Goal: Answer question/provide support: Share knowledge or assist other users

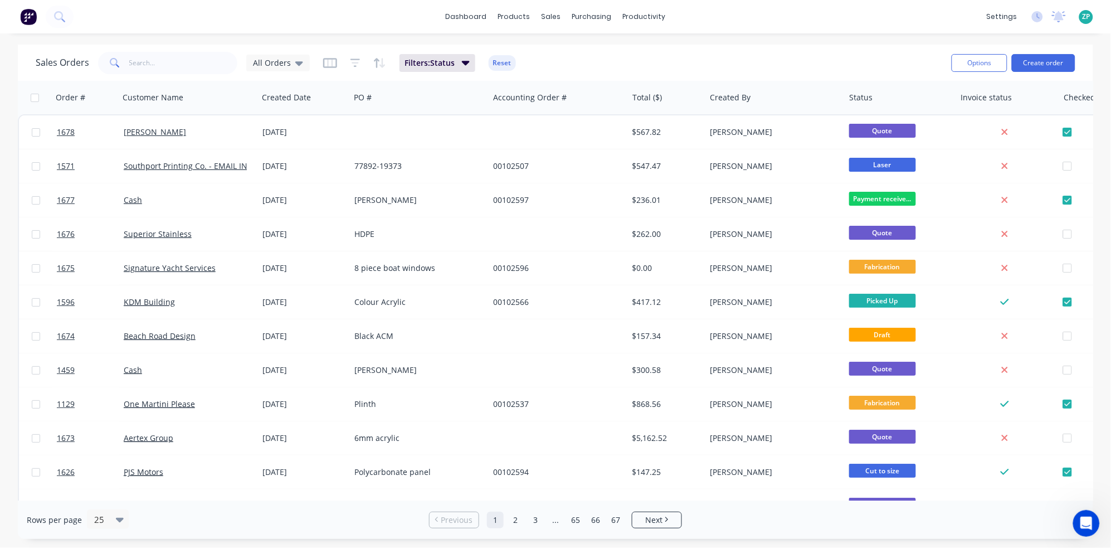
scroll to position [2, 0]
click at [609, 45] on link "Purchase Orders" at bounding box center [639, 53] width 148 height 22
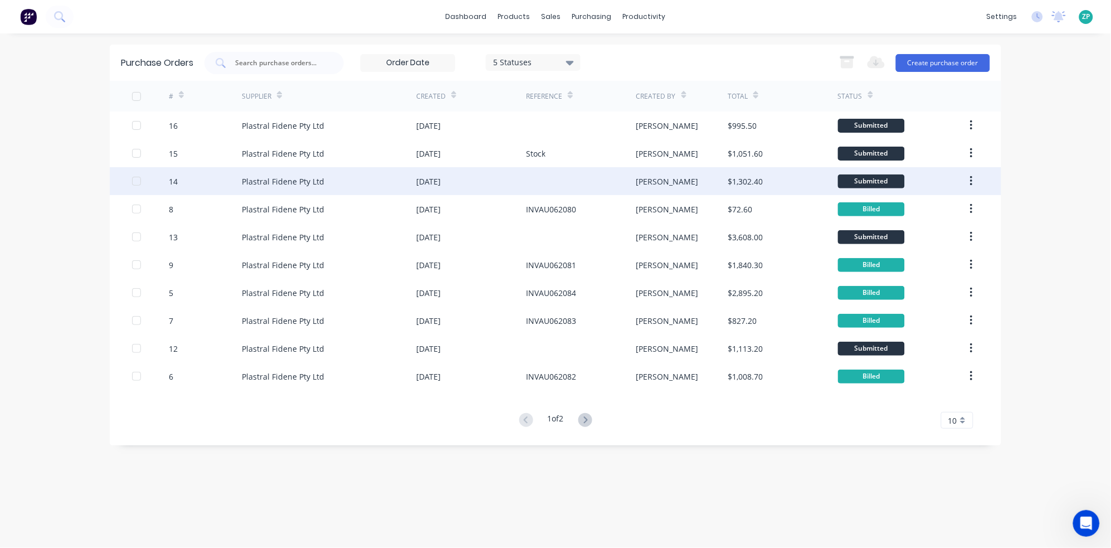
click at [175, 176] on div "14" at bounding box center [173, 182] width 9 height 12
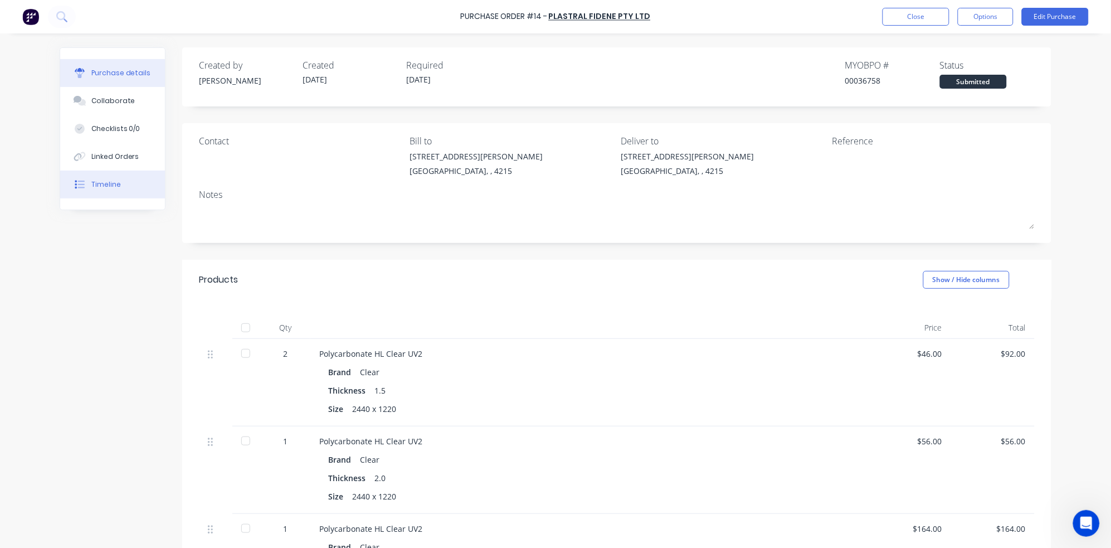
click at [91, 182] on div "Timeline" at bounding box center [106, 184] width 30 height 10
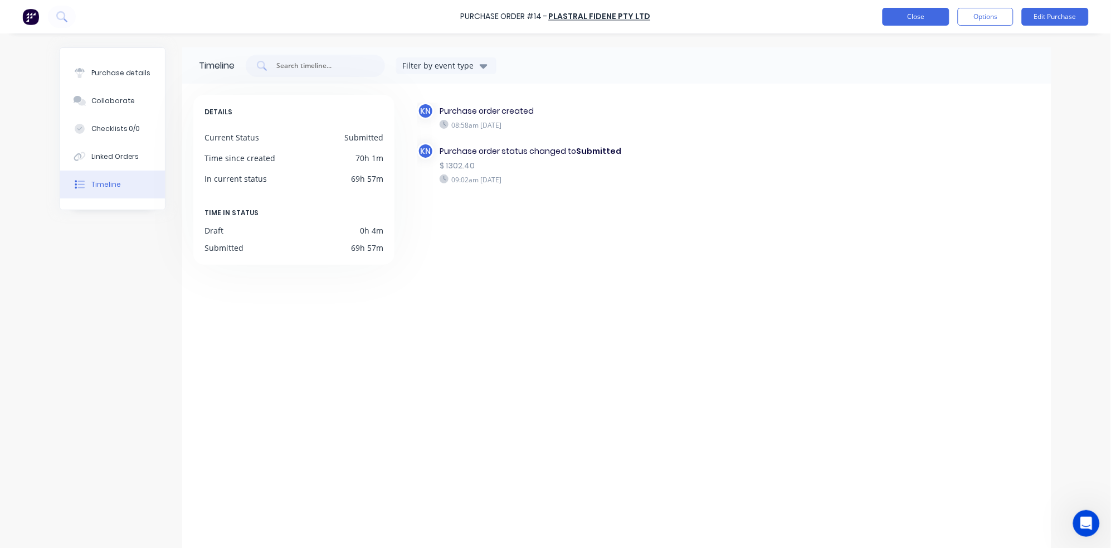
click at [922, 17] on button "Close" at bounding box center [916, 17] width 67 height 18
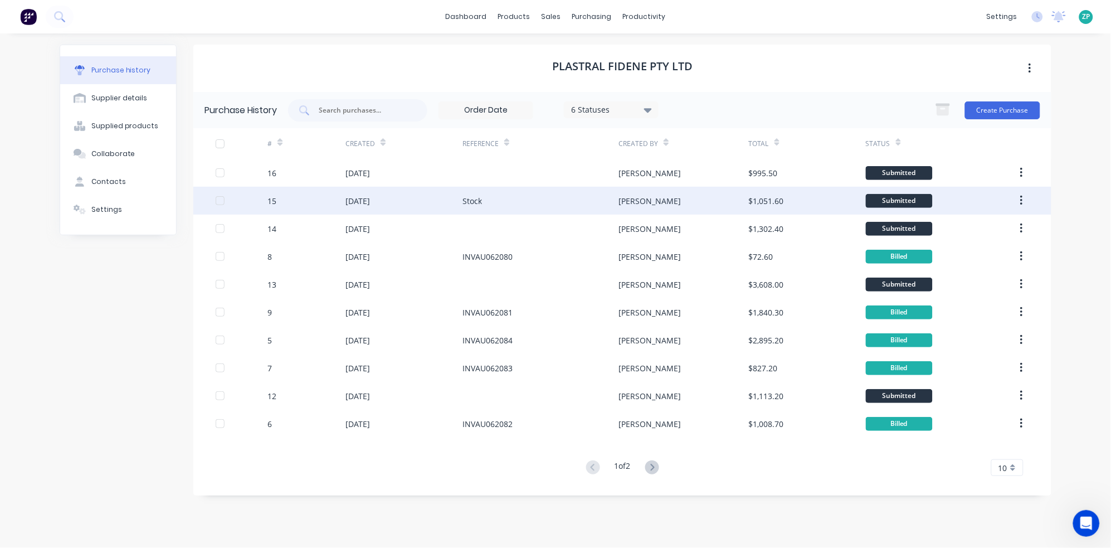
click at [267, 205] on div "15" at bounding box center [271, 201] width 9 height 12
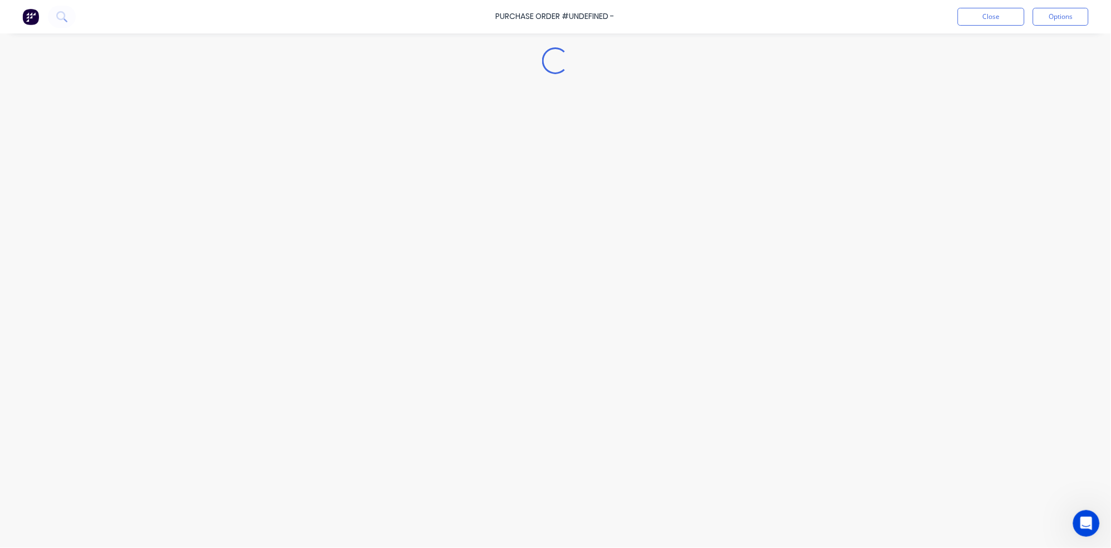
type textarea "x"
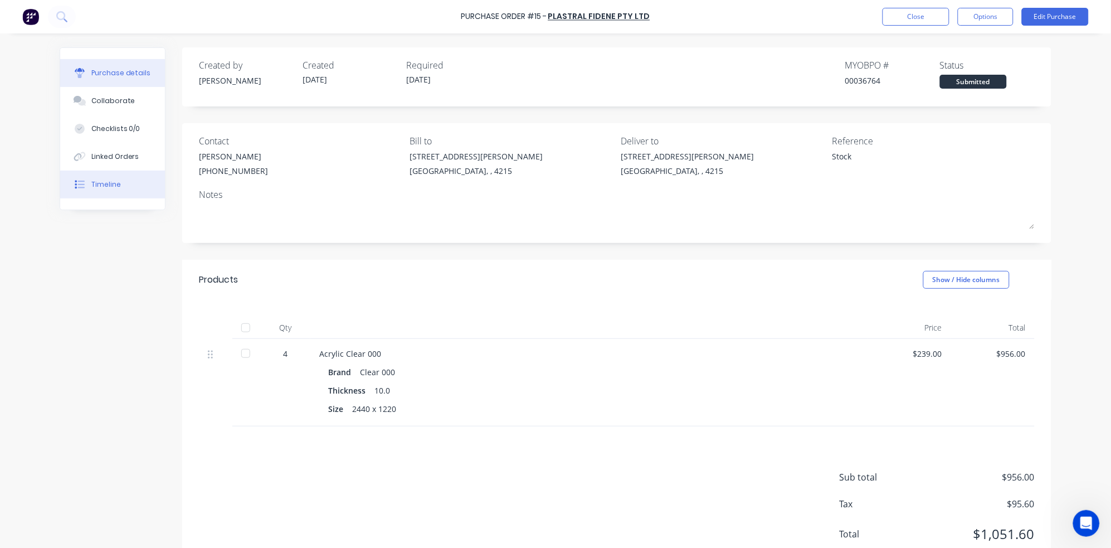
click at [110, 176] on button "Timeline" at bounding box center [112, 185] width 105 height 28
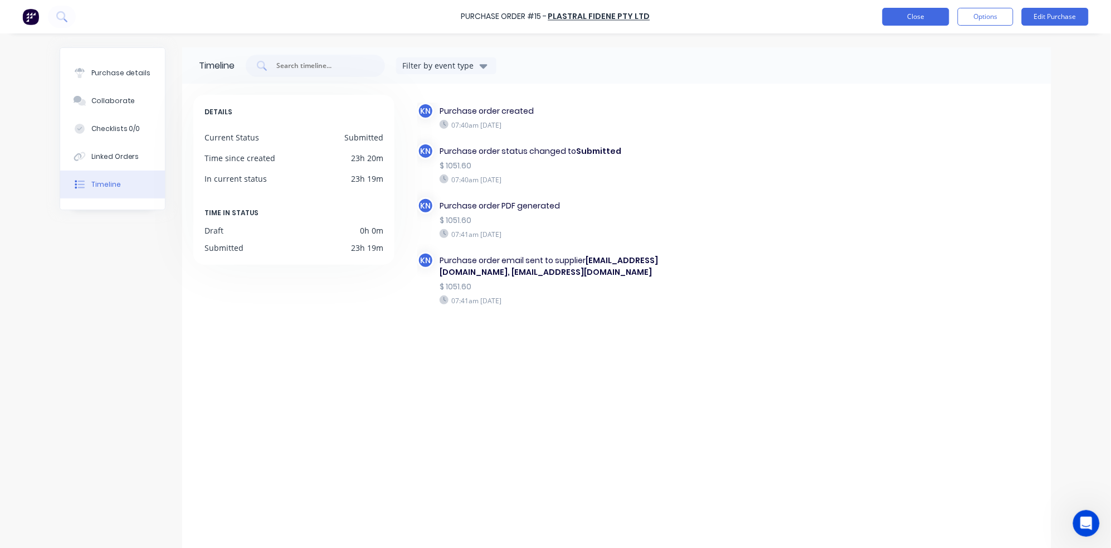
click at [908, 14] on button "Close" at bounding box center [916, 17] width 67 height 18
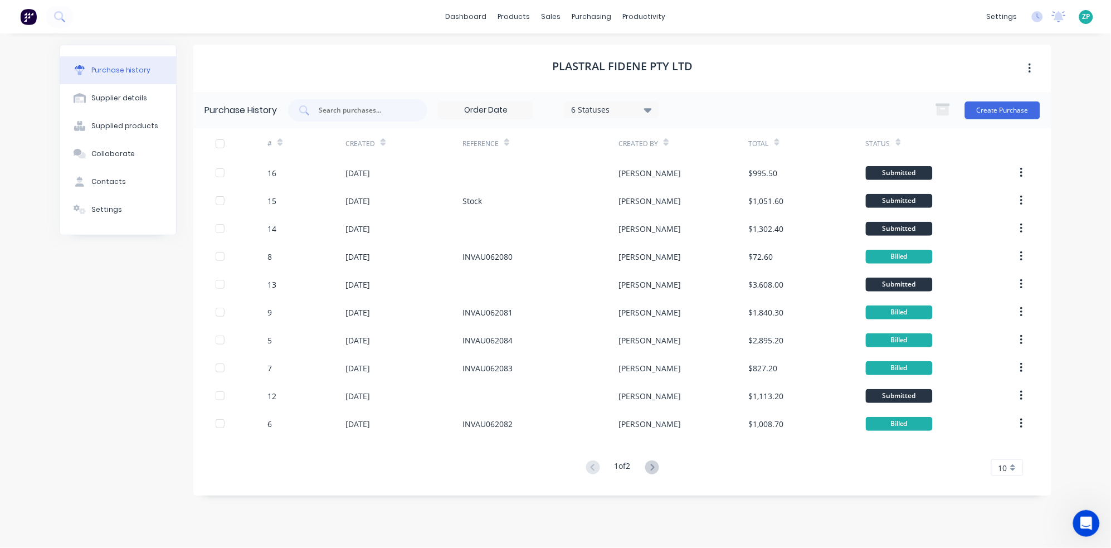
scroll to position [2, 0]
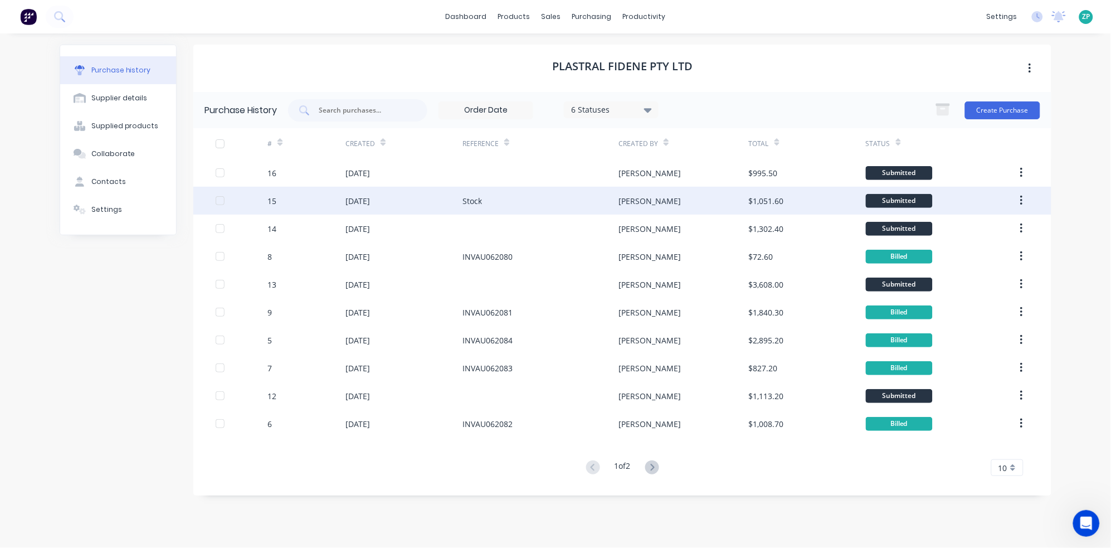
click at [265, 196] on div at bounding box center [242, 201] width 52 height 28
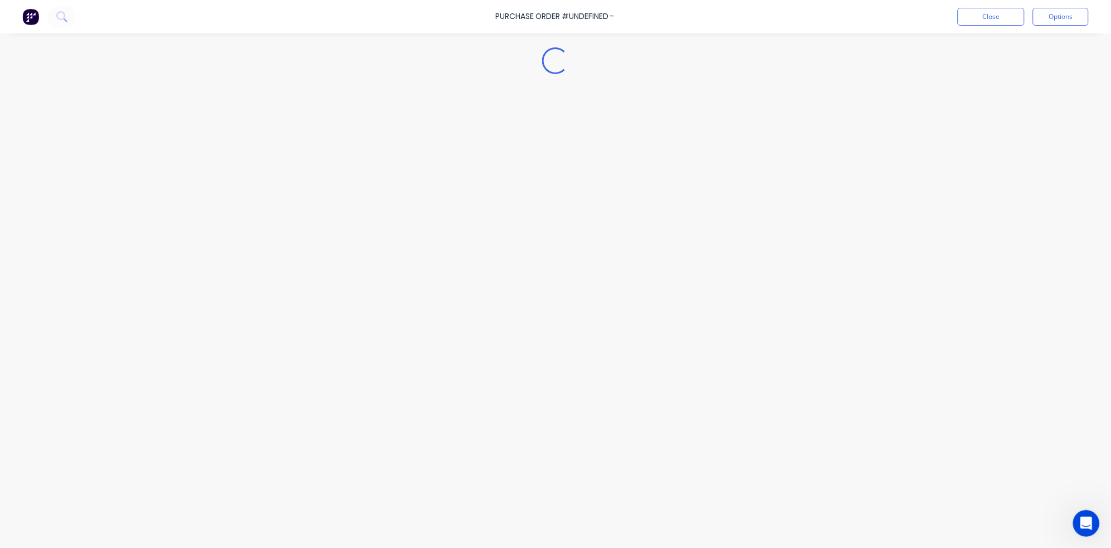
type textarea "x"
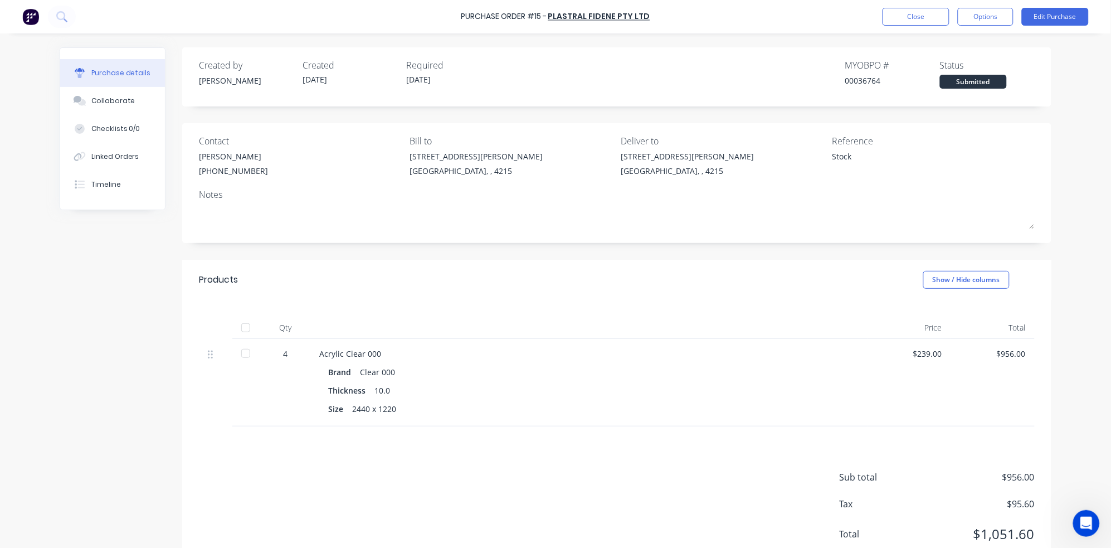
scroll to position [2, 0]
click at [928, 17] on button "Close" at bounding box center [916, 17] width 67 height 18
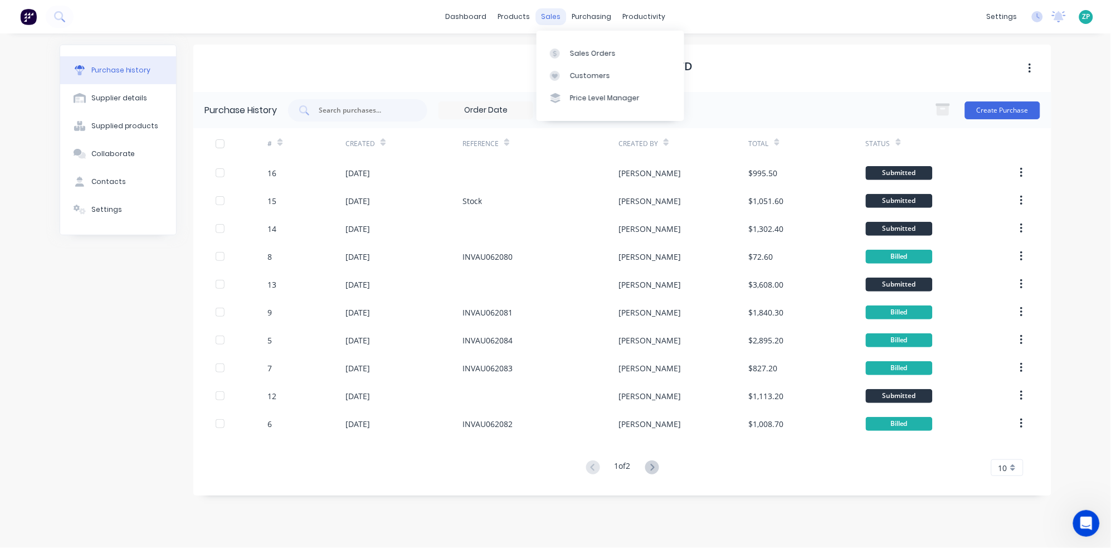
click at [552, 11] on div "sales" at bounding box center [551, 16] width 31 height 17
click at [573, 56] on div "Sales Orders" at bounding box center [593, 53] width 46 height 10
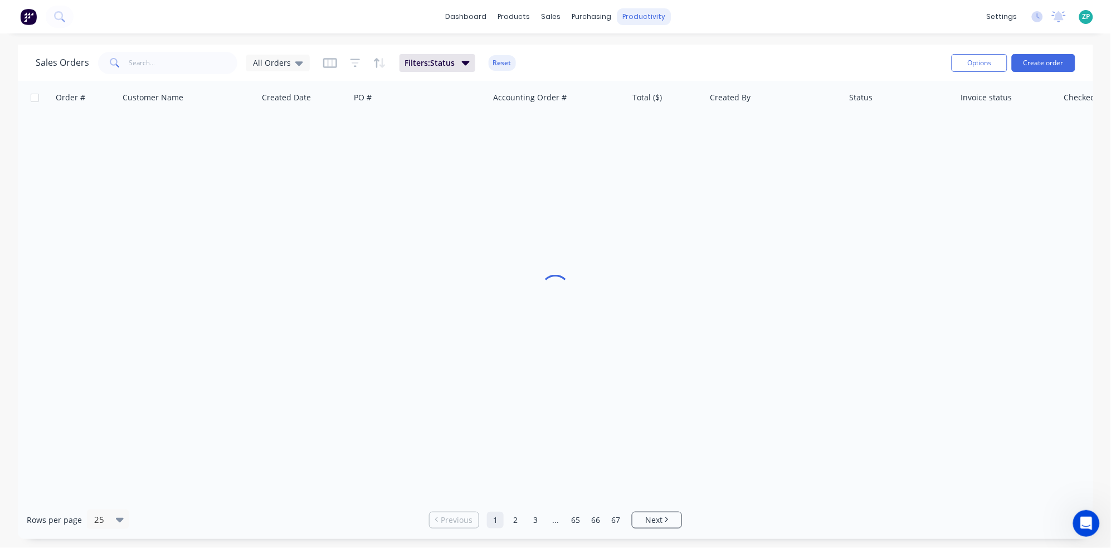
click at [645, 25] on div "productivity" at bounding box center [644, 16] width 54 height 17
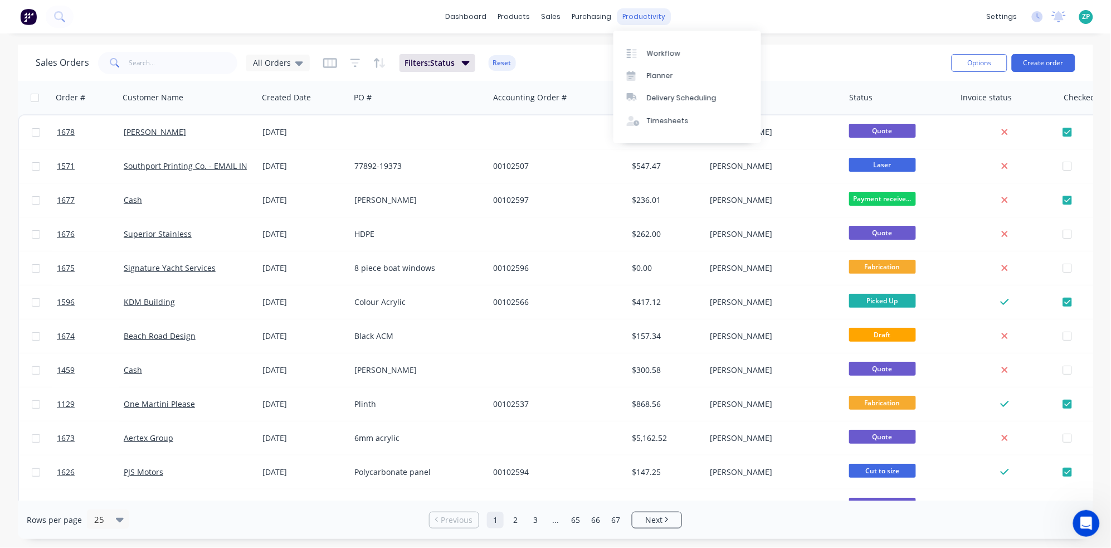
click at [648, 18] on div "productivity" at bounding box center [644, 16] width 54 height 17
click at [657, 51] on div "Workflow" at bounding box center [663, 53] width 33 height 10
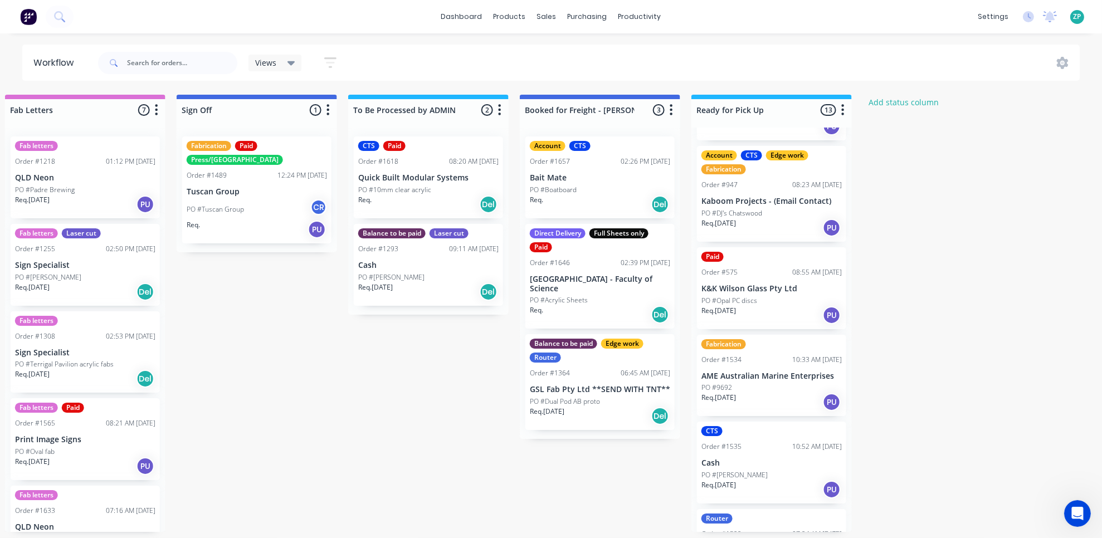
scroll to position [371, 0]
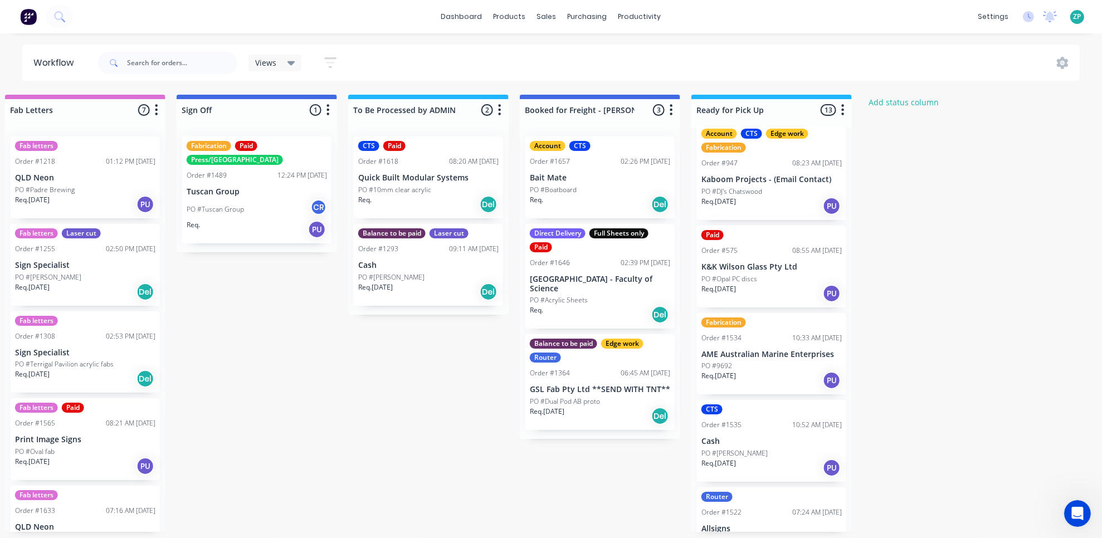
click at [775, 179] on p "Kaboom Projects - (Email Contact)" at bounding box center [772, 179] width 140 height 9
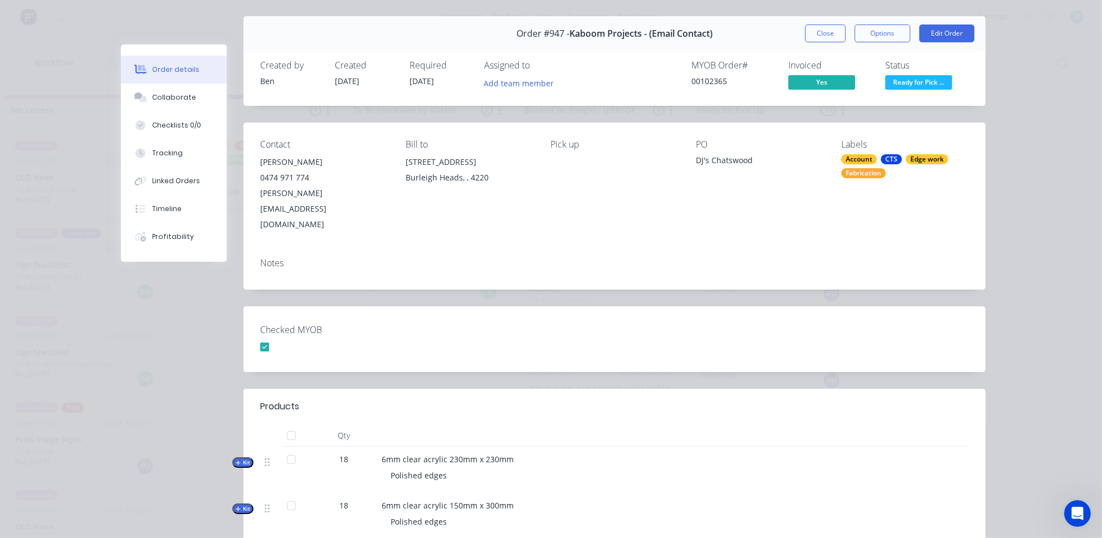
scroll to position [0, 0]
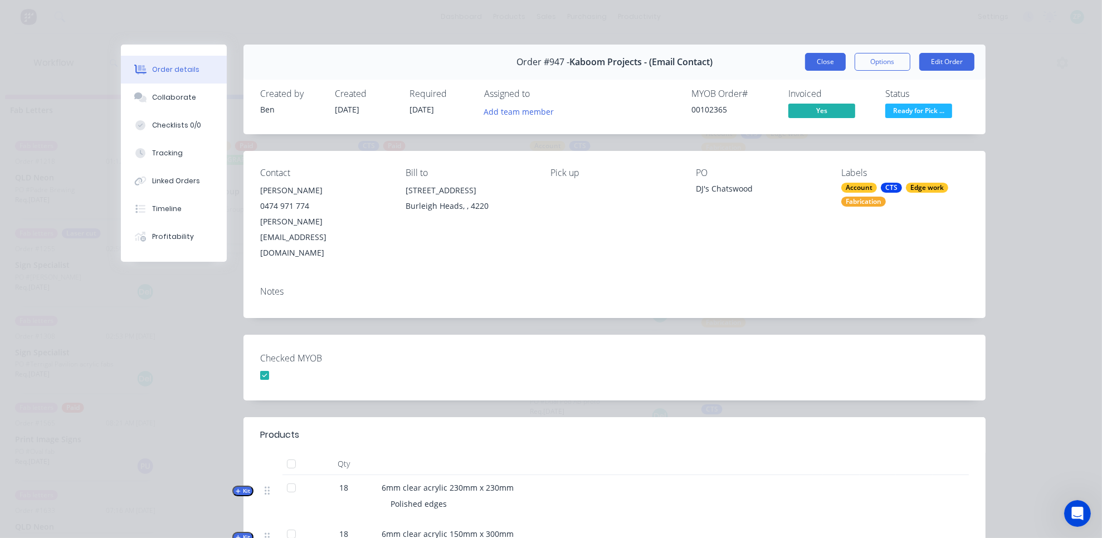
click at [817, 55] on button "Close" at bounding box center [825, 62] width 41 height 18
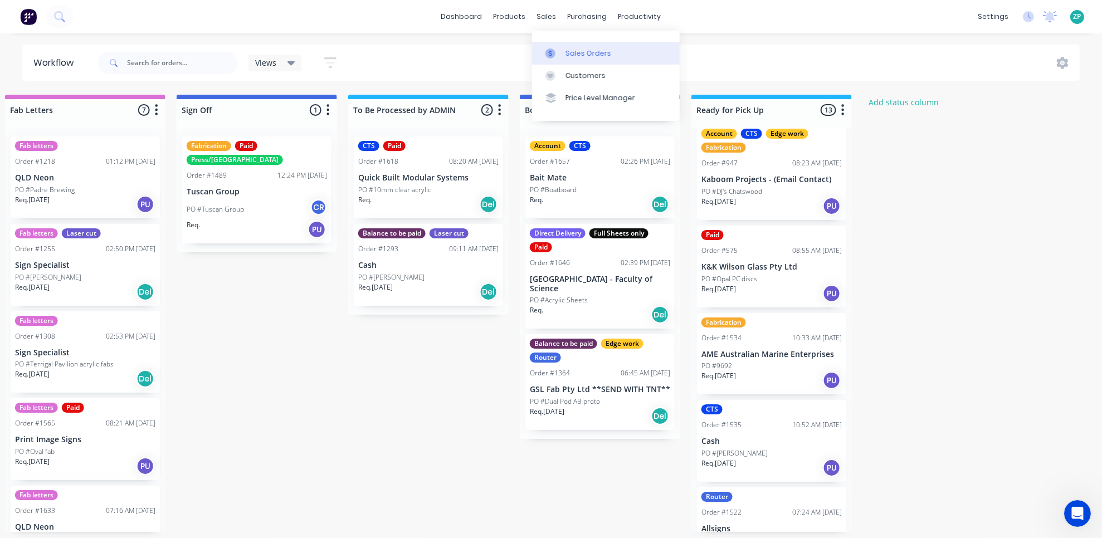
click at [556, 50] on div at bounding box center [553, 53] width 17 height 10
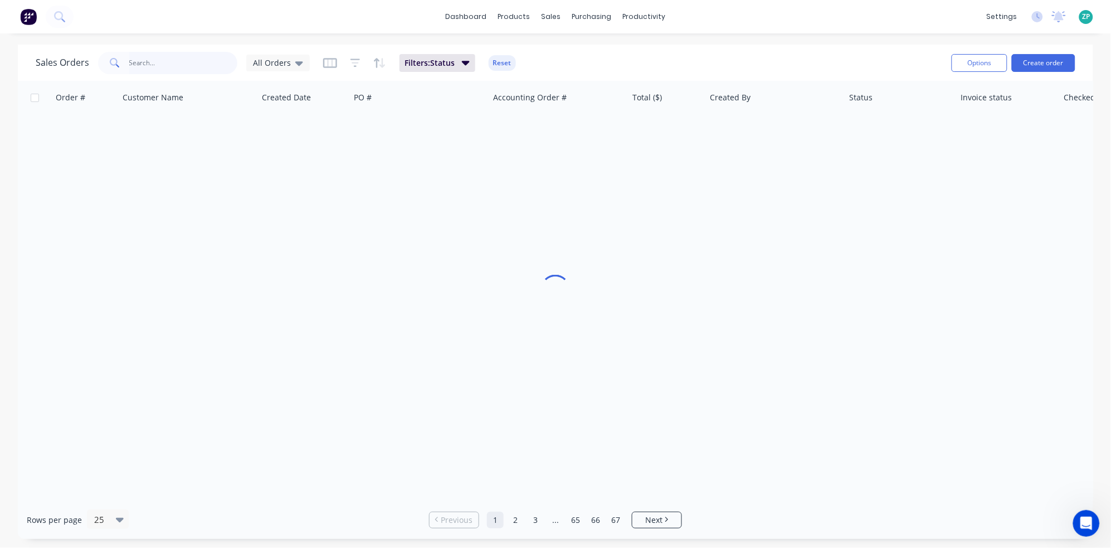
click at [145, 67] on input "text" at bounding box center [183, 63] width 109 height 22
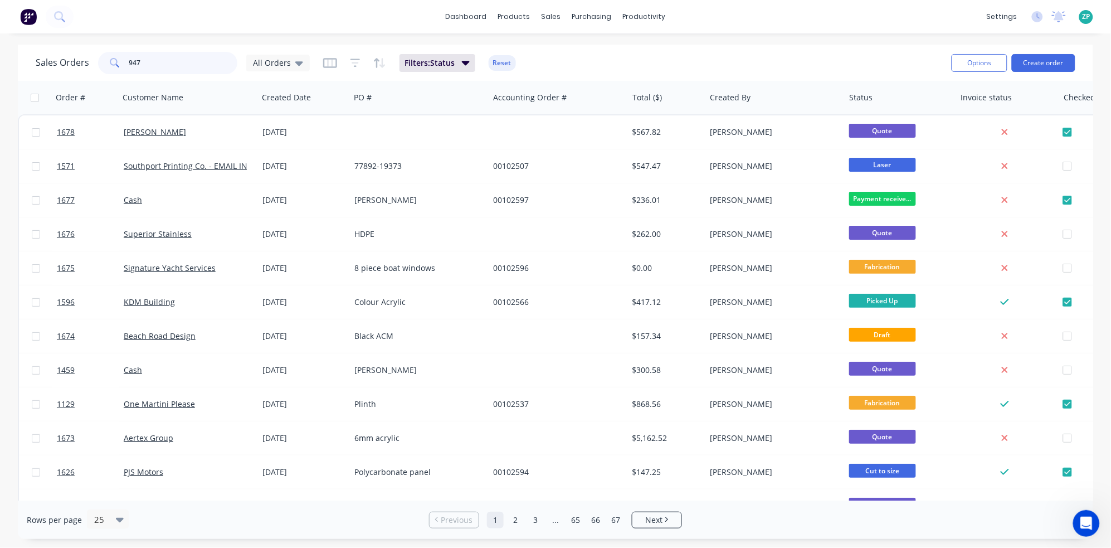
type input "947"
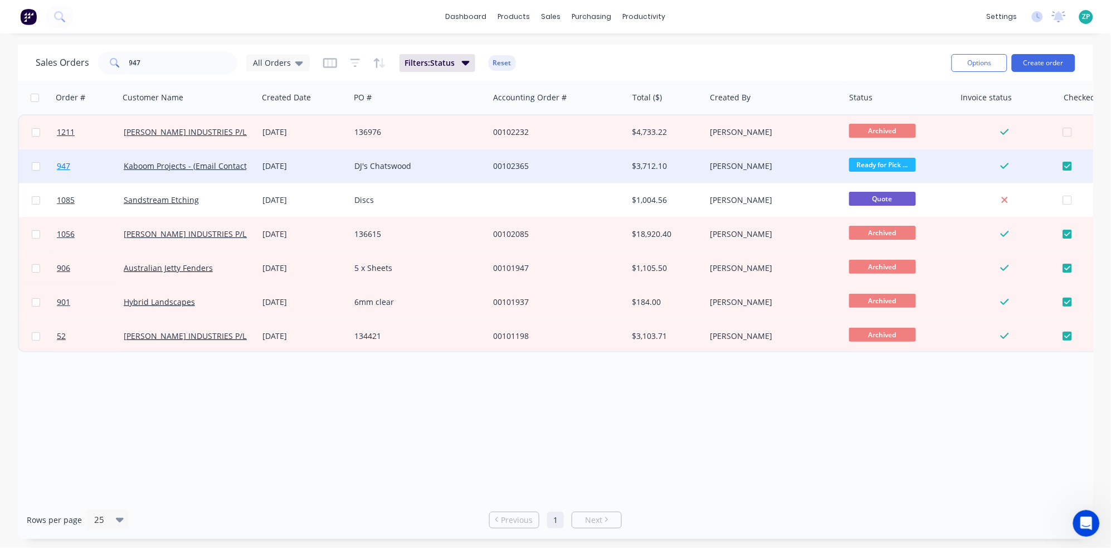
click at [63, 171] on link "947" at bounding box center [90, 165] width 67 height 33
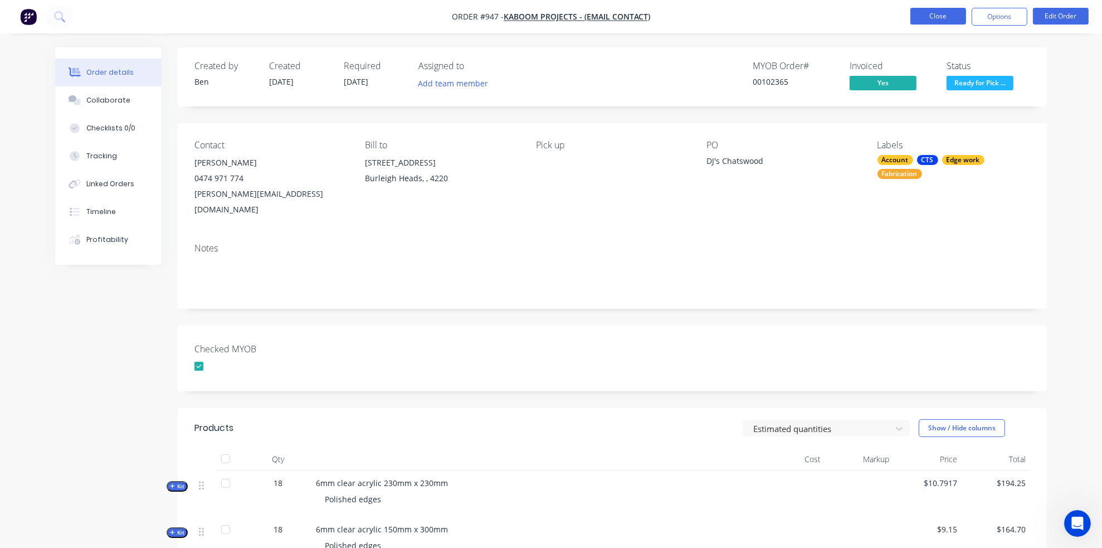
click at [958, 14] on button "Close" at bounding box center [938, 16] width 56 height 17
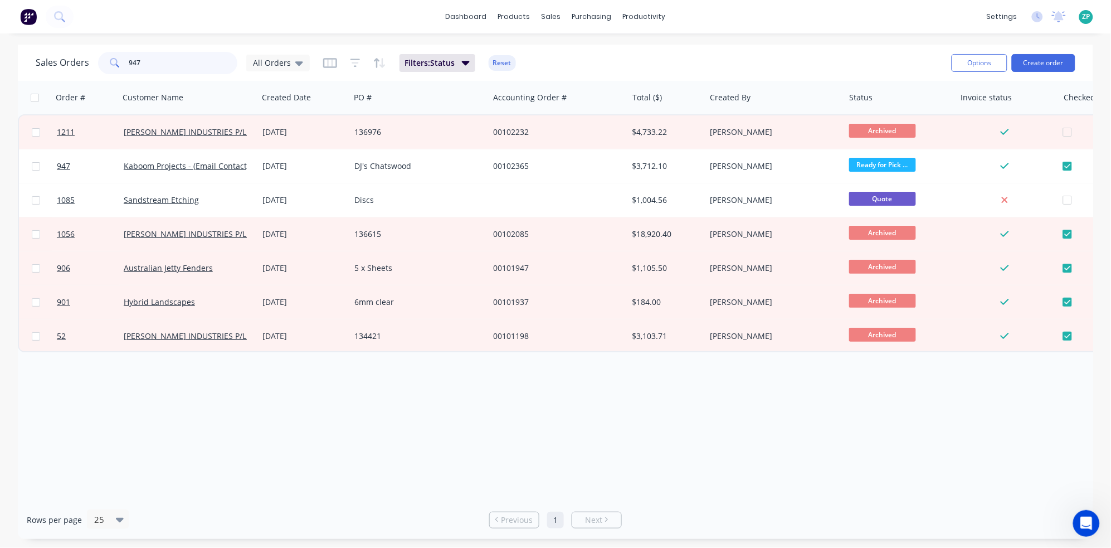
click at [200, 62] on input "947" at bounding box center [183, 63] width 109 height 22
type input "s"
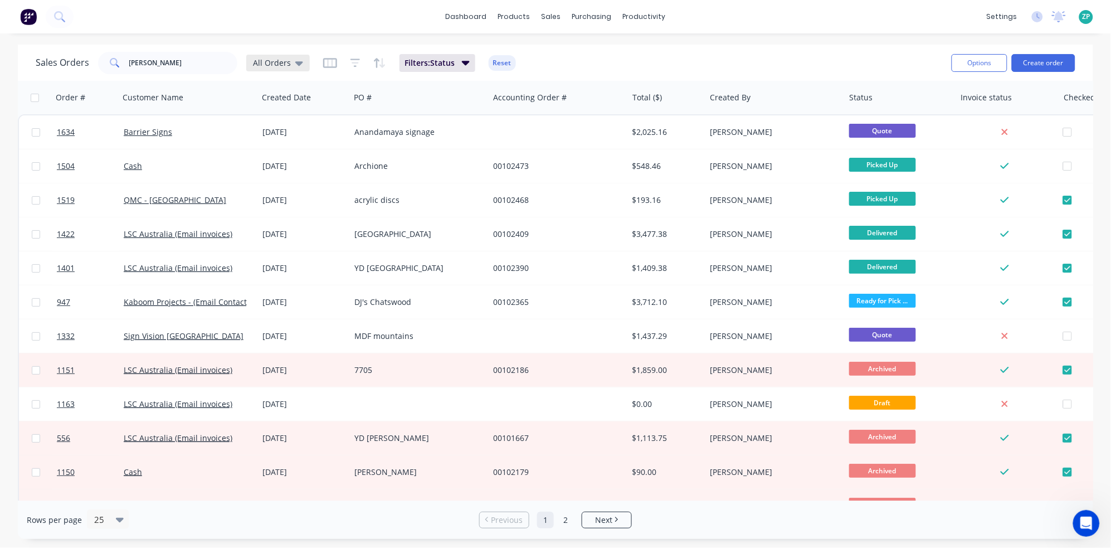
click at [291, 59] on div "All Orders" at bounding box center [278, 63] width 50 height 10
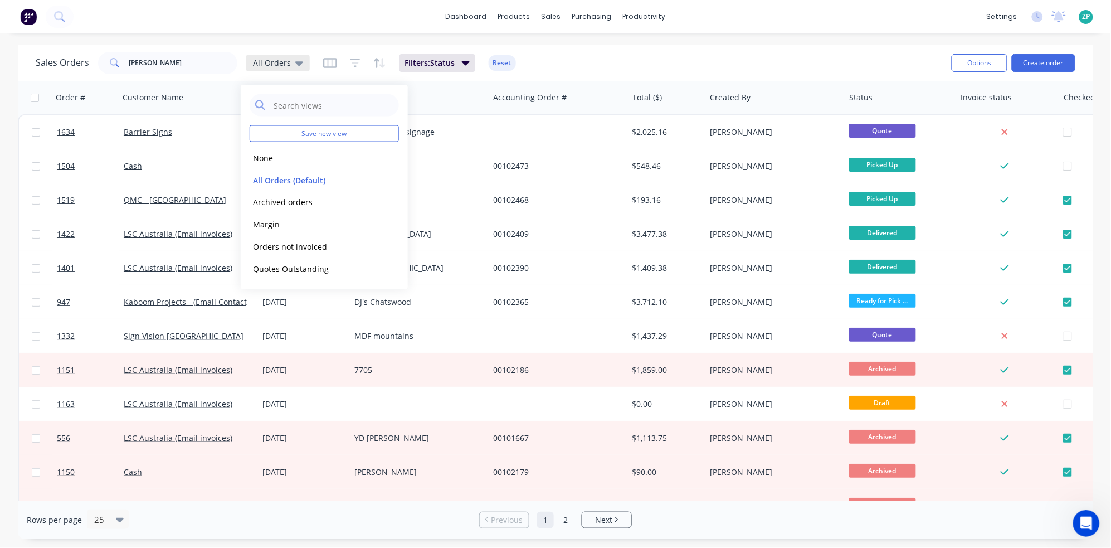
click at [291, 59] on div "All Orders" at bounding box center [278, 63] width 50 height 10
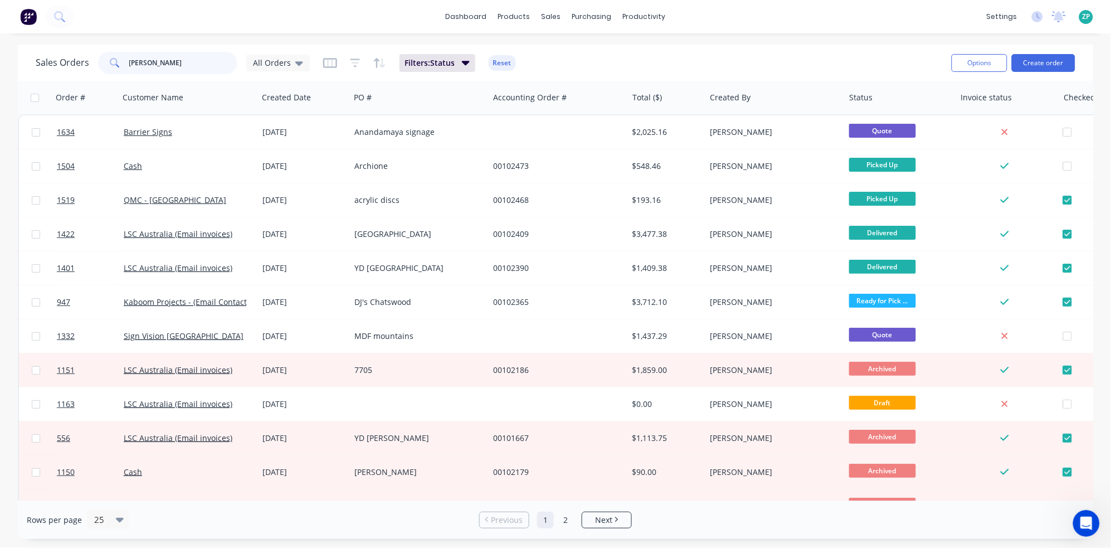
click at [186, 63] on input "daniel" at bounding box center [183, 63] width 109 height 22
type input "small"
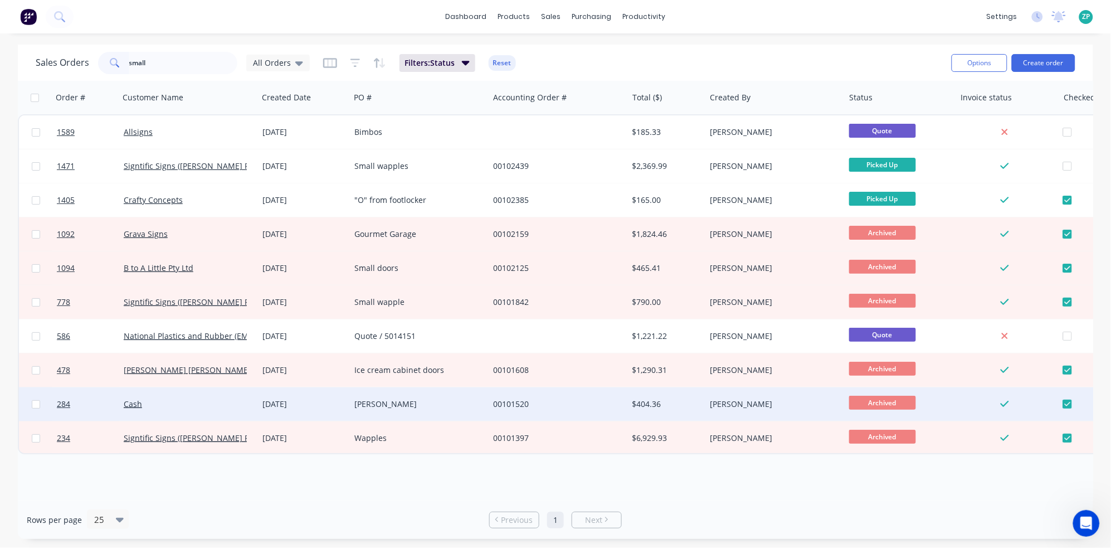
click at [415, 401] on div "[PERSON_NAME]" at bounding box center [416, 403] width 124 height 11
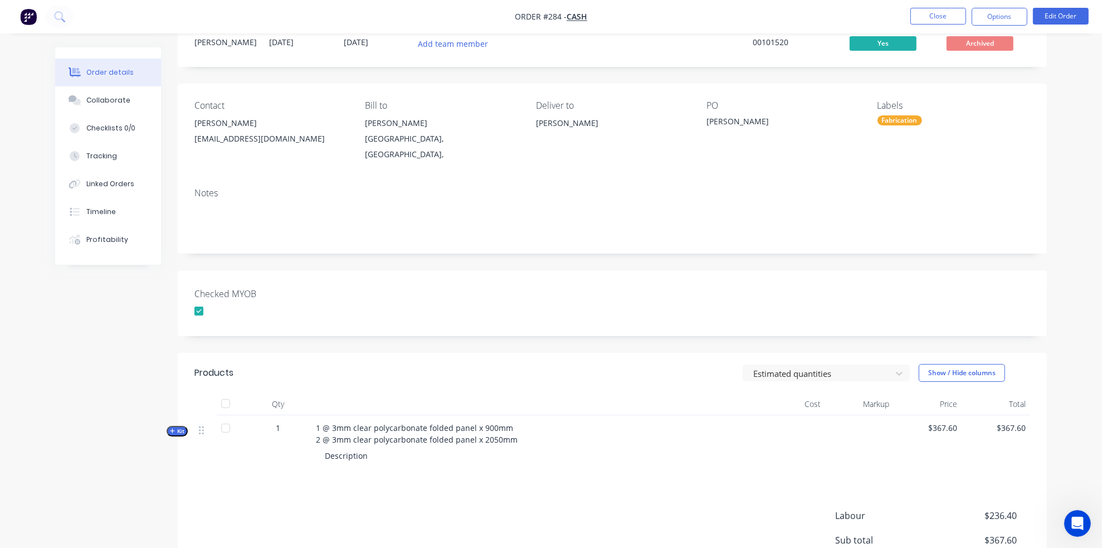
scroll to position [62, 0]
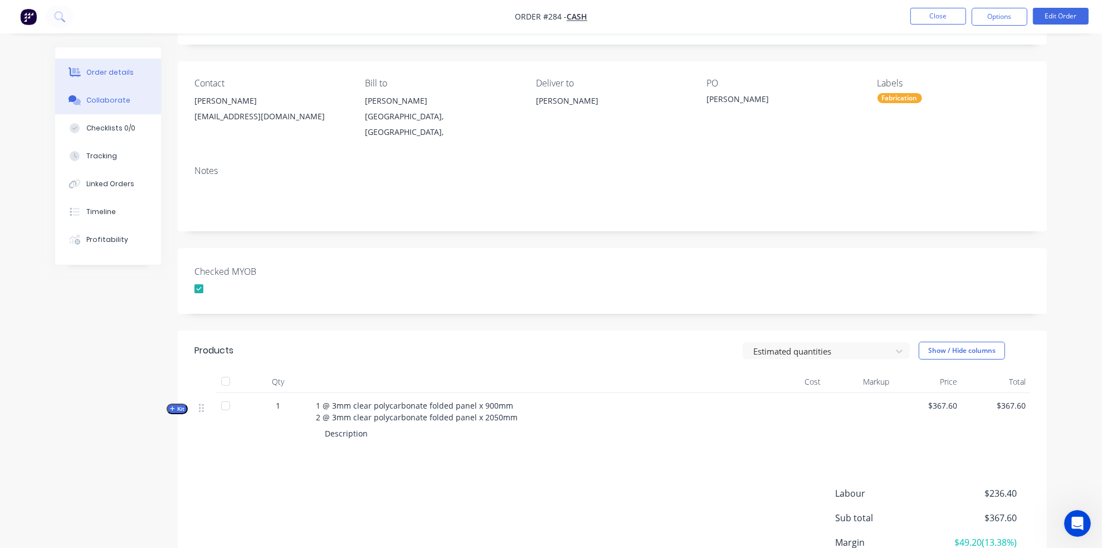
click at [110, 90] on button "Collaborate" at bounding box center [108, 100] width 106 height 28
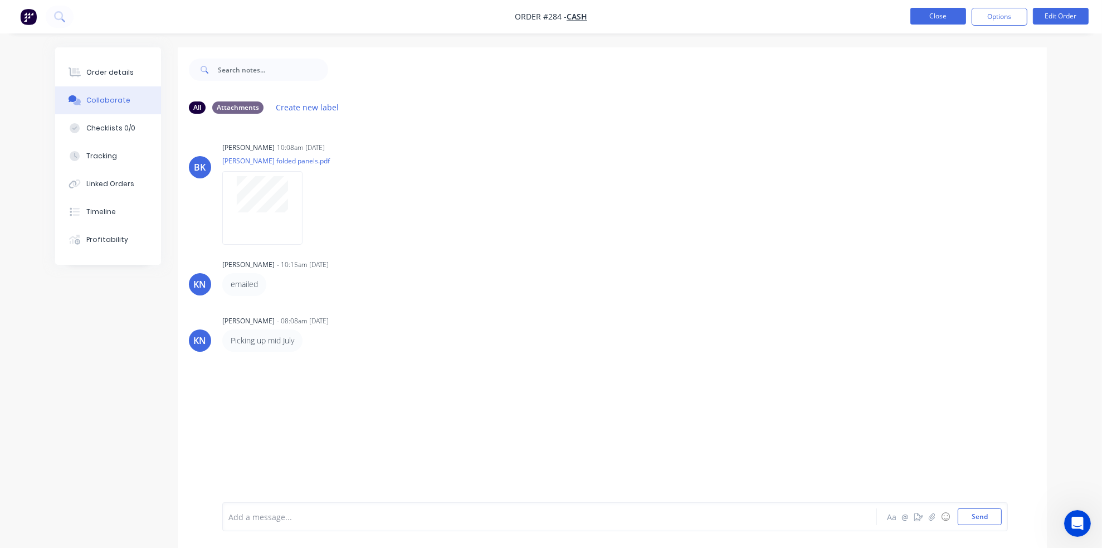
click at [918, 13] on button "Close" at bounding box center [938, 16] width 56 height 17
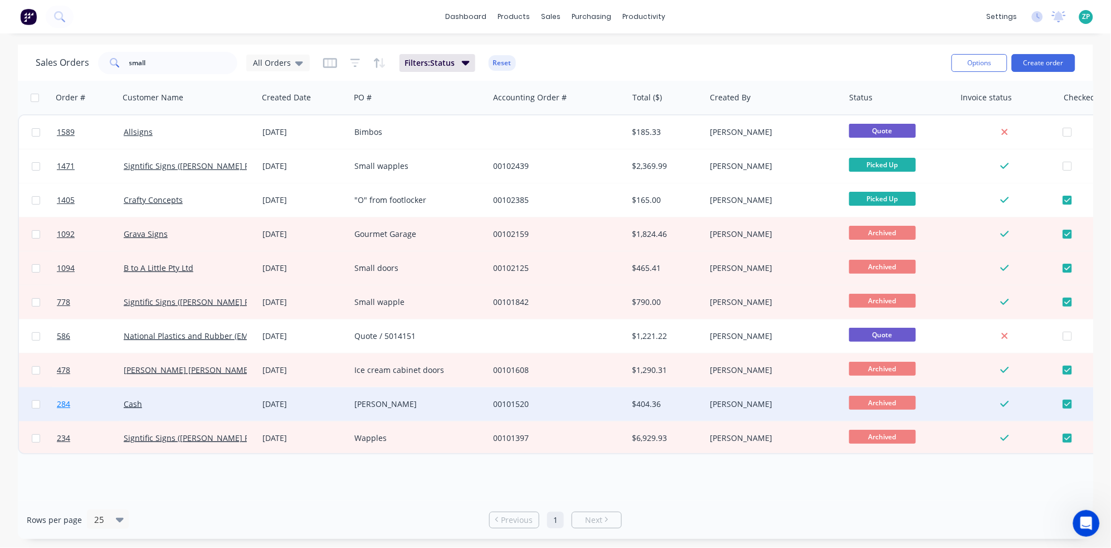
click at [60, 404] on span "284" at bounding box center [63, 403] width 13 height 11
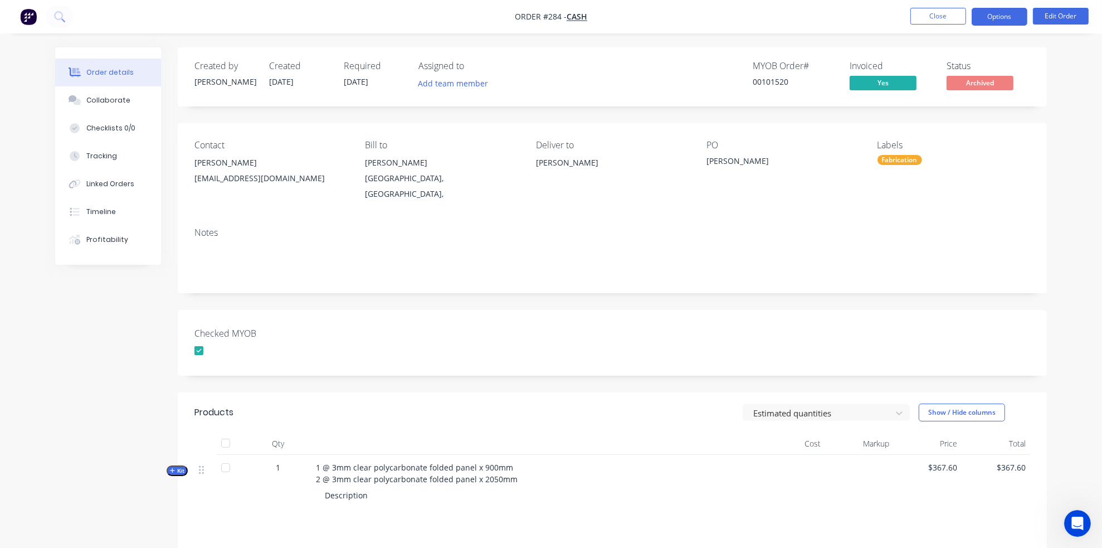
click at [1021, 20] on button "Options" at bounding box center [1000, 17] width 56 height 18
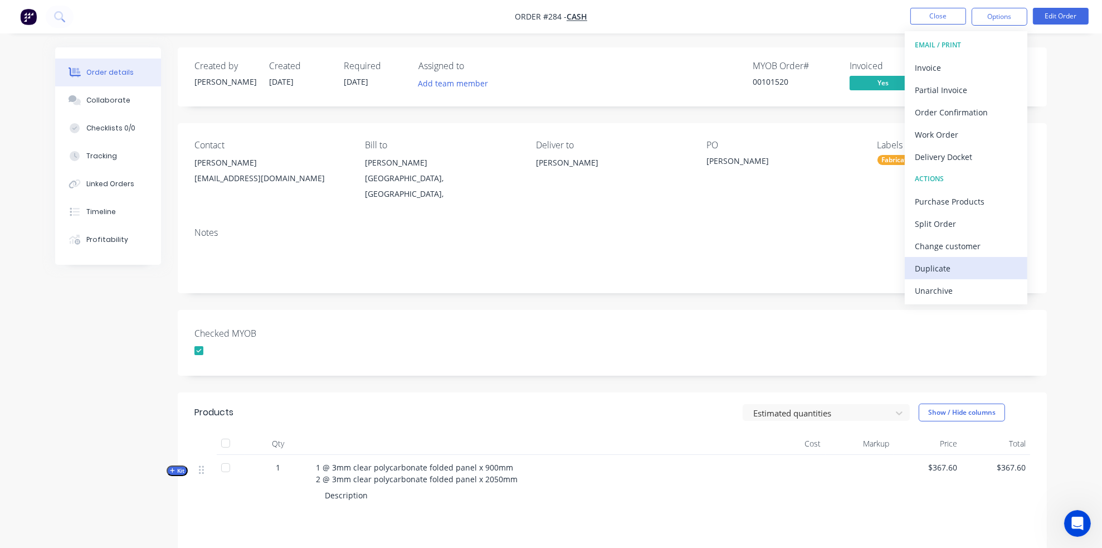
click at [939, 267] on div "Duplicate" at bounding box center [966, 268] width 103 height 16
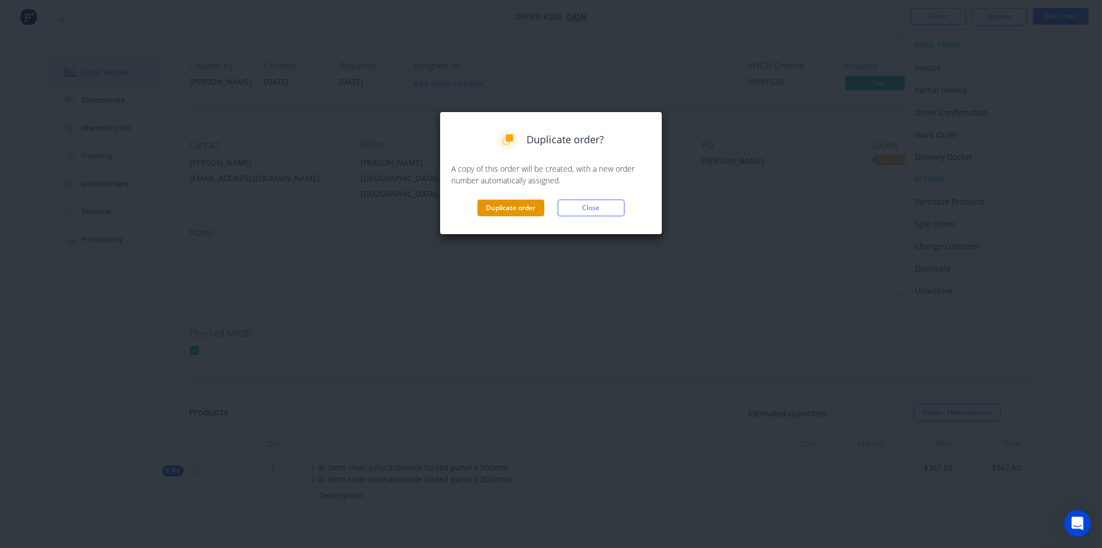
click at [495, 210] on button "Duplicate order" at bounding box center [511, 207] width 67 height 17
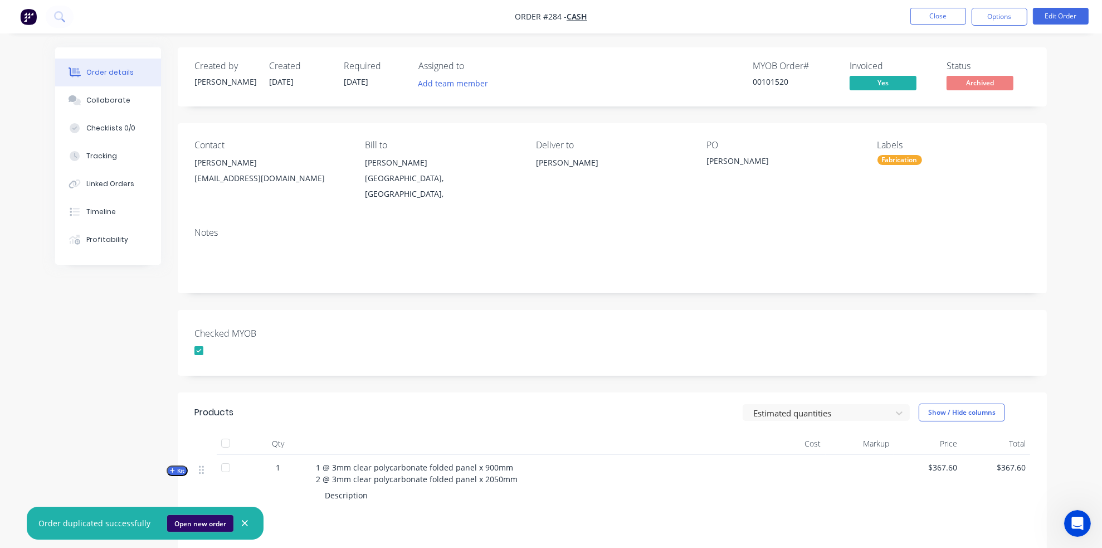
click at [194, 524] on button "Open new order" at bounding box center [200, 523] width 66 height 17
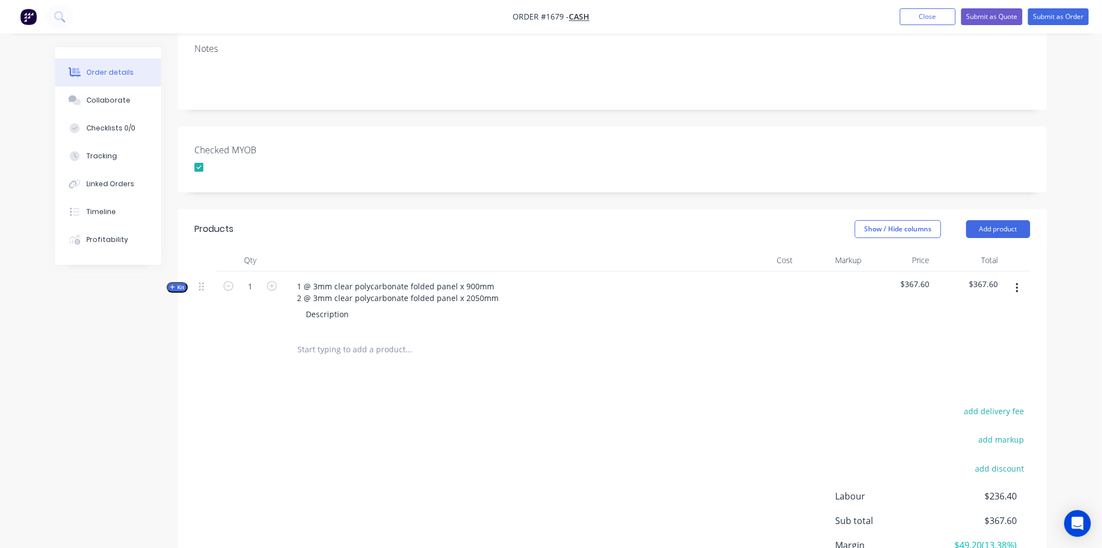
scroll to position [186, 0]
click at [899, 278] on span "$367.60" at bounding box center [900, 284] width 60 height 12
click at [173, 264] on div "Order details Collaborate Checklists 0/0 Tracking Linked Orders Timeline Profit…" at bounding box center [116, 155] width 123 height 217
click at [175, 283] on span "Kit" at bounding box center [177, 287] width 14 height 8
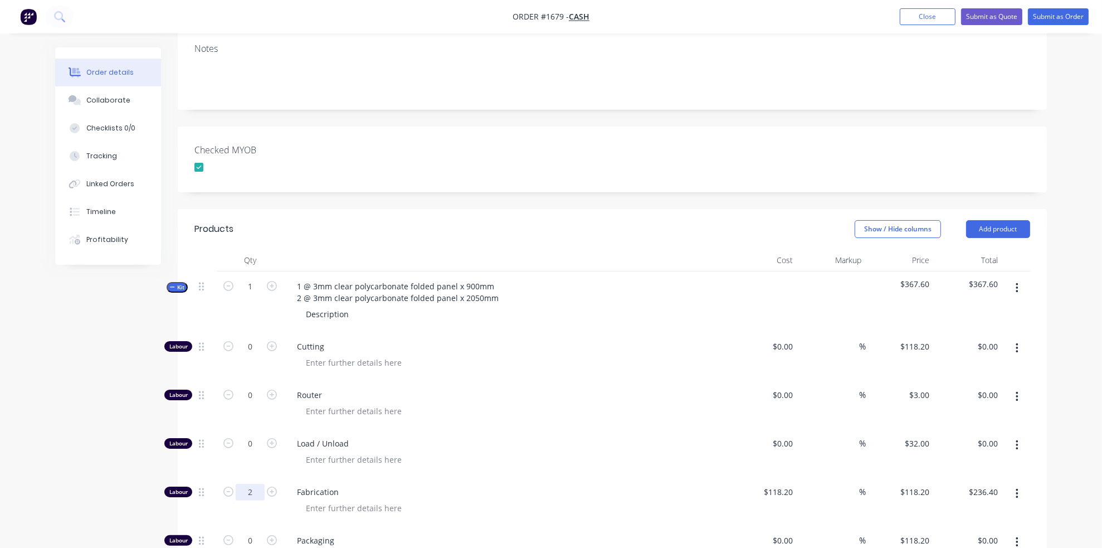
click at [251, 484] on input "2" at bounding box center [250, 492] width 29 height 17
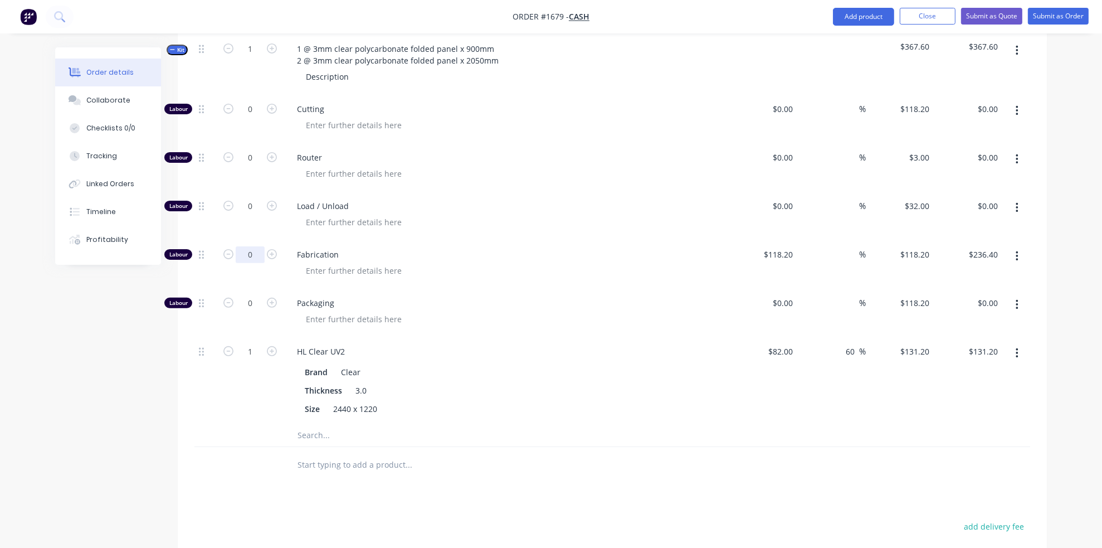
scroll to position [433, 0]
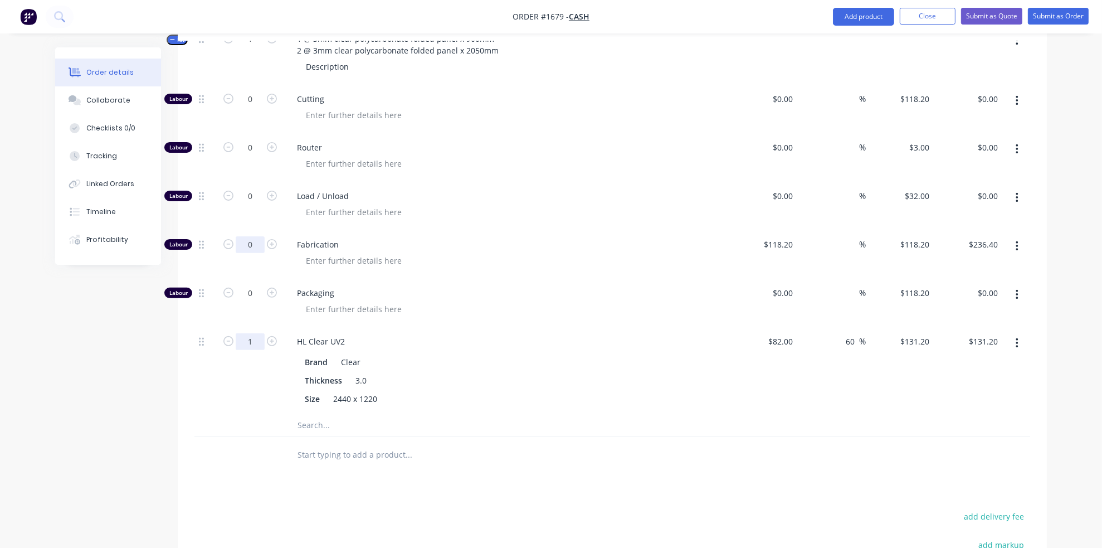
type input "0"
type input "$0.00"
click at [253, 333] on input "1" at bounding box center [250, 341] width 29 height 17
type input "0"
type input "$0.00"
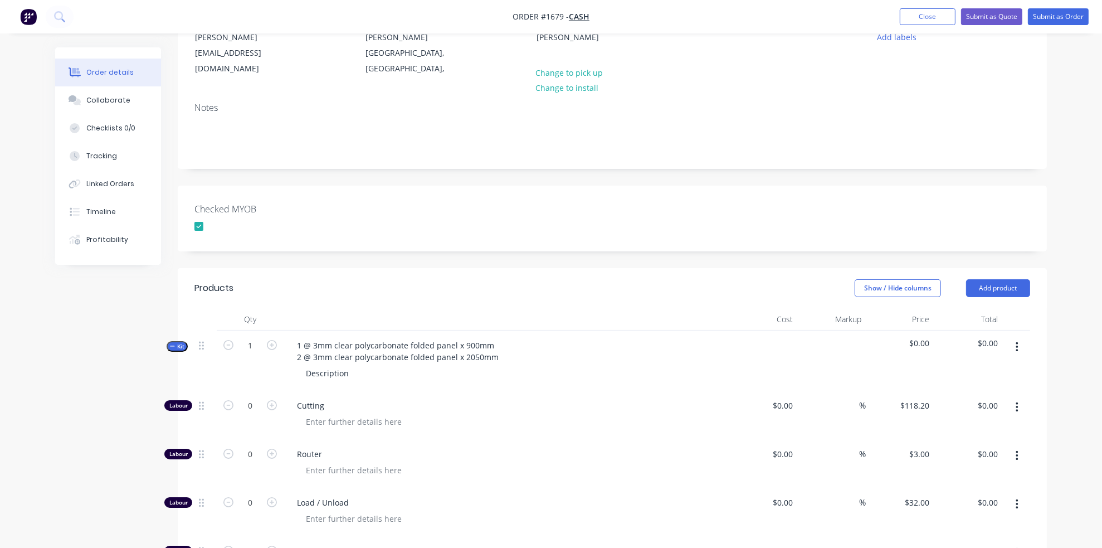
scroll to position [124, 0]
click at [177, 345] on span "Kit" at bounding box center [177, 349] width 14 height 8
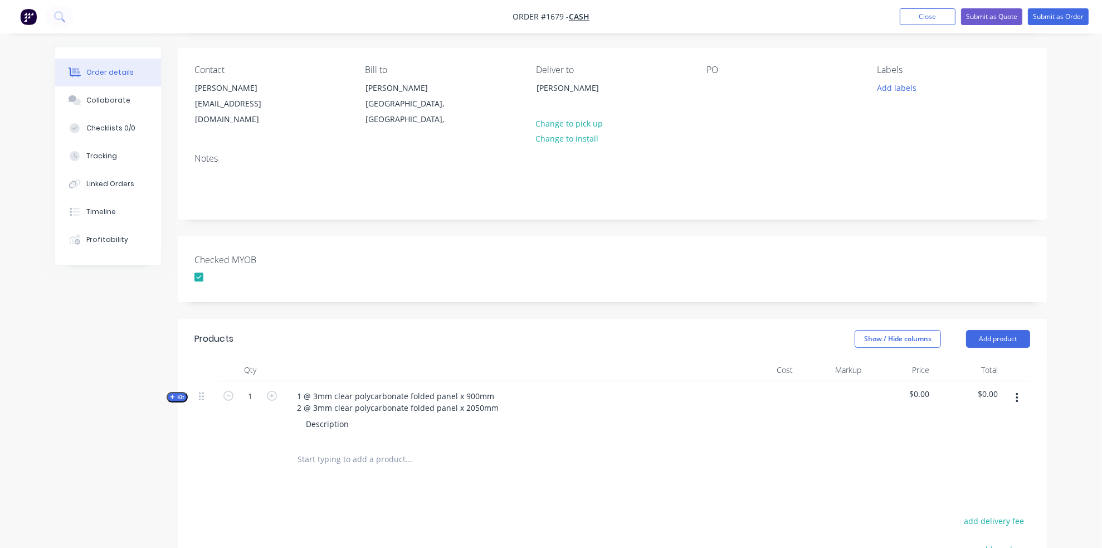
scroll to position [0, 0]
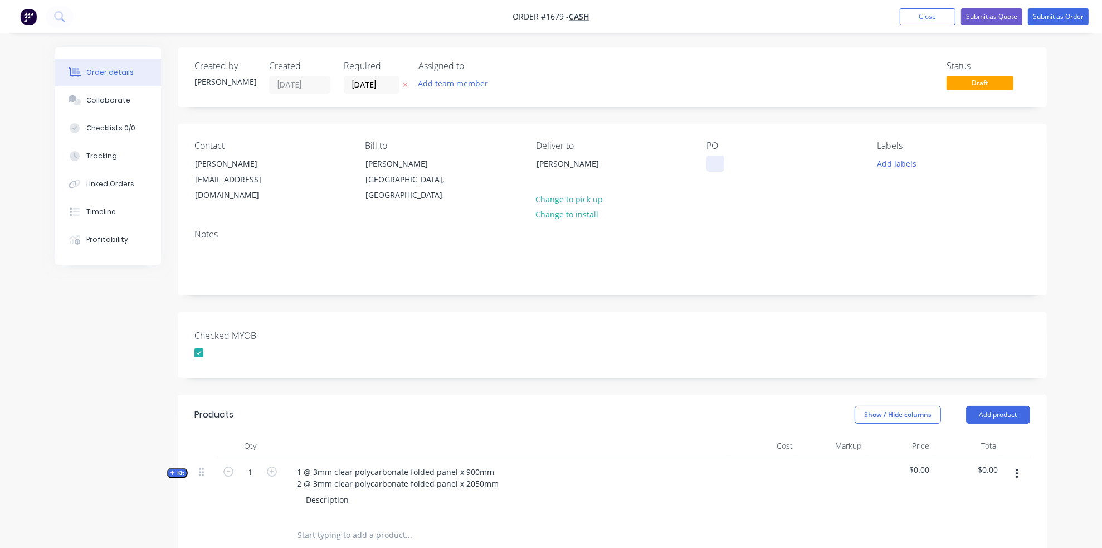
click at [718, 162] on div at bounding box center [716, 163] width 18 height 16
click at [1056, 18] on button "Submit as Order" at bounding box center [1058, 16] width 61 height 17
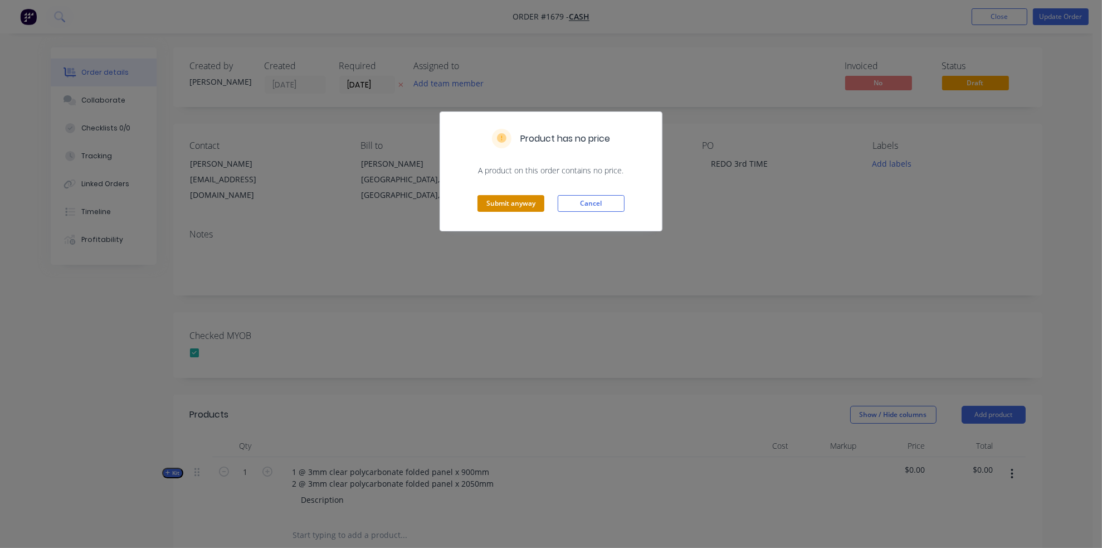
click at [492, 202] on button "Submit anyway" at bounding box center [511, 203] width 67 height 17
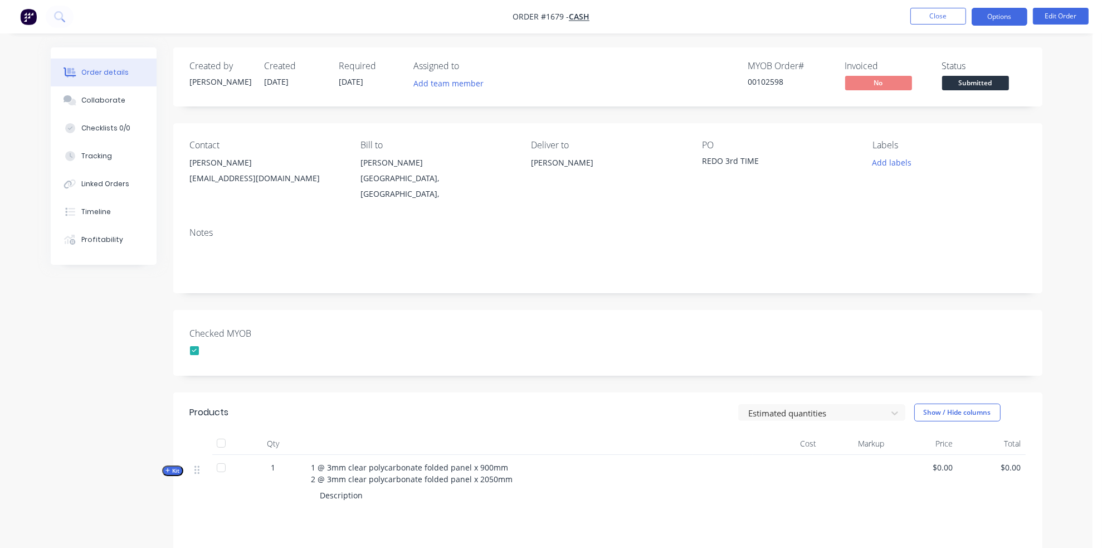
click at [995, 9] on button "Options" at bounding box center [1000, 17] width 56 height 18
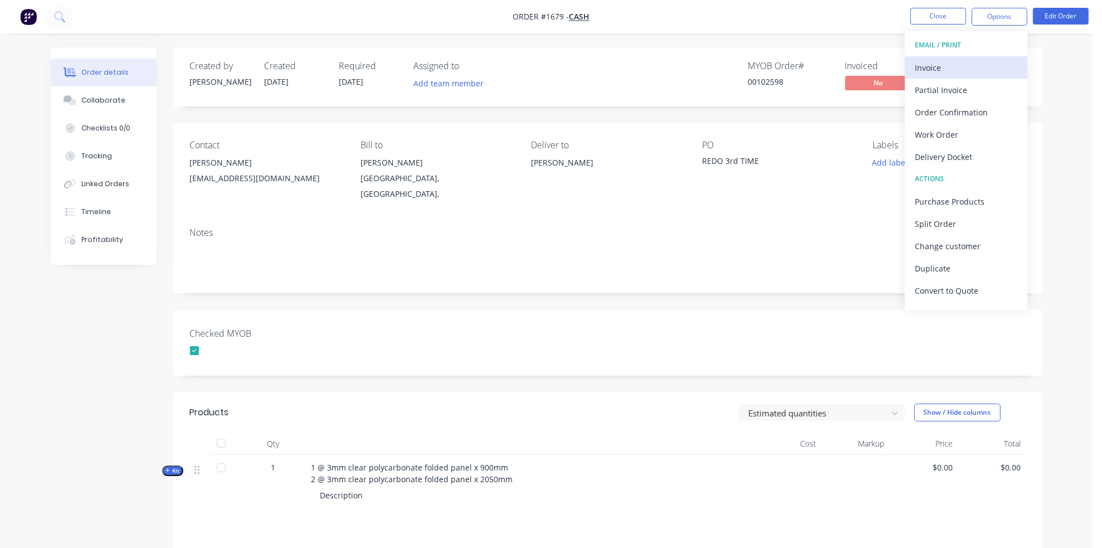
click at [917, 65] on div "Invoice" at bounding box center [966, 68] width 103 height 16
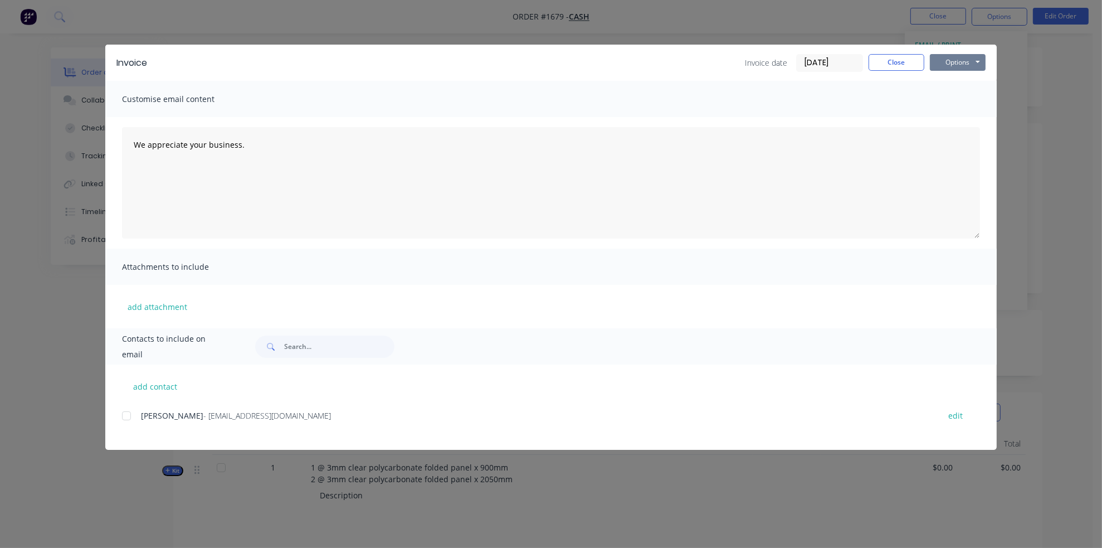
click at [957, 59] on button "Options" at bounding box center [958, 62] width 56 height 17
click at [950, 103] on button "Print" at bounding box center [965, 100] width 71 height 18
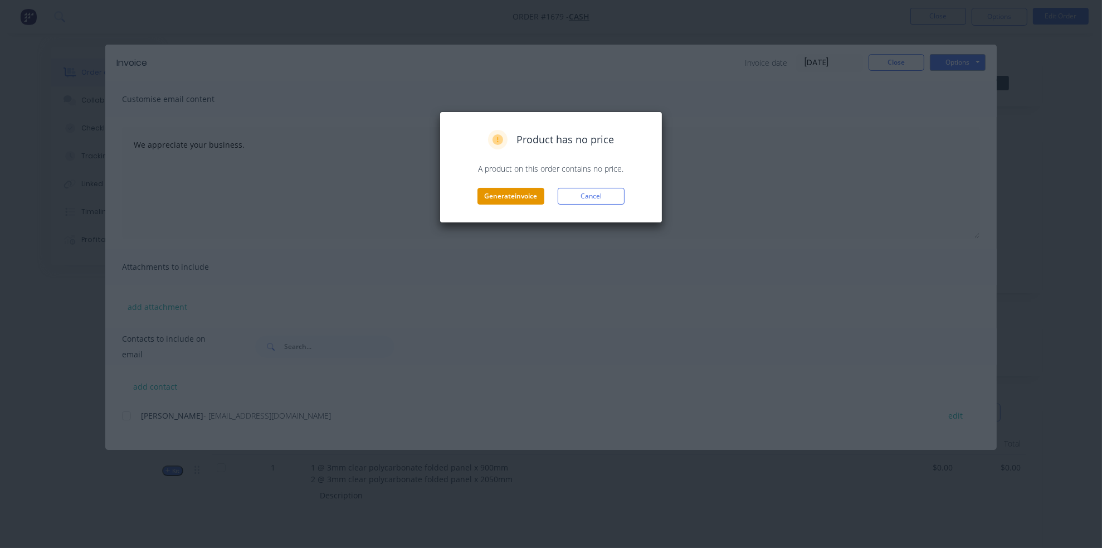
click at [510, 197] on button "Generate invoice" at bounding box center [511, 196] width 67 height 17
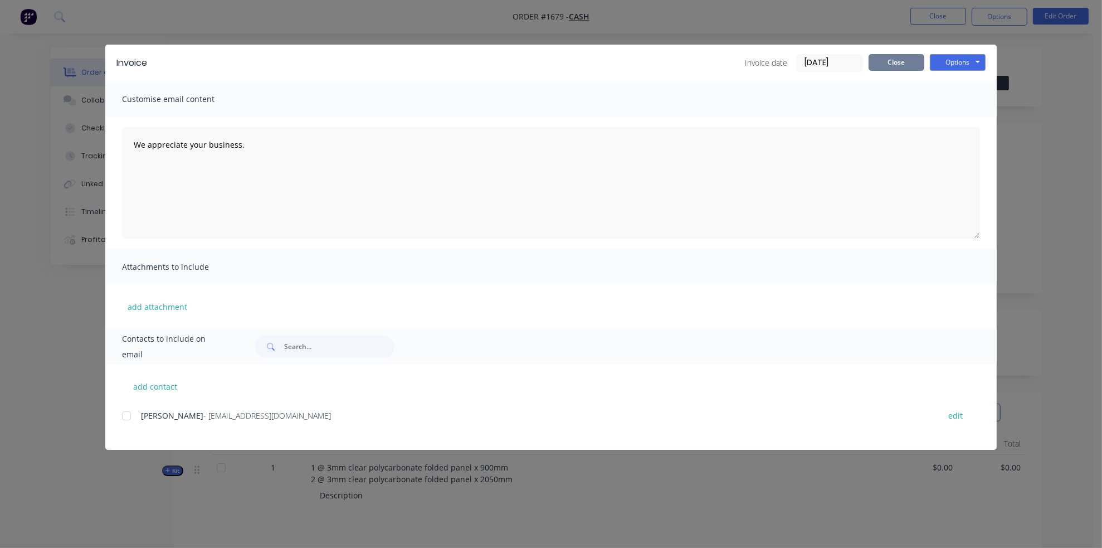
click at [904, 65] on button "Close" at bounding box center [897, 62] width 56 height 17
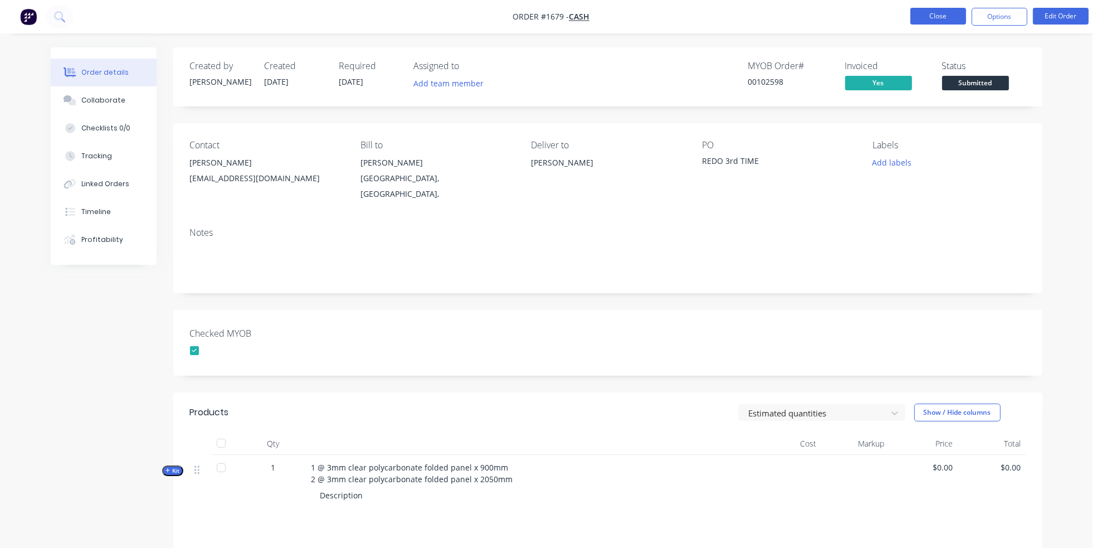
click at [943, 12] on button "Close" at bounding box center [938, 16] width 56 height 17
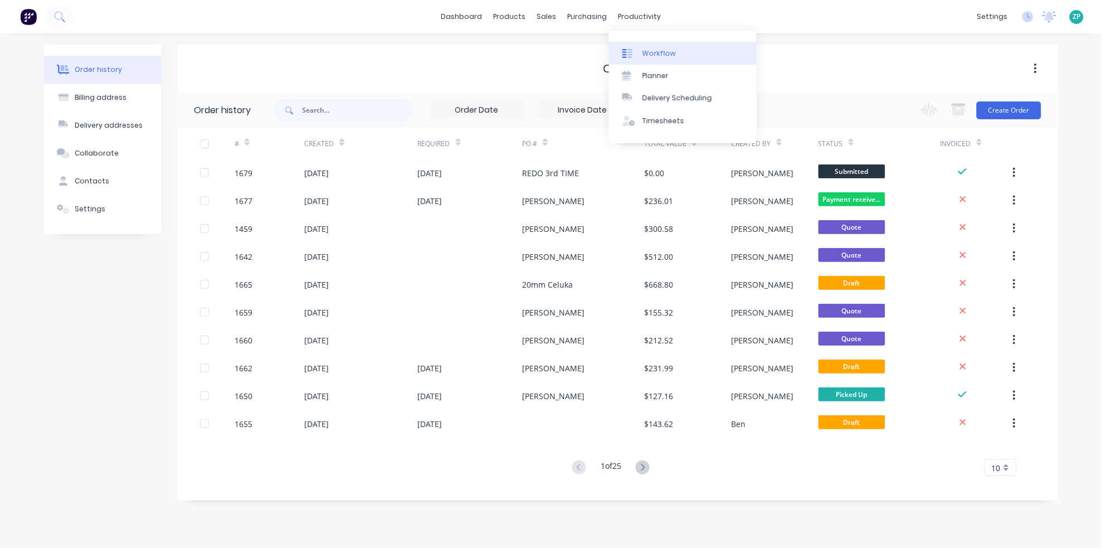
click at [654, 45] on link "Workflow" at bounding box center [683, 53] width 148 height 22
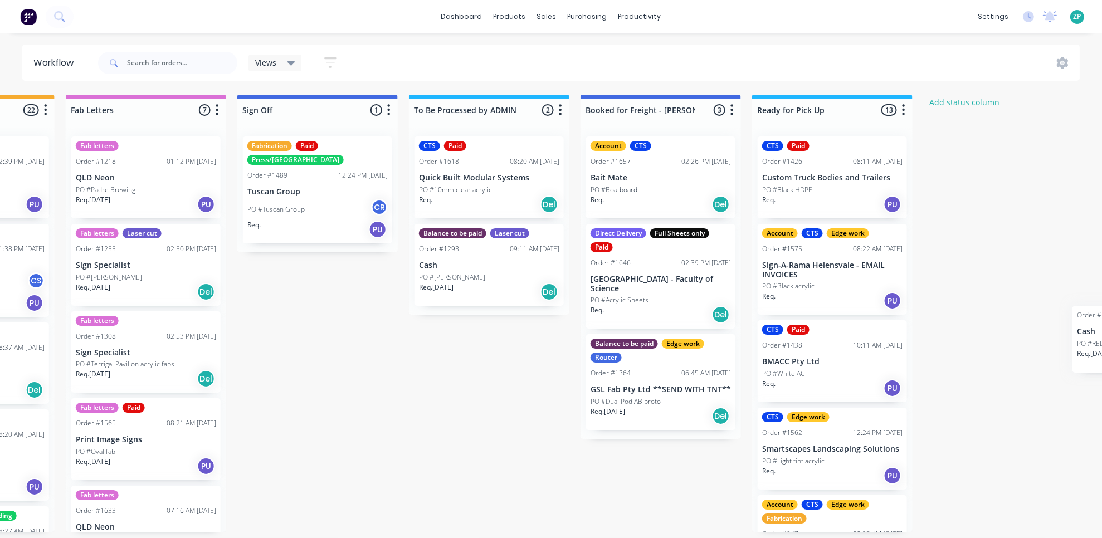
scroll to position [0, 1563]
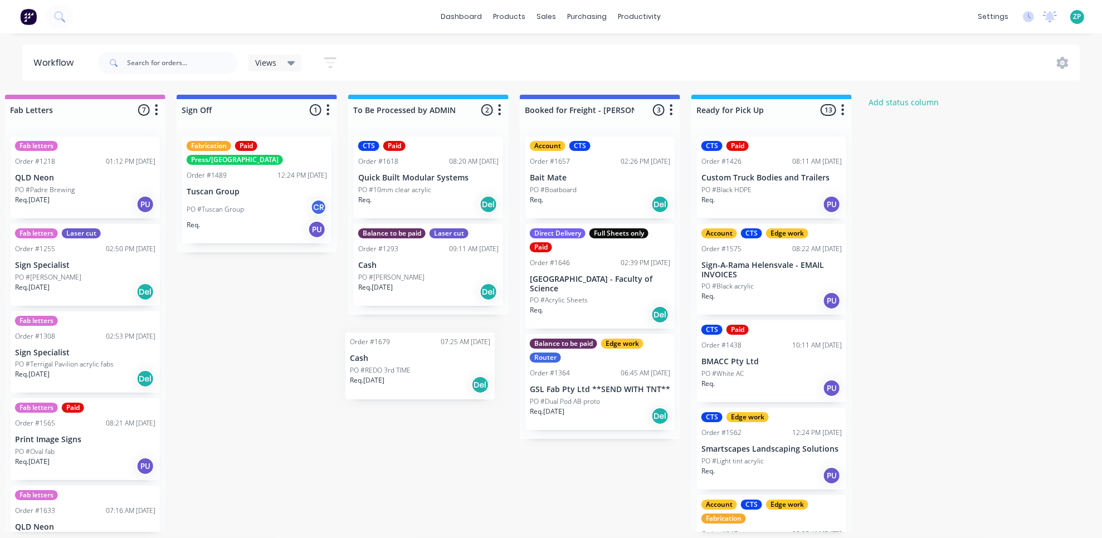
drag, startPoint x: 62, startPoint y: 158, endPoint x: 381, endPoint y: 359, distance: 376.9
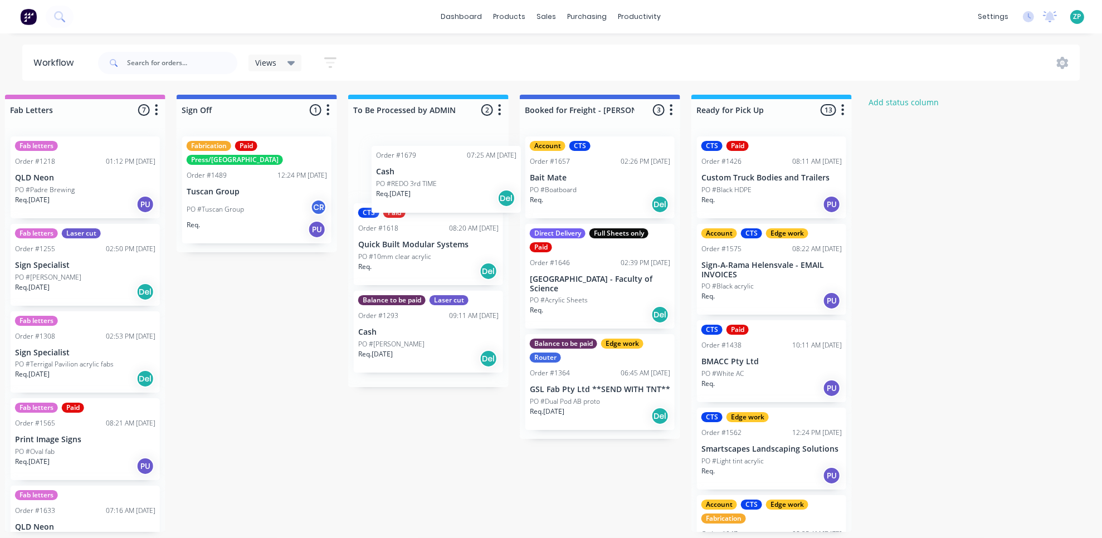
drag, startPoint x: 55, startPoint y: 169, endPoint x: 392, endPoint y: 179, distance: 336.7
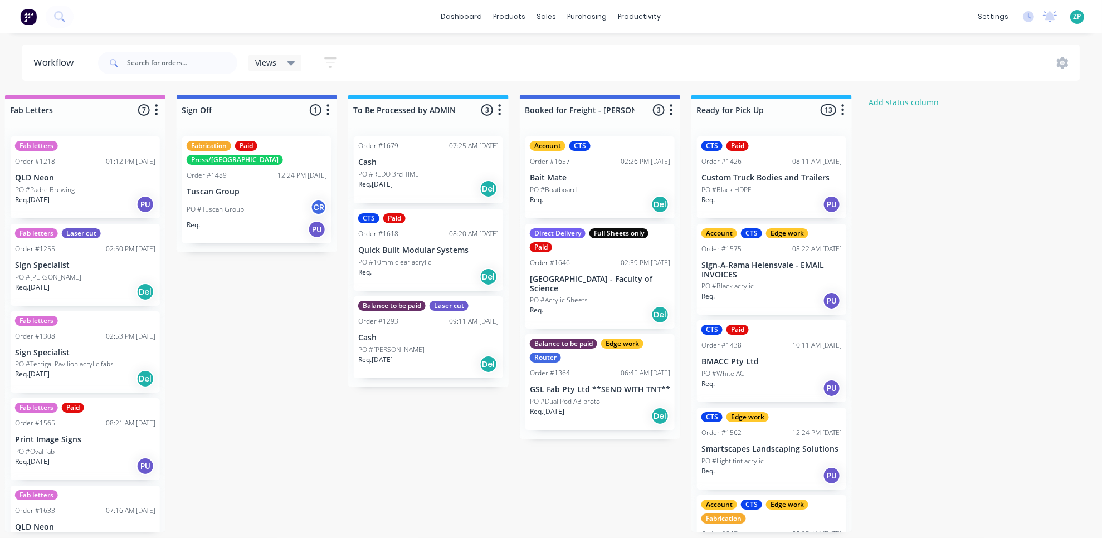
drag, startPoint x: 300, startPoint y: 277, endPoint x: 790, endPoint y: 396, distance: 504.0
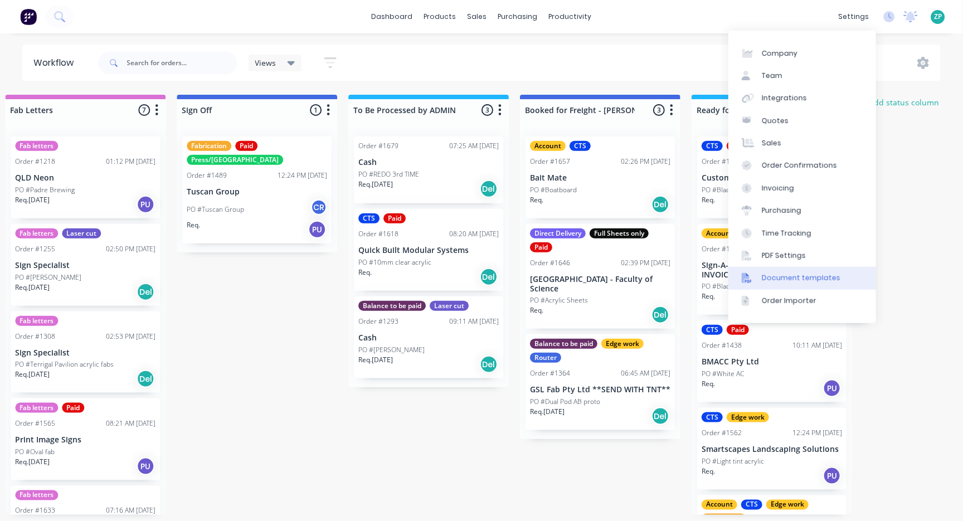
click at [810, 282] on div "Document templates" at bounding box center [801, 278] width 79 height 10
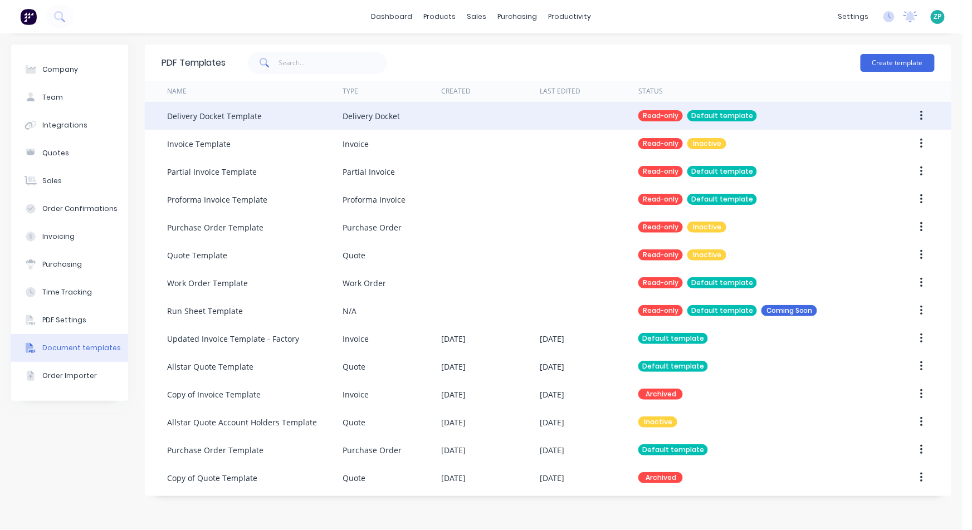
click at [251, 120] on div "Delivery Docket Template" at bounding box center [214, 116] width 95 height 12
click at [250, 116] on div "Delivery Docket Template" at bounding box center [214, 116] width 95 height 12
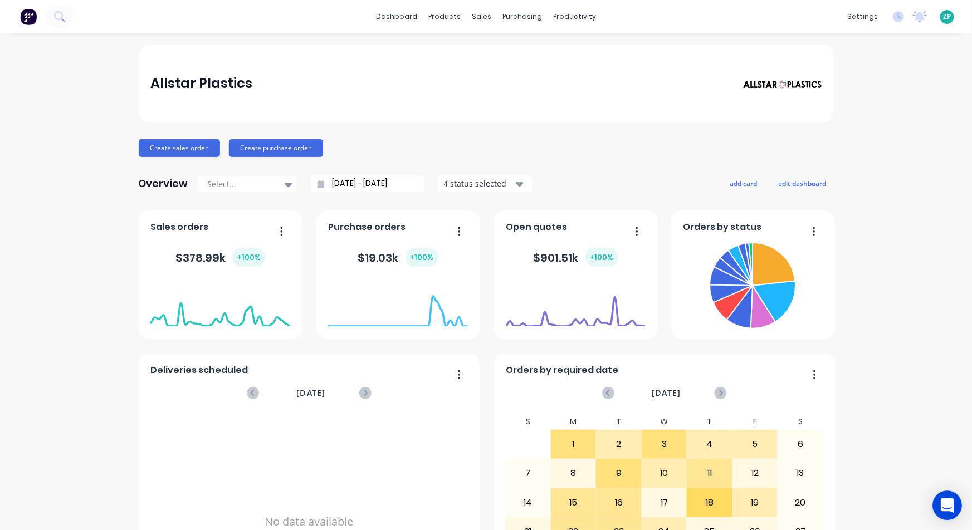
click at [951, 509] on icon "Open Intercom Messenger" at bounding box center [948, 506] width 14 height 14
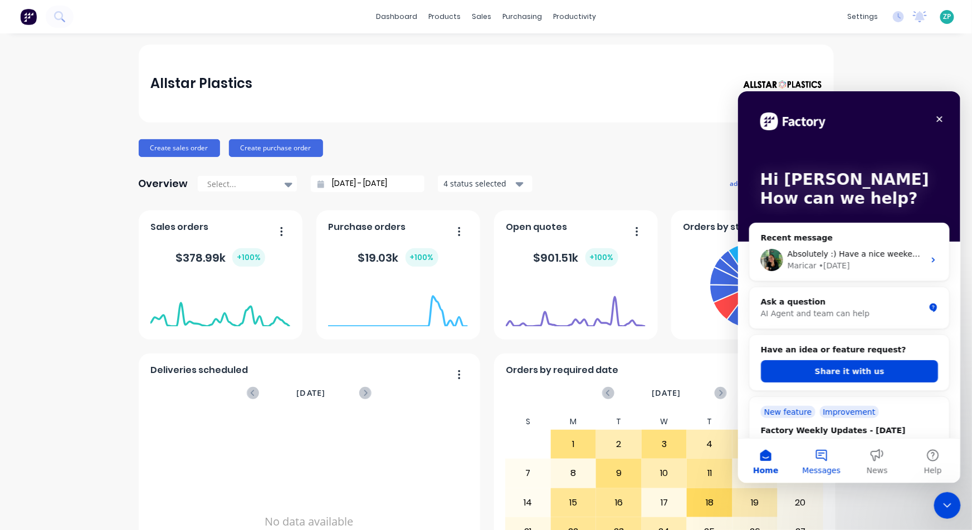
click at [810, 466] on span "Messages" at bounding box center [821, 470] width 38 height 8
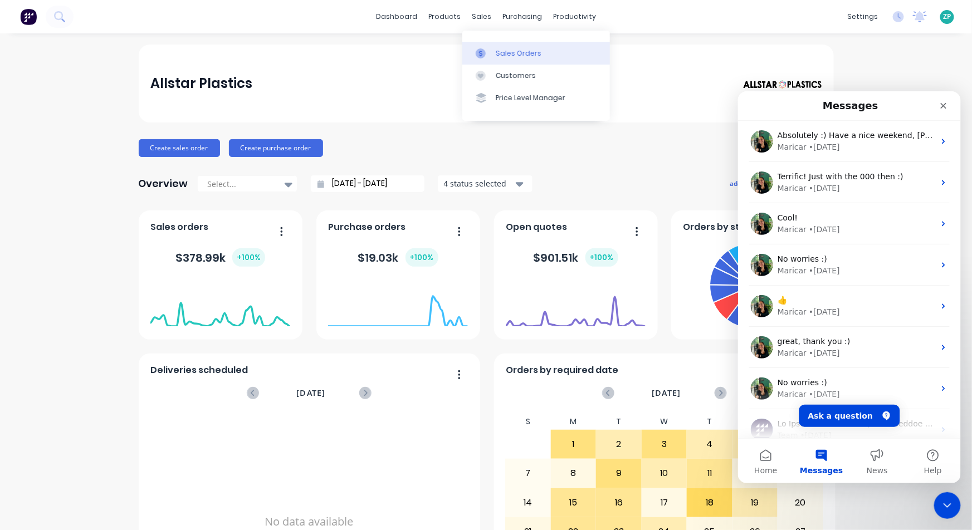
click at [502, 45] on link "Sales Orders" at bounding box center [536, 53] width 148 height 22
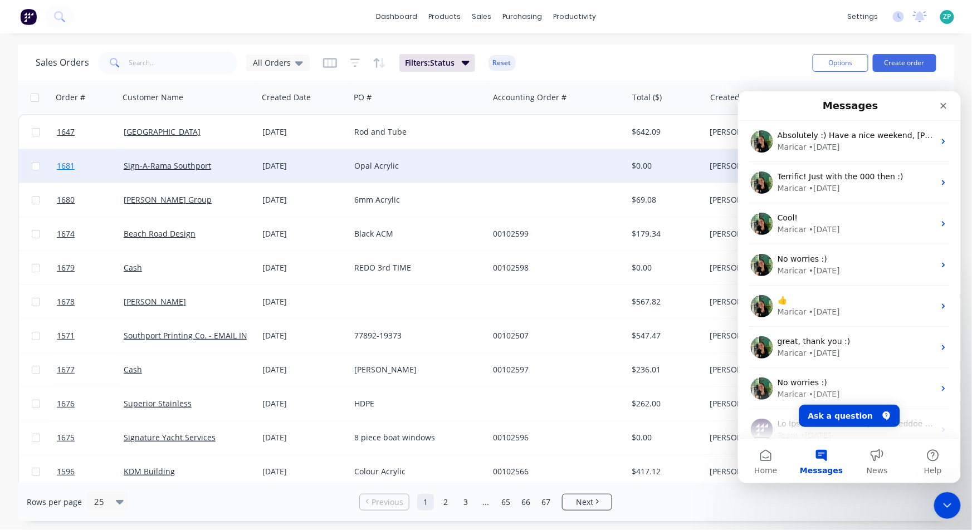
click at [66, 165] on span "1681" at bounding box center [66, 165] width 18 height 11
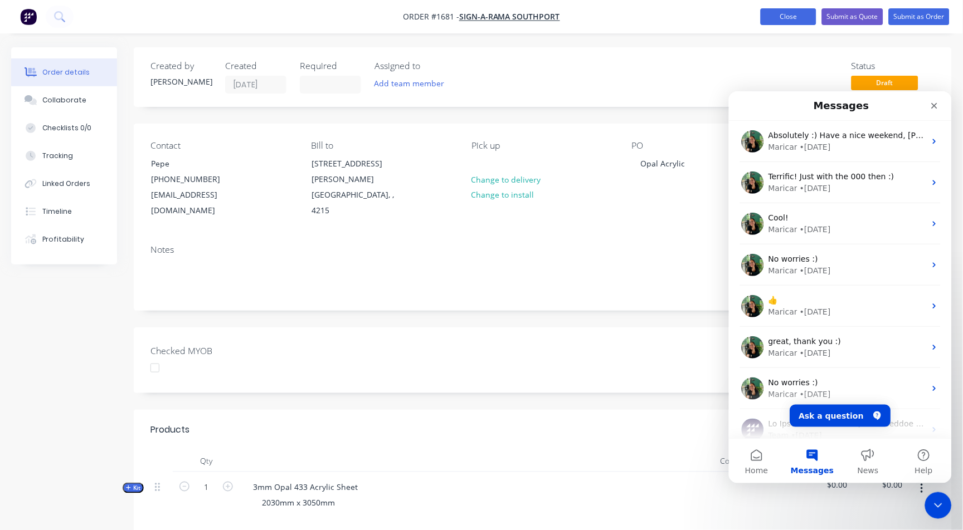
click at [792, 11] on button "Close" at bounding box center [789, 16] width 56 height 17
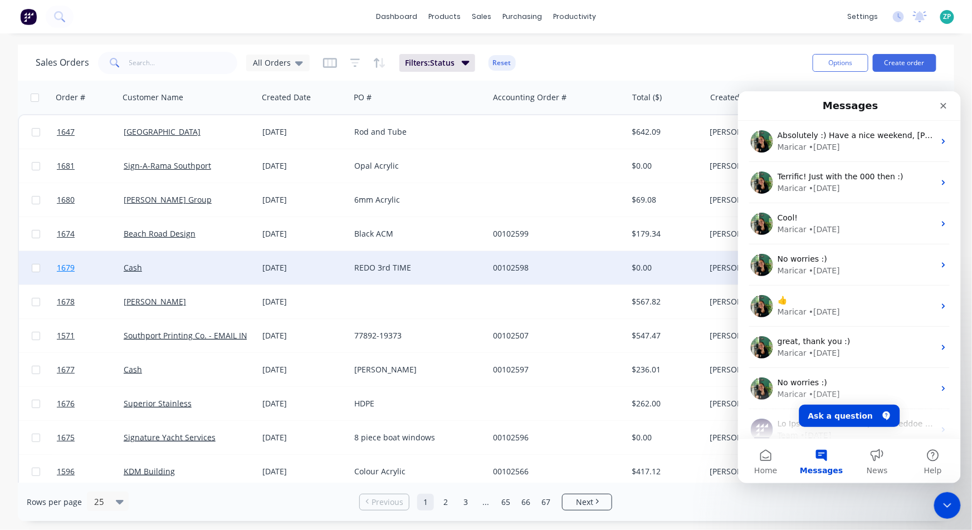
click at [65, 266] on span "1679" at bounding box center [66, 267] width 18 height 11
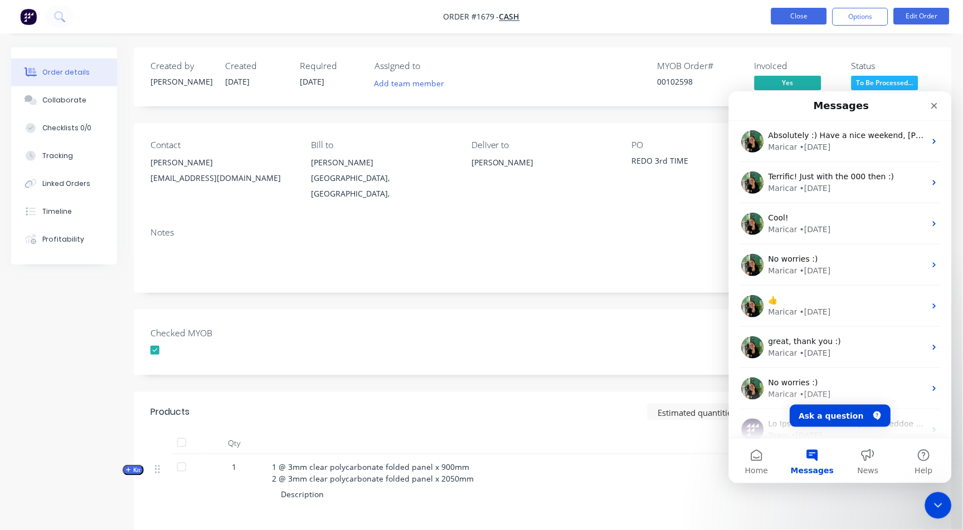
click at [814, 20] on button "Close" at bounding box center [799, 16] width 56 height 17
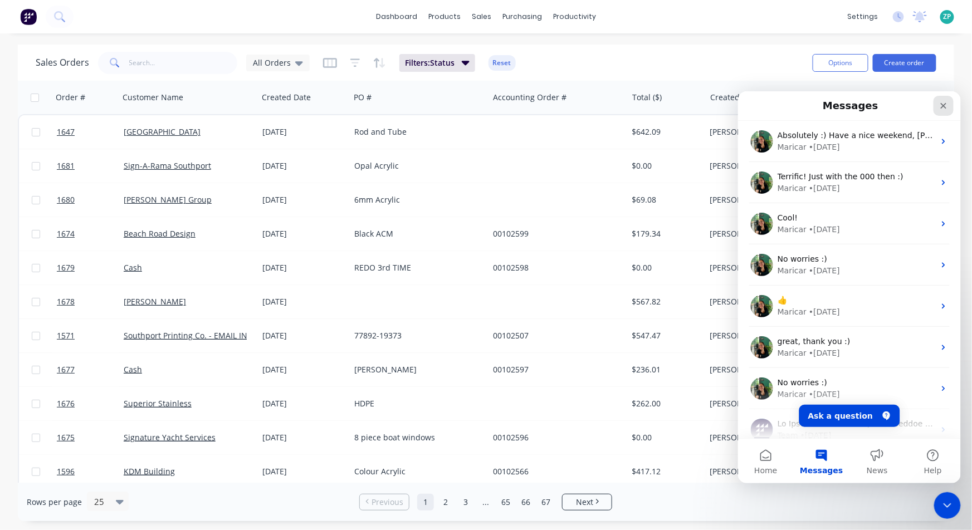
click at [947, 104] on icon "Close" at bounding box center [943, 105] width 9 height 9
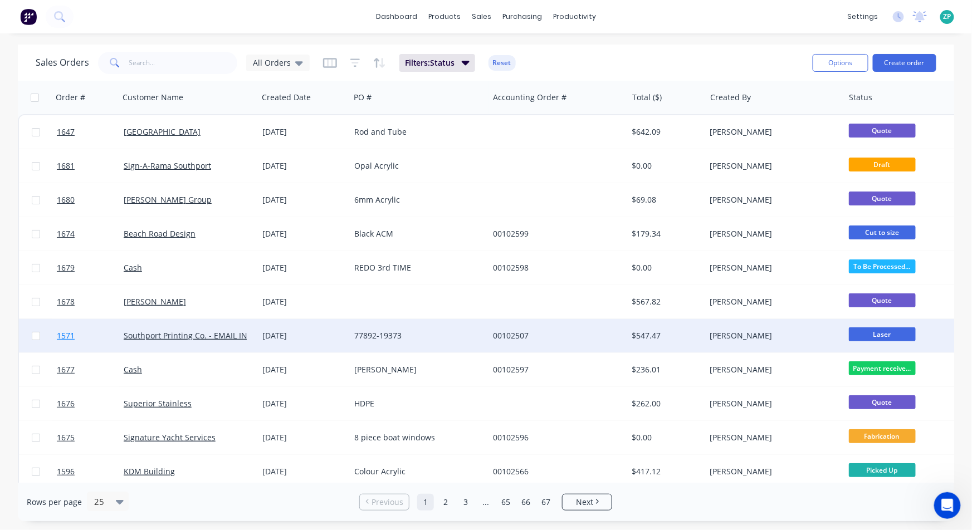
click at [69, 338] on span "1571" at bounding box center [66, 335] width 18 height 11
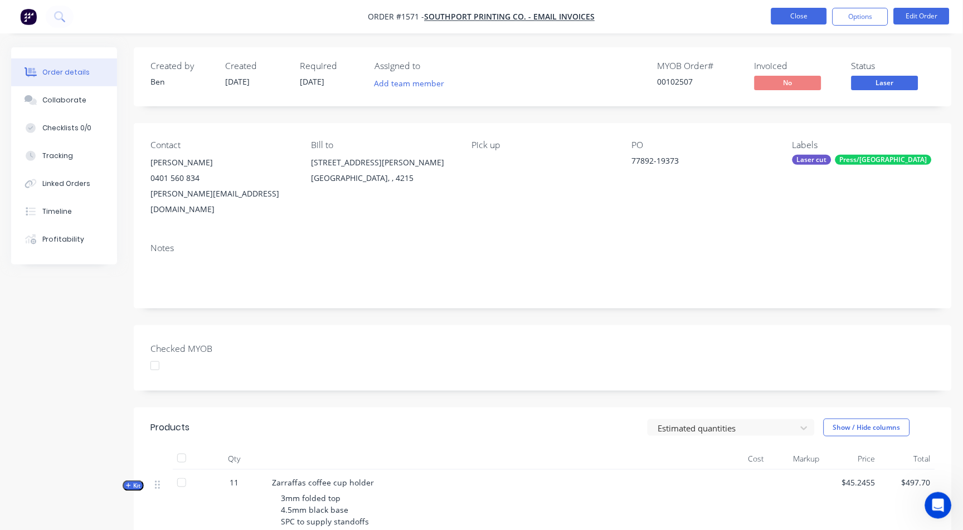
click at [786, 10] on button "Close" at bounding box center [799, 16] width 56 height 17
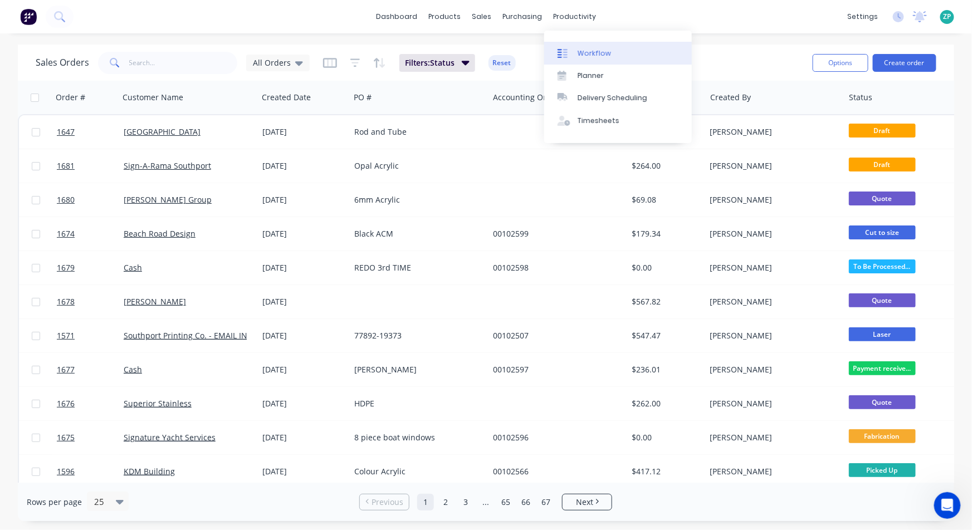
click at [585, 51] on div "Workflow" at bounding box center [594, 53] width 33 height 10
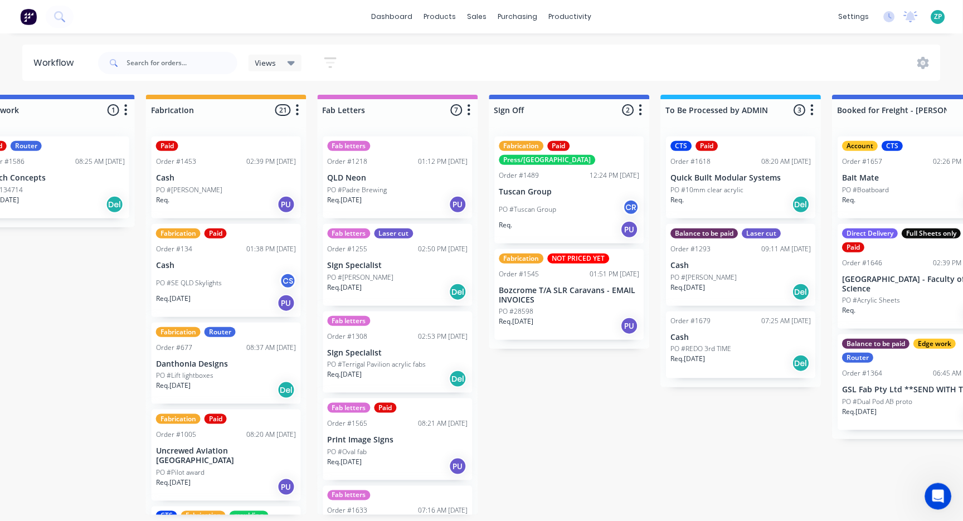
scroll to position [0, 1703]
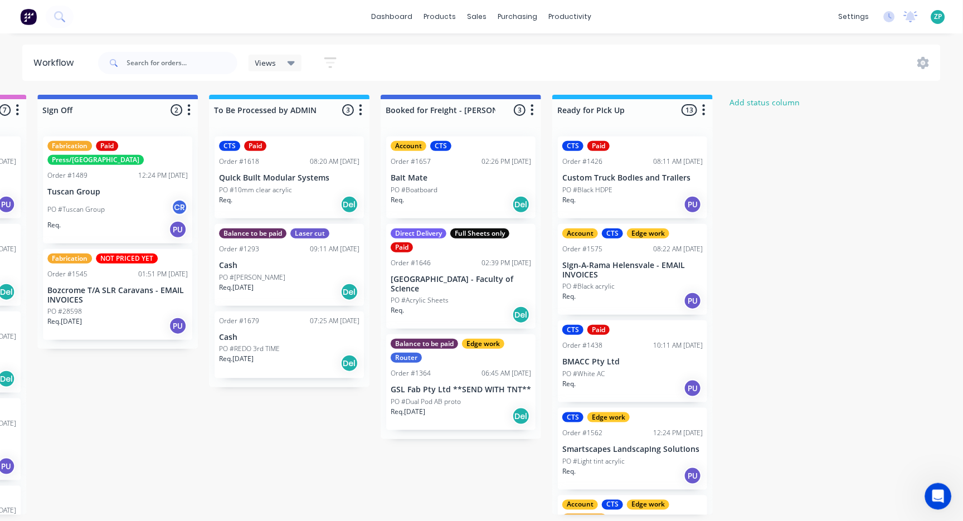
drag, startPoint x: 756, startPoint y: 264, endPoint x: 909, endPoint y: 254, distance: 153.6
click at [282, 187] on p "PO #10mm clear acrylic" at bounding box center [255, 190] width 73 height 10
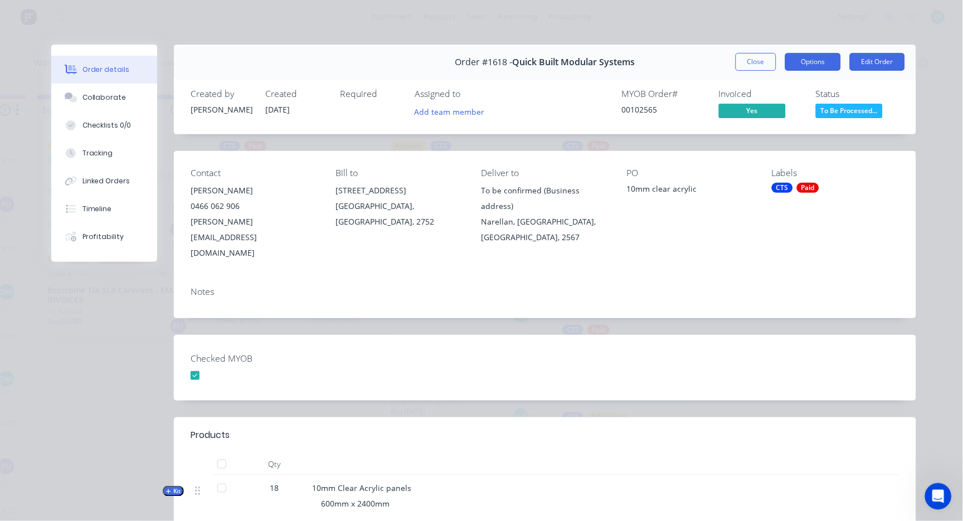
click at [796, 53] on button "Options" at bounding box center [813, 62] width 56 height 18
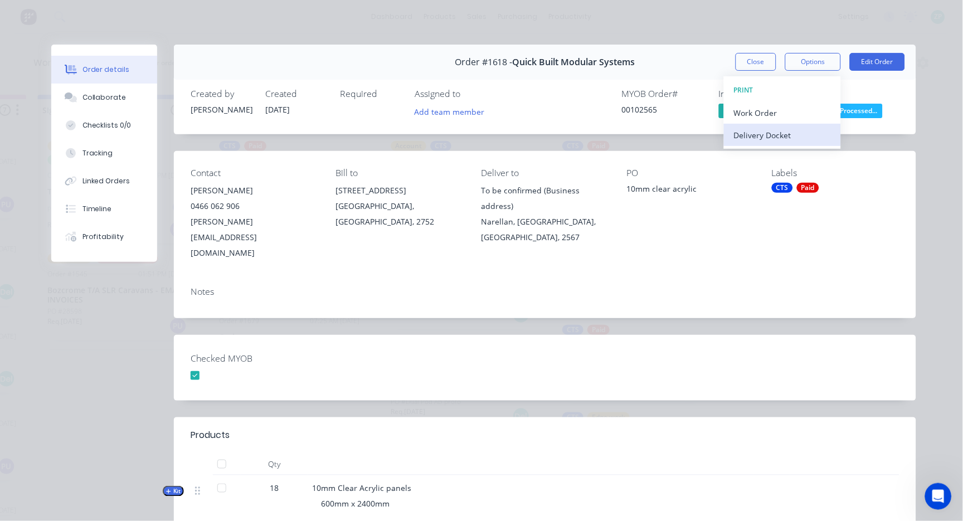
click at [761, 136] on div "Delivery Docket" at bounding box center [782, 135] width 97 height 16
click at [747, 159] on div "Custom" at bounding box center [782, 157] width 97 height 16
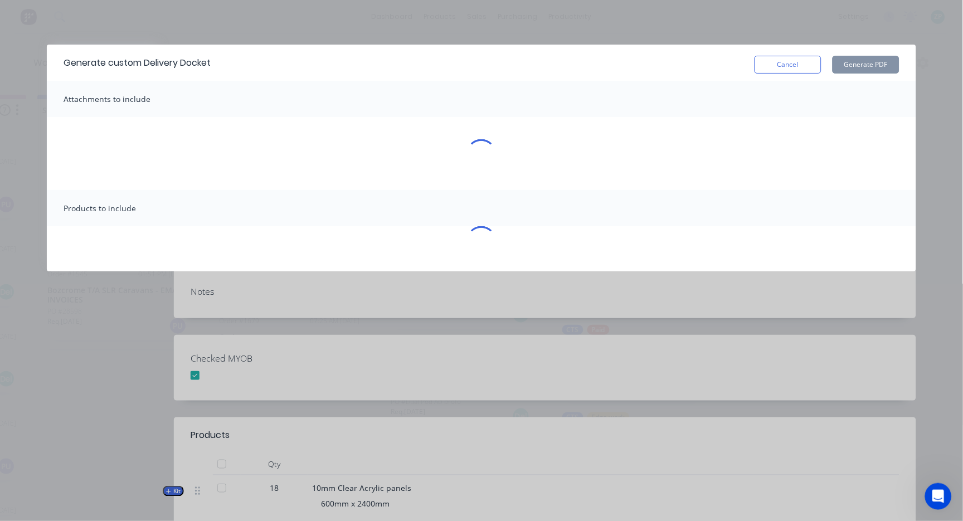
scroll to position [0, 1693]
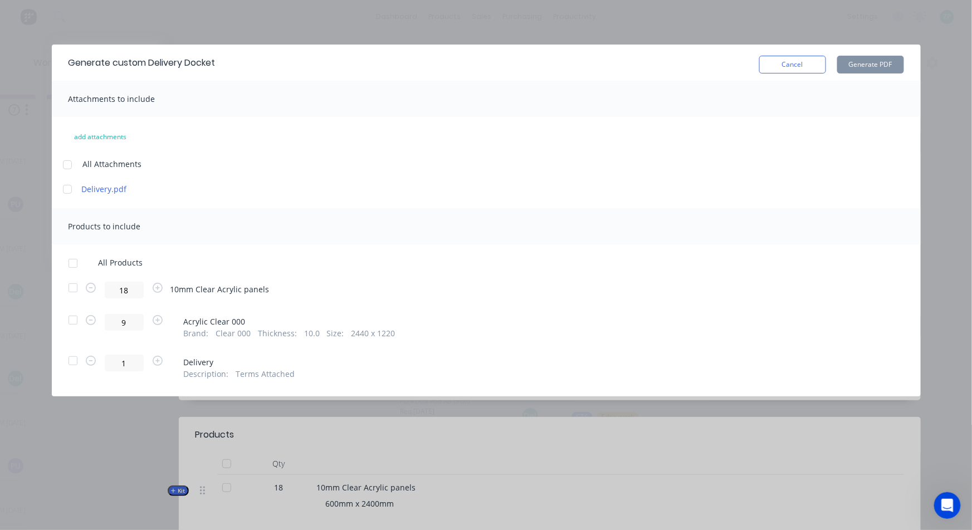
click at [70, 284] on div at bounding box center [73, 288] width 22 height 22
click at [74, 320] on div at bounding box center [73, 320] width 22 height 22
click at [73, 362] on div at bounding box center [73, 361] width 22 height 22
click at [74, 293] on div at bounding box center [73, 288] width 22 height 22
click at [71, 320] on div at bounding box center [73, 320] width 22 height 22
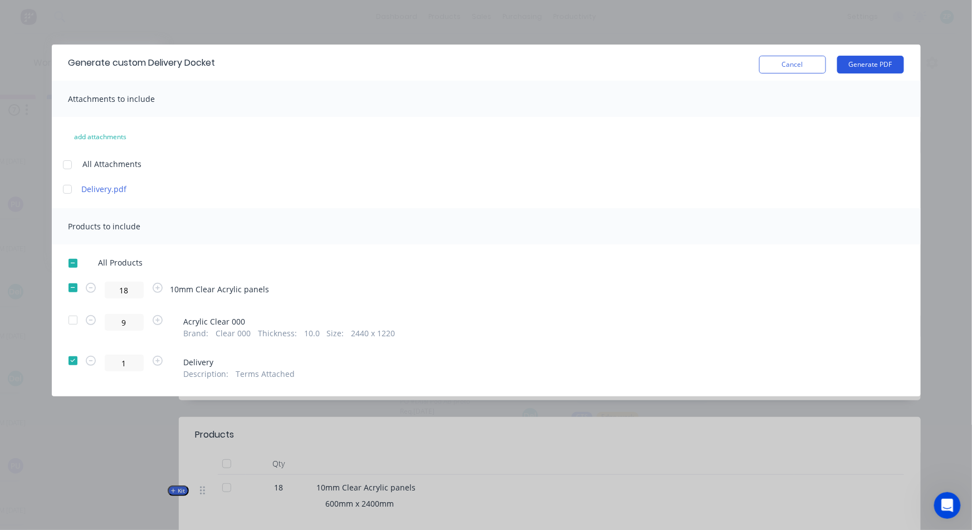
click at [869, 65] on button "Generate PDF" at bounding box center [870, 65] width 67 height 18
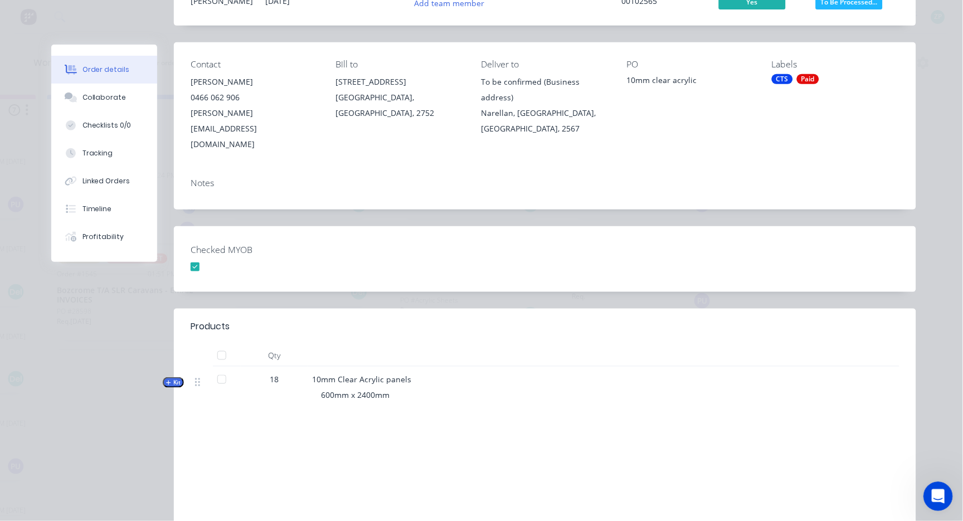
scroll to position [186, 0]
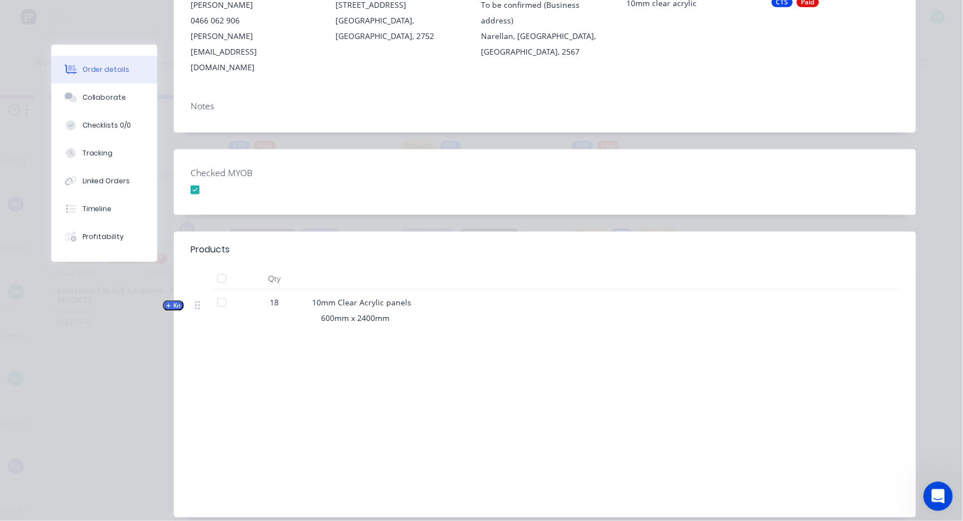
drag, startPoint x: 944, startPoint y: 495, endPoint x: 518, endPoint y: 291, distance: 472.3
click at [923, 481] on html at bounding box center [936, 494] width 27 height 27
click at [168, 301] on span "Kit" at bounding box center [173, 305] width 14 height 8
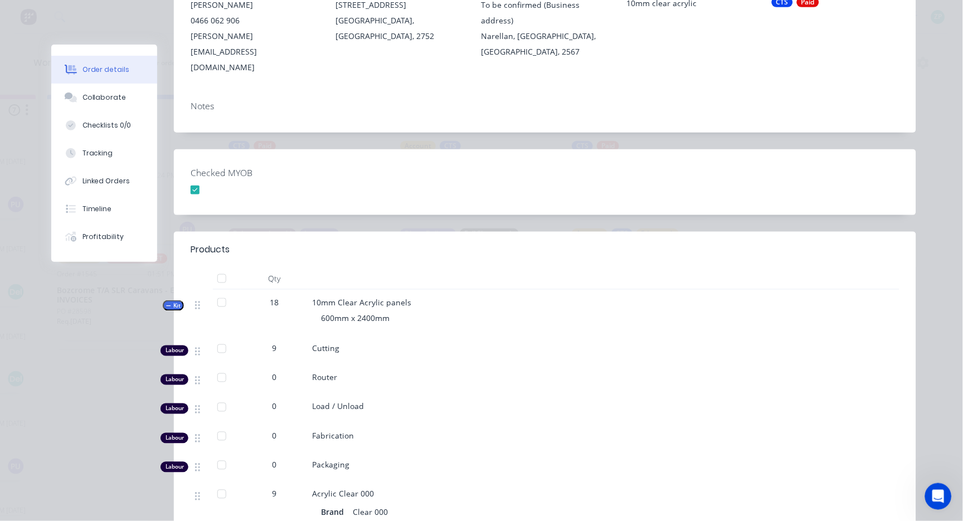
click at [168, 301] on span "Kit" at bounding box center [173, 305] width 14 height 8
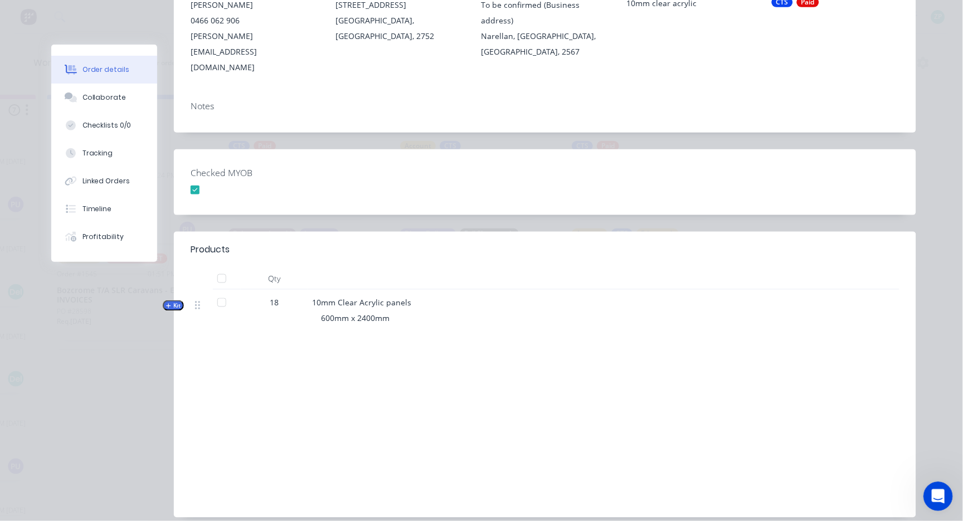
click at [947, 501] on div "Open Intercom Messenger" at bounding box center [936, 494] width 37 height 37
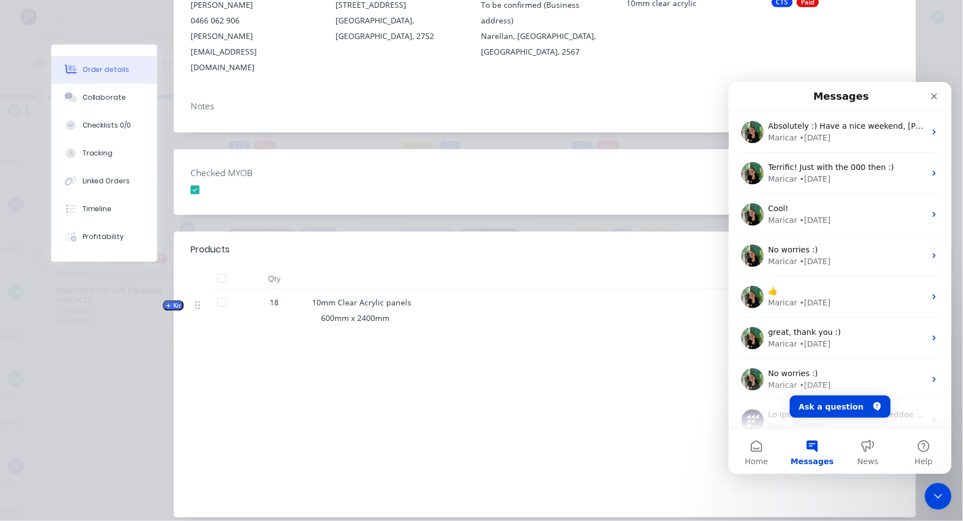
click at [793, 444] on button "Messages" at bounding box center [812, 451] width 56 height 45
click at [816, 442] on button "Messages" at bounding box center [812, 451] width 56 height 45
click at [855, 409] on button "Ask a question" at bounding box center [840, 406] width 101 height 22
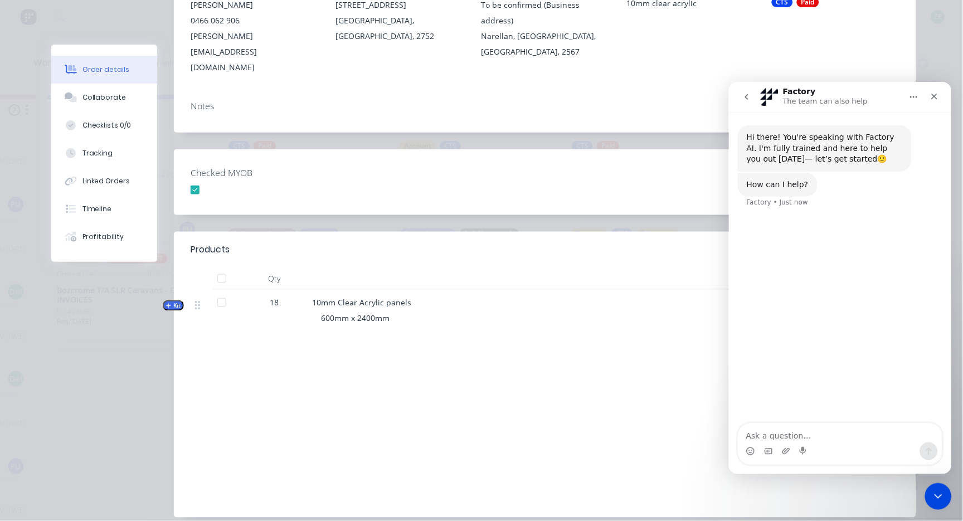
click at [762, 440] on textarea "Ask a question…" at bounding box center [840, 432] width 204 height 19
type textarea "Good morning, question regarding formatting the delivery docket"
click at [933, 97] on icon "Close" at bounding box center [934, 96] width 6 height 6
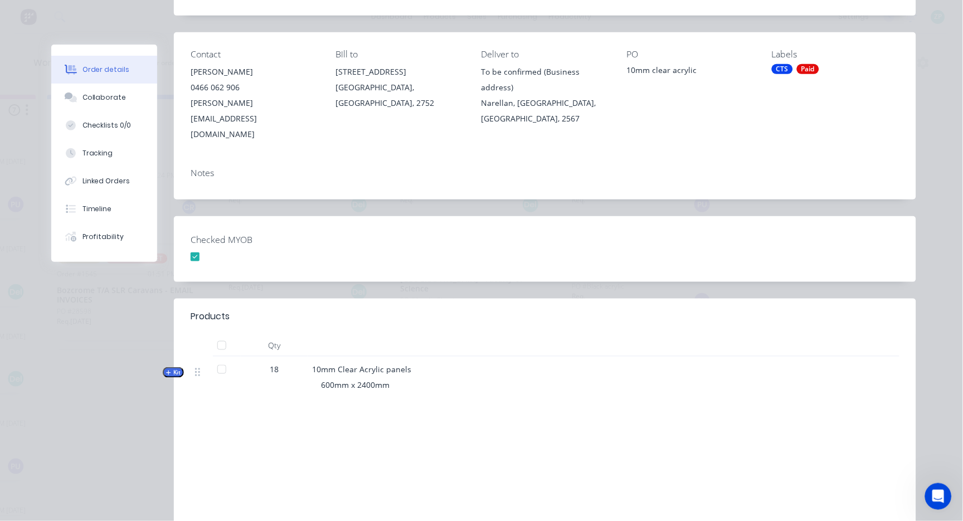
scroll to position [0, 0]
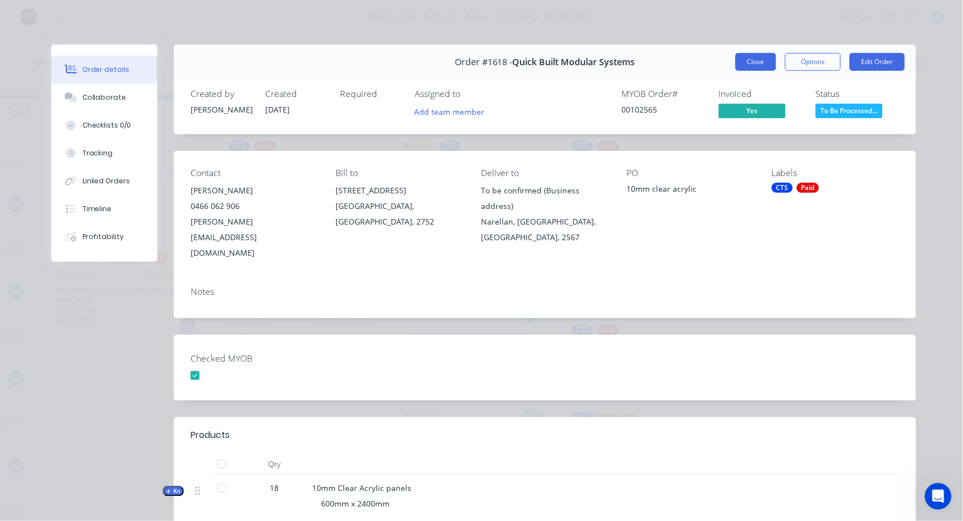
click at [763, 59] on button "Close" at bounding box center [755, 62] width 41 height 18
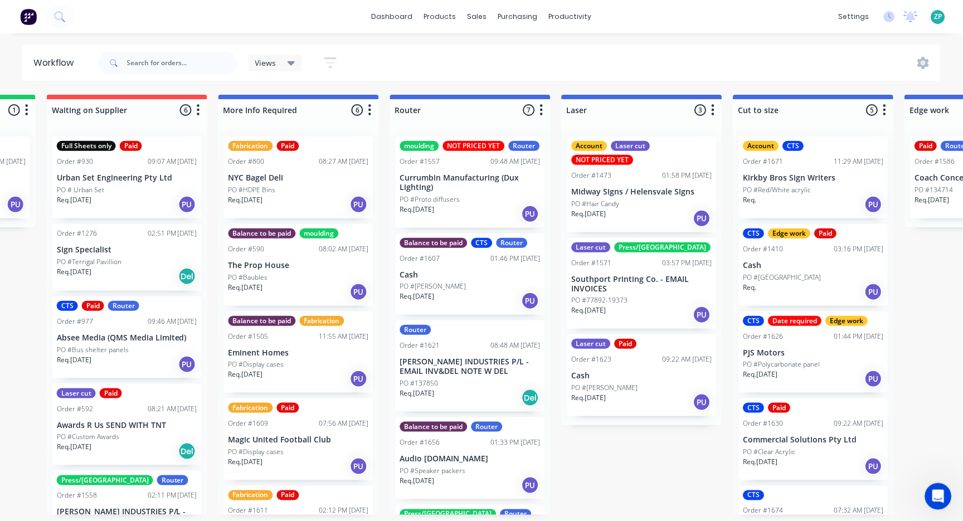
scroll to position [0, 1703]
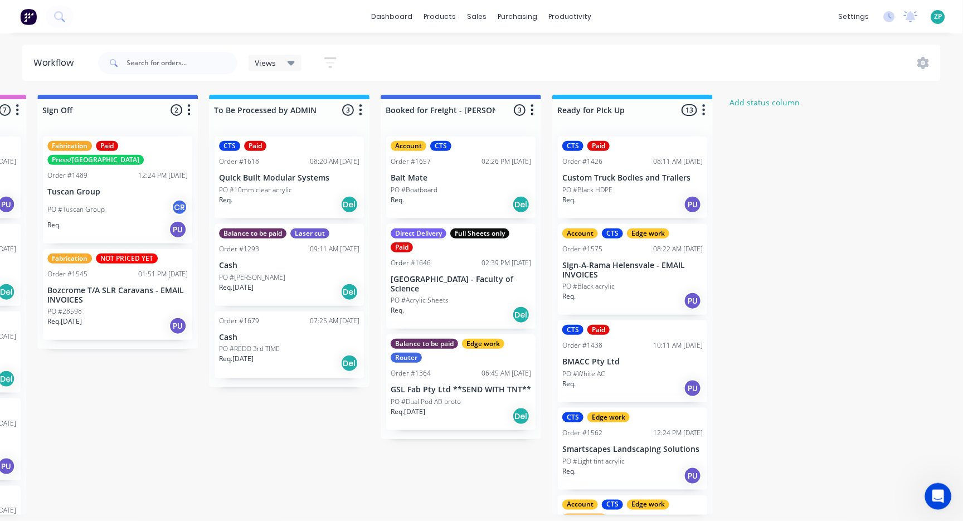
drag, startPoint x: 511, startPoint y: 377, endPoint x: 929, endPoint y: 365, distance: 418.6
click at [282, 166] on div "CTS Paid Order #1618 08:20 AM 23/09/25 Quick Built Modular Systems PO #10mm cle…" at bounding box center [289, 178] width 149 height 82
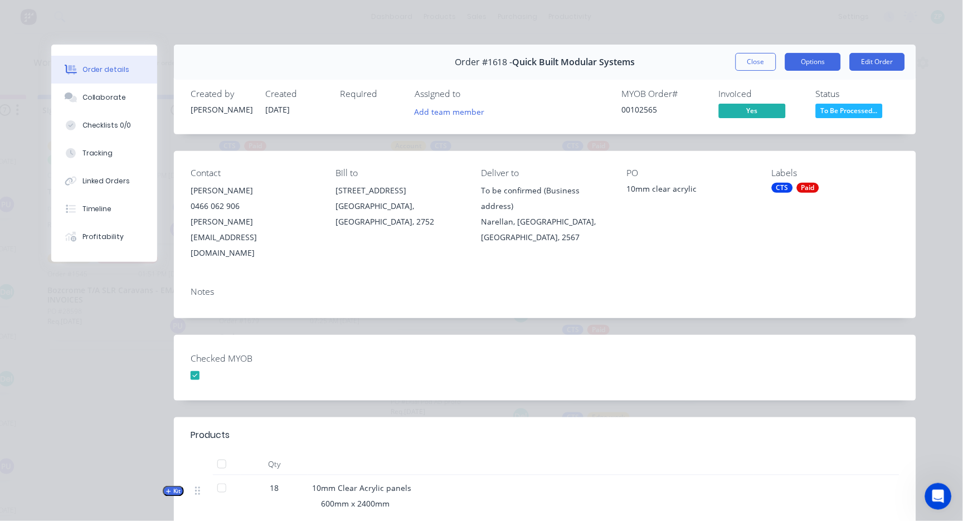
click at [792, 60] on button "Options" at bounding box center [813, 62] width 56 height 18
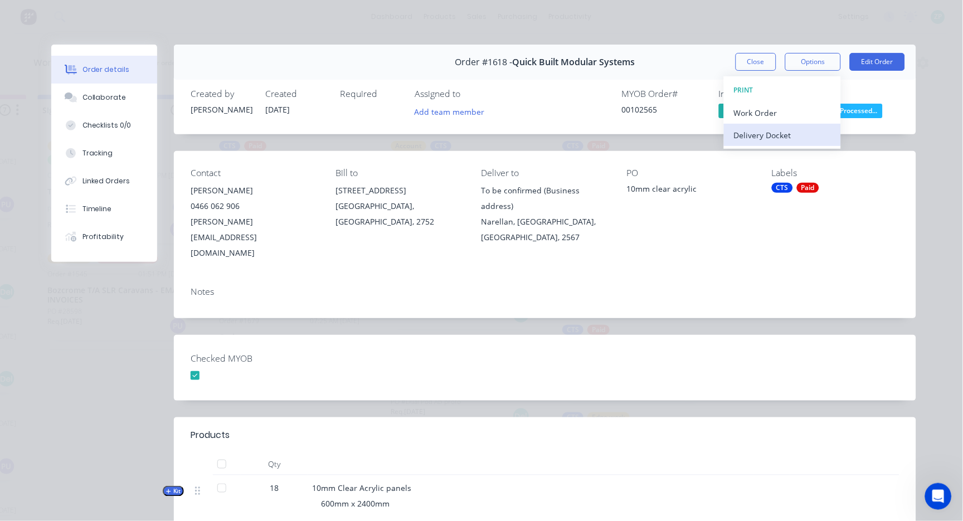
click at [773, 135] on div "Delivery Docket" at bounding box center [782, 135] width 97 height 16
click at [748, 157] on div "Custom" at bounding box center [782, 157] width 97 height 16
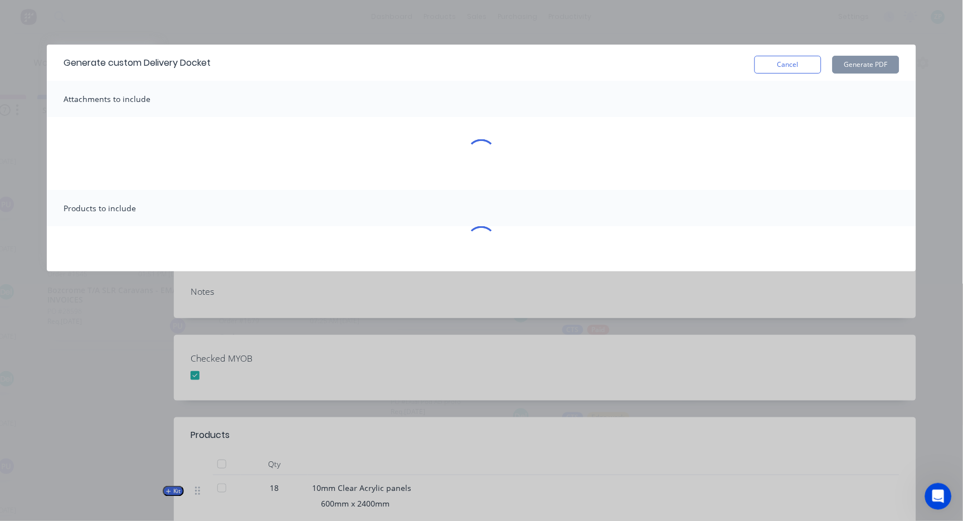
scroll to position [0, 1693]
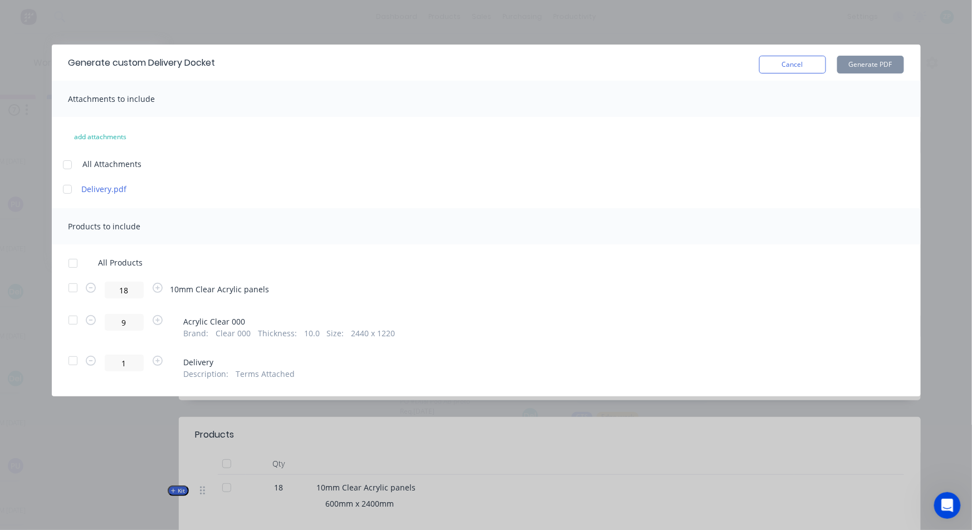
click at [70, 291] on div at bounding box center [73, 288] width 22 height 22
click at [73, 321] on div at bounding box center [73, 320] width 22 height 22
click at [70, 363] on div at bounding box center [73, 361] width 22 height 22
click at [71, 261] on div at bounding box center [73, 263] width 22 height 22
click at [74, 322] on div at bounding box center [73, 320] width 22 height 22
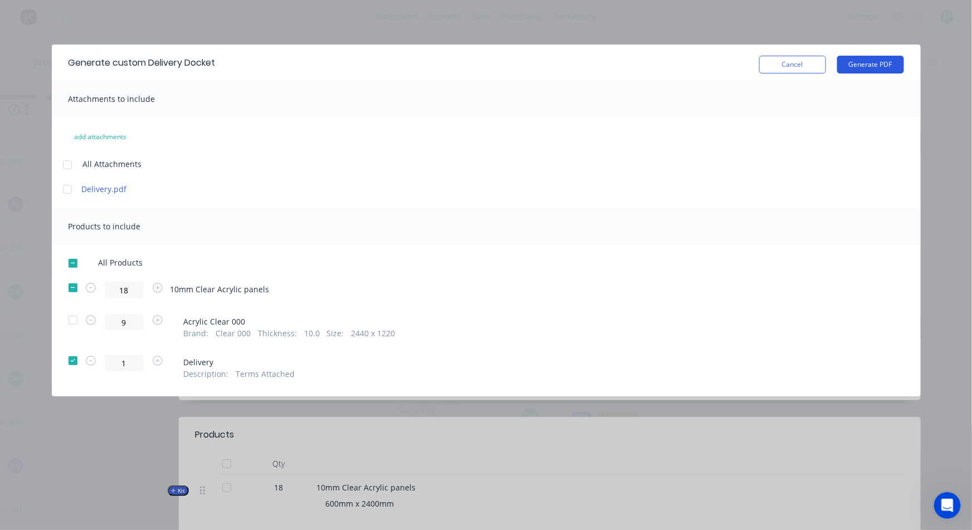
click at [881, 65] on button "Generate PDF" at bounding box center [870, 65] width 67 height 18
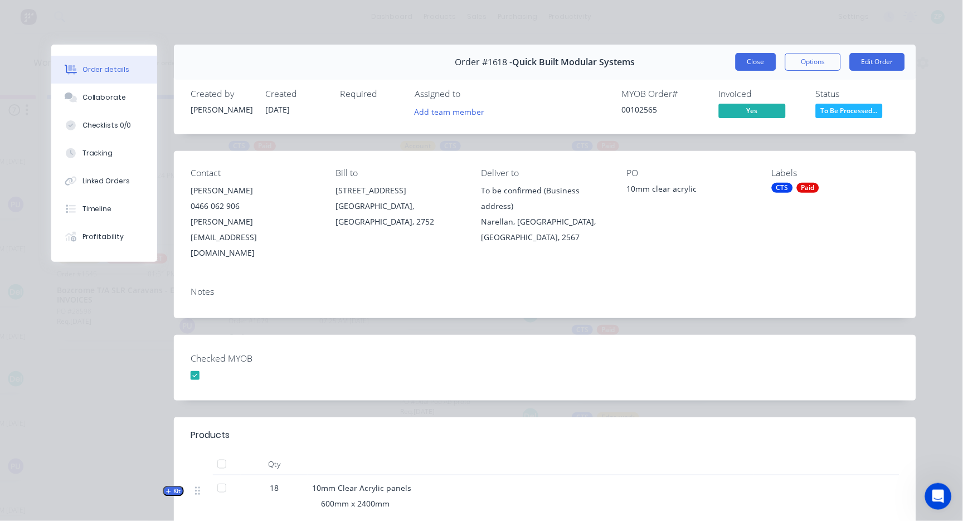
click at [745, 54] on button "Close" at bounding box center [755, 62] width 41 height 18
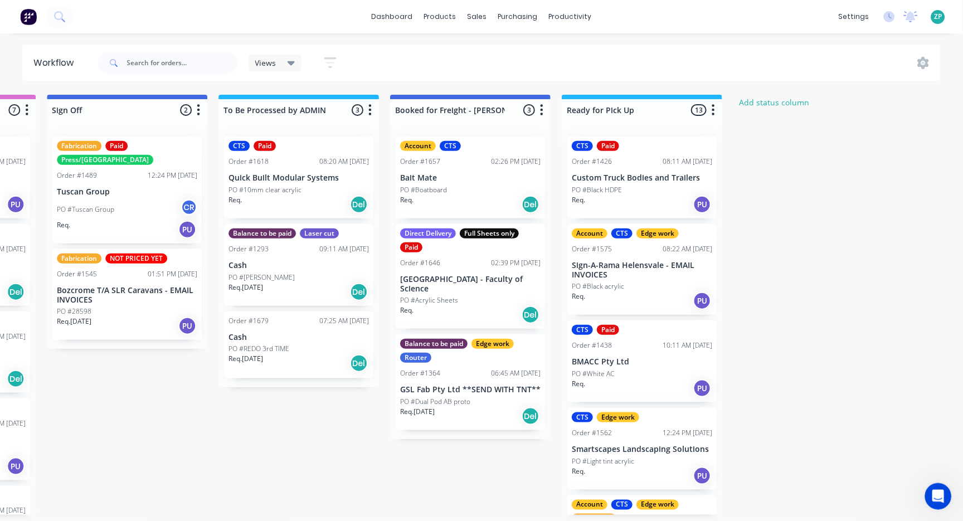
scroll to position [0, 306]
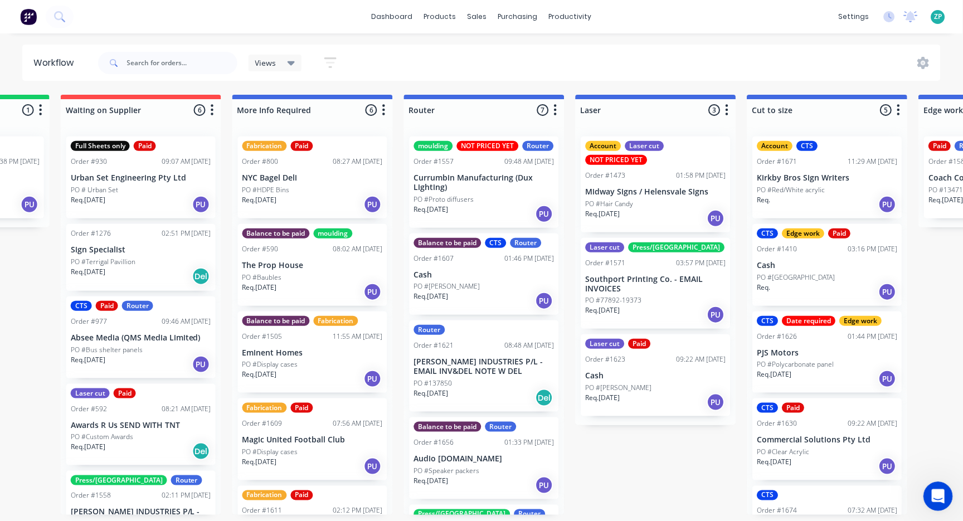
click at [931, 485] on div "Open Intercom Messenger" at bounding box center [936, 494] width 37 height 37
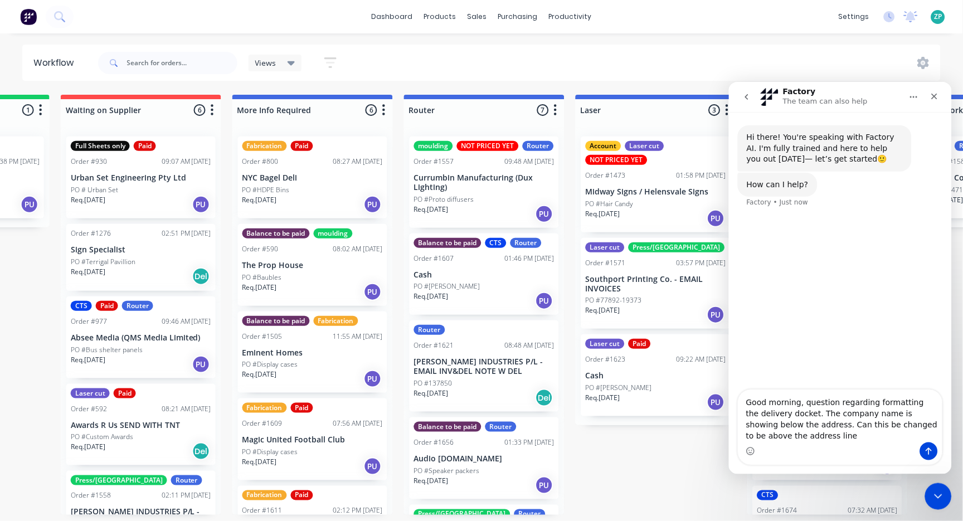
type textarea "Good morning, question regarding formatting the delivery docket. The company na…"
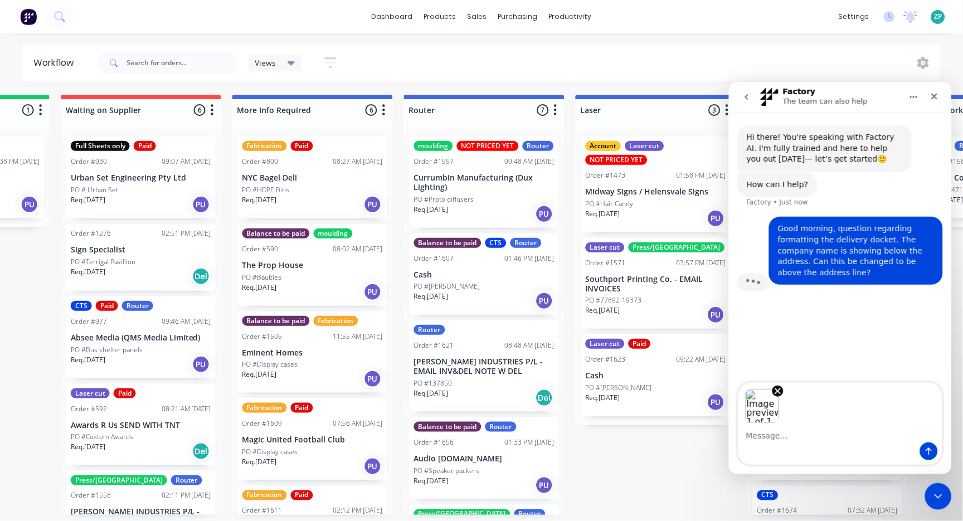
click at [893, 452] on div "Intercom messenger" at bounding box center [840, 451] width 204 height 18
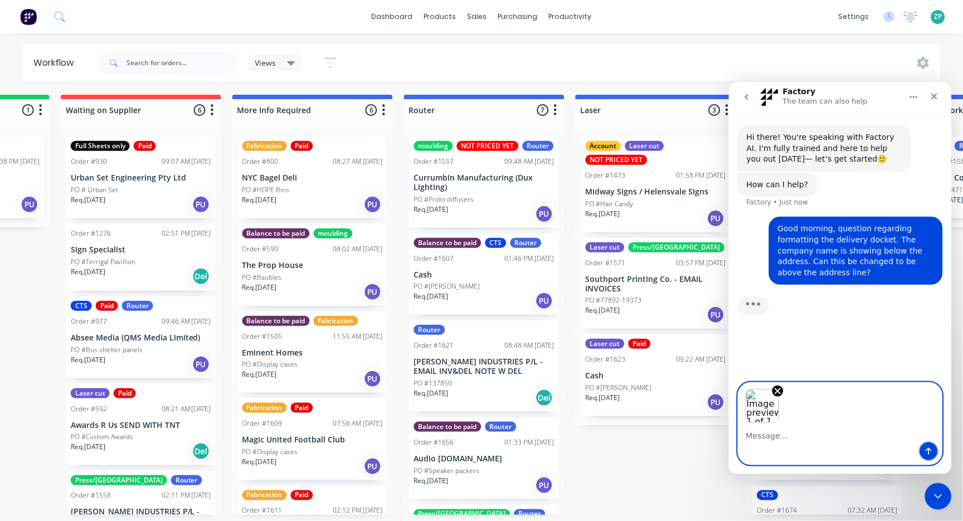
click at [929, 452] on icon "Send a message…" at bounding box center [928, 450] width 9 height 9
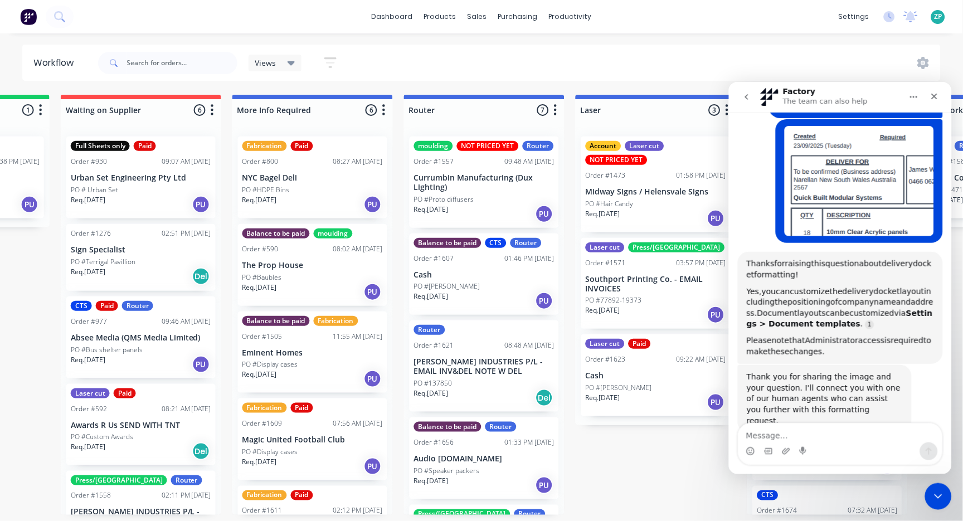
scroll to position [167, 0]
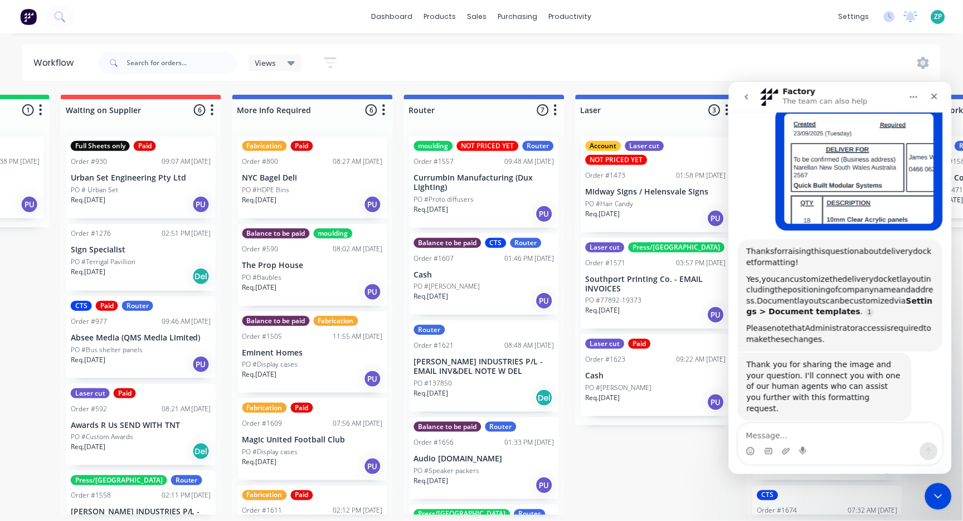
click at [784, 435] on textarea "Message…" at bounding box center [840, 432] width 204 height 19
type textarea "human"
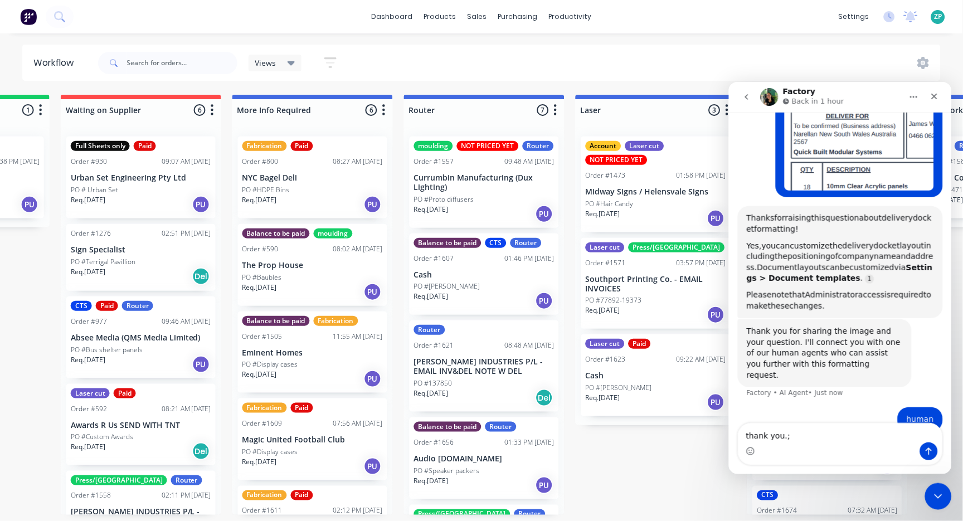
type textarea "thank you."
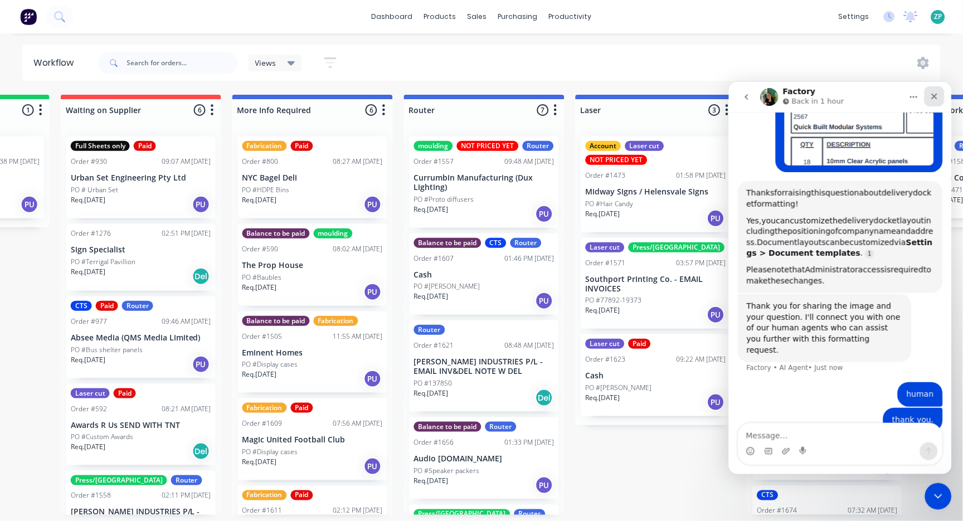
click at [937, 97] on icon "Close" at bounding box center [933, 95] width 9 height 9
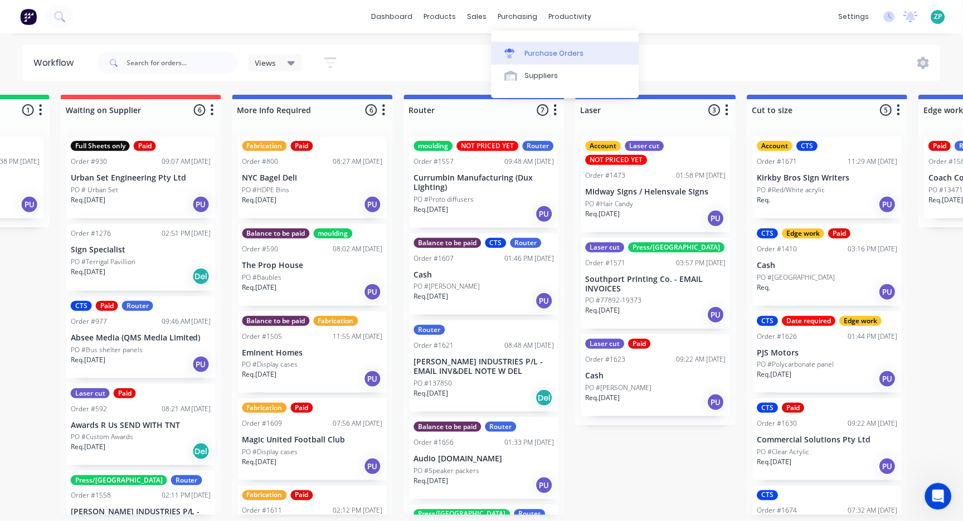
click at [525, 52] on div "Purchase Orders" at bounding box center [554, 53] width 59 height 10
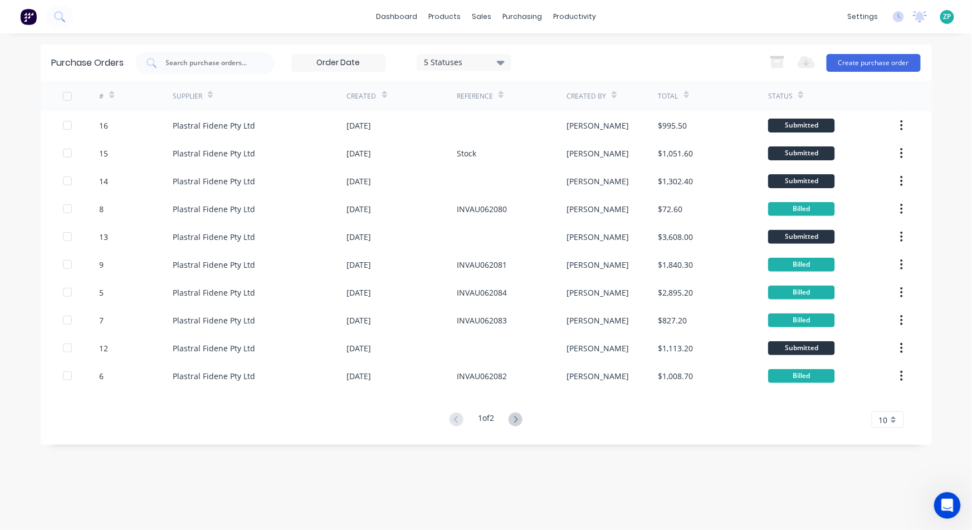
click at [526, 417] on button at bounding box center [515, 420] width 21 height 16
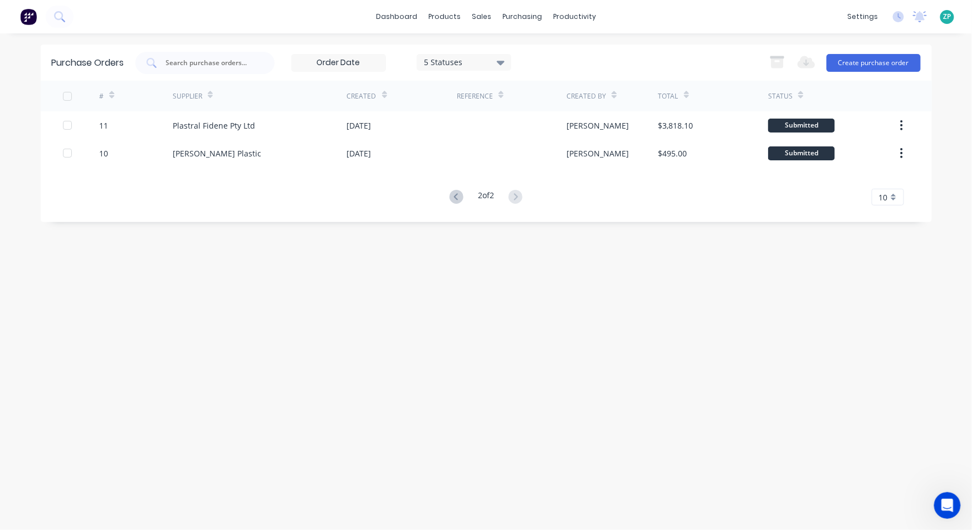
scroll to position [2, 0]
click at [47, 290] on div "Purchase Orders 5 Statuses 5 Statuses Export to Excel (XLSX) Create purchase or…" at bounding box center [487, 282] width 892 height 475
click at [451, 193] on icon at bounding box center [457, 197] width 14 height 14
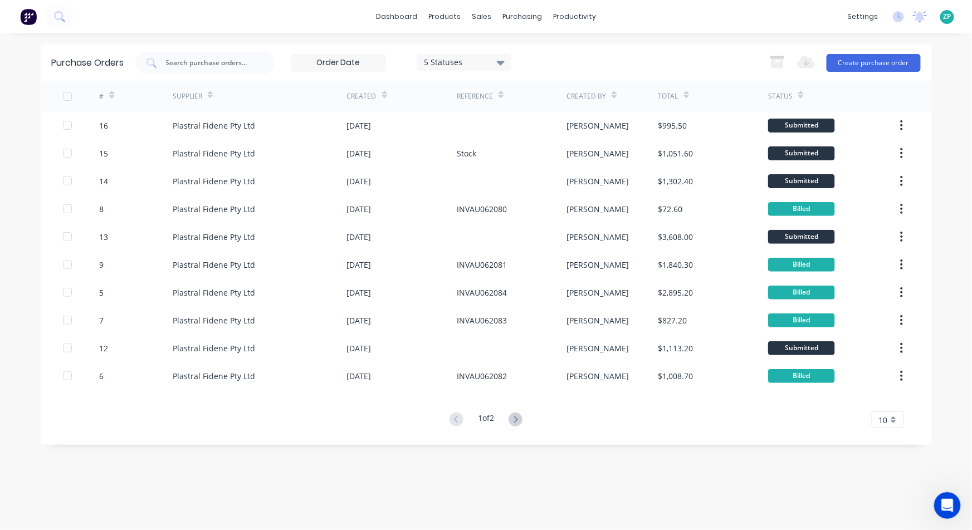
click at [513, 425] on button at bounding box center [515, 420] width 21 height 16
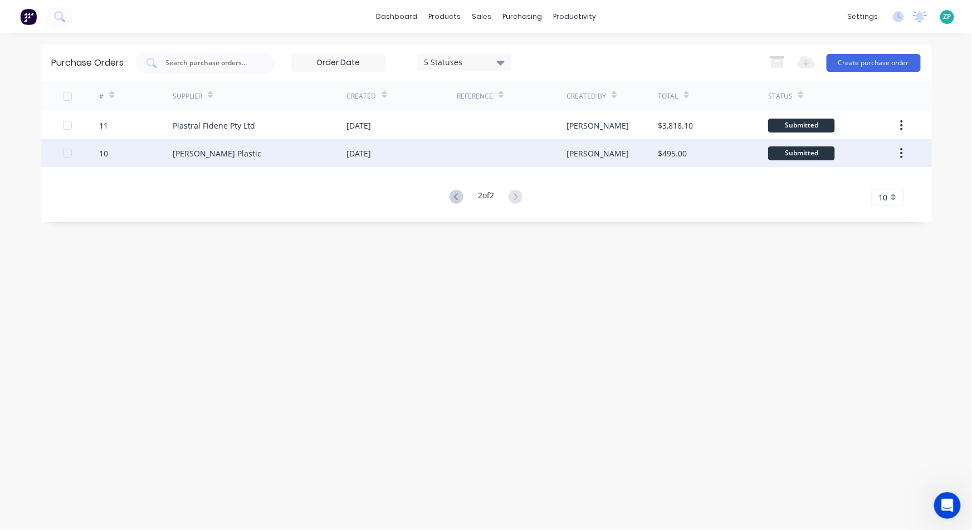
click at [106, 151] on div "10" at bounding box center [103, 154] width 9 height 12
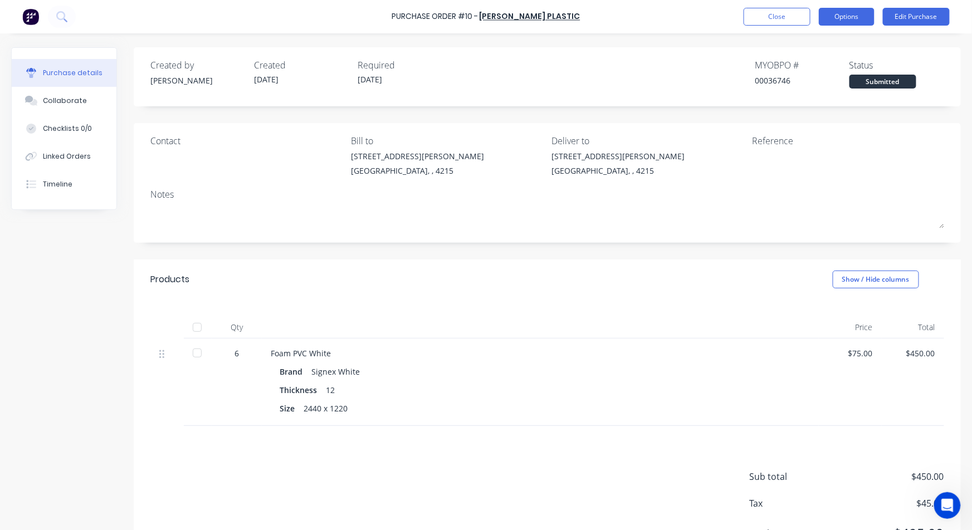
click at [849, 20] on button "Options" at bounding box center [847, 17] width 56 height 18
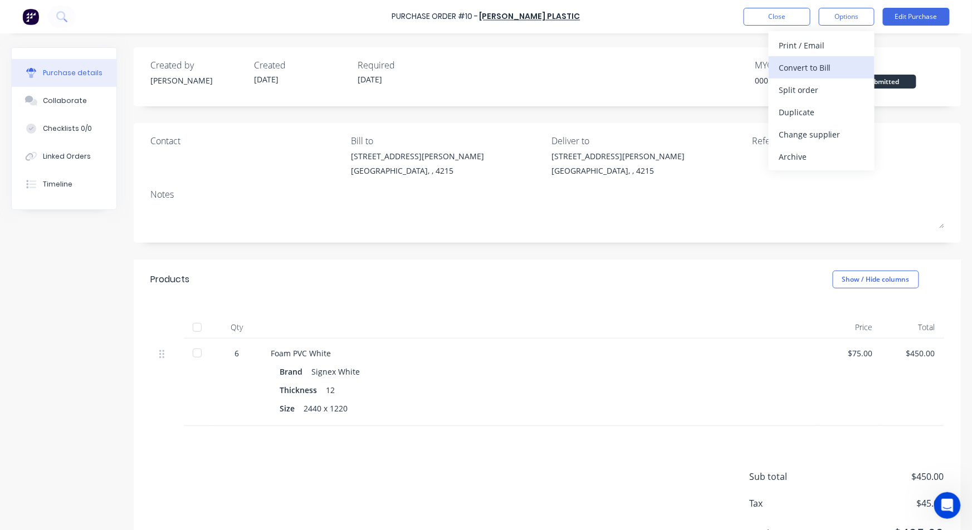
click at [821, 69] on div "Convert to Bill" at bounding box center [822, 68] width 86 height 16
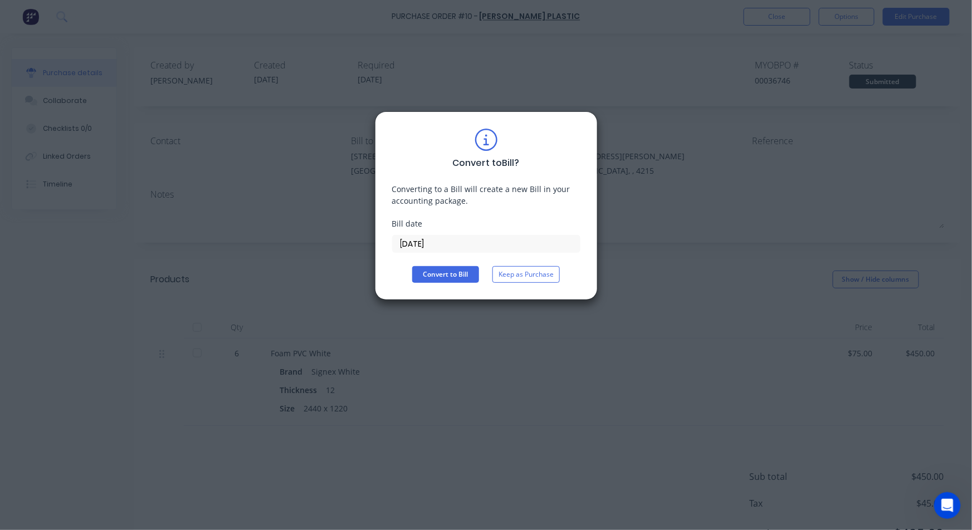
drag, startPoint x: 407, startPoint y: 243, endPoint x: 334, endPoint y: 236, distance: 73.4
click at [342, 238] on div "Convert to Bill ? Converting to a Bill will create a new Bill in your accountin…" at bounding box center [486, 265] width 972 height 530
type input "[DATE]"
click at [452, 269] on button "Convert to Bill" at bounding box center [445, 274] width 67 height 17
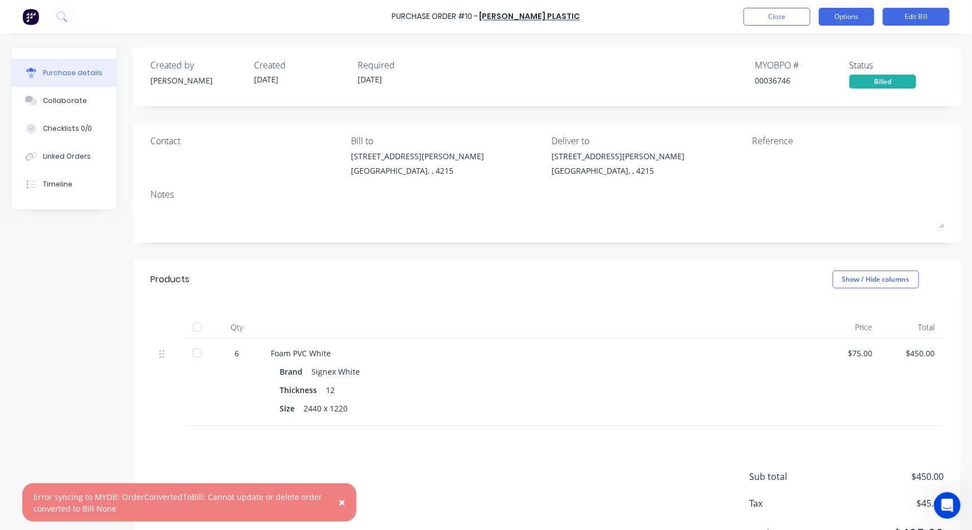
drag, startPoint x: 908, startPoint y: 18, endPoint x: 834, endPoint y: 13, distance: 74.3
click at [837, 12] on div "Close Options Edit Bill" at bounding box center [847, 17] width 206 height 18
click at [835, 12] on button "Options" at bounding box center [847, 17] width 56 height 18
click at [781, 19] on button "Close" at bounding box center [777, 17] width 67 height 18
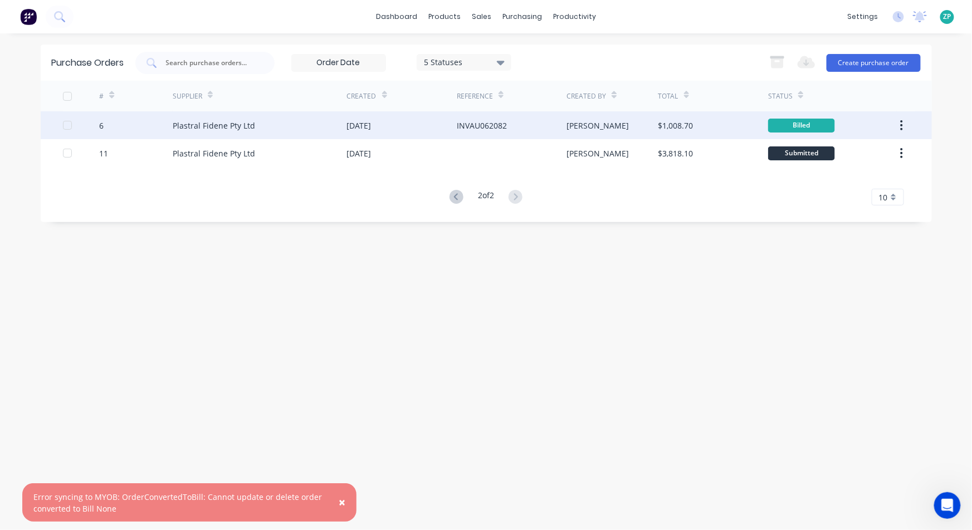
scroll to position [254, 0]
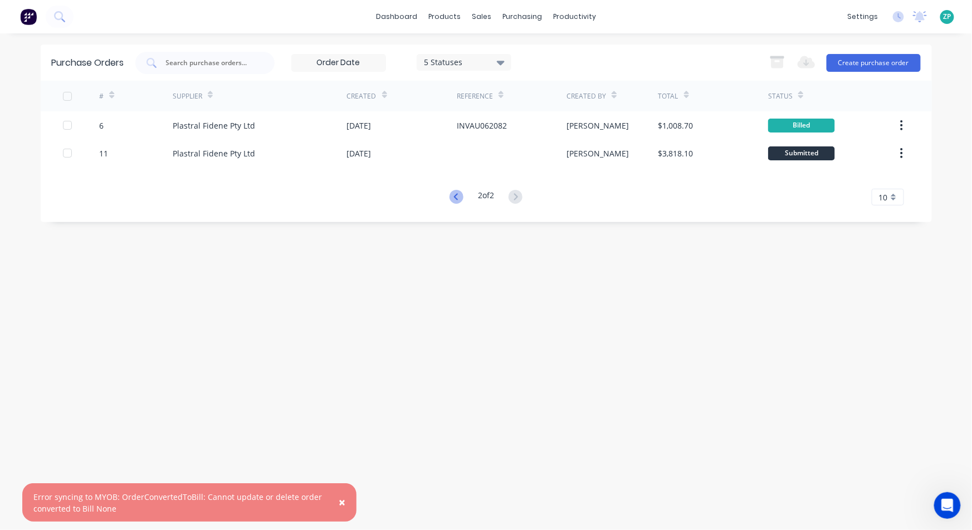
click at [454, 201] on icon at bounding box center [457, 197] width 14 height 14
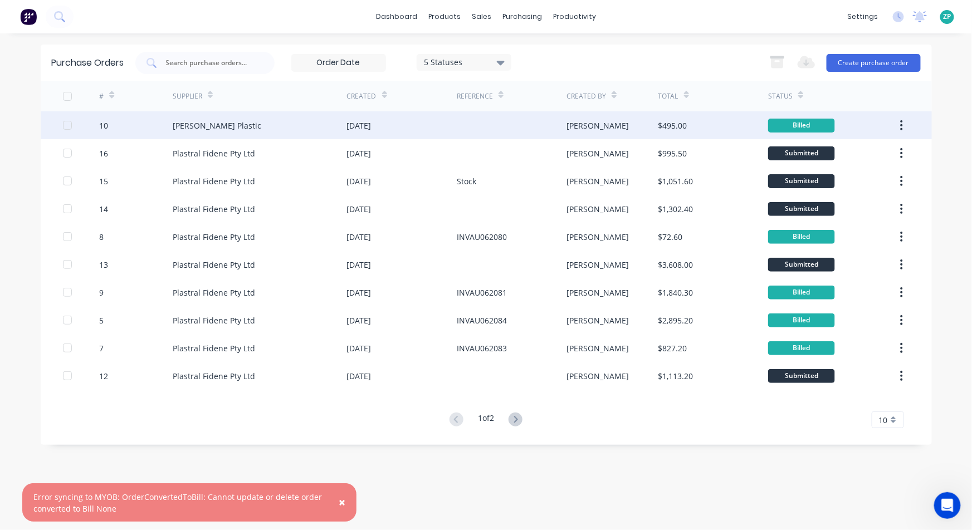
click at [208, 126] on div "[PERSON_NAME] Plastic" at bounding box center [217, 126] width 89 height 12
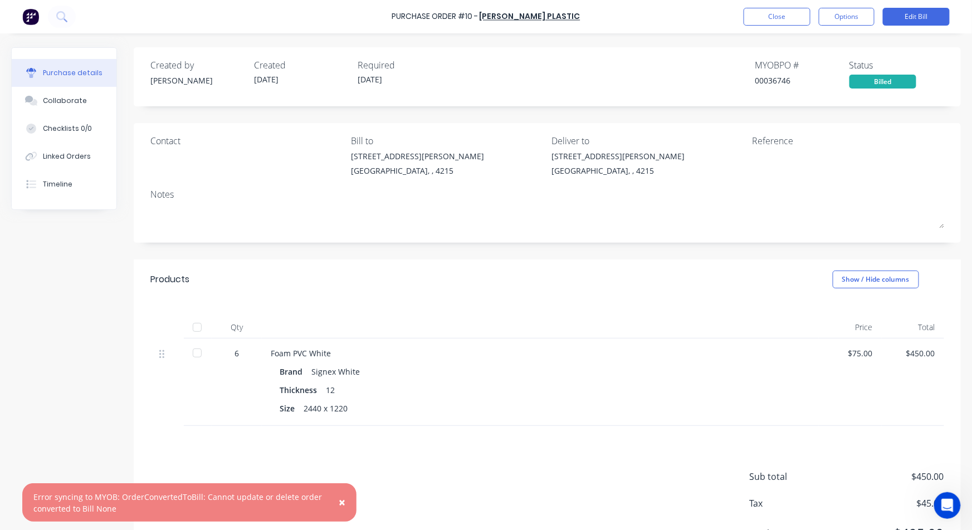
click at [910, 4] on div "Purchase Order #10 - Mulford Plastic Close Options Edit Bill" at bounding box center [486, 16] width 972 height 33
click at [910, 12] on button "Edit Bill" at bounding box center [916, 17] width 67 height 18
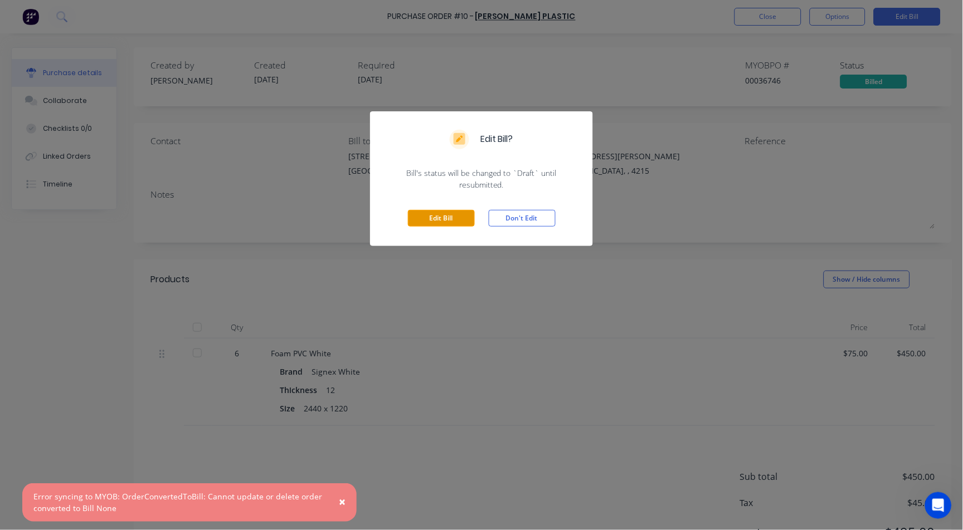
click at [436, 218] on button "Edit Bill" at bounding box center [441, 218] width 67 height 17
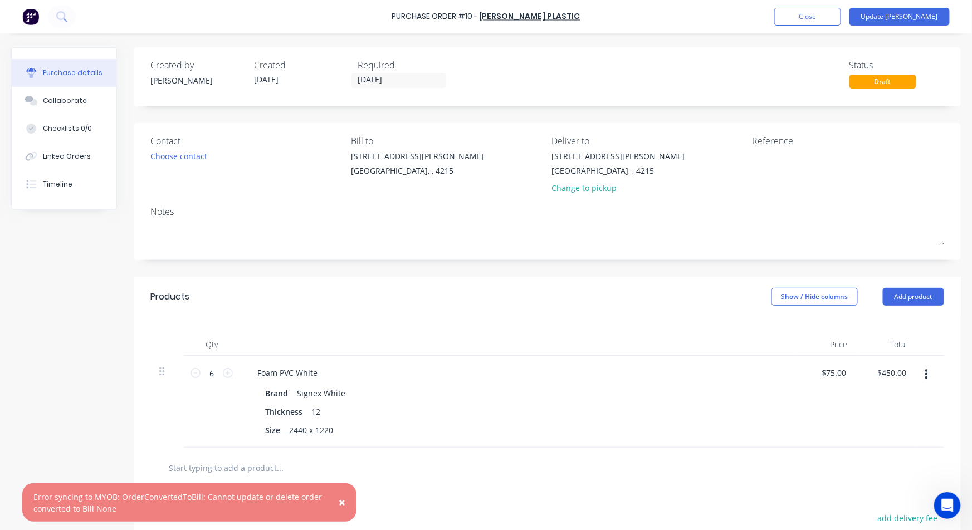
scroll to position [225, 0]
click at [763, 155] on textarea at bounding box center [821, 162] width 139 height 25
type textarea "SIN"
type textarea "x"
type textarea "SINV"
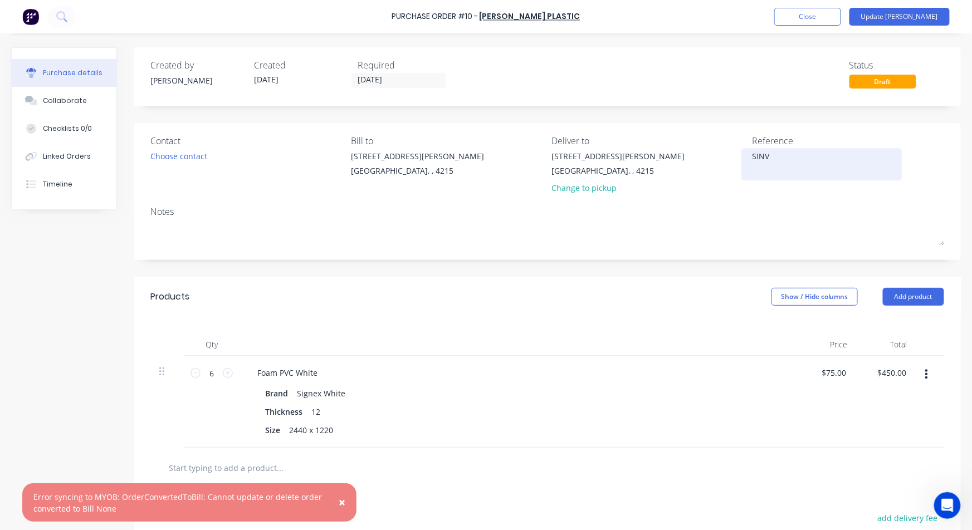
type textarea "x"
type textarea "SINV0"
type textarea "x"
type textarea "SINV00"
type textarea "x"
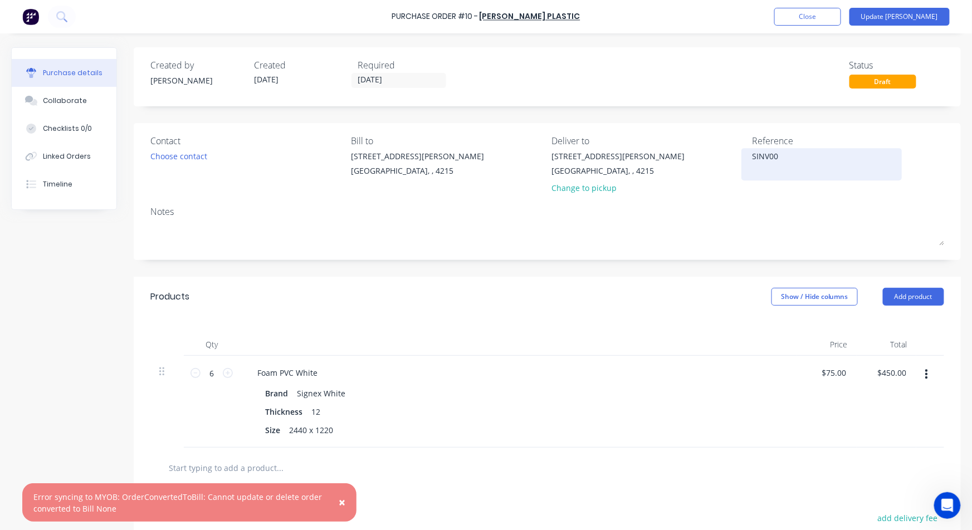
type textarea "SINV000"
type textarea "x"
type textarea "SINV0002"
type textarea "x"
type textarea "SINV00022"
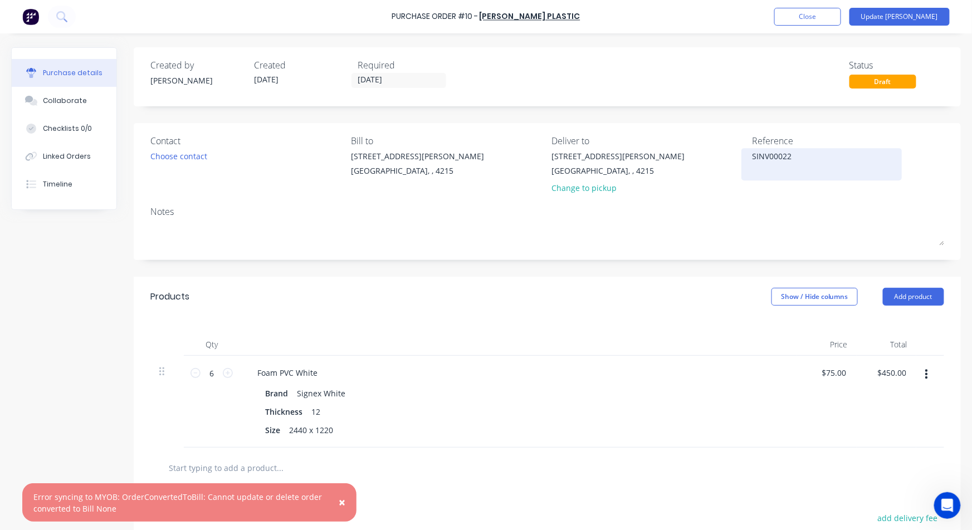
type textarea "x"
type textarea "SINV000225"
type textarea "x"
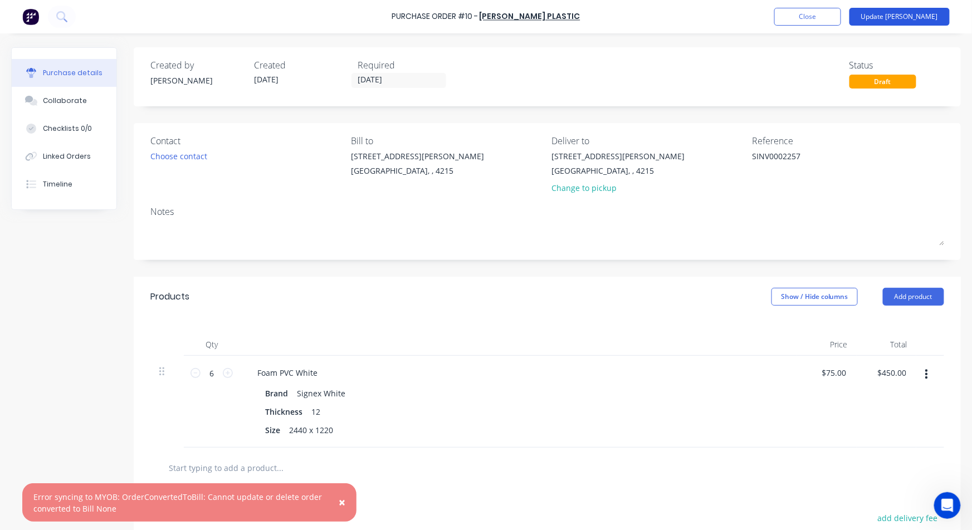
type textarea "SINV0002257"
type textarea "x"
type textarea "SINV0002257"
click at [921, 15] on button "Update Bill" at bounding box center [900, 17] width 100 height 18
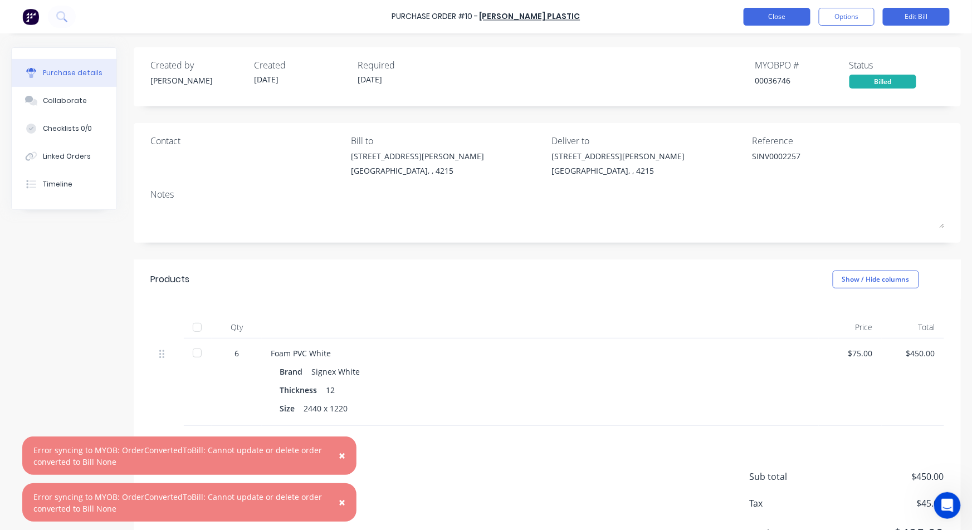
click at [780, 20] on button "Close" at bounding box center [777, 17] width 67 height 18
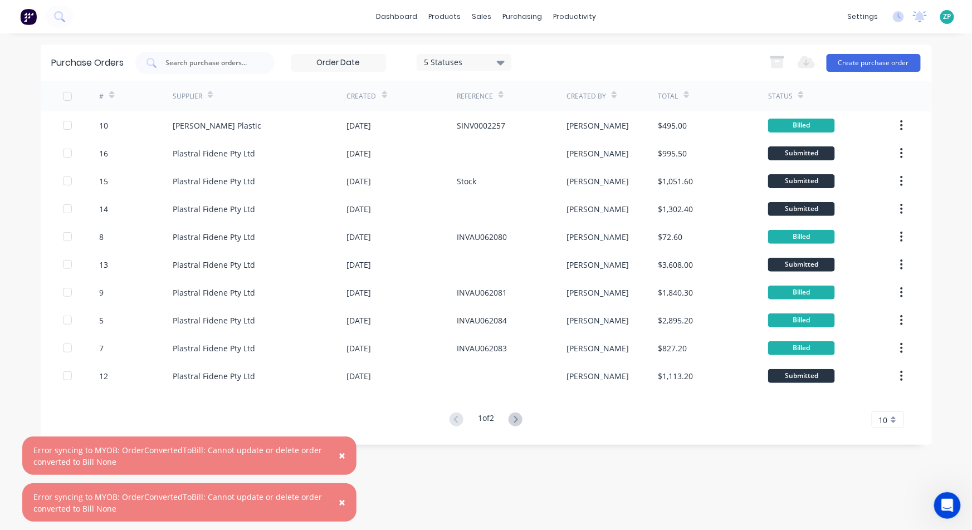
click at [239, 454] on div "Error syncing to MYOB: OrderConvertedToBill: Cannot update or delete order conv…" at bounding box center [177, 456] width 289 height 23
click at [341, 455] on span "×" at bounding box center [342, 456] width 7 height 16
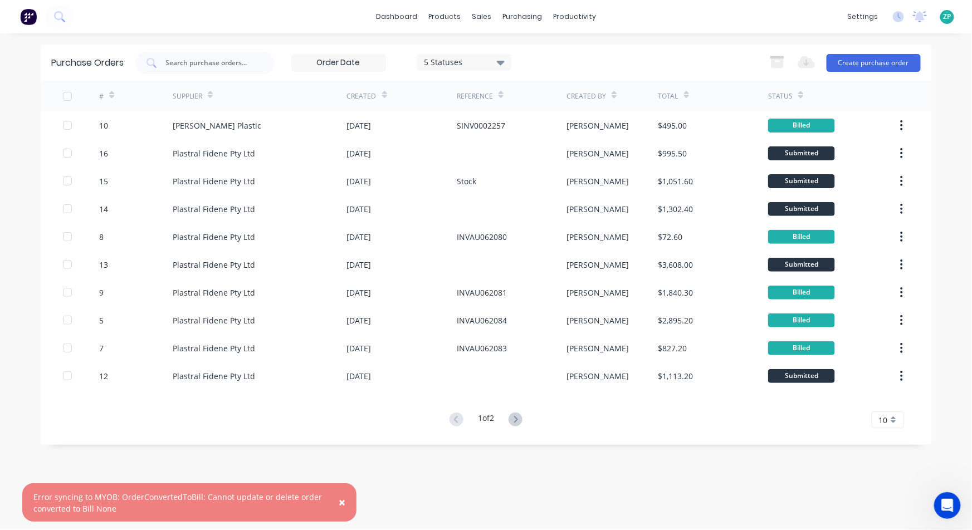
click at [341, 501] on span "×" at bounding box center [342, 503] width 7 height 16
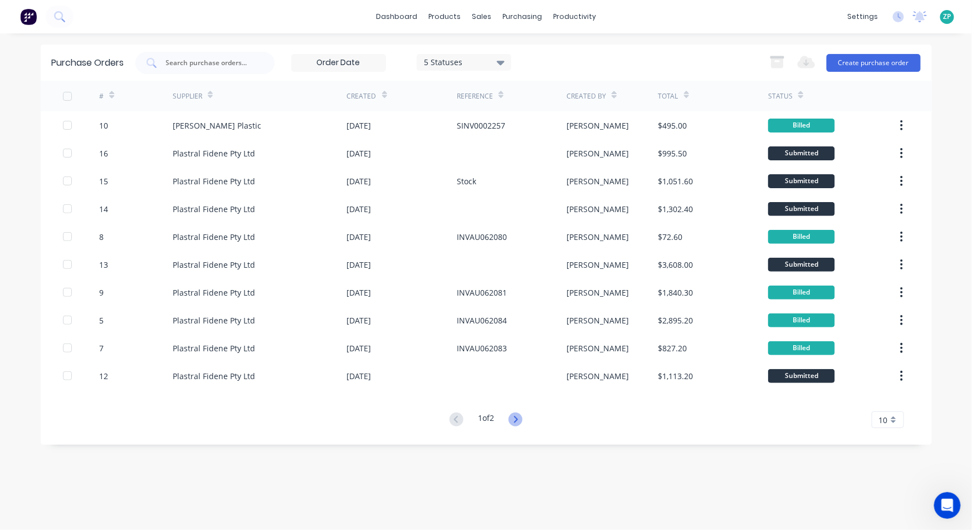
click at [515, 422] on icon at bounding box center [516, 420] width 14 height 14
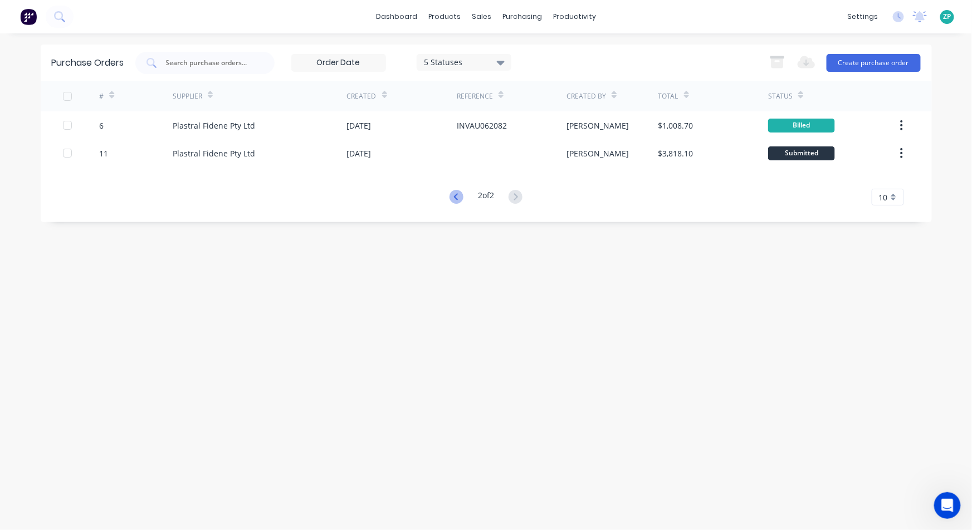
click at [456, 199] on icon at bounding box center [457, 197] width 14 height 14
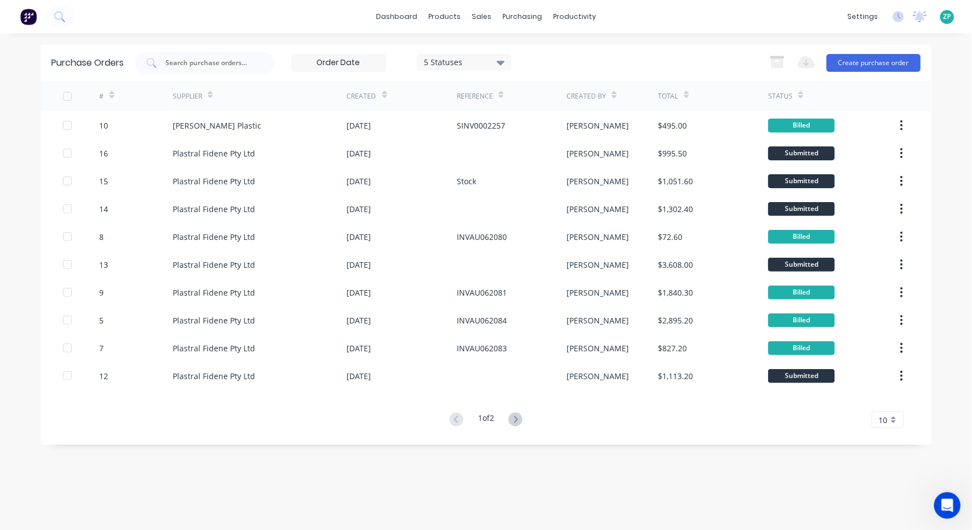
click at [467, 58] on div "5 Statuses" at bounding box center [464, 62] width 80 height 12
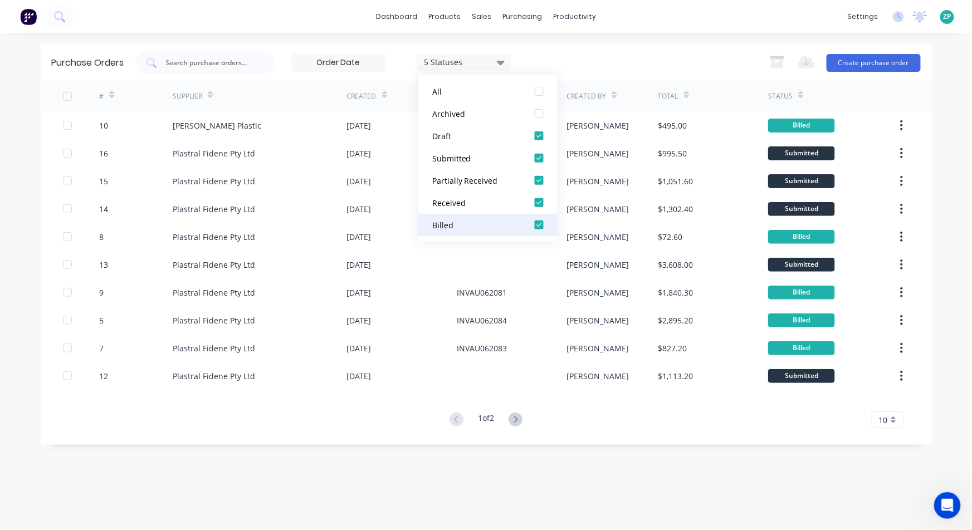
click at [539, 225] on div at bounding box center [539, 225] width 22 height 22
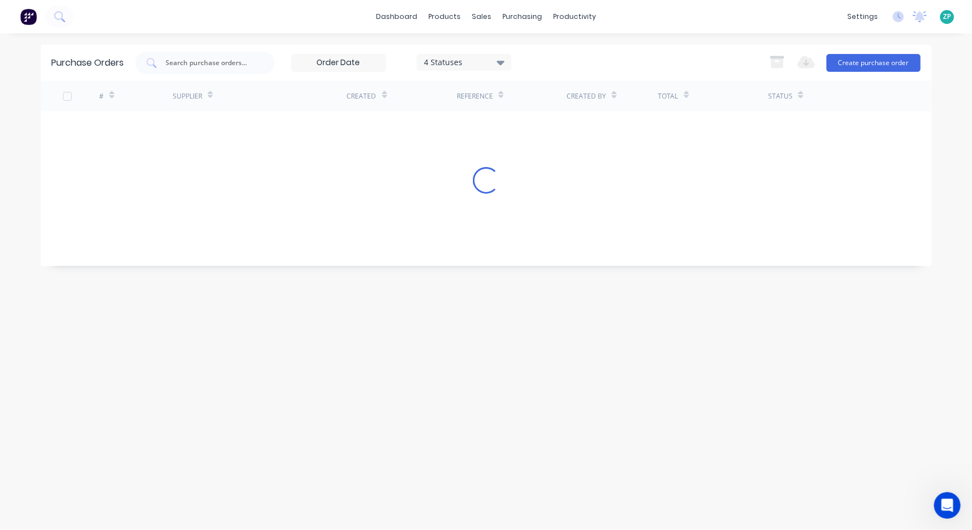
click at [554, 49] on div "Purchase Orders 4 Statuses 4 Statuses Export to Excel (XLSX) Create purchase or…" at bounding box center [487, 63] width 892 height 36
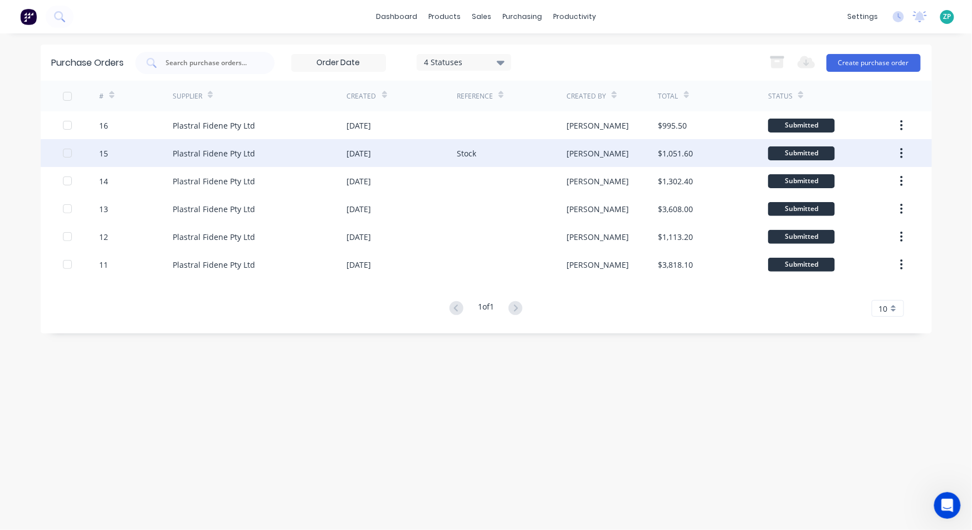
click at [103, 155] on div "15" at bounding box center [103, 154] width 9 height 12
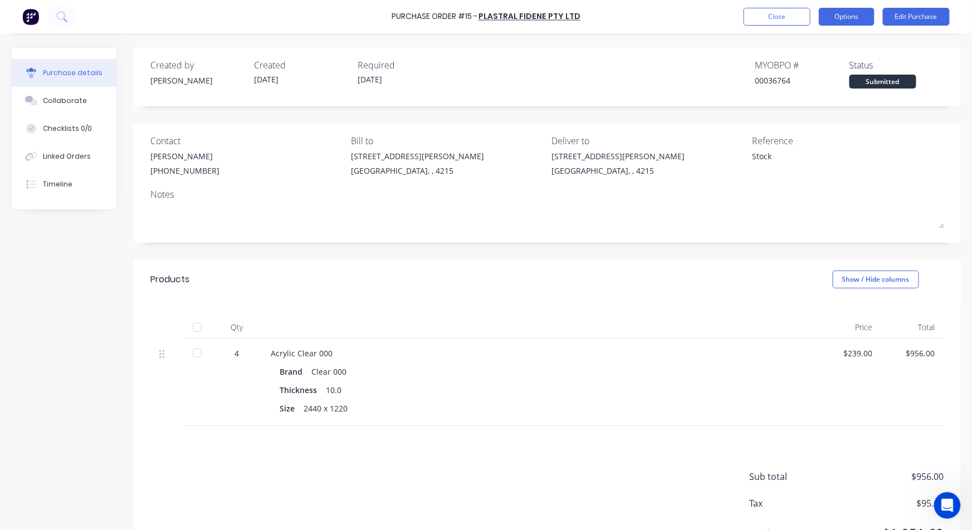
click at [854, 21] on button "Options" at bounding box center [847, 17] width 56 height 18
click at [898, 12] on button "Edit Purchase" at bounding box center [916, 17] width 67 height 18
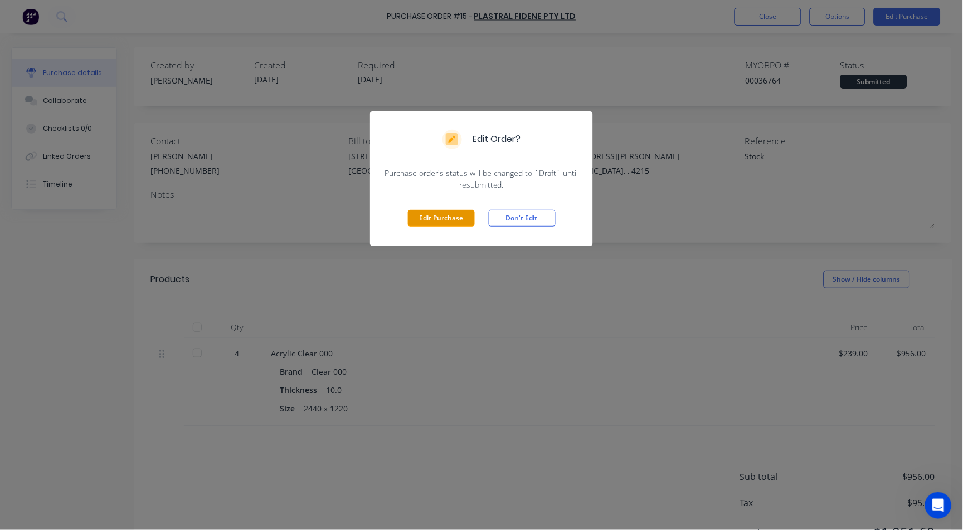
click at [464, 218] on button "Edit Purchase" at bounding box center [441, 218] width 67 height 17
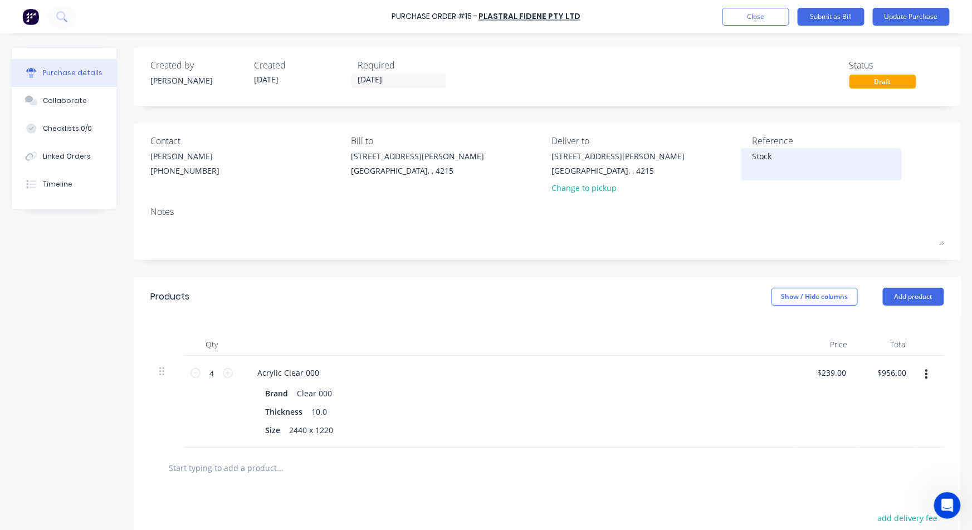
click at [754, 153] on textarea "Stock" at bounding box center [821, 162] width 139 height 25
type textarea "x"
click at [754, 153] on textarea "Stock" at bounding box center [821, 162] width 139 height 25
type textarea "INVAU062404"
type textarea "x"
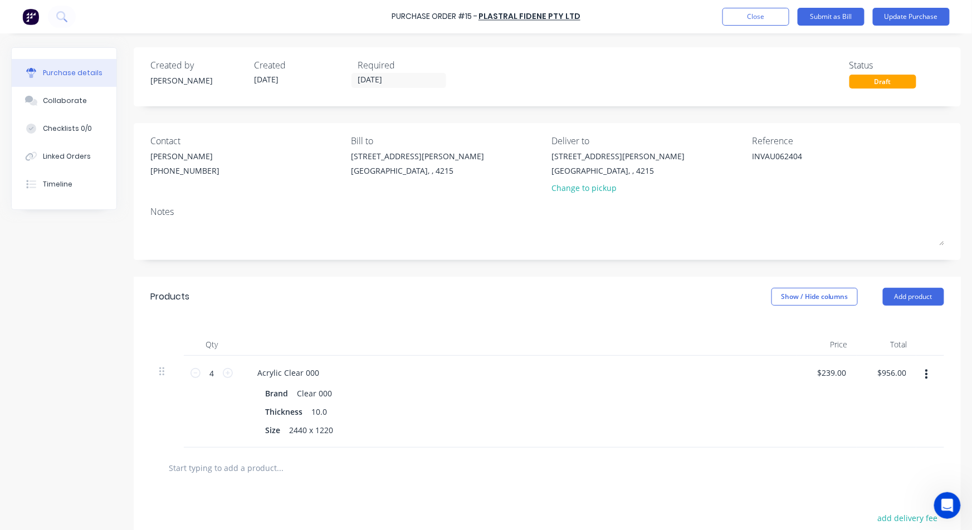
type textarea "INVAU062404"
click at [90, 159] on button "Linked Orders" at bounding box center [64, 157] width 105 height 28
type textarea "x"
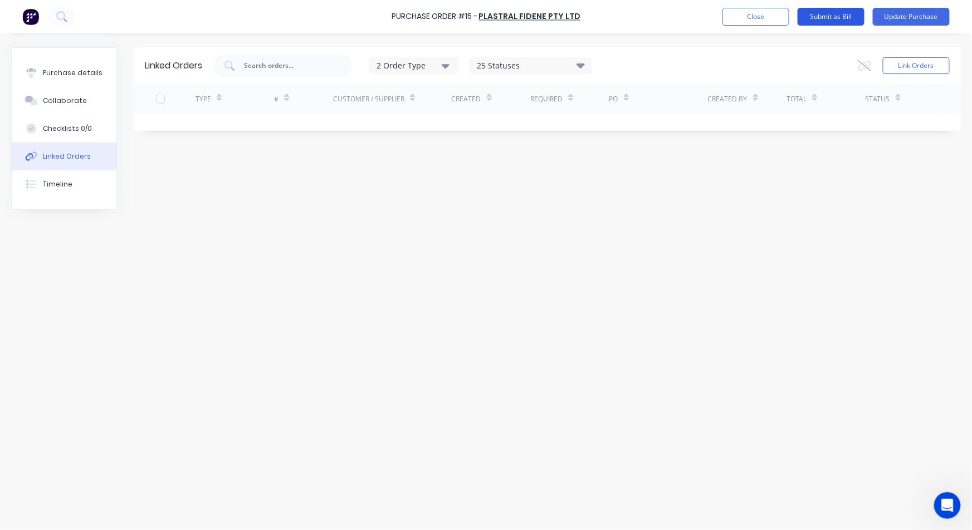
click at [820, 16] on button "Submit as Bill" at bounding box center [831, 17] width 67 height 18
drag, startPoint x: 903, startPoint y: 14, endPoint x: 829, endPoint y: 13, distance: 74.1
click at [829, 13] on div "Close Options Edit Bill" at bounding box center [847, 17] width 206 height 18
click at [829, 12] on button "Options" at bounding box center [847, 17] width 56 height 18
click at [782, 21] on button "Close" at bounding box center [777, 17] width 67 height 18
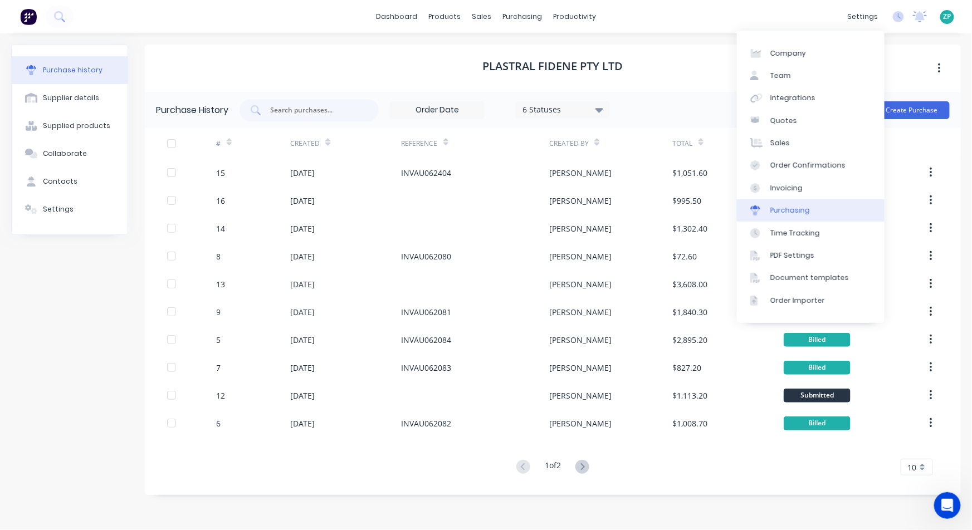
click at [787, 212] on div "Purchasing" at bounding box center [791, 211] width 40 height 10
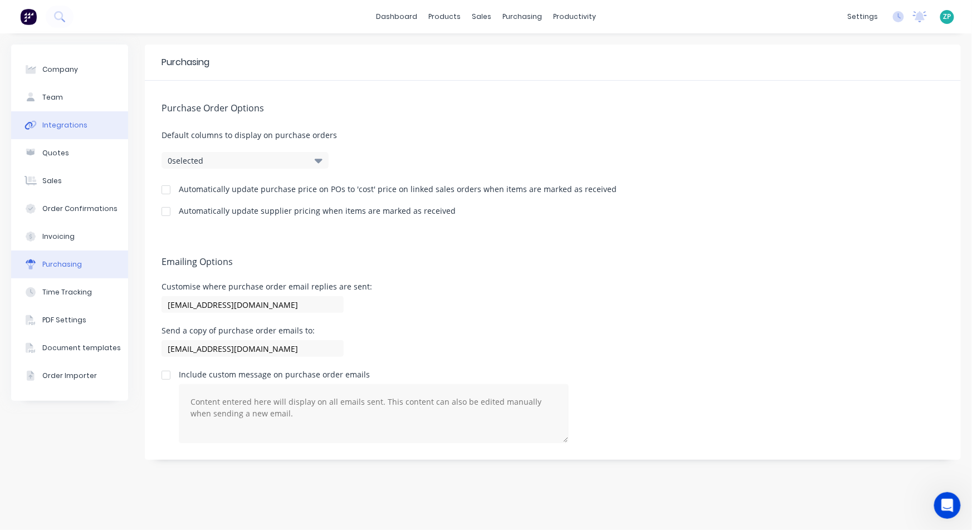
click at [65, 115] on button "Integrations" at bounding box center [69, 125] width 117 height 28
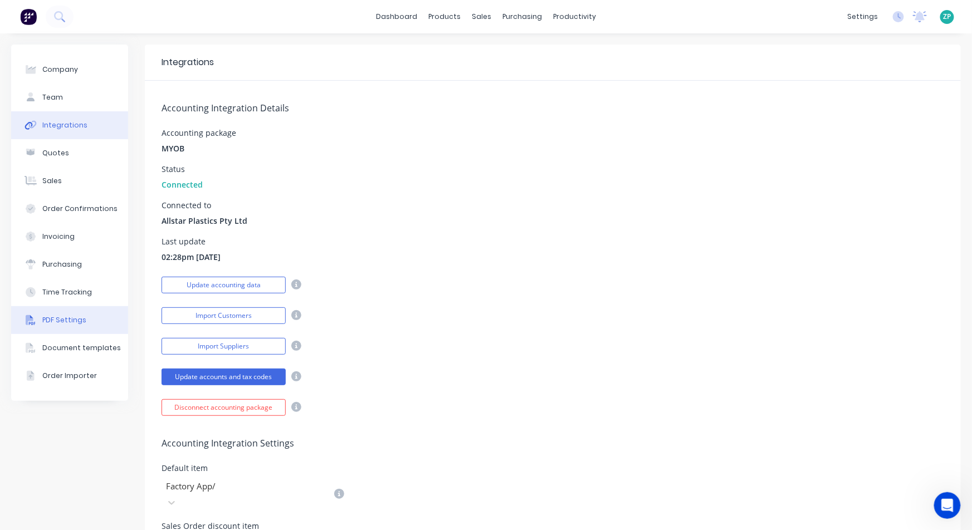
click at [75, 320] on div "PDF Settings" at bounding box center [64, 320] width 44 height 10
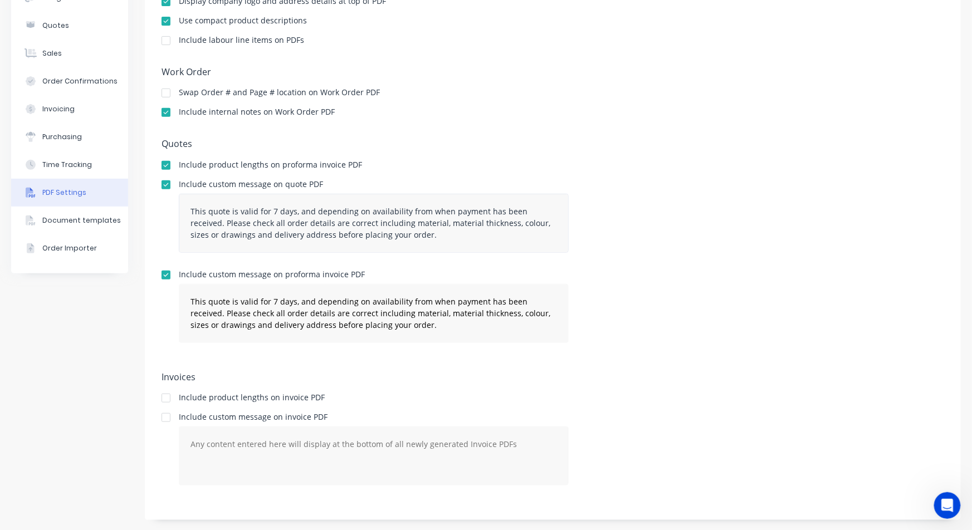
scroll to position [128, 0]
click at [50, 225] on button "Document templates" at bounding box center [69, 220] width 117 height 28
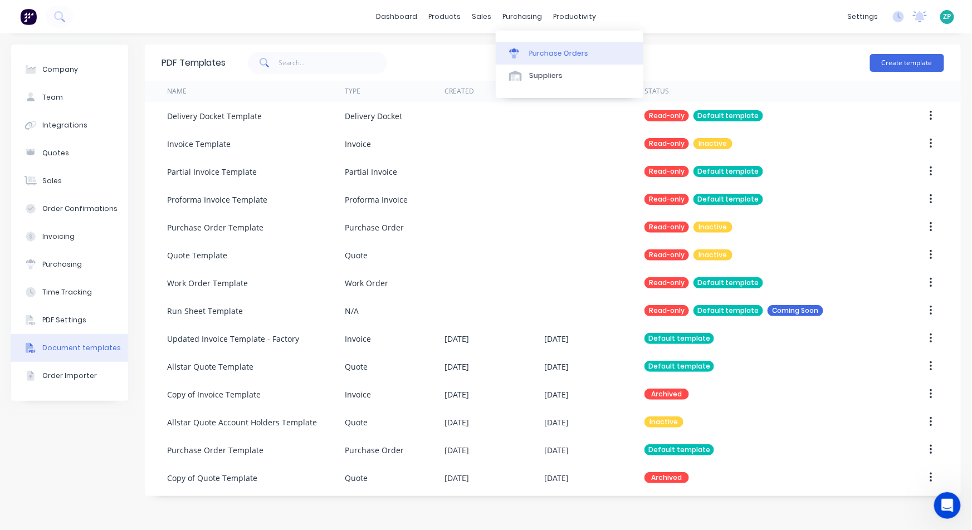
click at [548, 50] on div "Purchase Orders" at bounding box center [558, 53] width 59 height 10
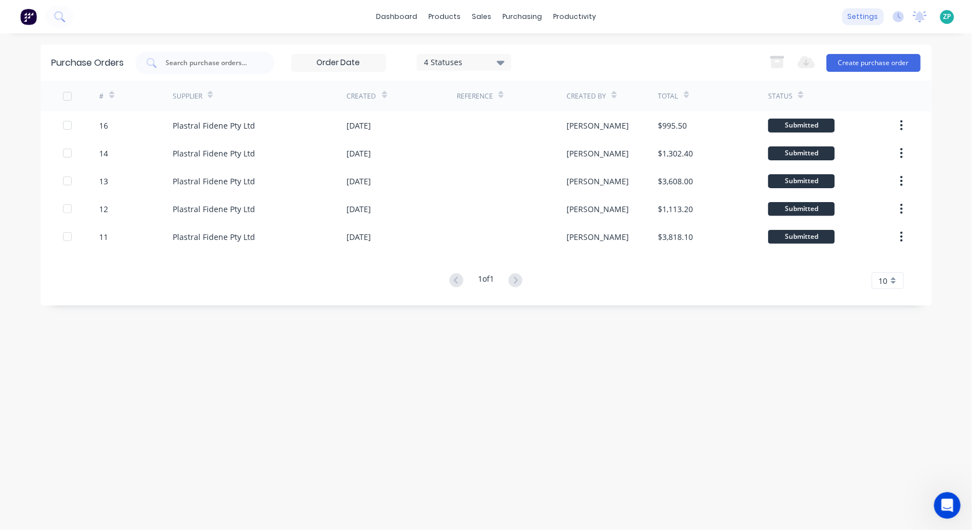
click at [864, 17] on div "settings" at bounding box center [863, 16] width 42 height 17
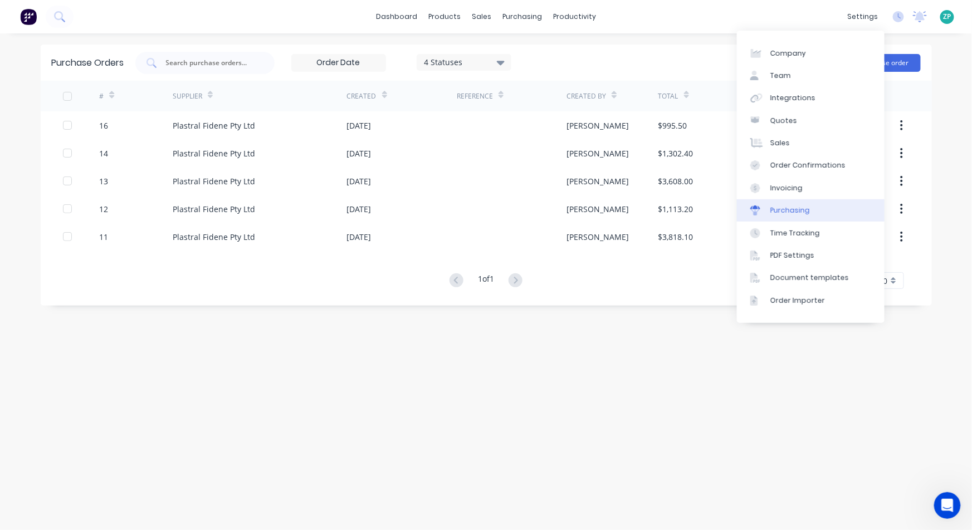
click at [788, 215] on div "Purchasing" at bounding box center [791, 211] width 40 height 10
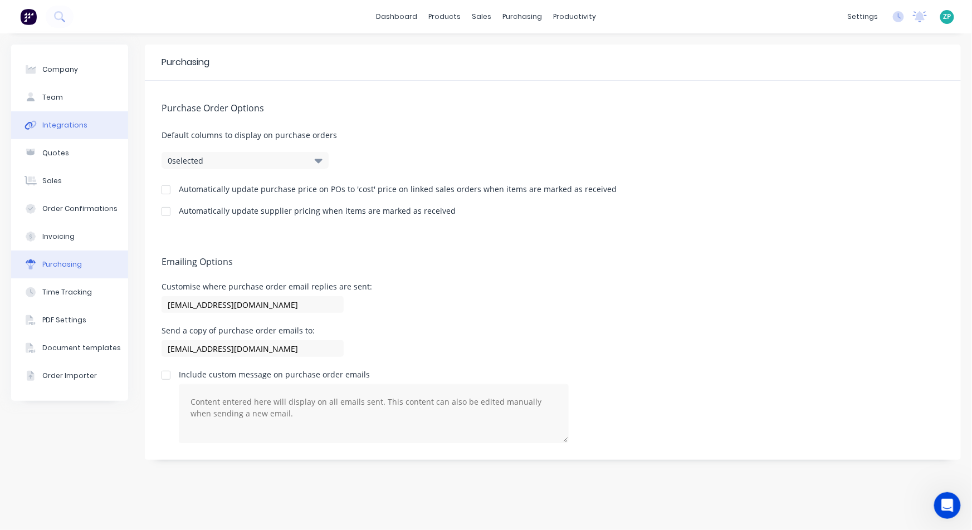
click at [55, 120] on div "Integrations" at bounding box center [64, 125] width 45 height 10
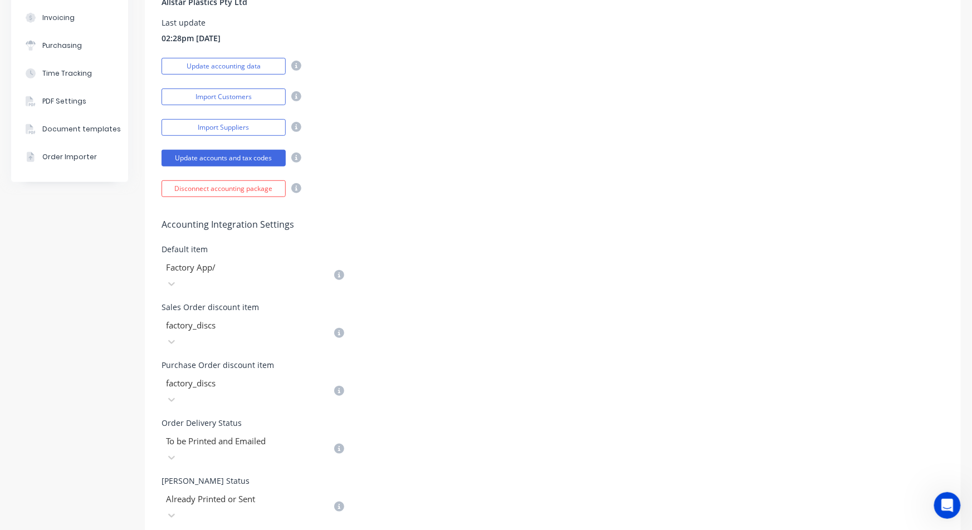
scroll to position [247, 0]
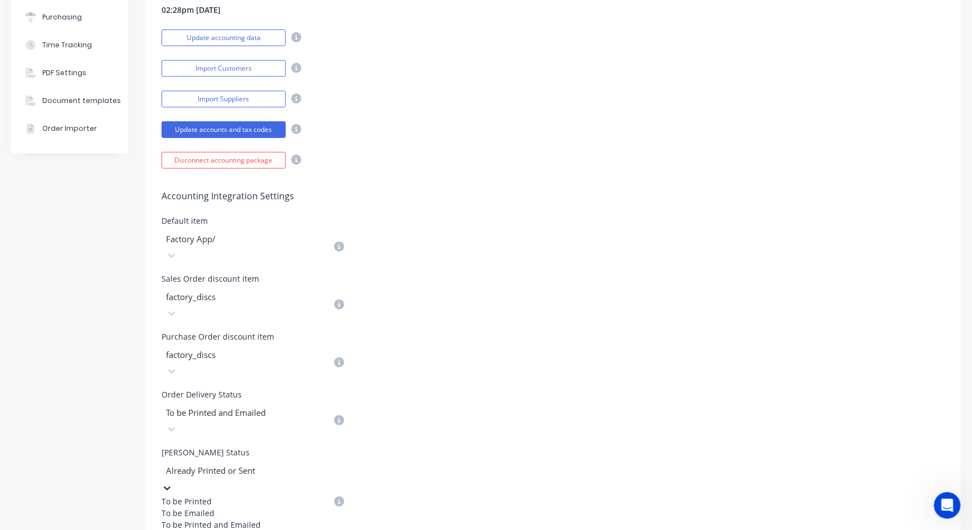
click at [193, 464] on div at bounding box center [245, 471] width 160 height 14
click at [617, 338] on div "Accounting Integration Settings Default item Factory App/ Sales Order discount …" at bounding box center [553, 332] width 816 height 327
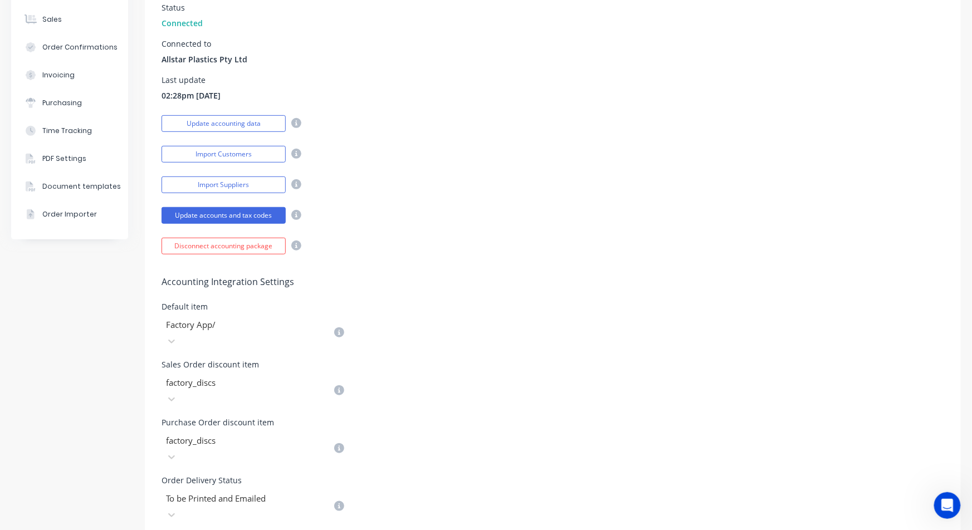
scroll to position [0, 0]
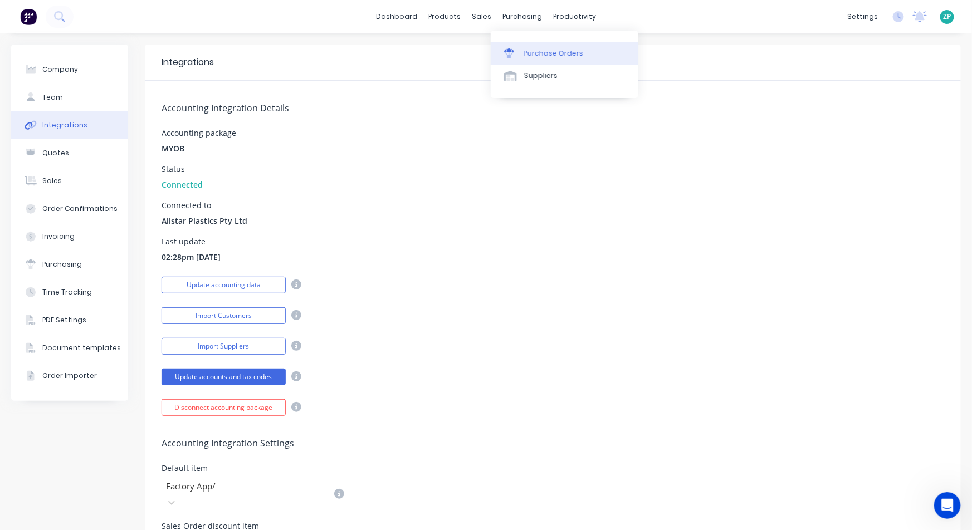
click at [522, 48] on link "Purchase Orders" at bounding box center [565, 53] width 148 height 22
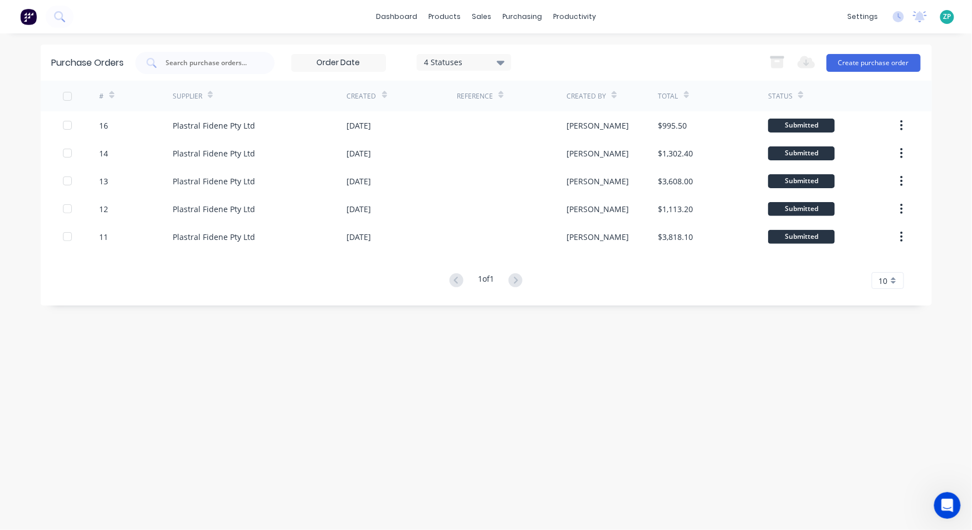
scroll to position [2, 0]
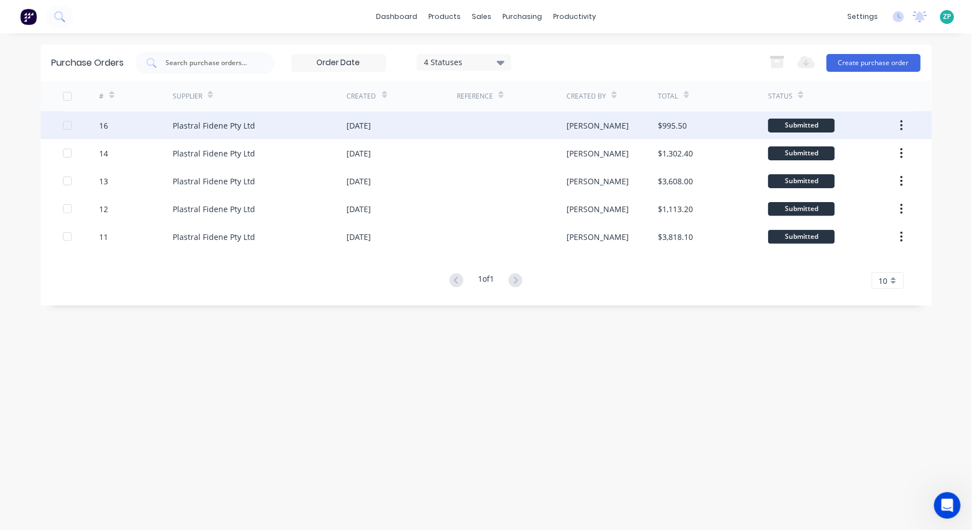
click at [105, 123] on div "16" at bounding box center [103, 126] width 9 height 12
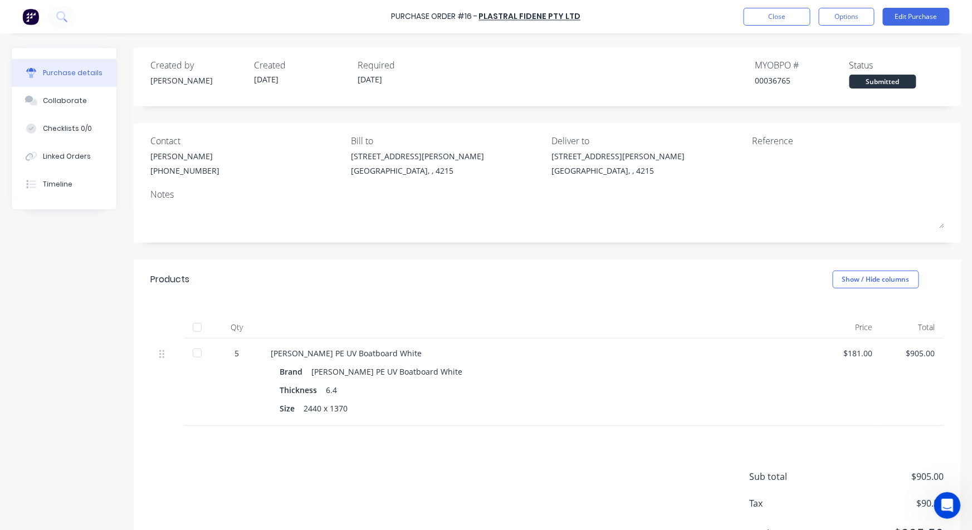
click at [771, 143] on div "Reference" at bounding box center [848, 140] width 192 height 13
click at [908, 15] on button "Edit Purchase" at bounding box center [916, 17] width 67 height 18
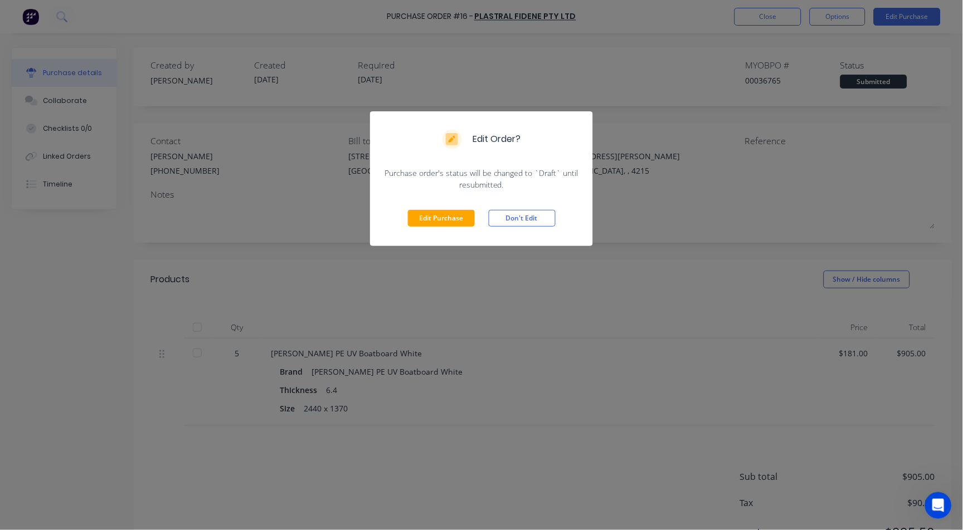
click at [446, 207] on div "Edit Purchase Don't Edit" at bounding box center [481, 219] width 223 height 56
drag, startPoint x: 442, startPoint y: 215, endPoint x: 429, endPoint y: 219, distance: 13.4
click at [440, 216] on button "Edit Purchase" at bounding box center [441, 218] width 67 height 17
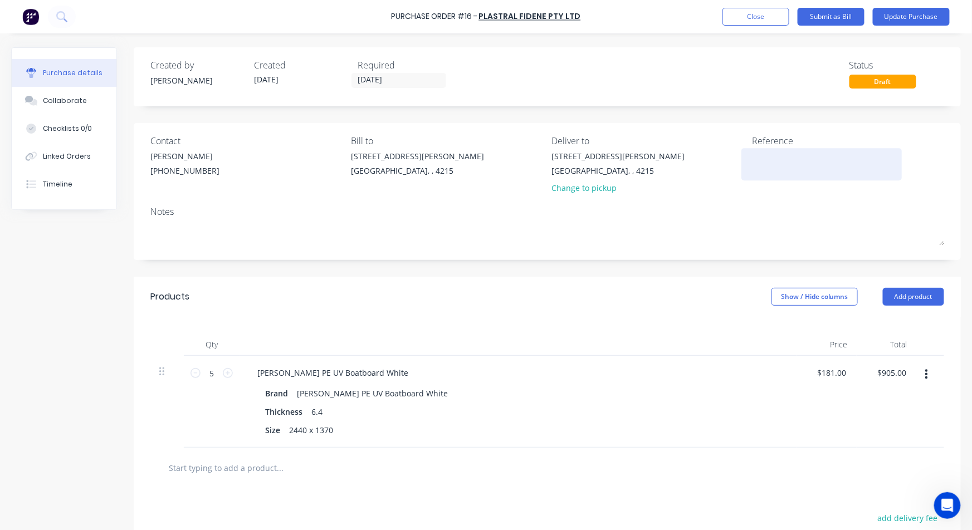
click at [752, 155] on textarea at bounding box center [821, 162] width 139 height 25
type textarea "INVAU062405"
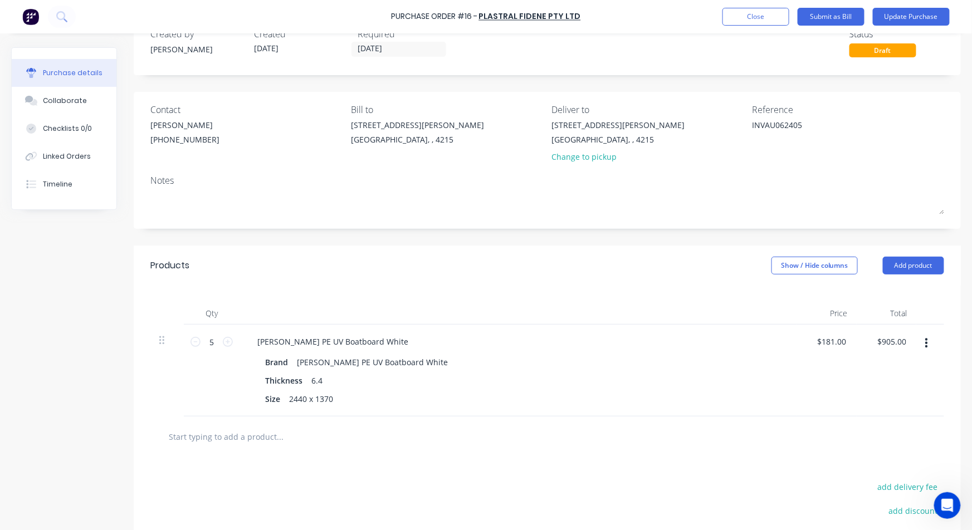
scroll to position [124, 0]
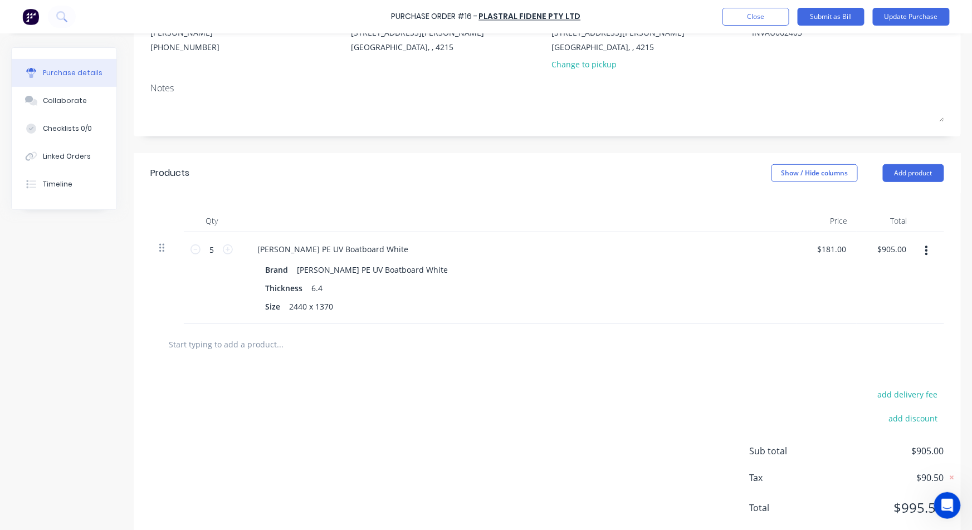
click at [162, 252] on icon at bounding box center [161, 248] width 5 height 10
type textarea "x"
click at [162, 252] on icon at bounding box center [161, 248] width 5 height 10
type textarea "INVAU062405"
type textarea "x"
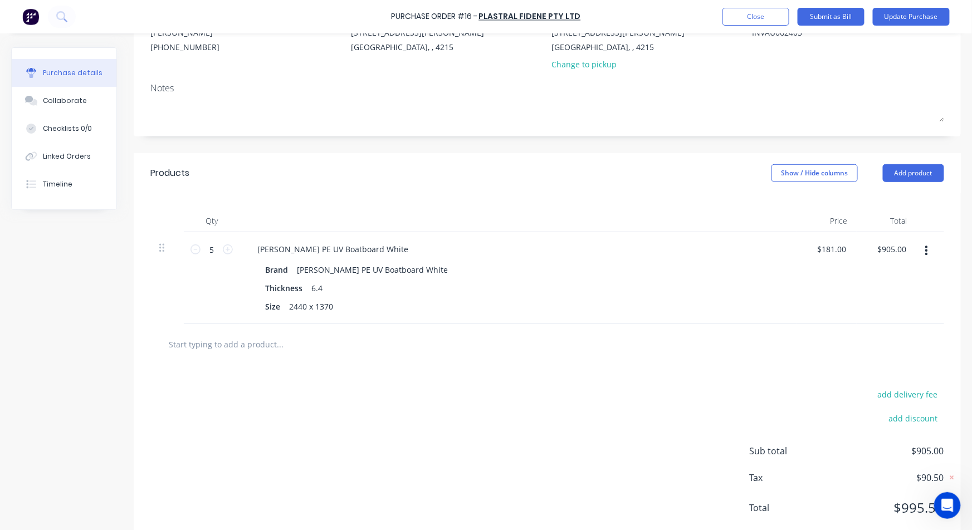
type textarea "INVAU062405"
drag, startPoint x: 809, startPoint y: 245, endPoint x: 817, endPoint y: 250, distance: 10.0
click at [814, 247] on div "$181.00 $181.00" at bounding box center [827, 278] width 60 height 92
type textarea "x"
drag, startPoint x: 817, startPoint y: 250, endPoint x: 875, endPoint y: 255, distance: 57.6
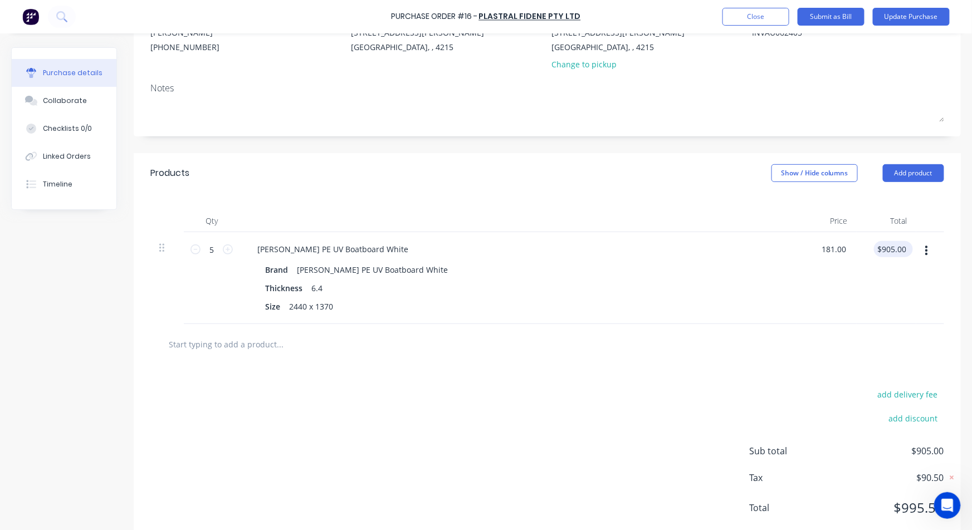
click at [875, 255] on div "5 5 Simona PE UV Boatboard White Brand Simona PE UV Boatboard White Thickness 6…" at bounding box center [547, 278] width 794 height 92
type input "163"
type input "815.00"
type textarea "x"
type input "$163.00"
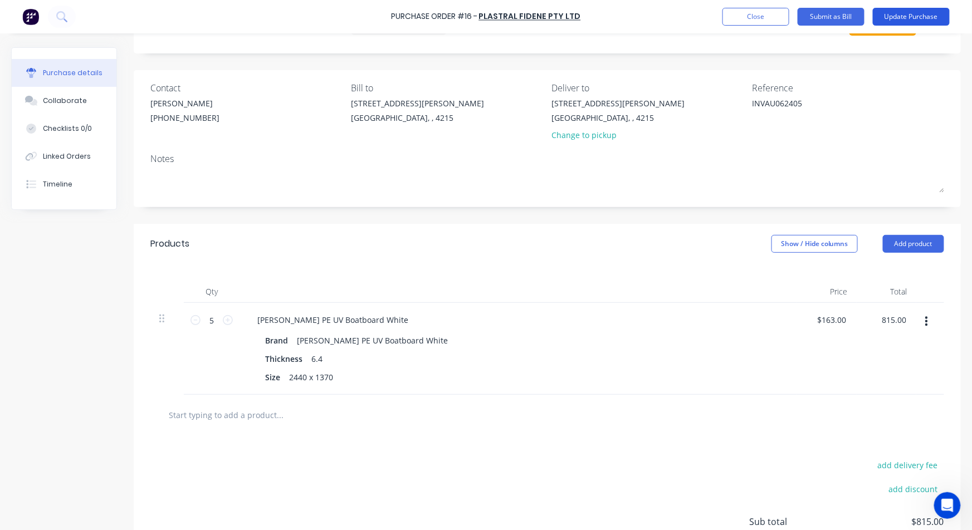
scroll to position [28, 0]
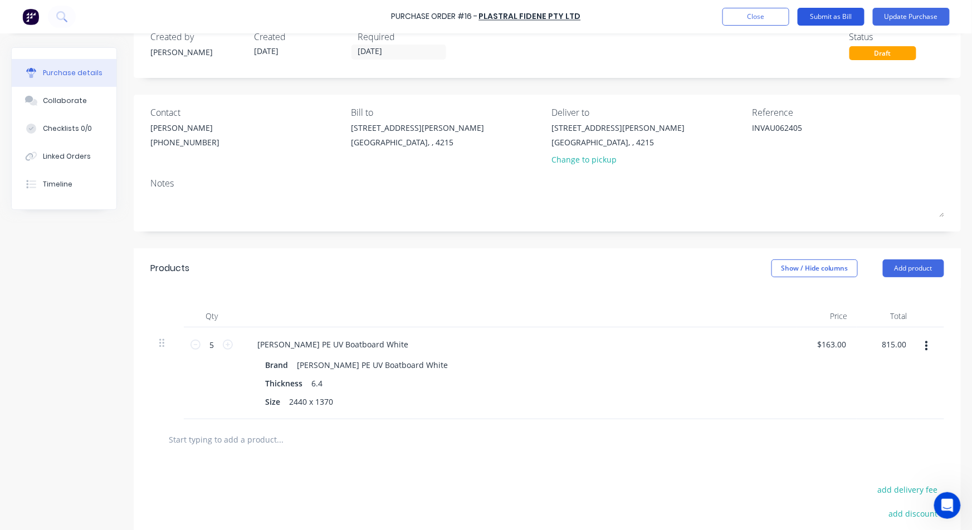
type textarea "x"
type input "$815.00"
click at [858, 11] on button "Submit as Bill" at bounding box center [831, 17] width 67 height 18
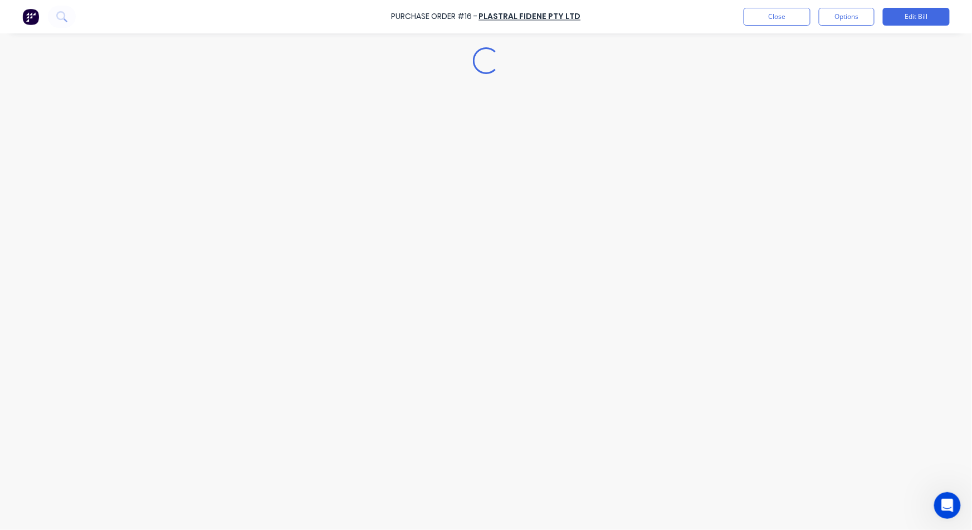
type textarea "x"
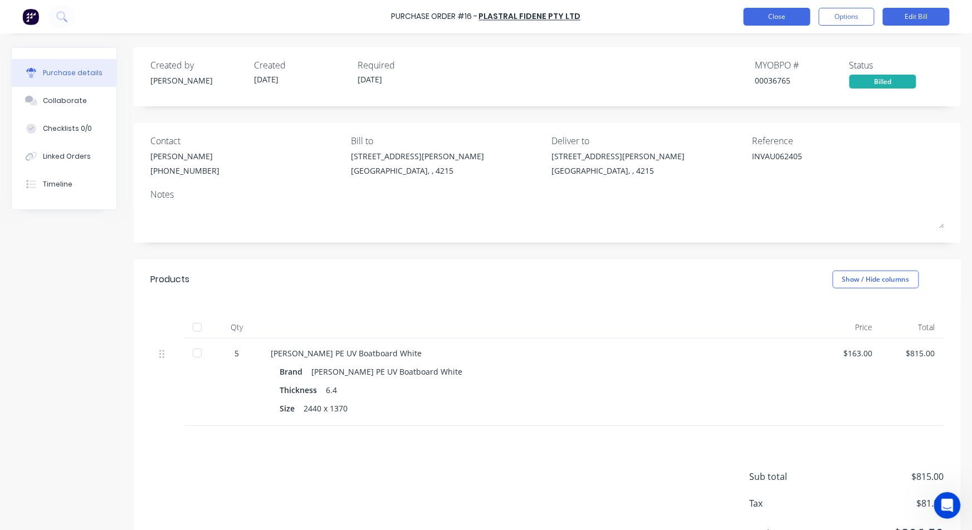
click at [782, 17] on button "Close" at bounding box center [777, 17] width 67 height 18
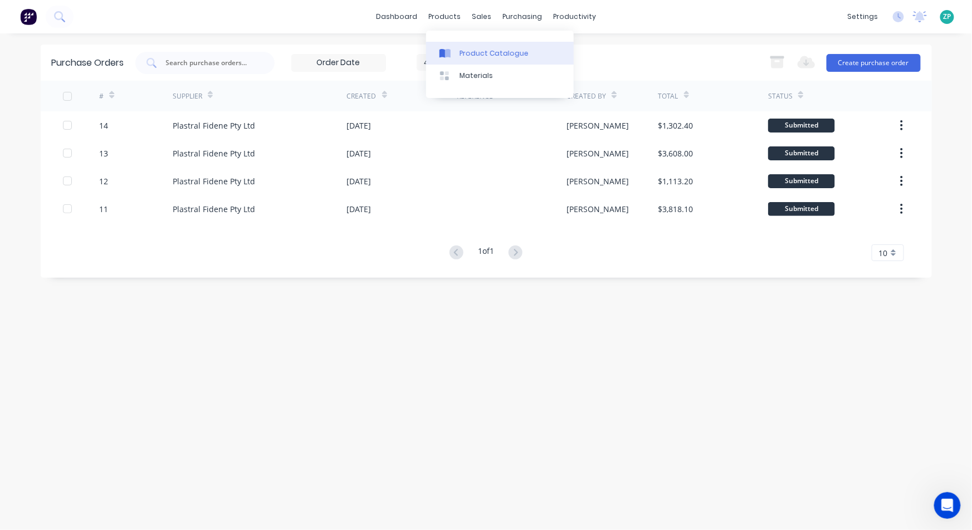
click at [483, 43] on link "Product Catalogue" at bounding box center [500, 53] width 148 height 22
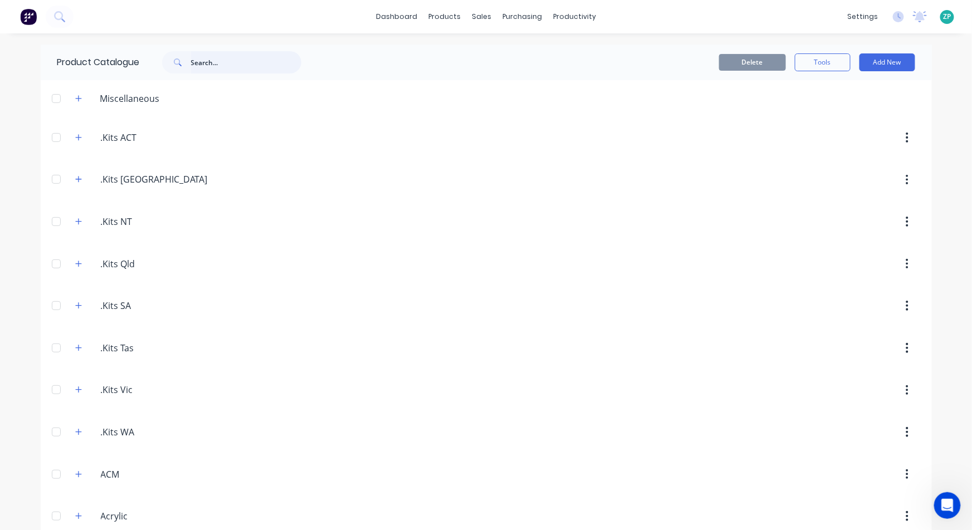
click at [245, 61] on input "text" at bounding box center [246, 62] width 110 height 22
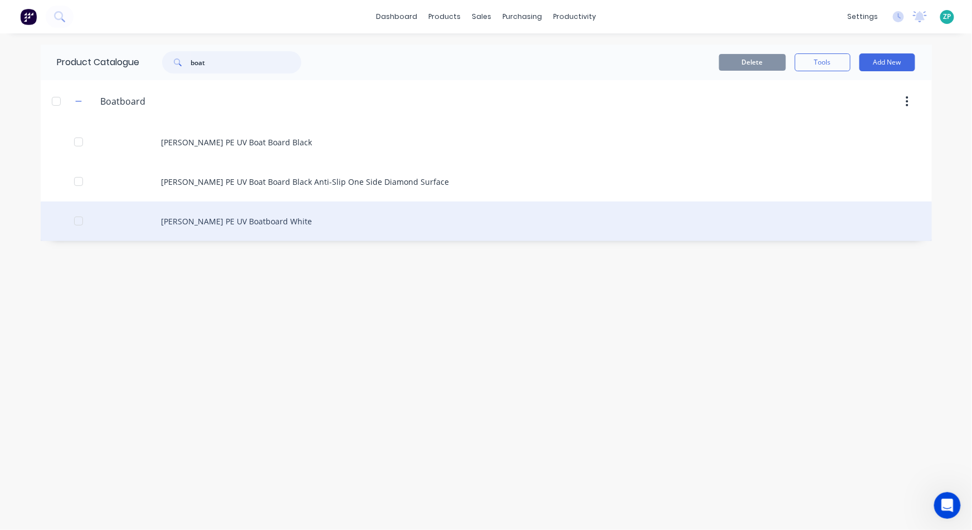
type input "boat"
click at [212, 222] on div "Simona PE UV Boatboard White" at bounding box center [487, 222] width 892 height 40
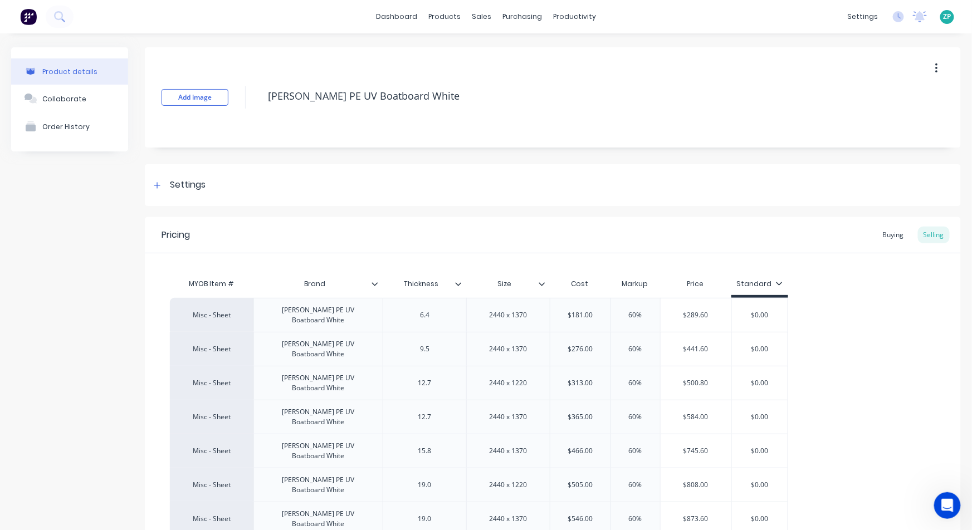
type textarea "x"
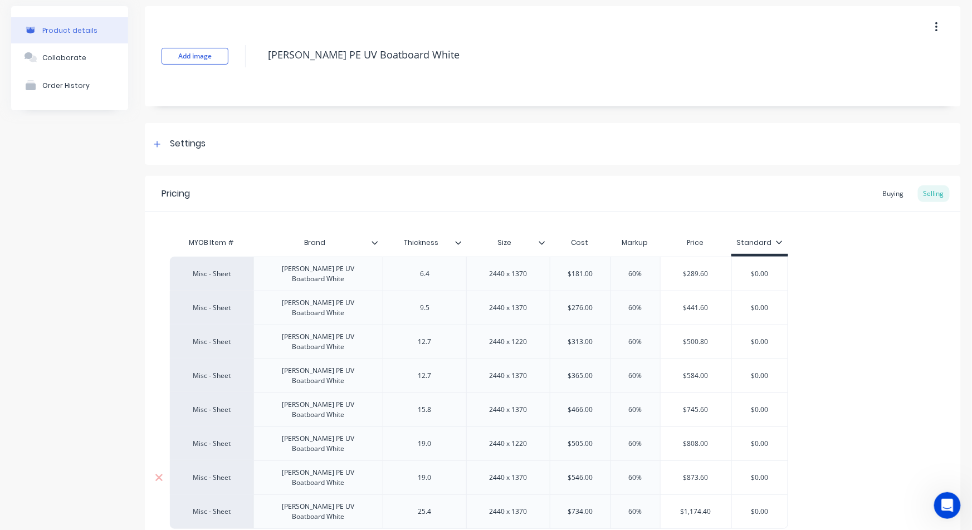
scroll to position [106, 0]
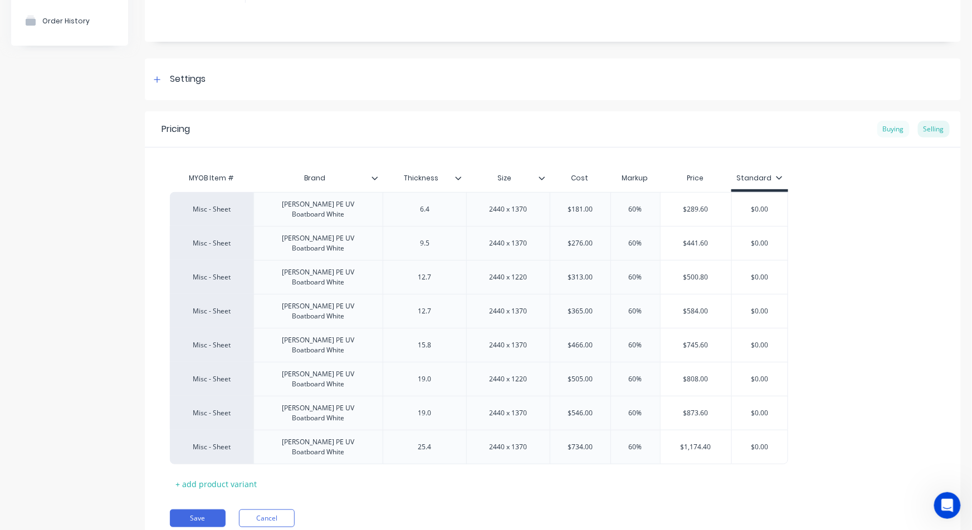
click at [890, 126] on div "Buying" at bounding box center [894, 129] width 32 height 17
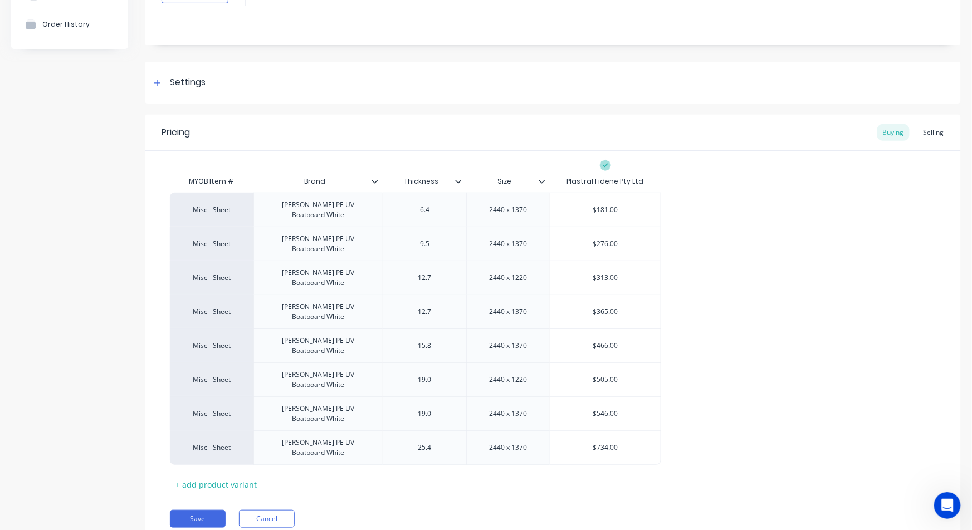
scroll to position [0, 0]
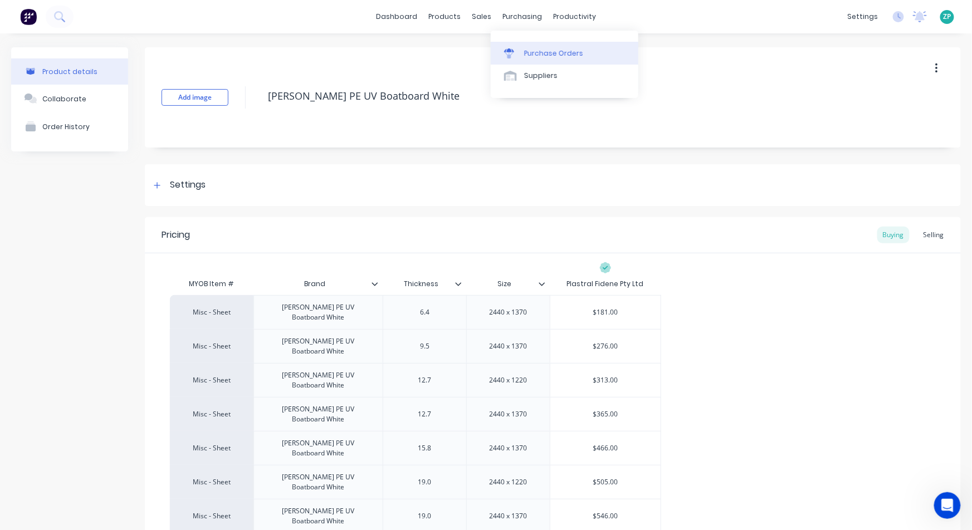
click at [520, 47] on link "Purchase Orders" at bounding box center [565, 53] width 148 height 22
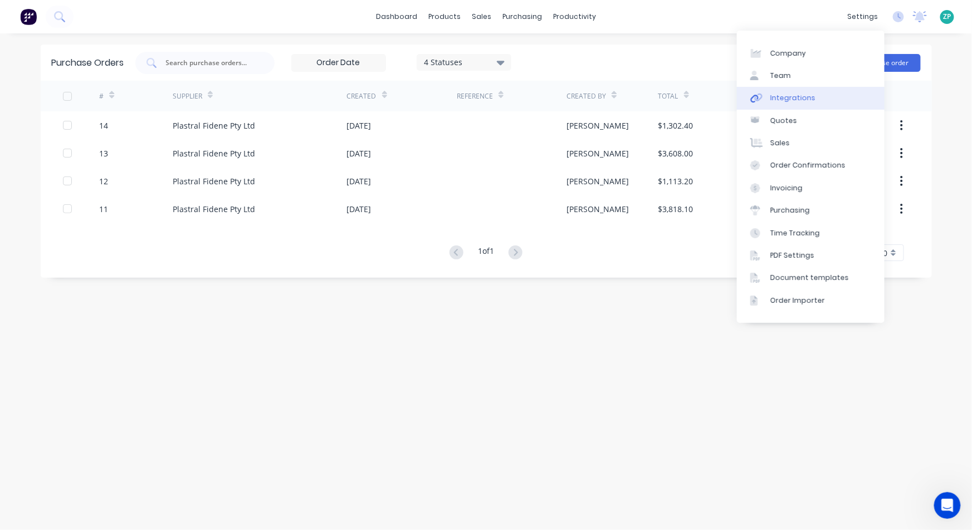
click at [792, 91] on link "Integrations" at bounding box center [811, 98] width 148 height 22
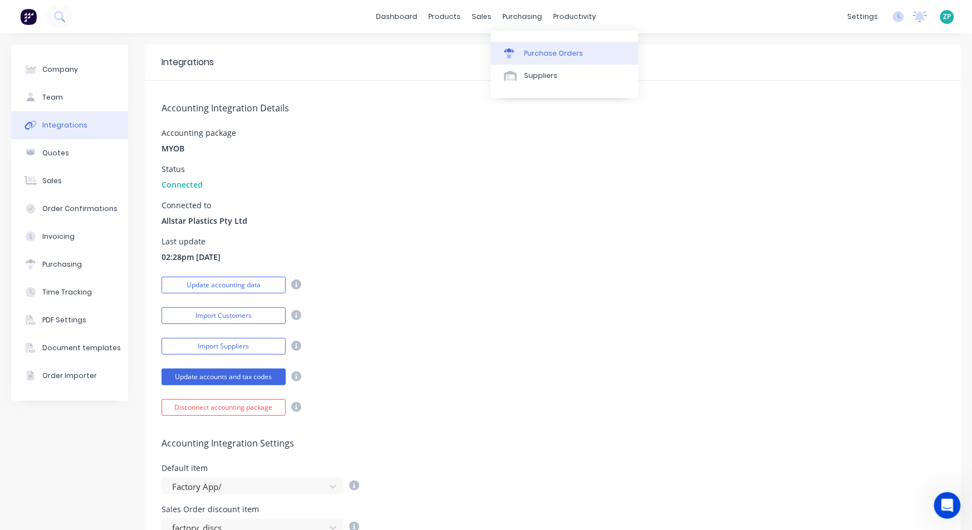
click at [529, 51] on div "Purchase Orders" at bounding box center [553, 53] width 59 height 10
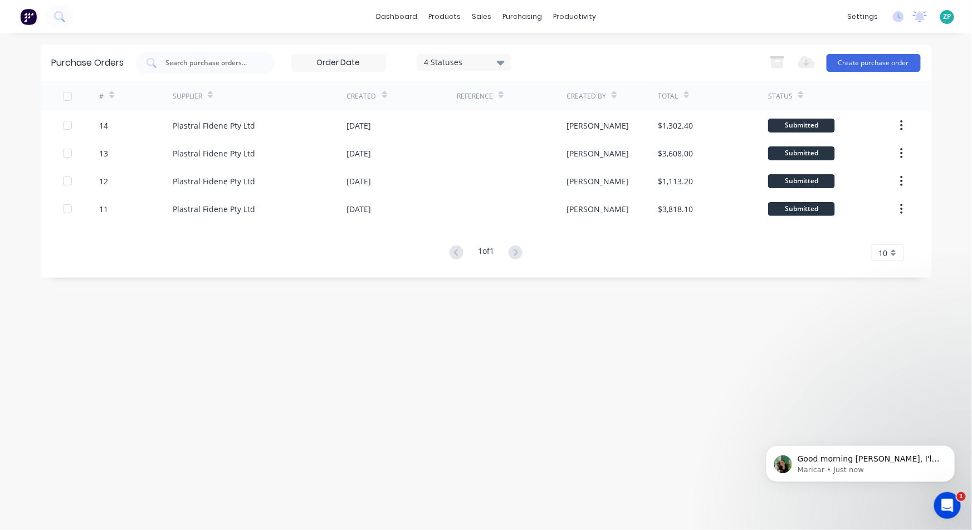
click at [62, 322] on div "Purchase Orders 4 Statuses 4 Statuses Export to Excel (XLSX) Create purchase or…" at bounding box center [487, 282] width 892 height 475
click at [465, 50] on div "Product Catalogue" at bounding box center [494, 53] width 69 height 10
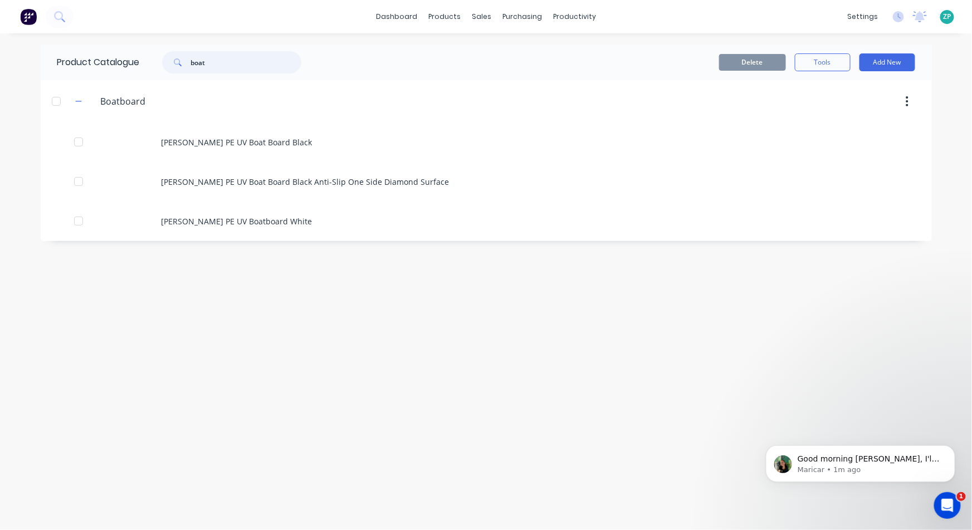
click at [245, 60] on input "boat" at bounding box center [246, 62] width 110 height 22
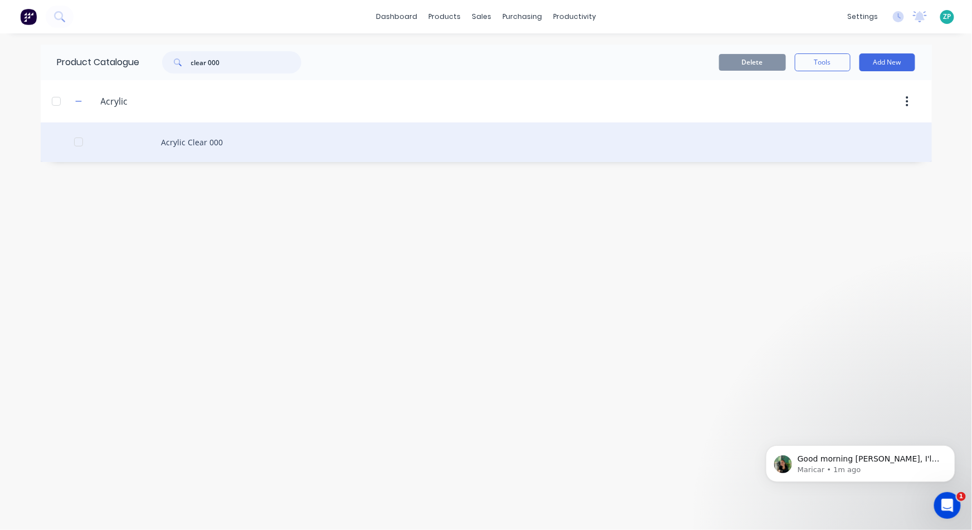
type input "clear 000"
click at [179, 138] on div "Acrylic Clear 000" at bounding box center [487, 143] width 892 height 40
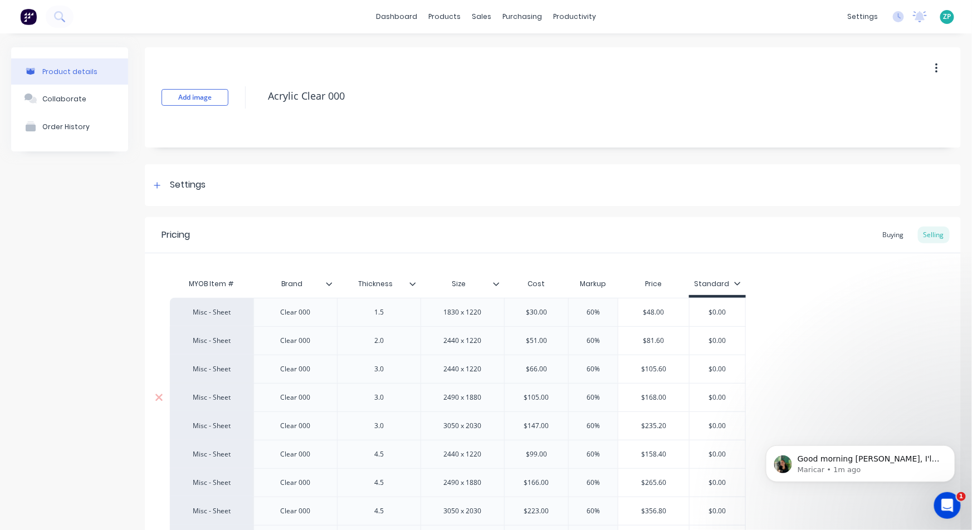
type textarea "x"
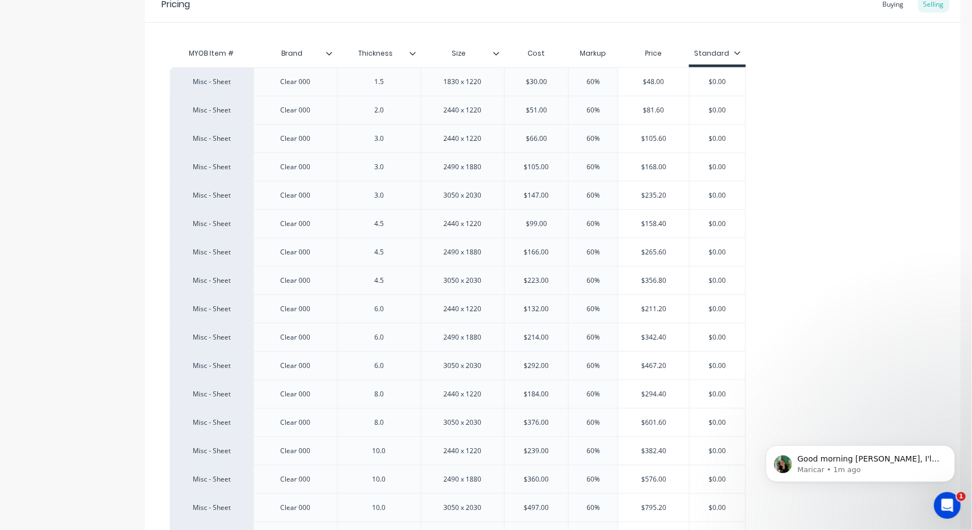
scroll to position [122, 0]
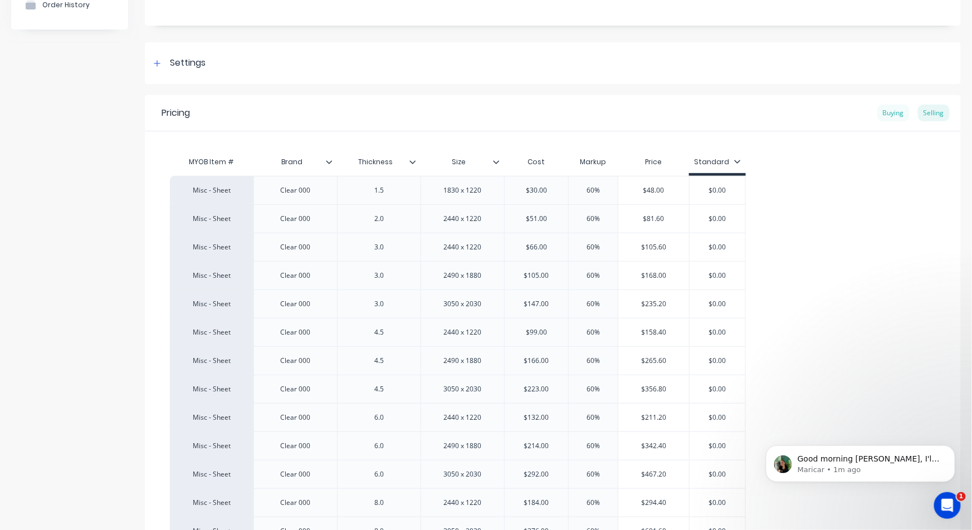
click at [893, 105] on div "Buying" at bounding box center [894, 113] width 32 height 17
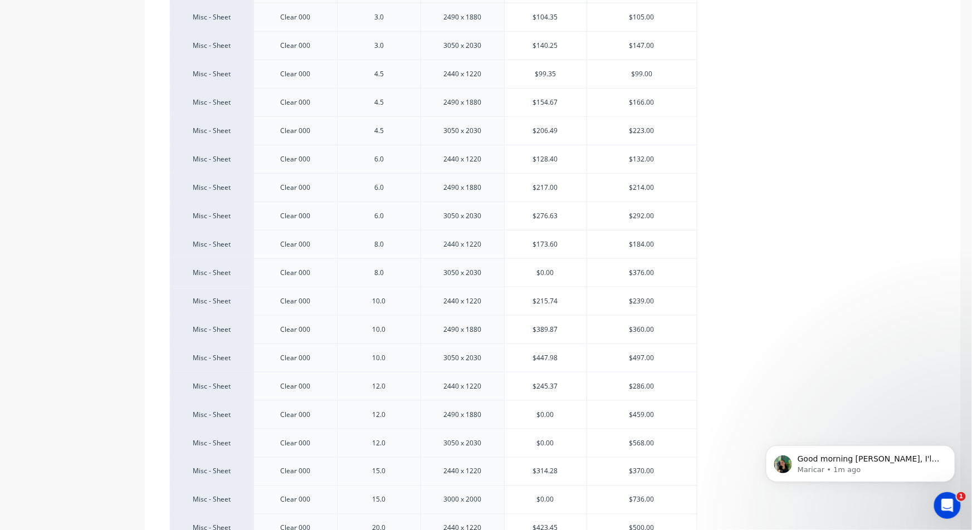
scroll to position [615, 0]
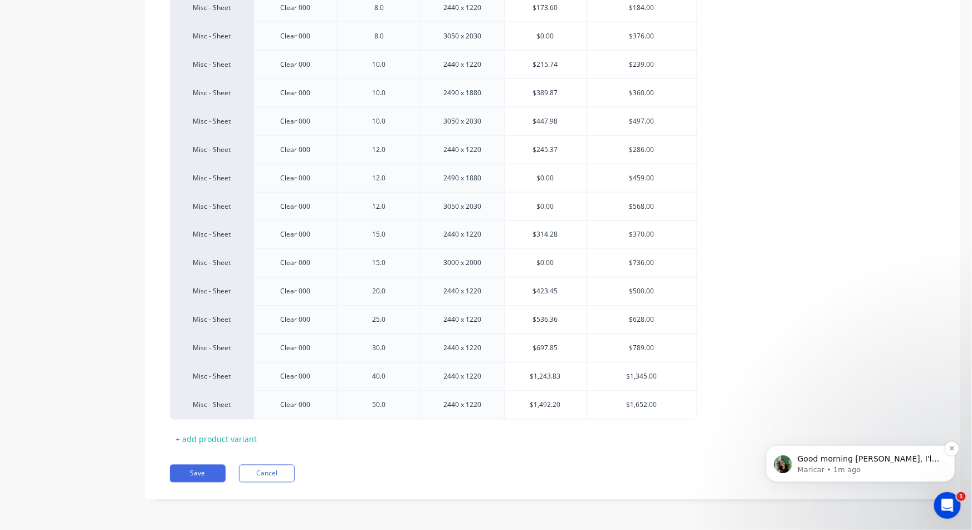
click at [925, 467] on p "Maricar • 1m ago" at bounding box center [869, 470] width 144 height 10
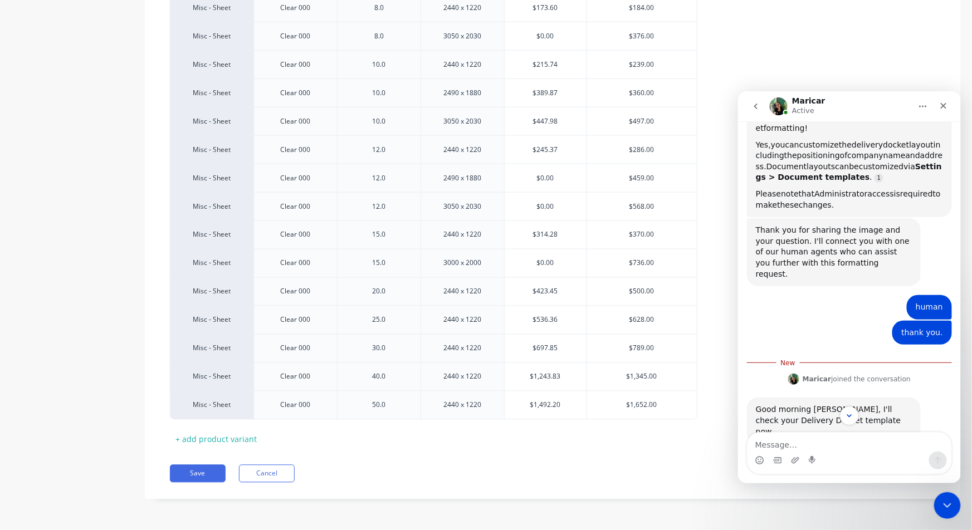
scroll to position [313, 0]
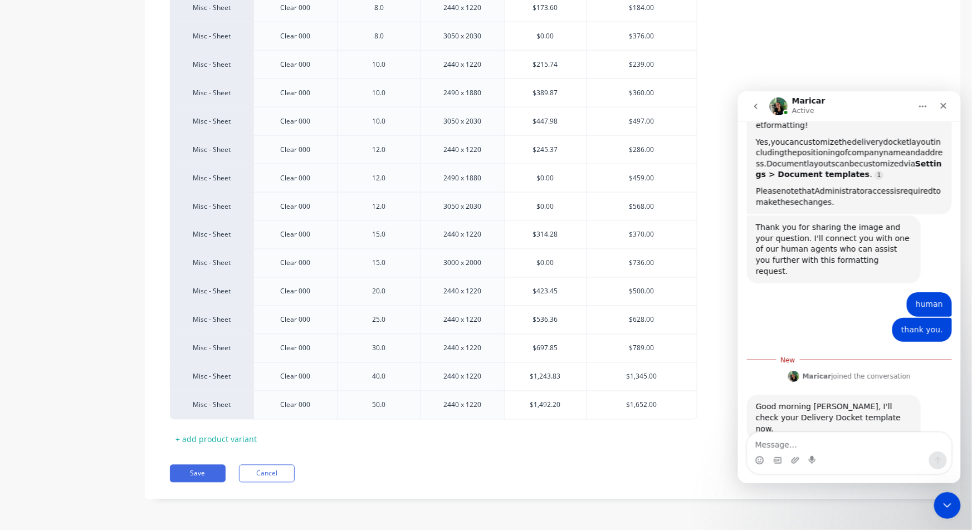
click at [801, 444] on textarea "Message…" at bounding box center [849, 441] width 204 height 19
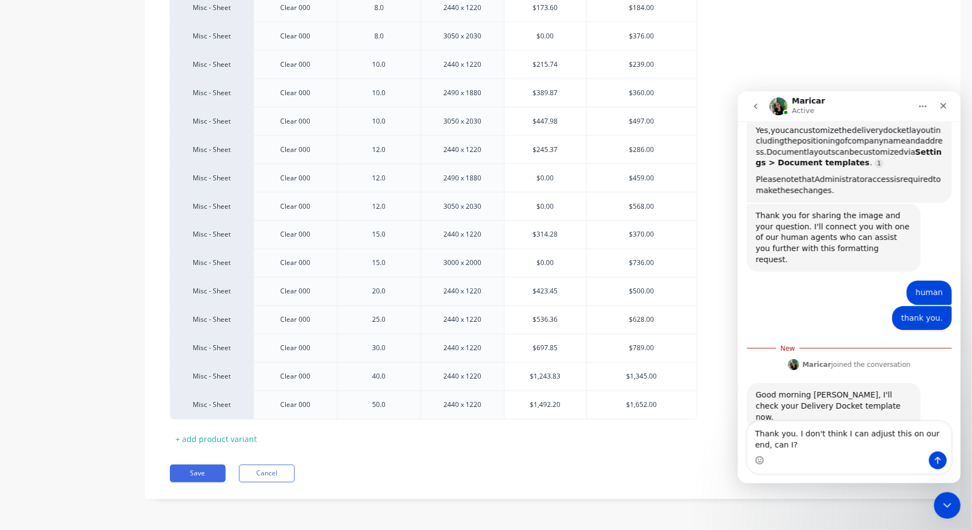
type textarea "Thank you. I don't think I can adjust this on our end, can I?"
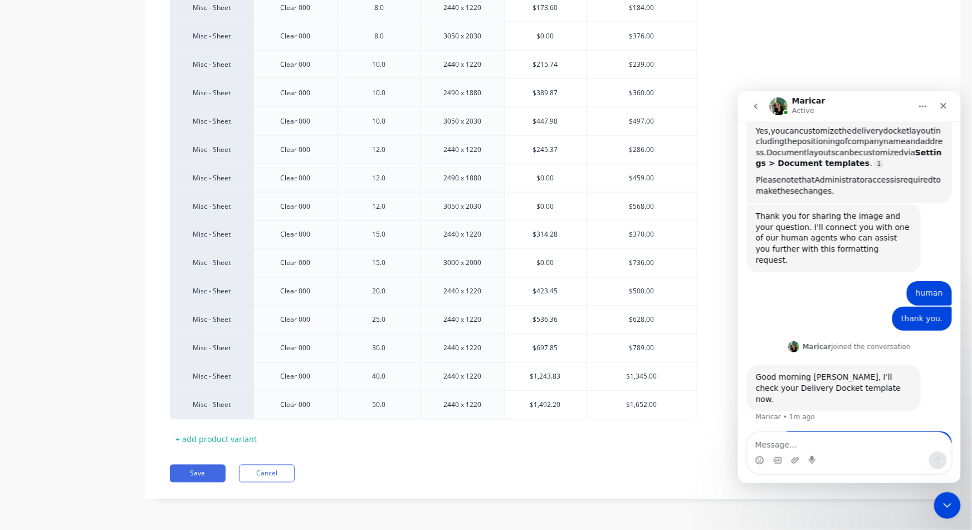
scroll to position [339, 0]
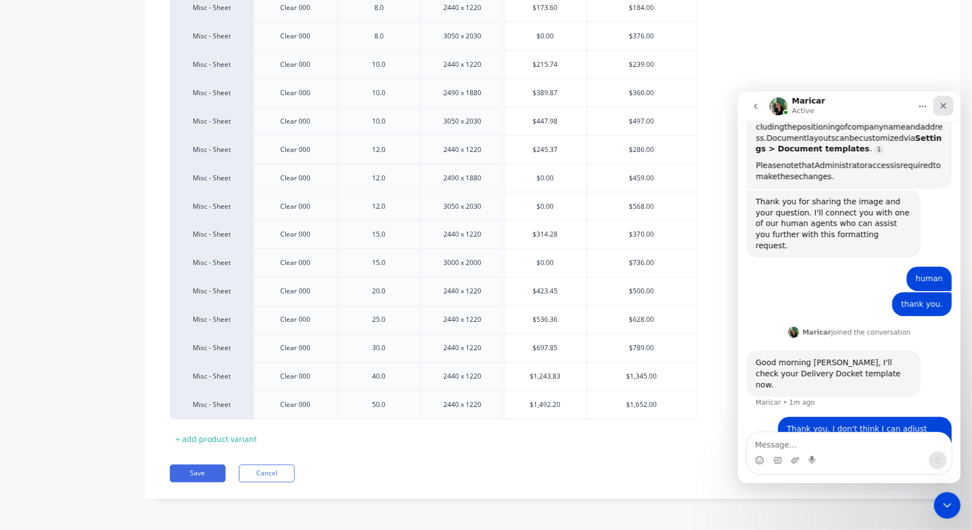
click at [941, 106] on icon "Close" at bounding box center [944, 106] width 6 height 6
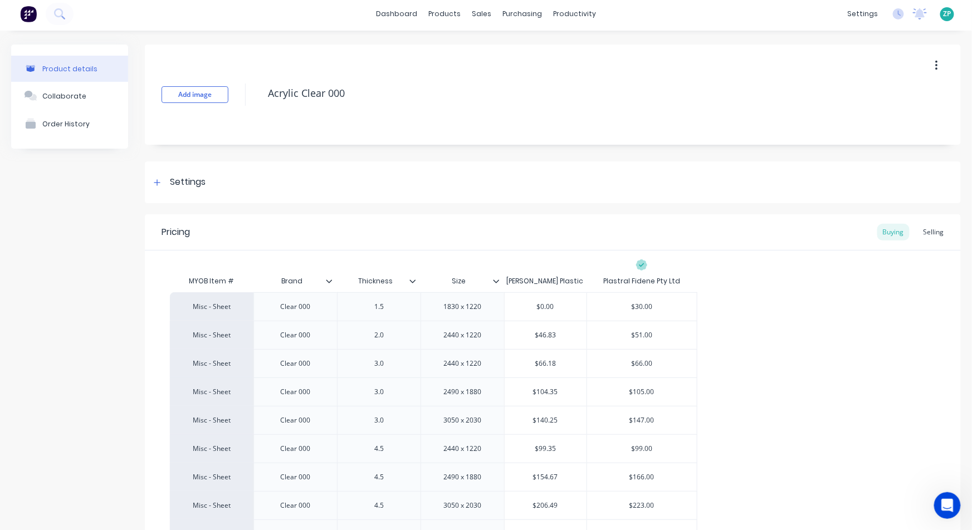
scroll to position [0, 0]
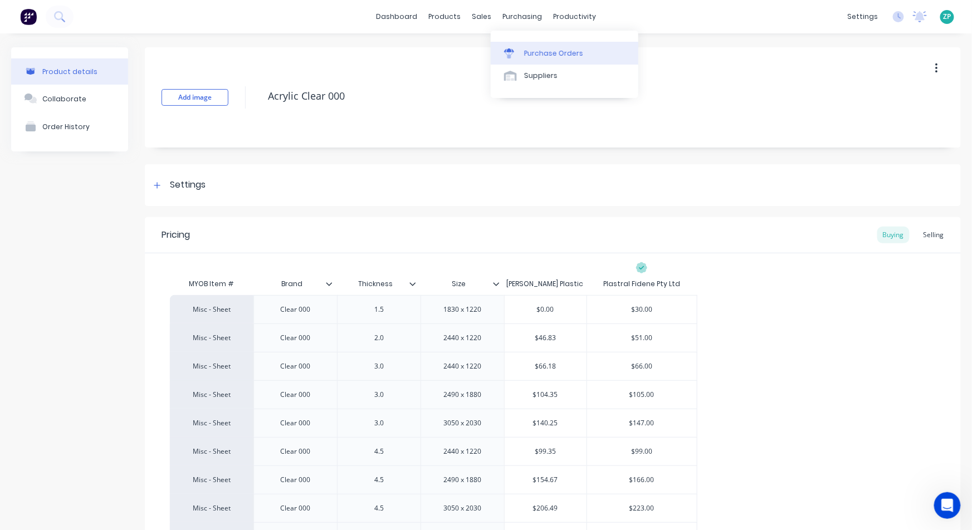
click at [530, 51] on div "Purchase Orders" at bounding box center [553, 53] width 59 height 10
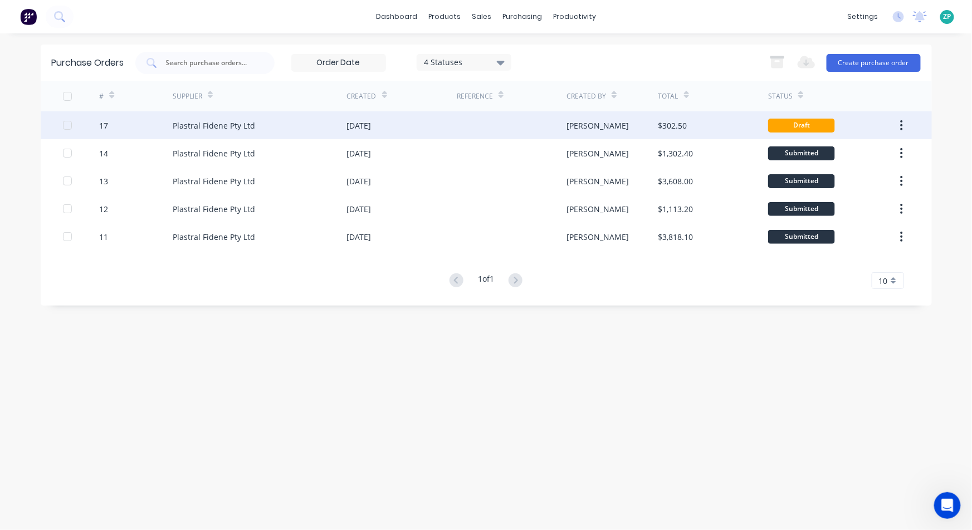
click at [111, 123] on div "17" at bounding box center [136, 125] width 74 height 28
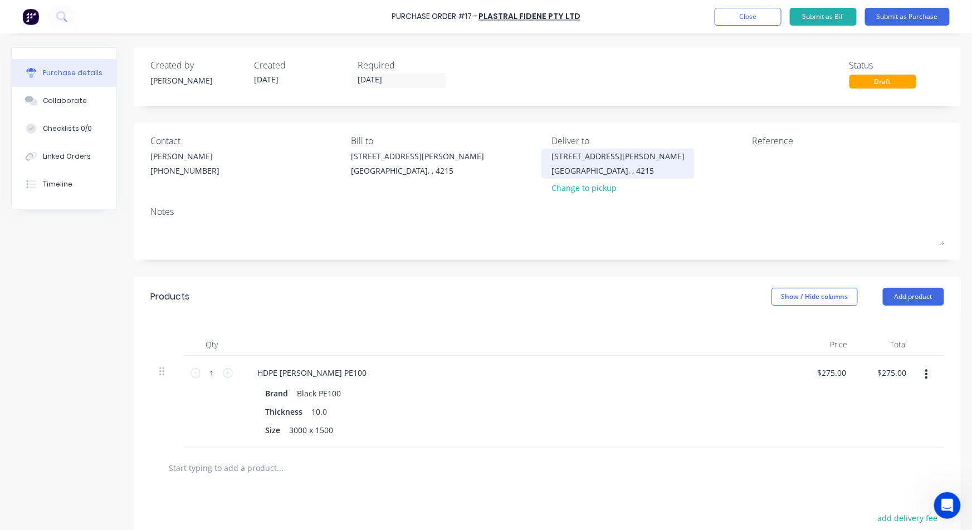
click at [583, 160] on div "[STREET_ADDRESS][PERSON_NAME]" at bounding box center [618, 156] width 133 height 12
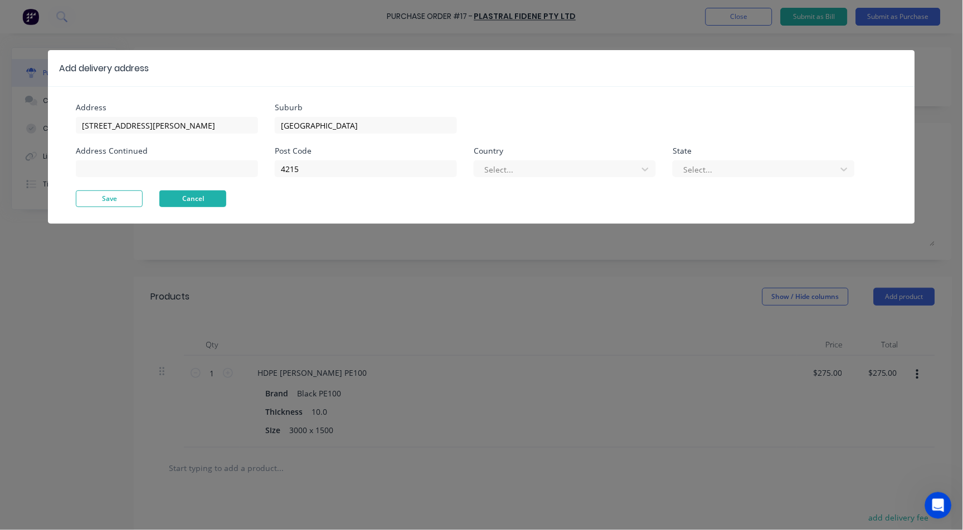
click at [203, 200] on button "Cancel" at bounding box center [192, 199] width 67 height 17
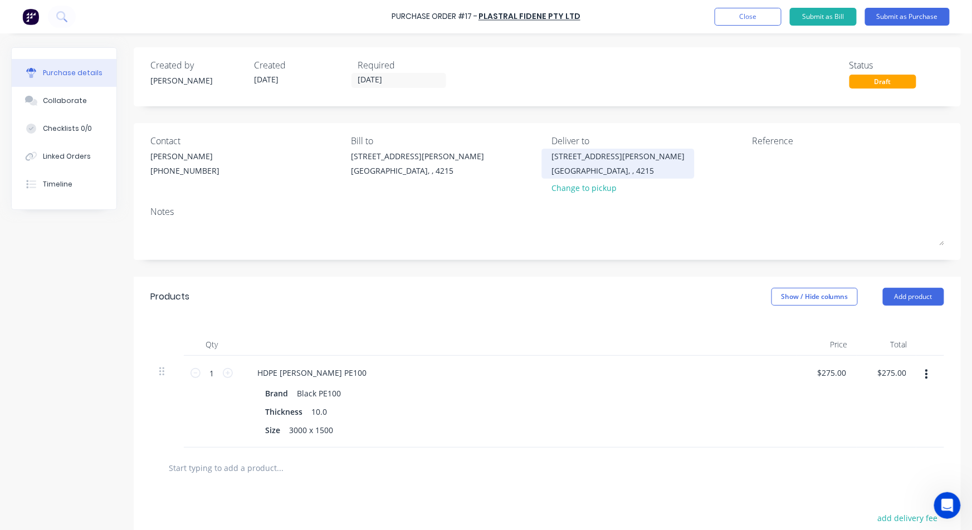
click at [596, 165] on div "[GEOGRAPHIC_DATA], , 4215" at bounding box center [618, 171] width 133 height 12
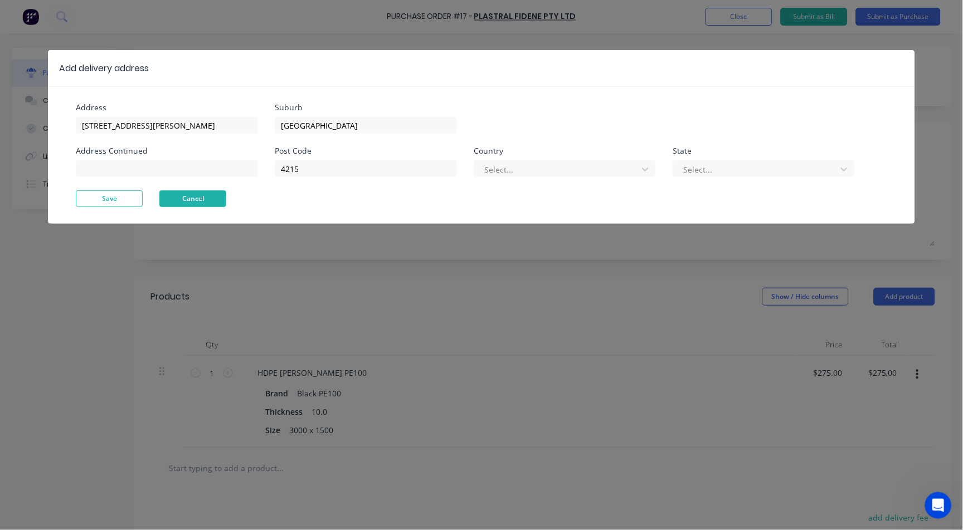
click at [187, 202] on button "Cancel" at bounding box center [192, 199] width 67 height 17
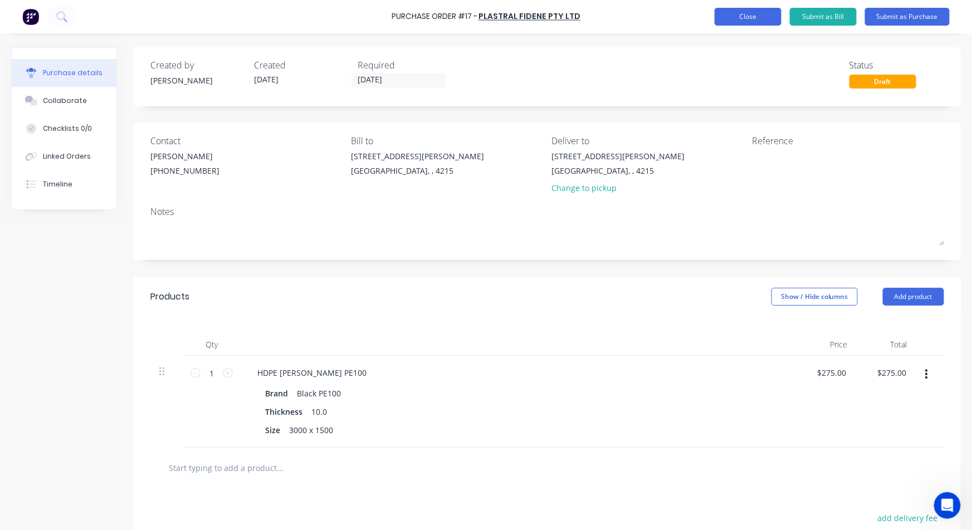
click at [763, 20] on button "Close" at bounding box center [748, 17] width 67 height 18
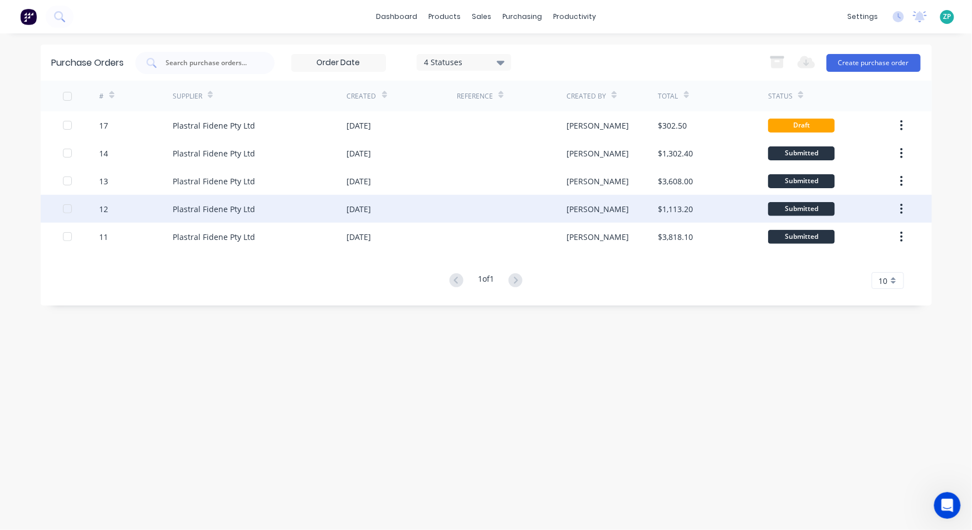
click at [105, 213] on div "12" at bounding box center [103, 209] width 9 height 12
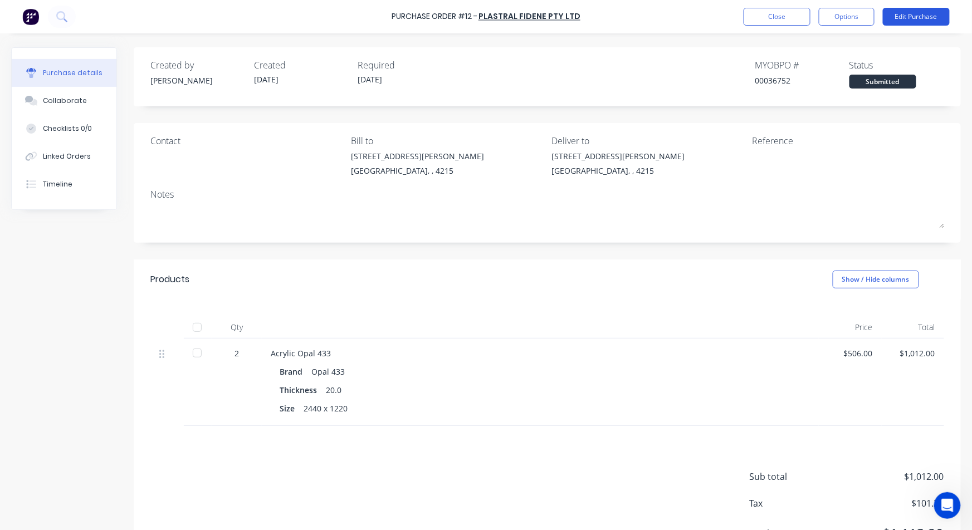
click at [901, 20] on button "Edit Purchase" at bounding box center [916, 17] width 67 height 18
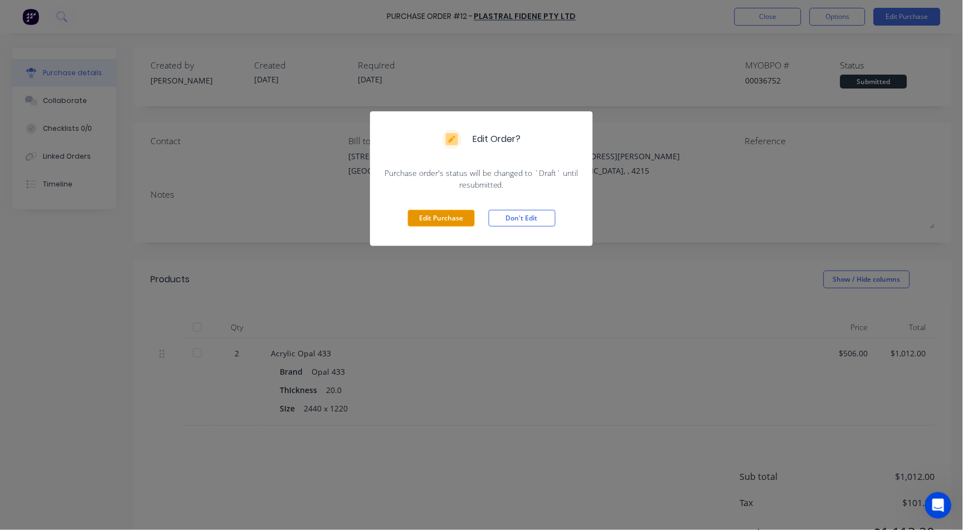
click at [440, 224] on button "Edit Purchase" at bounding box center [441, 218] width 67 height 17
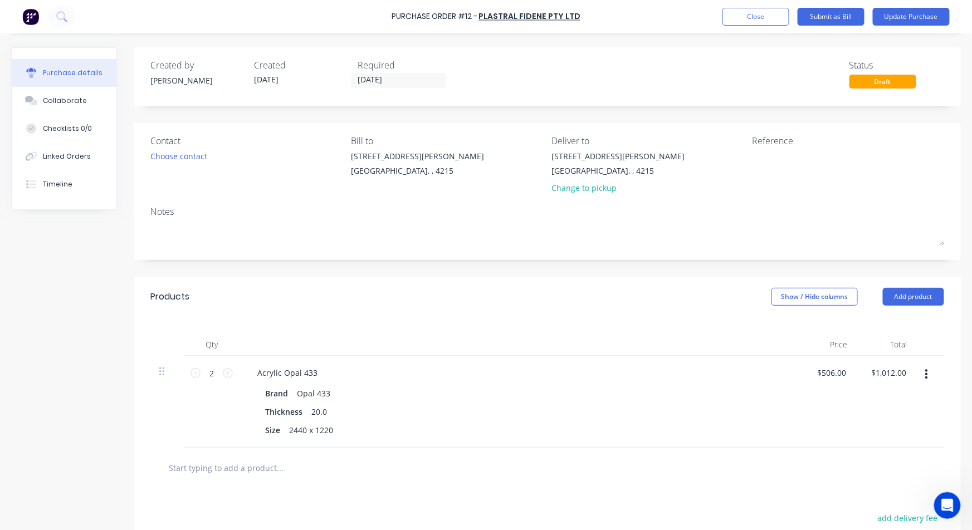
click at [397, 71] on div "Required" at bounding box center [405, 65] width 95 height 13
drag, startPoint x: 398, startPoint y: 82, endPoint x: 351, endPoint y: 83, distance: 47.4
click at [352, 83] on label "19/09/25" at bounding box center [399, 80] width 95 height 15
click at [352, 83] on input "19/09/25" at bounding box center [399, 81] width 94 height 14
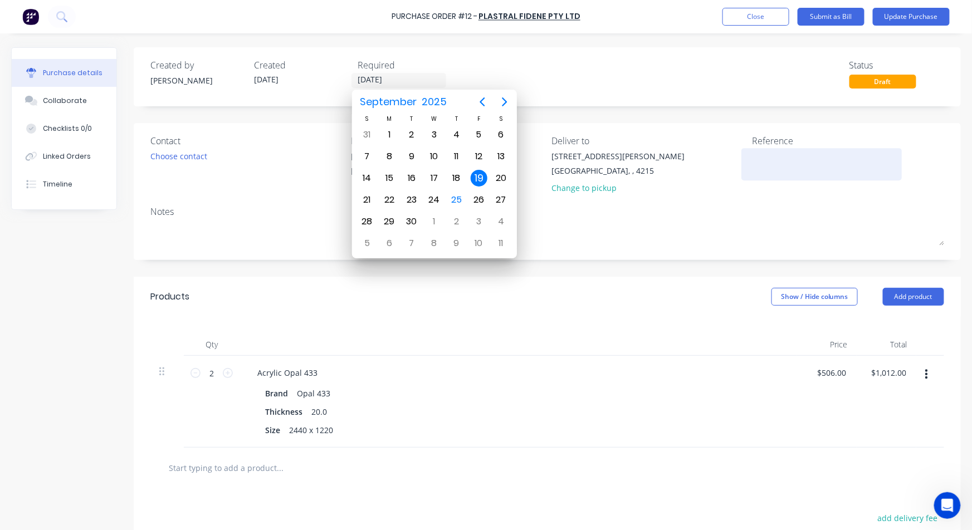
click at [854, 177] on div at bounding box center [821, 164] width 139 height 28
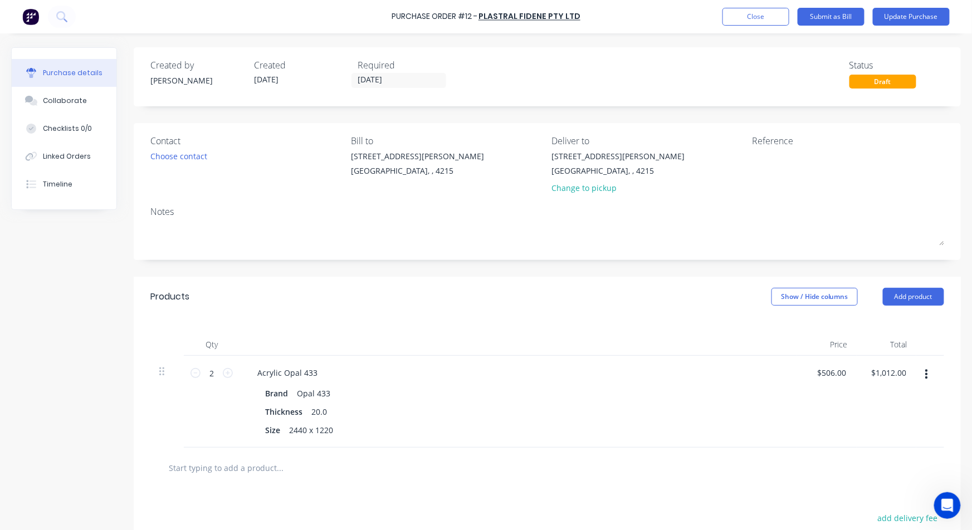
drag, startPoint x: 835, startPoint y: 153, endPoint x: 845, endPoint y: 136, distance: 19.2
click at [839, 143] on div "Reference" at bounding box center [848, 166] width 192 height 65
type textarea "INVAU062178"
type textarea "x"
type textarea "INVAU062178"
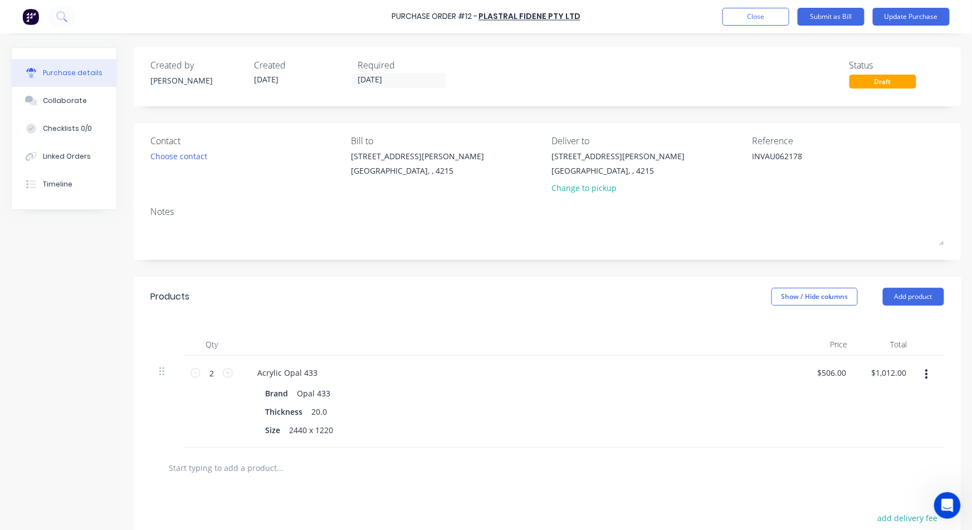
click at [914, 373] on button "button" at bounding box center [927, 375] width 26 height 20
click at [590, 431] on div "Size 2440 x 1220" at bounding box center [516, 430] width 510 height 16
click at [538, 262] on div "Created by Zandra Created 19/09/25 Required 19/09/25 Status Draft Contact Choos…" at bounding box center [547, 359] width 827 height 625
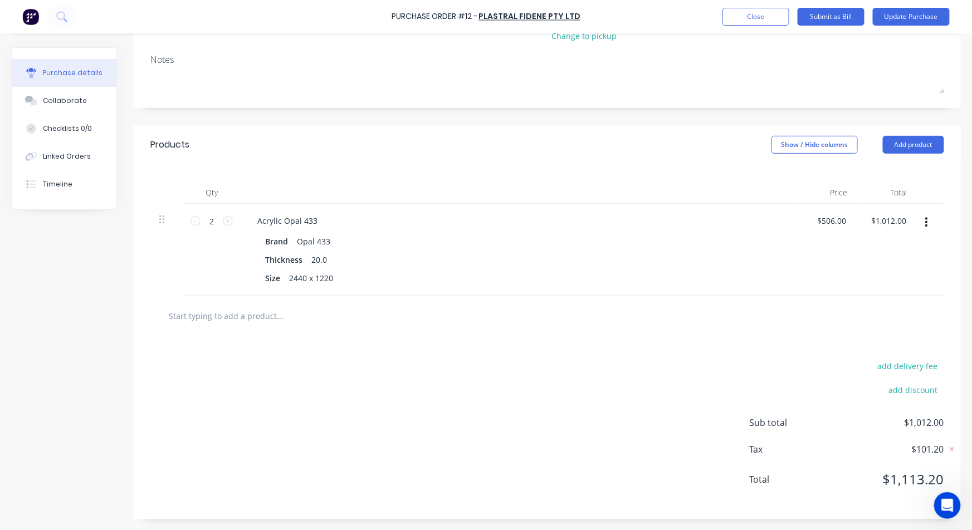
scroll to position [153, 0]
type textarea "x"
click at [76, 152] on div "Linked Orders" at bounding box center [67, 157] width 48 height 10
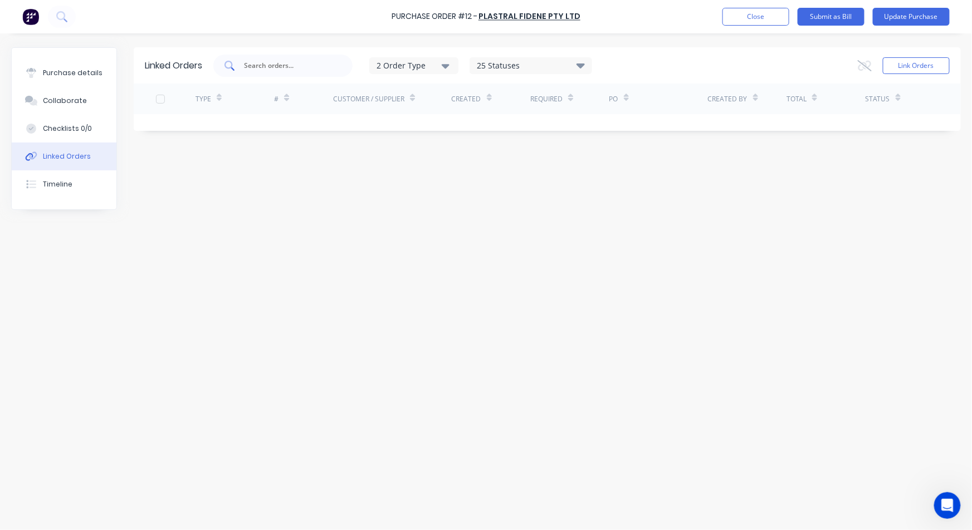
click at [273, 59] on div at bounding box center [282, 66] width 139 height 22
type input "1591"
click at [919, 65] on button "Link Orders" at bounding box center [916, 65] width 67 height 17
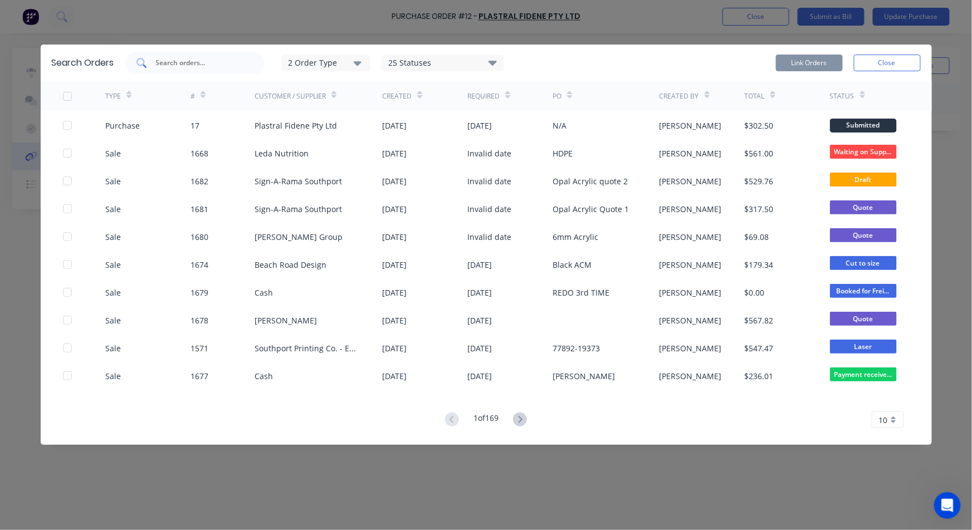
click at [195, 57] on input "text" at bounding box center [201, 62] width 92 height 11
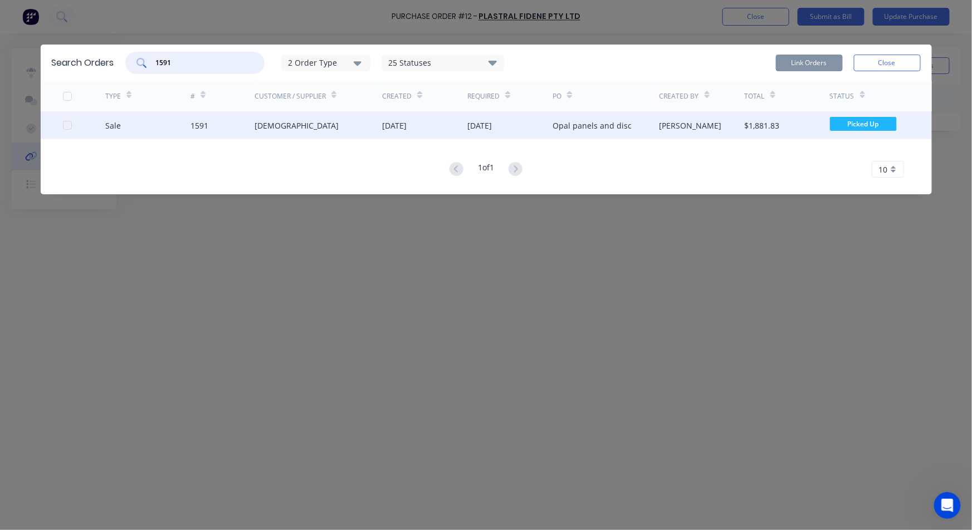
click at [68, 125] on div at bounding box center [67, 125] width 22 height 22
type input "1591"
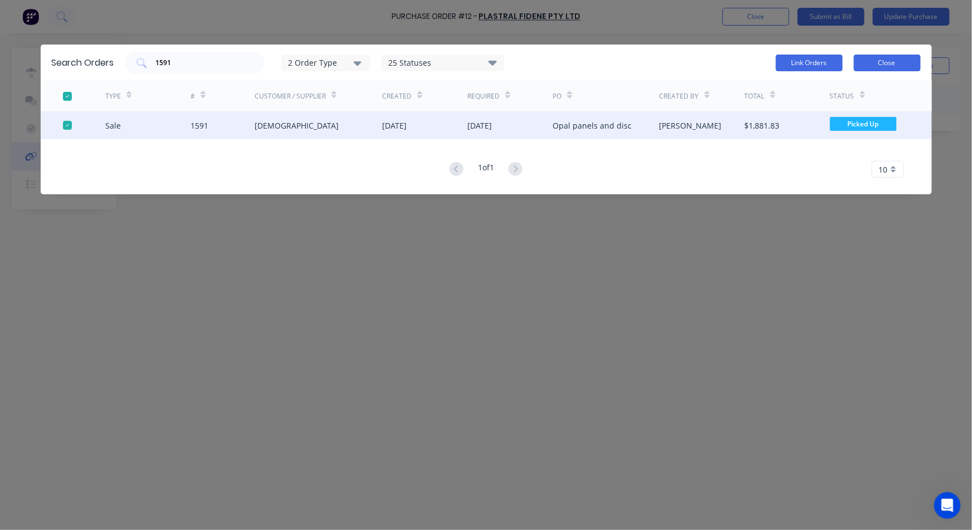
click at [889, 62] on button "Close" at bounding box center [887, 63] width 67 height 17
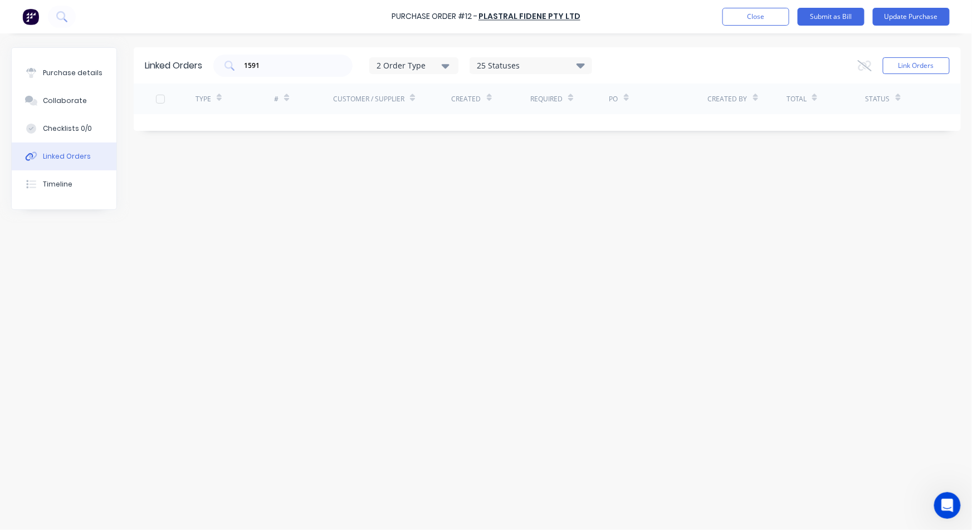
click at [909, 55] on div "Link Orders" at bounding box center [904, 66] width 92 height 22
click at [910, 60] on button "Link Orders" at bounding box center [916, 65] width 67 height 17
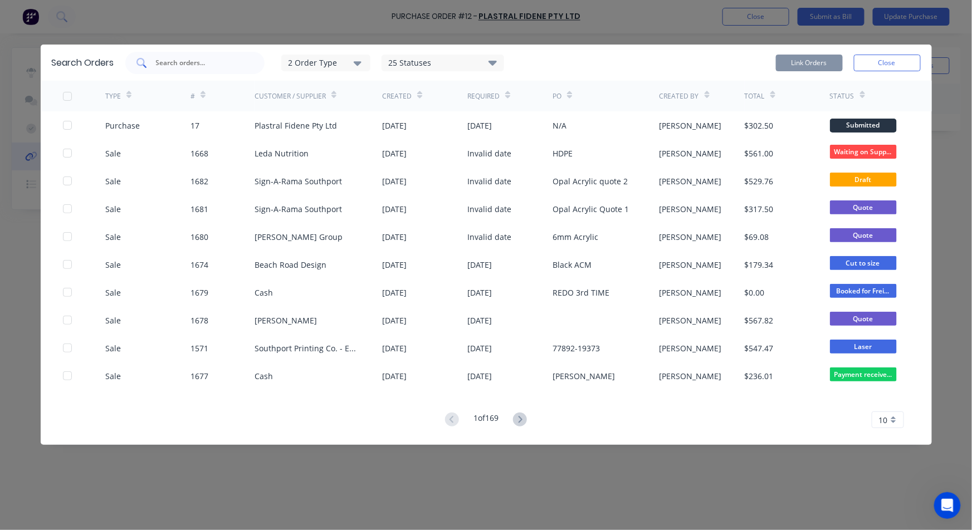
click at [192, 56] on div at bounding box center [194, 63] width 139 height 22
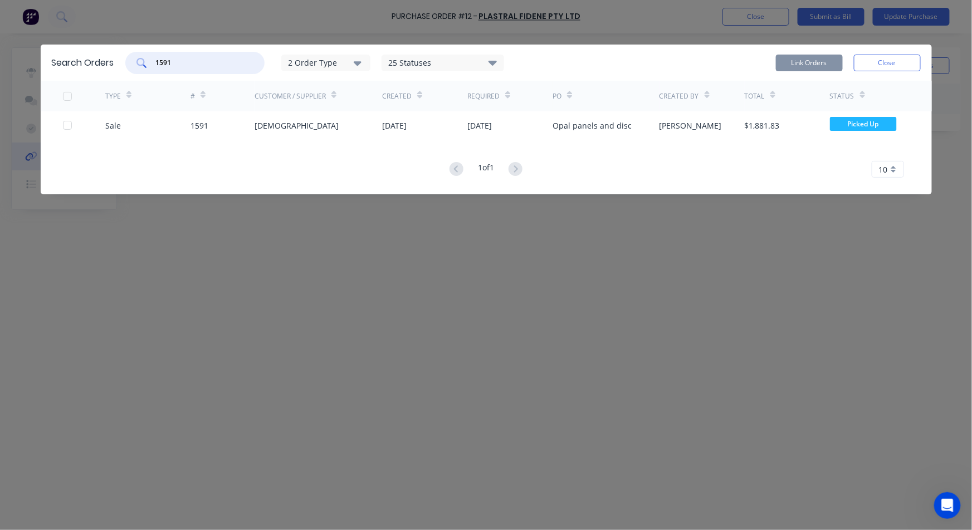
drag, startPoint x: 66, startPoint y: 127, endPoint x: 305, endPoint y: 155, distance: 240.7
click at [66, 128] on div at bounding box center [67, 125] width 22 height 22
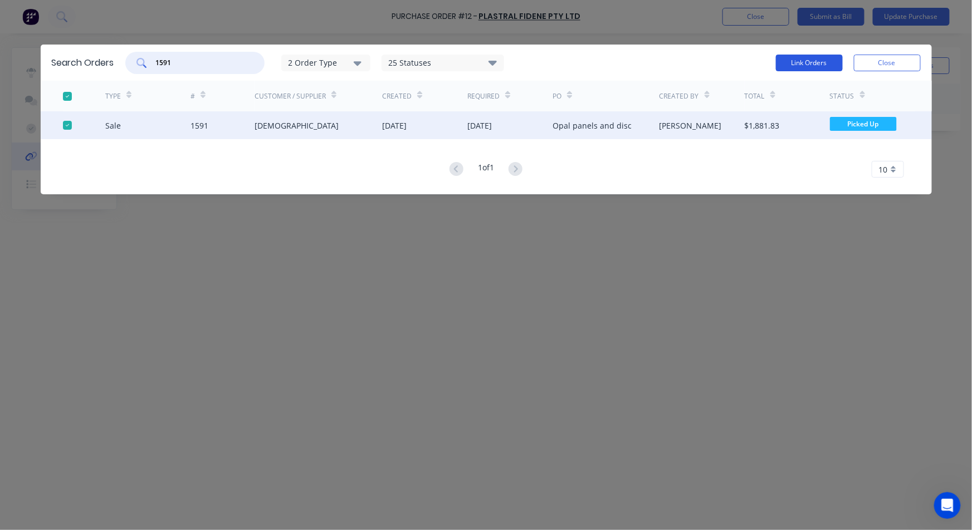
type input "1591"
click at [809, 63] on button "Link Orders" at bounding box center [809, 63] width 67 height 17
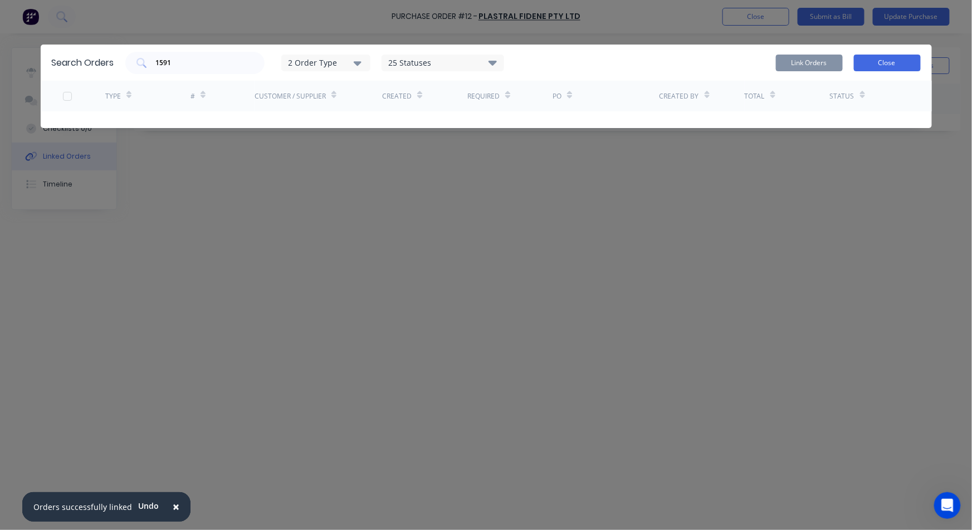
click at [903, 56] on button "Close" at bounding box center [887, 63] width 67 height 17
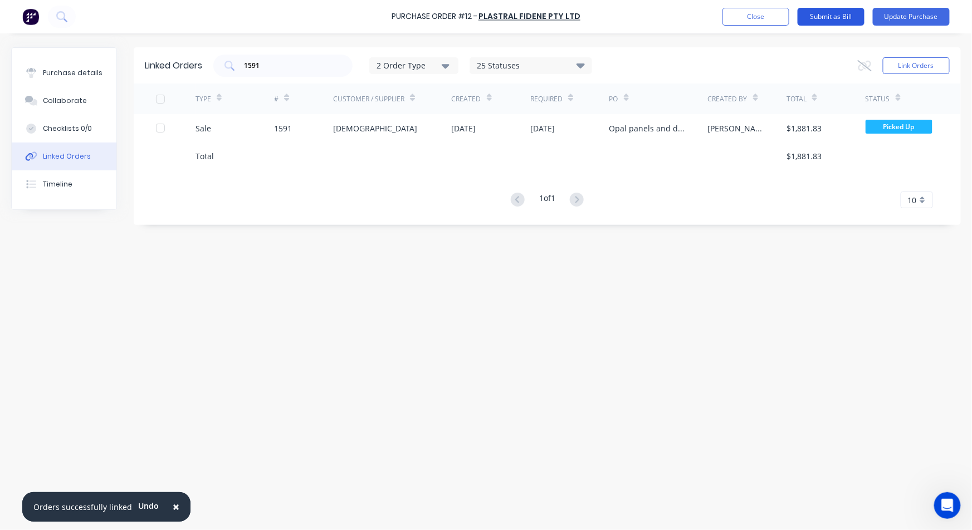
click at [829, 17] on button "Submit as Bill" at bounding box center [831, 17] width 67 height 18
click at [782, 18] on button "Close" at bounding box center [777, 17] width 67 height 18
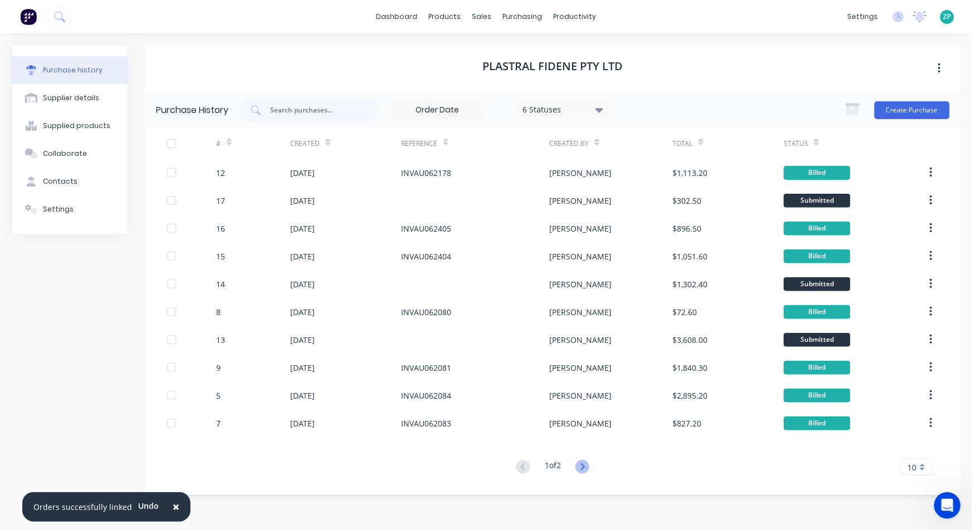
click at [586, 464] on icon at bounding box center [583, 467] width 14 height 14
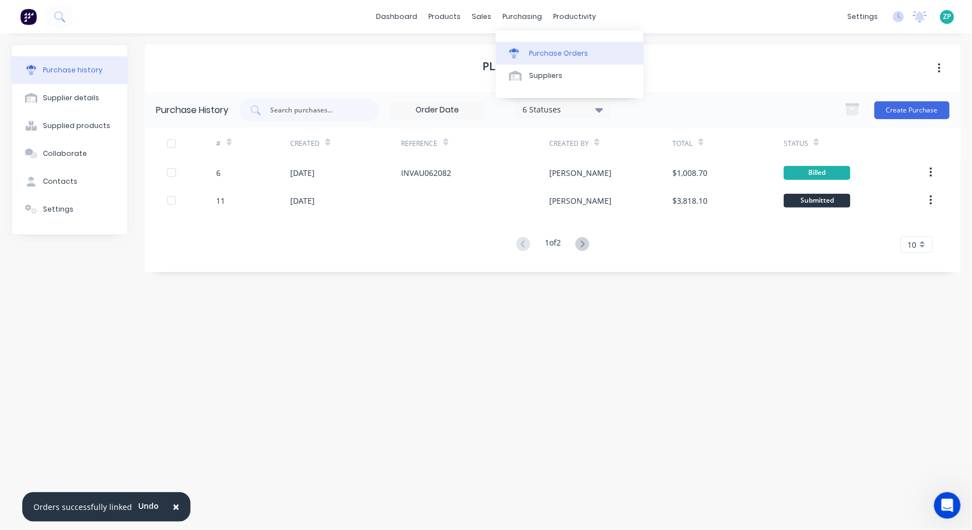
click at [523, 52] on div at bounding box center [517, 53] width 17 height 10
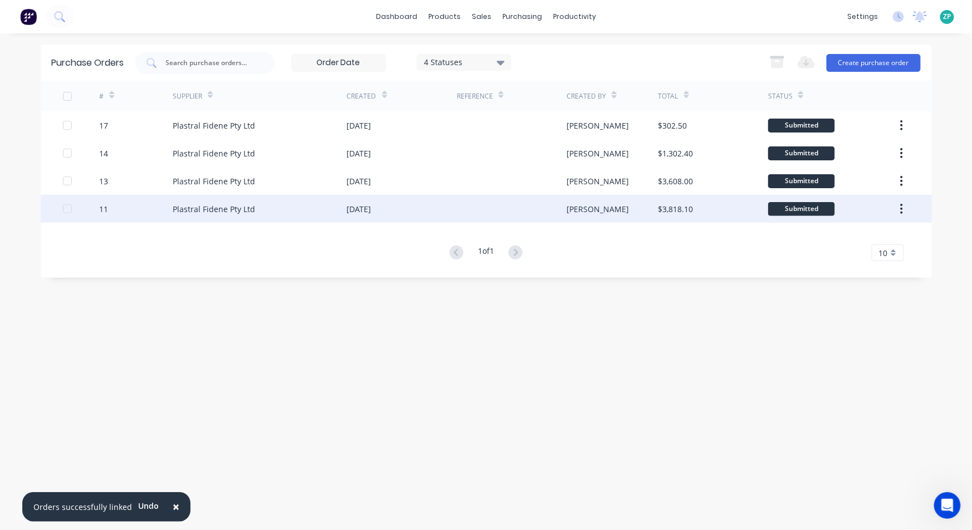
click at [98, 206] on div at bounding box center [81, 209] width 37 height 28
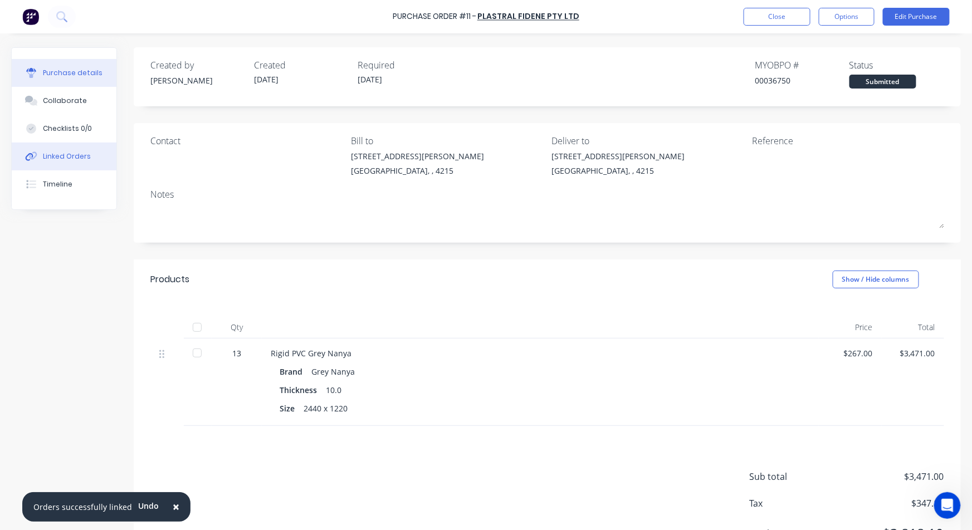
click at [60, 155] on div "Linked Orders" at bounding box center [67, 157] width 48 height 10
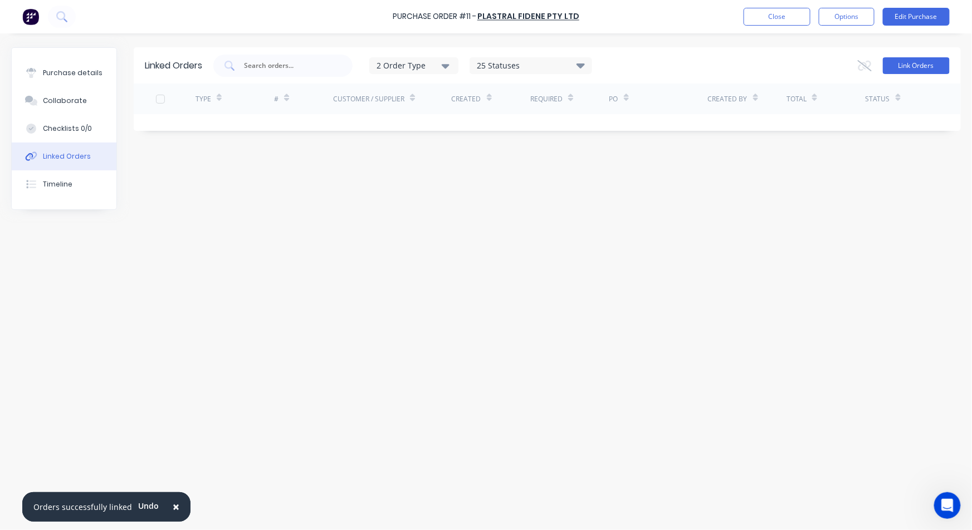
click at [931, 57] on button "Link Orders" at bounding box center [916, 65] width 67 height 17
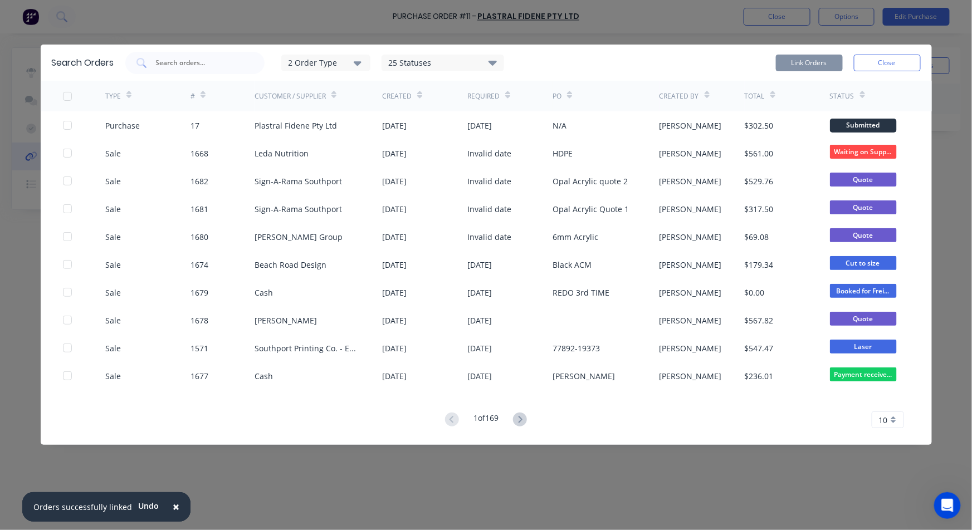
click at [199, 51] on div "Search Orders 2 Order Type 25 Statuses Sales Order Status All Archived Draft Qu…" at bounding box center [487, 63] width 892 height 36
click at [200, 58] on input "text" at bounding box center [201, 62] width 92 height 11
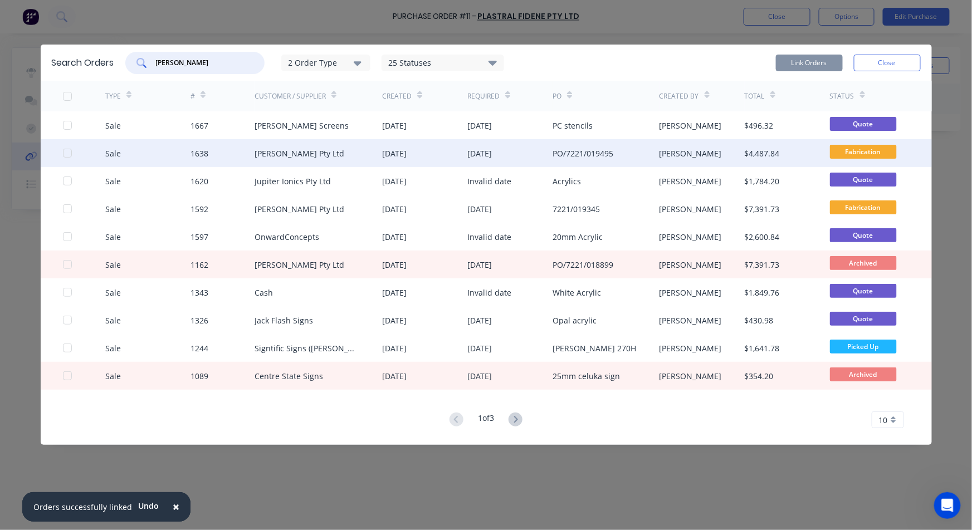
click at [193, 155] on div "1638" at bounding box center [200, 154] width 18 height 12
click at [197, 153] on div "1638" at bounding box center [200, 154] width 18 height 12
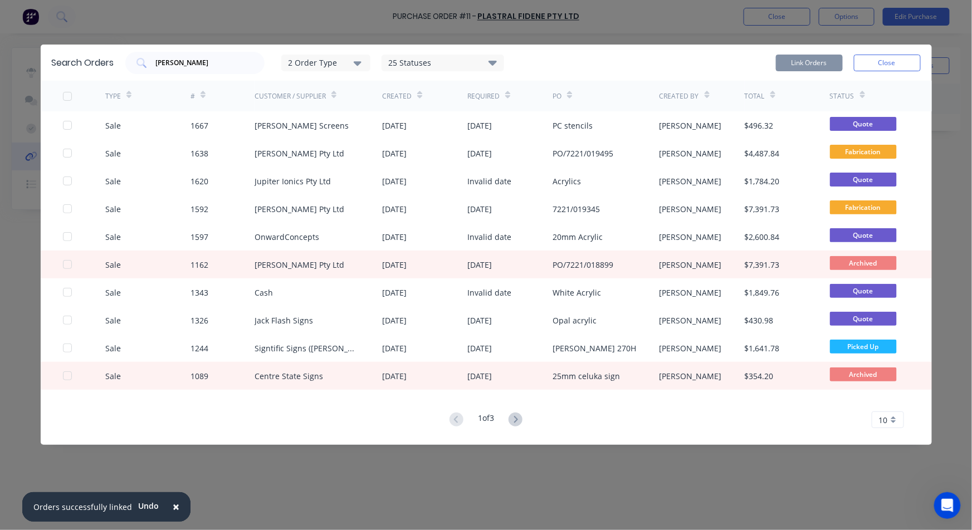
click at [276, 92] on div "Customer / Supplier" at bounding box center [290, 96] width 71 height 10
click at [328, 94] on div "Customer / Supplier" at bounding box center [296, 96] width 82 height 20
click at [193, 60] on input "john" at bounding box center [201, 62] width 92 height 11
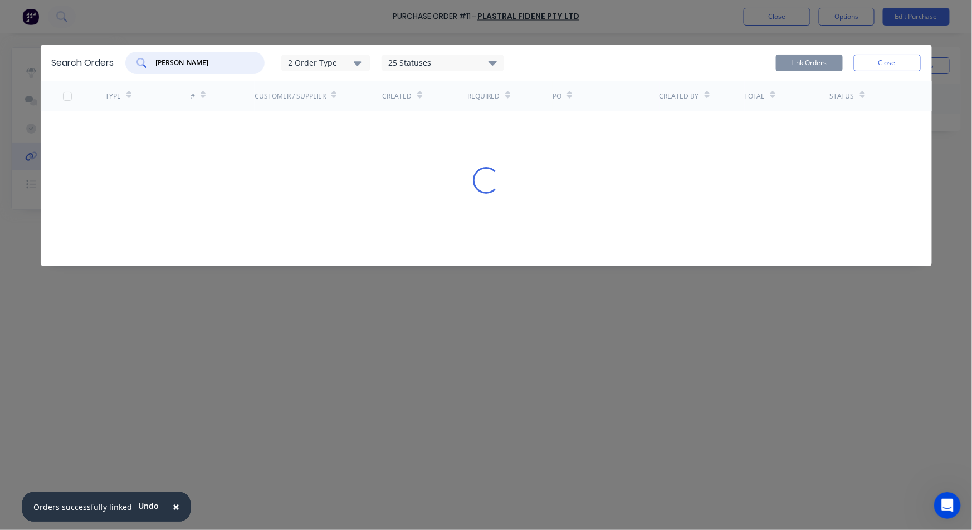
type input "john holland"
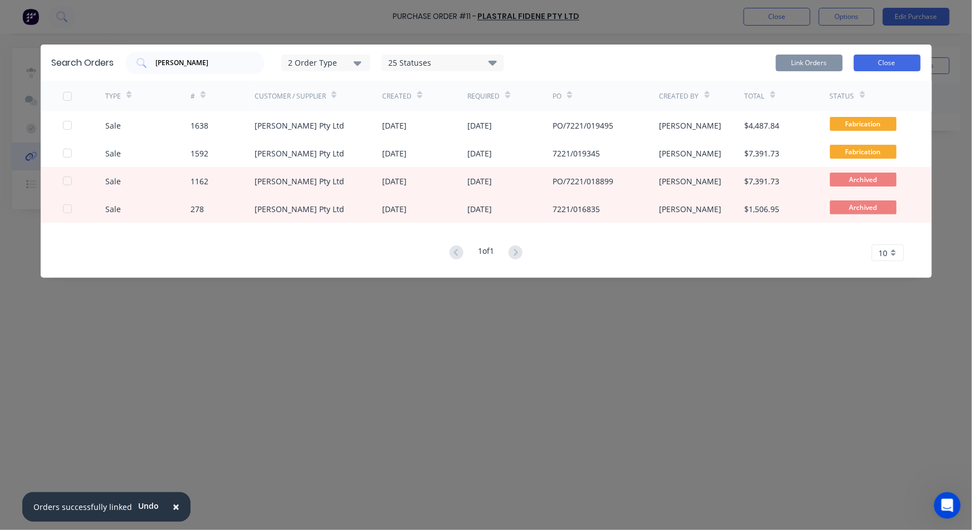
click at [884, 60] on button "Close" at bounding box center [887, 63] width 67 height 17
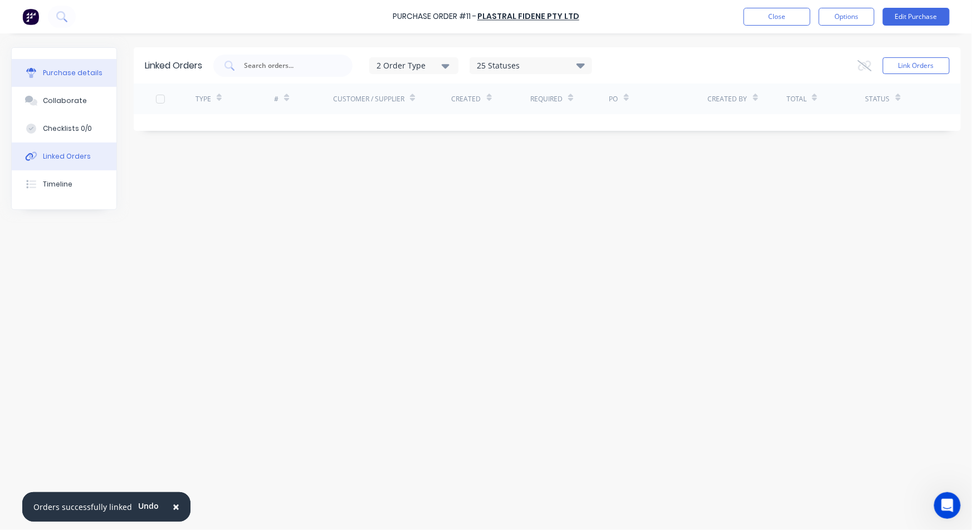
click at [80, 75] on div "Purchase details" at bounding box center [73, 73] width 60 height 10
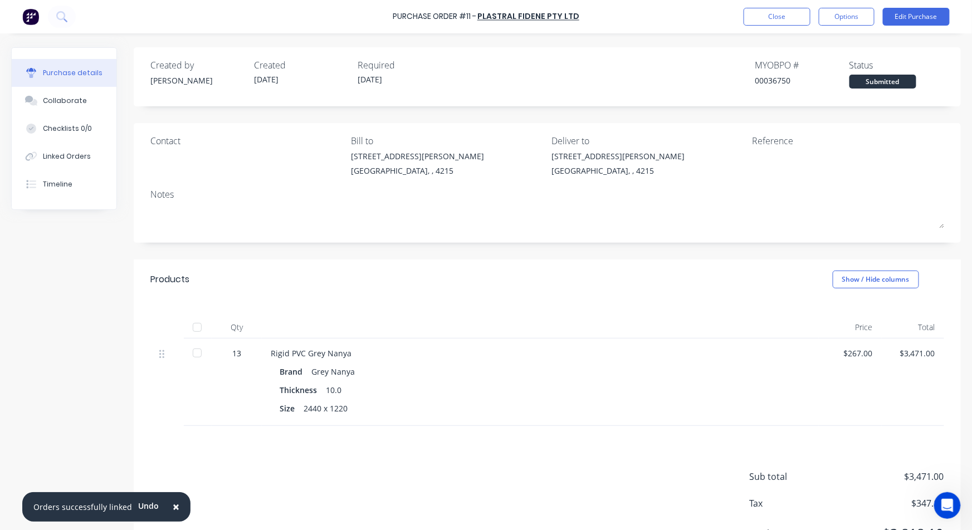
scroll to position [382, 0]
click at [904, 12] on button "Edit Purchase" at bounding box center [916, 17] width 67 height 18
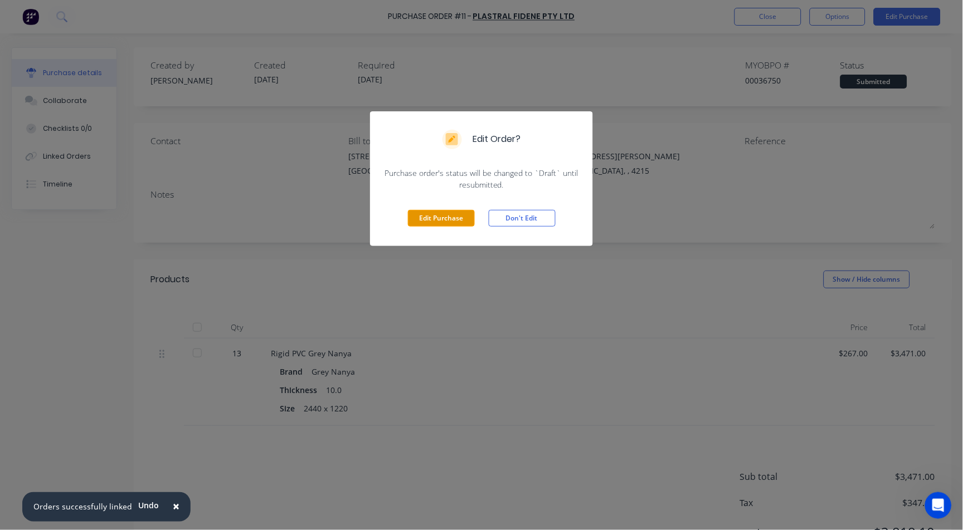
click at [469, 215] on button "Edit Purchase" at bounding box center [441, 218] width 67 height 17
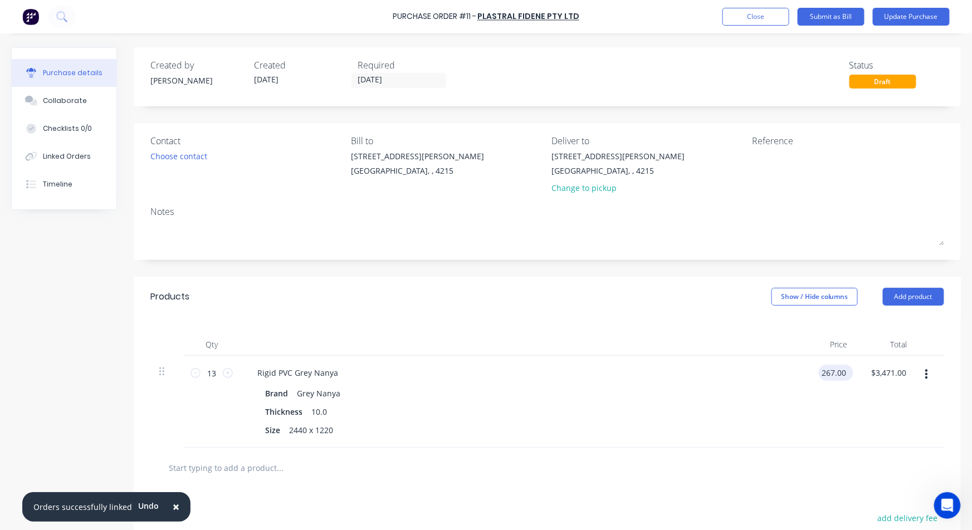
click at [825, 375] on input "267.00" at bounding box center [834, 373] width 30 height 16
type input "$240.00"
type input "$3,120.00"
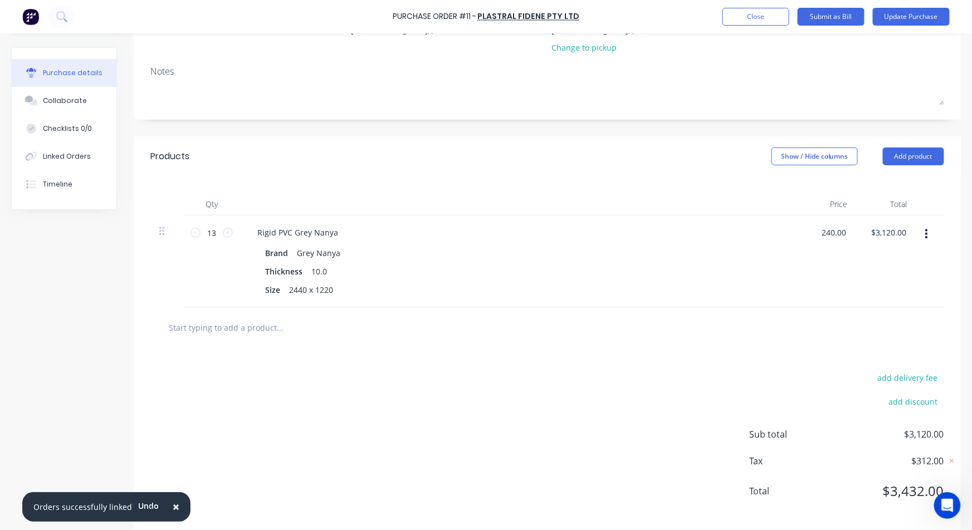
scroll to position [153, 0]
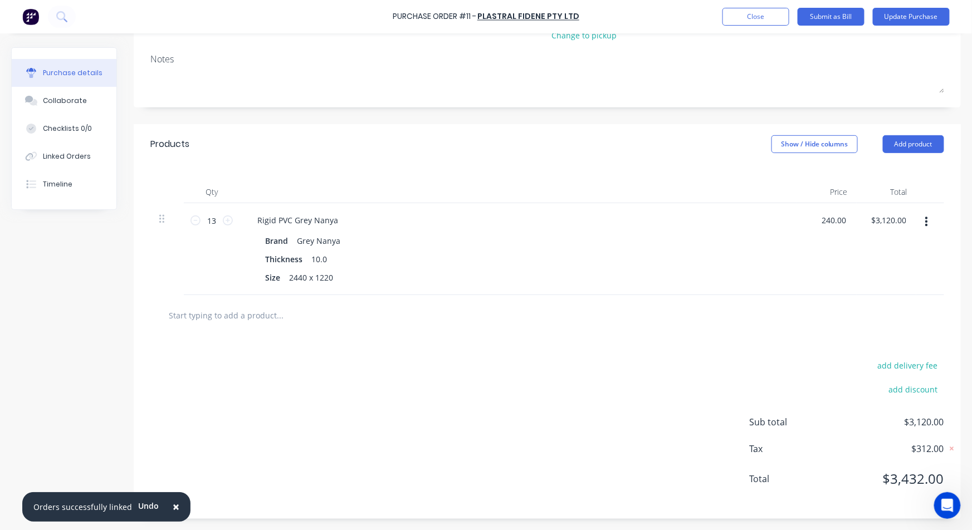
type input "$240.00"
type input "3120.00"
type input "240.00"
type input "$3,120.00"
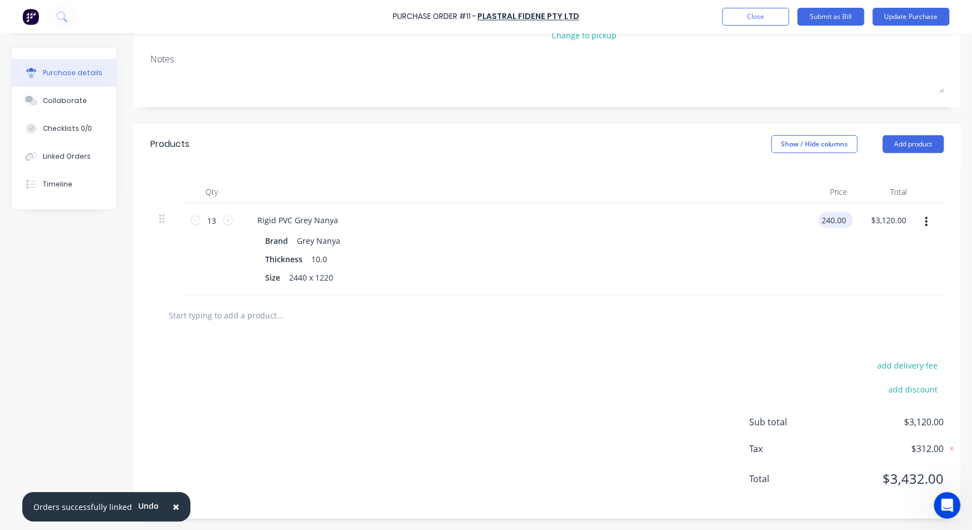
click at [821, 221] on input "240.00" at bounding box center [834, 220] width 30 height 16
type input "$240.00"
click at [760, 18] on button "Close" at bounding box center [756, 17] width 67 height 18
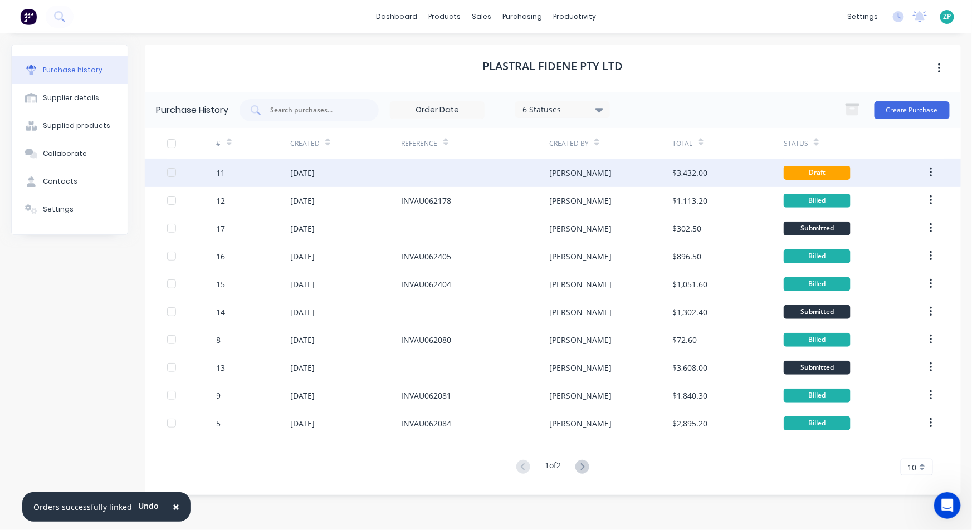
click at [219, 173] on div "11" at bounding box center [221, 173] width 9 height 12
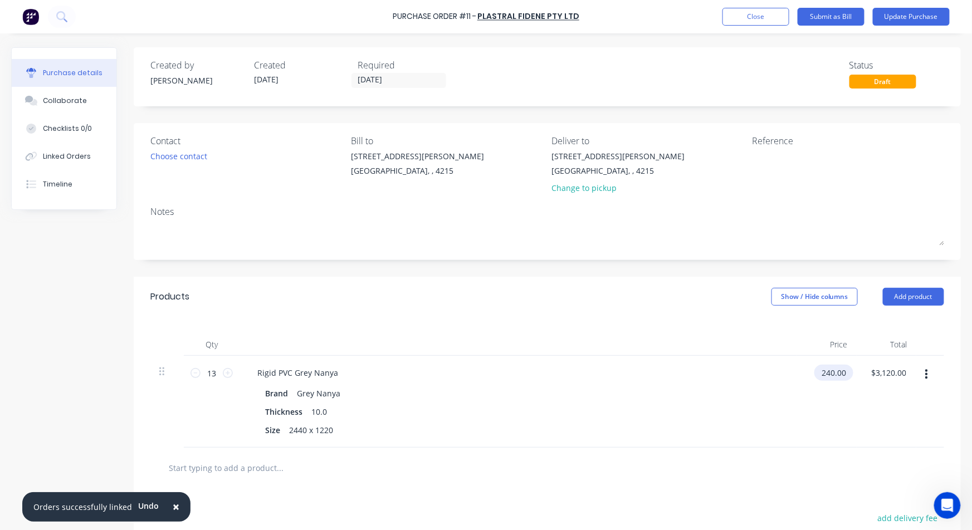
click at [817, 379] on input "240.00" at bounding box center [832, 373] width 35 height 16
type input "$240.00"
click at [905, 18] on button "Update Purchase" at bounding box center [911, 17] width 77 height 18
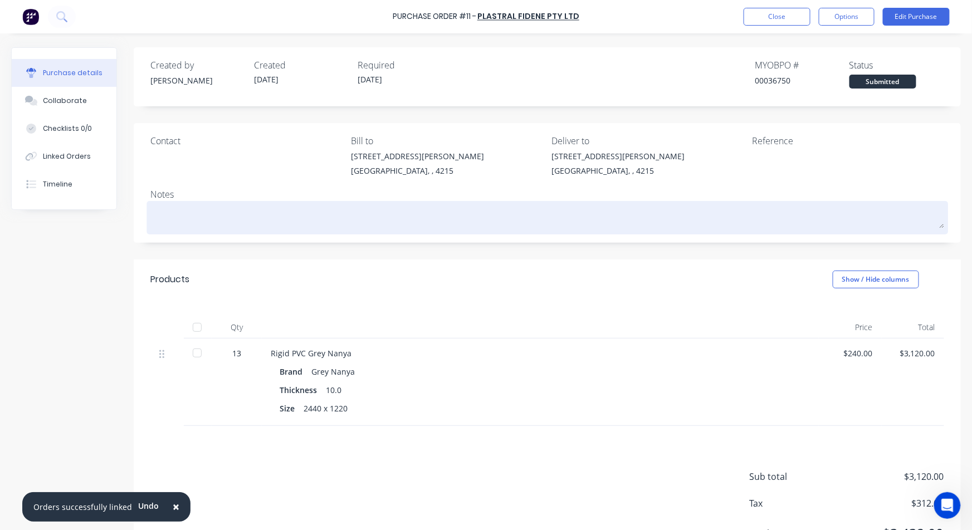
scroll to position [339, 0]
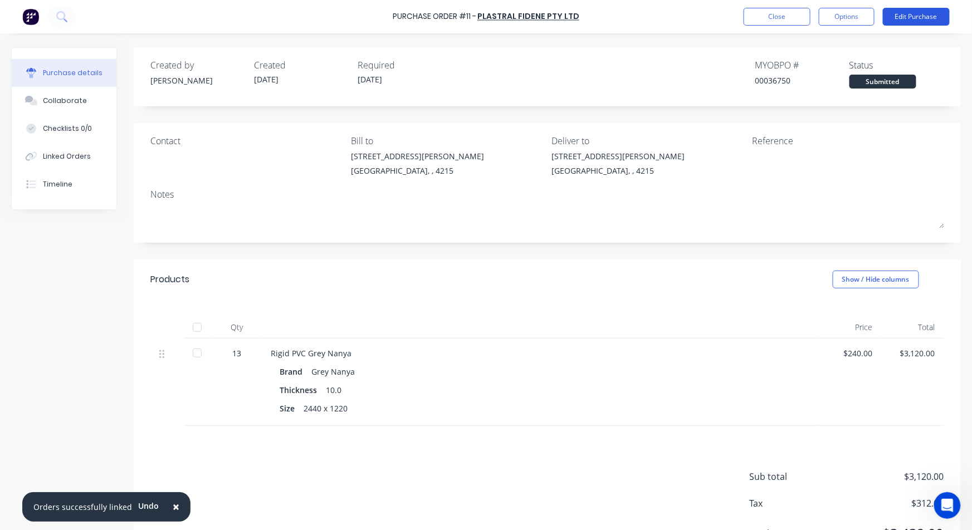
click at [922, 10] on button "Edit Purchase" at bounding box center [916, 17] width 67 height 18
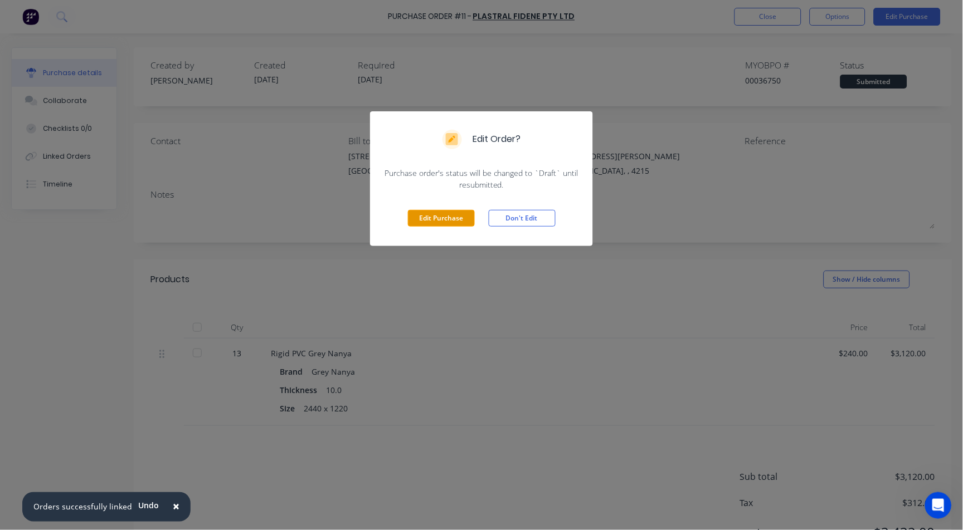
click at [457, 221] on button "Edit Purchase" at bounding box center [441, 218] width 67 height 17
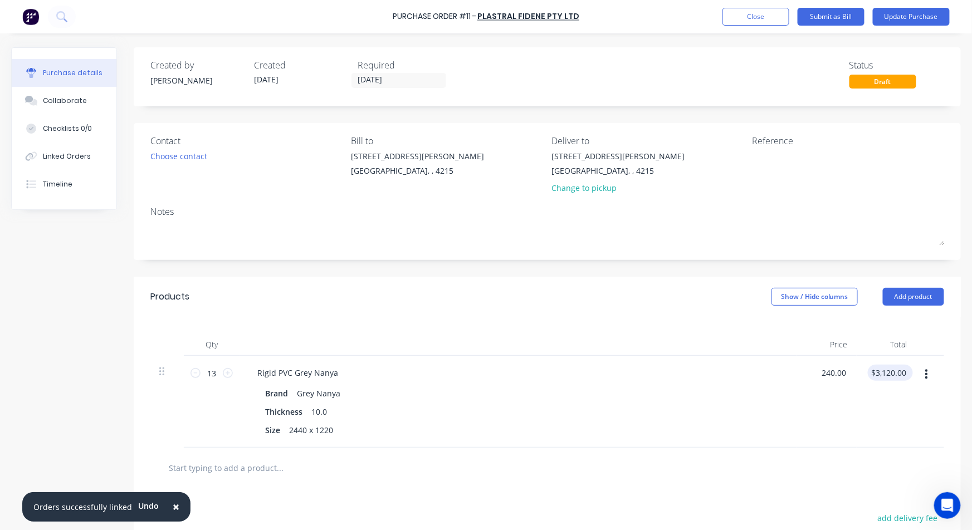
drag, startPoint x: 817, startPoint y: 376, endPoint x: 878, endPoint y: 369, distance: 60.6
click at [878, 369] on div "13 13 Rigid PVC Grey Nanya Brand Grey Nanya Thickness 10.0 Size 2440 x 1220 240…" at bounding box center [547, 402] width 794 height 92
type input "$267.00"
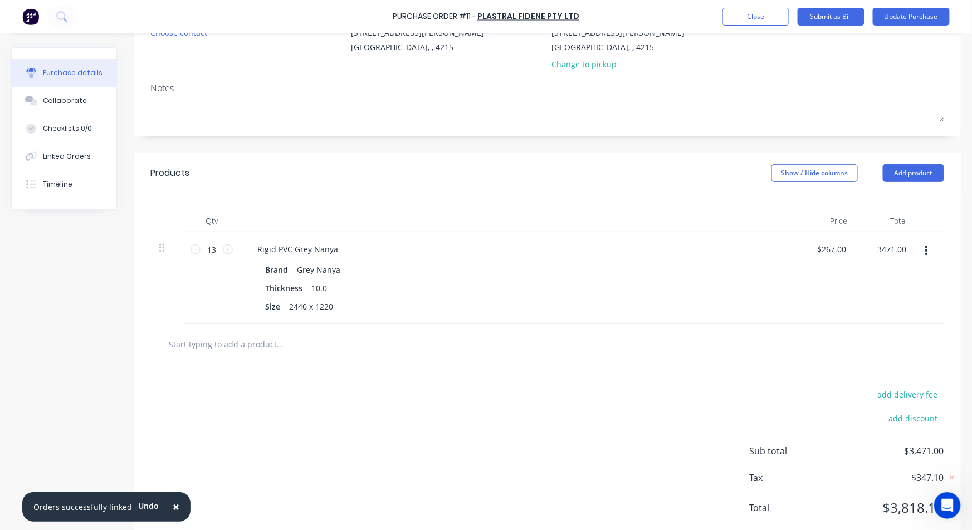
scroll to position [153, 0]
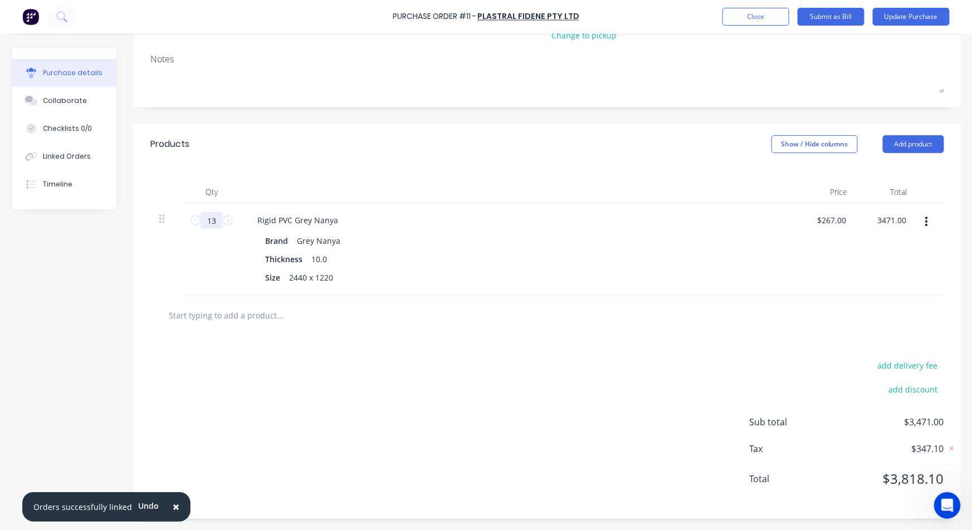
type input "$3,471.00"
click at [209, 220] on input "13" at bounding box center [212, 220] width 22 height 17
type input "13"
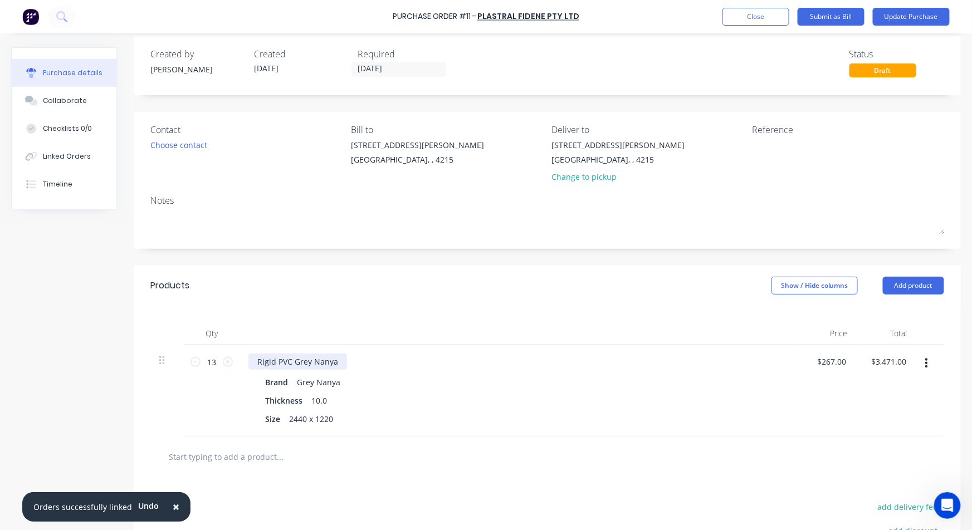
scroll to position [0, 0]
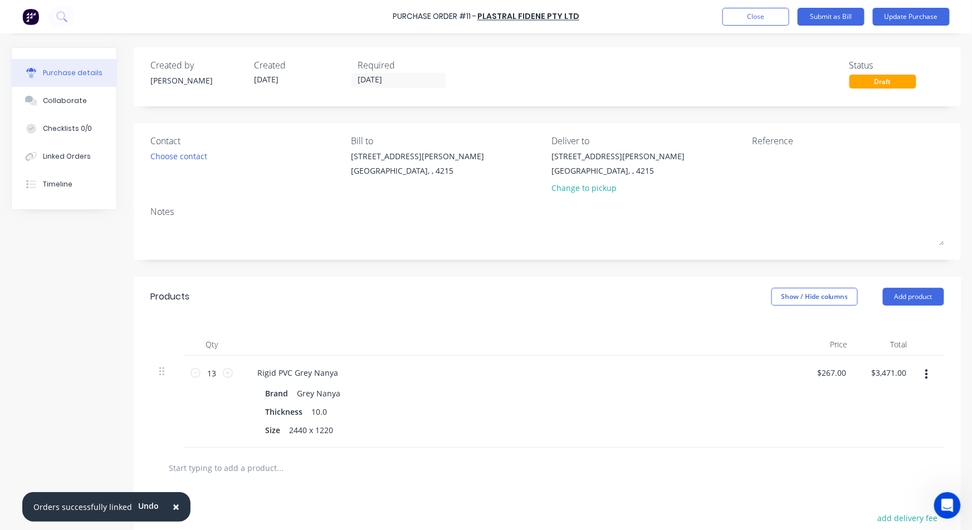
click at [779, 147] on div "Reference" at bounding box center [848, 140] width 192 height 13
click at [769, 159] on textarea at bounding box center [821, 162] width 139 height 25
type textarea "INVAU062179"
type textarea "x"
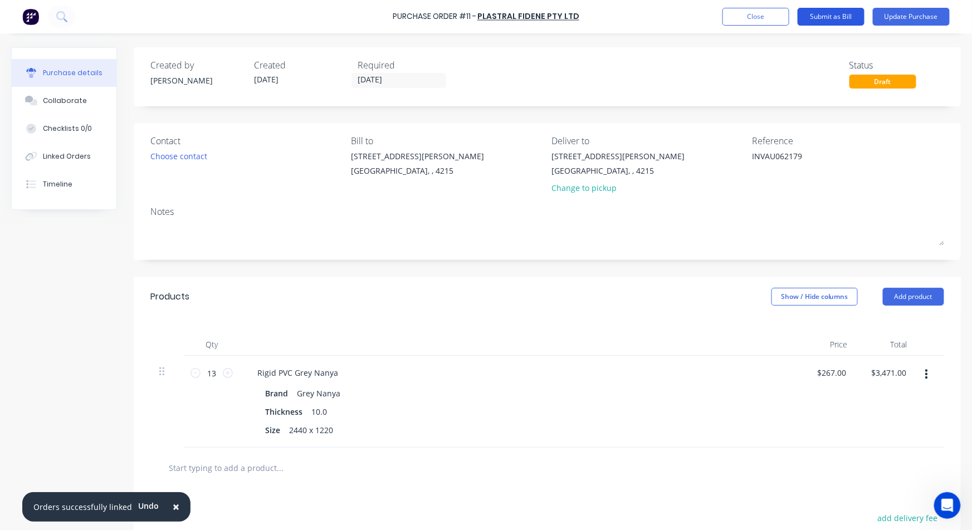
type textarea "INVAU062179"
click at [830, 18] on button "Submit as Bill" at bounding box center [831, 17] width 67 height 18
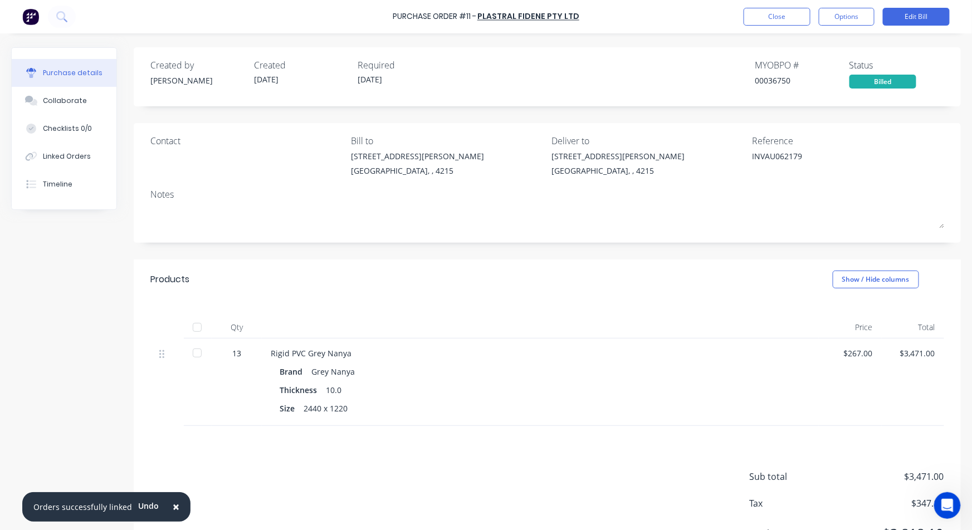
click at [168, 190] on div "Notes" at bounding box center [547, 194] width 794 height 13
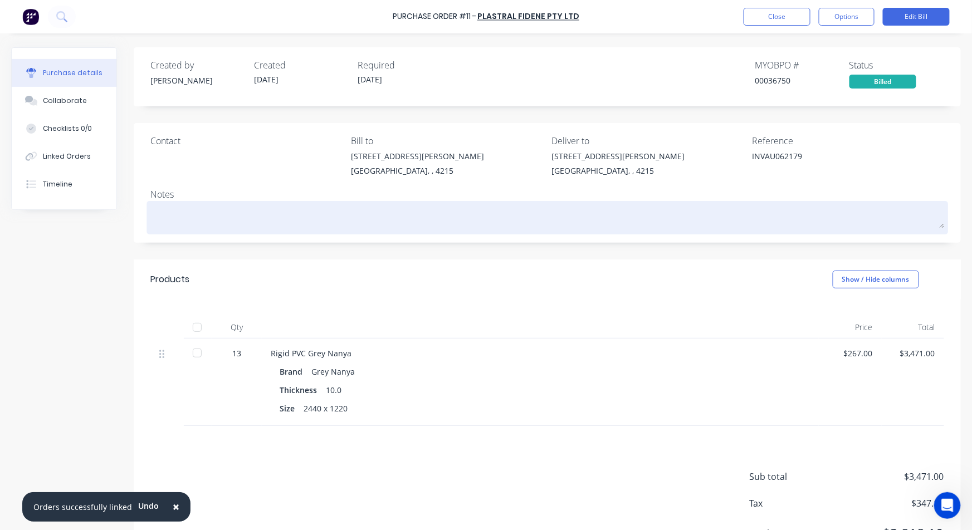
click at [165, 215] on textarea at bounding box center [547, 216] width 794 height 25
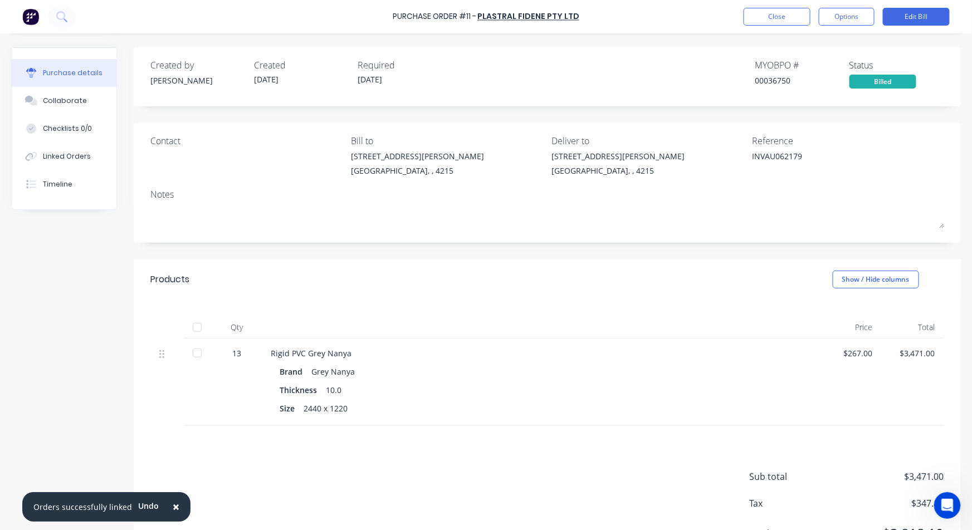
type textarea "x"
type textarea "i"
type textarea "x"
type textarea "it"
type textarea "x"
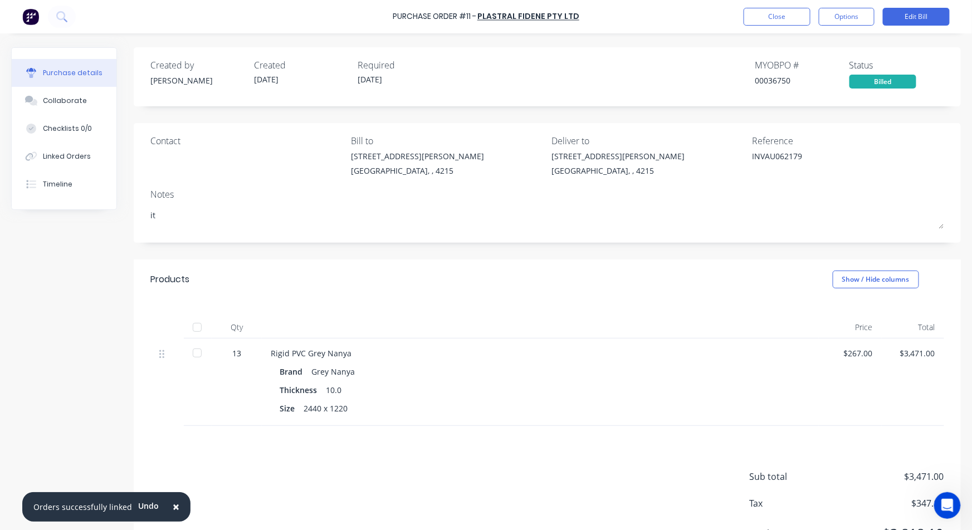
type textarea "it s"
type textarea "x"
type textarea "it sh"
type textarea "x"
type textarea "it sho"
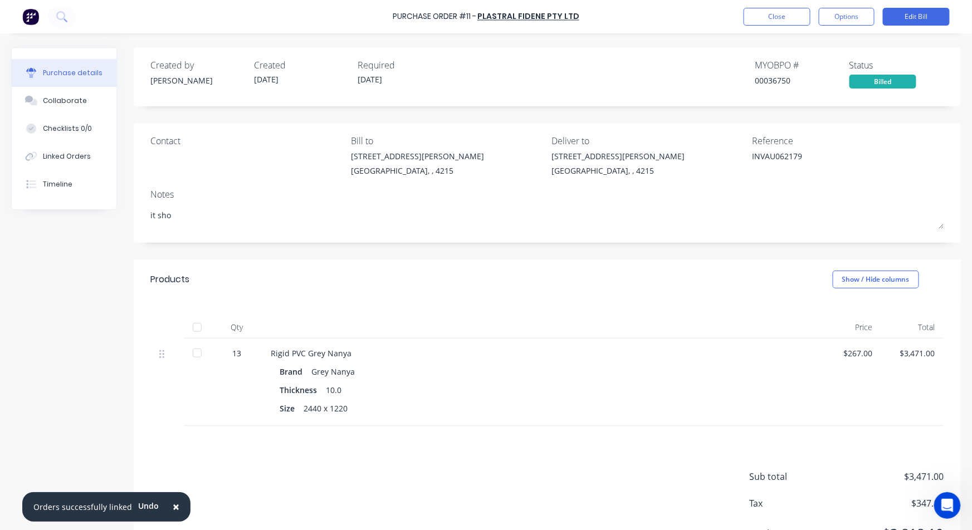
type textarea "x"
type textarea "it shou"
type textarea "x"
type textarea "it shoul"
type textarea "x"
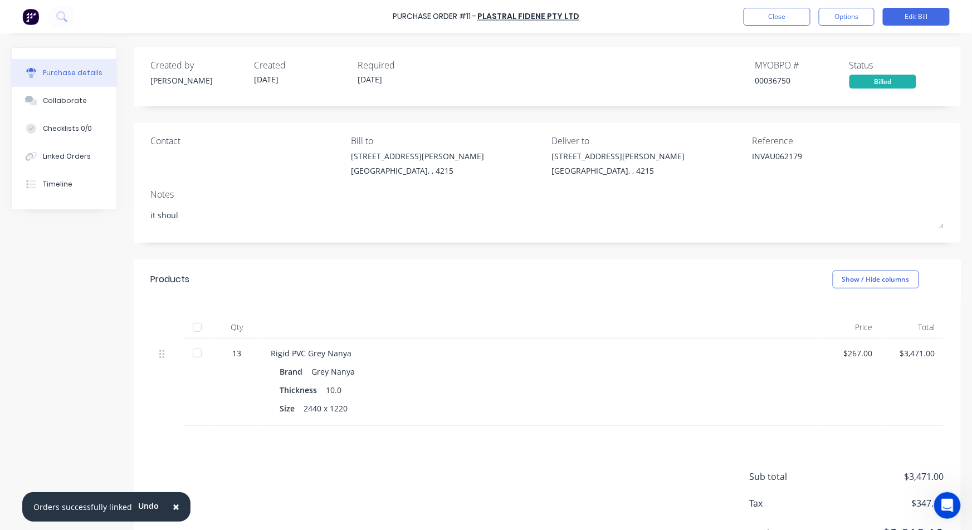
type textarea "it should"
type textarea "x"
type textarea "it should"
type textarea "x"
type textarea "it should h"
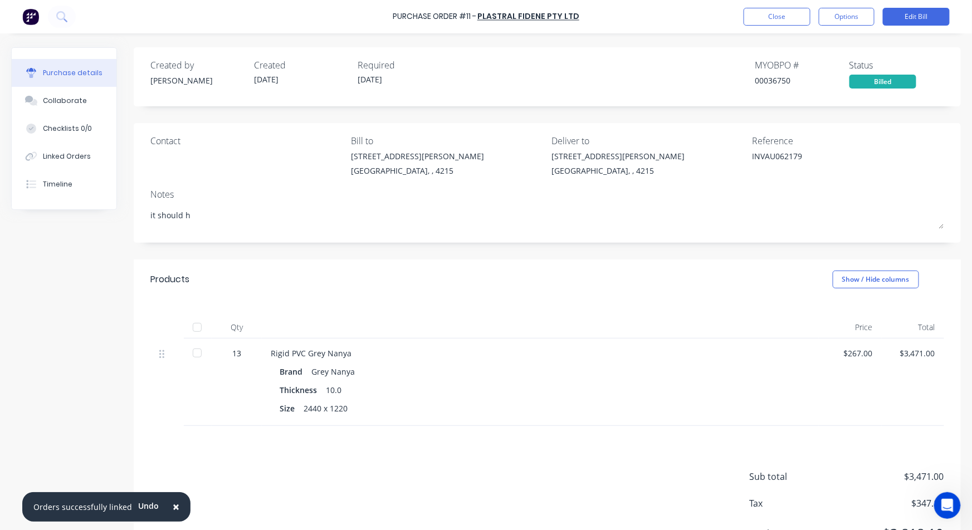
type textarea "x"
type textarea "it should have"
type textarea "x"
type textarea "it should have"
type textarea "x"
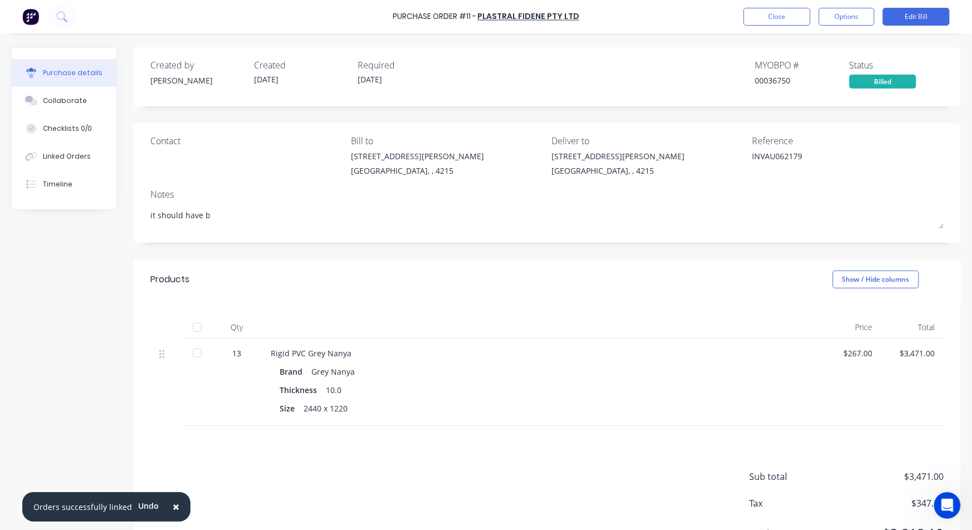
type textarea "it should have be"
type textarea "x"
type textarea "it should have bee"
type textarea "x"
type textarea "it should have been"
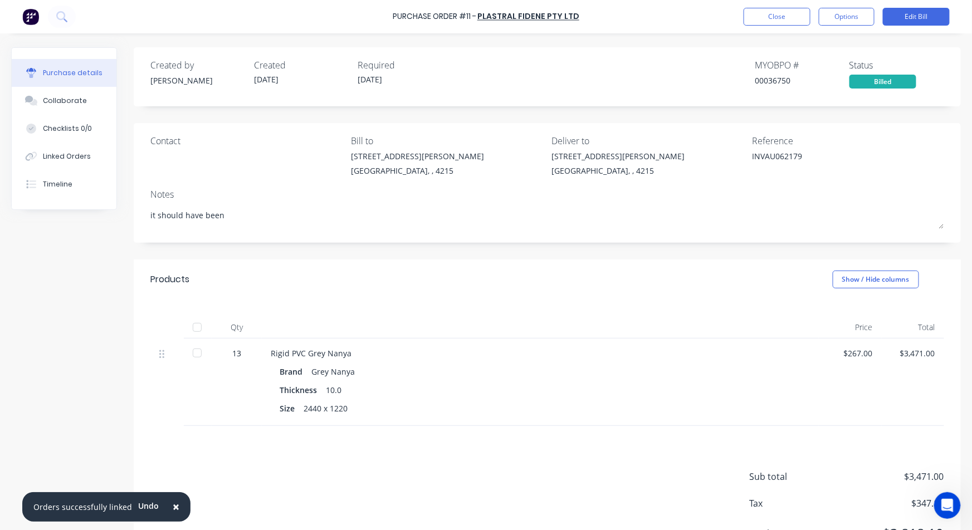
type textarea "x"
type textarea "it should have been"
type textarea "x"
type textarea "it should have been $"
type textarea "x"
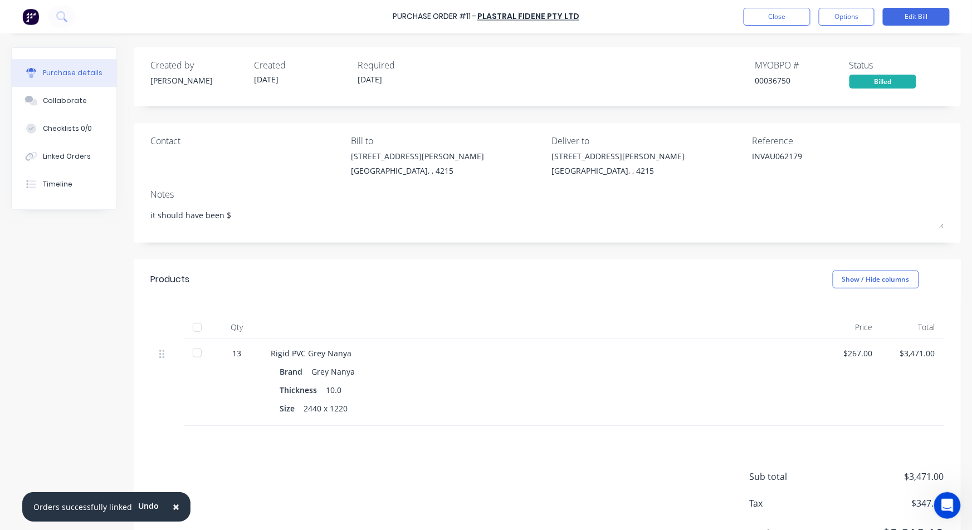
type textarea "it should have been $4"
type textarea "x"
type textarea "it should have been $40"
type textarea "x"
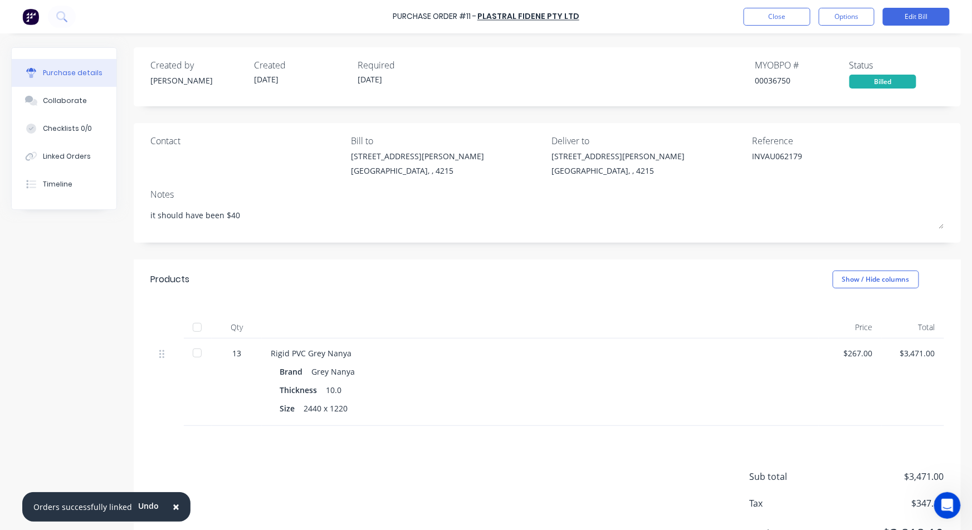
type textarea "it should have been $40"
type textarea "x"
type textarea "it should have been $40"
type textarea "x"
type textarea "it should have been $4"
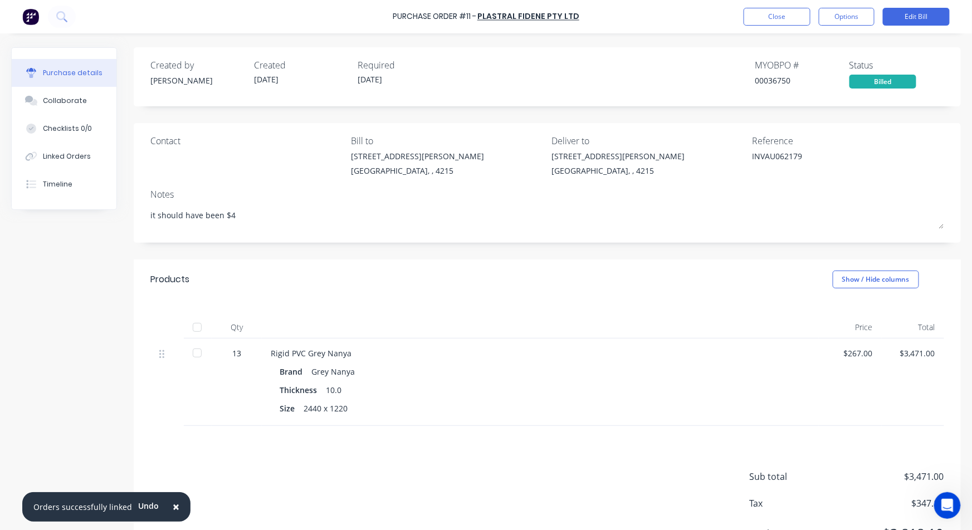
type textarea "x"
type textarea "it should have been $"
type textarea "x"
type textarea "it should have been $2"
type textarea "x"
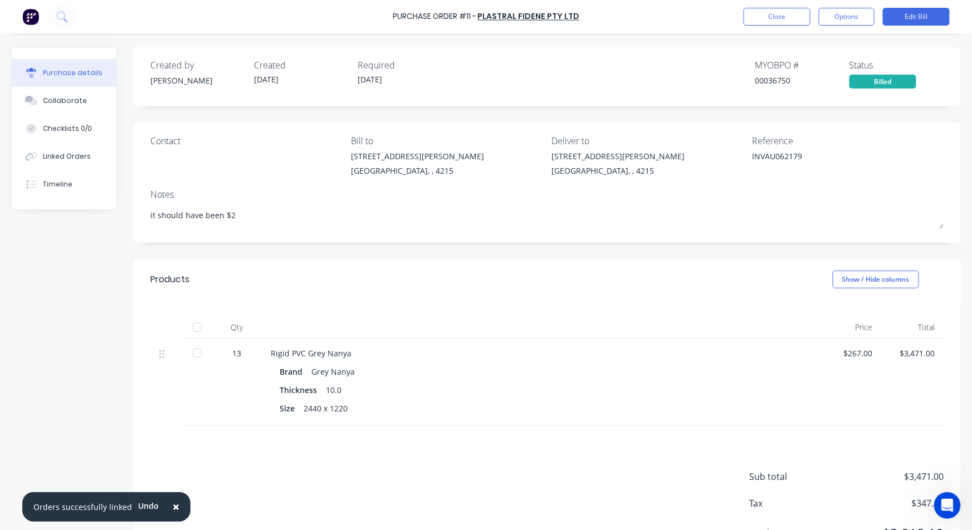
type textarea "it should have been $24"
type textarea "x"
type textarea "it should have been $240"
type textarea "x"
type textarea "it should have been $240"
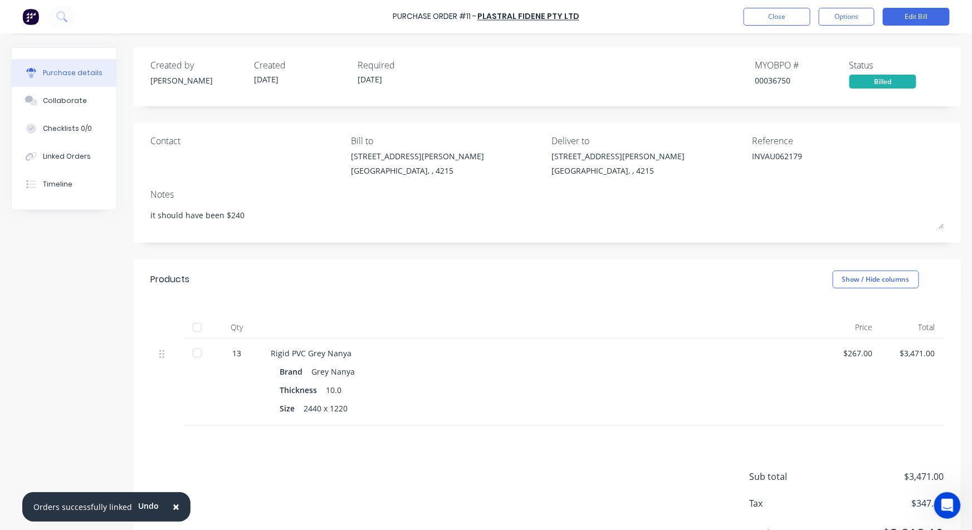
type textarea "x"
type textarea "it should have been $240 p"
type textarea "x"
type textarea "it should have been $240 pe"
type textarea "x"
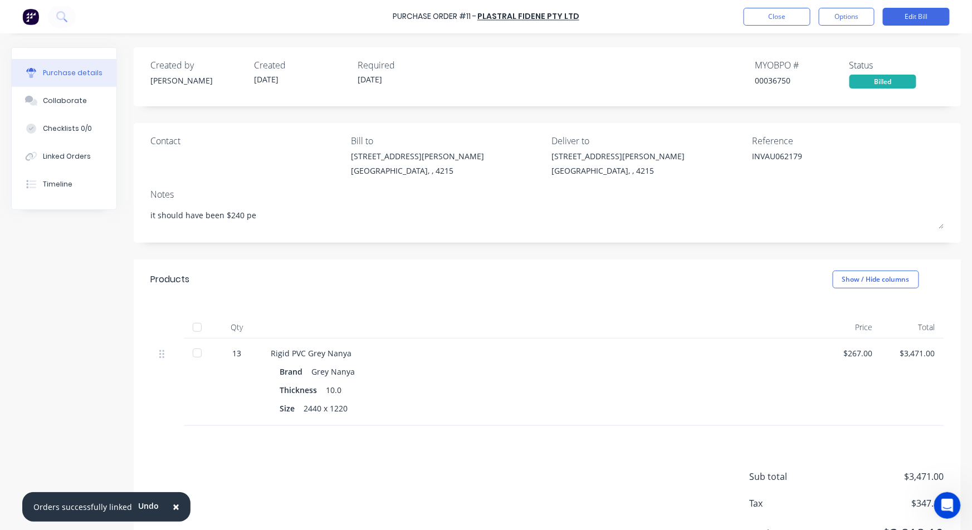
type textarea "it should have been $240 per"
type textarea "x"
type textarea "it should have been $240 per"
type textarea "x"
type textarea "it should have been $240 per s"
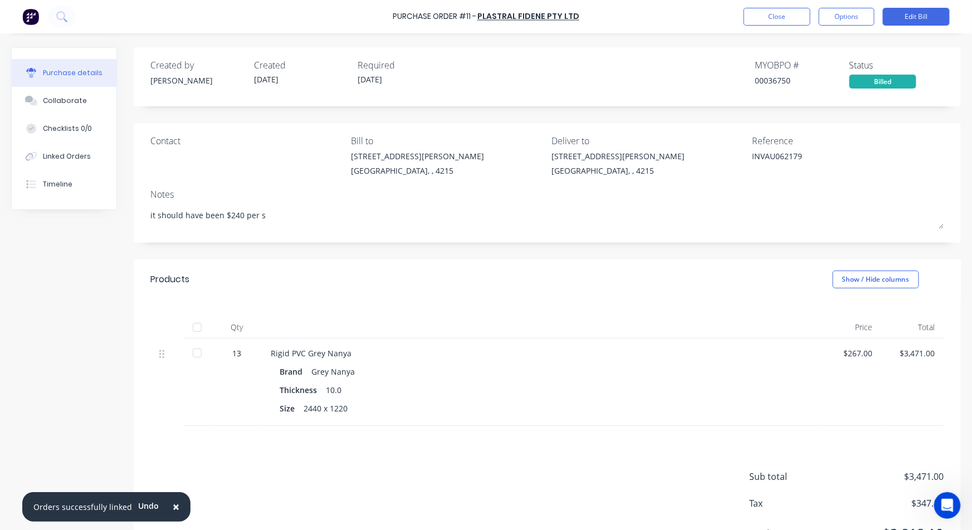
type textarea "x"
type textarea "it should have been $240 per sh"
type textarea "x"
type textarea "it should have been $240 per she"
type textarea "x"
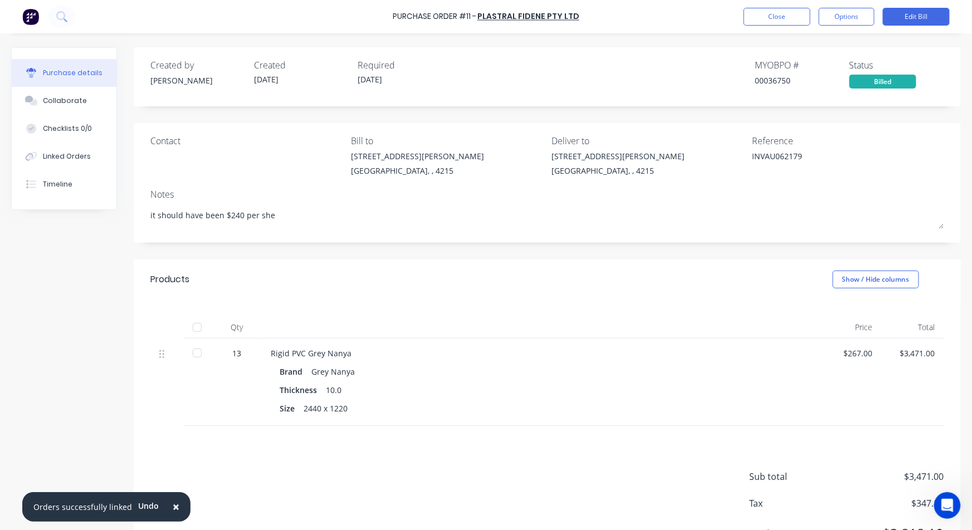
type textarea "it should have been $240 per shee"
type textarea "x"
type textarea "it should have been $240 per sheet"
type textarea "x"
type textarea "it should have been $240 per sheet."
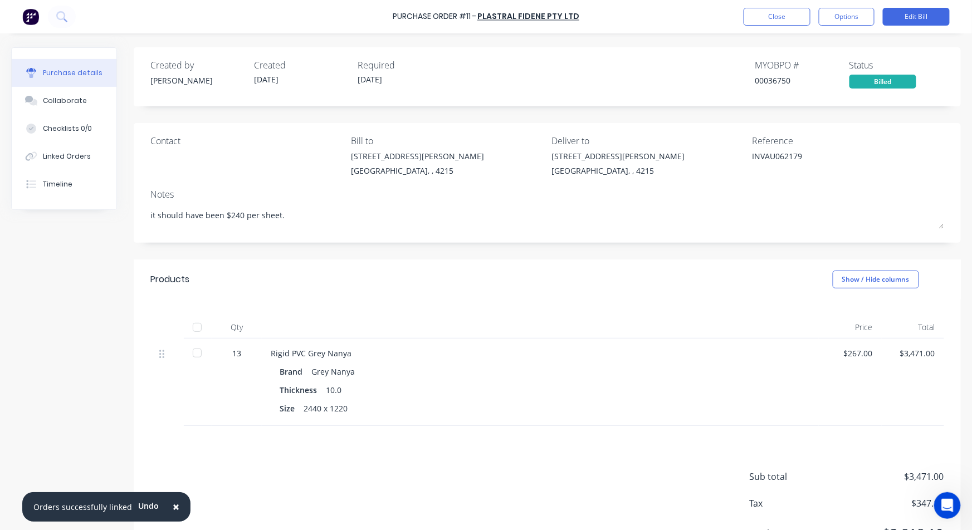
type textarea "x"
type textarea "it should have been $240 per sheet."
type textarea "x"
type textarea "it should have been $240 per sheet. A"
type textarea "x"
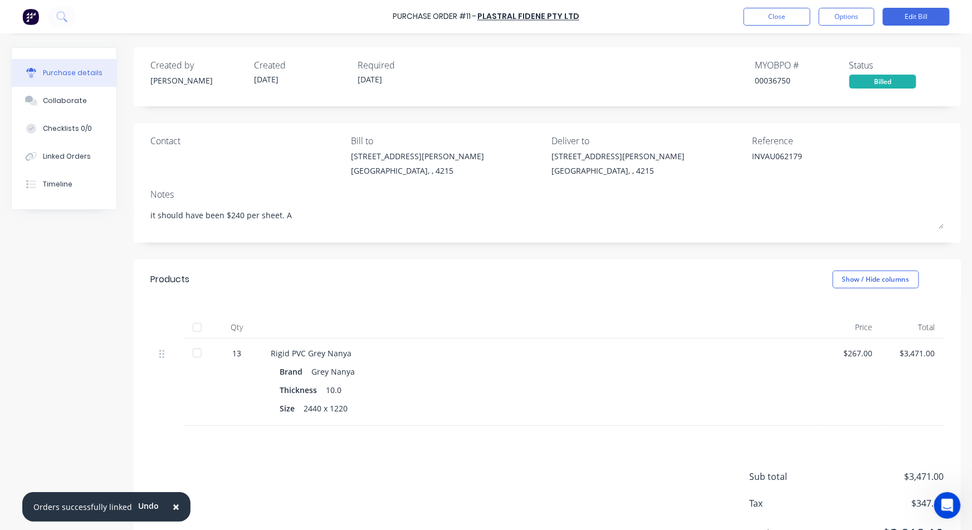
type textarea "it should have been $240 per sheet. Aa"
type textarea "x"
type textarea "it should have been $240 per sheet. A"
type textarea "x"
type textarea "it should have been $240 per sheet. Aw"
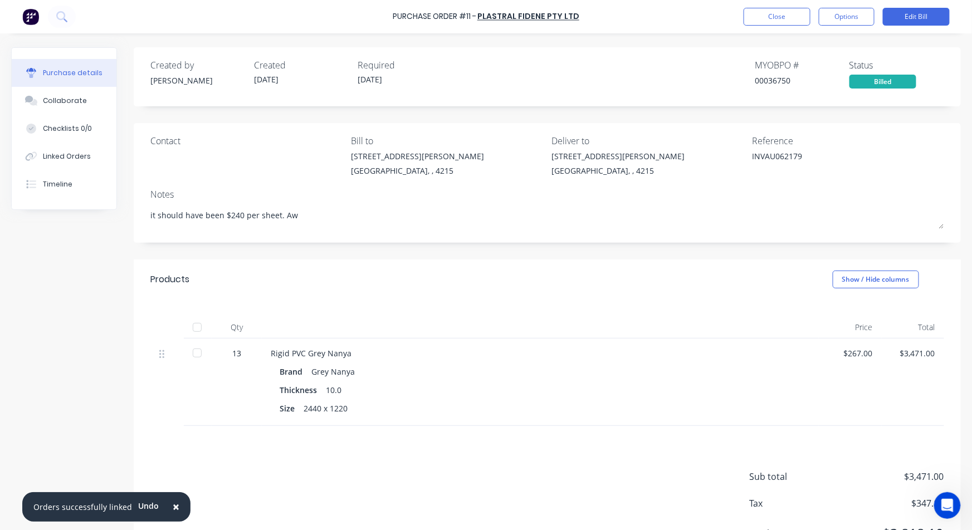
type textarea "x"
type textarea "it should have been $240 per sheet. Awai"
type textarea "x"
type textarea "it should have been $240 per sheet. Await"
type textarea "x"
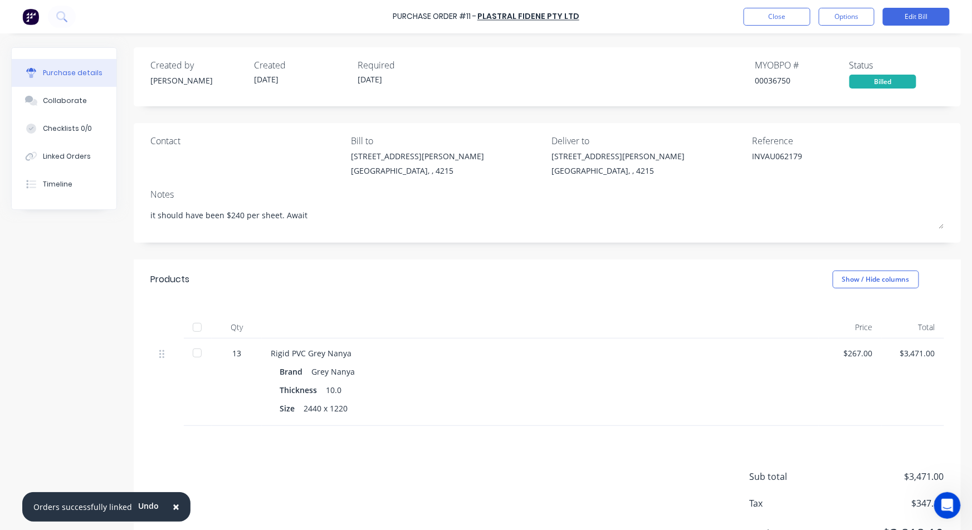
type textarea "it should have been $240 per sheet. Awaiti"
type textarea "x"
type textarea "it should have been $240 per sheet. Awaitig"
type textarea "x"
type textarea "it should have been $240 per sheet. Awaitig"
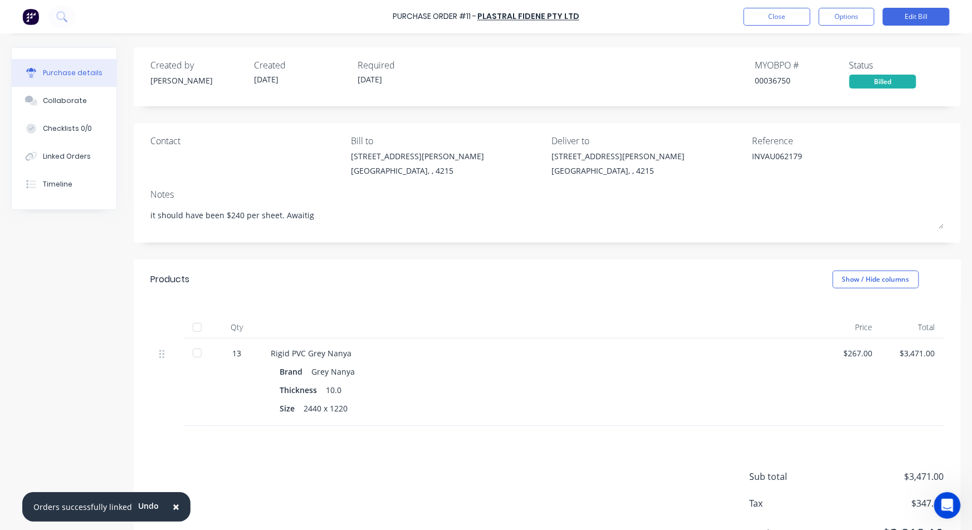
type textarea "x"
type textarea "it should have been $240 per sheet. Awaiti"
type textarea "x"
type textarea "it should have been $240 per sheet. Awaitin"
type textarea "x"
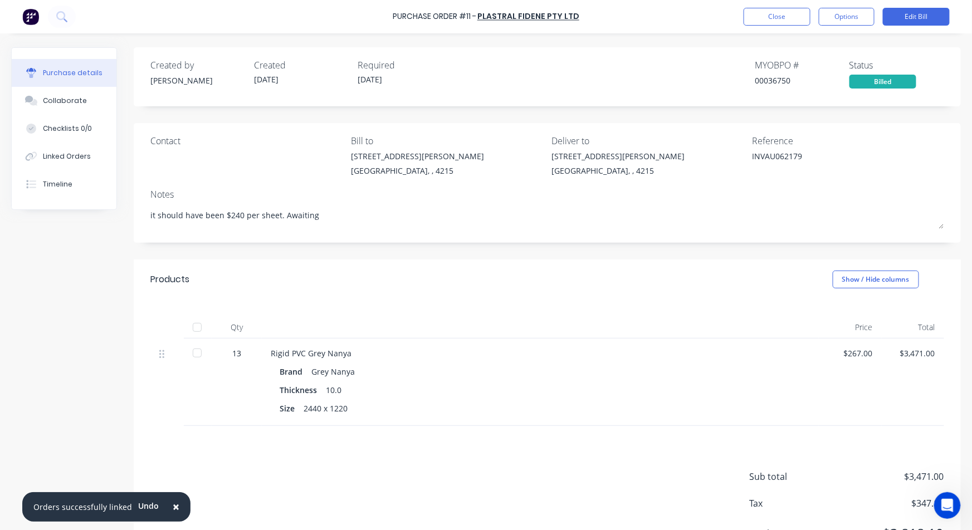
type textarea "it should have been $240 per sheet. Awaiting"
type textarea "x"
type textarea "it should have been $240 per sheet. Awaiting c"
type textarea "x"
type textarea "it should have been $240 per sheet. Awaiting cr"
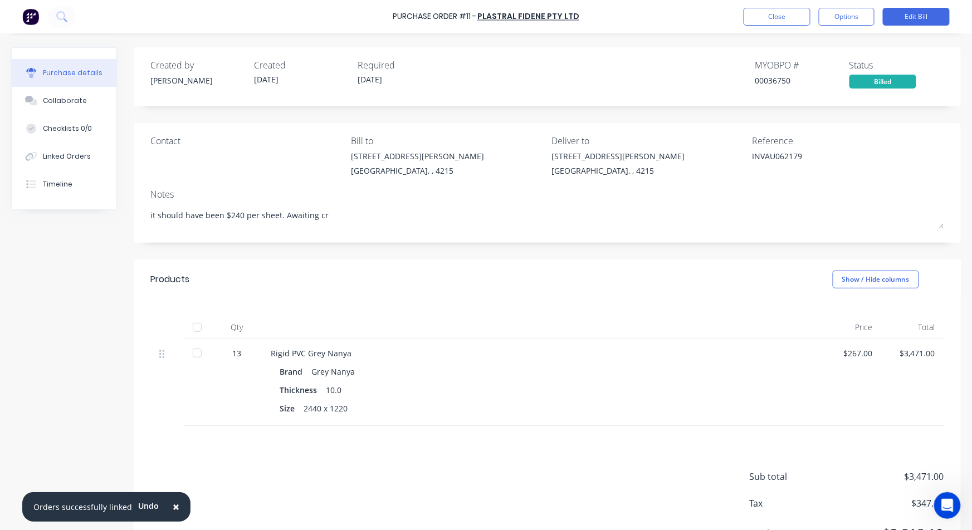
type textarea "x"
type textarea "it should have been $240 per sheet. Awaiting cre"
type textarea "x"
type textarea "it should have been $240 per sheet. Awaiting cred"
type textarea "x"
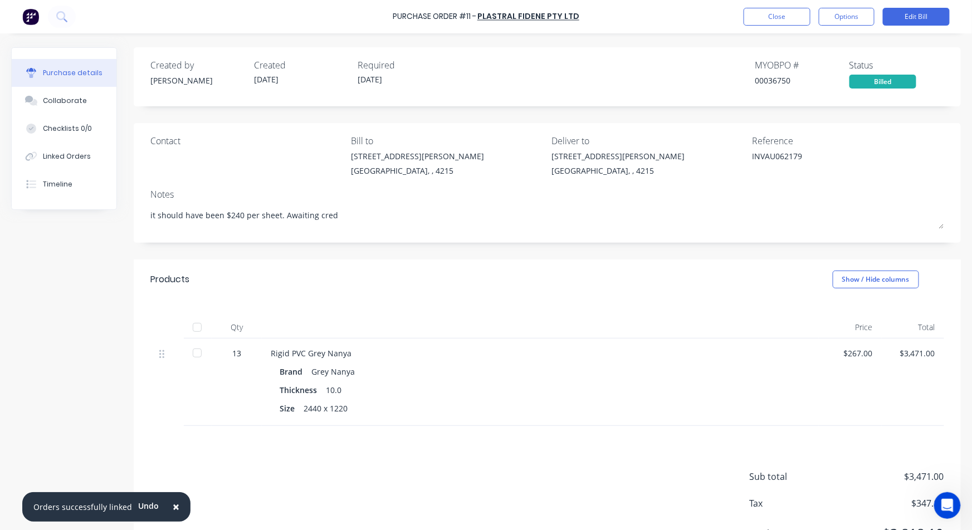
type textarea "it should have been $240 per sheet. Awaiting credi"
type textarea "x"
type textarea "it should have been $240 per sheet. Awaiting credit"
type textarea "x"
type textarea "it should have been $240 per sheet. Awaiting credit"
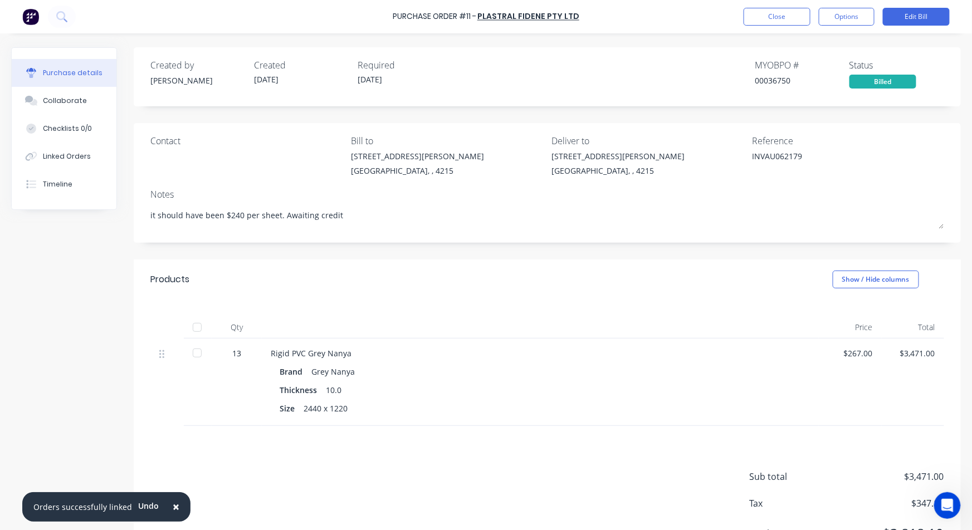
type textarea "x"
type textarea "it should have been $240 per sheet. Awaiting credit n"
type textarea "x"
type textarea "it should have been $240 per sheet. Awaiting credit no"
type textarea "x"
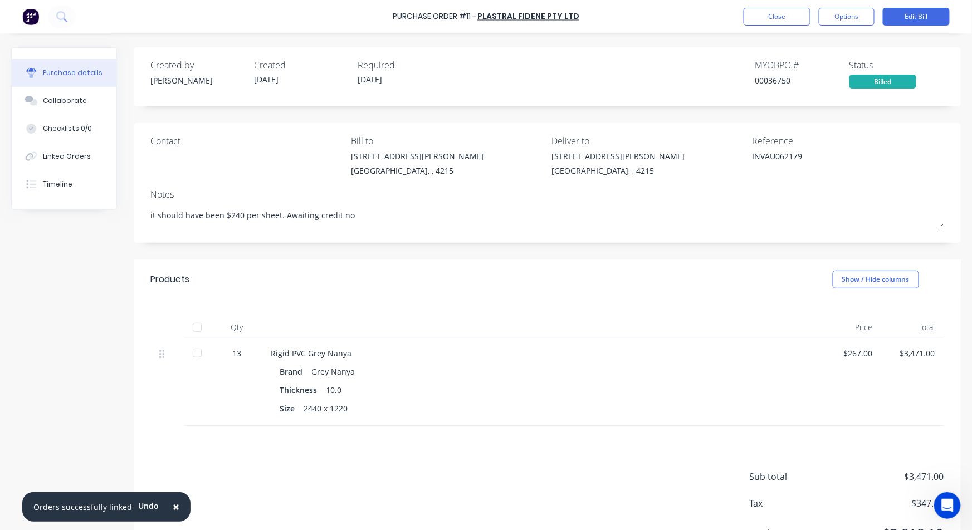
type textarea "it should have been $240 per sheet. Awaiting credit not"
type textarea "x"
type textarea "it should have been $240 per sheet. Awaiting credit note"
type textarea "x"
type textarea "it should have been $240 per sheet. Awaiting credit note"
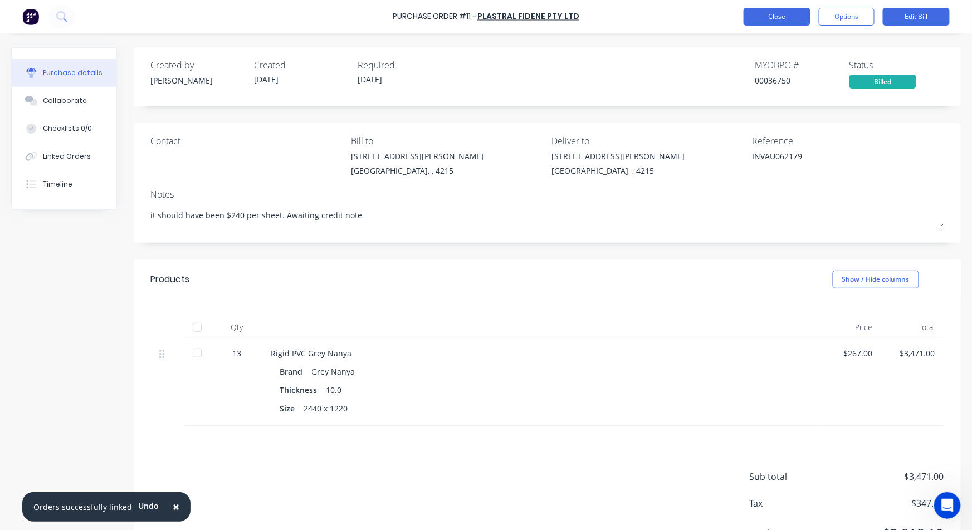
click at [783, 8] on button "Close" at bounding box center [777, 17] width 67 height 18
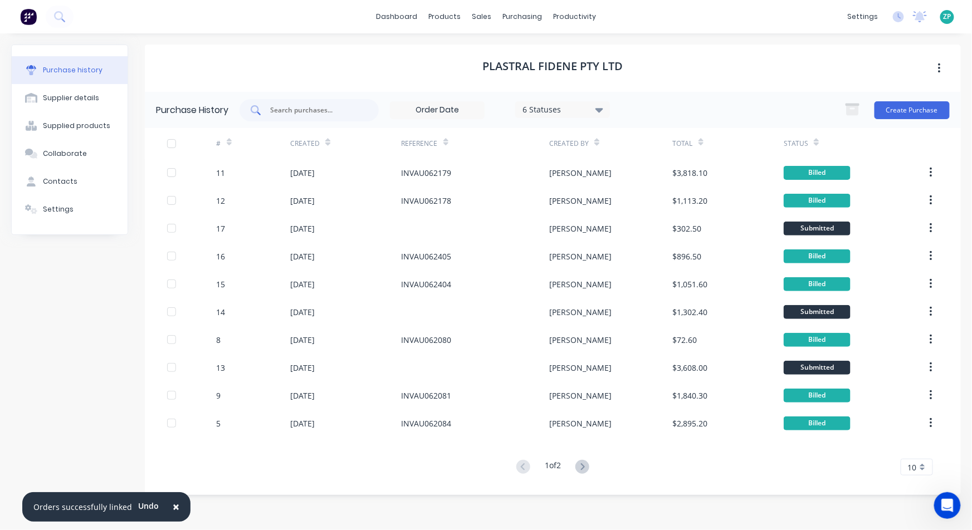
click at [306, 111] on input "text" at bounding box center [315, 110] width 92 height 11
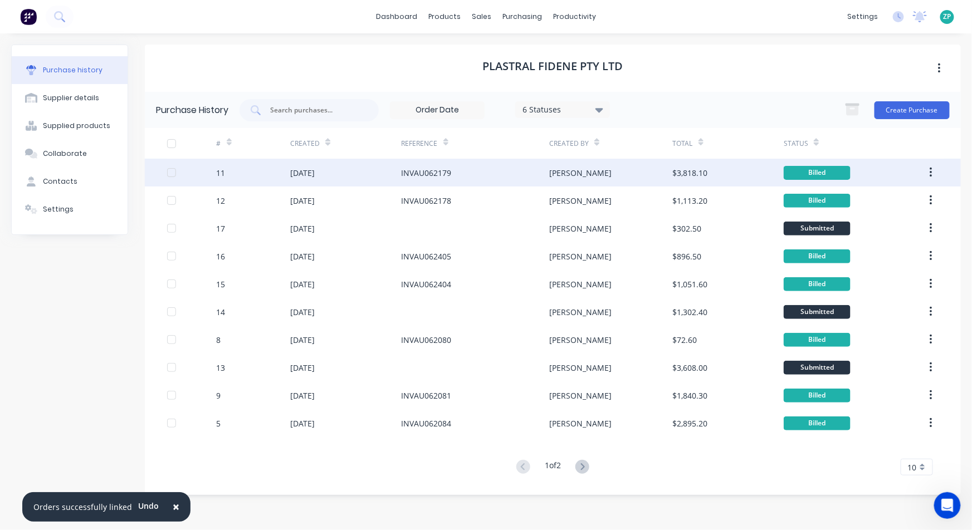
click at [222, 176] on div "11" at bounding box center [221, 173] width 9 height 12
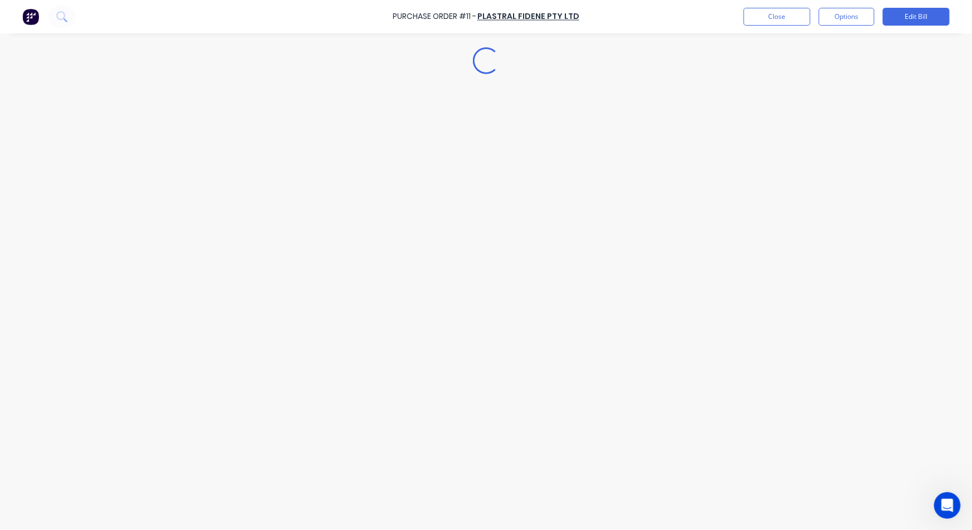
type textarea "x"
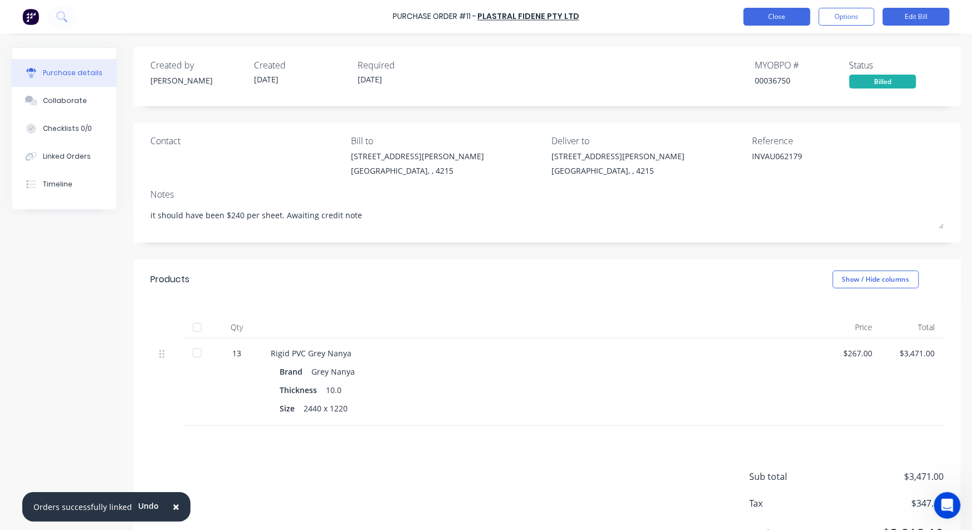
click at [750, 21] on button "Close" at bounding box center [777, 17] width 67 height 18
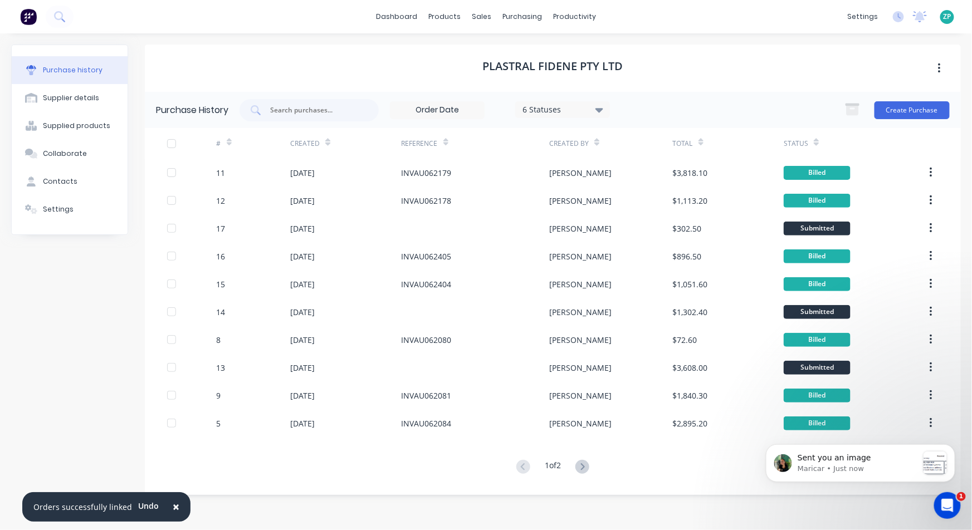
scroll to position [524, 0]
click at [264, 43] on div "Purchase history Supplier details Supplied products Collaborate Contacts Settin…" at bounding box center [486, 276] width 972 height 486
click at [929, 471] on div "message notification from Maricar, Just now. Sent you an image" at bounding box center [934, 462] width 23 height 23
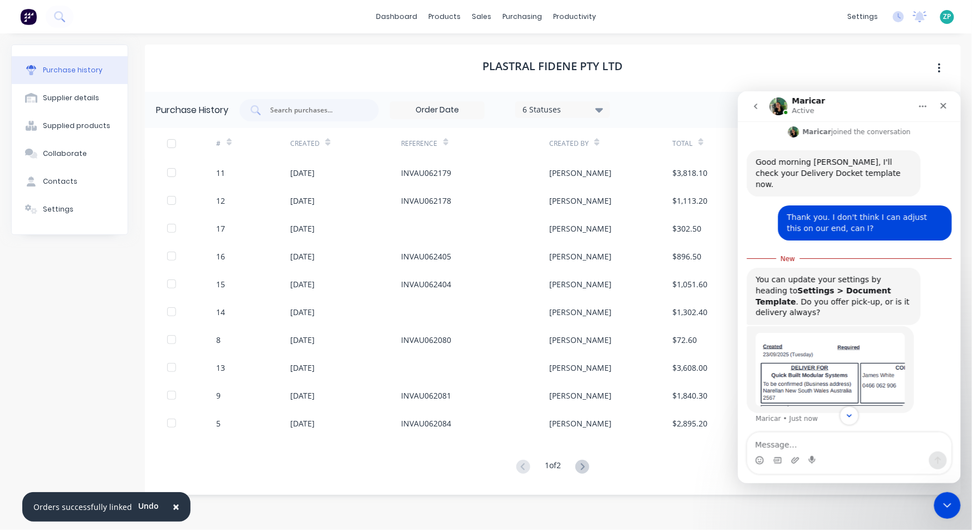
scroll to position [543, 0]
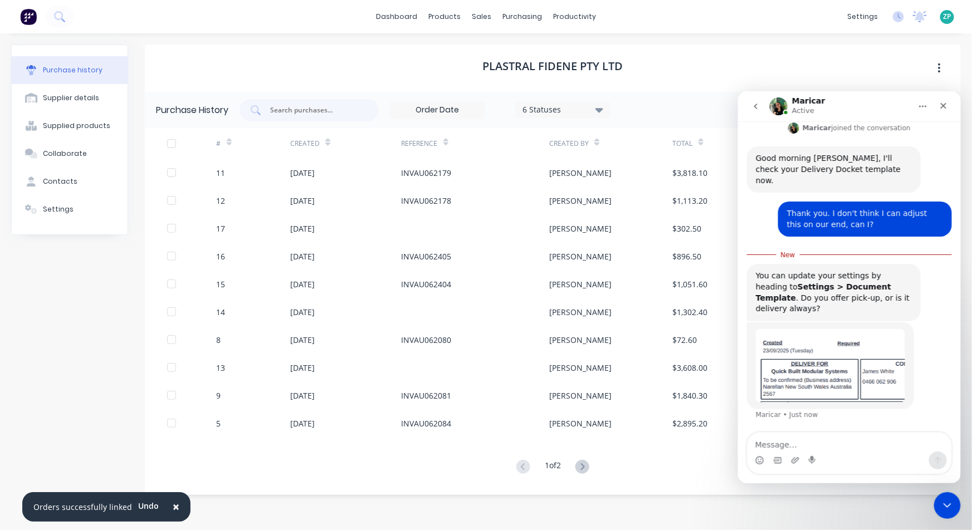
click at [781, 442] on textarea "Message…" at bounding box center [849, 441] width 204 height 19
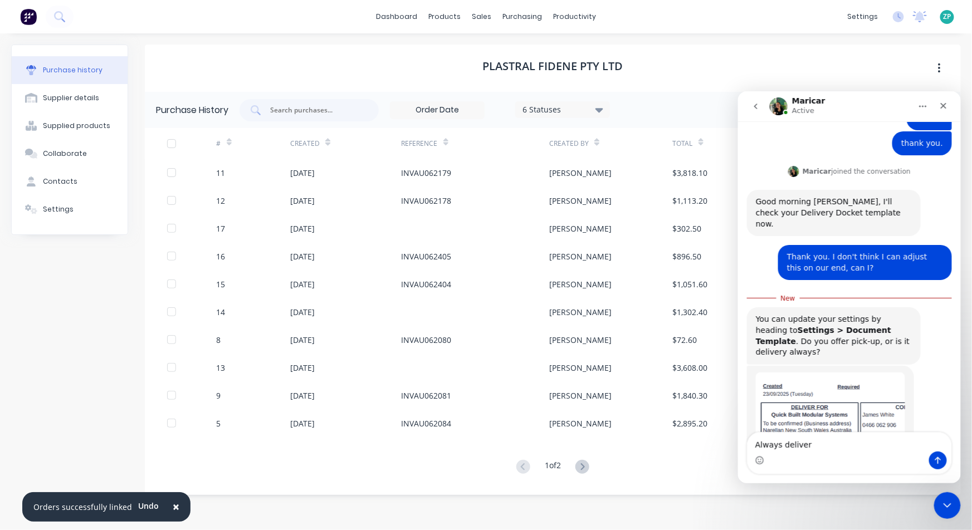
type textarea "Always delivery"
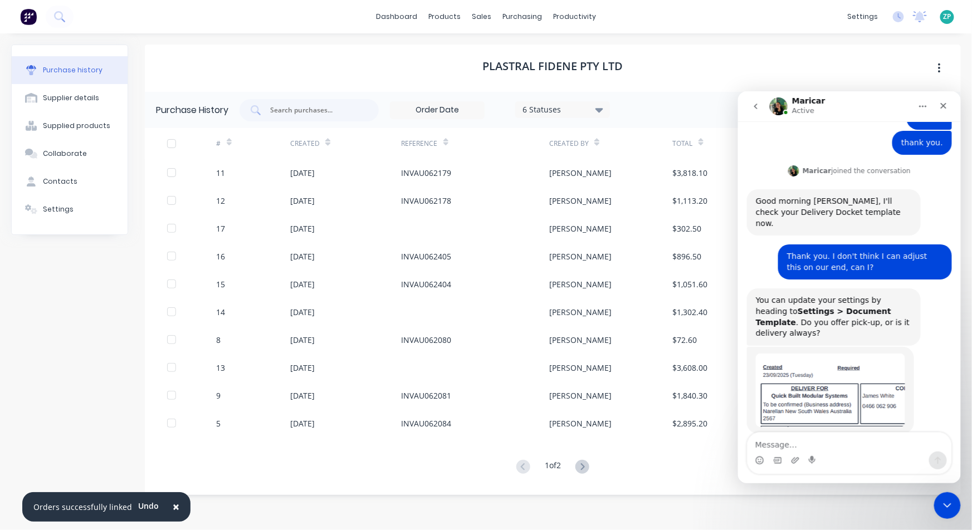
scroll to position [515, 0]
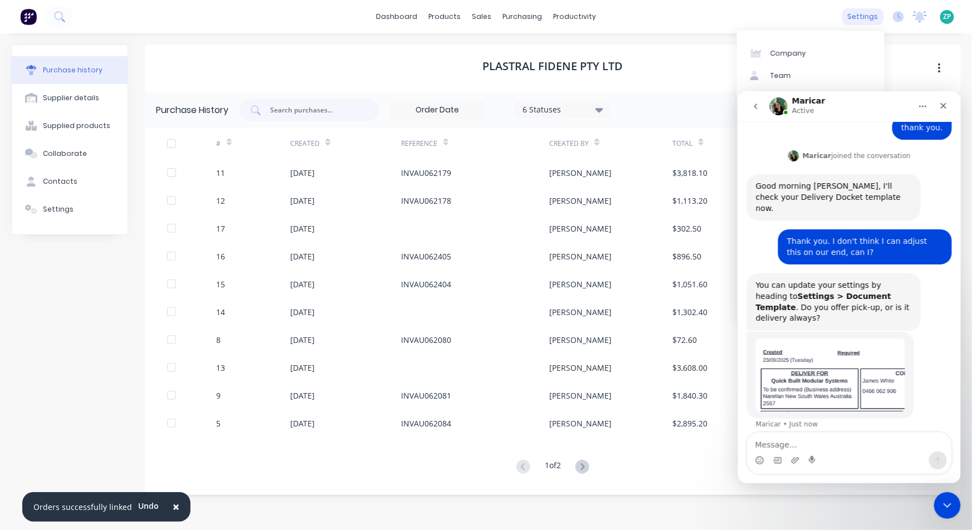
click at [872, 14] on div "settings" at bounding box center [863, 16] width 42 height 17
click at [948, 108] on div "Close" at bounding box center [943, 105] width 20 height 20
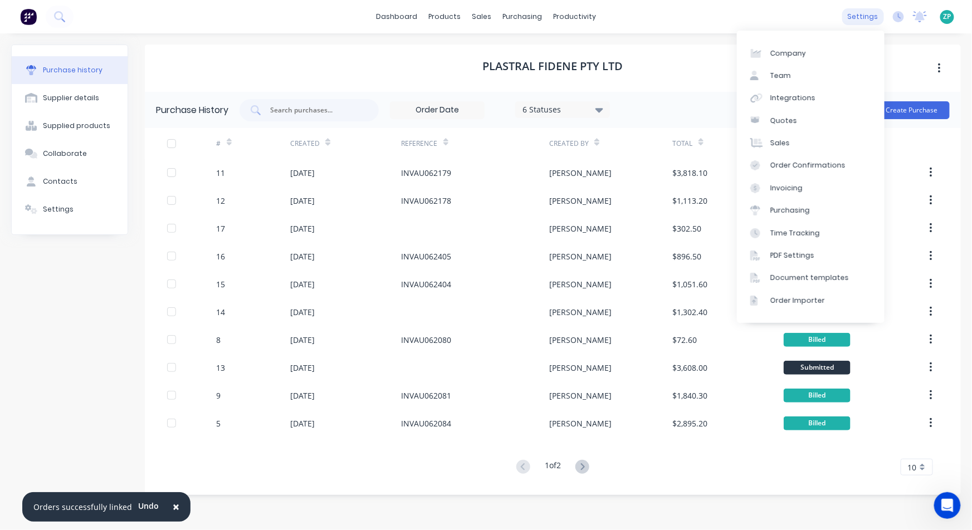
click at [867, 20] on div "settings" at bounding box center [863, 16] width 42 height 17
click at [952, 504] on icon "Open Intercom Messenger" at bounding box center [946, 504] width 18 height 18
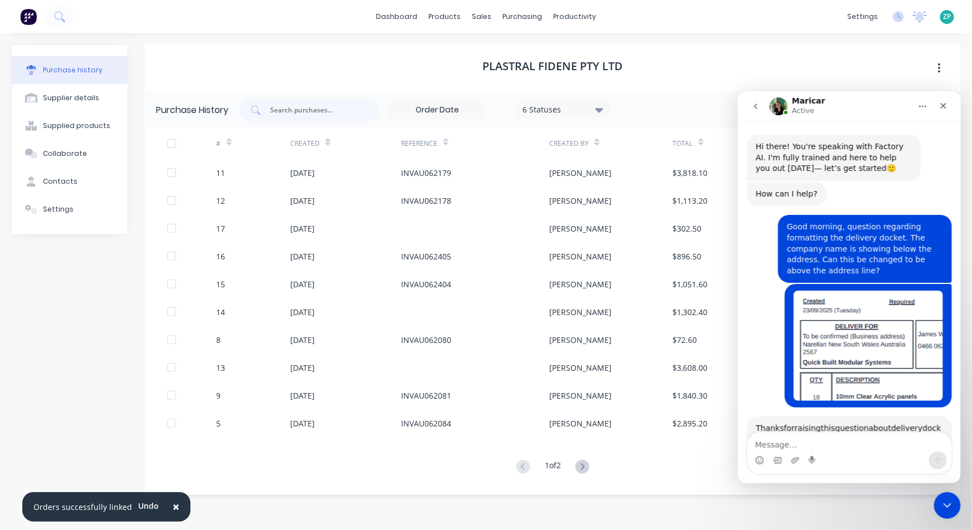
click at [786, 439] on textarea "Message…" at bounding box center [849, 441] width 204 height 19
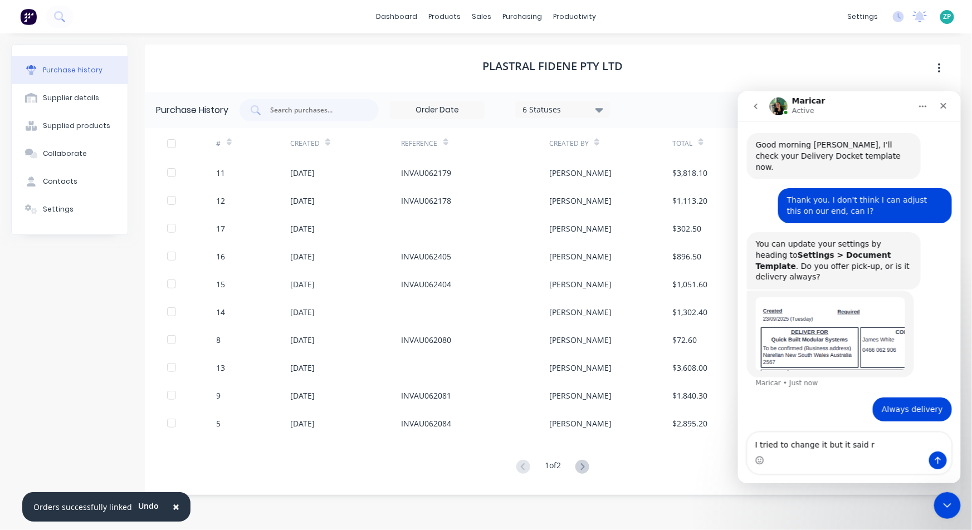
type textarea "I tried to change it but it said re"
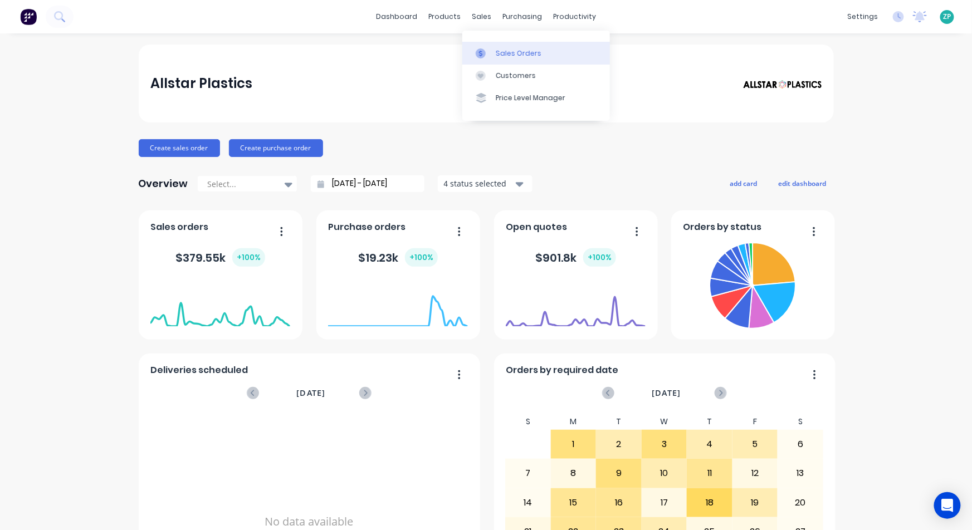
click at [490, 47] on link "Sales Orders" at bounding box center [536, 53] width 148 height 22
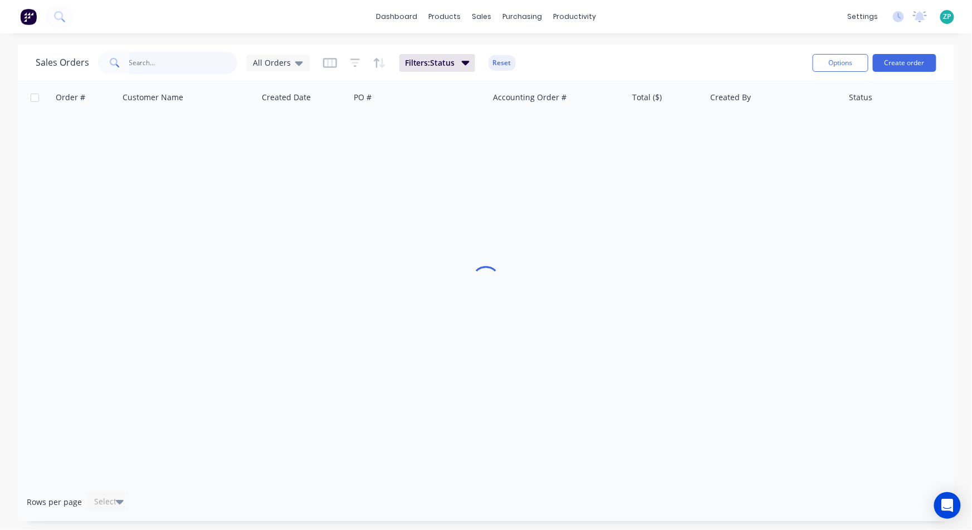
click at [174, 53] on input "text" at bounding box center [183, 63] width 109 height 22
type input "[PERSON_NAME]"
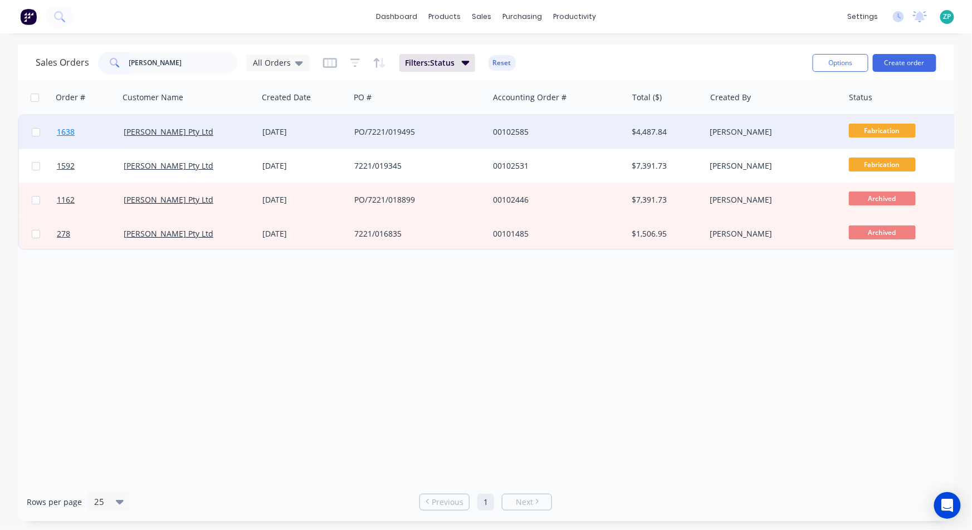
click at [59, 135] on span "1638" at bounding box center [66, 131] width 18 height 11
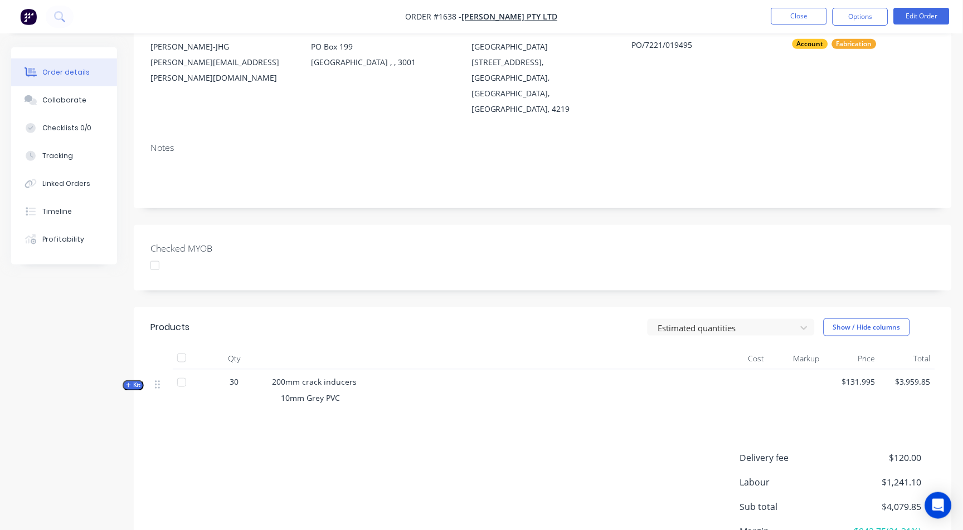
scroll to position [124, 0]
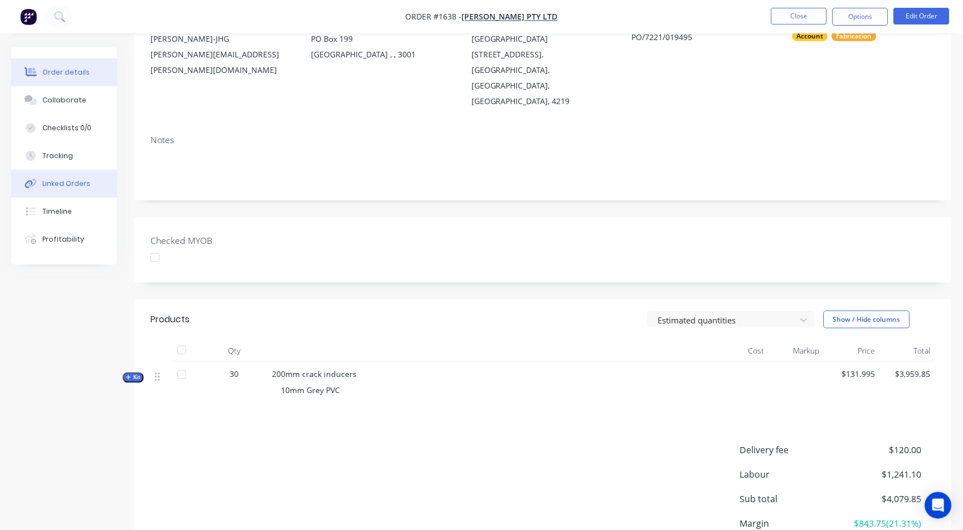
click at [63, 184] on div "Linked Orders" at bounding box center [66, 184] width 48 height 10
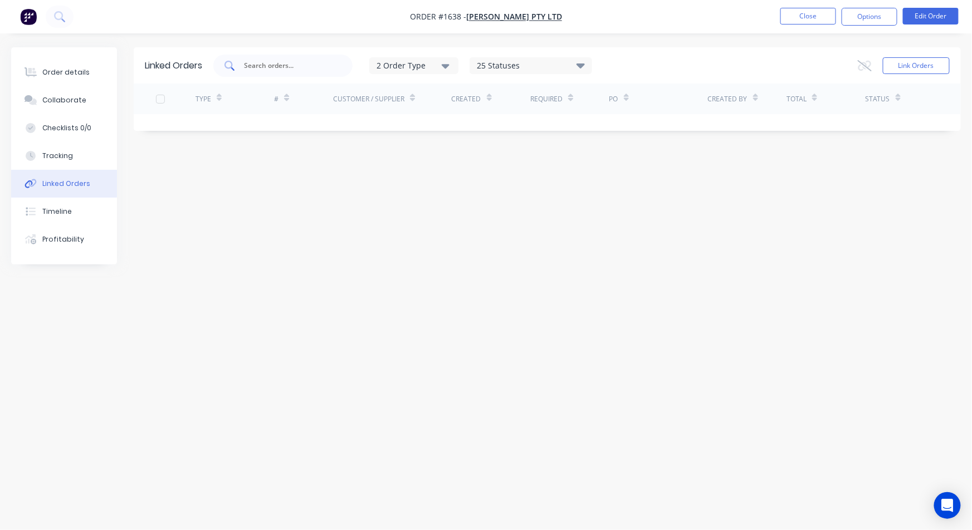
click at [300, 58] on div at bounding box center [282, 66] width 139 height 22
type input "36766"
click at [515, 74] on div "36766 2 Order Type 25 Statuses Sales Order Status All Archived Draft Quote Subm…" at bounding box center [402, 66] width 379 height 22
click at [260, 62] on input "36766" at bounding box center [289, 65] width 92 height 11
click at [527, 66] on div "25 Statuses" at bounding box center [530, 66] width 121 height 12
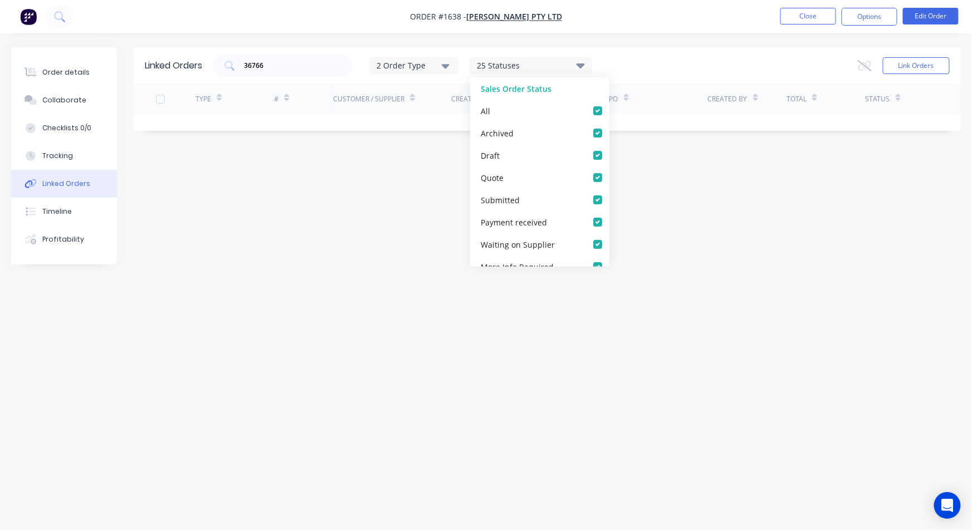
click at [441, 69] on div "2 Order Type" at bounding box center [414, 66] width 75 height 12
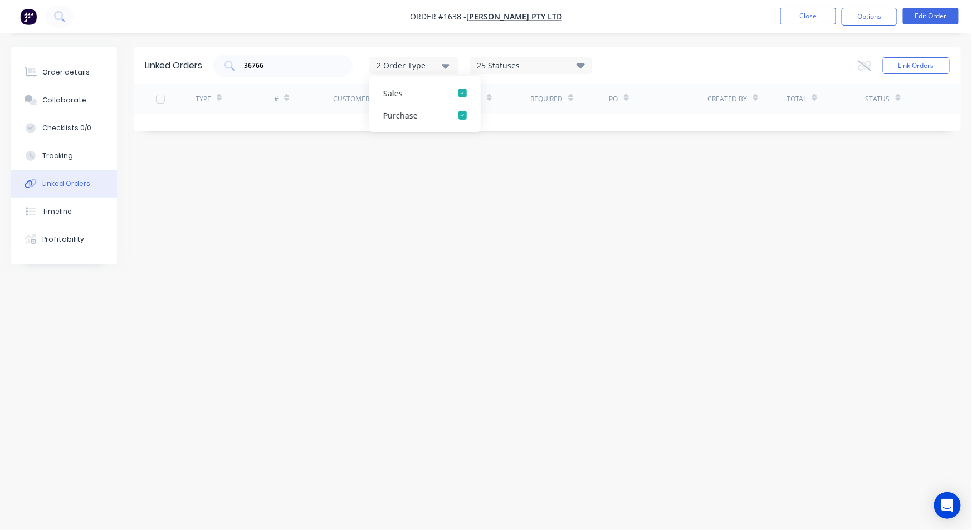
click at [714, 59] on div "36766 2 Order Type Sales Purchase 25 Statuses Sales Order Status All Archived D…" at bounding box center [581, 66] width 737 height 22
click at [895, 62] on button "Link Orders" at bounding box center [916, 65] width 67 height 17
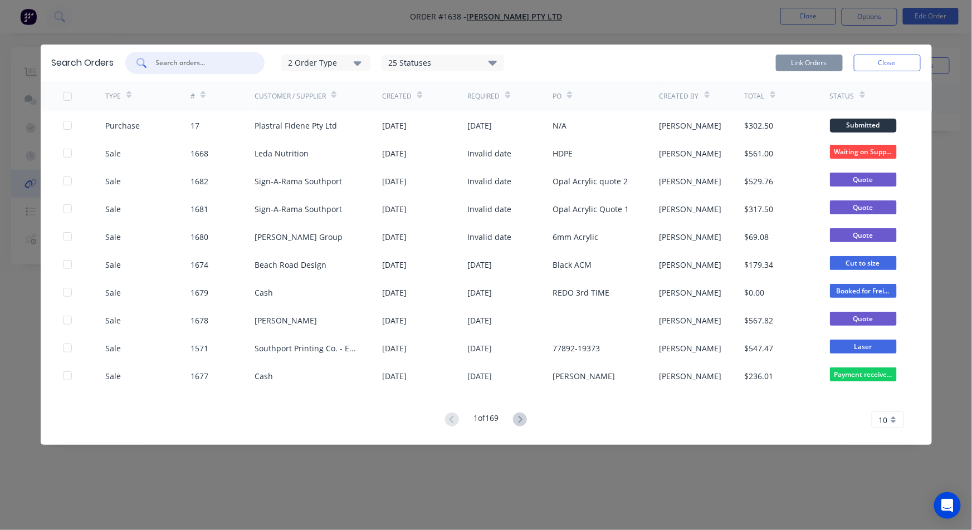
click at [222, 65] on input "text" at bounding box center [201, 62] width 92 height 11
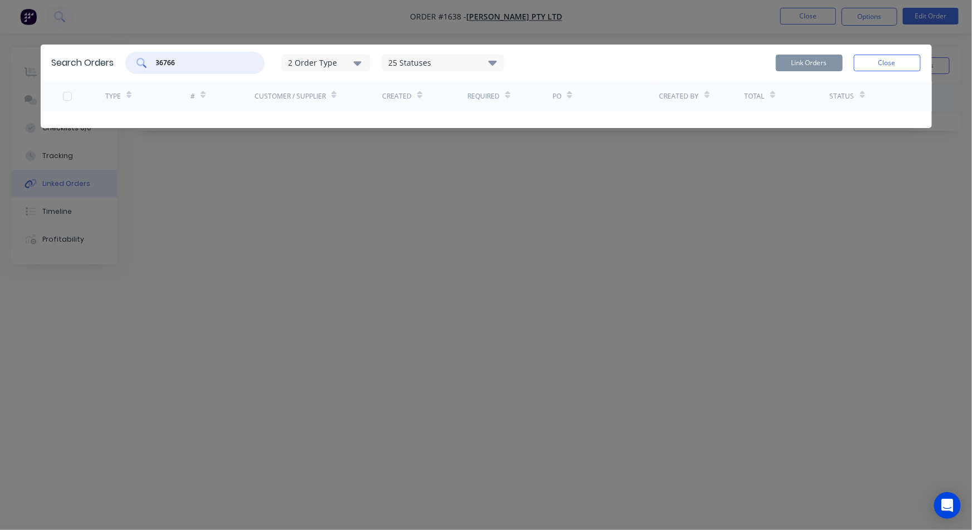
type input "36766"
click at [339, 68] on div "2 Order Type" at bounding box center [325, 63] width 75 height 12
click at [417, 62] on div "25 Statuses" at bounding box center [442, 63] width 121 height 12
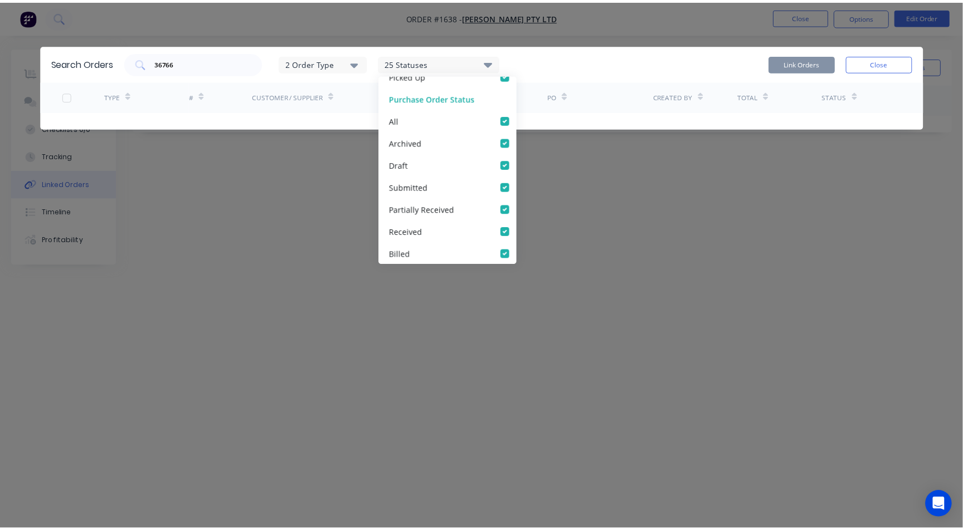
scroll to position [457, 0]
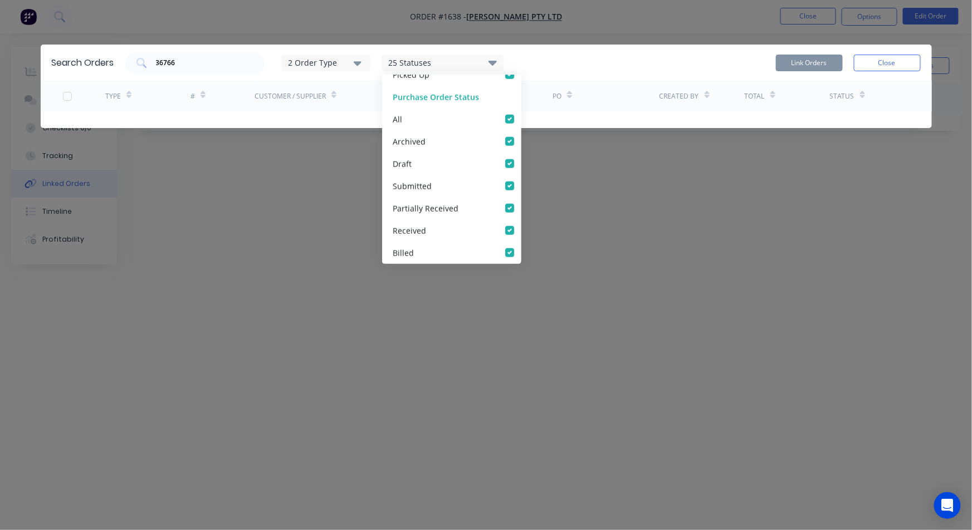
click at [634, 67] on div "36766 2 Order Type 25 Statuses Sales Order Status All Archived Draft Quote Subm…" at bounding box center [523, 63] width 796 height 22
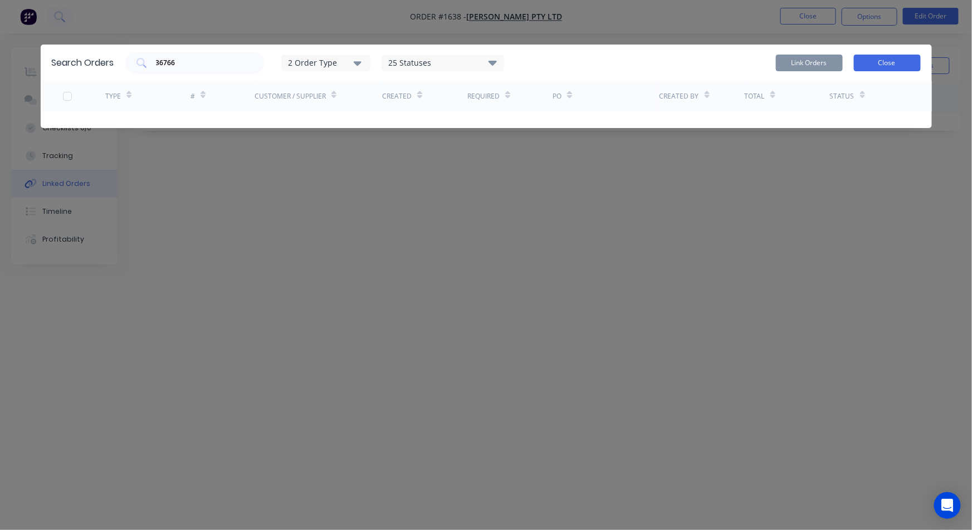
click at [856, 56] on button "Close" at bounding box center [887, 63] width 67 height 17
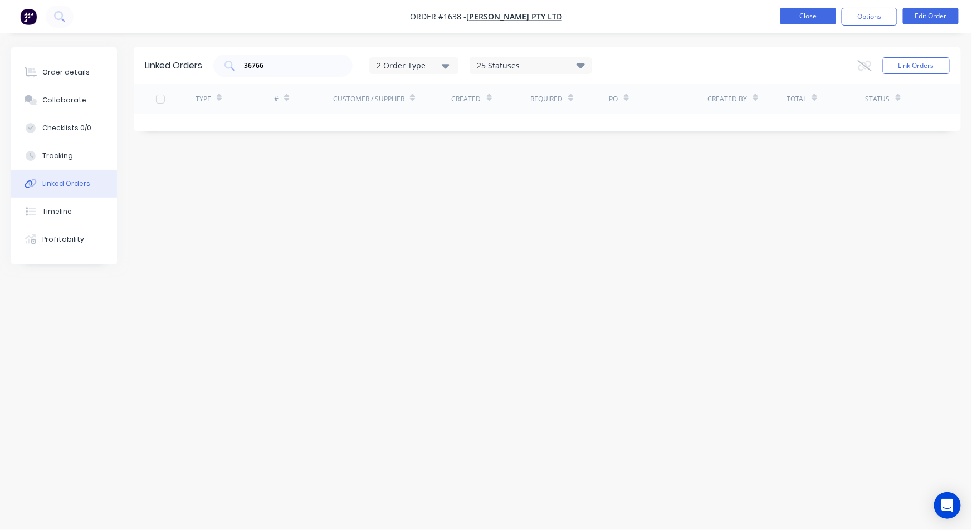
click at [827, 19] on button "Close" at bounding box center [809, 16] width 56 height 17
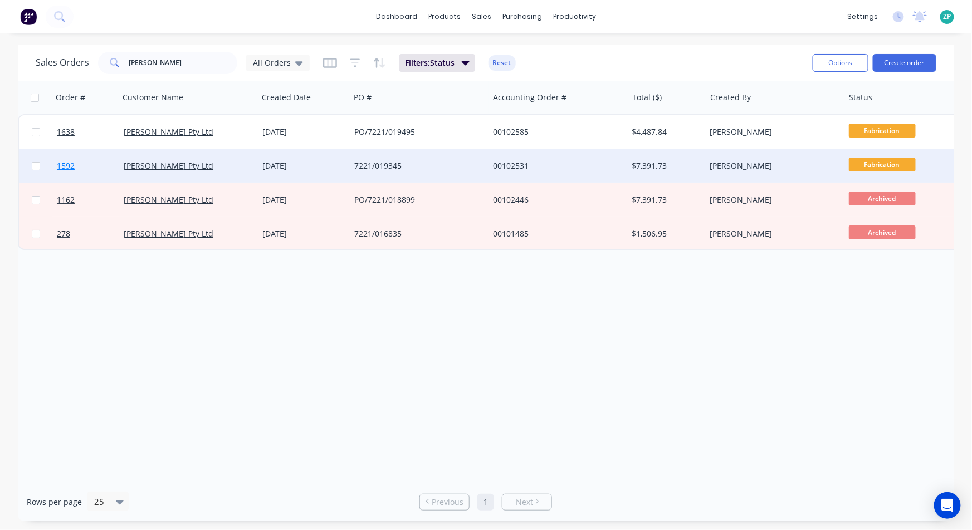
click at [64, 171] on link "1592" at bounding box center [90, 165] width 67 height 33
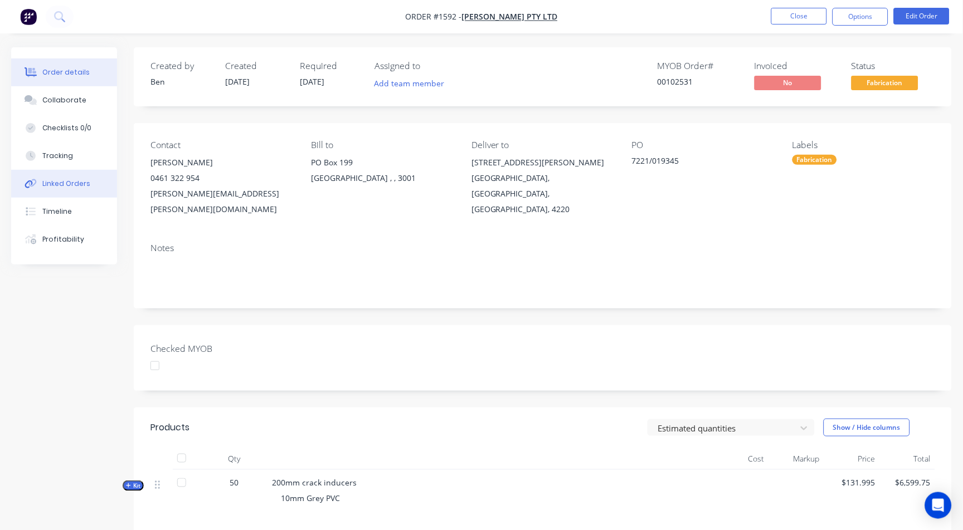
click at [67, 186] on div "Linked Orders" at bounding box center [66, 184] width 48 height 10
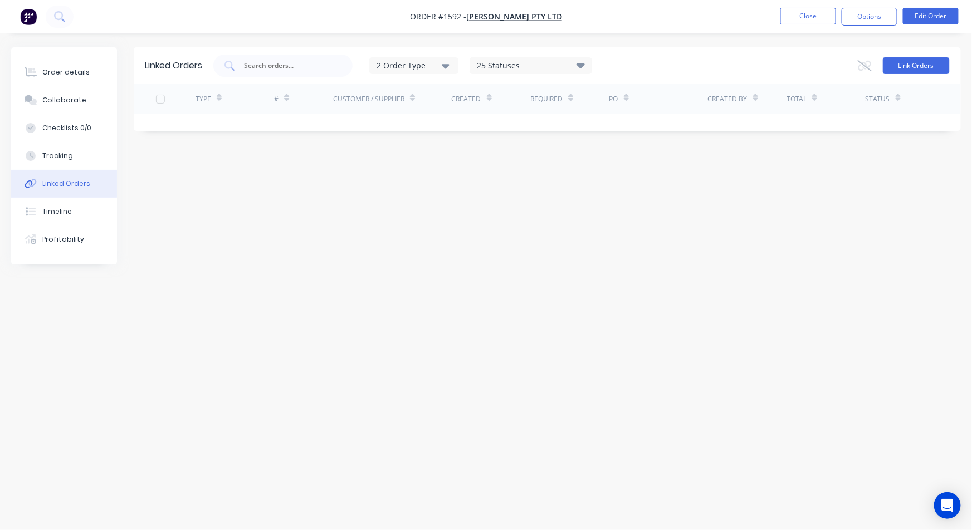
click at [939, 62] on button "Link Orders" at bounding box center [916, 65] width 67 height 17
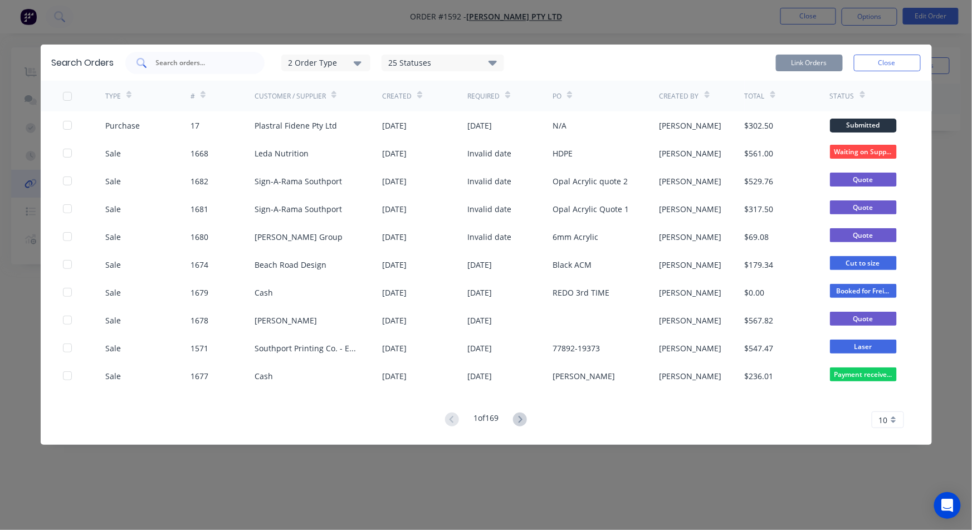
click at [189, 62] on input "text" at bounding box center [201, 62] width 92 height 11
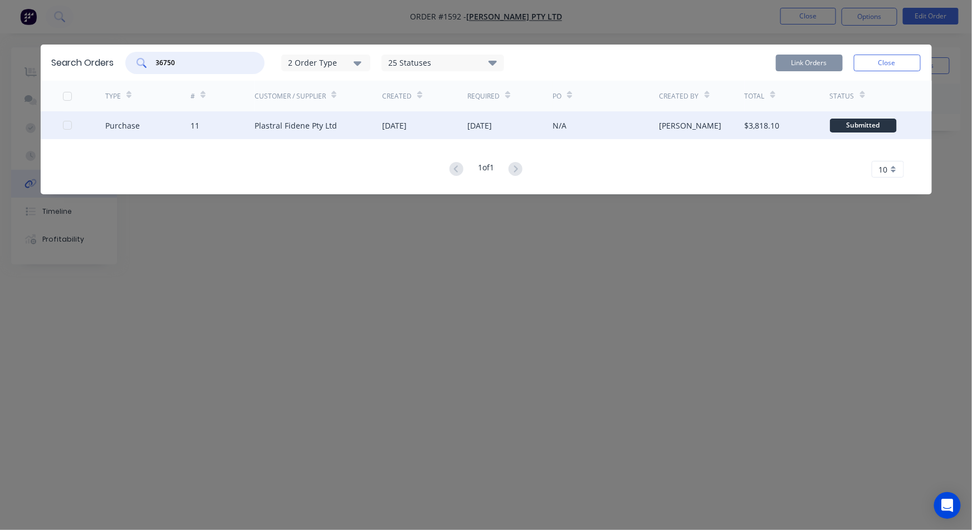
type input "36750"
click at [87, 133] on div at bounding box center [84, 125] width 43 height 28
click at [71, 124] on div at bounding box center [84, 125] width 43 height 28
click at [67, 126] on div at bounding box center [67, 125] width 22 height 22
click at [829, 64] on button "Link Orders" at bounding box center [809, 63] width 67 height 17
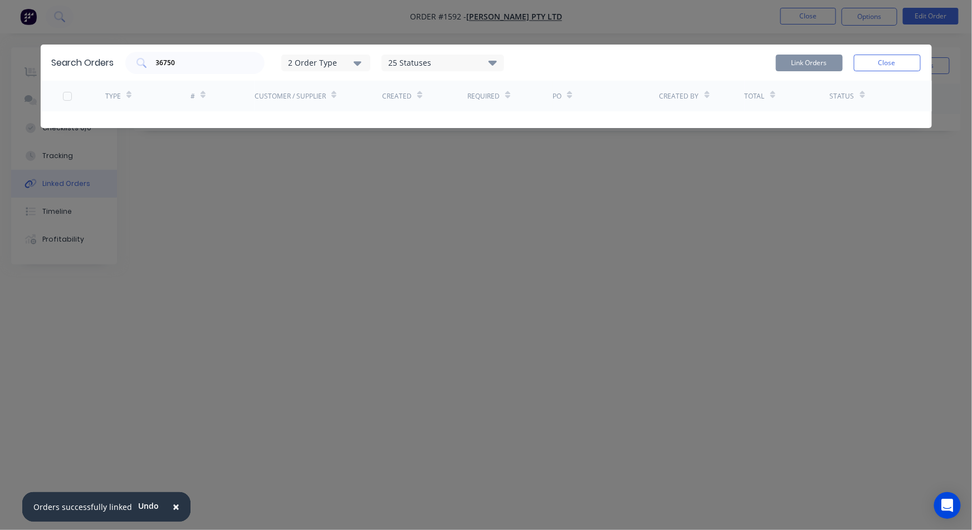
click at [871, 66] on button "Close" at bounding box center [887, 63] width 67 height 17
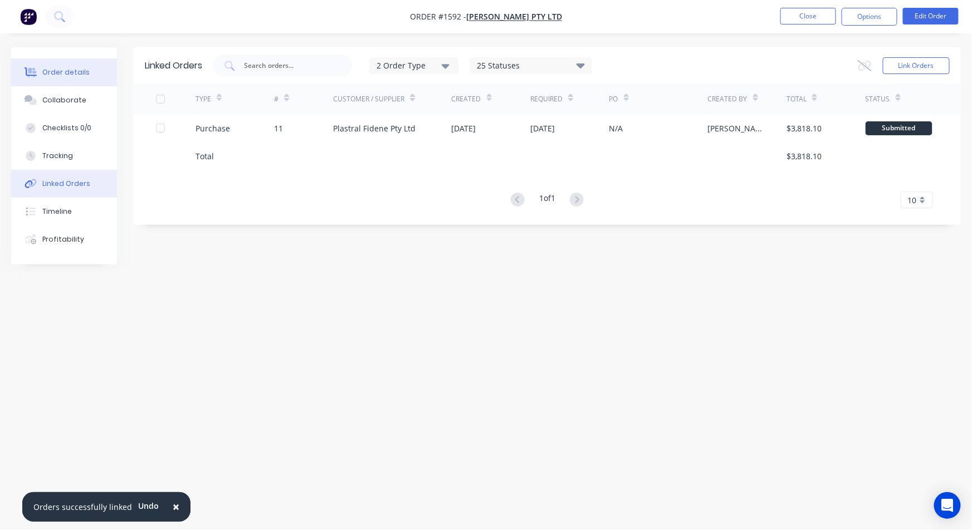
click at [85, 75] on div "Order details" at bounding box center [65, 72] width 47 height 10
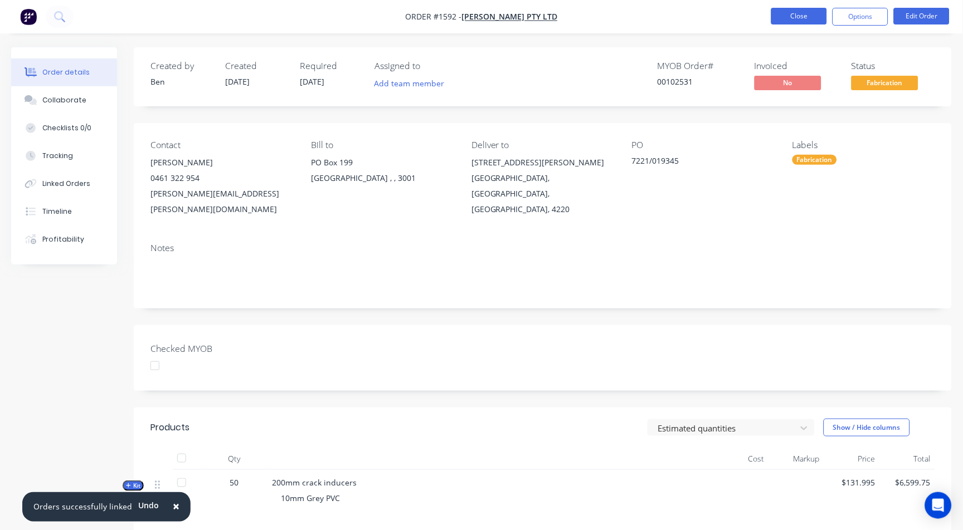
click at [781, 8] on button "Close" at bounding box center [799, 16] width 56 height 17
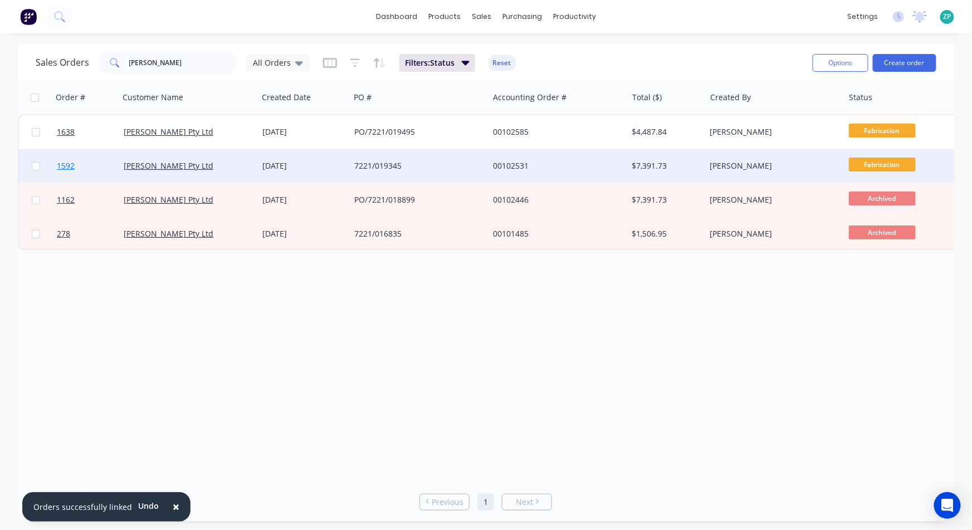
click at [69, 157] on link "1592" at bounding box center [90, 165] width 67 height 33
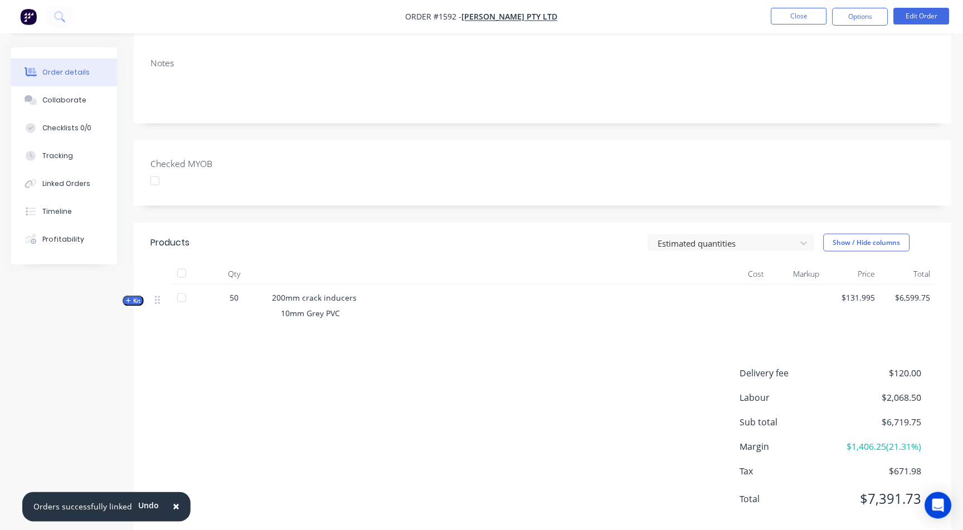
scroll to position [186, 0]
click at [130, 298] on icon "button" at bounding box center [128, 301] width 5 height 6
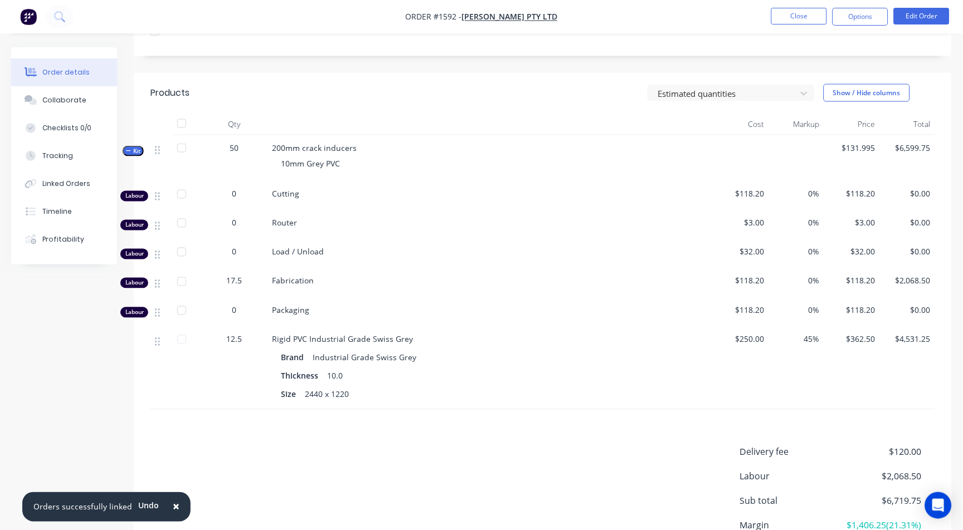
scroll to position [371, 0]
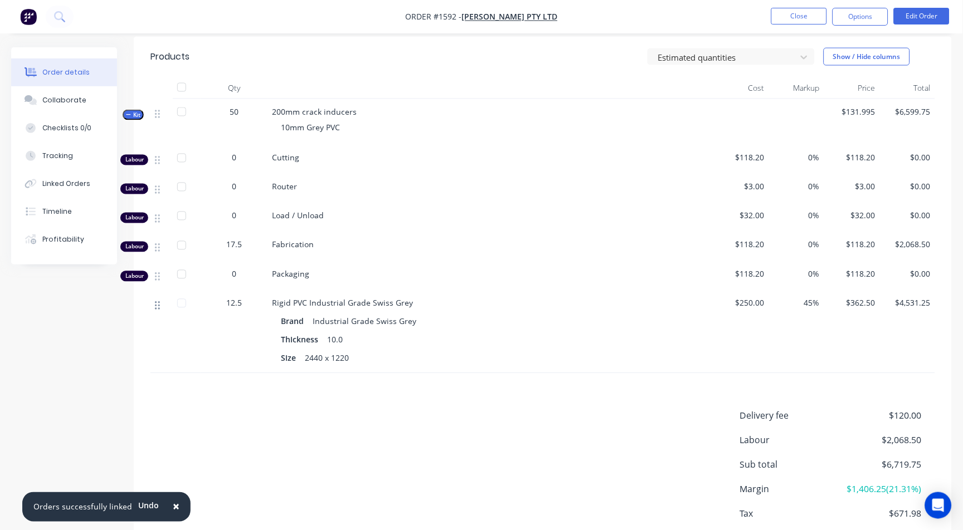
click at [157, 301] on icon at bounding box center [157, 306] width 5 height 10
click at [162, 291] on div at bounding box center [161, 332] width 22 height 83
click at [158, 301] on icon at bounding box center [157, 306] width 5 height 10
drag, startPoint x: 852, startPoint y: 362, endPoint x: 912, endPoint y: 354, distance: 60.7
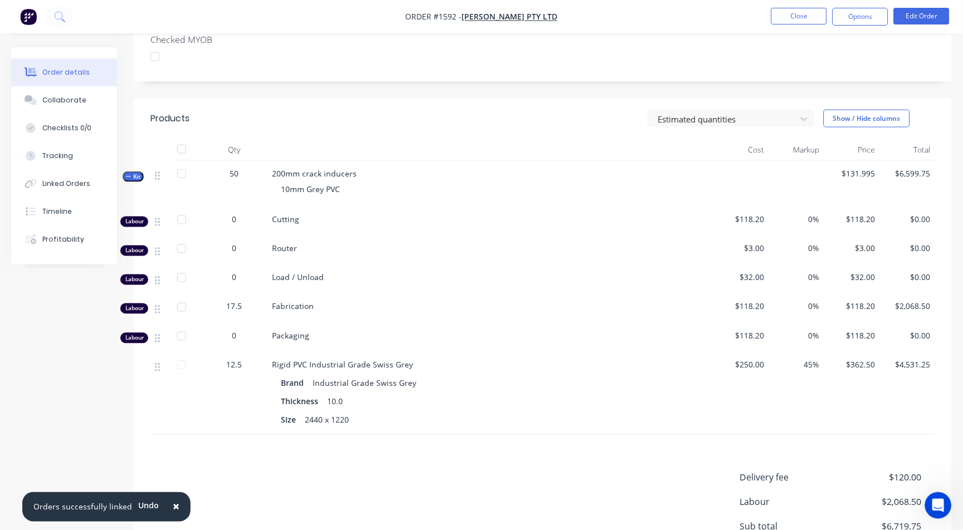
scroll to position [0, 0]
click at [814, 21] on button "Close" at bounding box center [799, 16] width 56 height 17
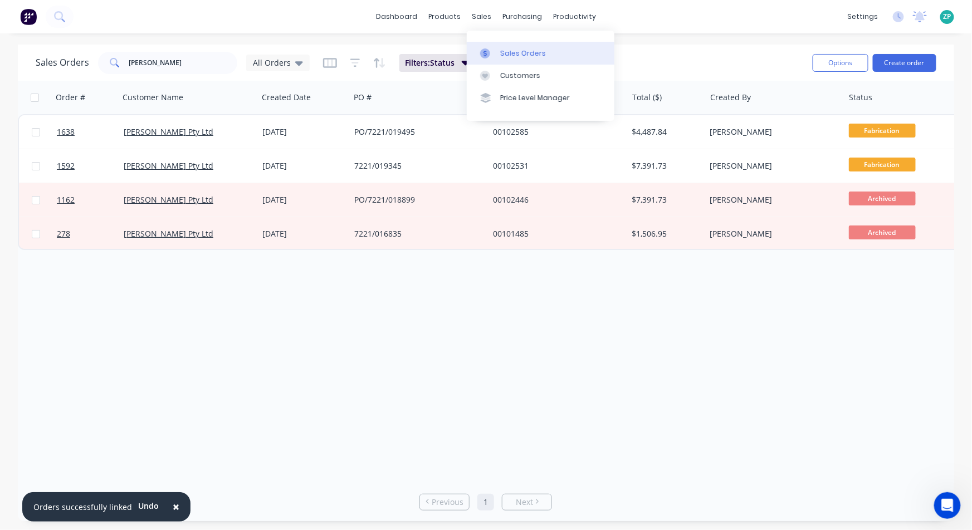
click at [513, 51] on div "Sales Orders" at bounding box center [523, 53] width 46 height 10
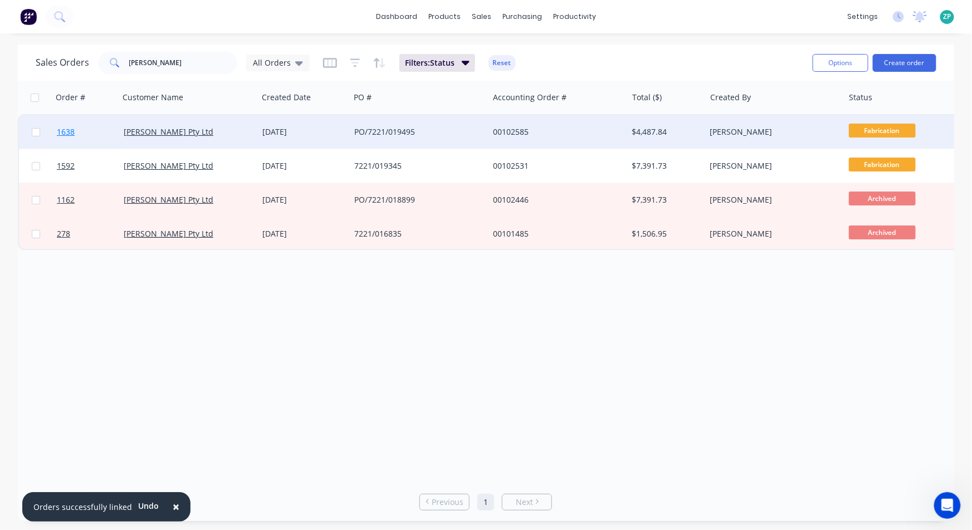
click at [59, 131] on span "1638" at bounding box center [66, 131] width 18 height 11
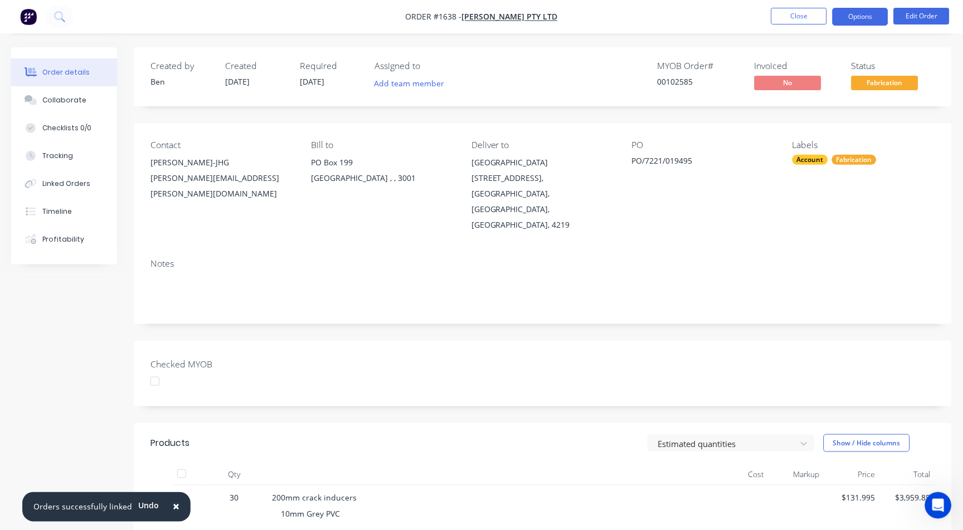
click at [874, 15] on button "Options" at bounding box center [860, 17] width 56 height 18
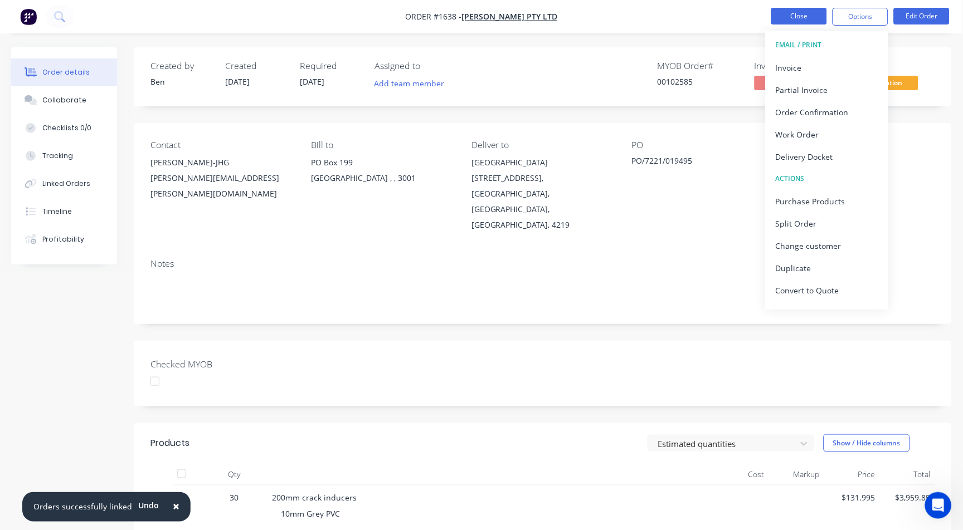
click at [788, 13] on button "Close" at bounding box center [799, 16] width 56 height 17
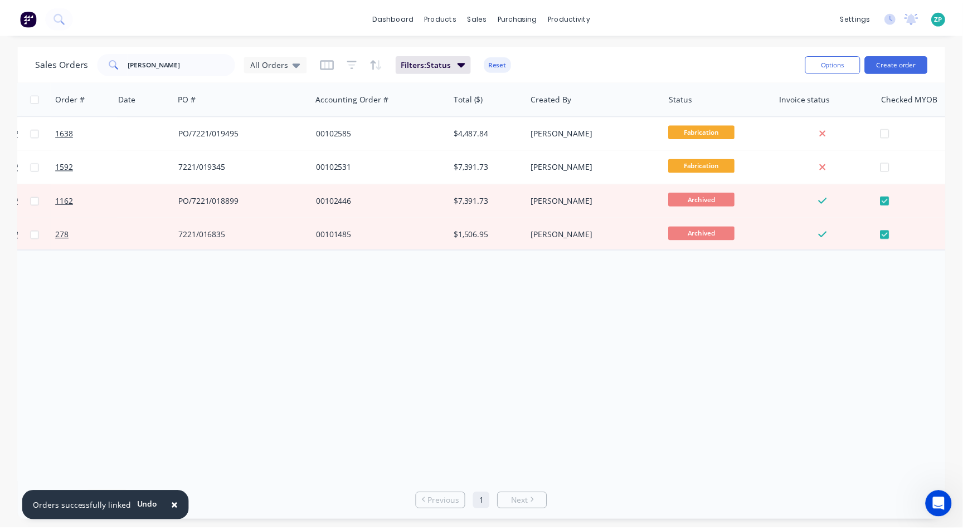
scroll to position [0, 176]
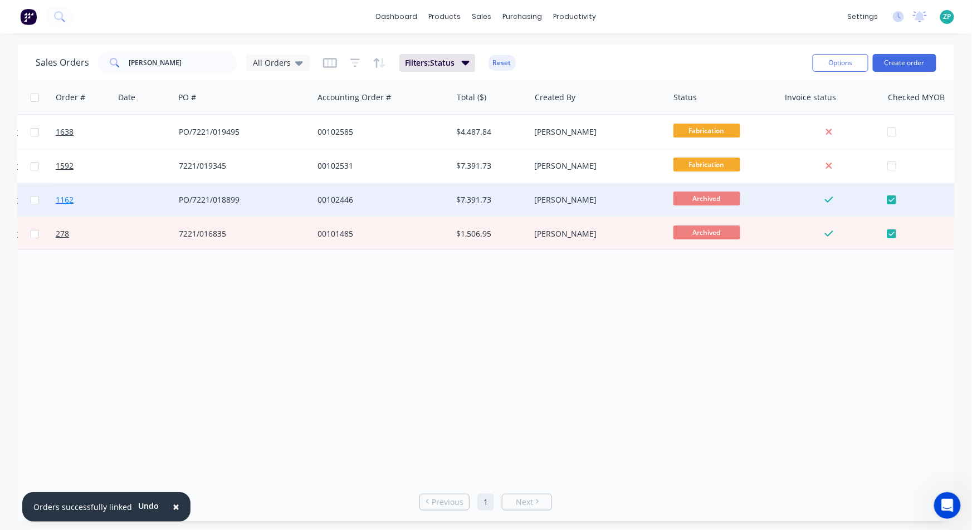
click at [64, 198] on span "1162" at bounding box center [65, 199] width 18 height 11
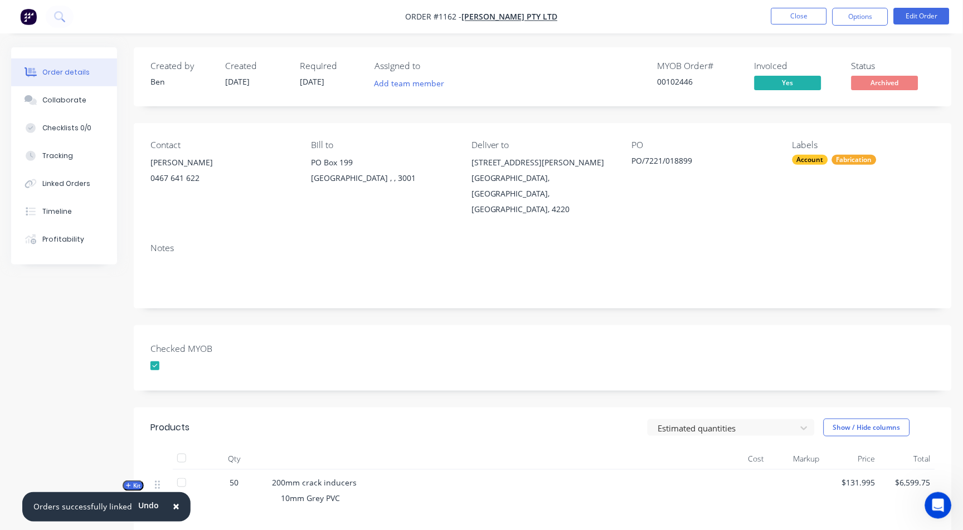
click at [852, 7] on nav "Order #1162 - [PERSON_NAME] Pty Ltd Close Options Edit Order" at bounding box center [481, 16] width 963 height 33
click at [851, 8] on button "Options" at bounding box center [860, 17] width 56 height 18
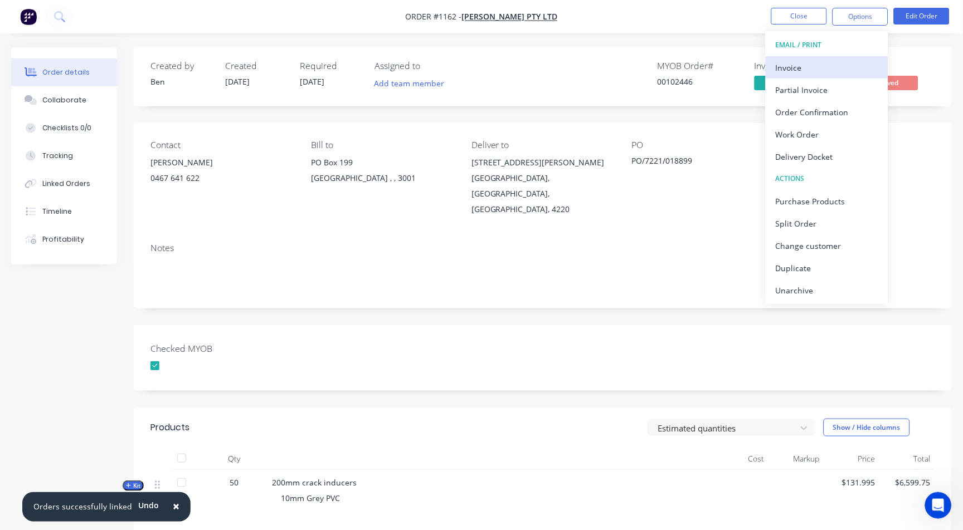
click at [824, 67] on div "Invoice" at bounding box center [827, 68] width 103 height 16
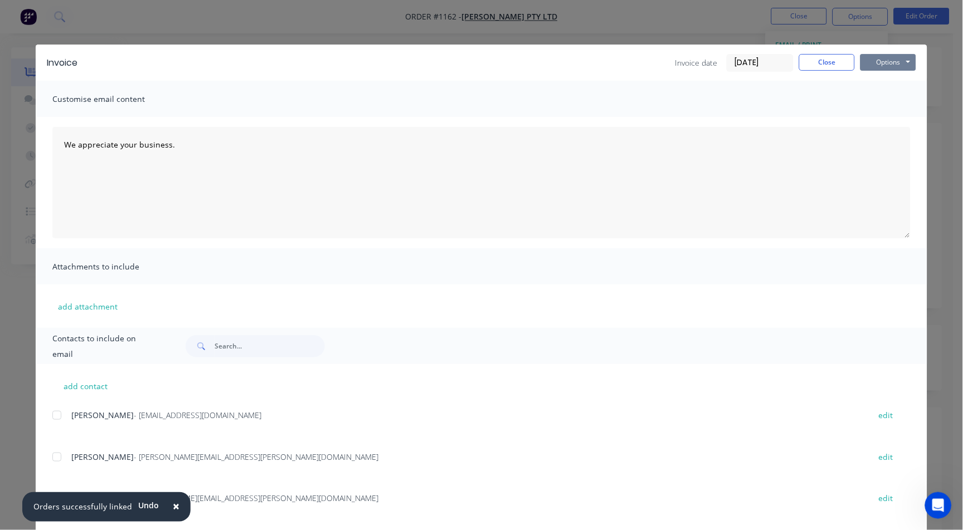
click at [884, 59] on button "Options" at bounding box center [888, 62] width 56 height 17
click at [825, 61] on button "Close" at bounding box center [827, 62] width 56 height 17
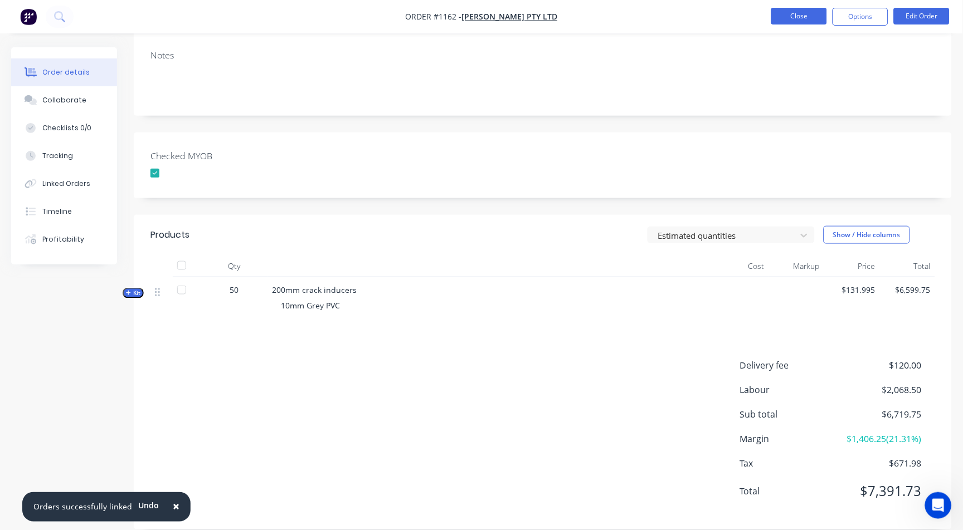
click at [807, 8] on button "Close" at bounding box center [799, 16] width 56 height 17
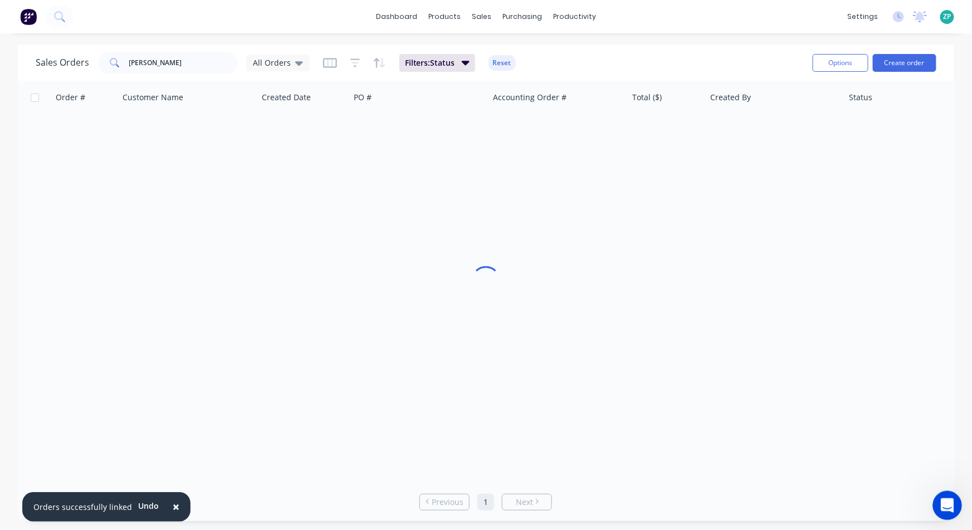
click at [946, 503] on icon "Open Intercom Messenger" at bounding box center [946, 504] width 18 height 18
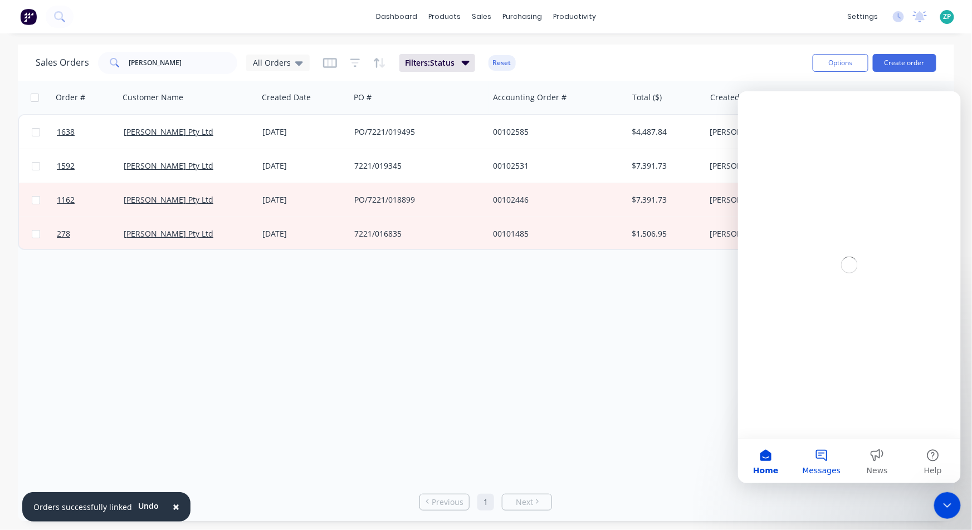
click at [827, 459] on button "Messages" at bounding box center [821, 461] width 56 height 45
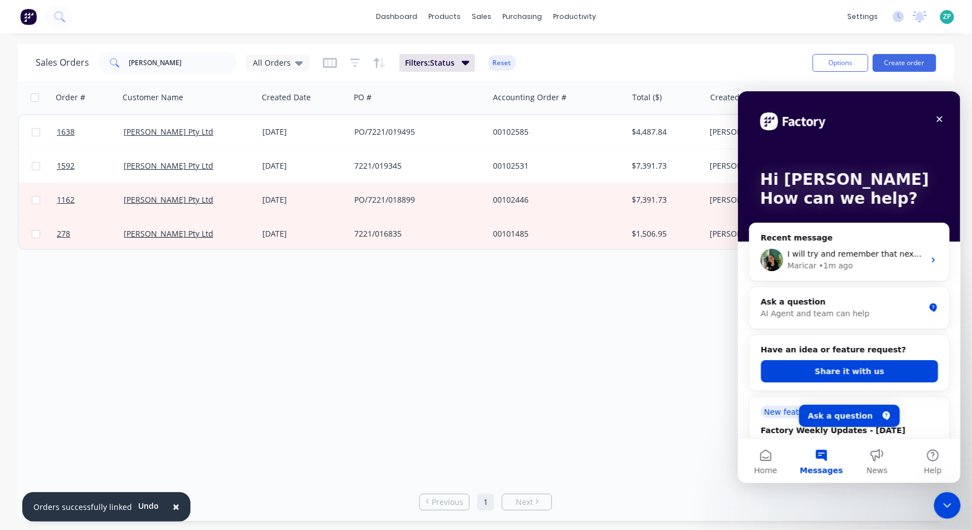
click at [825, 466] on span "Messages" at bounding box center [821, 470] width 43 height 8
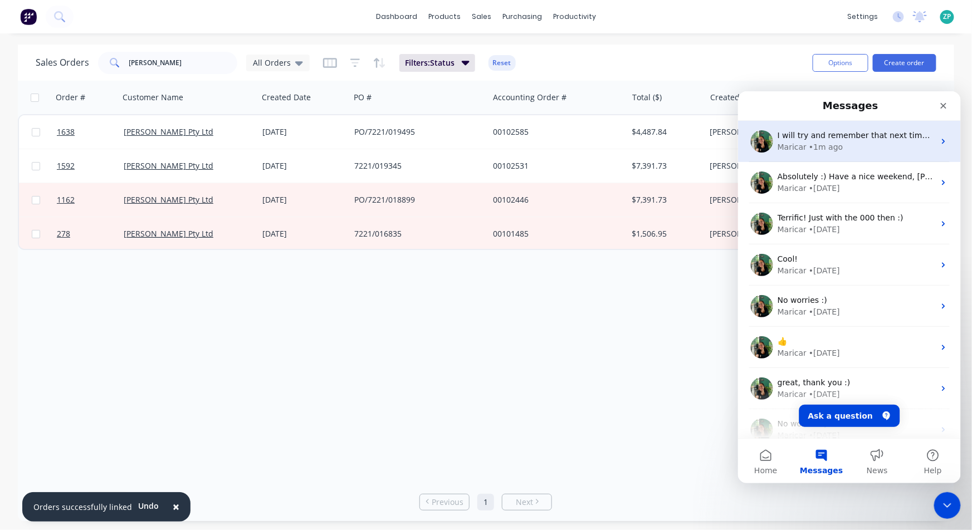
click at [835, 144] on div "• 1m ago" at bounding box center [825, 147] width 34 height 12
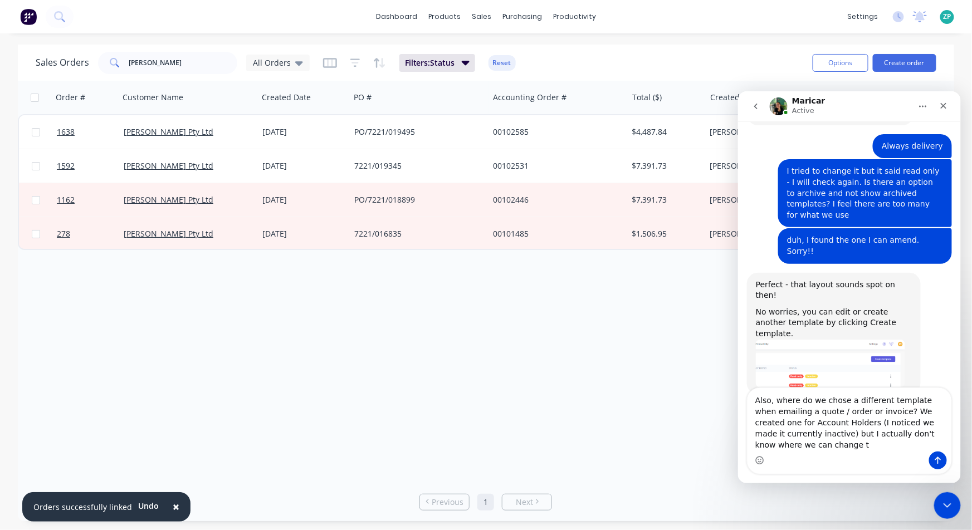
scroll to position [708, 0]
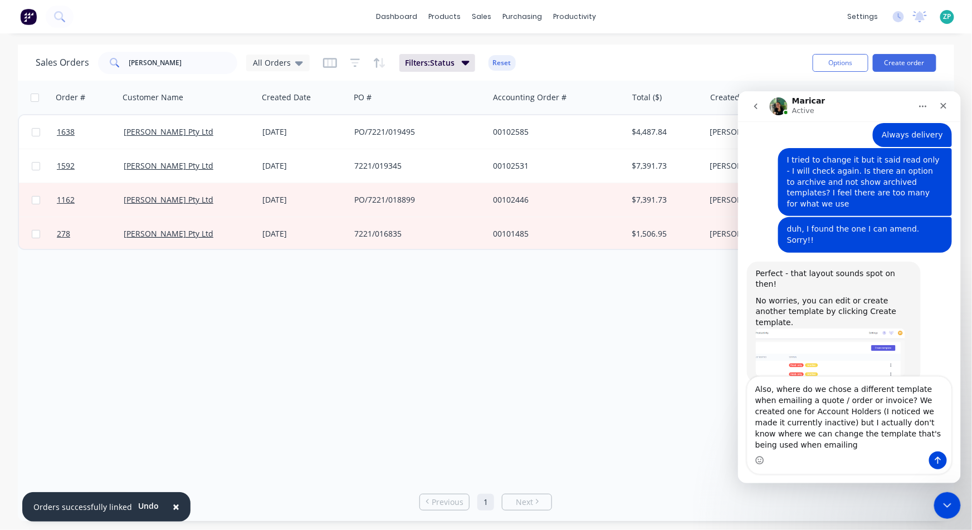
type textarea "Also, where do we chose a different template when emailing a quote / order or i…"
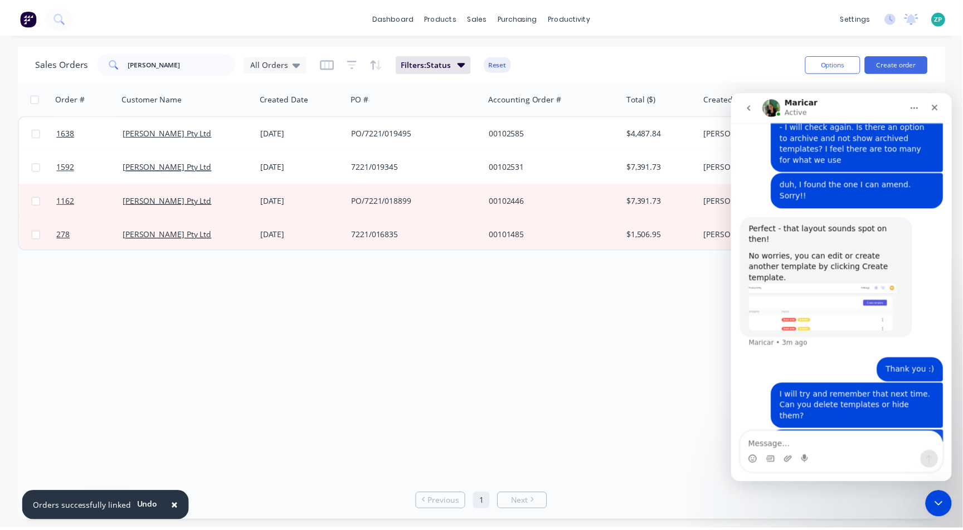
scroll to position [754, 0]
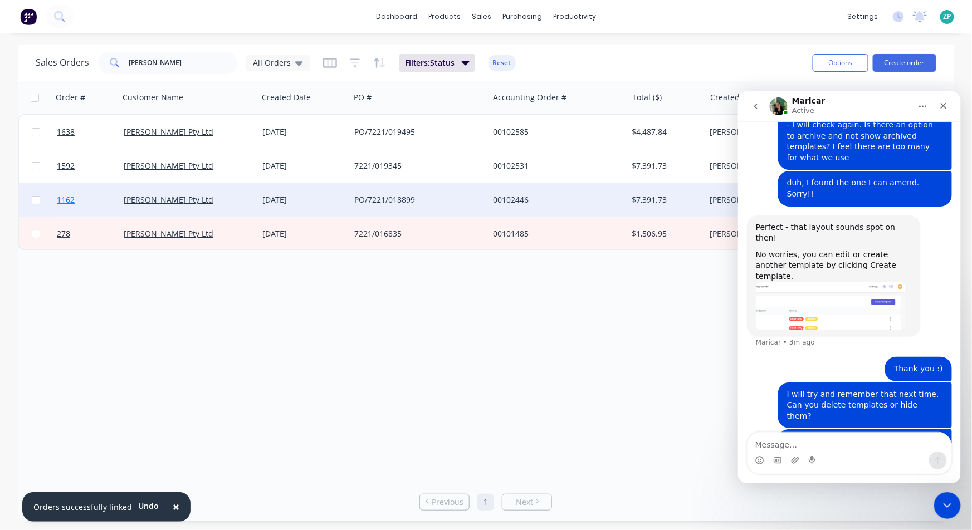
click at [59, 202] on span "1162" at bounding box center [66, 199] width 18 height 11
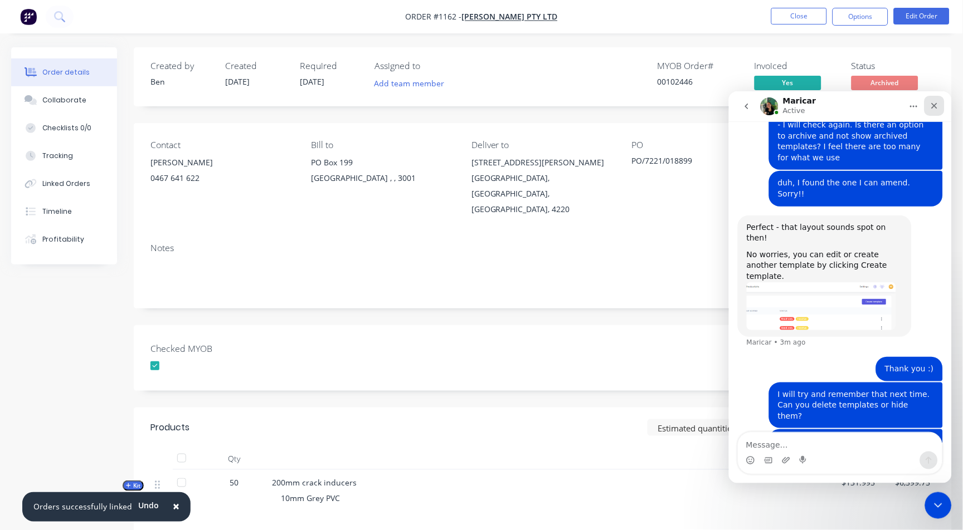
click at [930, 104] on icon "Close" at bounding box center [933, 105] width 9 height 9
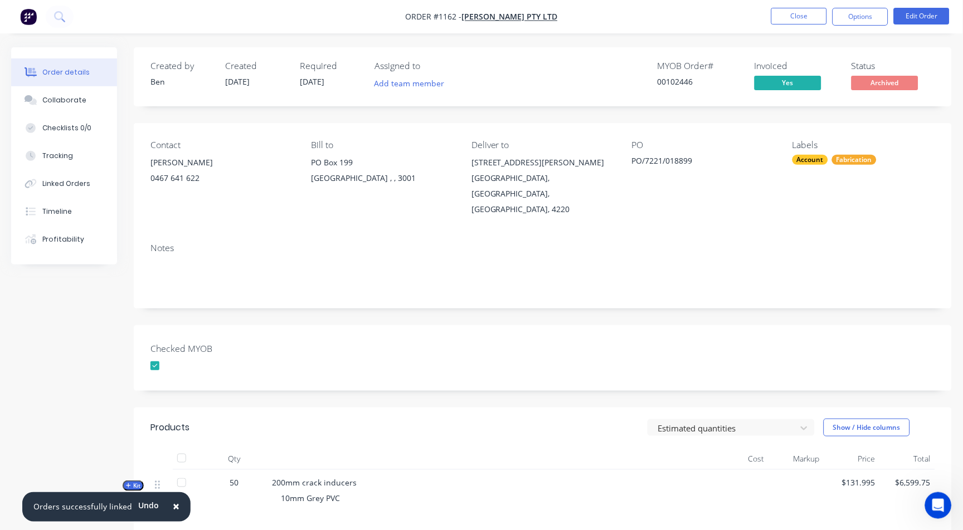
scroll to position [754, 0]
click at [861, 17] on button "Options" at bounding box center [860, 17] width 56 height 18
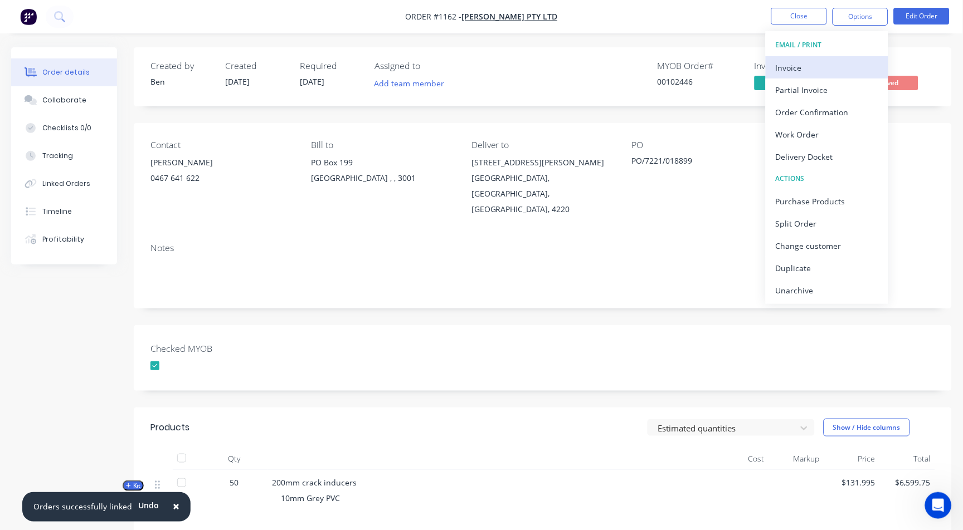
click at [807, 71] on div "Invoice" at bounding box center [827, 68] width 103 height 16
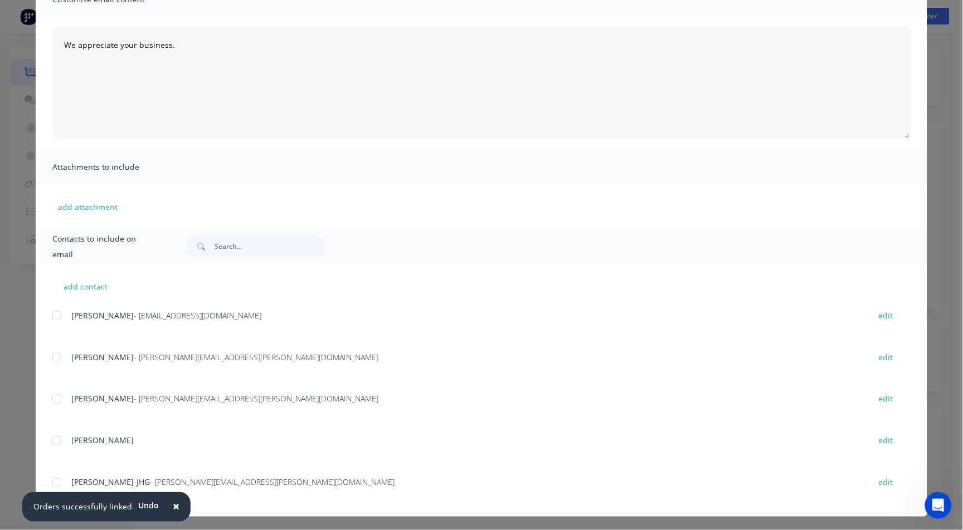
scroll to position [101, 0]
click at [173, 508] on span "×" at bounding box center [176, 507] width 7 height 16
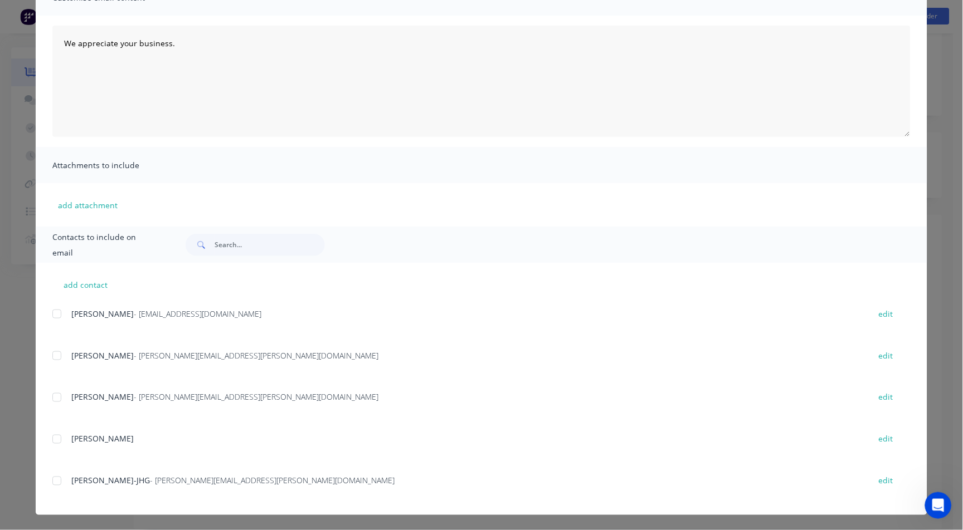
scroll to position [0, 0]
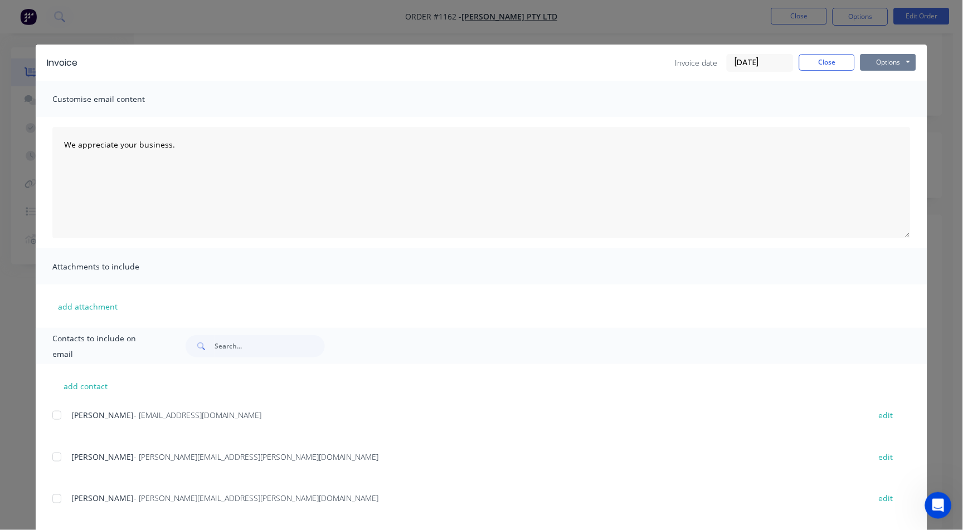
click at [907, 61] on button "Options" at bounding box center [888, 62] width 56 height 17
click at [895, 82] on button "Preview" at bounding box center [895, 82] width 71 height 18
click at [817, 59] on button "Close" at bounding box center [827, 62] width 56 height 17
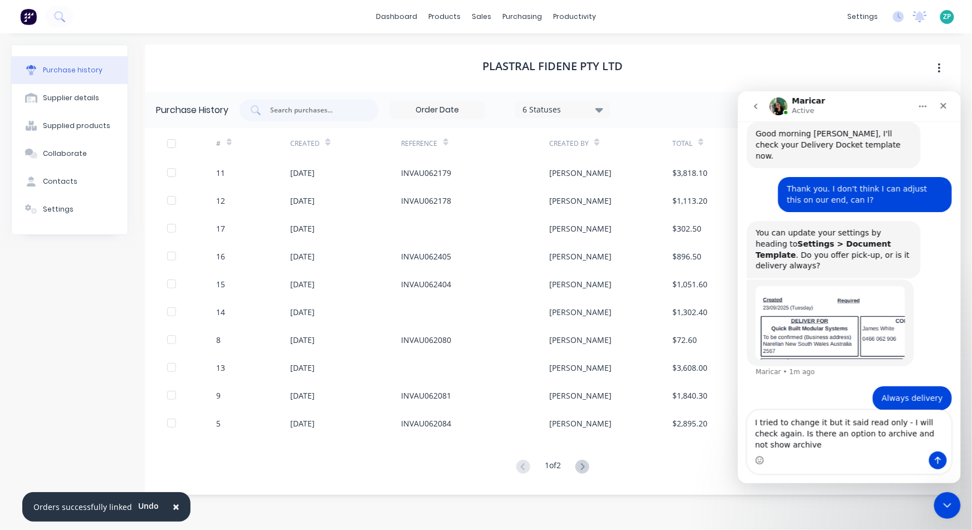
scroll to position [580, 0]
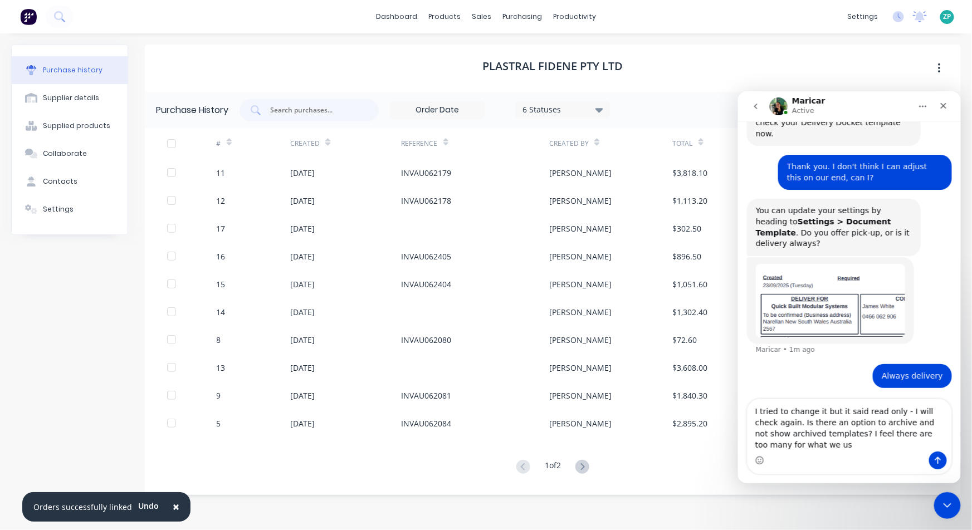
type textarea "I tried to change it but it said read only - I will check again. Is there an op…"
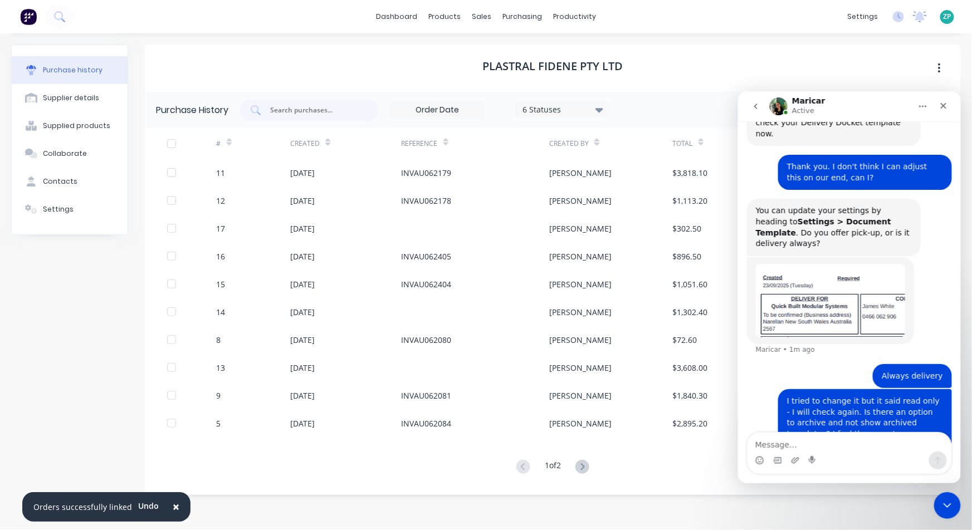
scroll to position [616, 0]
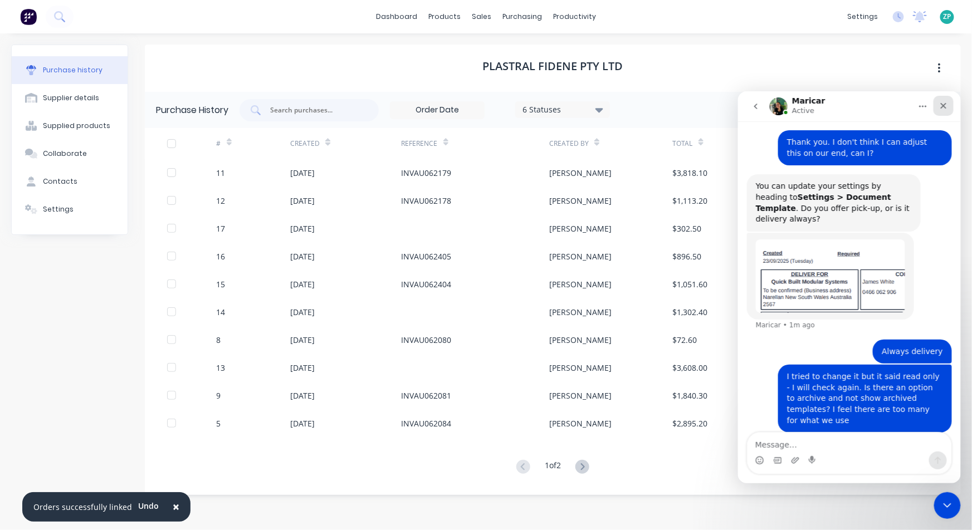
click at [947, 108] on div "Close" at bounding box center [943, 105] width 20 height 20
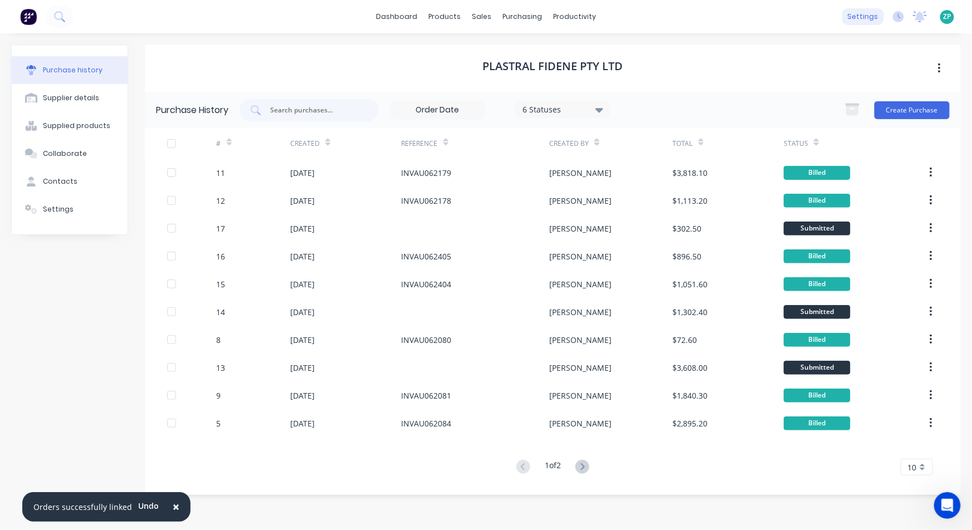
click at [875, 17] on div "settings" at bounding box center [863, 16] width 42 height 17
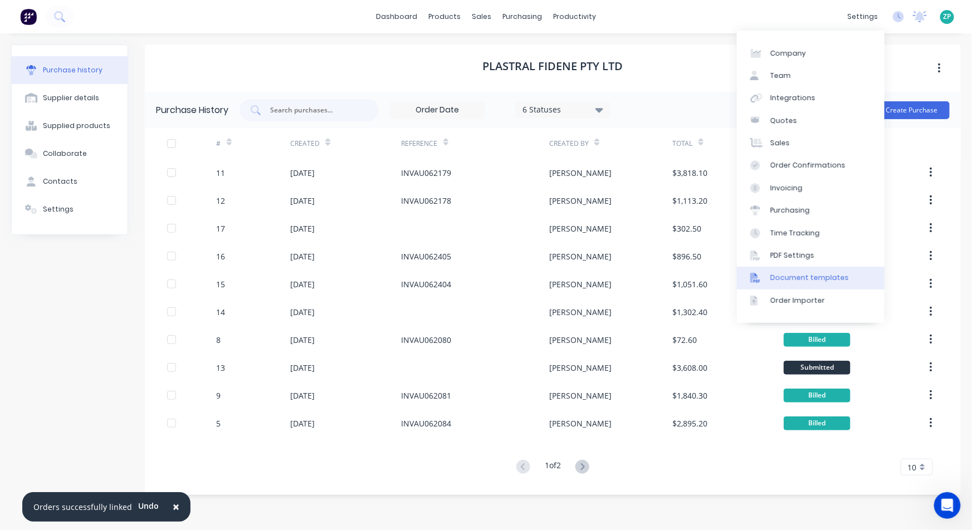
click at [790, 281] on div "Document templates" at bounding box center [810, 278] width 79 height 10
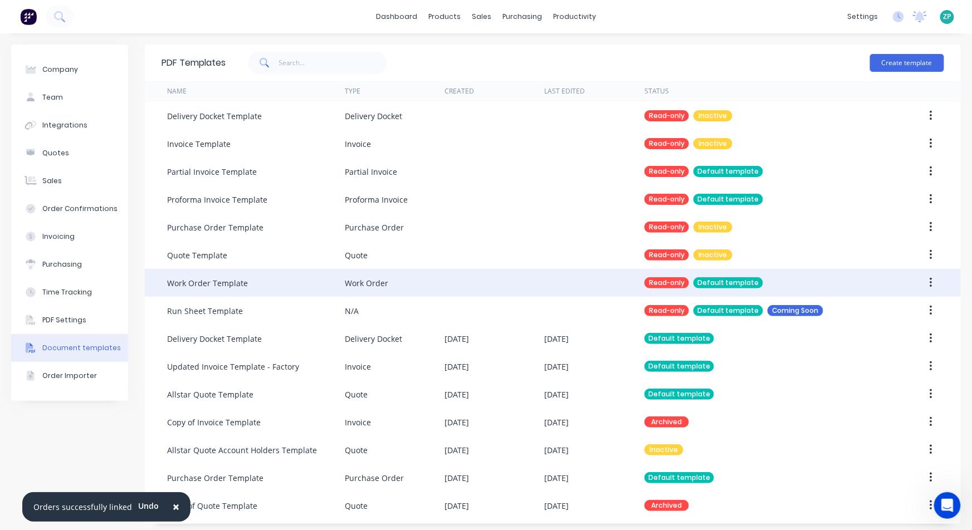
scroll to position [573, 0]
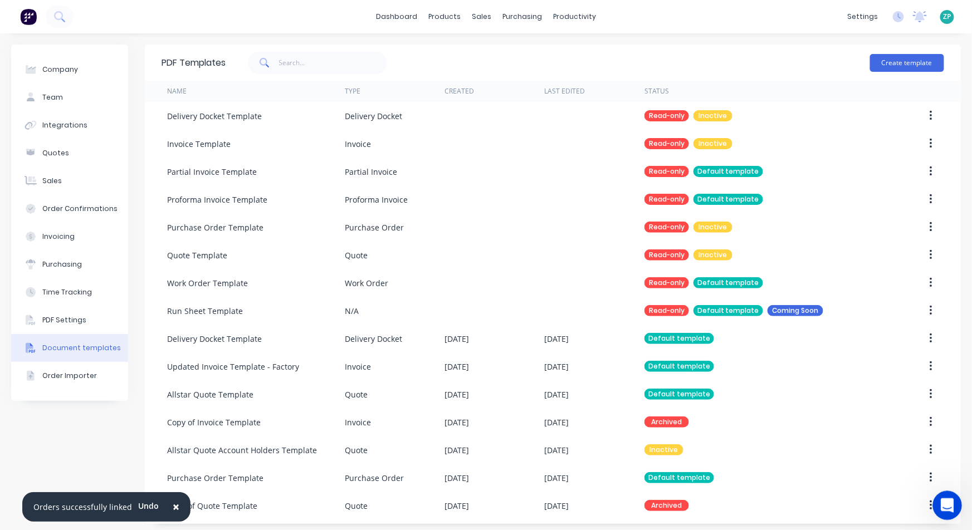
click at [940, 501] on icon "Open Intercom Messenger" at bounding box center [946, 504] width 18 height 18
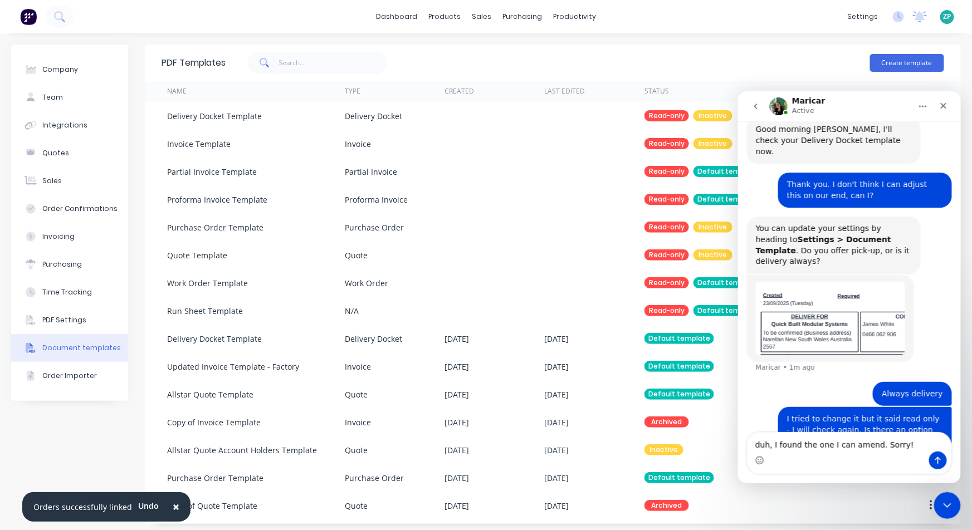
type textarea "duh, I found the one I can amend. Sorry!!"
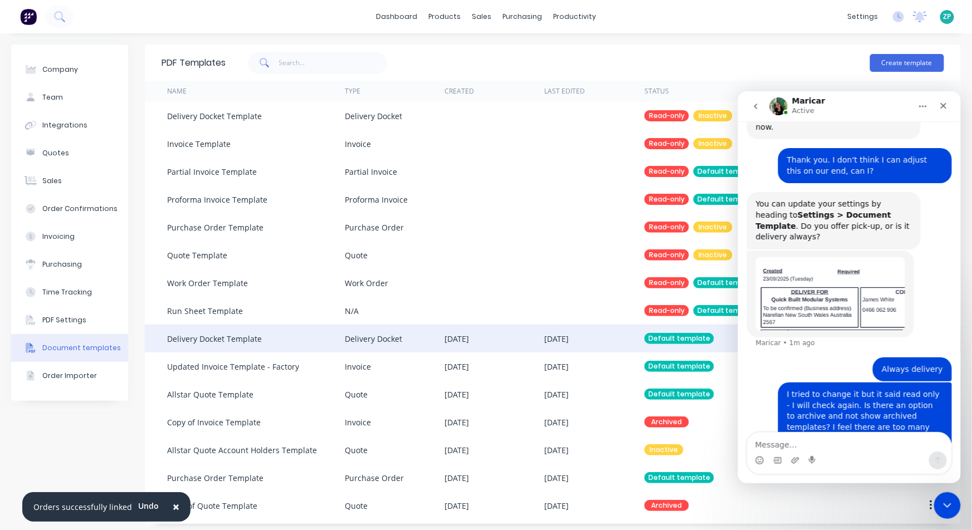
click at [254, 344] on div "Delivery Docket Template" at bounding box center [214, 339] width 95 height 12
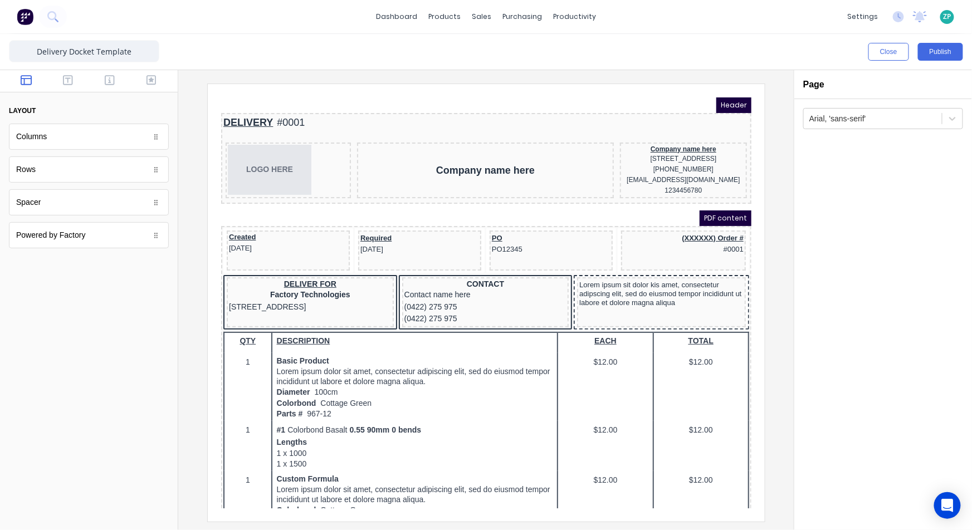
drag, startPoint x: 897, startPoint y: 52, endPoint x: 786, endPoint y: 209, distance: 191.5
click at [808, 214] on div "Close Publish Components layout Columns Columns Rows Rows Spacer Spacer Powered…" at bounding box center [486, 282] width 972 height 496
click at [684, 131] on div "Company name here" at bounding box center [669, 135] width 123 height 9
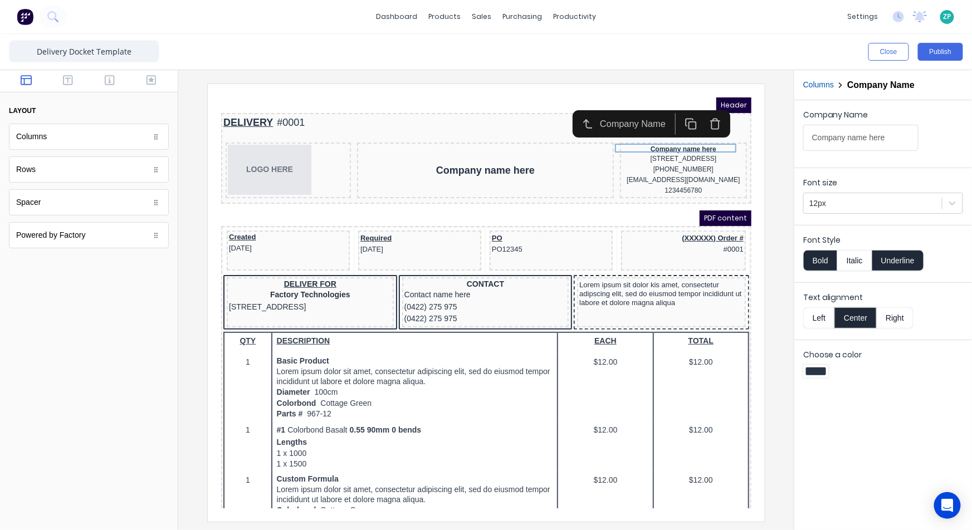
click at [700, 114] on icon "button" at bounding box center [701, 110] width 12 height 12
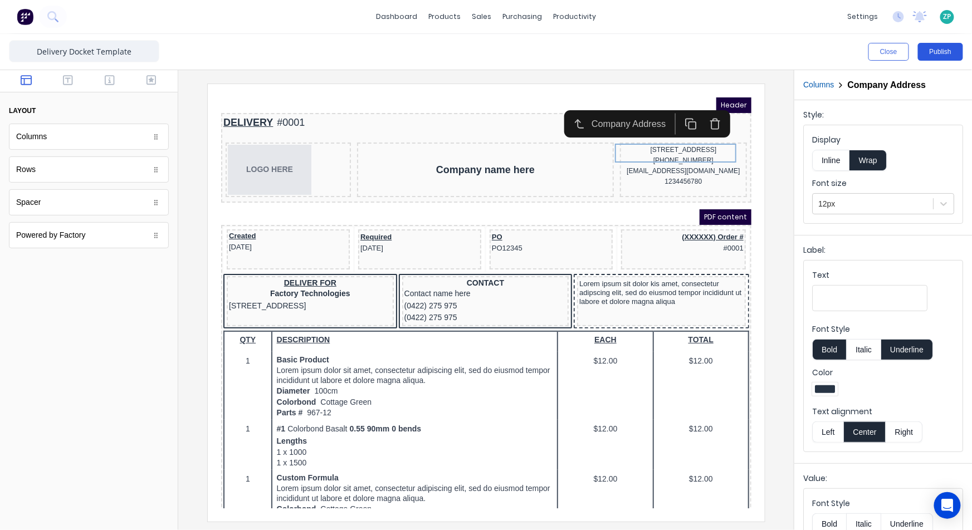
click at [947, 45] on button "Publish" at bounding box center [940, 52] width 45 height 18
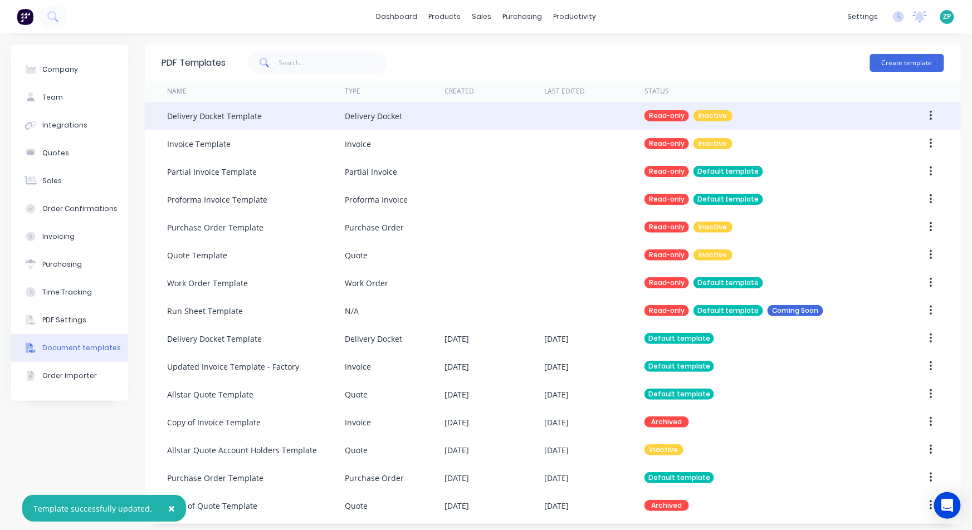
click at [918, 119] on button "button" at bounding box center [931, 116] width 26 height 20
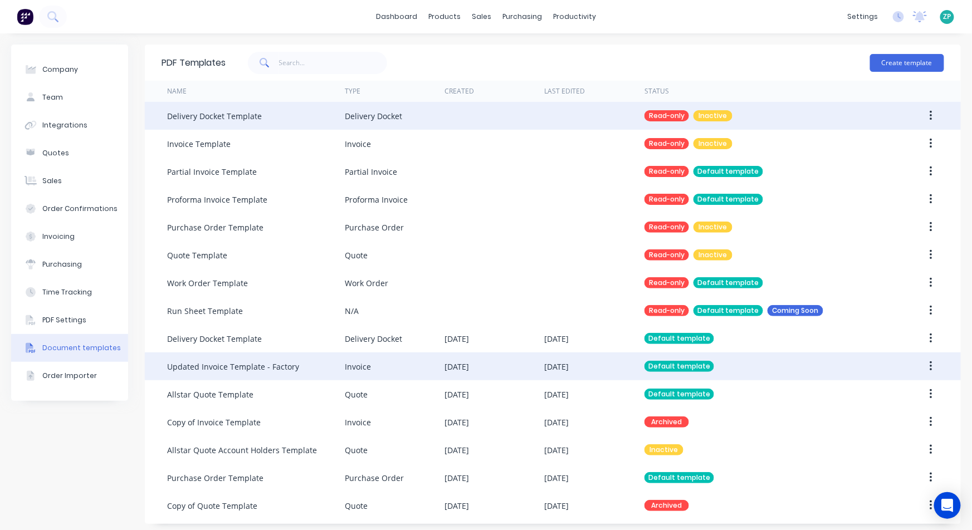
click at [719, 361] on div "Default template" at bounding box center [761, 367] width 233 height 28
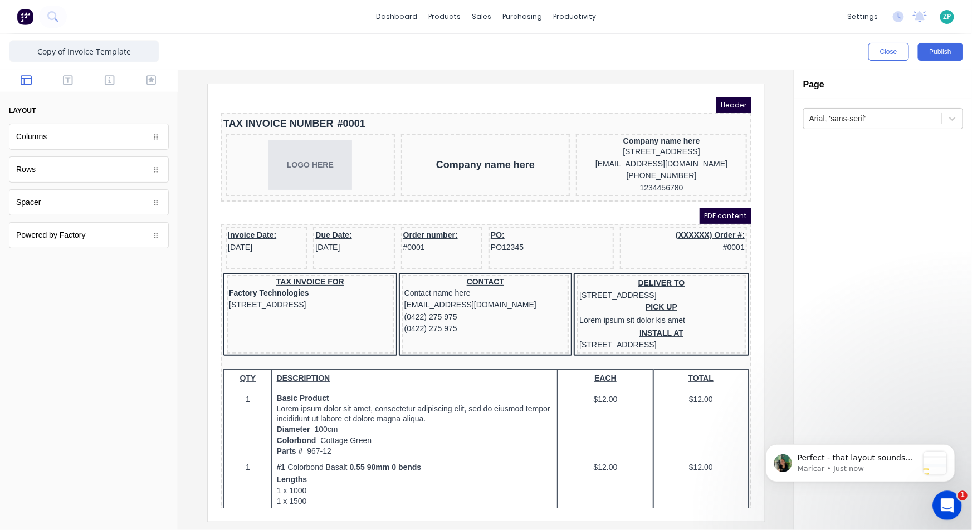
click at [950, 500] on icon "Open Intercom Messenger" at bounding box center [946, 504] width 18 height 18
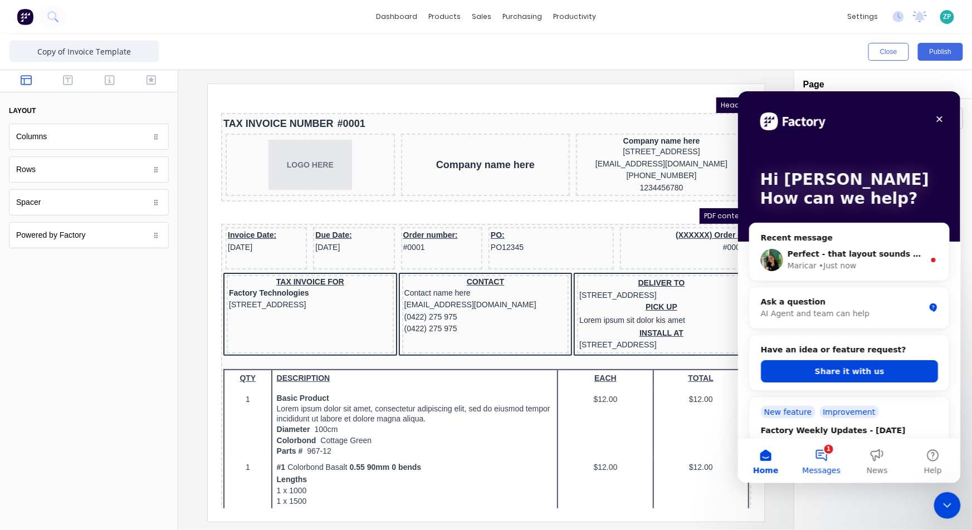
click at [829, 455] on button "1 Messages" at bounding box center [821, 461] width 56 height 45
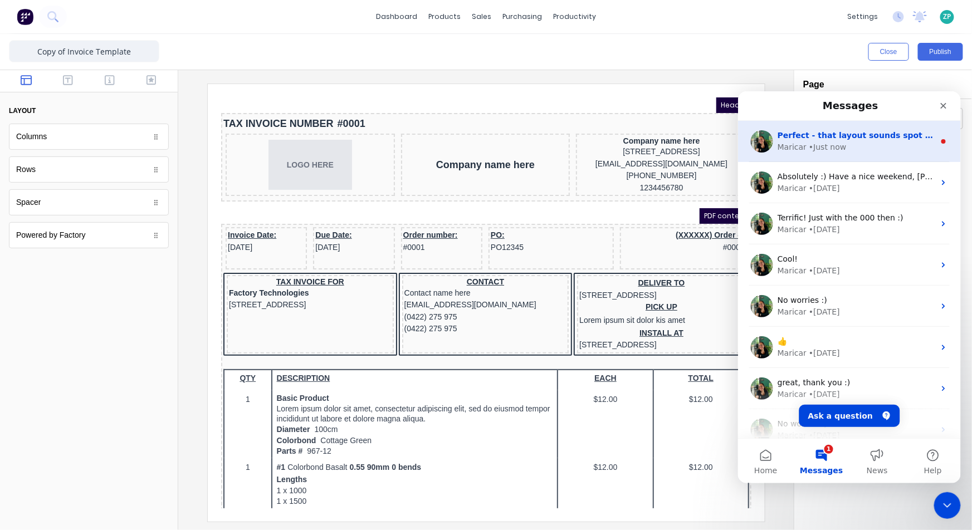
click at [829, 151] on div "• Just now" at bounding box center [826, 147] width 37 height 12
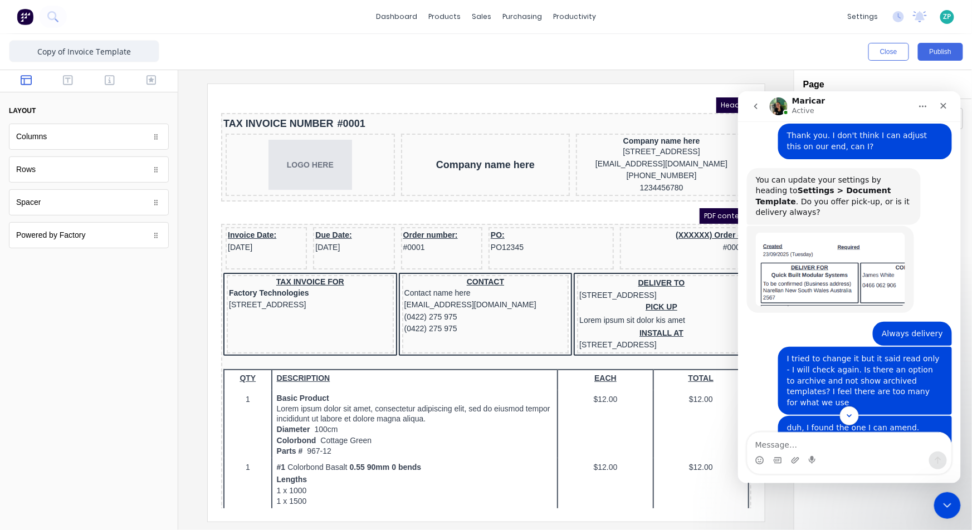
scroll to position [594, 0]
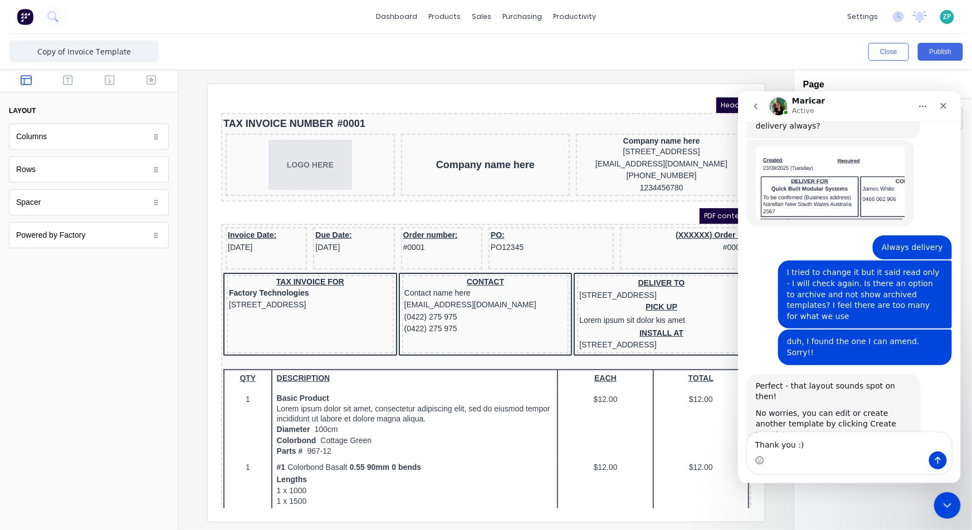
type textarea "Thank you :)"
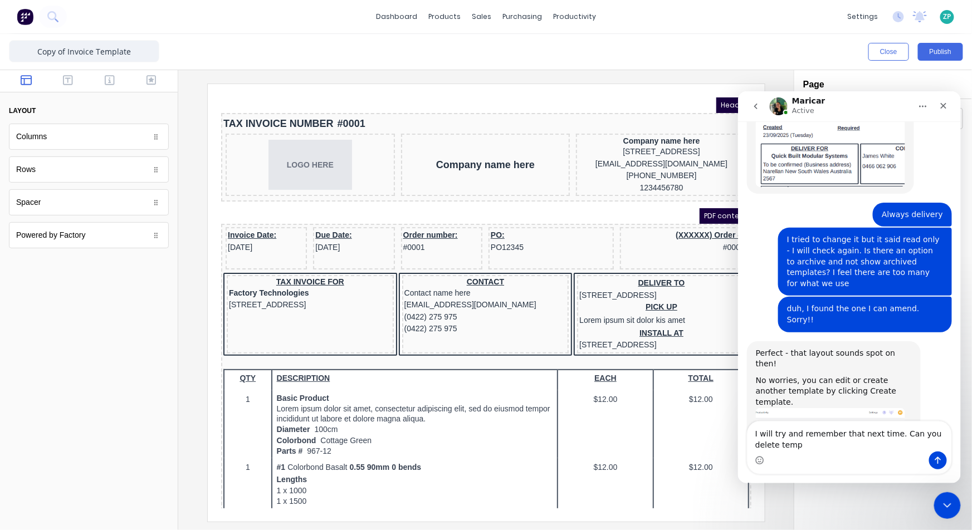
scroll to position [639, 0]
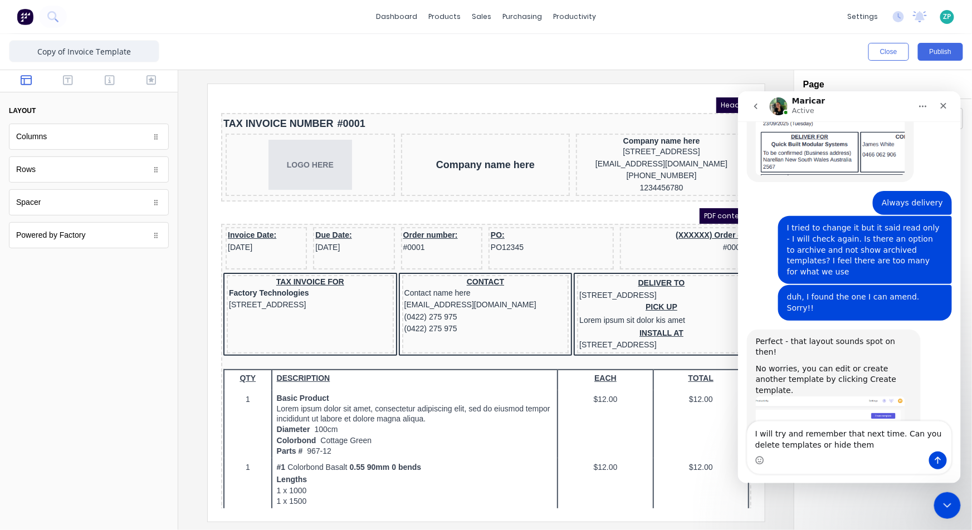
type textarea "I will try and remember that next time. Can you delete templates or hide them?"
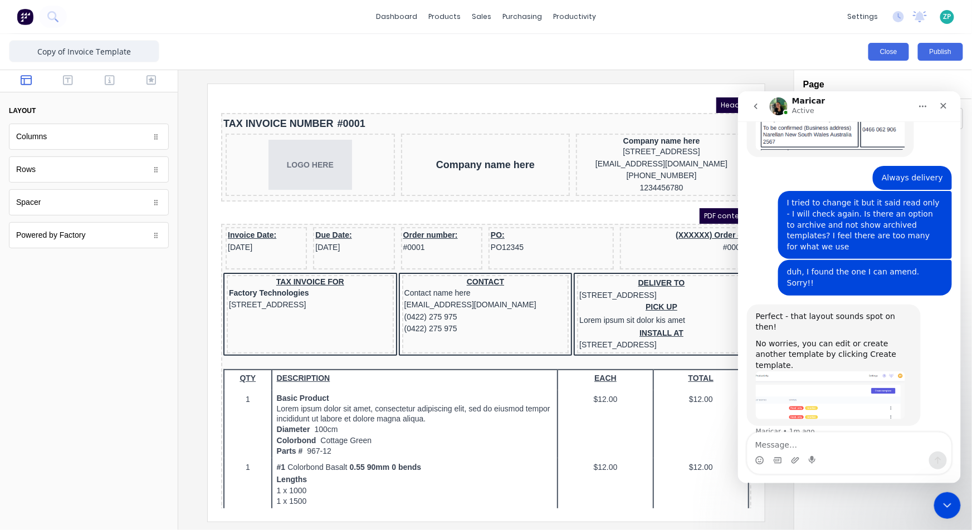
click at [902, 50] on button "Close" at bounding box center [889, 52] width 41 height 18
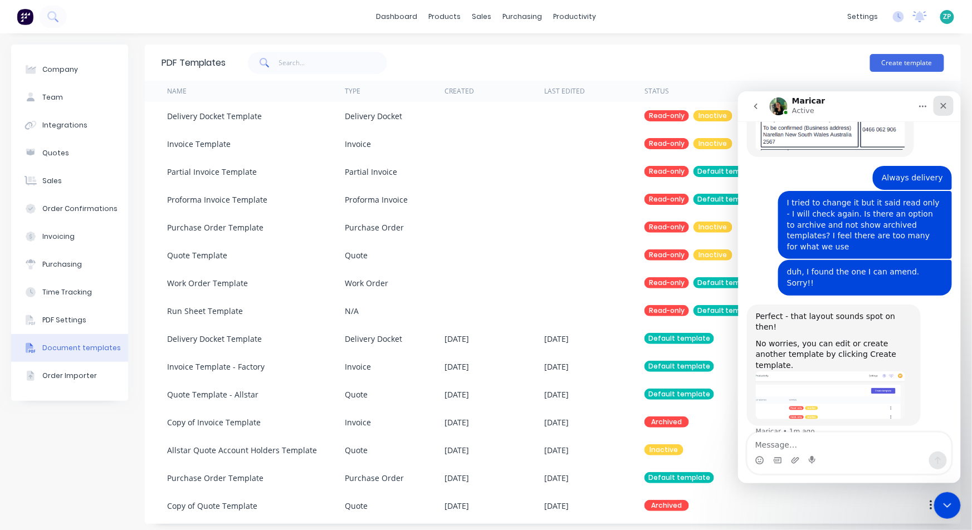
click at [939, 105] on icon "Close" at bounding box center [943, 105] width 9 height 9
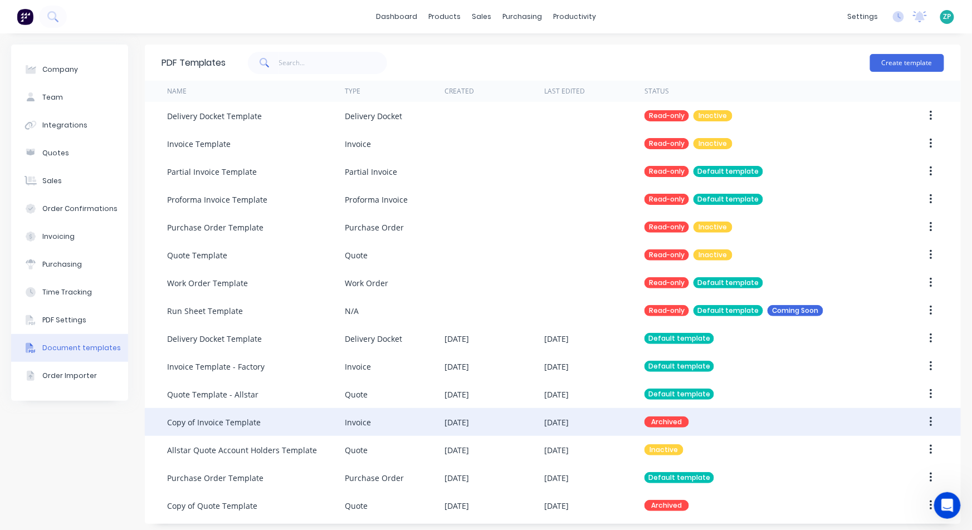
scroll to position [664, 0]
click at [199, 418] on div "Copy of Invoice Template" at bounding box center [214, 423] width 94 height 12
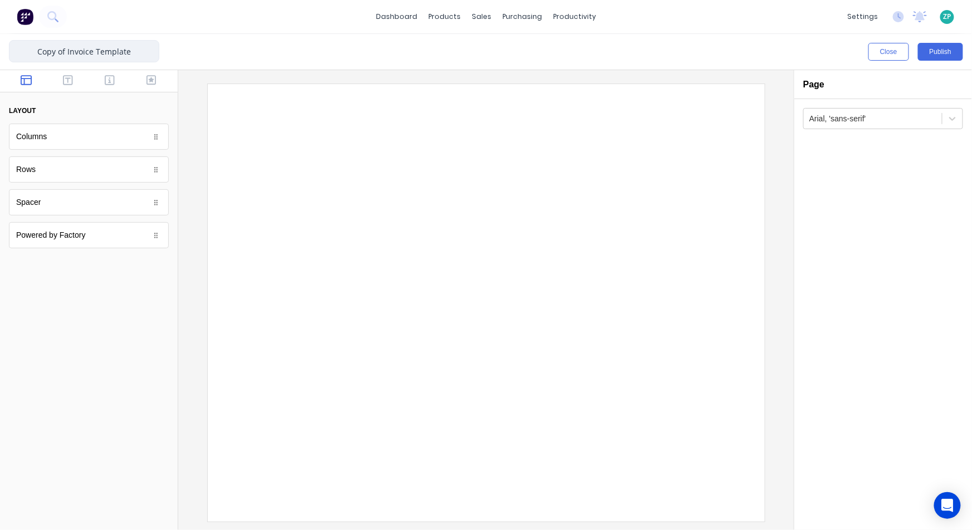
click at [32, 53] on input "Copy of Invoice Template" at bounding box center [84, 51] width 150 height 22
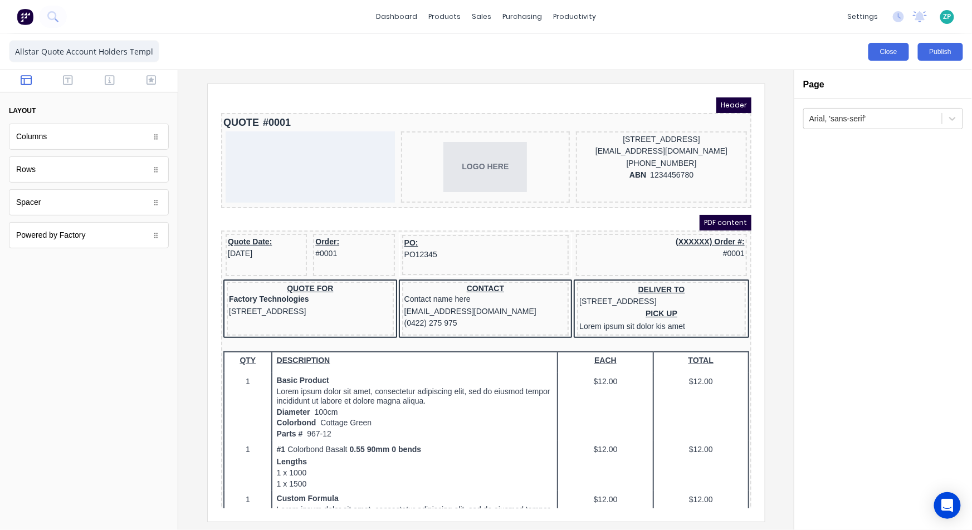
click at [900, 51] on button "Close" at bounding box center [889, 52] width 41 height 18
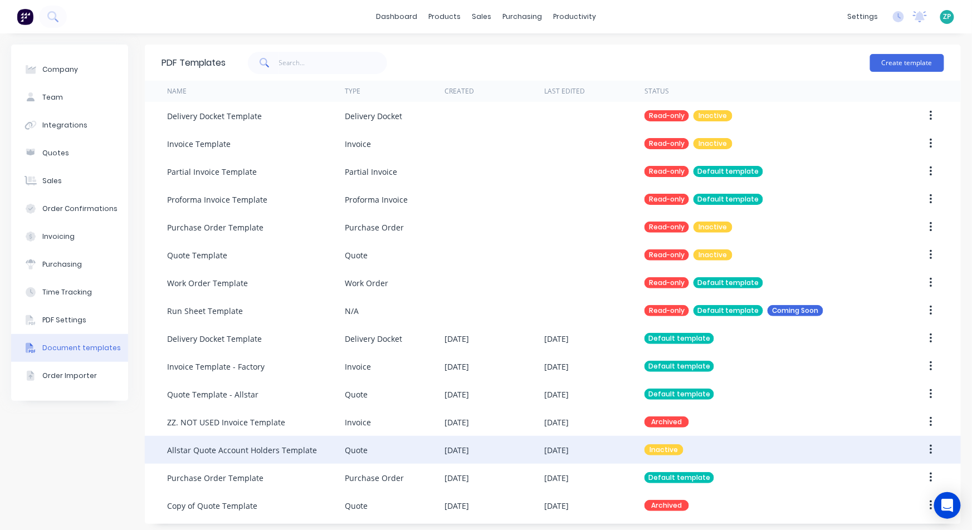
click at [213, 455] on div "Allstar Quote Account Holders Template" at bounding box center [242, 451] width 150 height 12
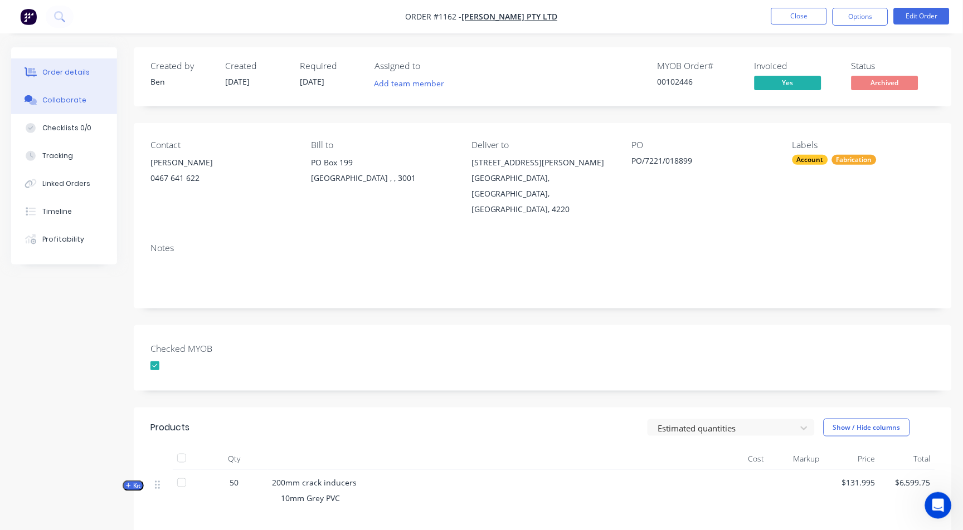
click at [58, 94] on button "Collaborate" at bounding box center [64, 100] width 106 height 28
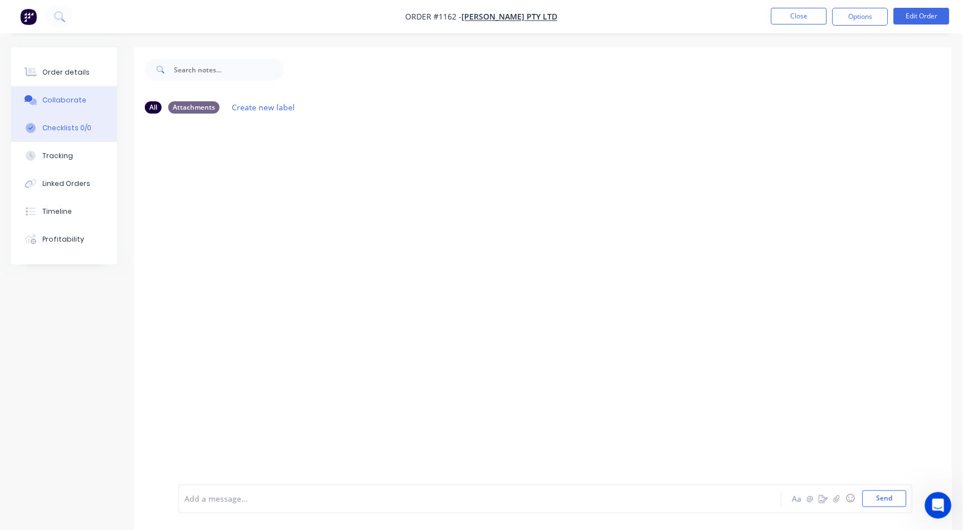
click at [69, 134] on button "Checklists 0/0" at bounding box center [64, 128] width 106 height 28
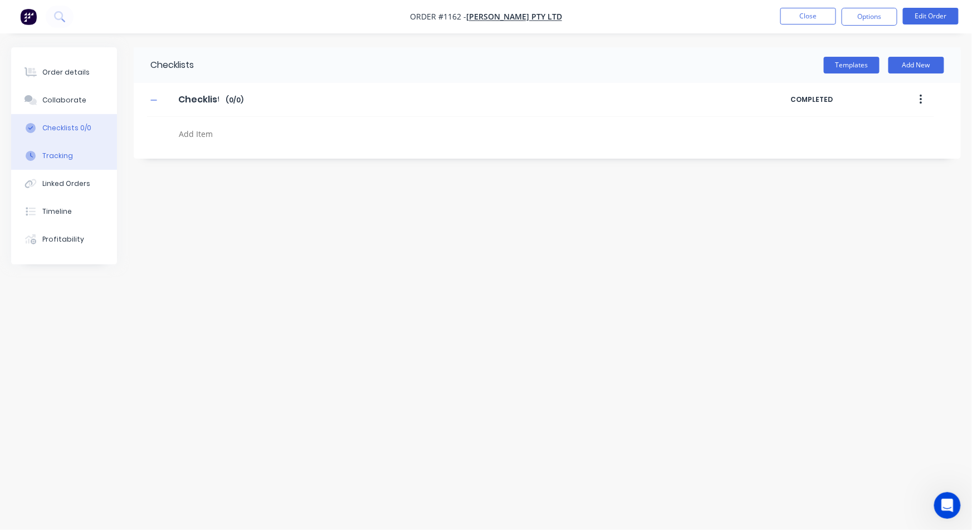
click at [64, 149] on button "Tracking" at bounding box center [64, 156] width 106 height 28
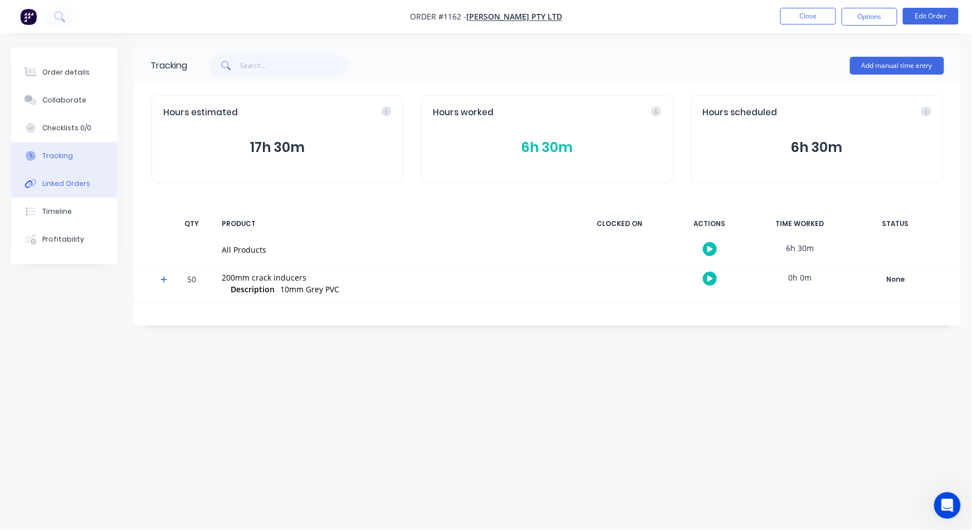
click at [51, 187] on div "Linked Orders" at bounding box center [66, 184] width 48 height 10
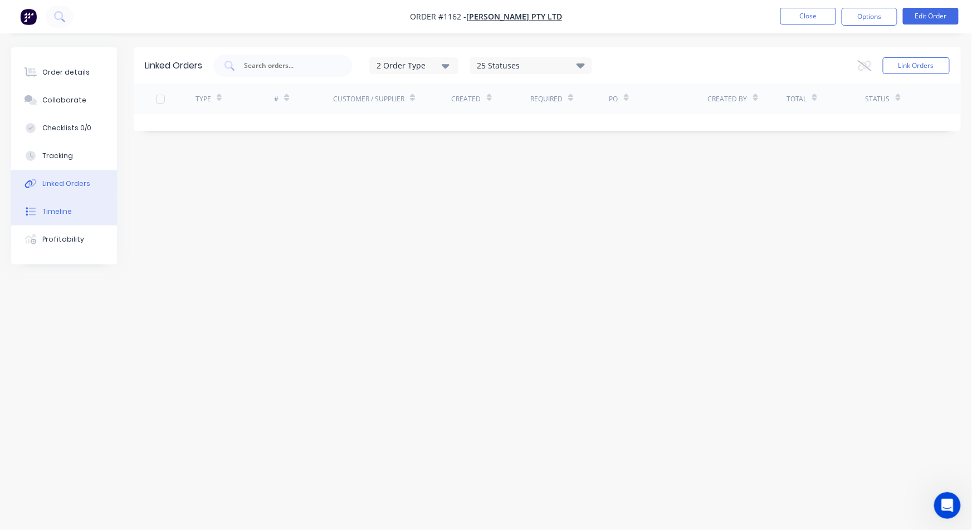
click at [67, 209] on div "Timeline" at bounding box center [57, 212] width 30 height 10
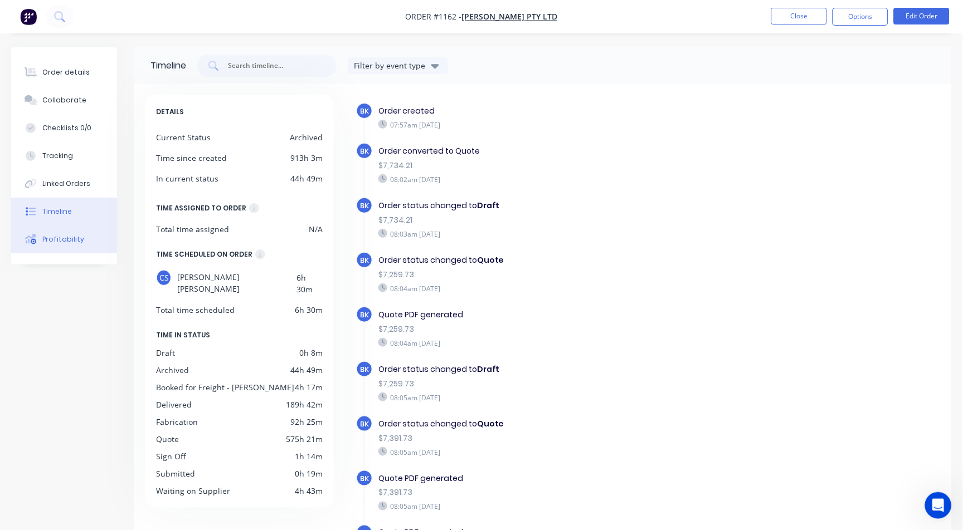
click at [65, 235] on div "Profitability" at bounding box center [63, 240] width 42 height 10
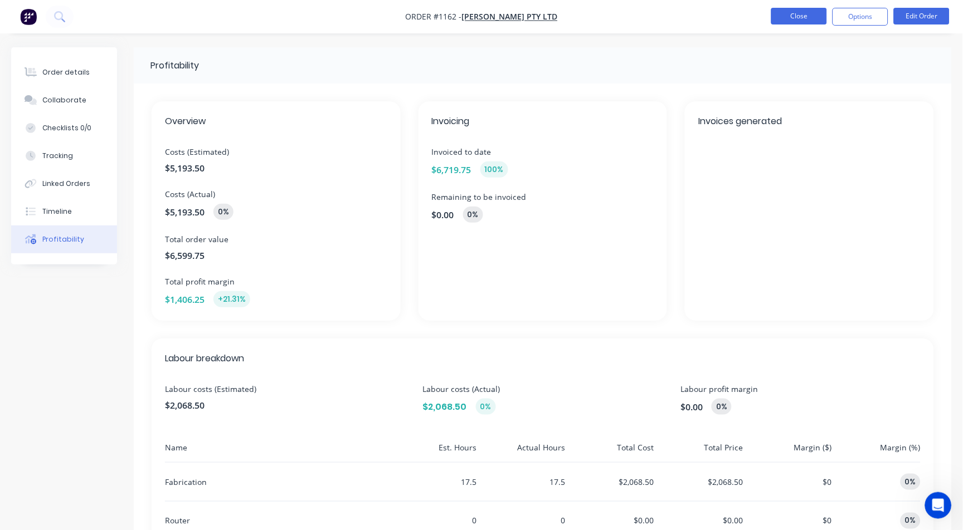
click at [803, 17] on button "Close" at bounding box center [799, 16] width 56 height 17
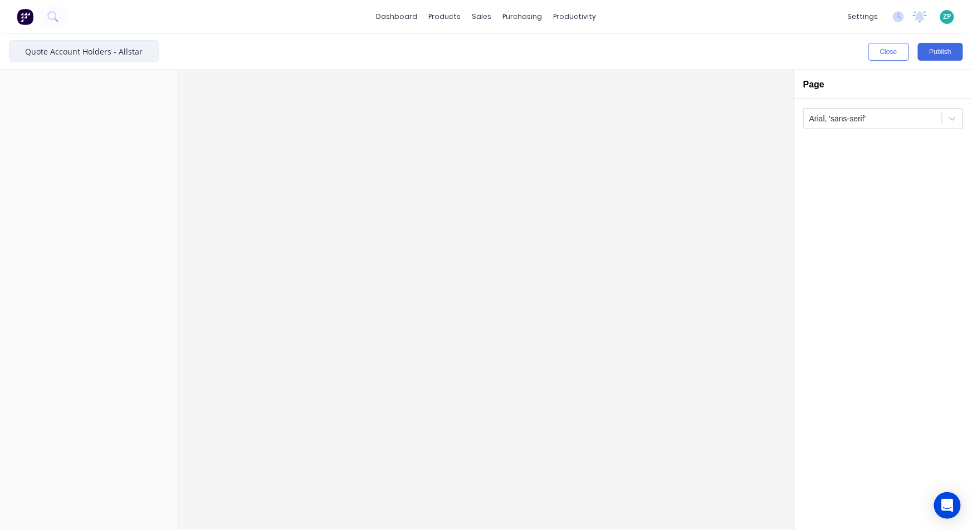
click at [111, 51] on input "Quote Account Holders - Allstar" at bounding box center [84, 51] width 150 height 22
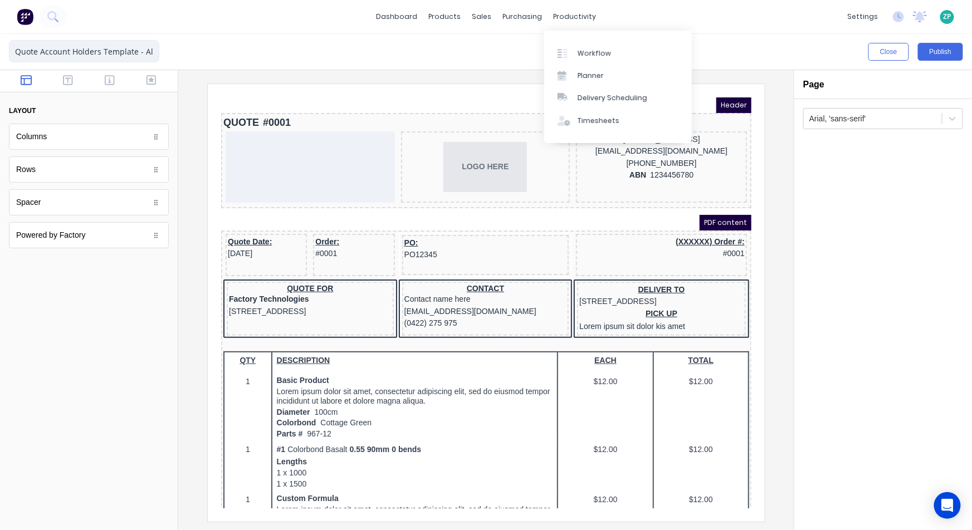
type input "Quote Account Holders Template - Allstar"
drag, startPoint x: 905, startPoint y: 65, endPoint x: 917, endPoint y: 60, distance: 12.2
click at [907, 65] on div "Close Publish" at bounding box center [486, 52] width 972 height 36
click at [920, 57] on button "Publish" at bounding box center [940, 52] width 45 height 18
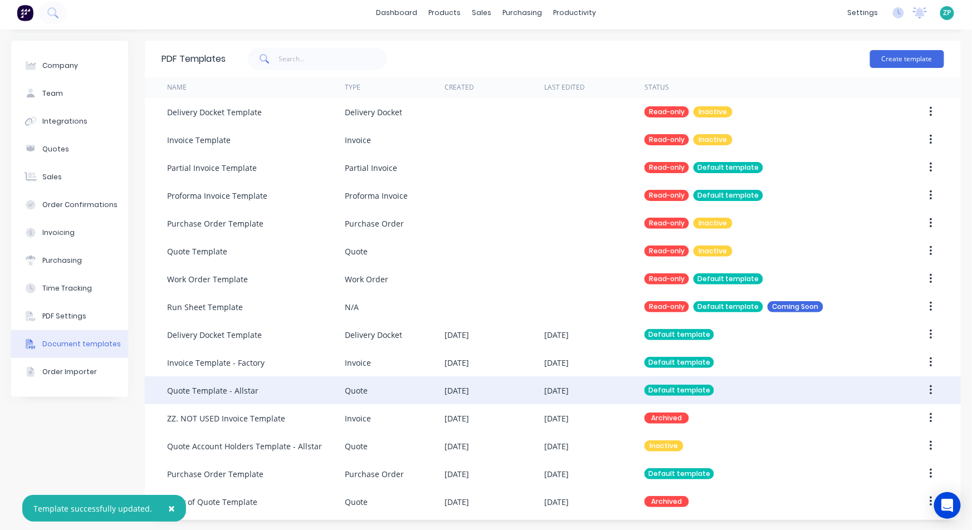
scroll to position [4, 0]
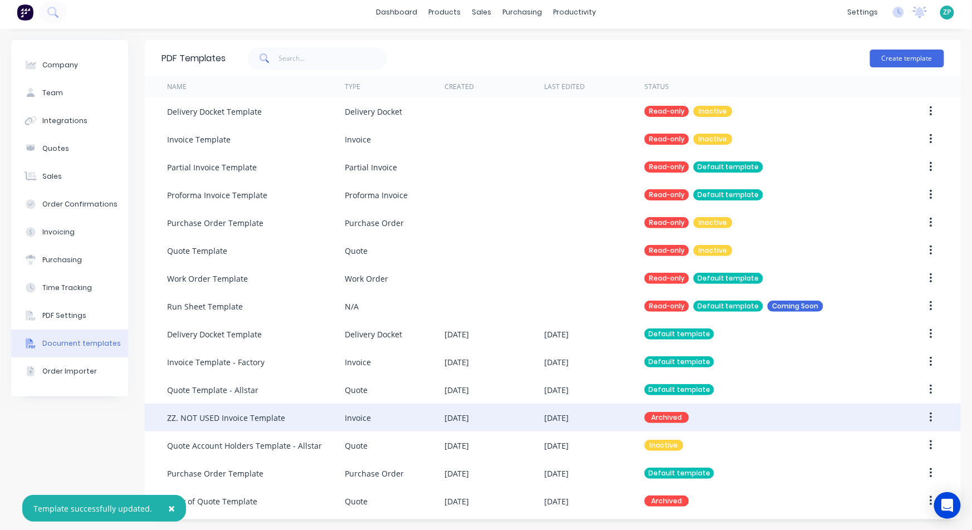
click at [930, 414] on icon "button" at bounding box center [931, 418] width 2 height 10
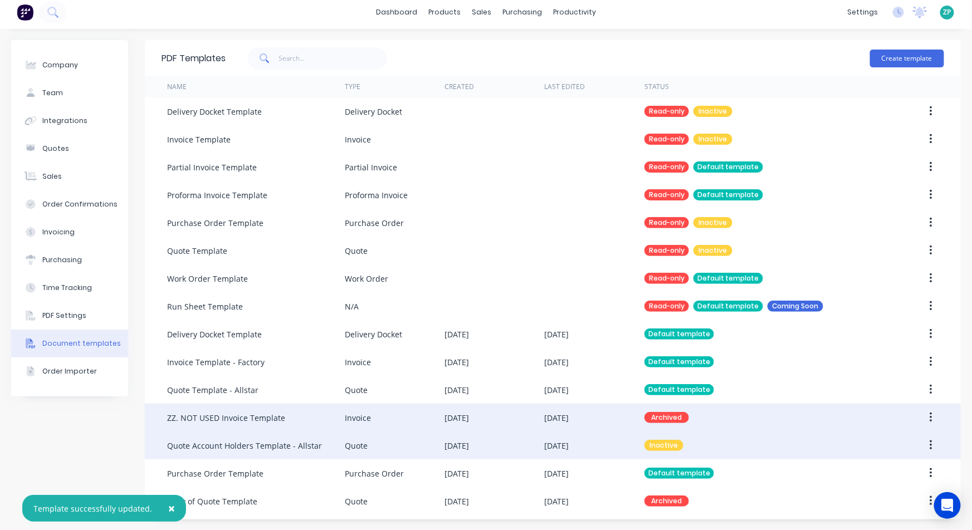
click at [927, 445] on button "button" at bounding box center [931, 446] width 26 height 20
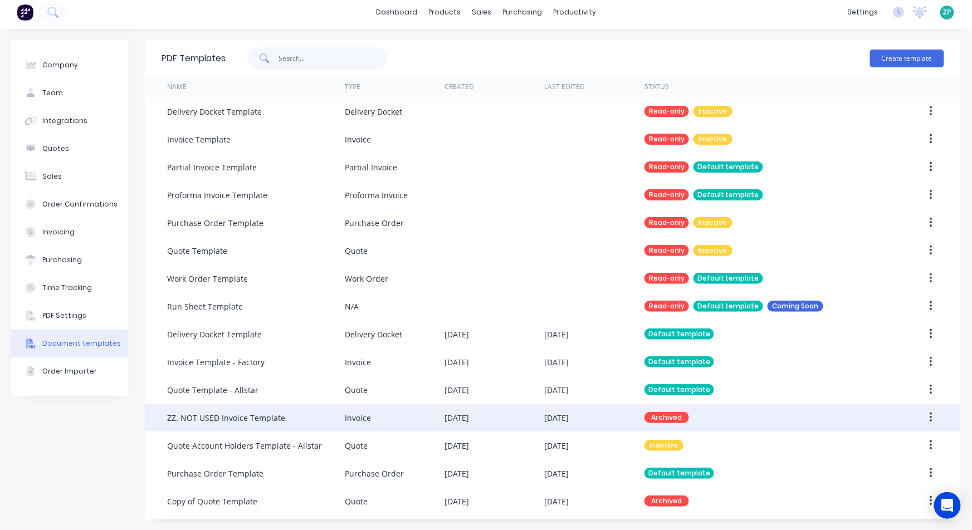
click at [306, 62] on input "text" at bounding box center [333, 58] width 109 height 22
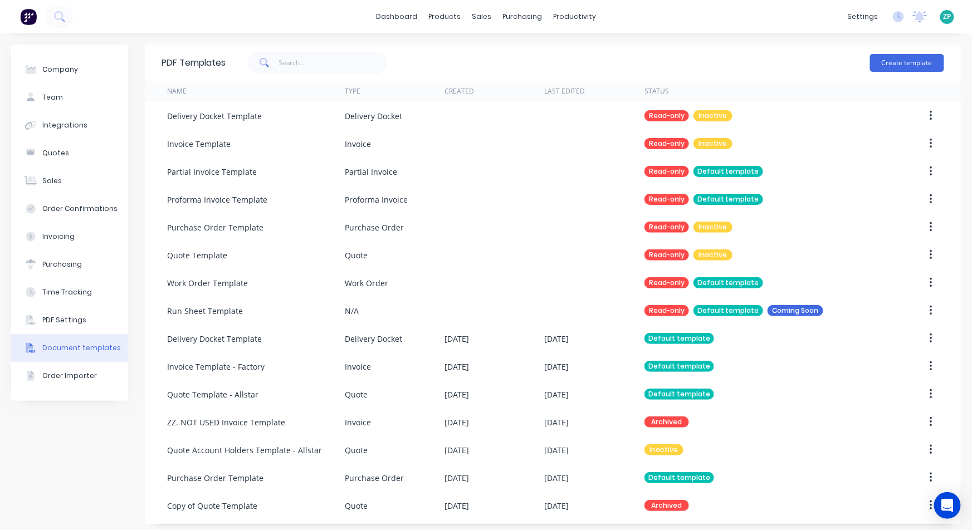
click at [566, 85] on div "Last Edited" at bounding box center [595, 91] width 100 height 21
click at [467, 85] on div "Created" at bounding box center [495, 91] width 100 height 21
click at [178, 90] on div "Name" at bounding box center [177, 91] width 20 height 10
click at [80, 369] on button "Order Importer" at bounding box center [69, 376] width 117 height 28
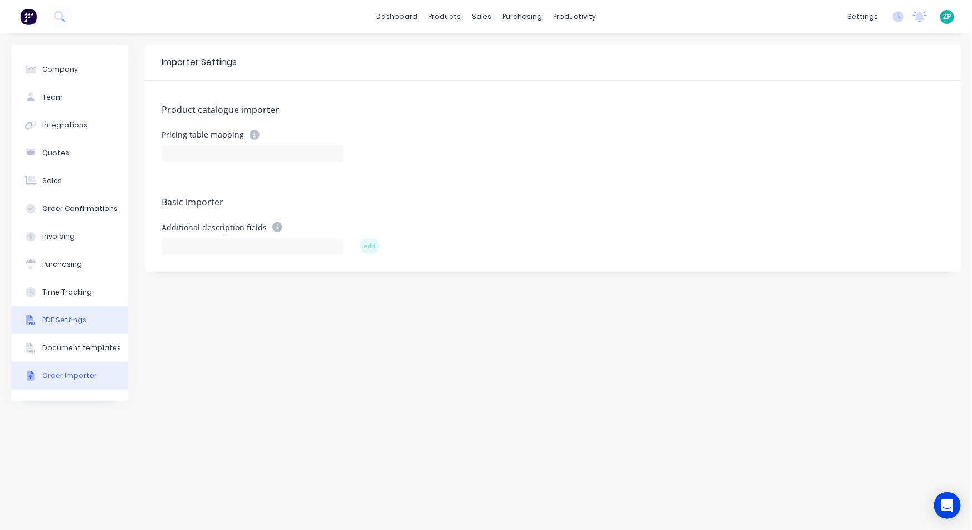
click at [87, 308] on button "PDF Settings" at bounding box center [69, 320] width 117 height 28
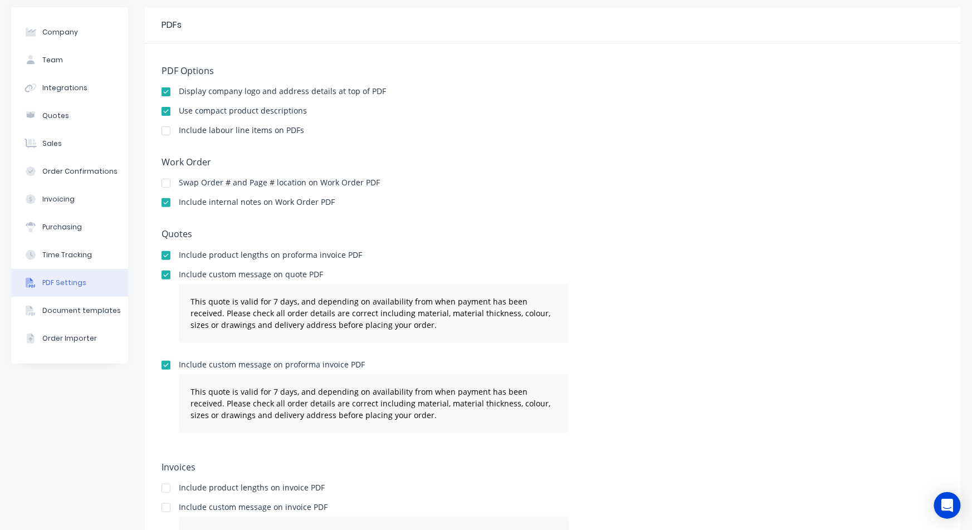
scroll to position [128, 0]
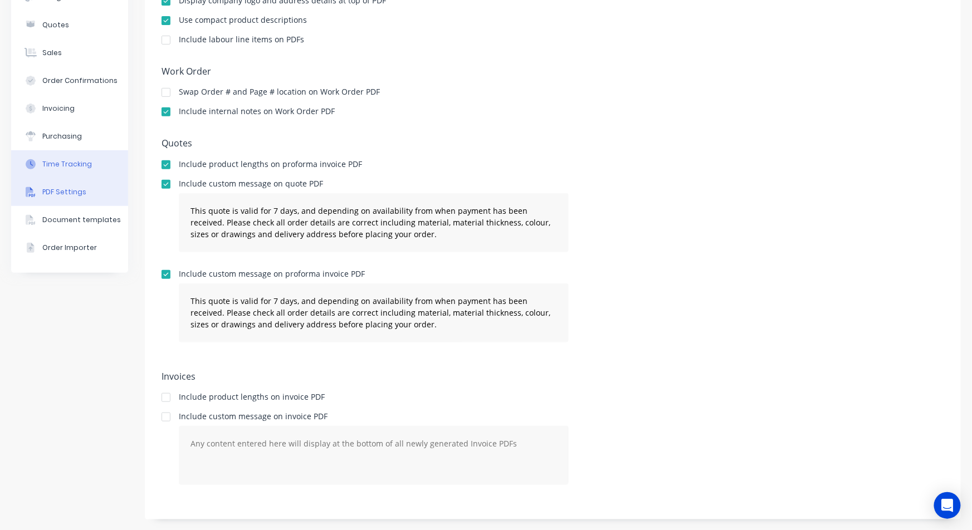
click at [56, 162] on div "Time Tracking" at bounding box center [67, 164] width 50 height 10
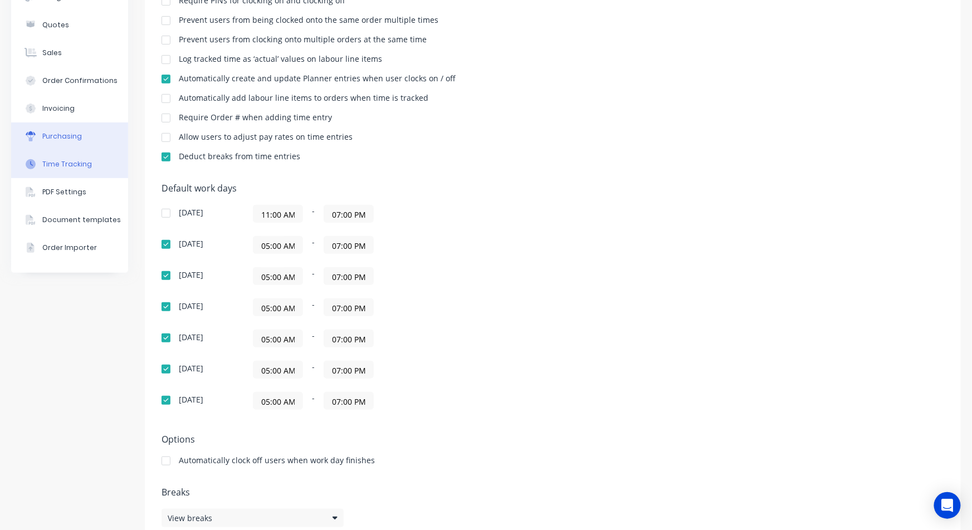
click at [58, 142] on button "Purchasing" at bounding box center [69, 137] width 117 height 28
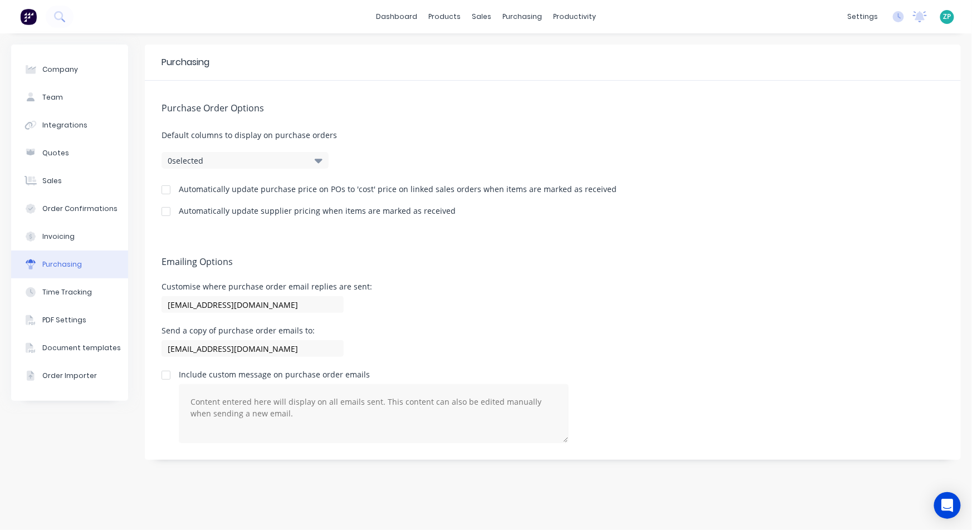
click at [164, 379] on div at bounding box center [166, 375] width 22 height 22
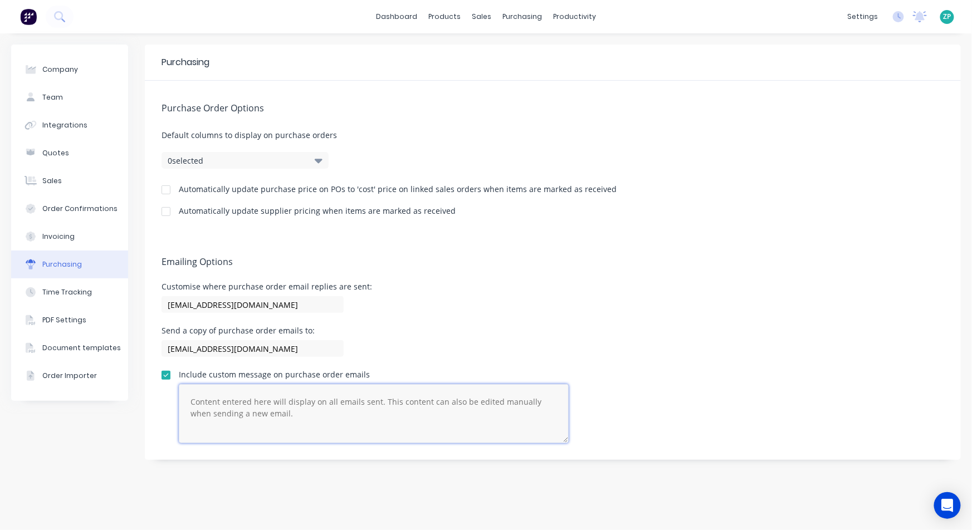
drag, startPoint x: 215, startPoint y: 413, endPoint x: 167, endPoint y: 394, distance: 52.0
click at [167, 394] on div "Include custom message on purchase order emails" at bounding box center [553, 407] width 783 height 72
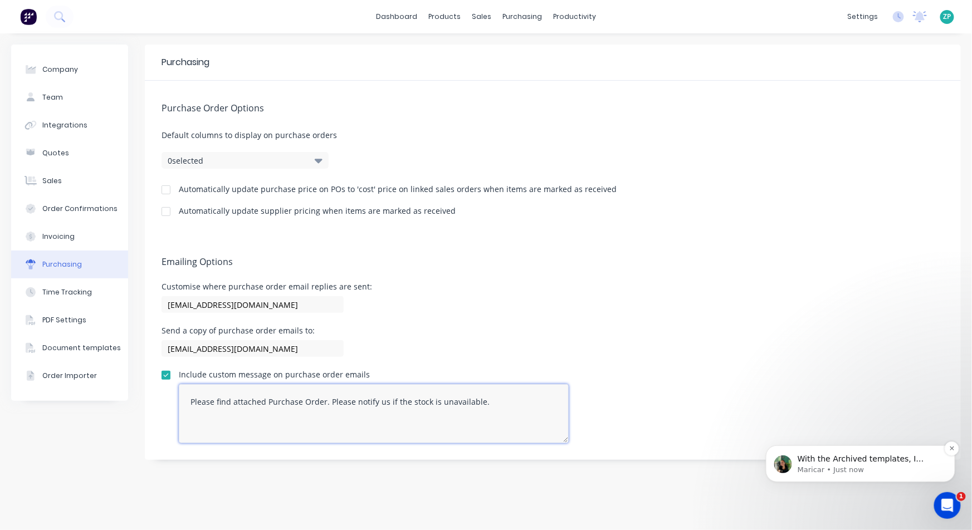
type textarea "Please find attached Purchase Order. Please notify us if the stock is unavailab…"
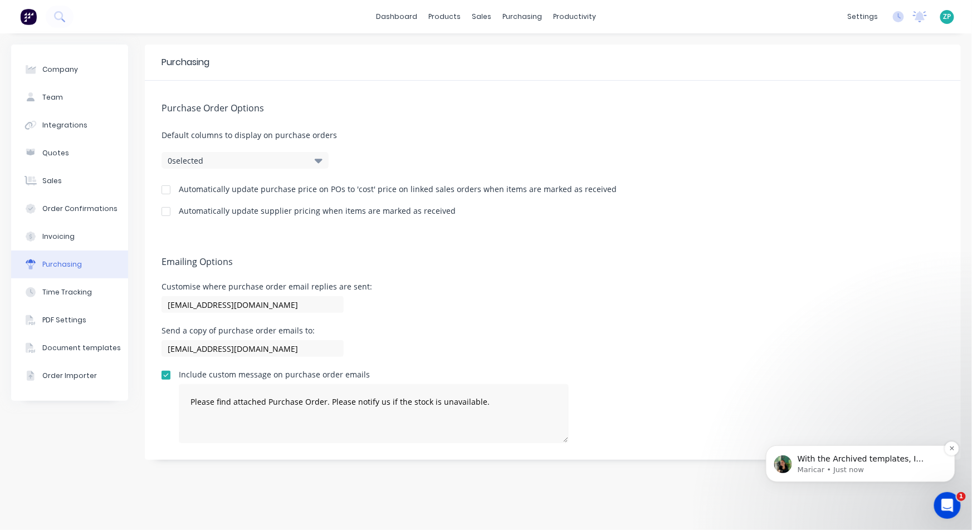
click at [907, 461] on span "With the Archived templates, I believe there’ll be a filter added to the Docume…" at bounding box center [868, 491] width 143 height 75
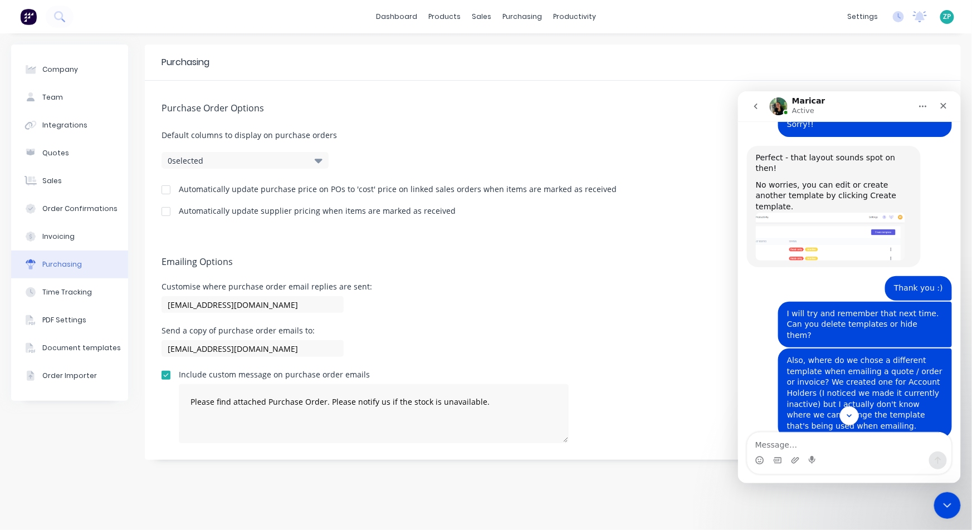
scroll to position [861, 0]
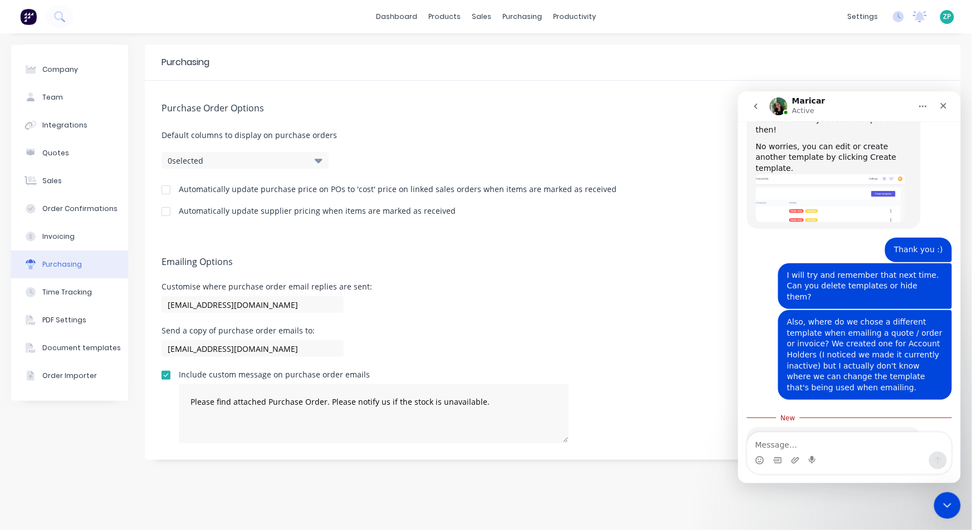
click at [836, 439] on textarea "Message…" at bounding box center [849, 441] width 204 height 19
type textarea "ok, thank you"
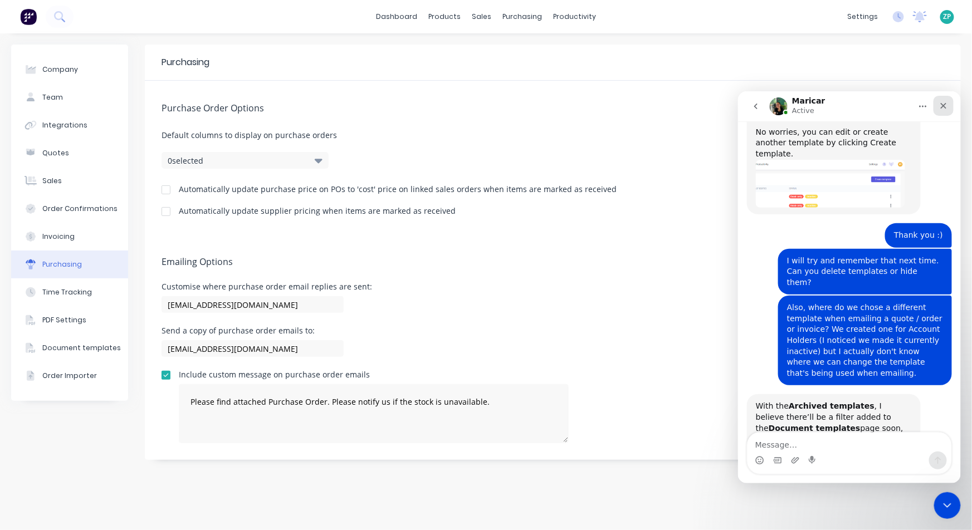
click at [940, 105] on icon "Close" at bounding box center [943, 105] width 9 height 9
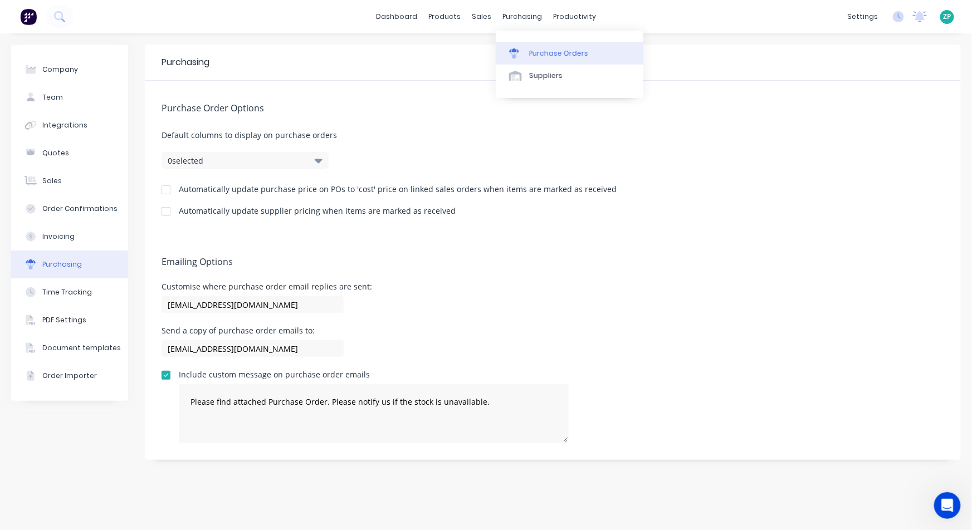
click at [535, 49] on div "Purchase Orders" at bounding box center [558, 53] width 59 height 10
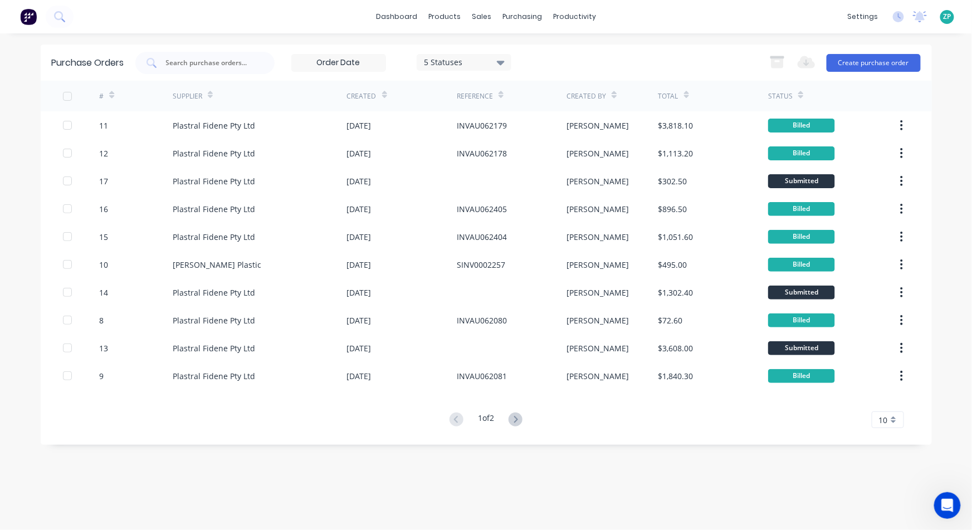
click at [500, 57] on icon at bounding box center [501, 62] width 8 height 12
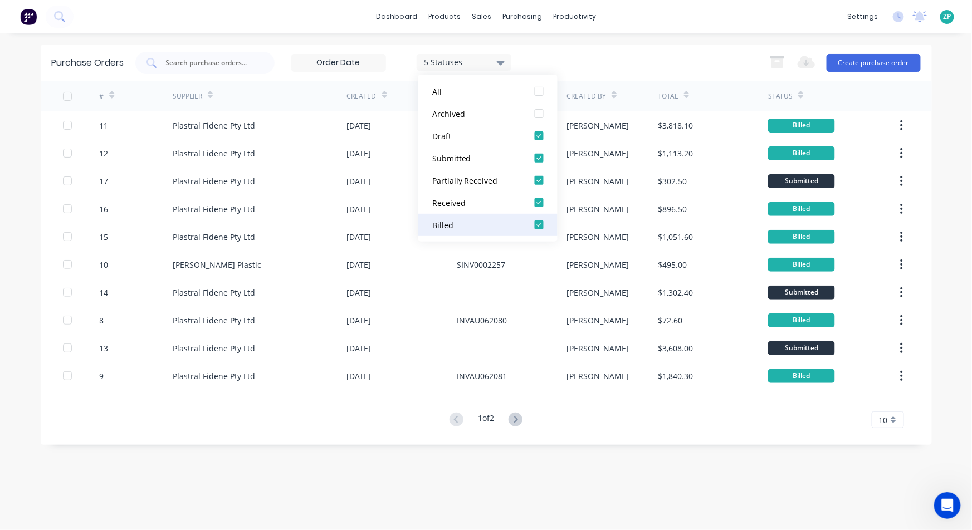
click at [455, 227] on div "Billed" at bounding box center [476, 225] width 89 height 12
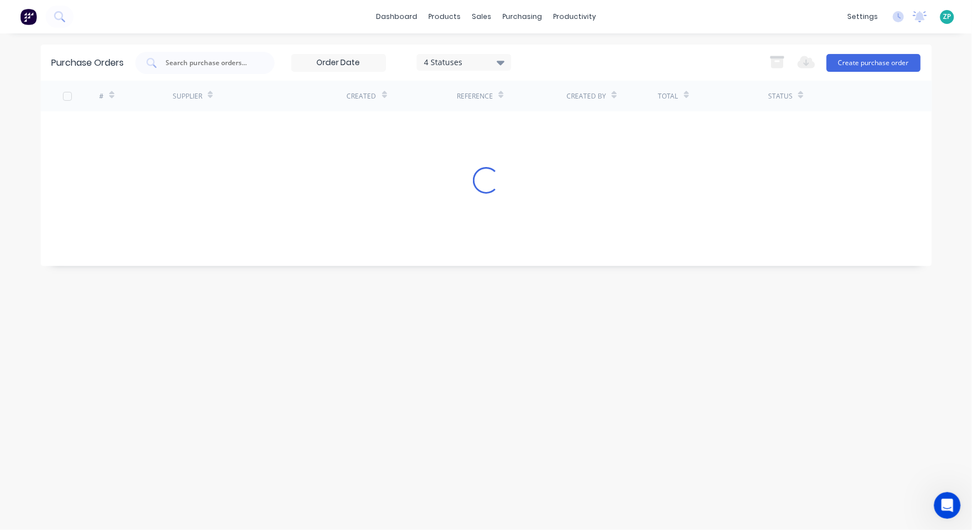
click at [622, 48] on div "Purchase Orders 4 Statuses 4 Statuses Export to Excel (XLSX) Create purchase or…" at bounding box center [487, 63] width 892 height 36
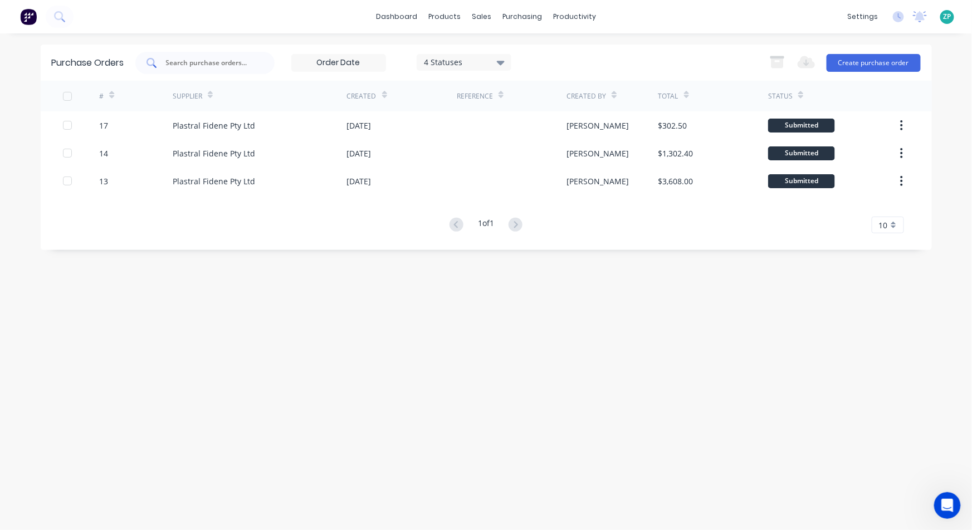
click at [243, 65] on input "text" at bounding box center [211, 62] width 92 height 11
type input "11"
drag, startPoint x: 473, startPoint y: 47, endPoint x: 471, endPoint y: 58, distance: 10.8
click at [473, 48] on div "Purchase Orders 11 4 Statuses 4 Statuses Export to Excel (XLSX) Create purchase…" at bounding box center [487, 63] width 892 height 36
click at [471, 58] on div "4 Statuses" at bounding box center [464, 62] width 80 height 12
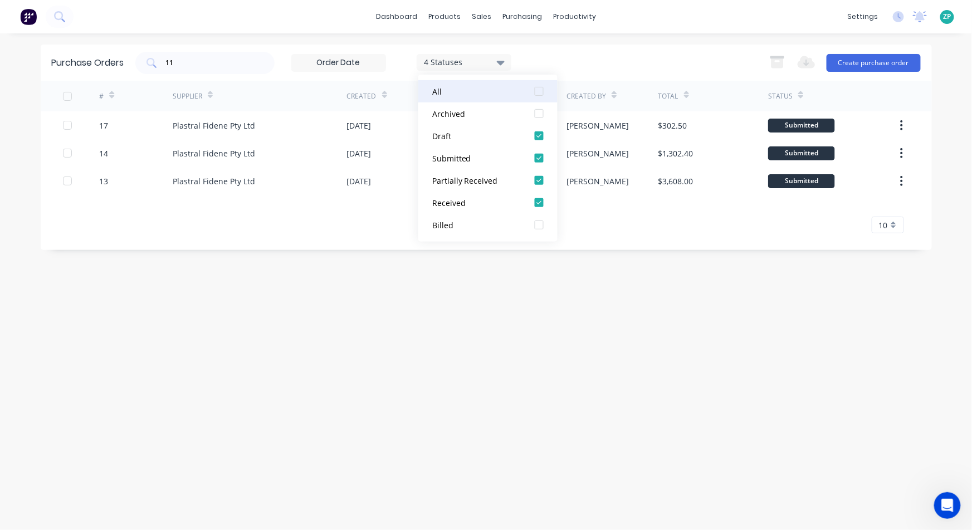
click at [450, 86] on div "All" at bounding box center [476, 91] width 89 height 12
click at [283, 321] on div "Purchase Orders 11 7 Statuses 7 Statuses Export to Excel (XLSX) Create purchase…" at bounding box center [487, 282] width 892 height 475
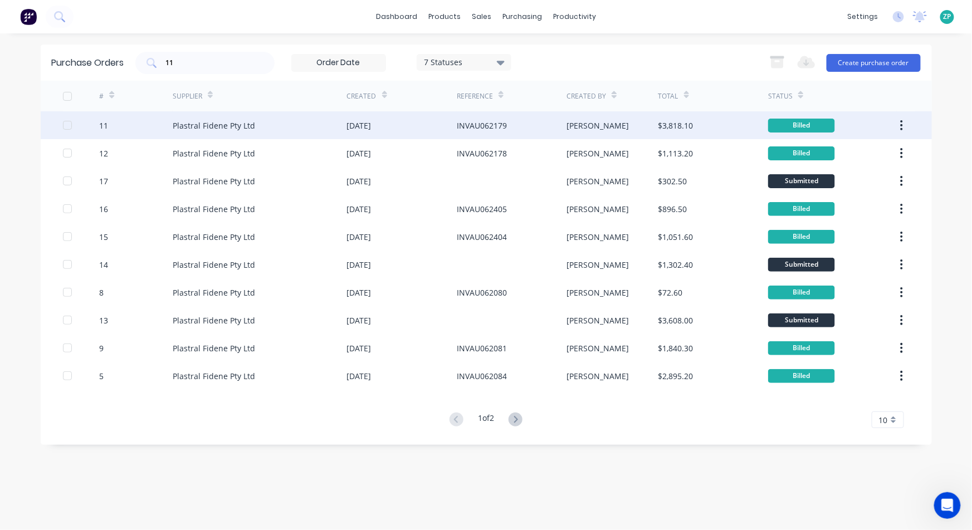
click at [109, 125] on div "11" at bounding box center [136, 125] width 74 height 28
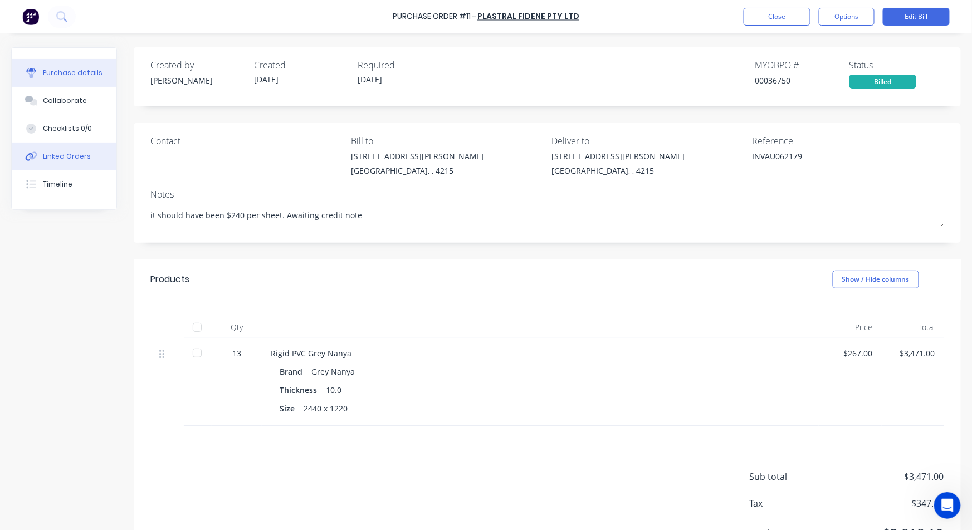
click at [57, 160] on div "Linked Orders" at bounding box center [67, 157] width 48 height 10
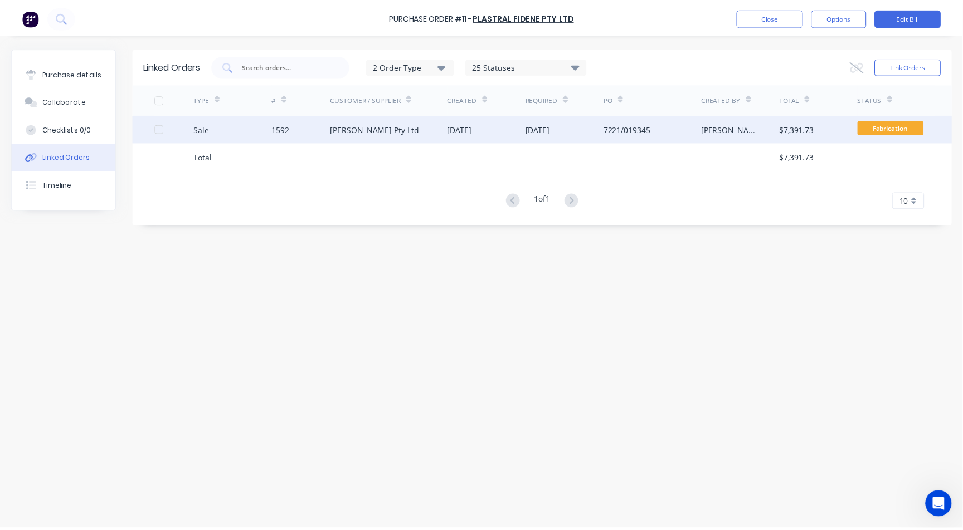
scroll to position [919, 0]
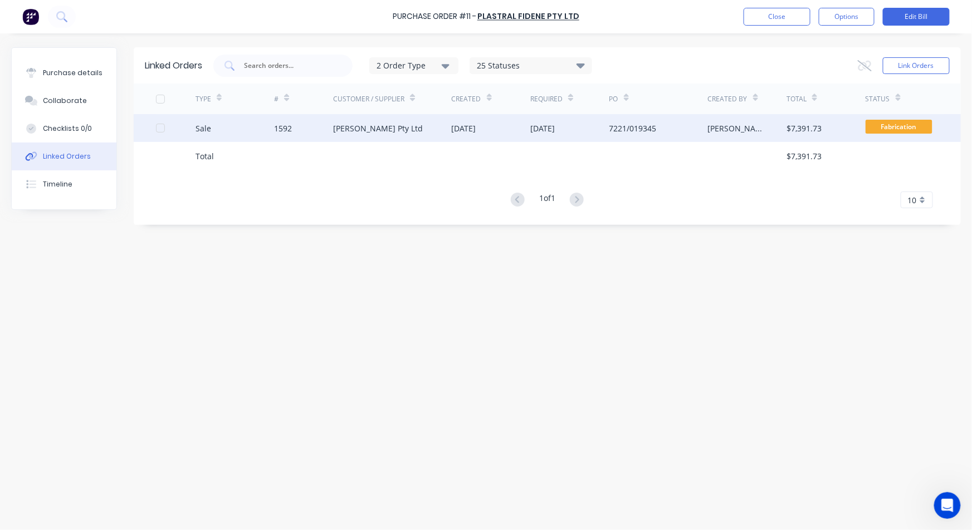
click at [287, 125] on div "1592" at bounding box center [283, 129] width 18 height 12
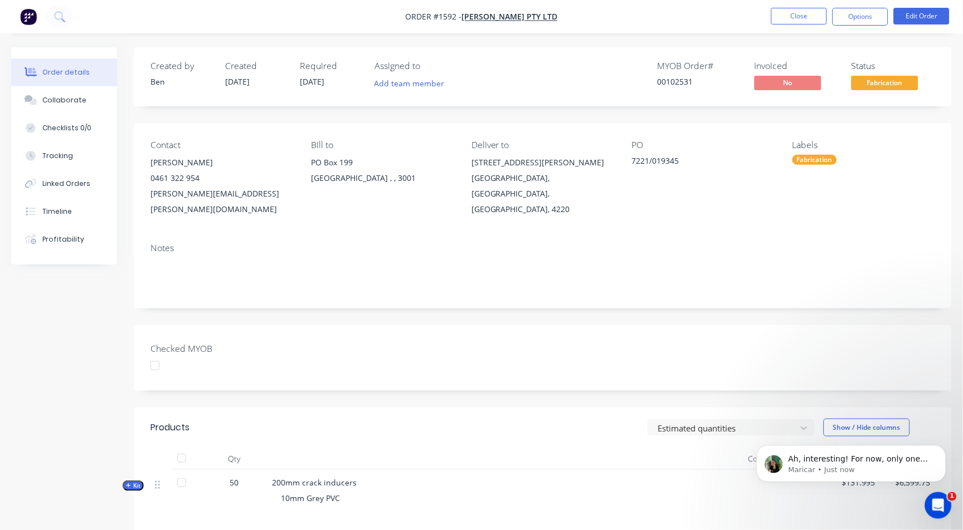
scroll to position [991, 0]
click at [868, 451] on div "Ah, interesting! For now, only one template can be set as the default at a time…" at bounding box center [850, 463] width 189 height 37
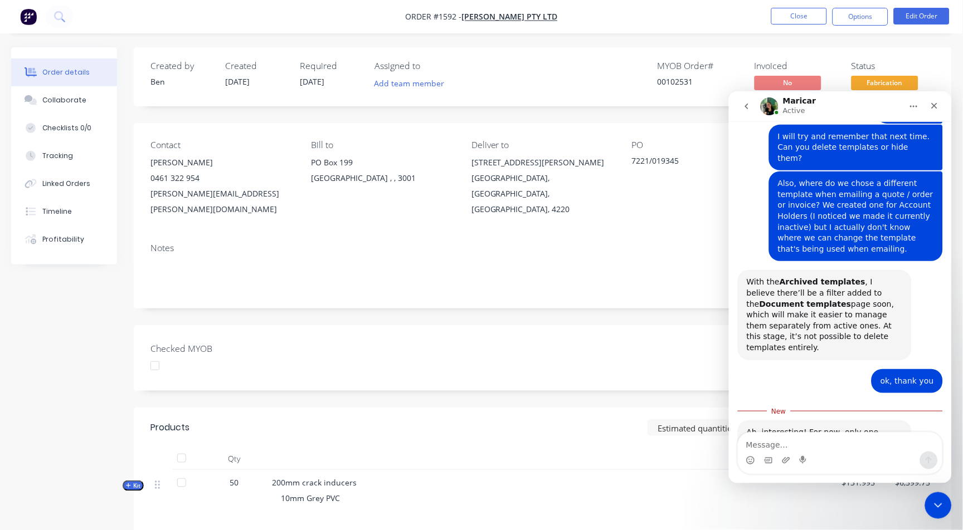
scroll to position [1009, 0]
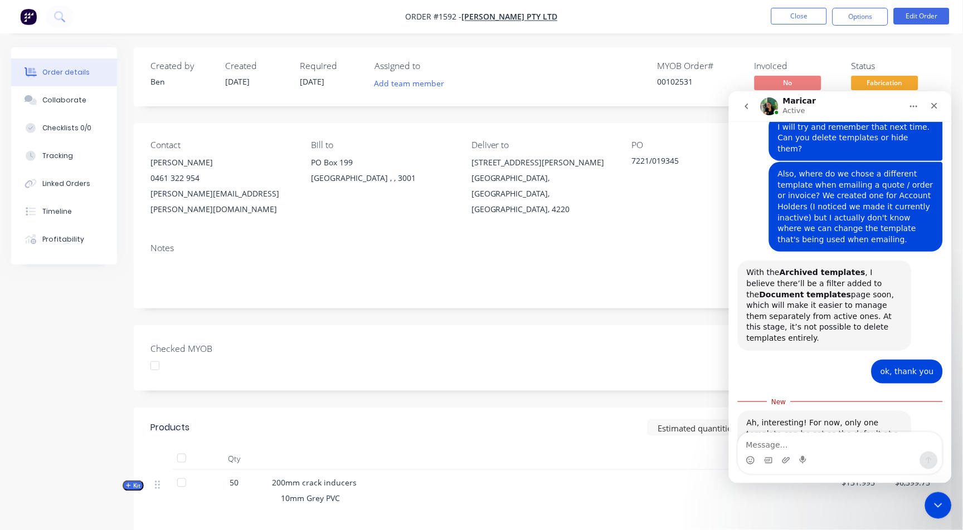
click at [790, 446] on textarea "Message…" at bounding box center [840, 441] width 204 height 19
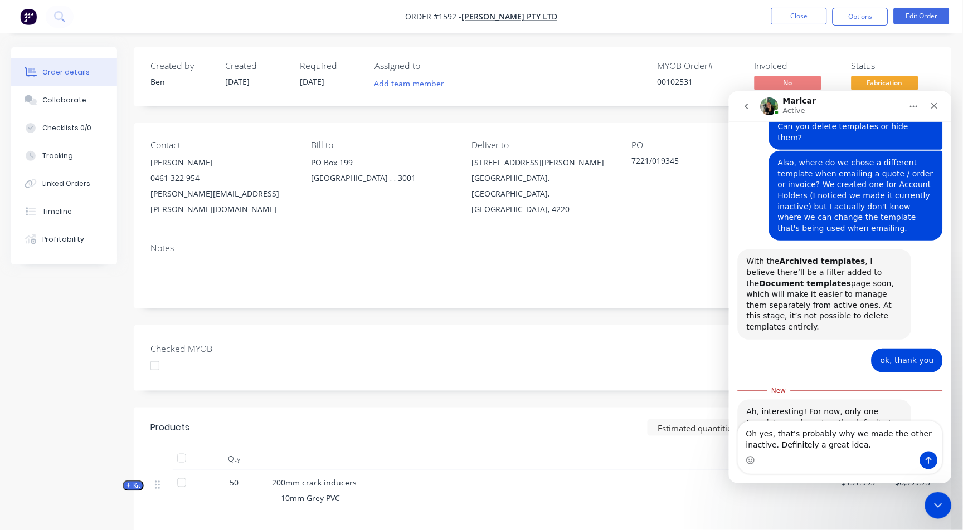
type textarea "Oh yes, that's probably why we made the other inactive. Definitely a great idea."
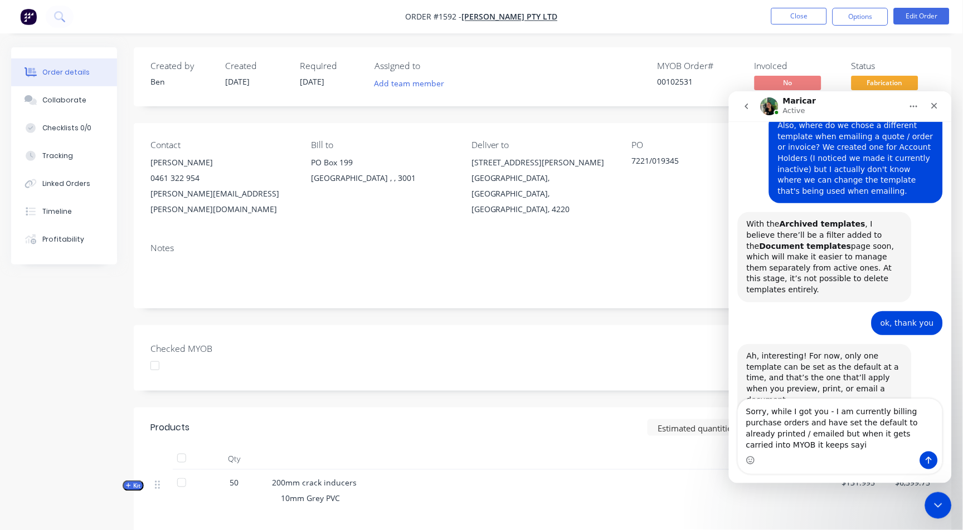
scroll to position [1068, 0]
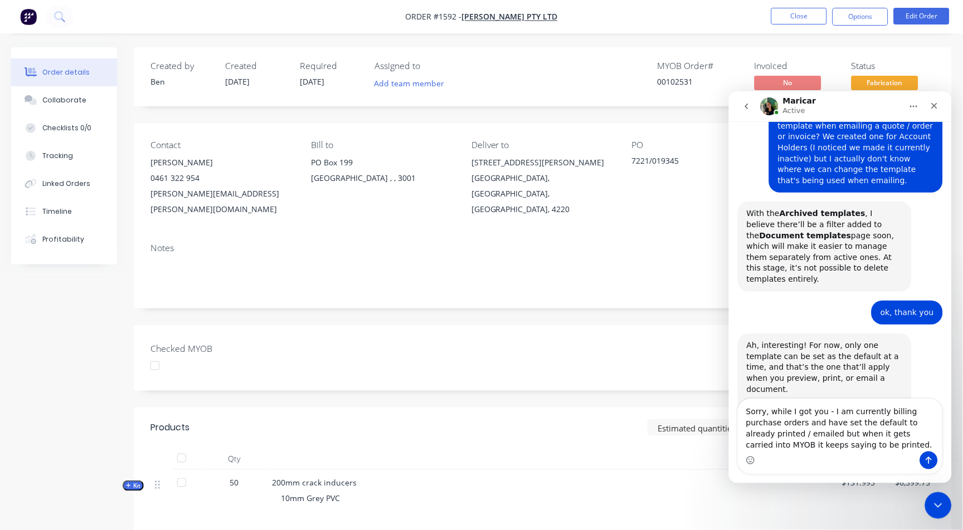
type textarea "Sorry, while I got you - I am currently billing purchase orders and have set th…"
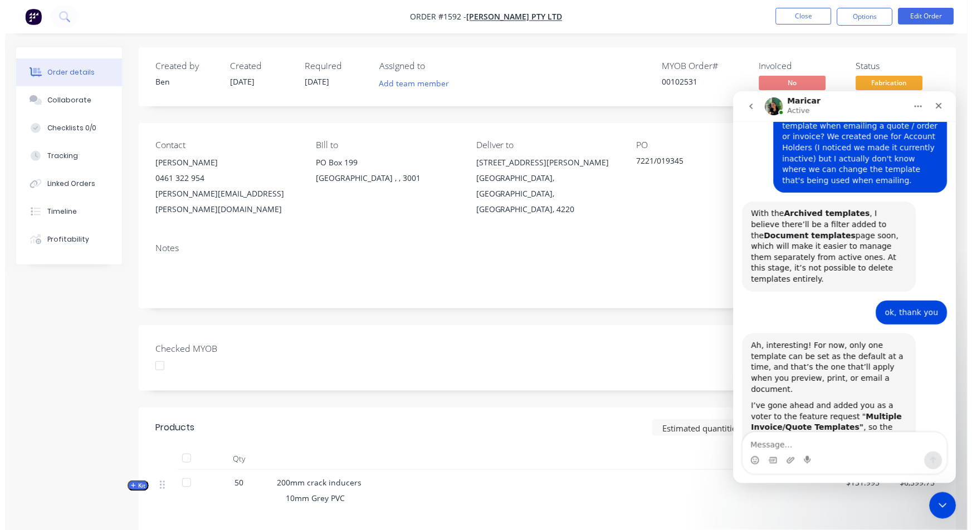
scroll to position [1104, 0]
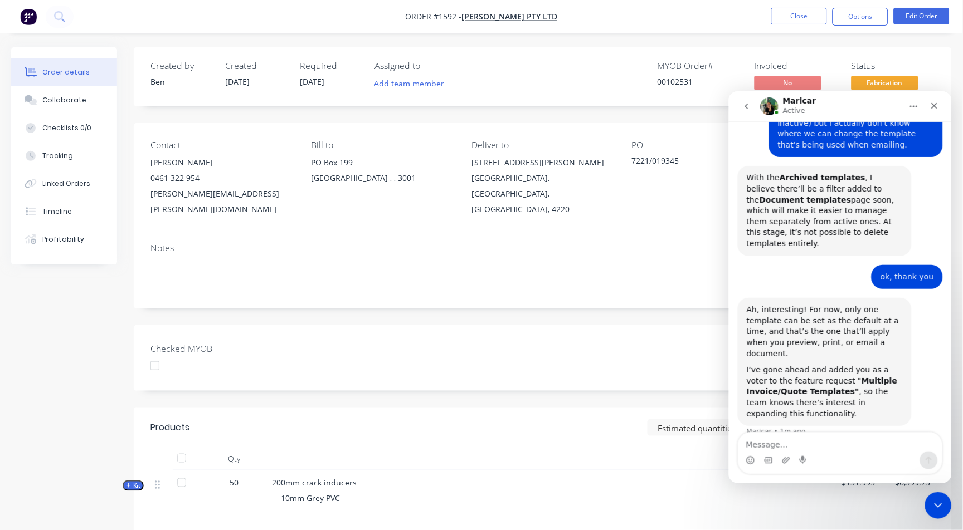
type textarea "Rigid PVC Grey Nanya - Grey Nanya, 10.0, 2440 x 1220"
click at [791, 4] on nav "Order #1592 - John Holland Pty Ltd Close Options Edit Order" at bounding box center [481, 16] width 963 height 33
click at [792, 20] on button "Close" at bounding box center [799, 16] width 56 height 17
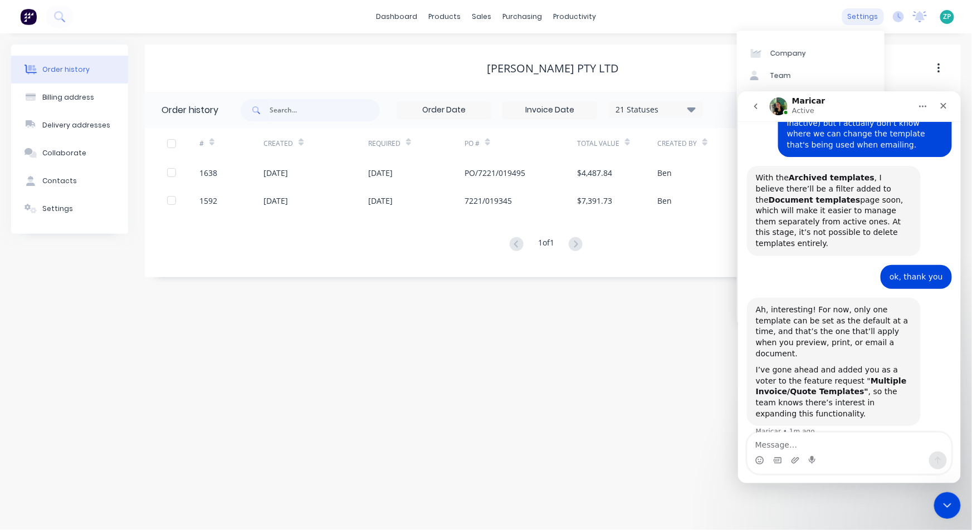
click at [869, 12] on div "settings" at bounding box center [863, 16] width 42 height 17
drag, startPoint x: 944, startPoint y: 106, endPoint x: 1673, endPoint y: 158, distance: 730.6
click at [944, 106] on icon "Close" at bounding box center [944, 106] width 6 height 6
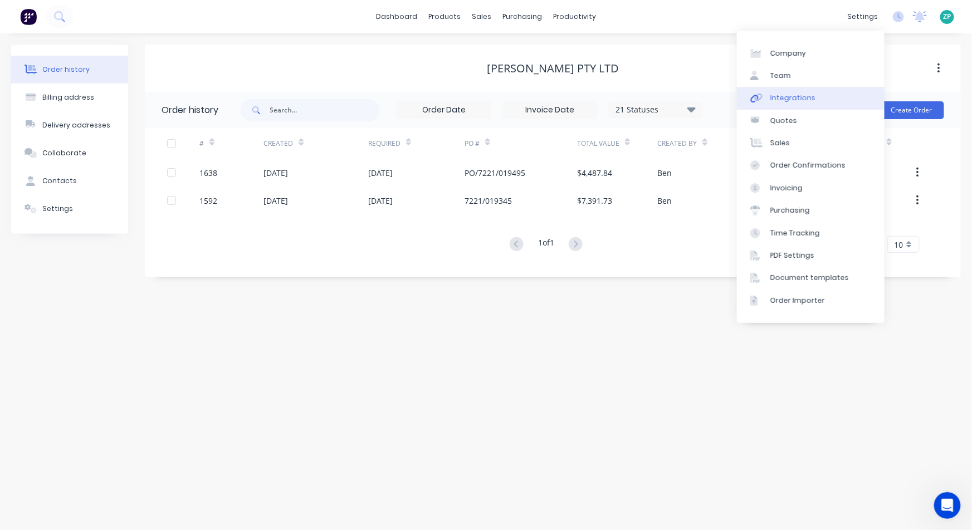
click at [790, 94] on div "Integrations" at bounding box center [793, 98] width 45 height 10
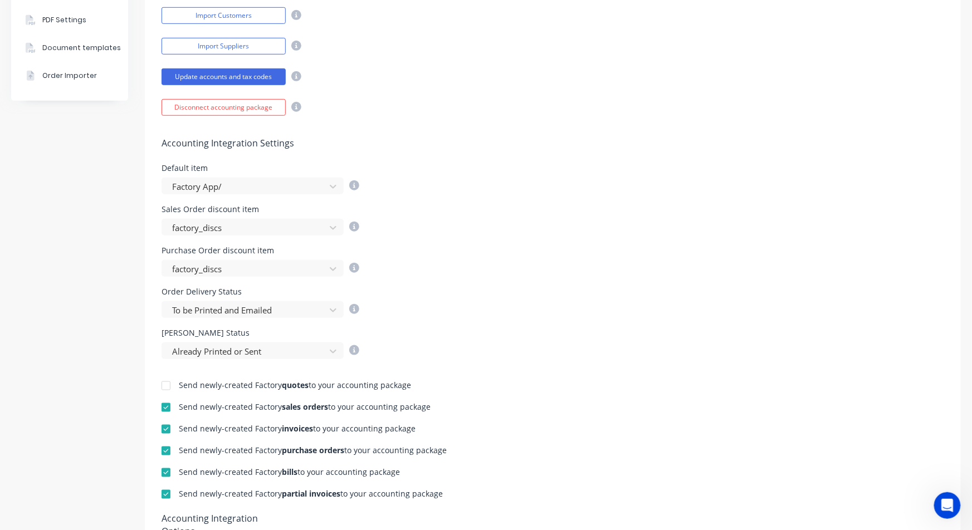
scroll to position [309, 0]
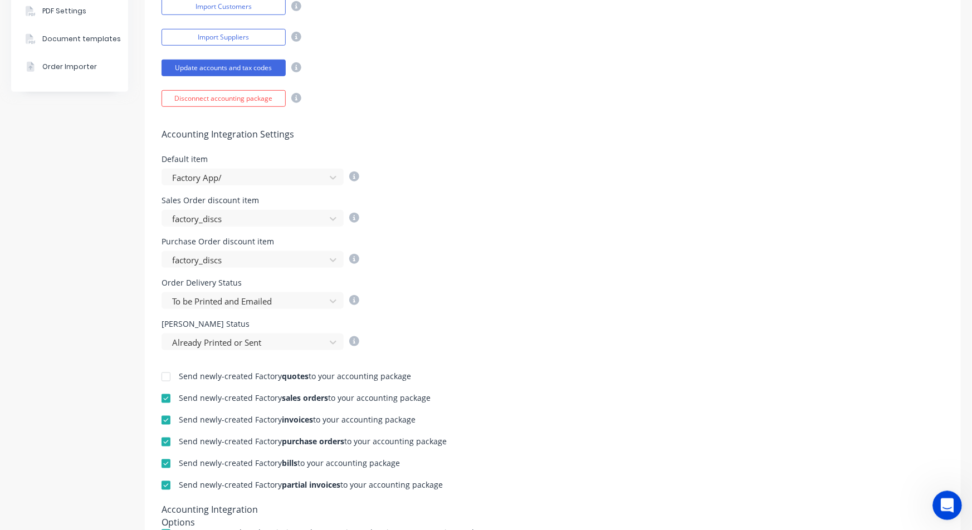
click at [949, 499] on div "Open Intercom Messenger" at bounding box center [946, 504] width 37 height 37
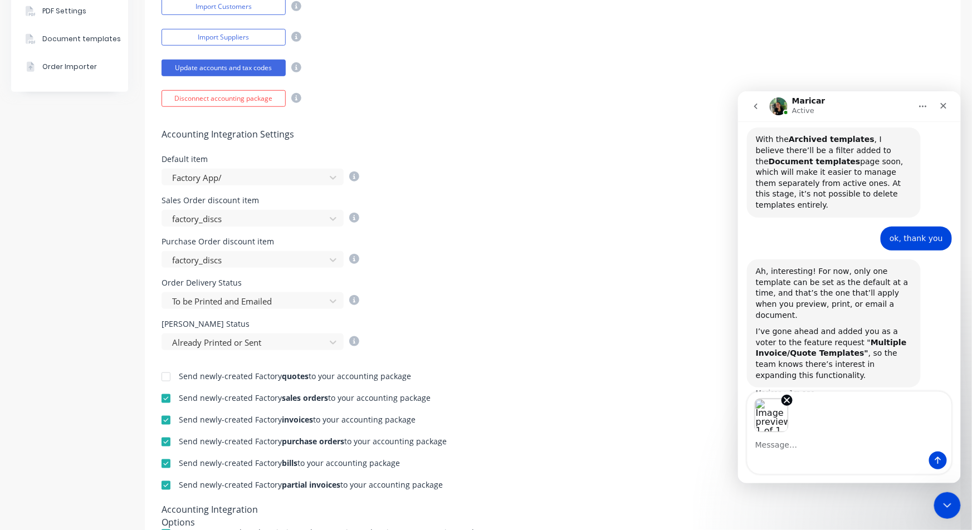
scroll to position [1145, 0]
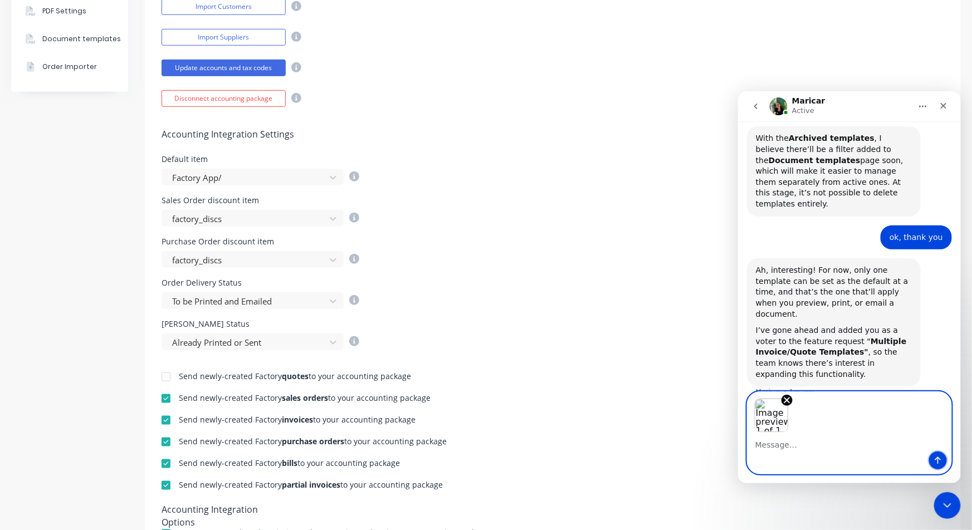
click at [934, 462] on icon "Send a message…" at bounding box center [937, 460] width 9 height 9
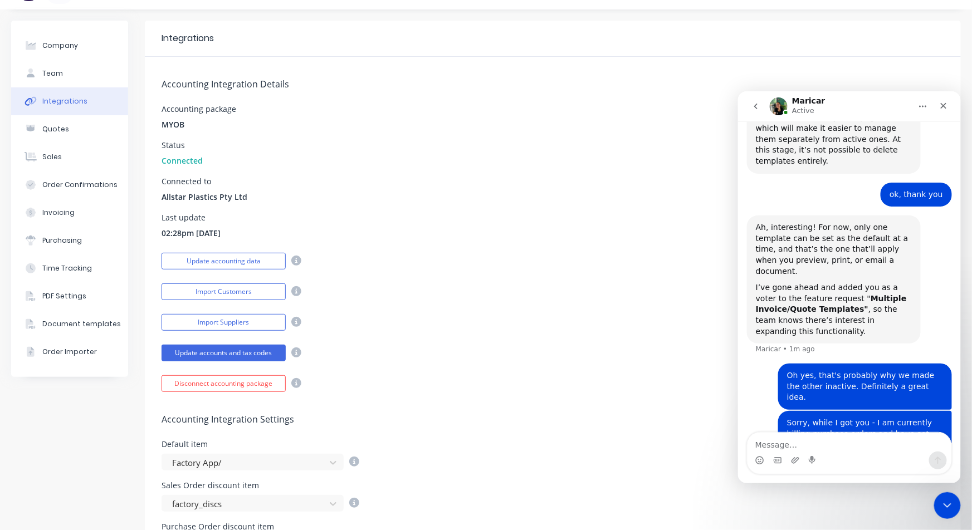
scroll to position [0, 0]
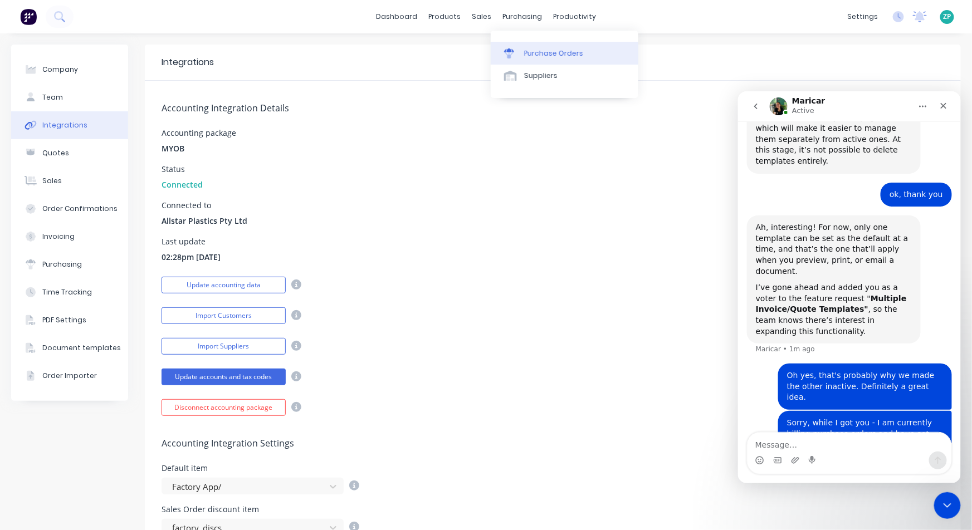
click at [530, 52] on div "Purchase Orders" at bounding box center [553, 53] width 59 height 10
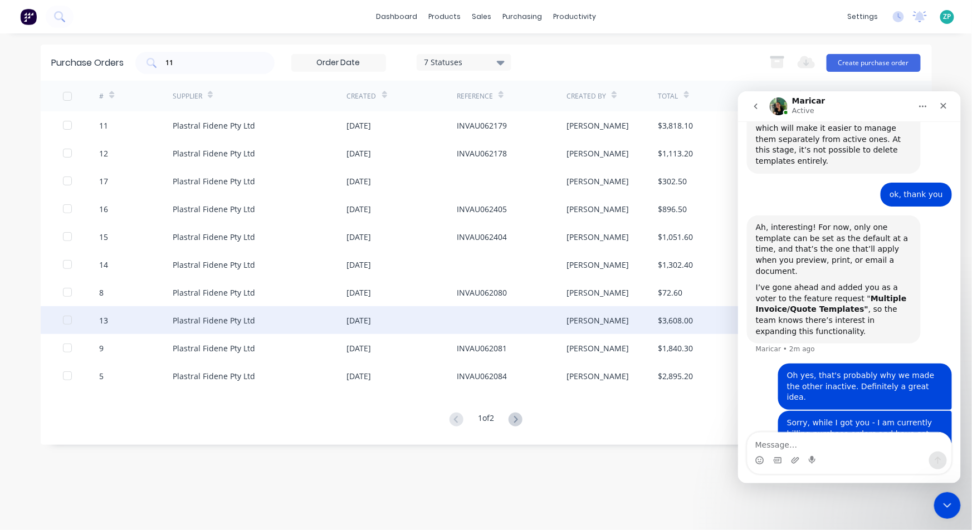
click at [104, 315] on div "13" at bounding box center [103, 321] width 9 height 12
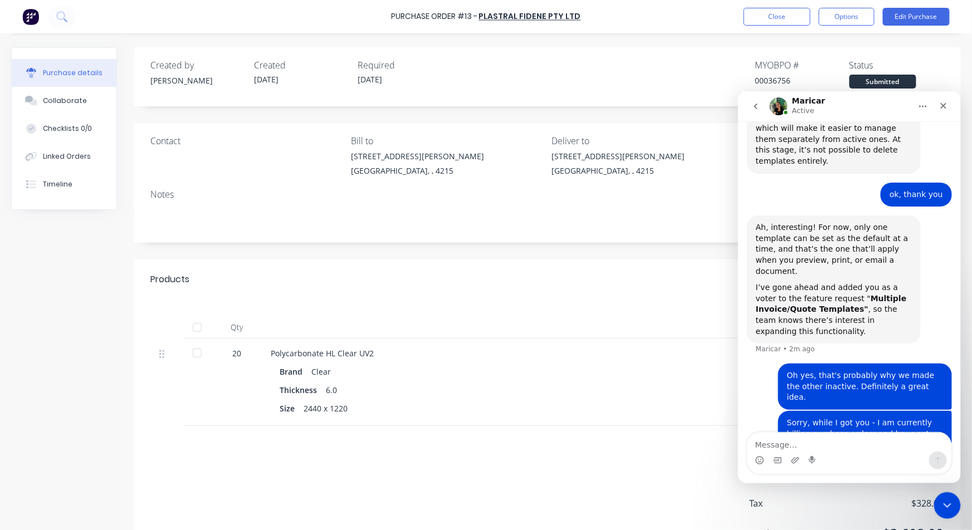
click at [574, 264] on div "Products Show / Hide columns" at bounding box center [547, 280] width 827 height 40
drag, startPoint x: 947, startPoint y: 109, endPoint x: 1535, endPoint y: 180, distance: 592.1
click at [947, 109] on div "Close" at bounding box center [943, 105] width 20 height 20
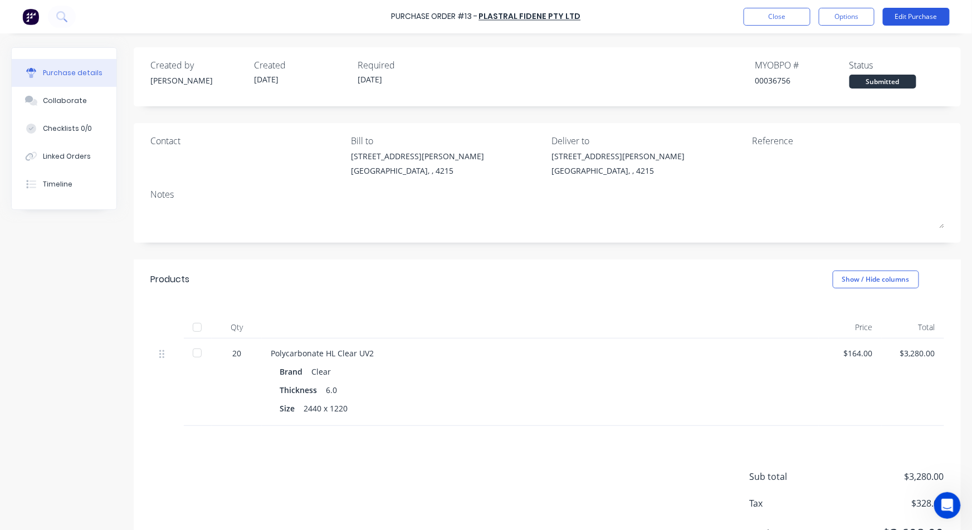
click at [908, 14] on button "Edit Purchase" at bounding box center [916, 17] width 67 height 18
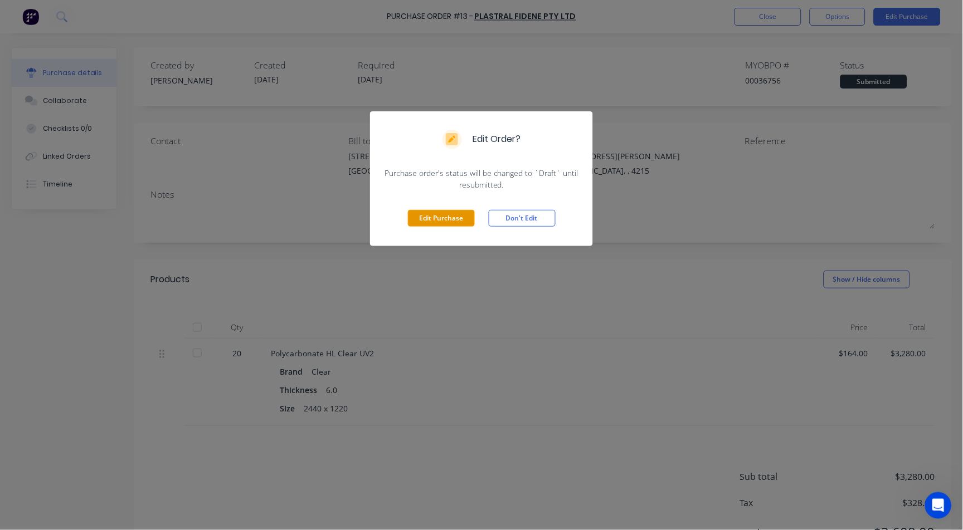
click at [461, 220] on button "Edit Purchase" at bounding box center [441, 218] width 67 height 17
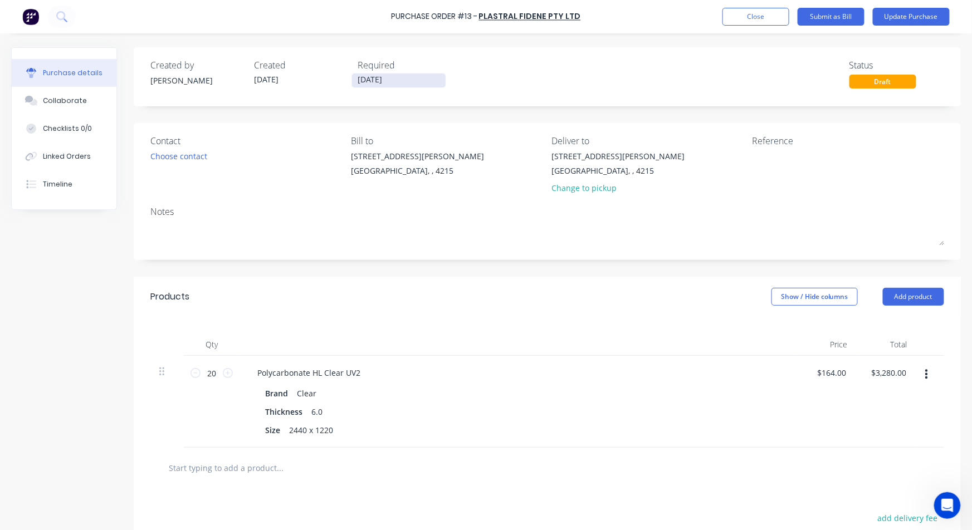
click at [360, 75] on input "19/09/25" at bounding box center [399, 81] width 94 height 14
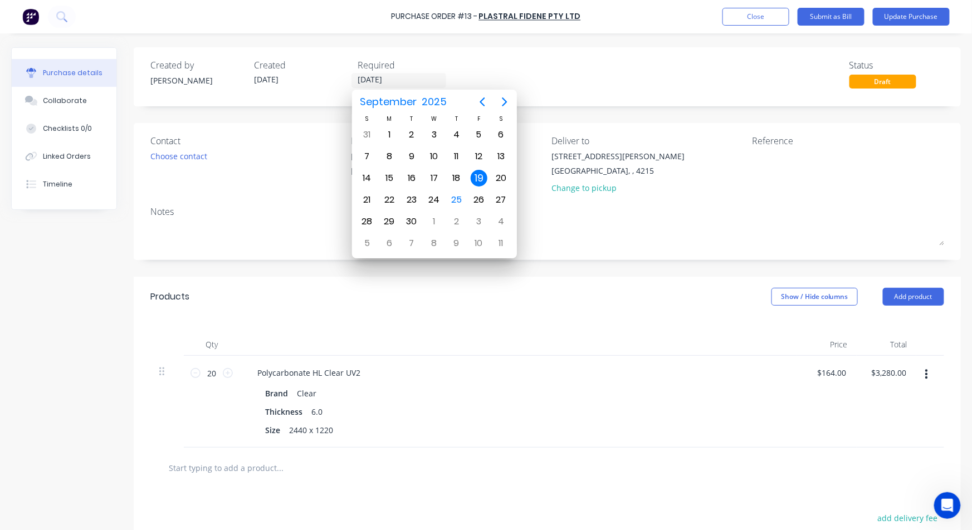
type input "22/09/25"
click at [704, 61] on div "Created by Zandra Created 19/09/25 Required 22/09/25 Status Draft" at bounding box center [547, 74] width 794 height 30
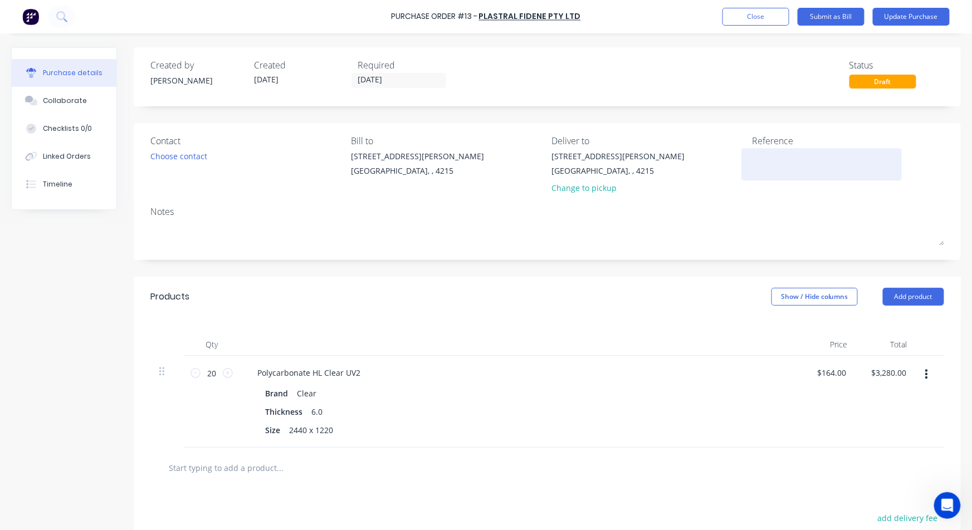
click at [772, 153] on textarea at bounding box center [821, 162] width 139 height 25
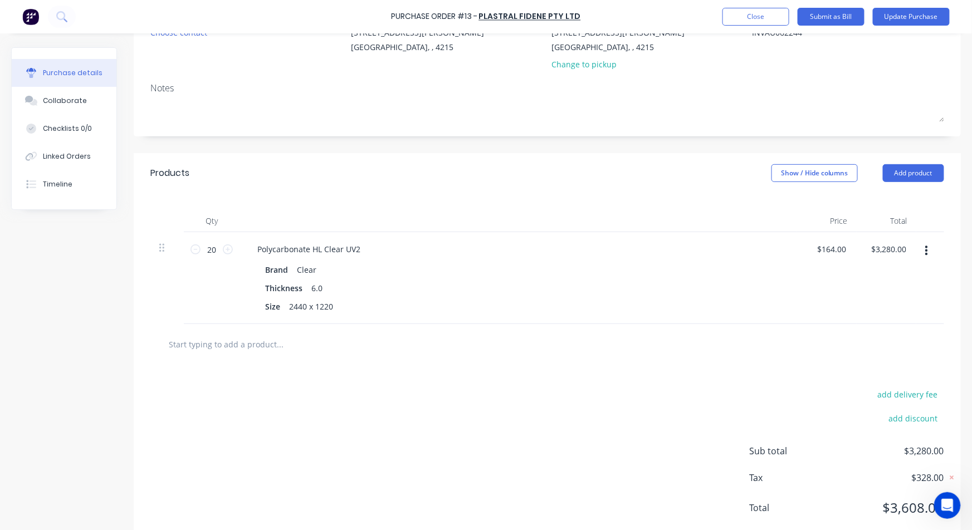
scroll to position [153, 0]
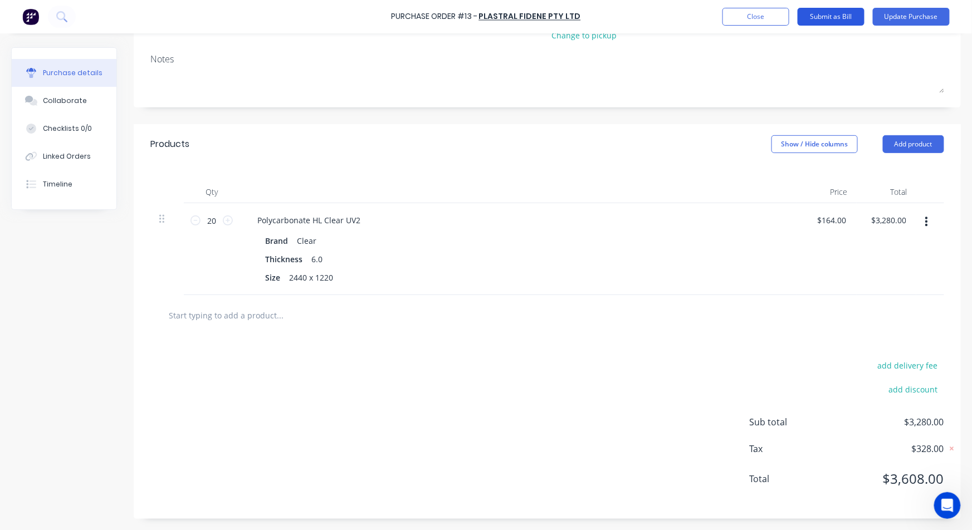
type textarea "INVAU062244"
type textarea "x"
type textarea "INVAU062244"
click at [839, 13] on button "Submit as Bill" at bounding box center [831, 17] width 67 height 18
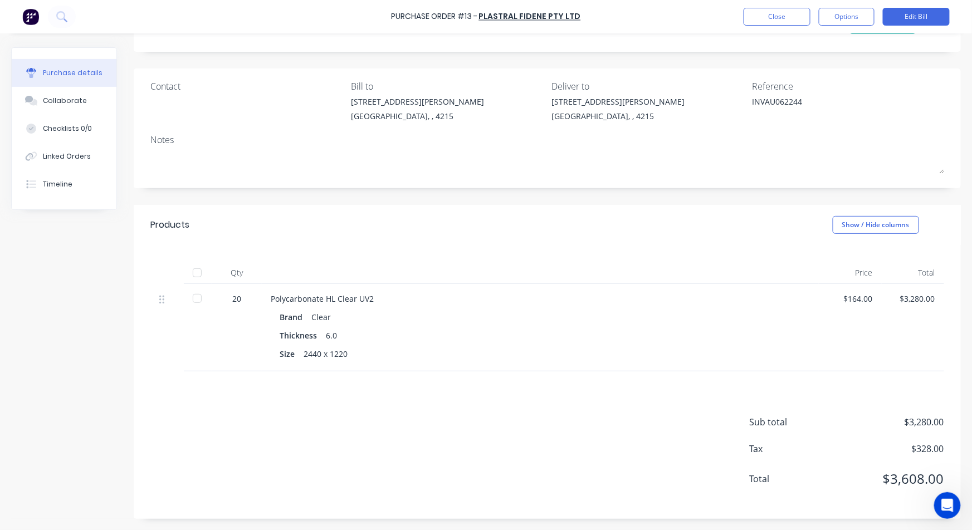
scroll to position [0, 0]
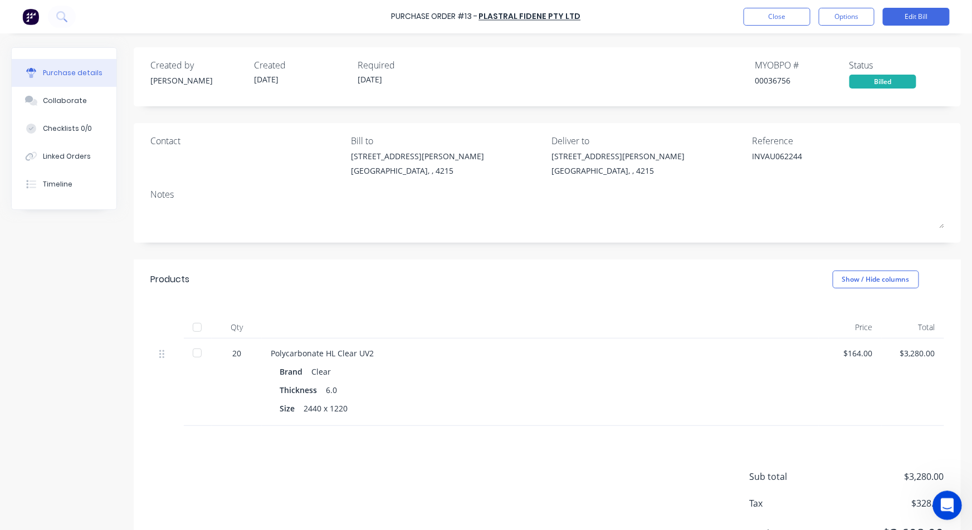
click at [949, 506] on icon "Open Intercom Messenger" at bounding box center [946, 504] width 18 height 18
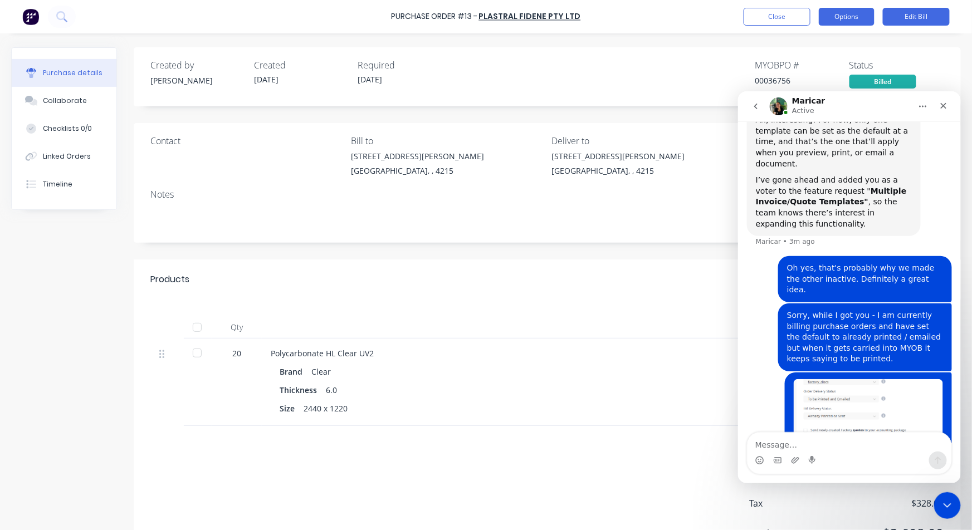
scroll to position [1338, 0]
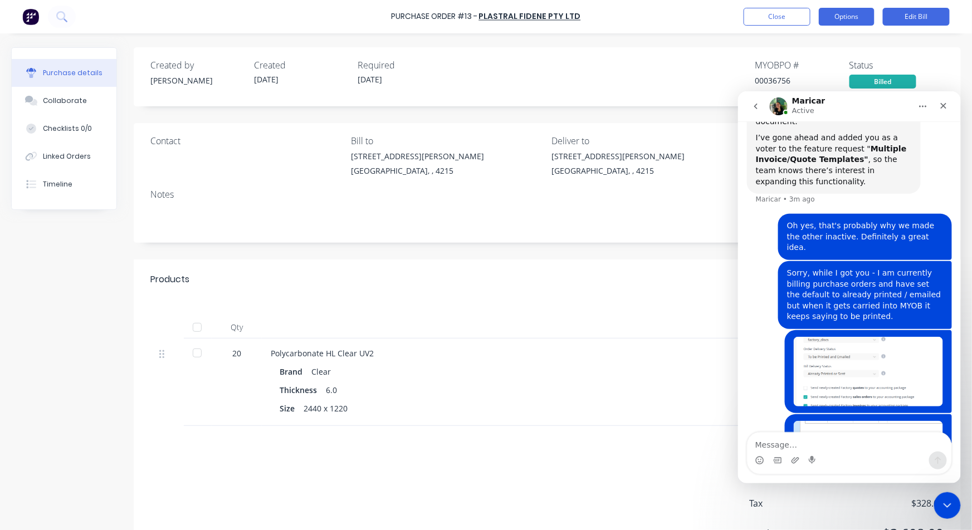
click at [842, 18] on button "Options" at bounding box center [847, 17] width 56 height 18
click at [929, 22] on button "Edit Bill" at bounding box center [916, 17] width 67 height 18
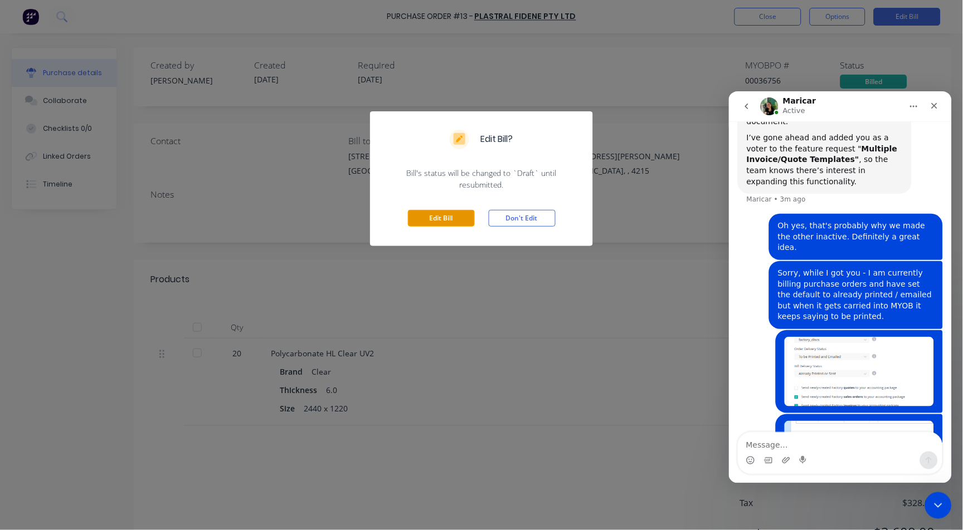
click at [462, 212] on button "Edit Bill" at bounding box center [441, 218] width 67 height 17
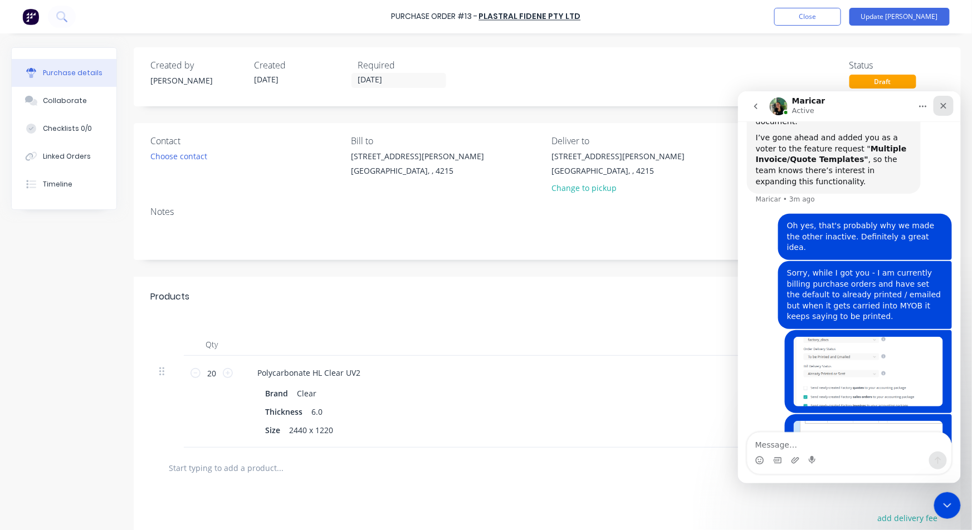
drag, startPoint x: 946, startPoint y: 103, endPoint x: 1683, endPoint y: 196, distance: 743.1
click at [946, 103] on icon "Close" at bounding box center [944, 106] width 6 height 6
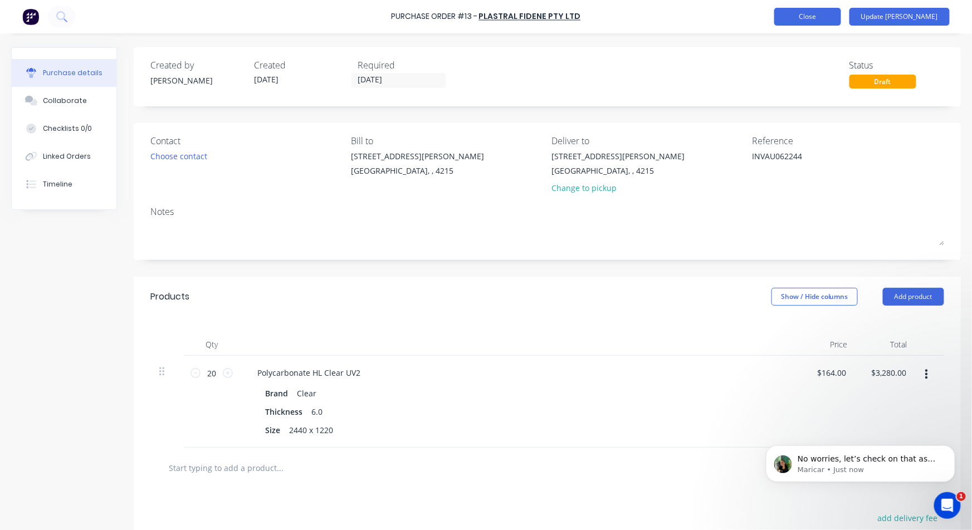
scroll to position [1431, 0]
click at [916, 13] on button "Update Bill" at bounding box center [900, 17] width 100 height 18
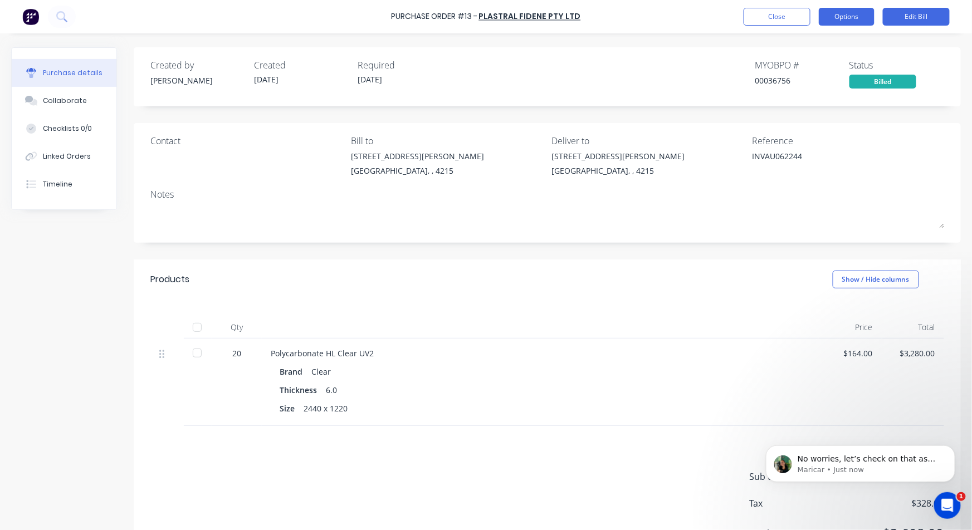
click at [842, 17] on button "Options" at bounding box center [847, 17] width 56 height 18
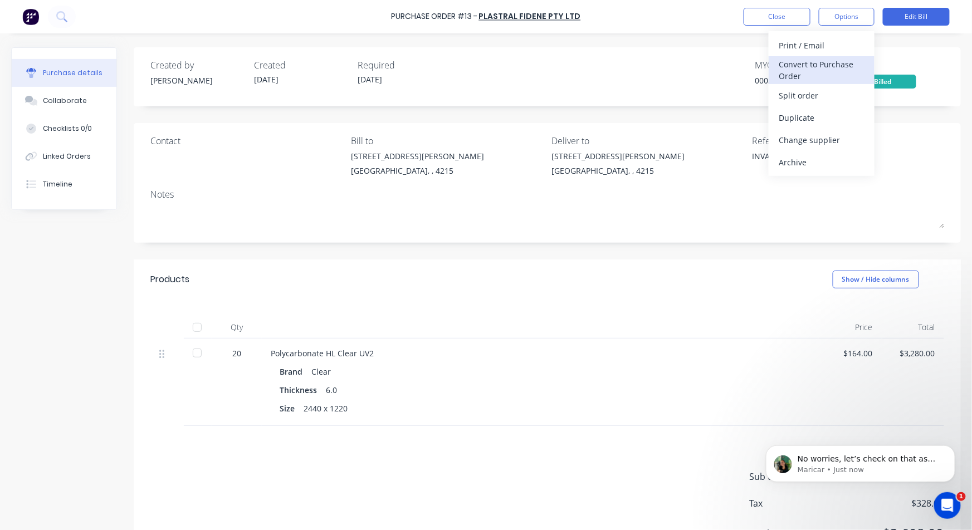
click at [819, 66] on div "Convert to Purchase Order" at bounding box center [822, 70] width 86 height 28
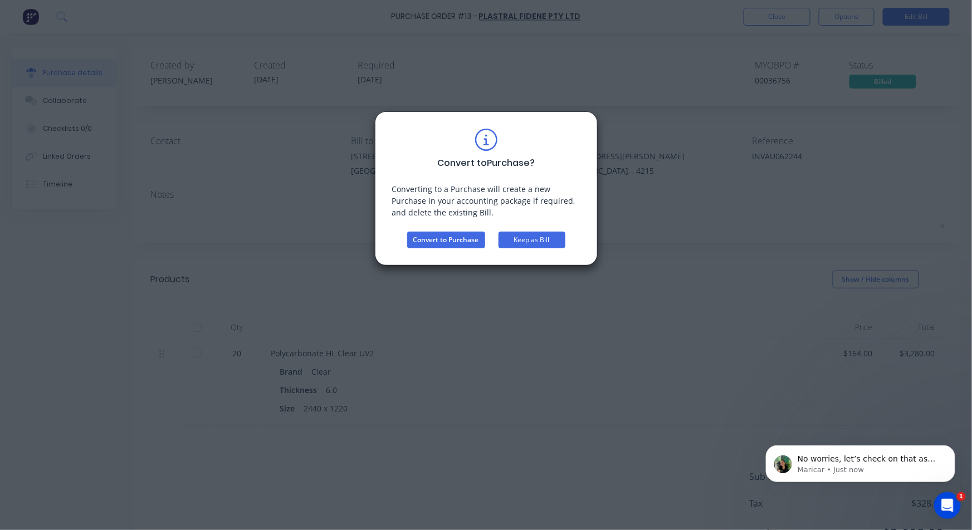
click at [540, 242] on button "Keep as Bill" at bounding box center [532, 240] width 67 height 17
type textarea "x"
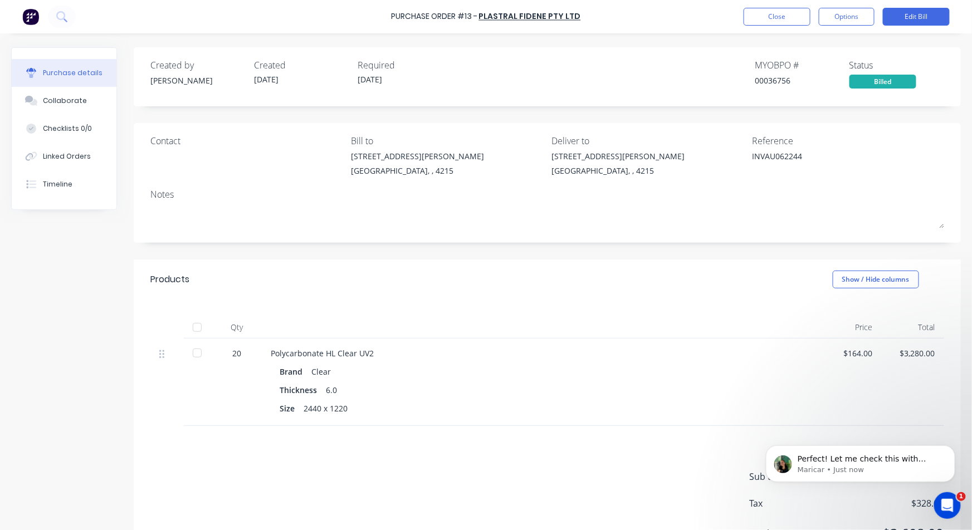
scroll to position [1425, 0]
click at [862, 458] on span "Perfect! Let me check this with them and get back to you shortly." at bounding box center [862, 464] width 131 height 20
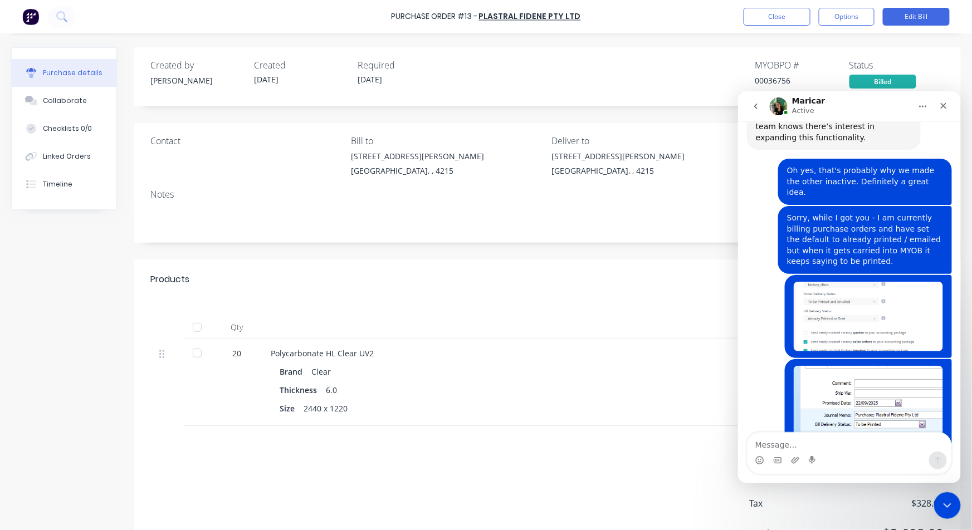
scroll to position [1443, 0]
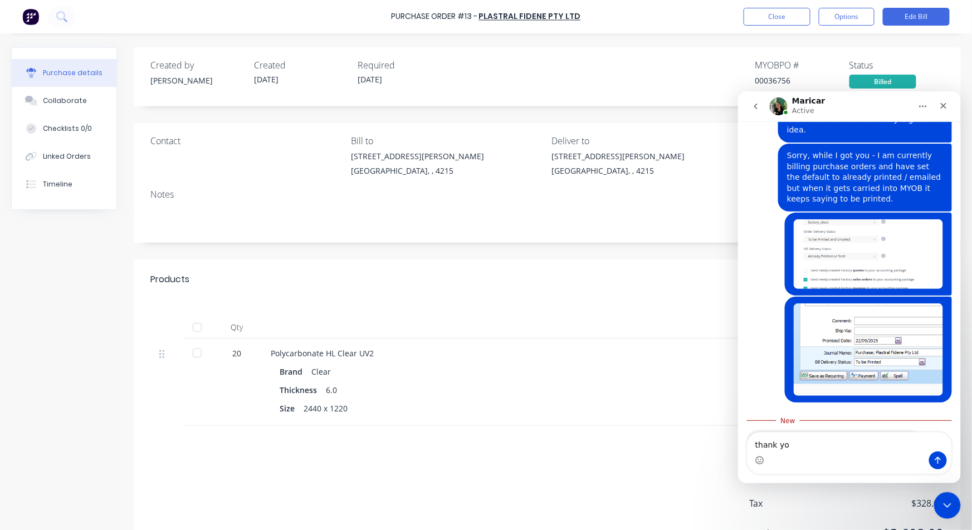
type textarea "thank you"
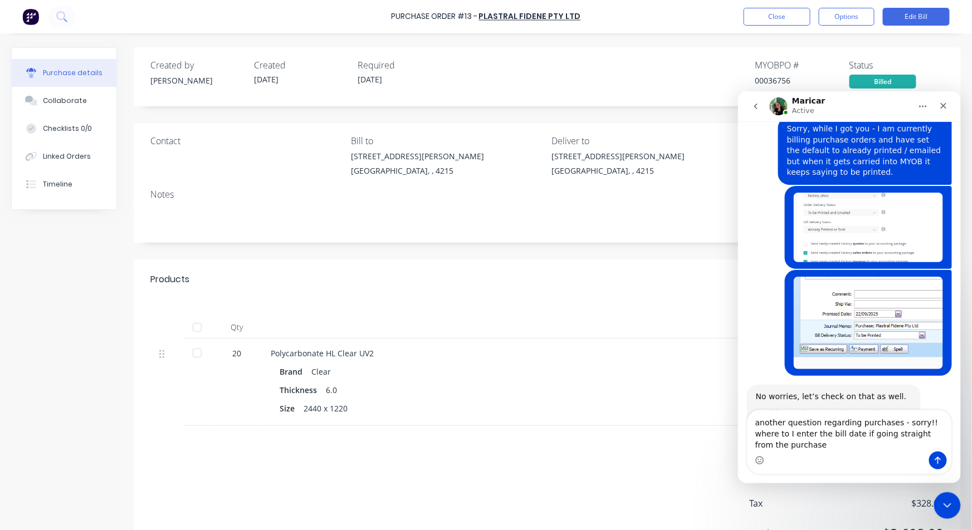
scroll to position [1480, 0]
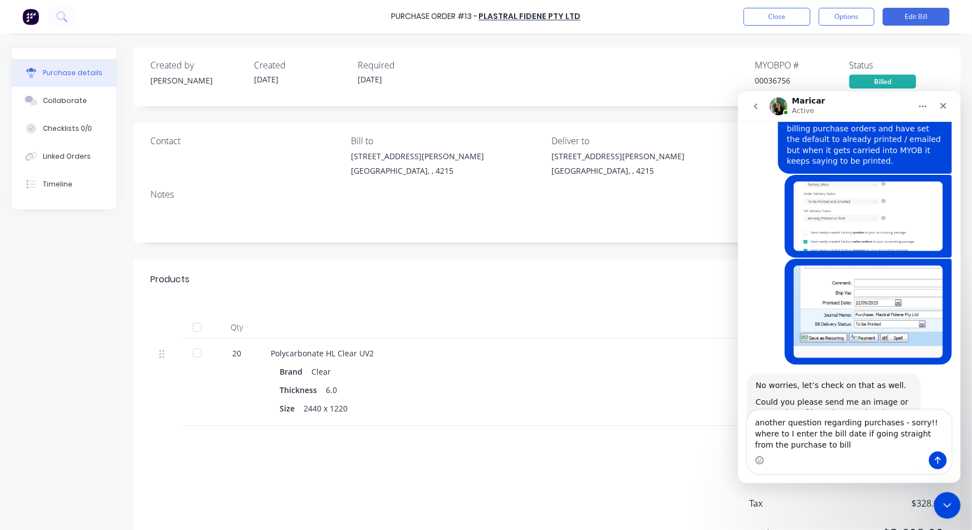
type textarea "another question regarding purchases - sorry!! where to I enter the bill date i…"
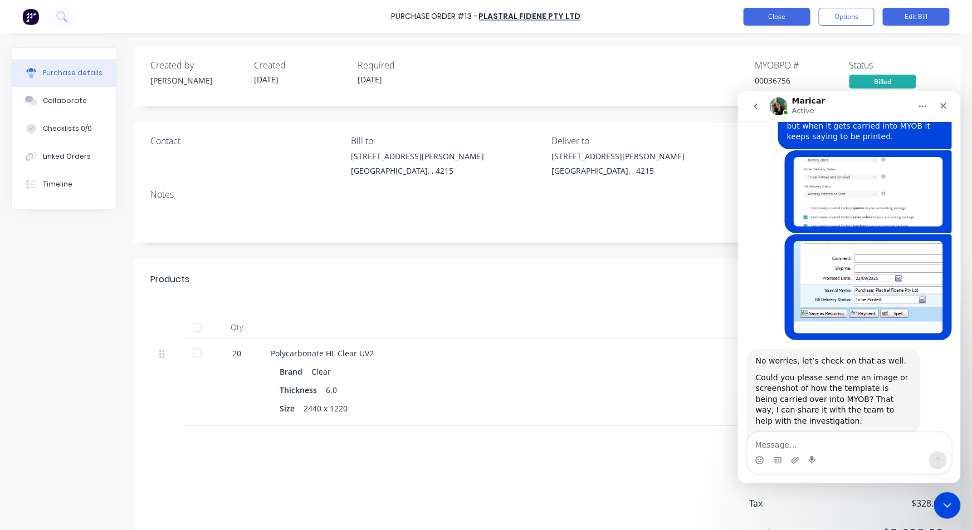
click at [763, 13] on button "Close" at bounding box center [777, 17] width 67 height 18
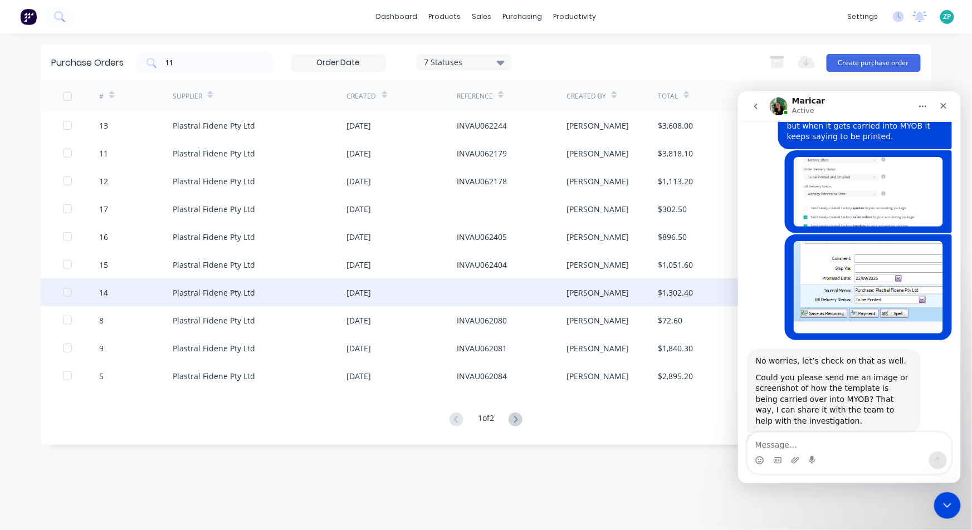
click at [103, 300] on div "14" at bounding box center [136, 293] width 74 height 28
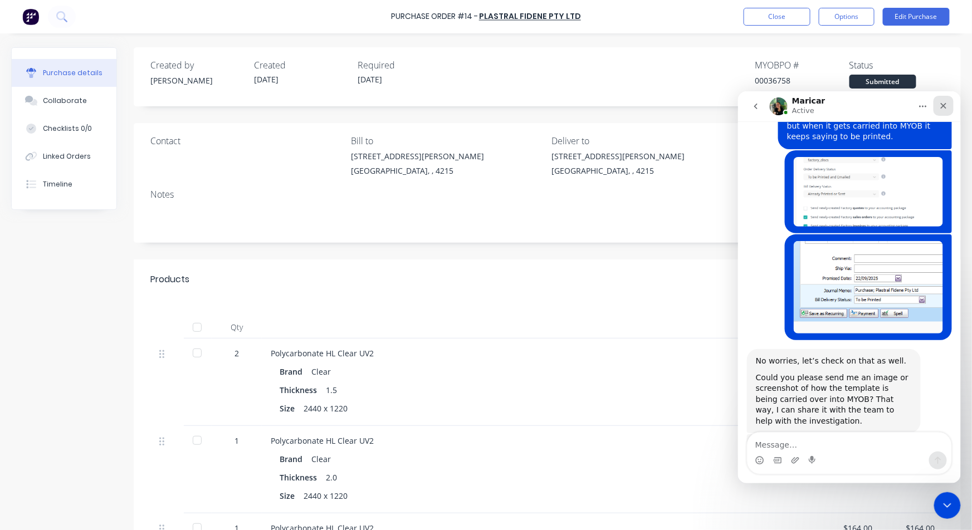
click at [943, 108] on icon "Close" at bounding box center [943, 105] width 9 height 9
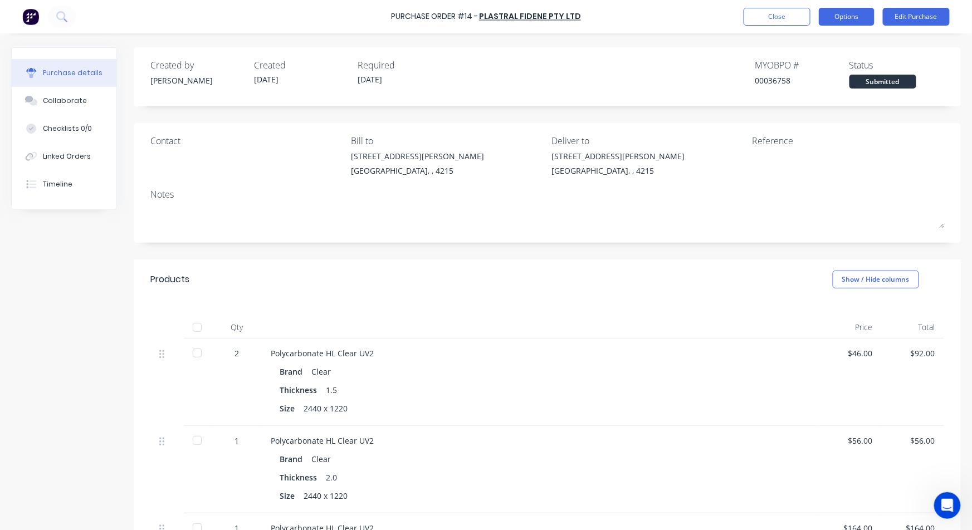
click at [868, 18] on button "Options" at bounding box center [847, 17] width 56 height 18
click at [700, 236] on div "Contact Bill to 1-7 / 25 Bailey Crescent Southport, , 4215 Deliver to 1-7 / 25 …" at bounding box center [547, 183] width 827 height 120
click at [909, 21] on button "Edit Purchase" at bounding box center [916, 17] width 67 height 18
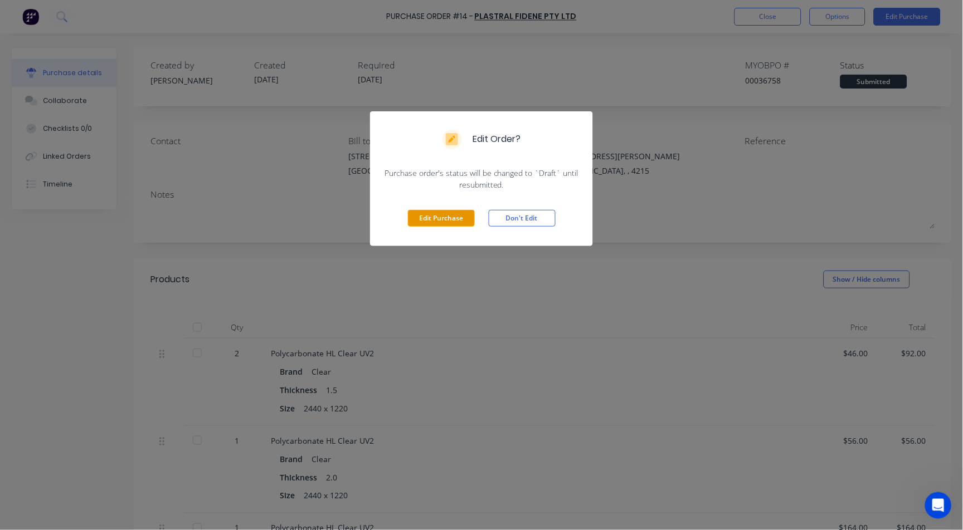
click at [417, 226] on button "Edit Purchase" at bounding box center [441, 218] width 67 height 17
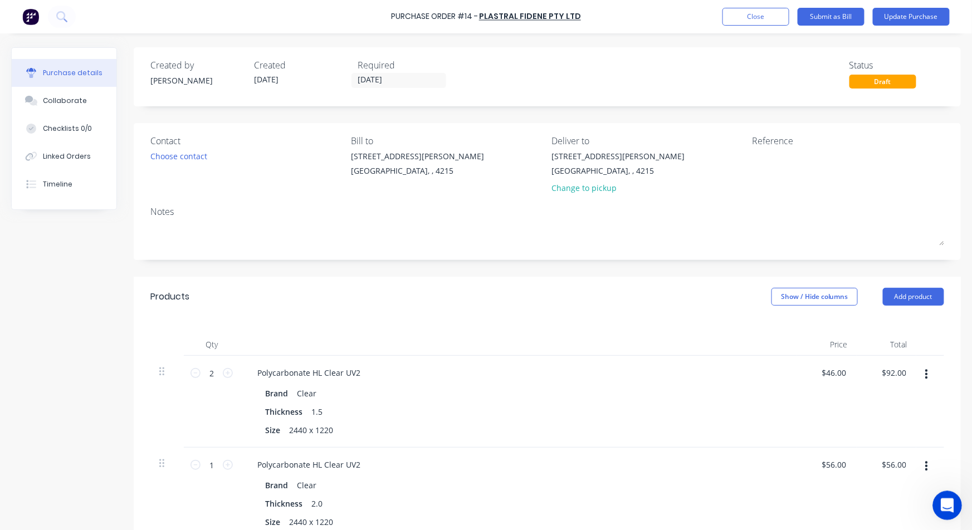
click at [942, 503] on icon "Open Intercom Messenger" at bounding box center [946, 504] width 18 height 18
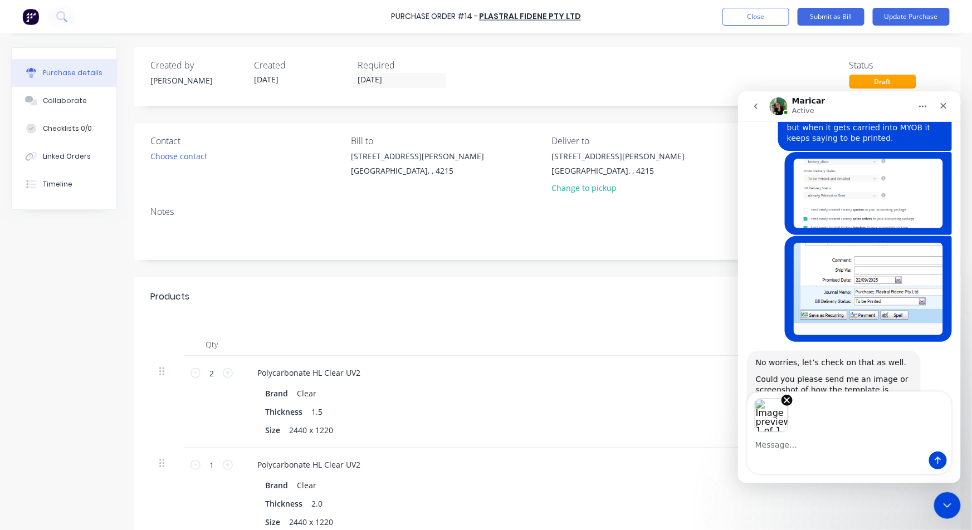
scroll to position [1546, 0]
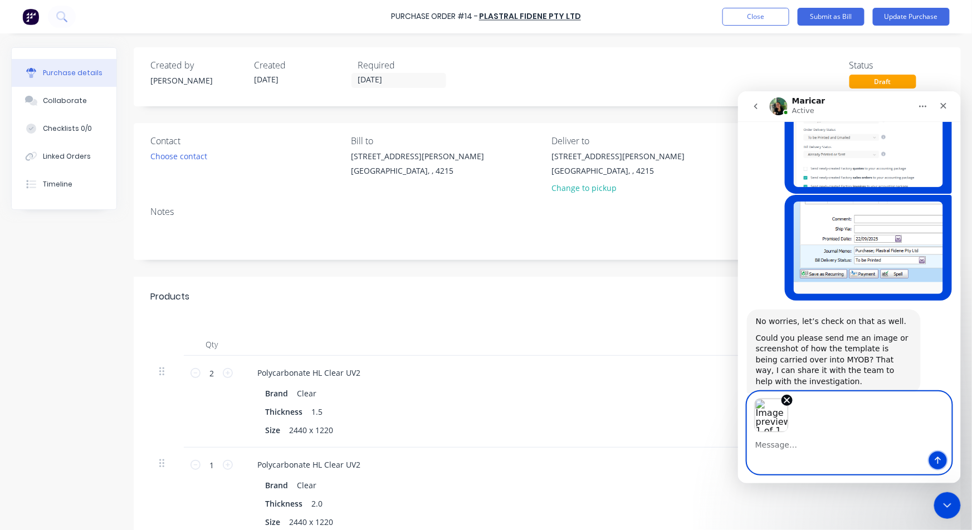
click at [934, 461] on icon "Send a message…" at bounding box center [937, 460] width 9 height 9
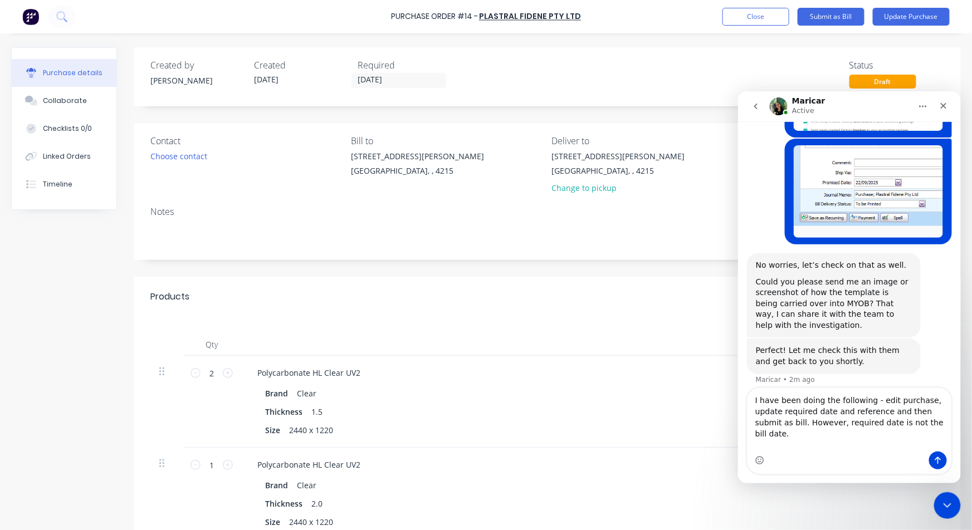
scroll to position [1591, 0]
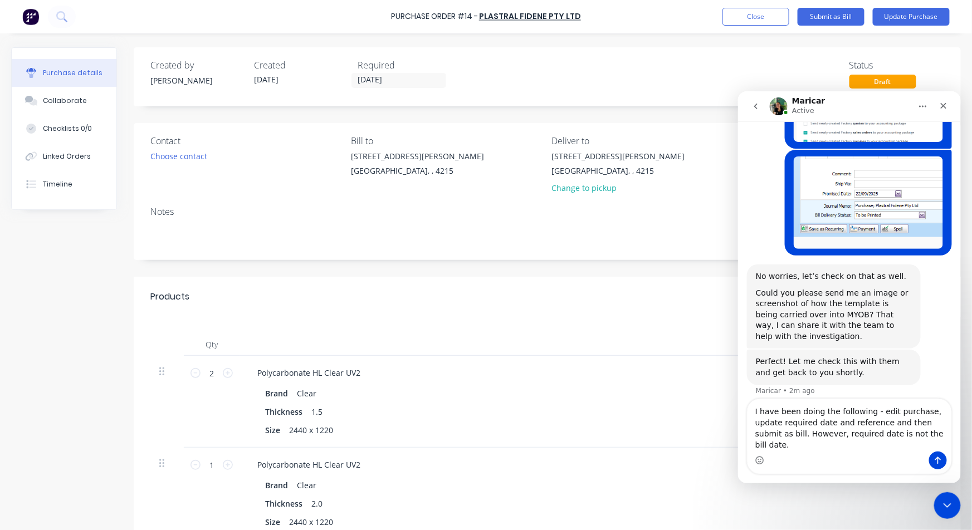
type textarea "I have been doing the following - edit purchase, update required date and refer…"
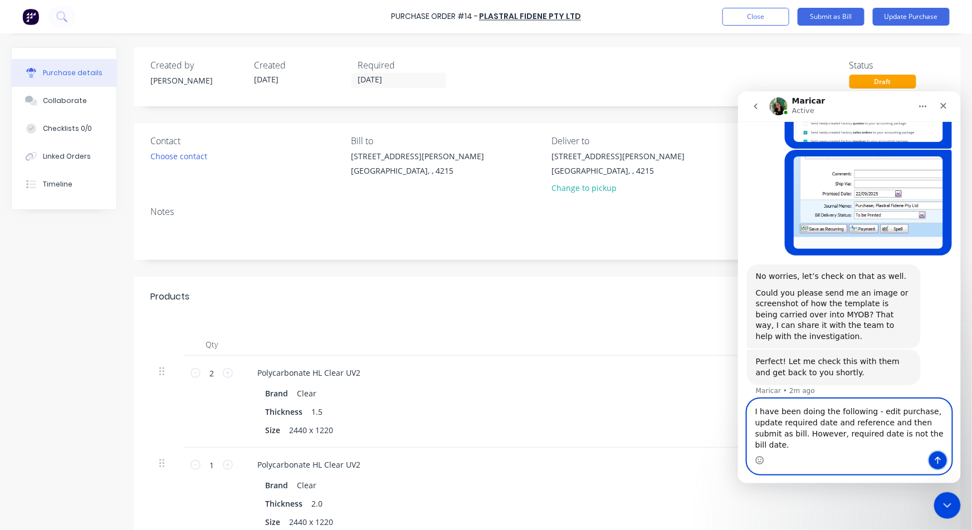
click at [932, 461] on button "Send a message…" at bounding box center [938, 460] width 18 height 18
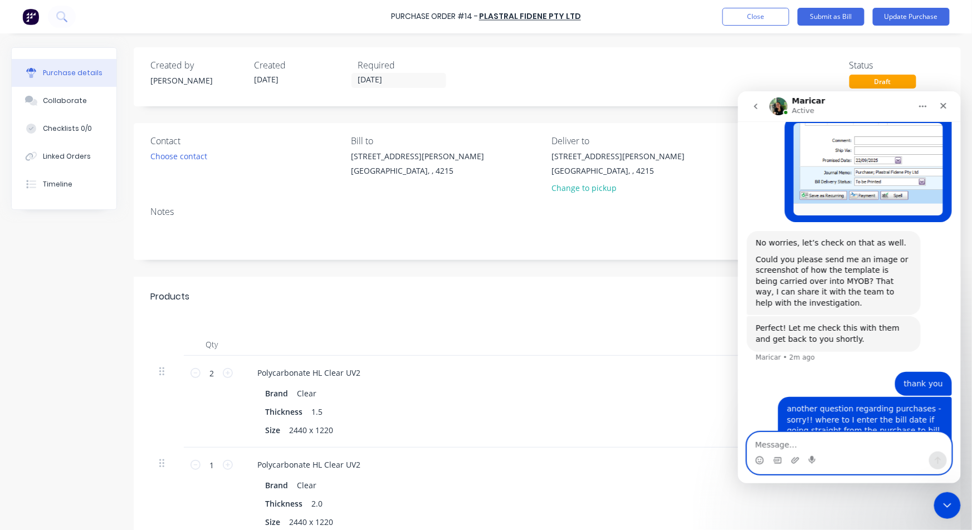
scroll to position [1627, 0]
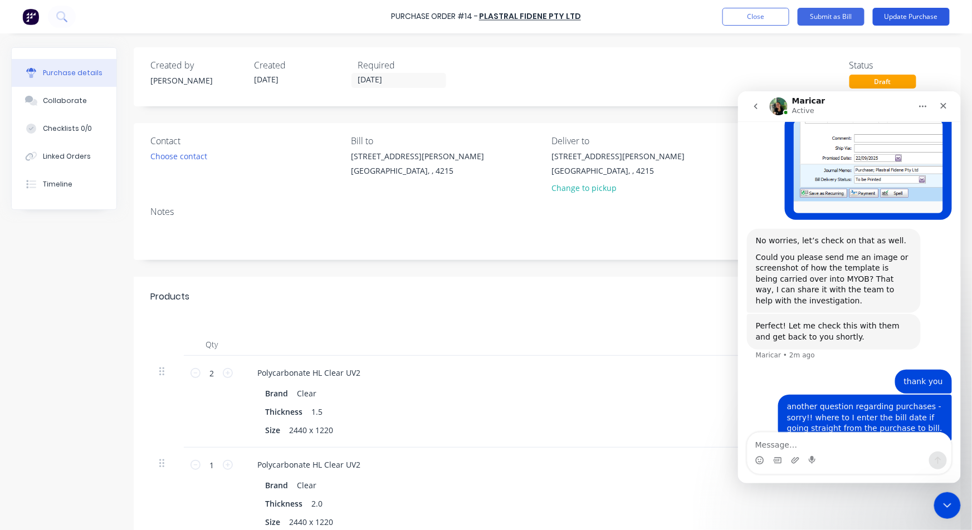
click at [904, 9] on button "Update Purchase" at bounding box center [911, 17] width 77 height 18
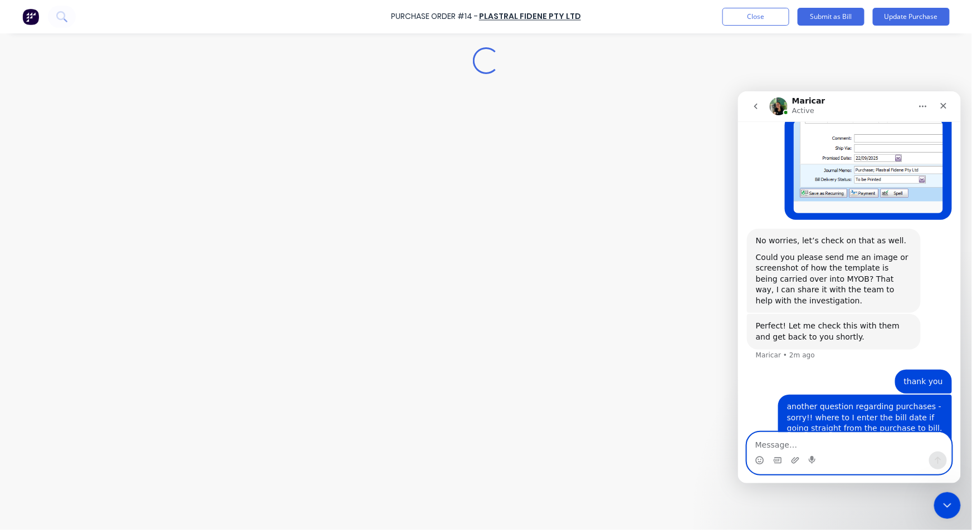
click at [793, 441] on textarea "Message…" at bounding box center [849, 441] width 204 height 19
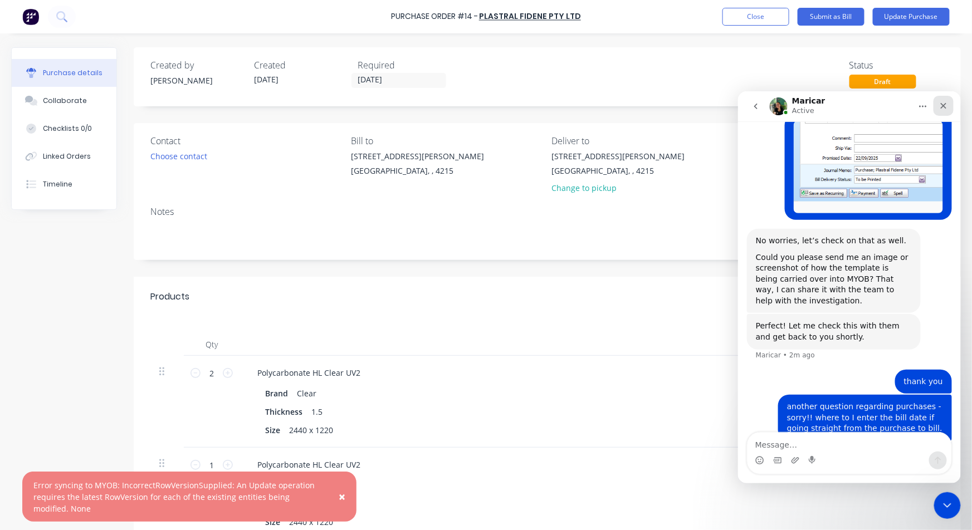
click at [943, 99] on div "Close" at bounding box center [943, 105] width 20 height 20
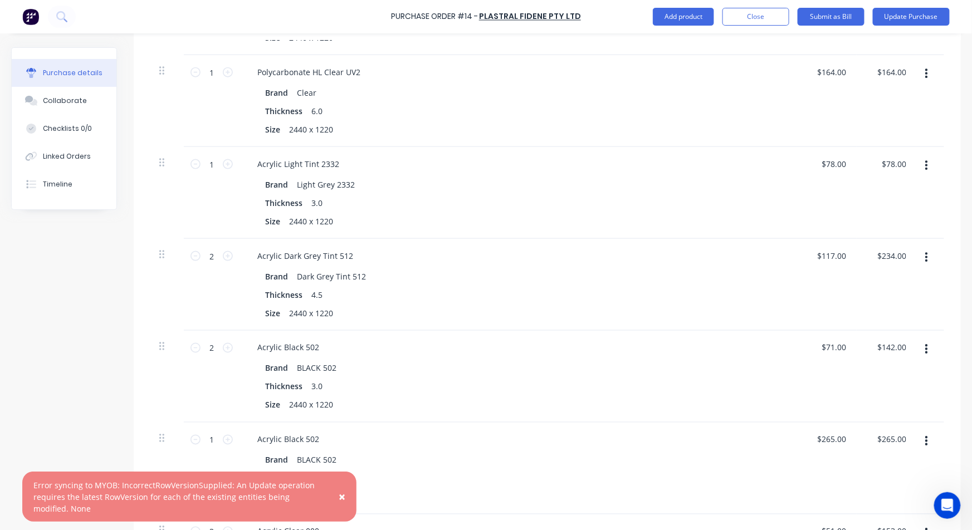
scroll to position [495, 0]
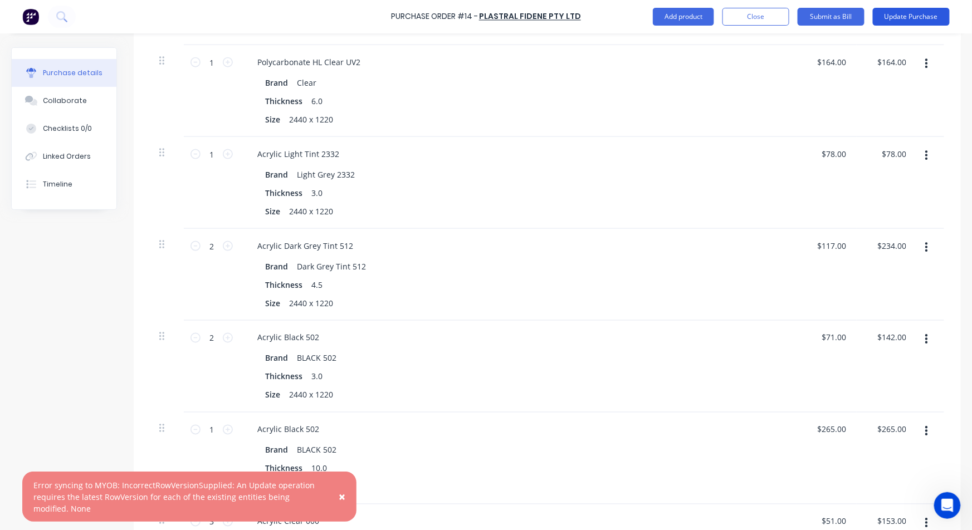
click at [908, 12] on button "Update Purchase" at bounding box center [911, 17] width 77 height 18
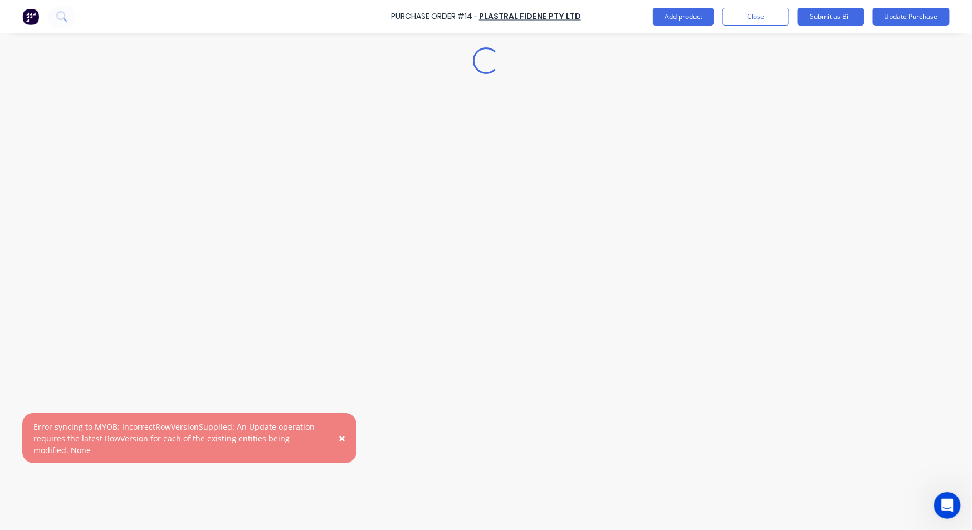
scroll to position [0, 0]
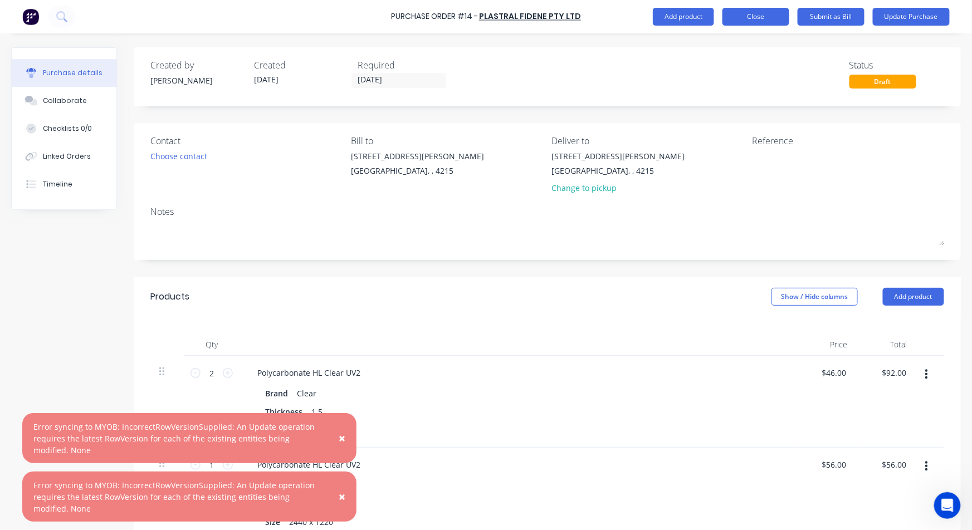
click at [771, 19] on button "Close" at bounding box center [756, 17] width 67 height 18
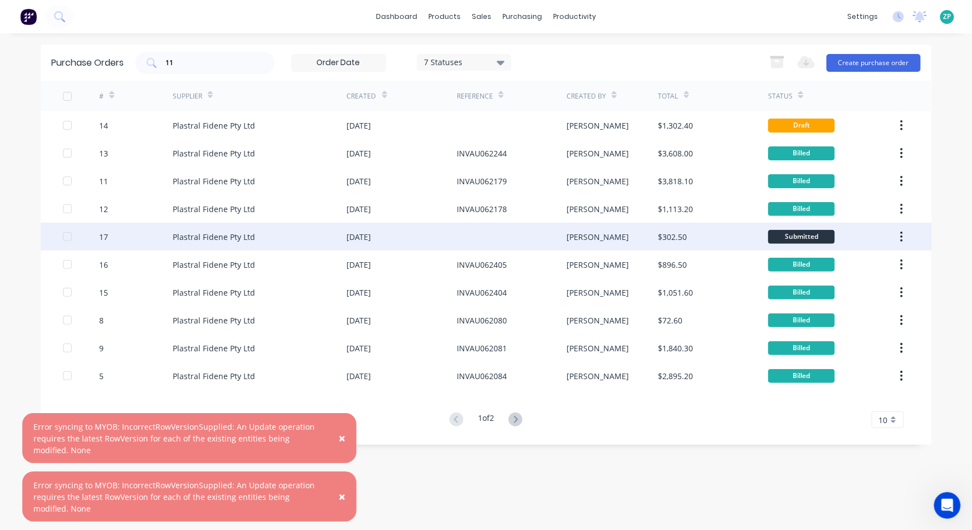
click at [110, 237] on div "17" at bounding box center [136, 237] width 74 height 28
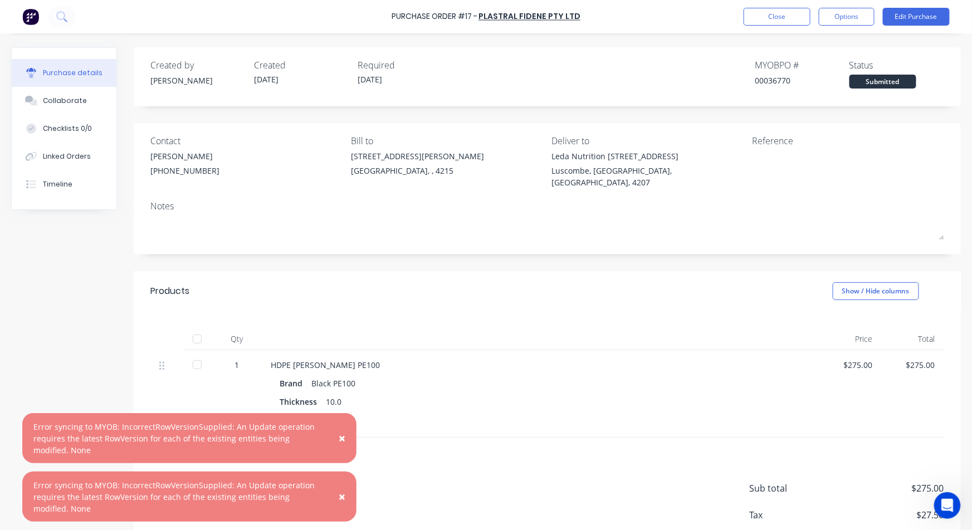
click at [829, 26] on div "Purchase Order #17 - Plastral Fidene Pty Ltd Close Options Edit Purchase" at bounding box center [486, 16] width 972 height 33
click at [831, 21] on button "Options" at bounding box center [847, 17] width 56 height 18
click at [946, 510] on icon "Open Intercom Messenger" at bounding box center [946, 504] width 18 height 18
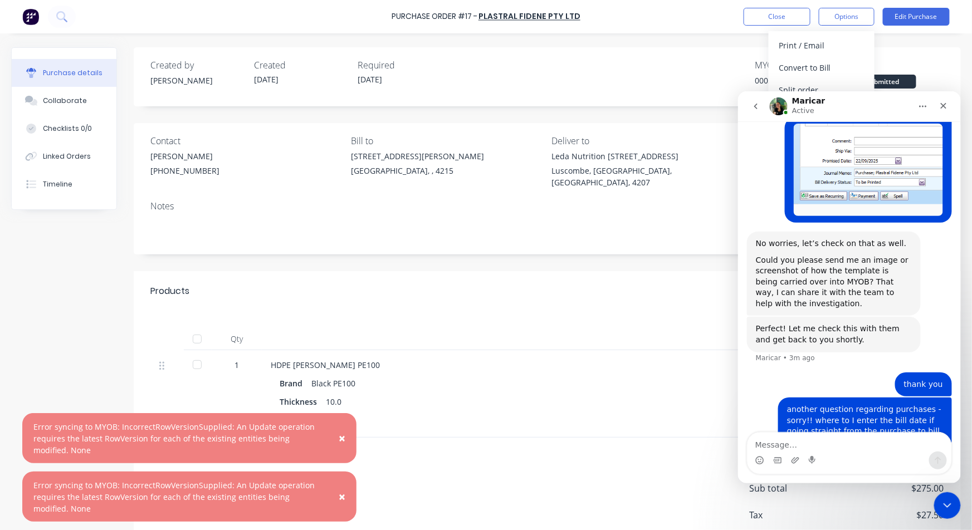
scroll to position [1627, 0]
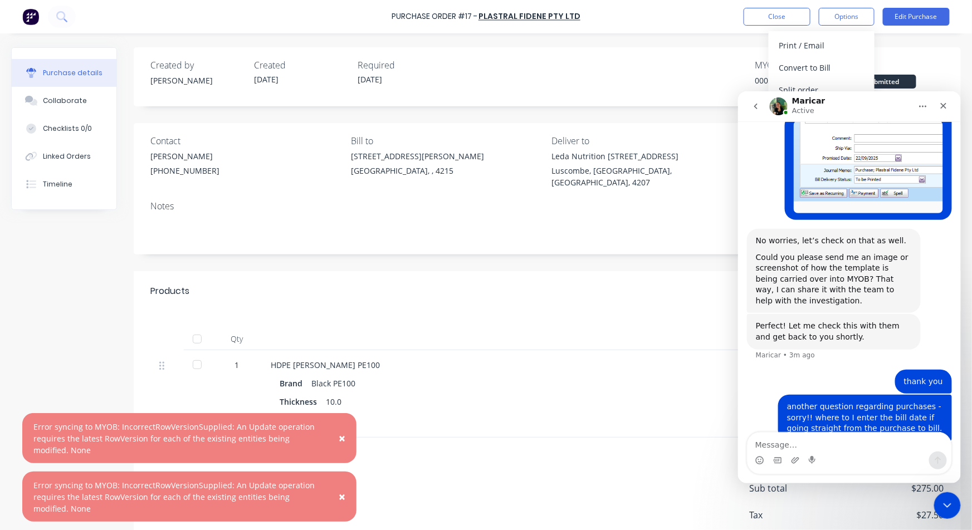
click at [787, 449] on textarea "Message…" at bounding box center [849, 441] width 204 height 19
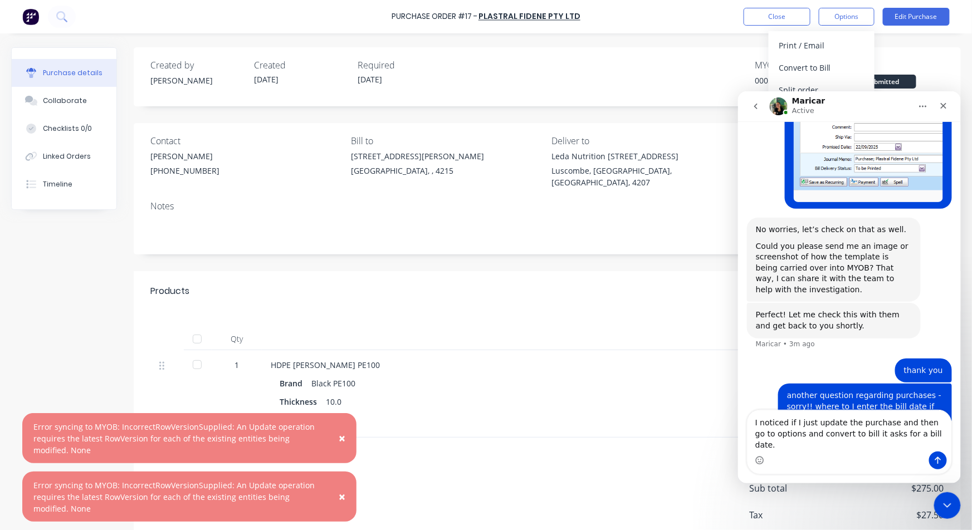
type textarea "I noticed if I just update the purchase and then go to options and convert to b…"
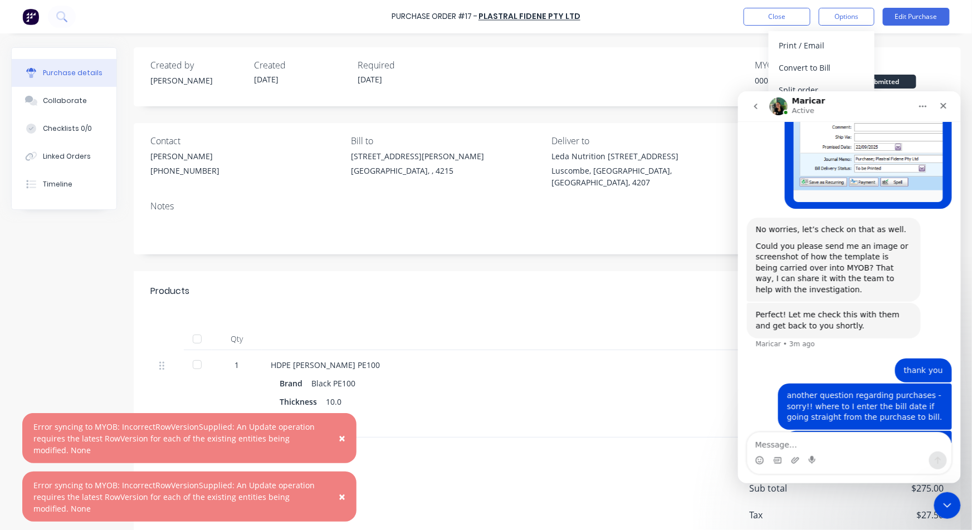
scroll to position [1674, 0]
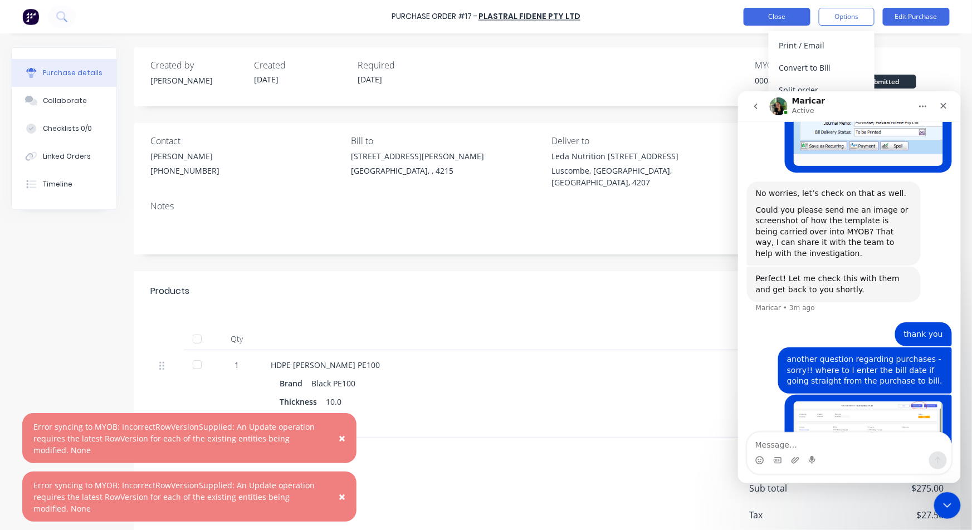
click at [792, 17] on button "Close" at bounding box center [777, 17] width 67 height 18
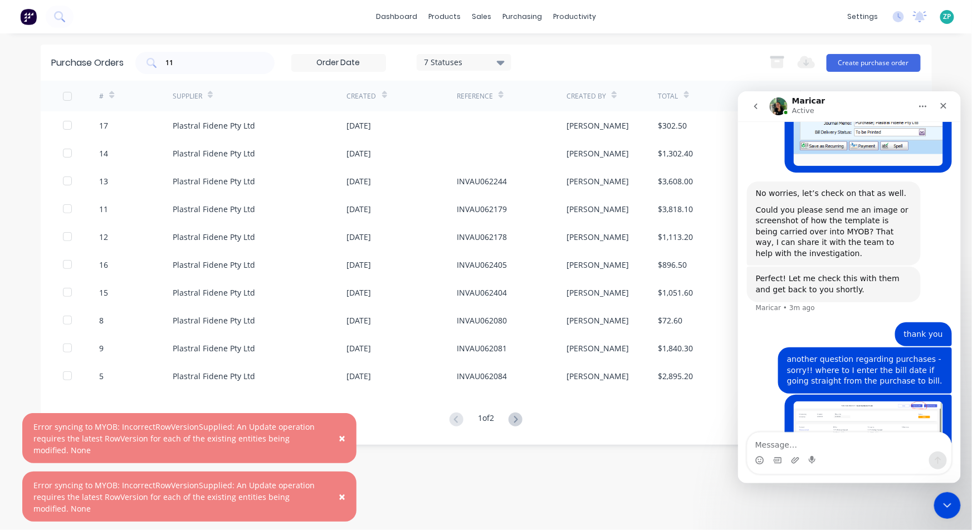
click at [342, 439] on span "×" at bounding box center [342, 439] width 7 height 16
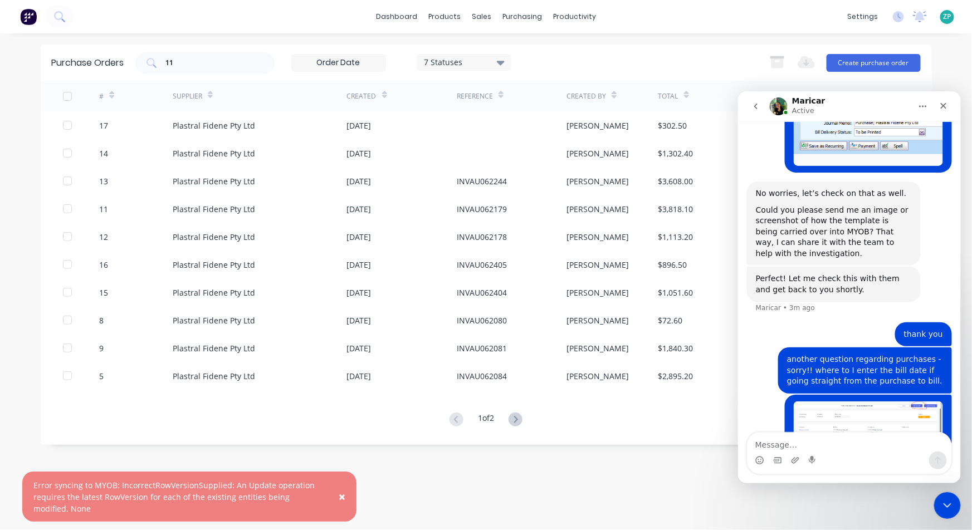
click at [339, 494] on span "×" at bounding box center [342, 497] width 7 height 16
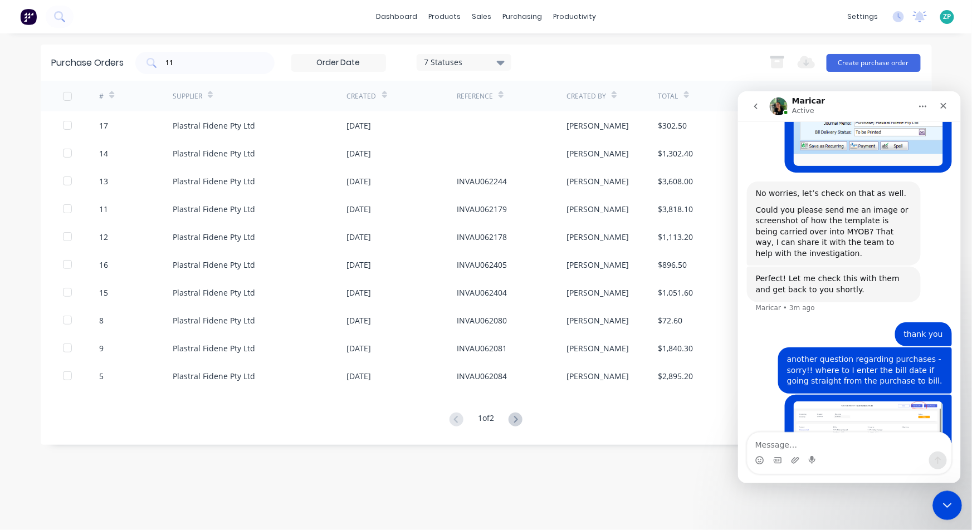
click at [952, 500] on icon "Close Intercom Messenger" at bounding box center [945, 504] width 13 height 13
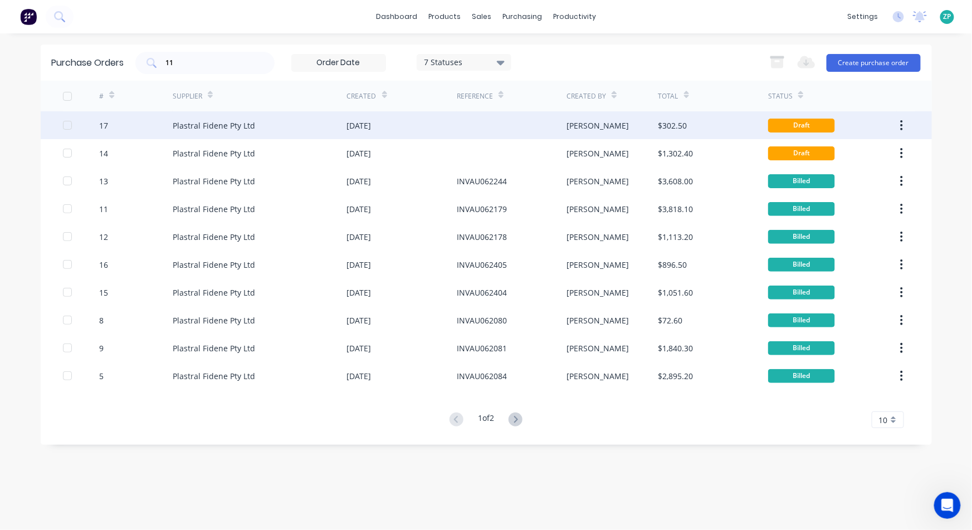
click at [109, 124] on div "17" at bounding box center [136, 125] width 74 height 28
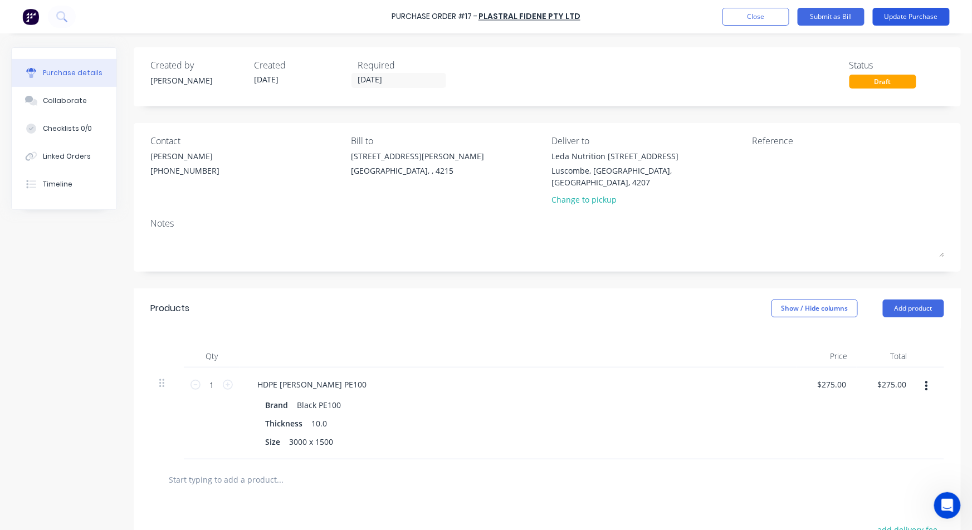
click at [907, 20] on button "Update Purchase" at bounding box center [911, 17] width 77 height 18
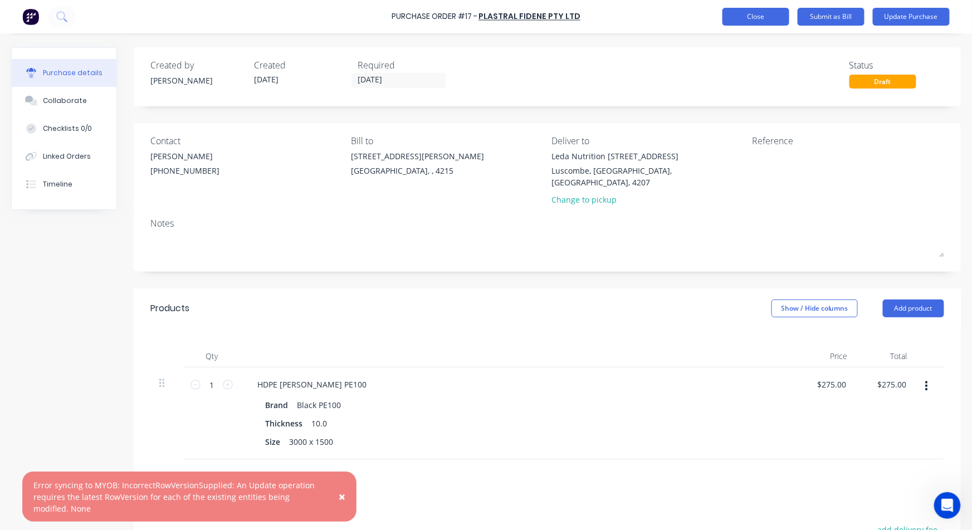
click at [734, 17] on button "Close" at bounding box center [756, 17] width 67 height 18
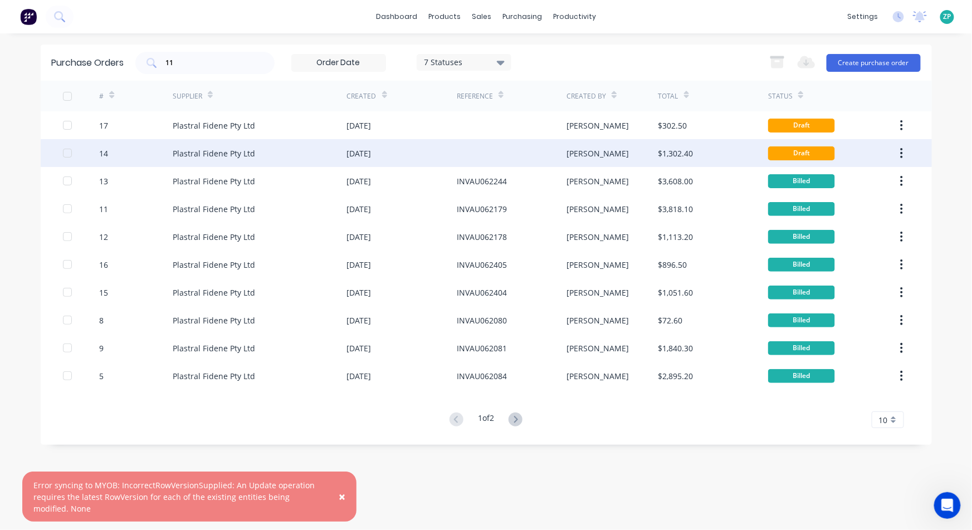
click at [102, 156] on div "14" at bounding box center [103, 154] width 9 height 12
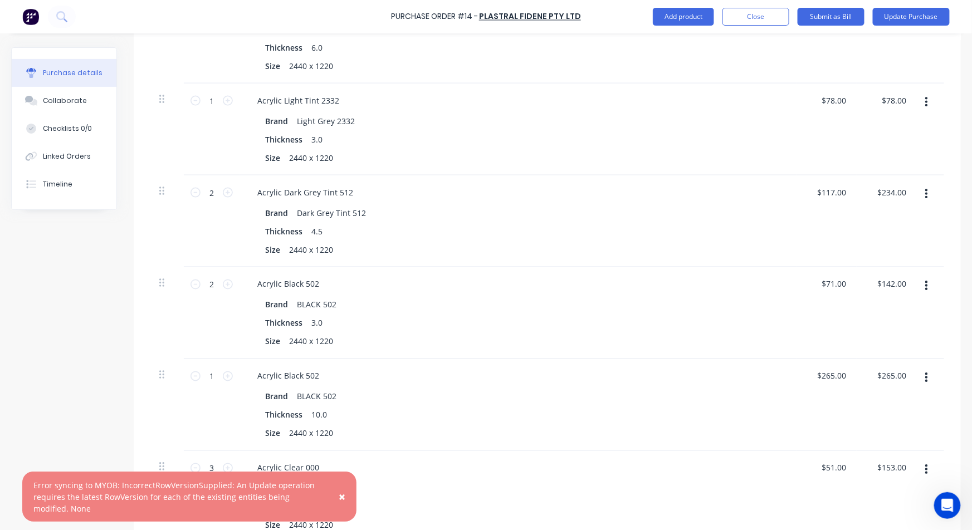
scroll to position [796, 0]
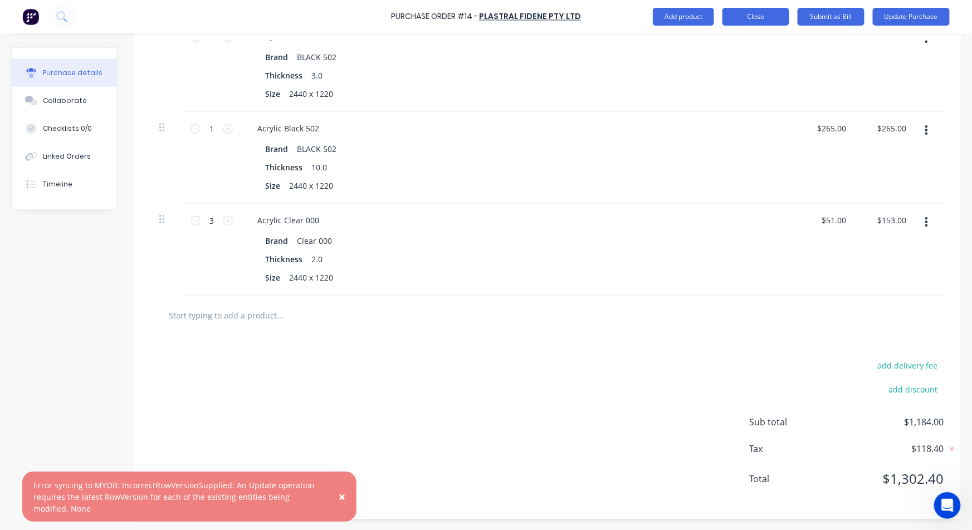
click at [769, 14] on button "Close" at bounding box center [756, 17] width 67 height 18
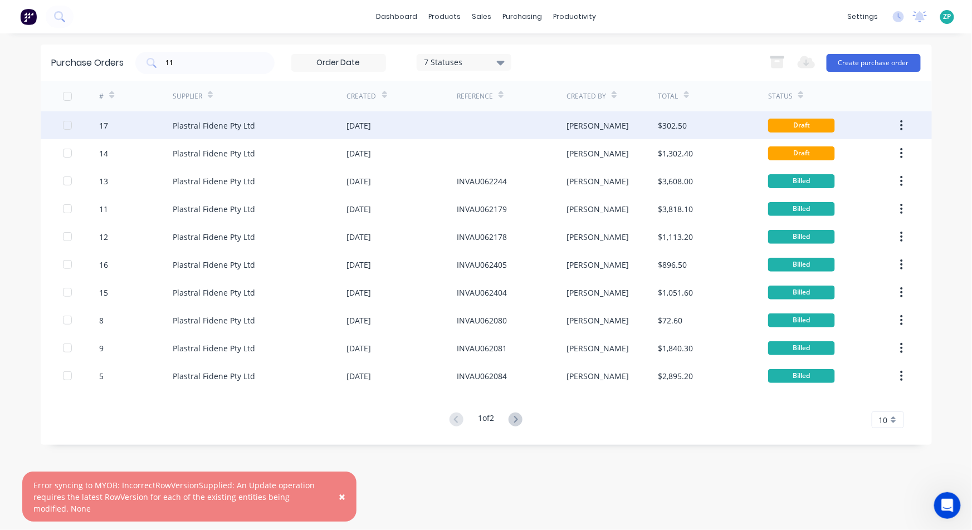
click at [102, 126] on div "17" at bounding box center [103, 126] width 9 height 12
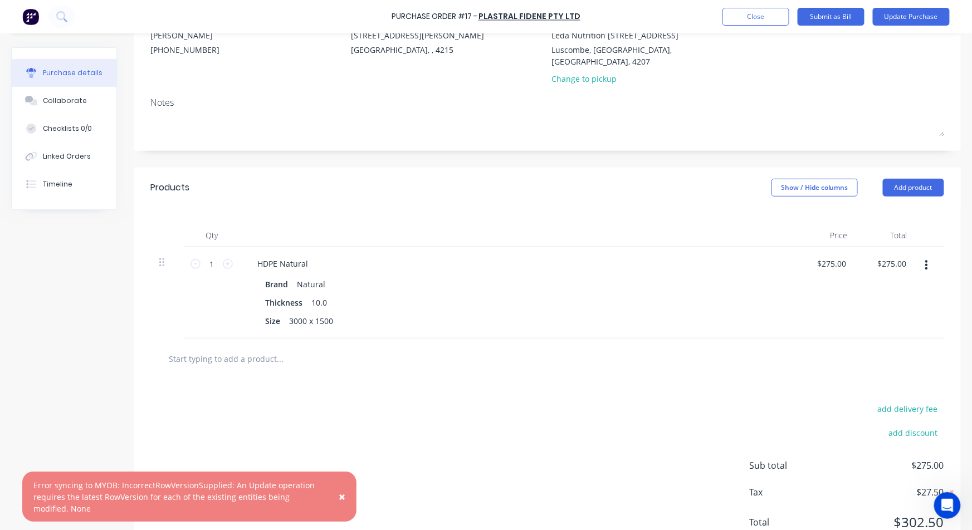
scroll to position [91, 0]
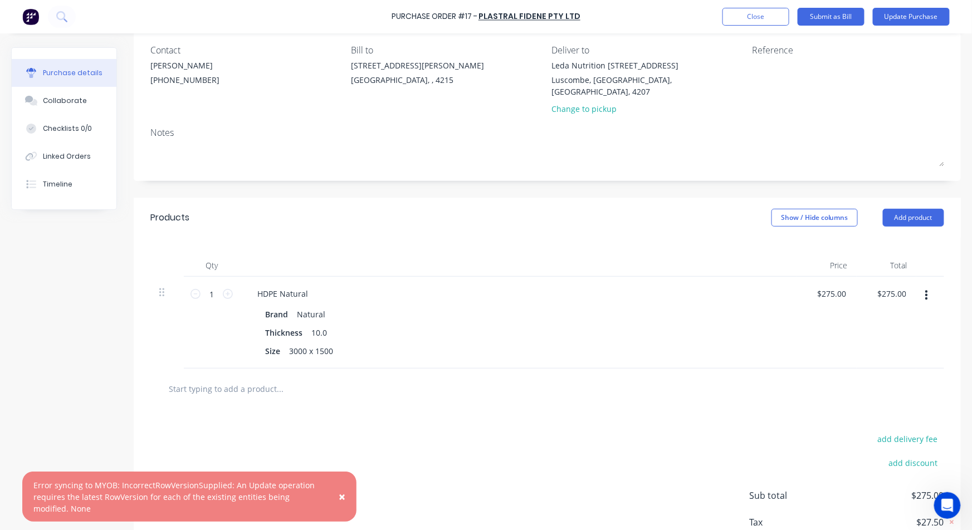
click at [920, 286] on button "button" at bounding box center [927, 296] width 26 height 20
click at [620, 343] on div "Size 3000 x 1500" at bounding box center [516, 351] width 510 height 16
click at [404, 411] on div "add delivery fee add discount Sub total $275.00 Tax $27.50 Total $302.50" at bounding box center [547, 501] width 827 height 183
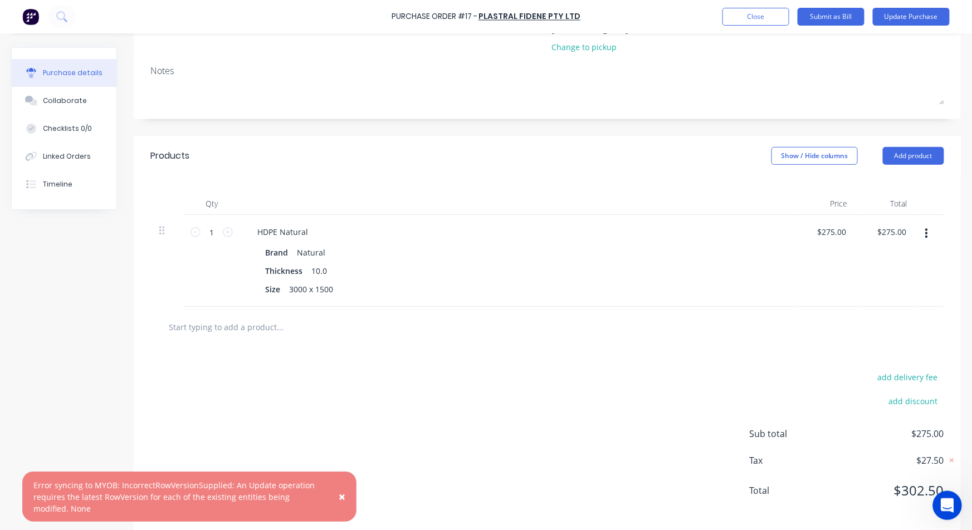
click at [944, 502] on icon "Open Intercom Messenger" at bounding box center [946, 504] width 18 height 18
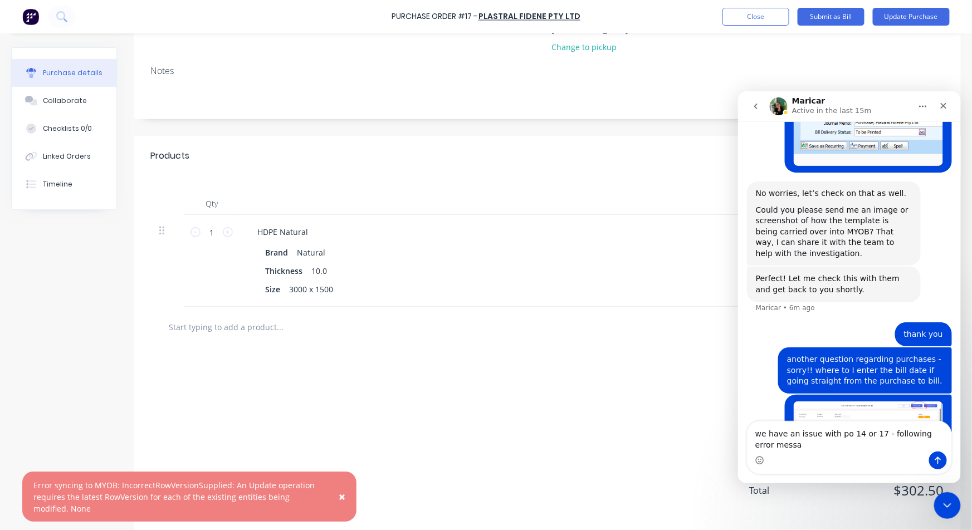
scroll to position [1686, 0]
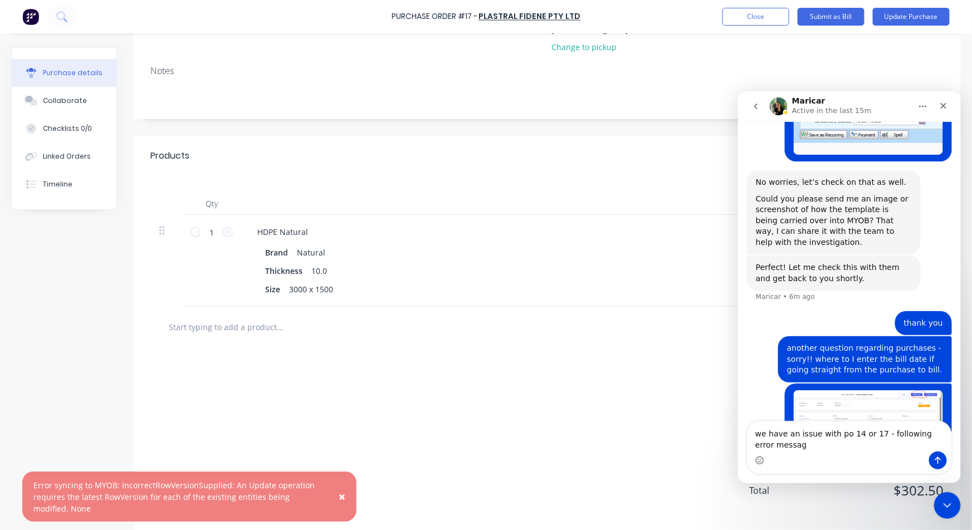
type textarea "we have an issue with po 14 or 17 - following error message"
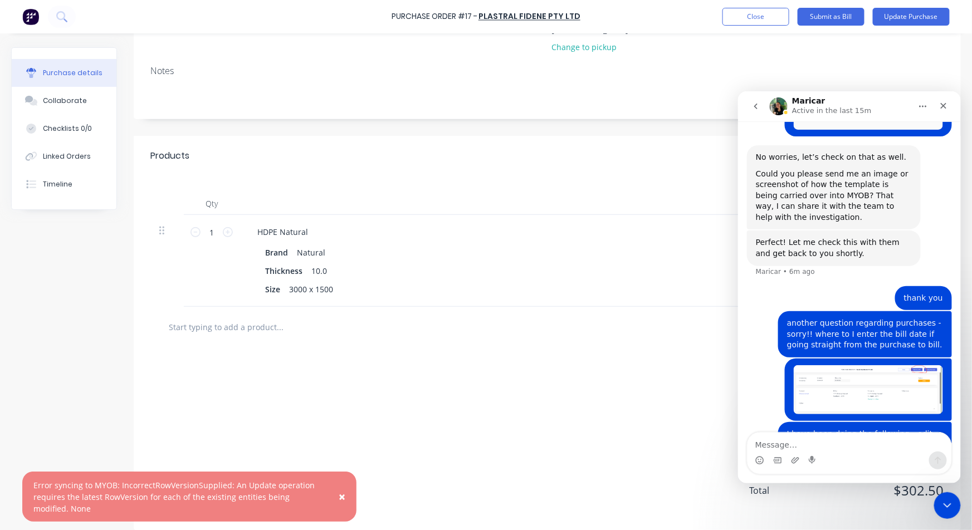
click at [381, 522] on div "Purchase details Collaborate Checklists 0/0 Linked Orders Timeline Created by K…" at bounding box center [486, 218] width 950 height 647
click at [785, 442] on textarea "Message…" at bounding box center [849, 441] width 204 height 19
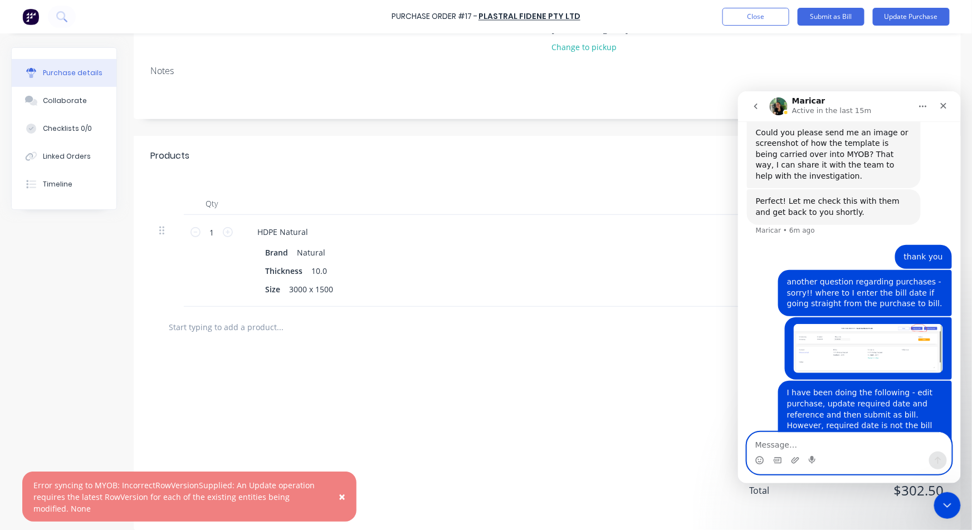
scroll to position [1748, 0]
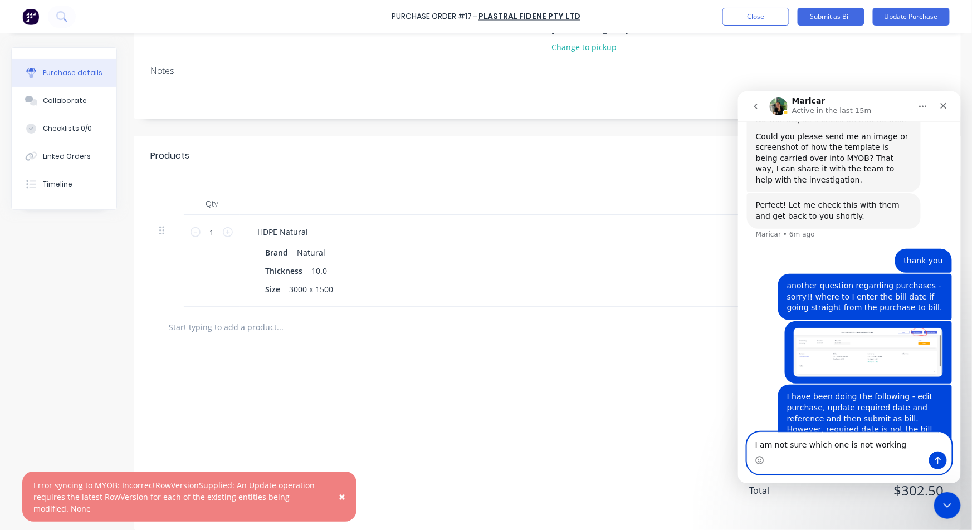
type textarea "I am not sure which one is not working."
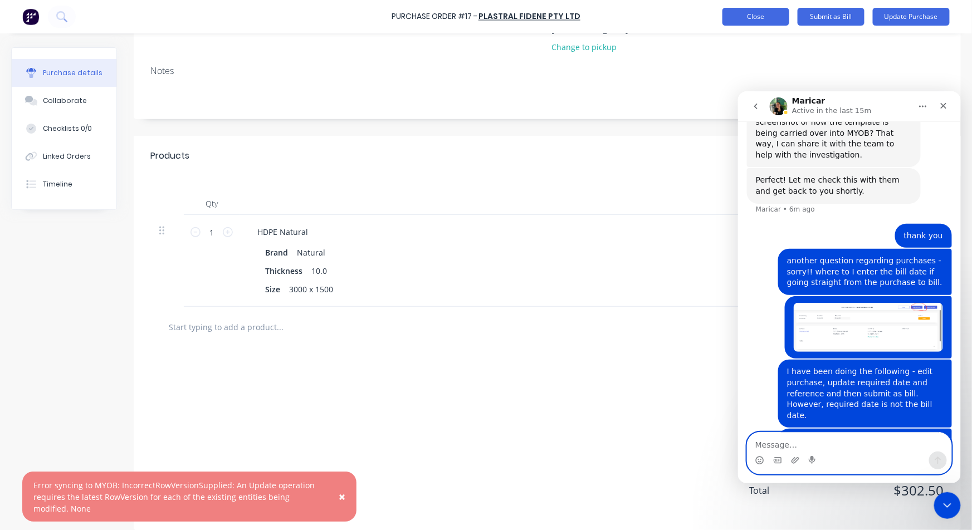
click at [757, 8] on button "Close" at bounding box center [756, 17] width 67 height 18
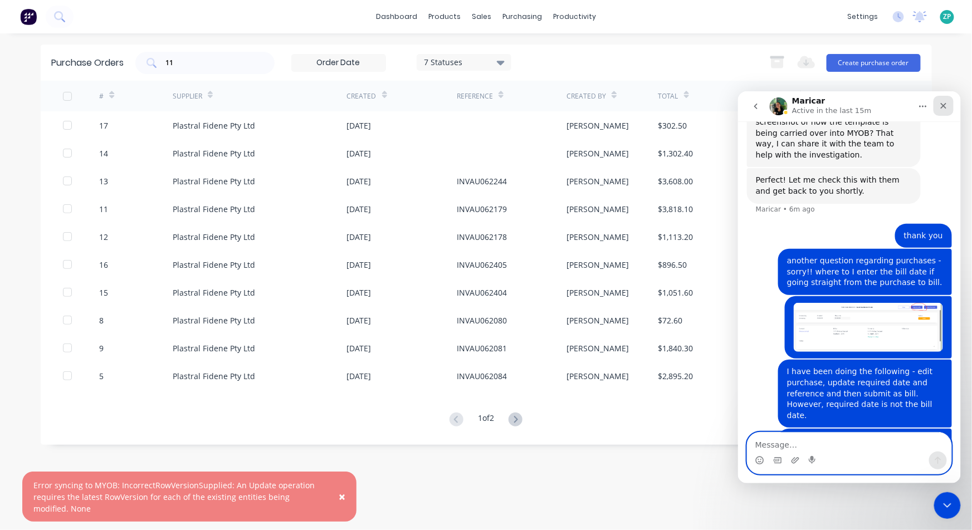
click at [948, 105] on div "Close" at bounding box center [943, 105] width 20 height 20
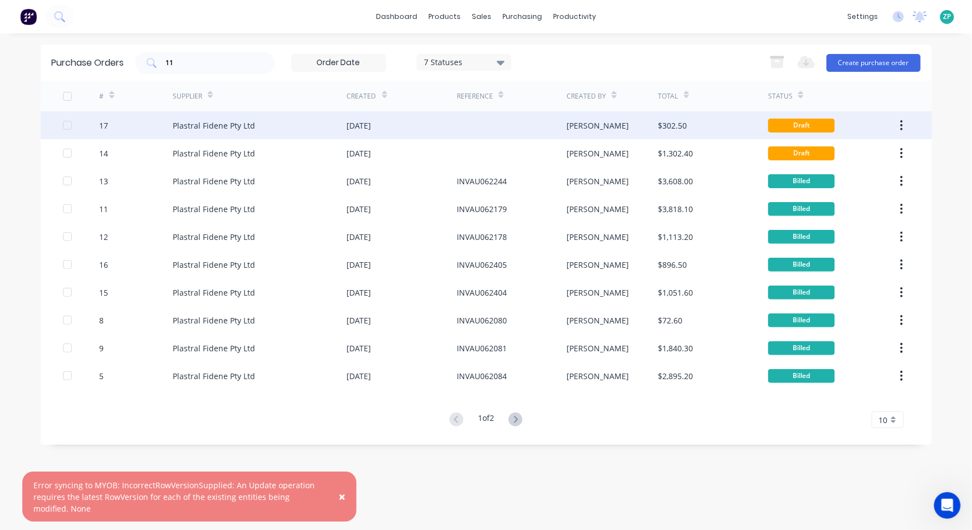
drag, startPoint x: 106, startPoint y: 153, endPoint x: 101, endPoint y: 128, distance: 25.7
click at [101, 128] on div "17 Plastral Fidene Pty Ltd 25 Sep 2025 Kimberley $302.50 Draft 14 Plastral Fide…" at bounding box center [487, 250] width 892 height 279
click at [101, 127] on div "17" at bounding box center [103, 126] width 9 height 12
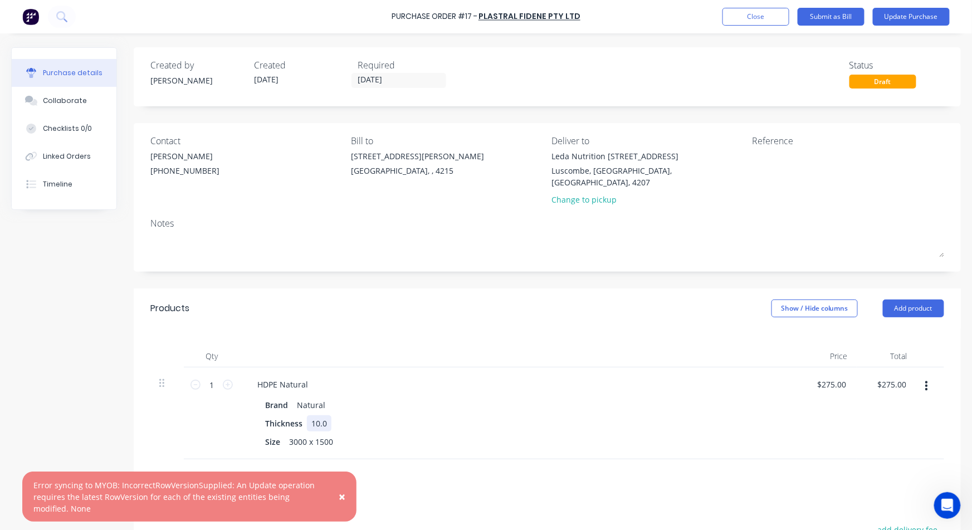
click at [549, 416] on div "Thickness 10.0" at bounding box center [516, 424] width 510 height 16
click at [919, 377] on button "button" at bounding box center [927, 387] width 26 height 20
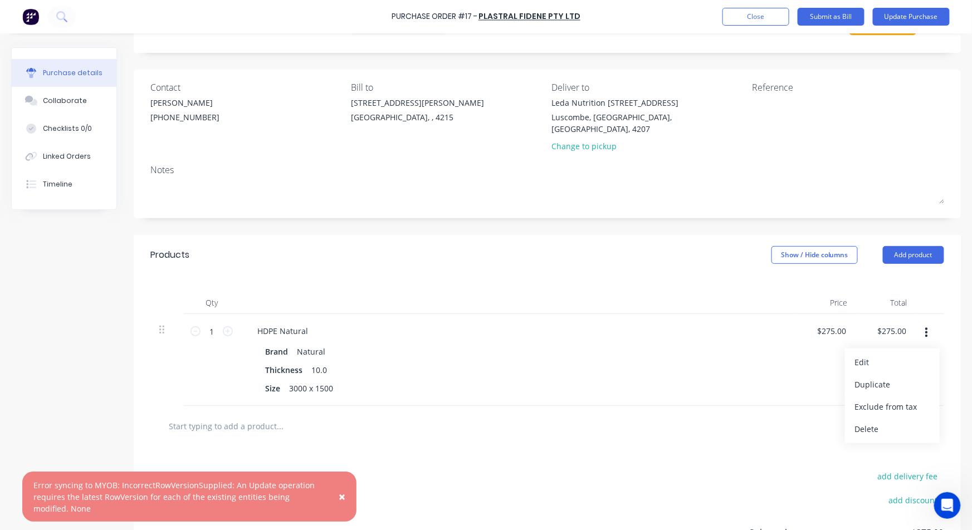
scroll to position [124, 0]
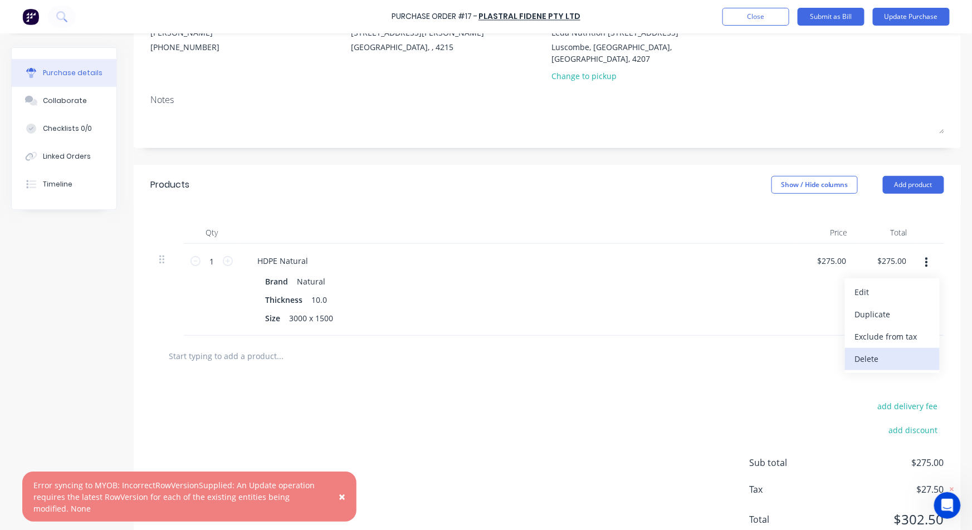
click at [853, 348] on button "Delete" at bounding box center [892, 359] width 95 height 22
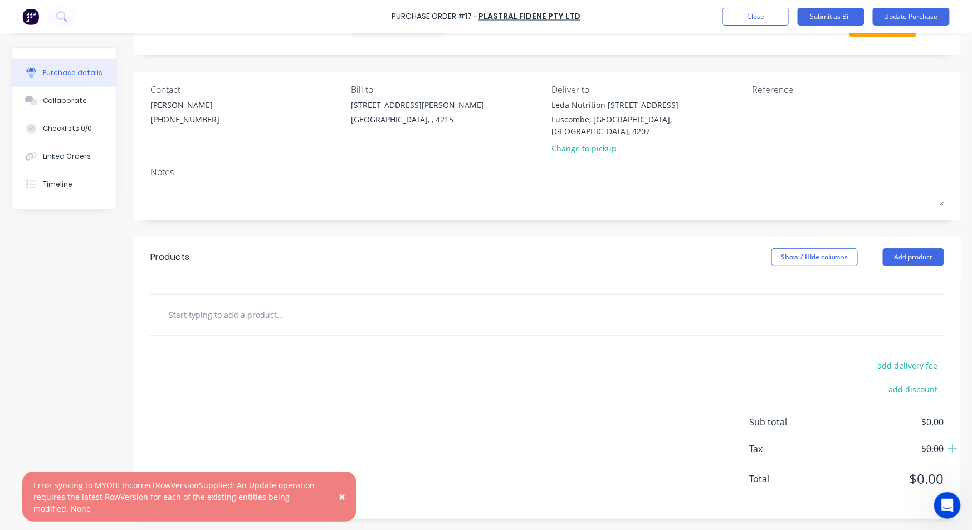
scroll to position [40, 0]
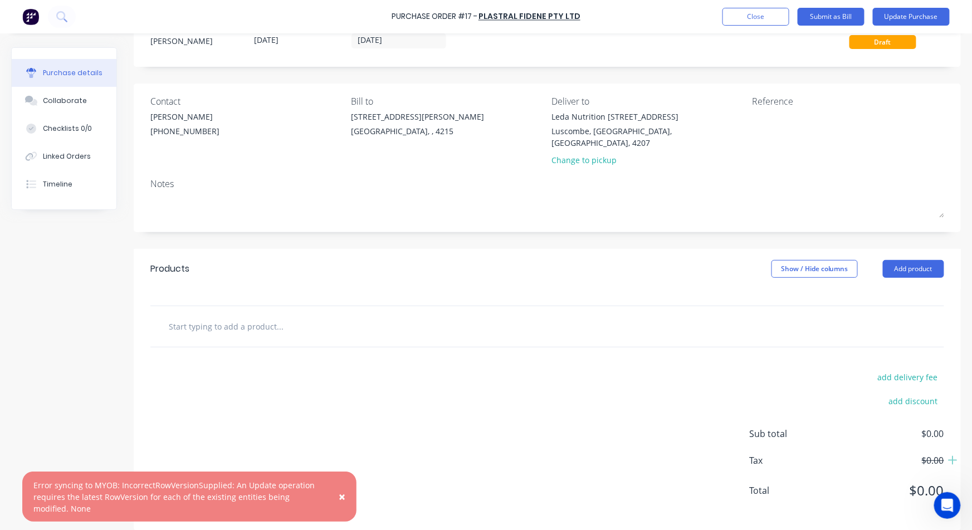
click at [223, 315] on input "text" at bounding box center [279, 326] width 223 height 22
click at [922, 260] on button "Add product" at bounding box center [913, 269] width 61 height 18
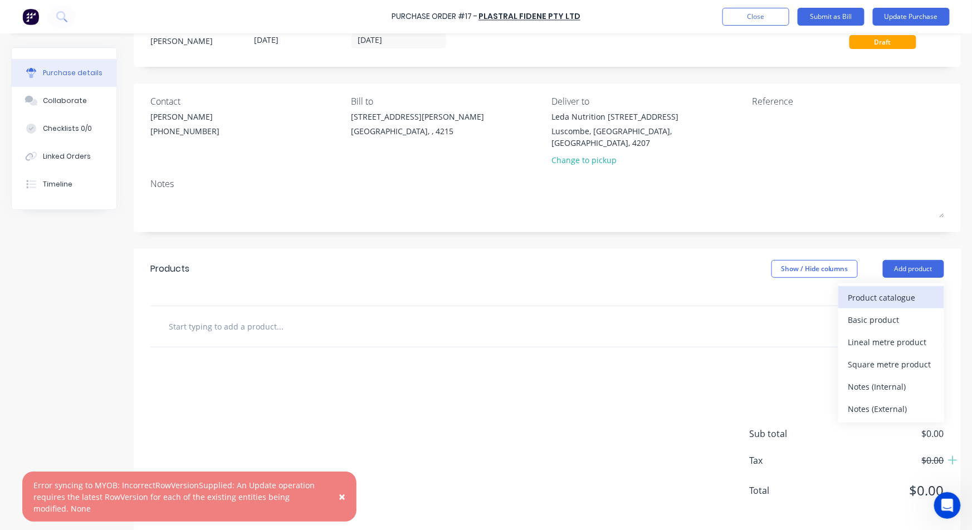
click at [869, 290] on div "Product catalogue" at bounding box center [892, 298] width 86 height 16
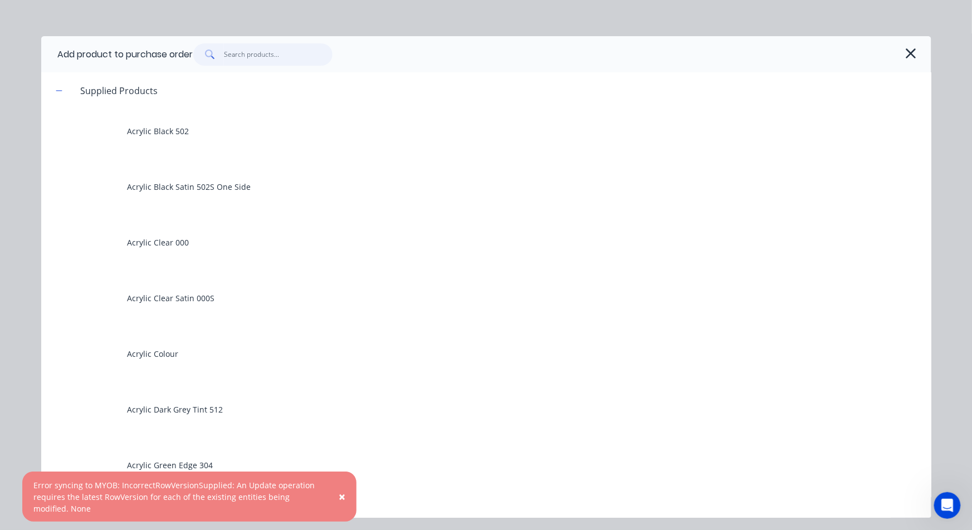
click at [232, 56] on input "text" at bounding box center [278, 54] width 109 height 22
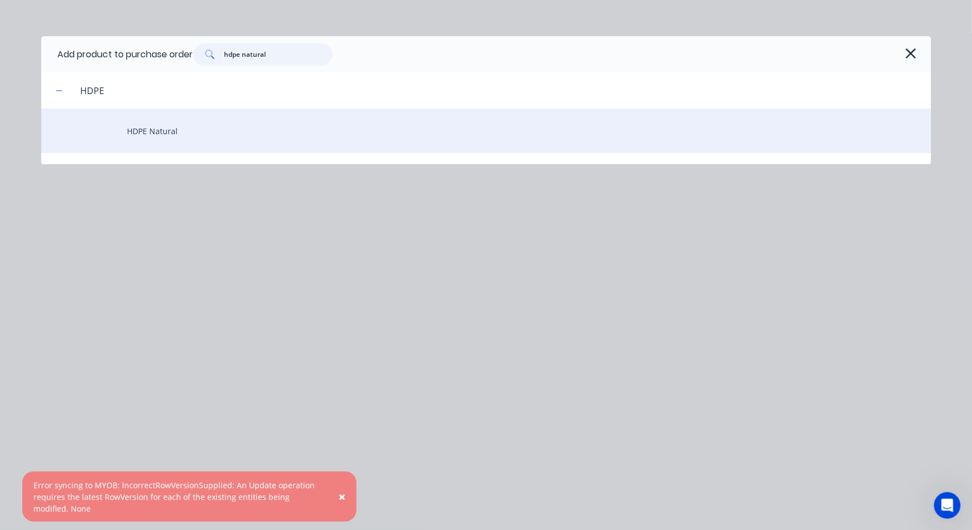
type input "hdpe natural"
click at [168, 126] on div "HDPE Natural" at bounding box center [486, 131] width 890 height 45
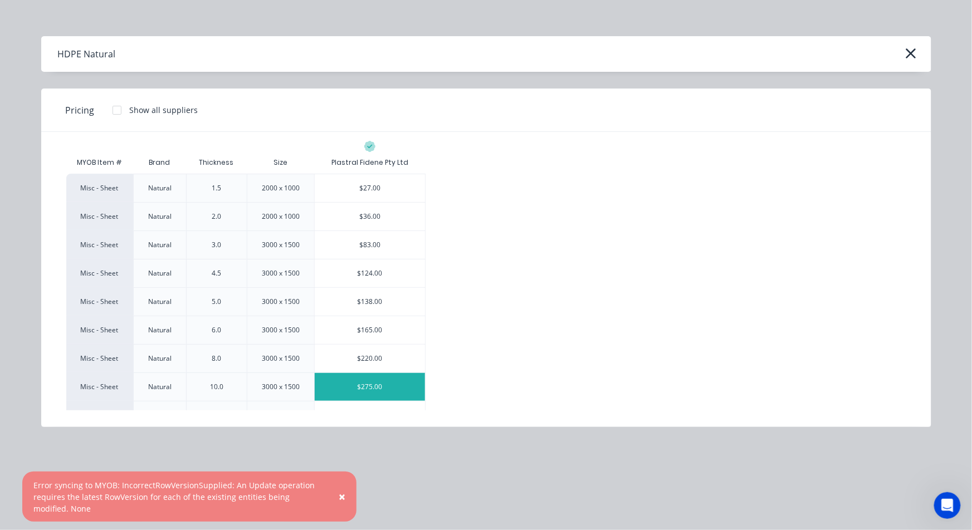
click at [386, 389] on div "$275.00" at bounding box center [370, 387] width 110 height 28
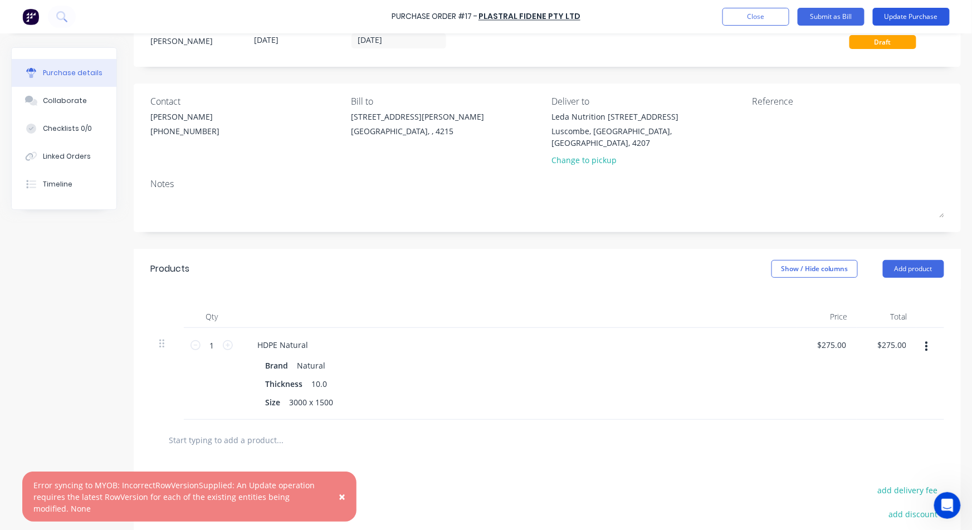
click at [912, 14] on button "Update Purchase" at bounding box center [911, 17] width 77 height 18
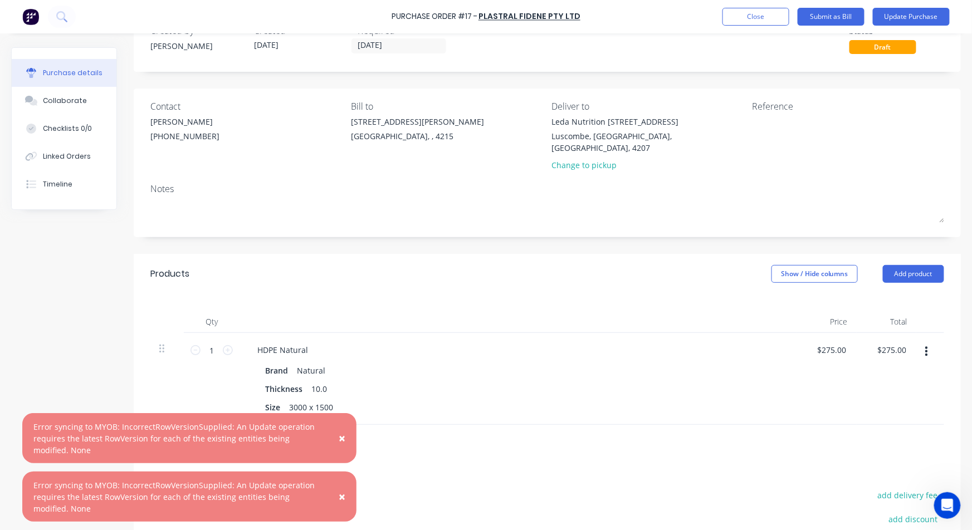
scroll to position [62, 0]
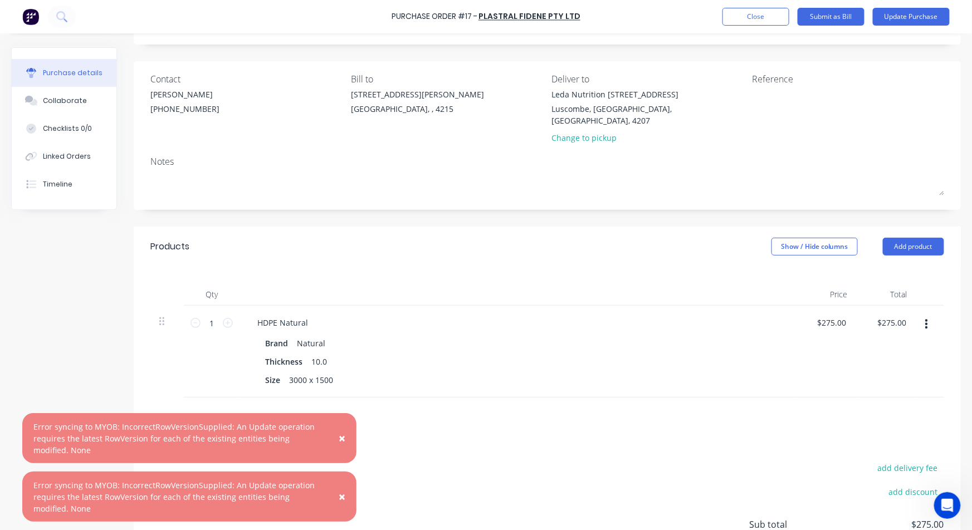
click at [926, 319] on icon "button" at bounding box center [927, 325] width 3 height 12
click at [744, 18] on button "Close" at bounding box center [756, 17] width 67 height 18
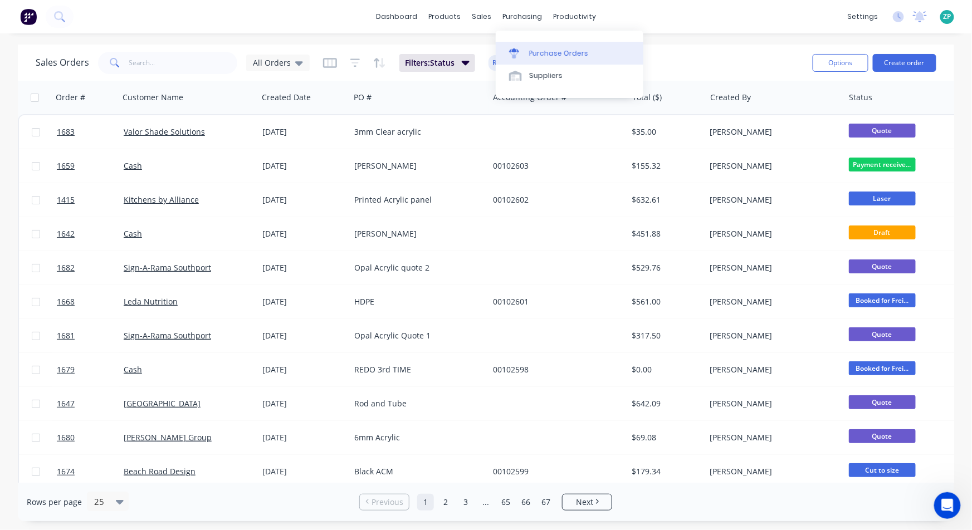
click at [548, 55] on div "Purchase Orders" at bounding box center [558, 53] width 59 height 10
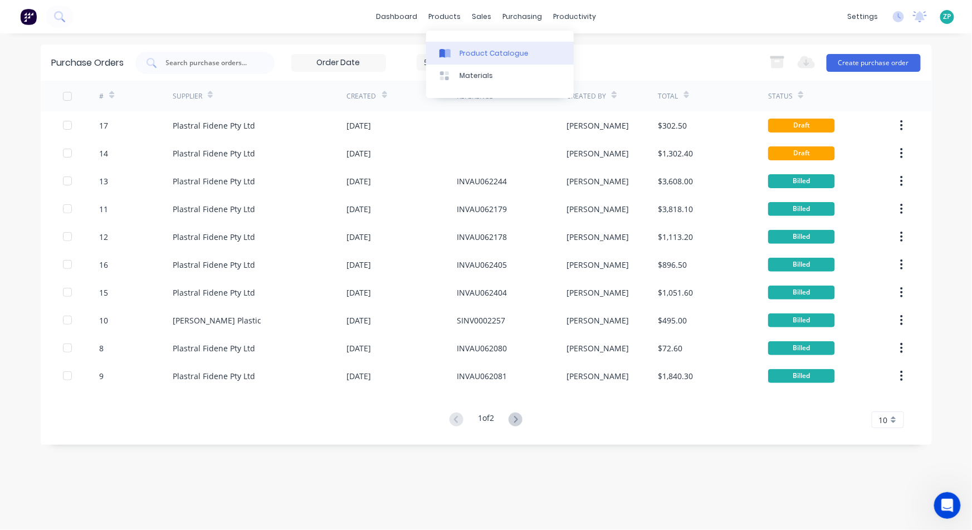
click at [456, 53] on link "Product Catalogue" at bounding box center [500, 53] width 148 height 22
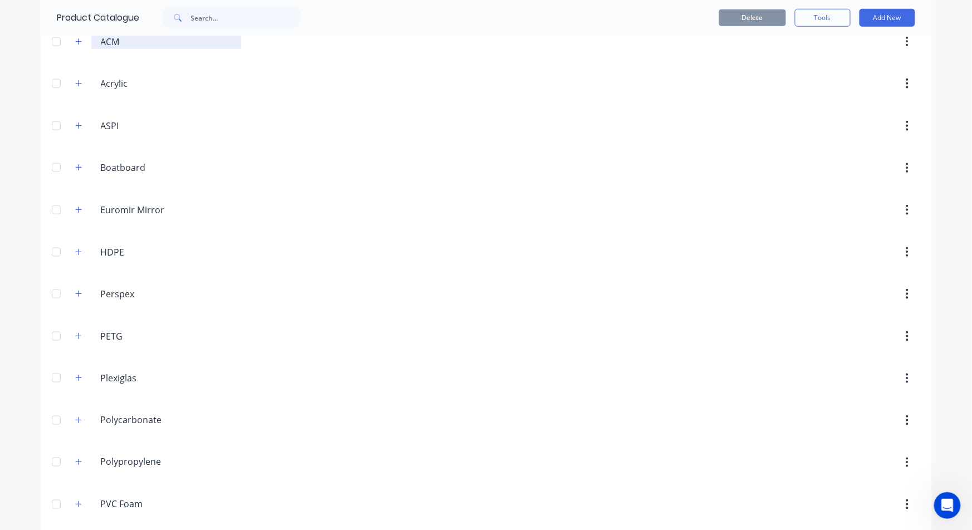
scroll to position [608, 0]
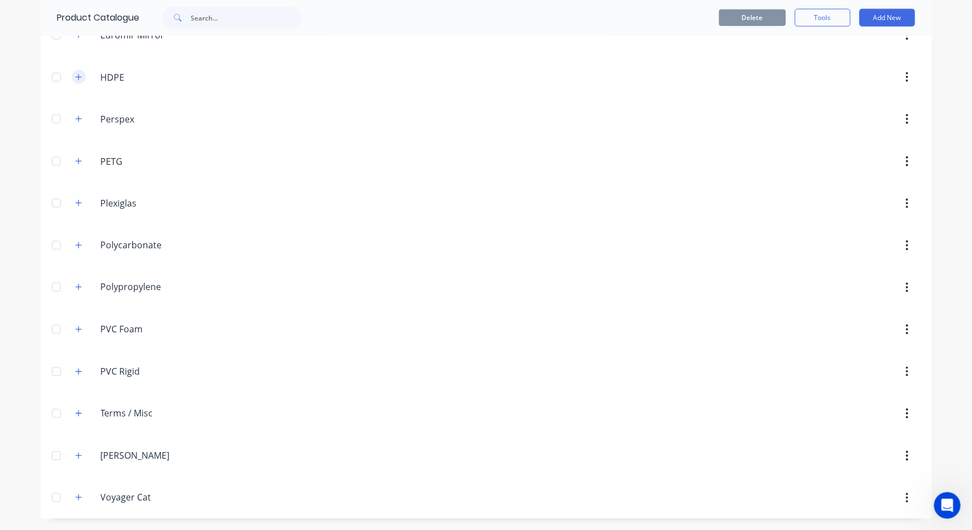
click at [75, 81] on icon "button" at bounding box center [78, 78] width 7 height 8
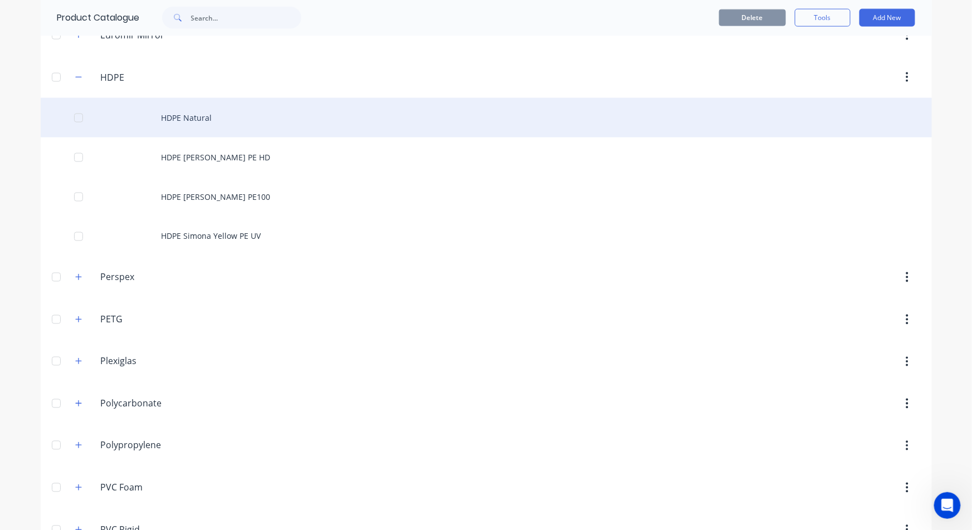
click at [179, 120] on div "HDPE Natural" at bounding box center [487, 118] width 892 height 40
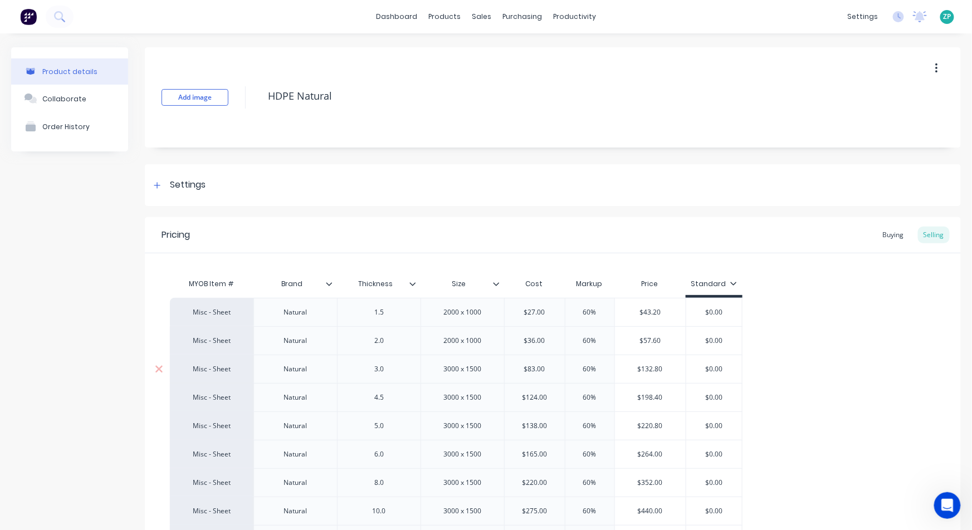
type textarea "x"
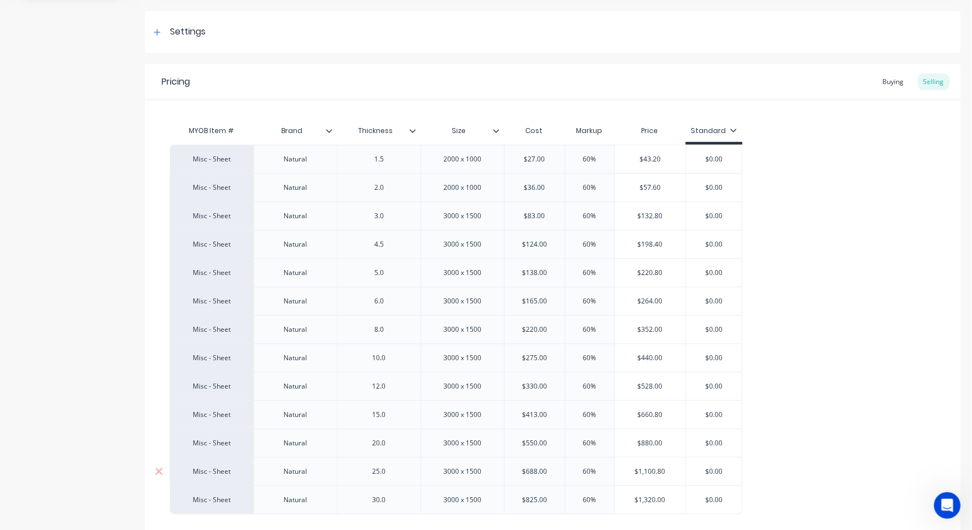
scroll to position [186, 0]
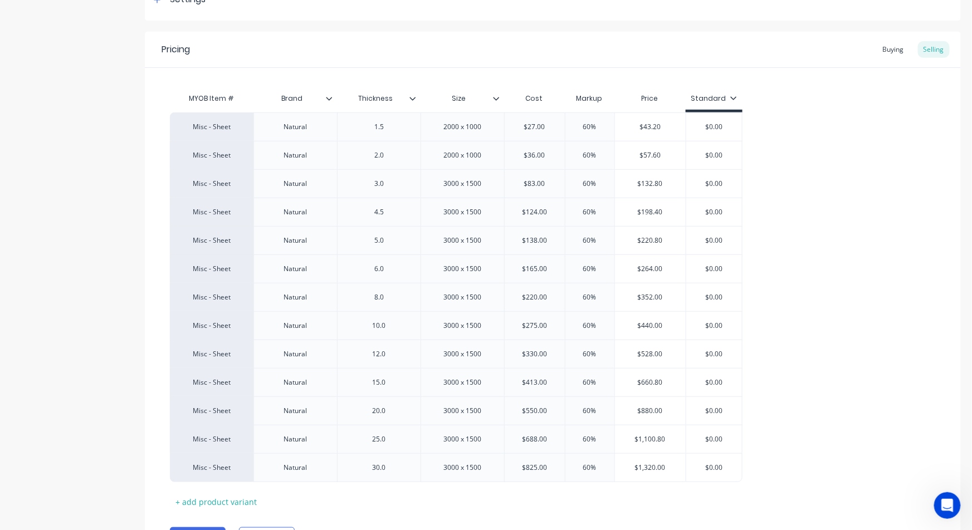
click at [882, 40] on div "Pricing Buying Selling" at bounding box center [553, 50] width 816 height 36
click at [879, 43] on div "Buying" at bounding box center [894, 49] width 32 height 17
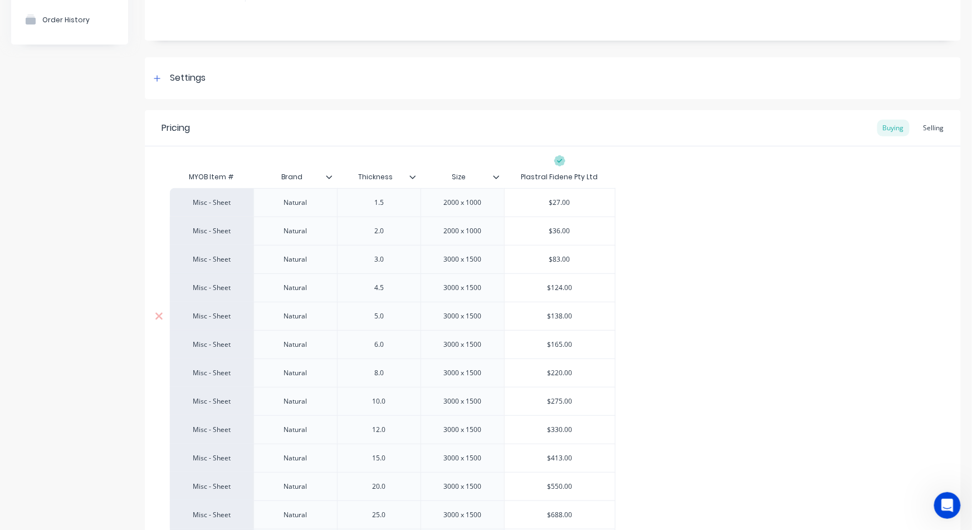
scroll to position [0, 0]
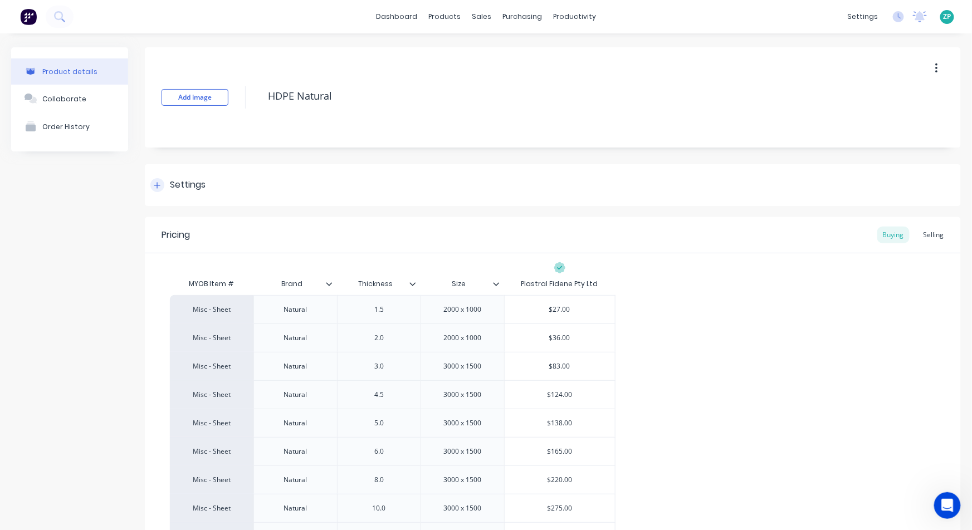
click at [162, 184] on div at bounding box center [157, 185] width 14 height 14
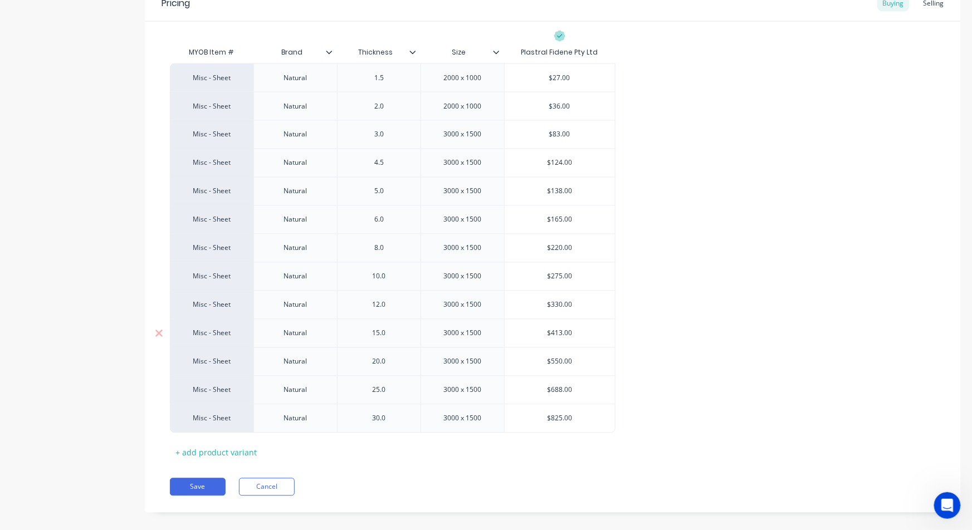
scroll to position [718, 0]
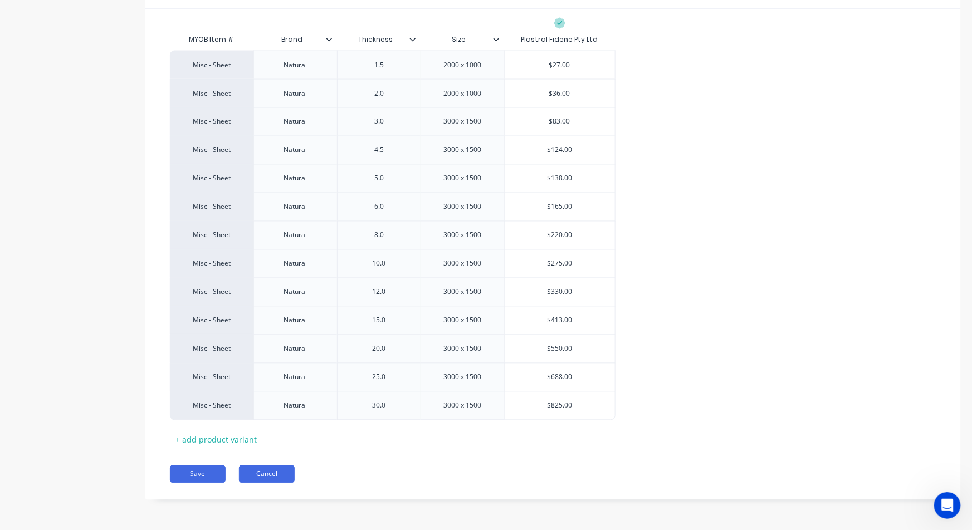
click at [251, 479] on button "Cancel" at bounding box center [267, 475] width 56 height 18
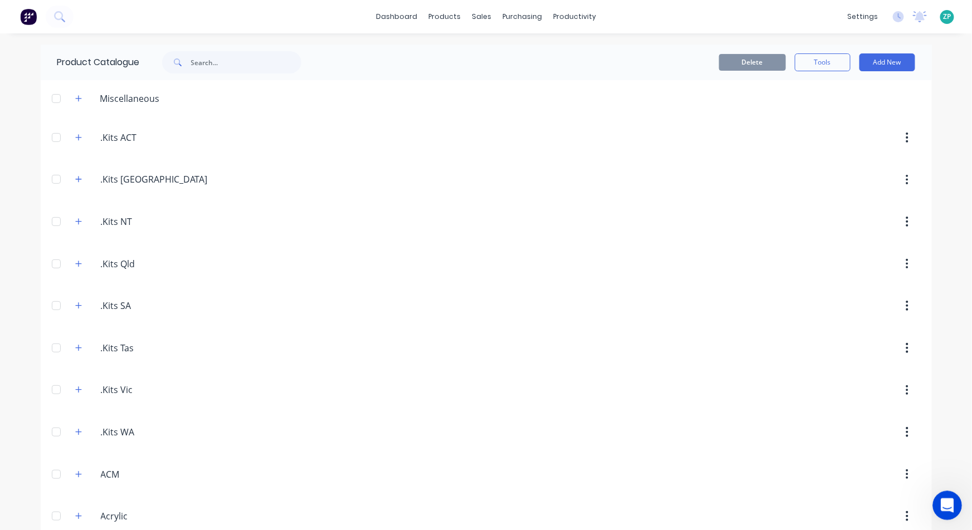
click at [953, 505] on div "Open Intercom Messenger" at bounding box center [946, 504] width 37 height 37
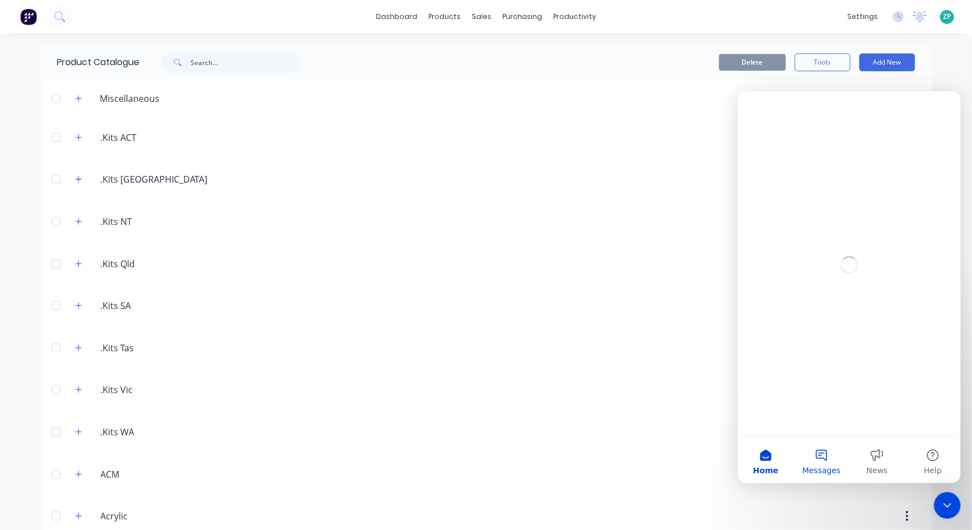
click at [808, 461] on button "Messages" at bounding box center [821, 461] width 56 height 45
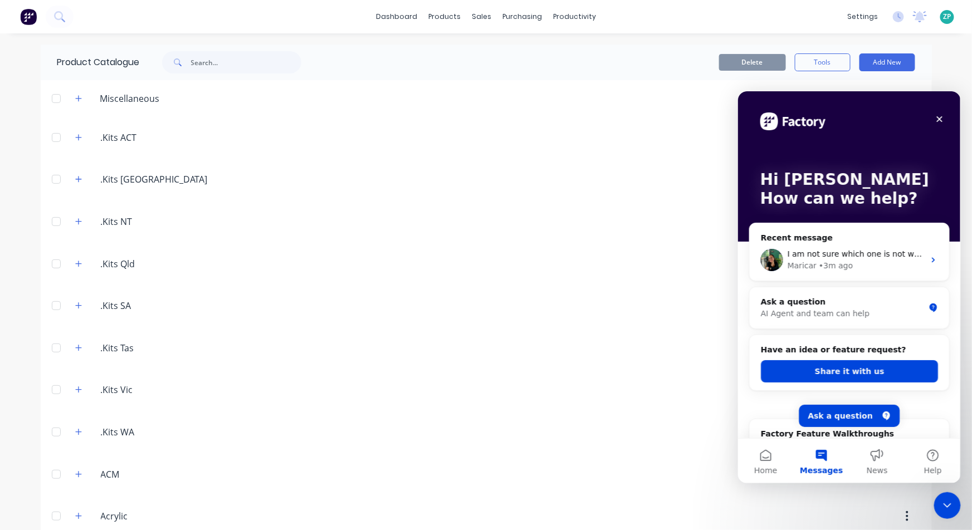
click at [822, 460] on button "Messages" at bounding box center [821, 461] width 56 height 45
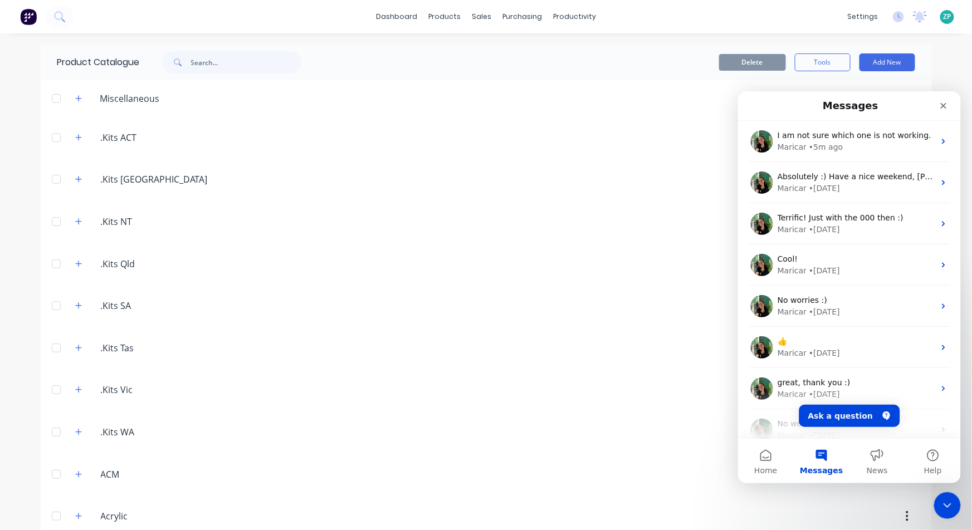
drag, startPoint x: 958, startPoint y: 461, endPoint x: 966, endPoint y: 474, distance: 15.0
click at [961, 474] on html "Messages I am not sure which one is not working. [GEOGRAPHIC_DATA] • 5m ago Abs…" at bounding box center [849, 287] width 223 height 392
click at [525, 42] on link "Purchase Orders" at bounding box center [565, 53] width 148 height 22
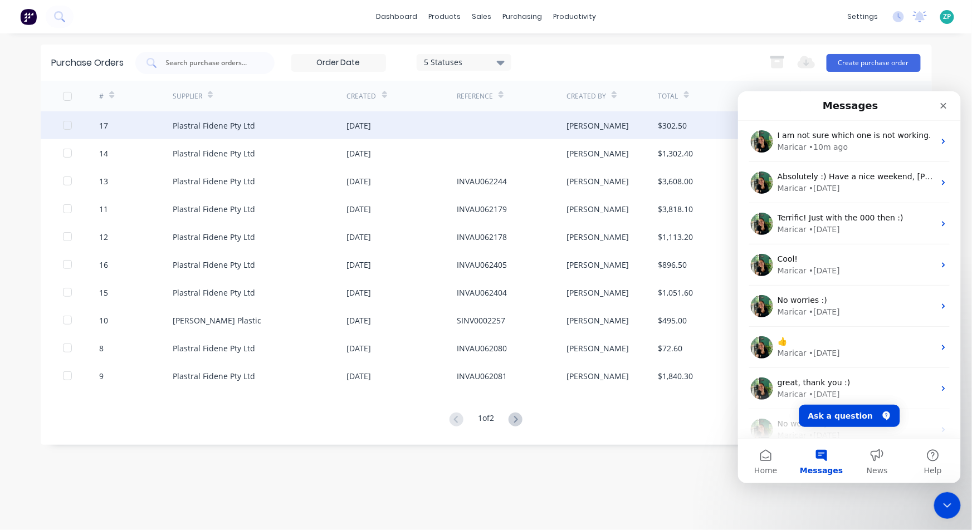
click at [175, 124] on div "Plastral Fidene Pty Ltd" at bounding box center [214, 126] width 82 height 12
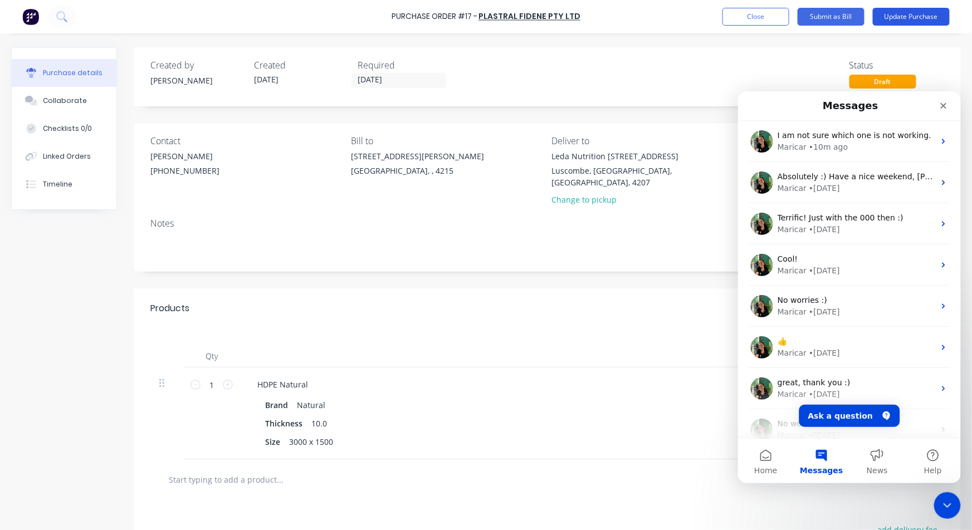
click at [890, 18] on button "Update Purchase" at bounding box center [911, 17] width 77 height 18
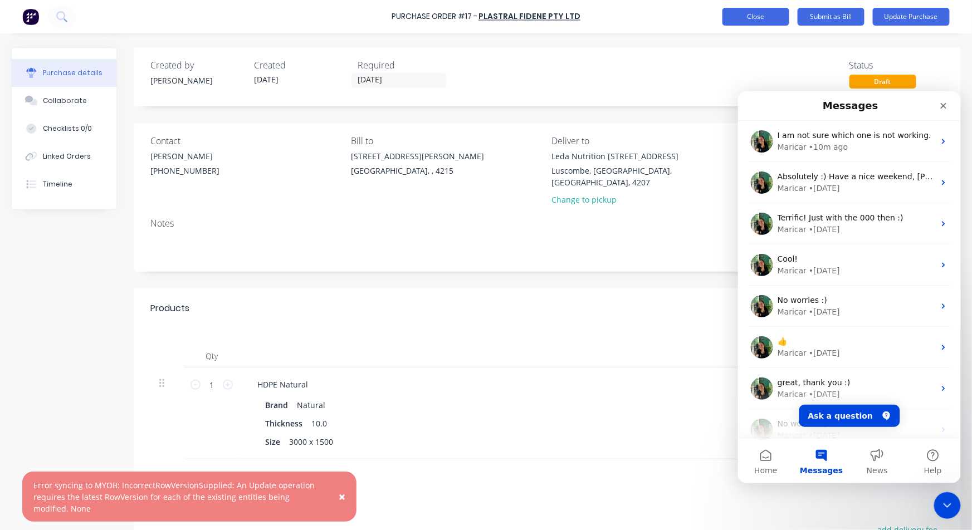
click at [749, 15] on button "Close" at bounding box center [756, 17] width 67 height 18
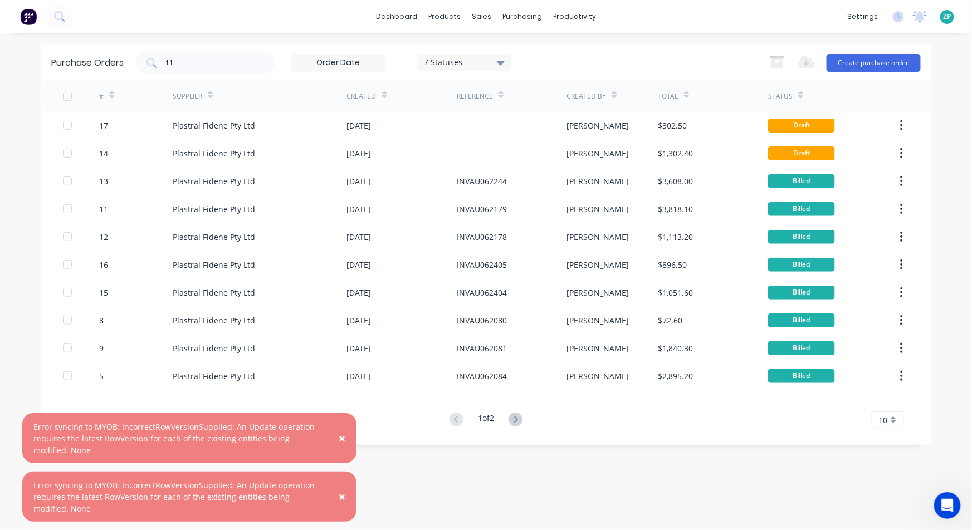
scroll to position [1773, 0]
click at [502, 48] on div "Sales Orders" at bounding box center [523, 53] width 46 height 10
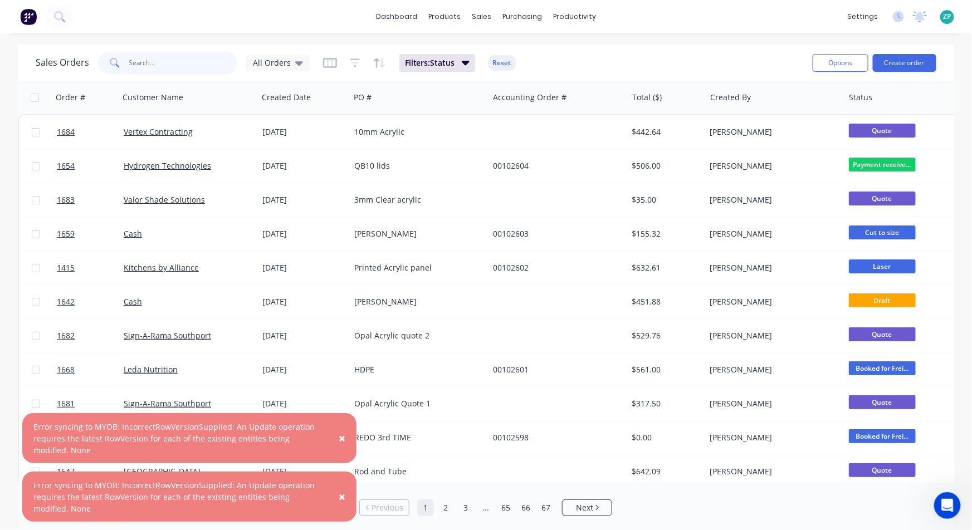
click at [145, 60] on input "text" at bounding box center [183, 63] width 109 height 22
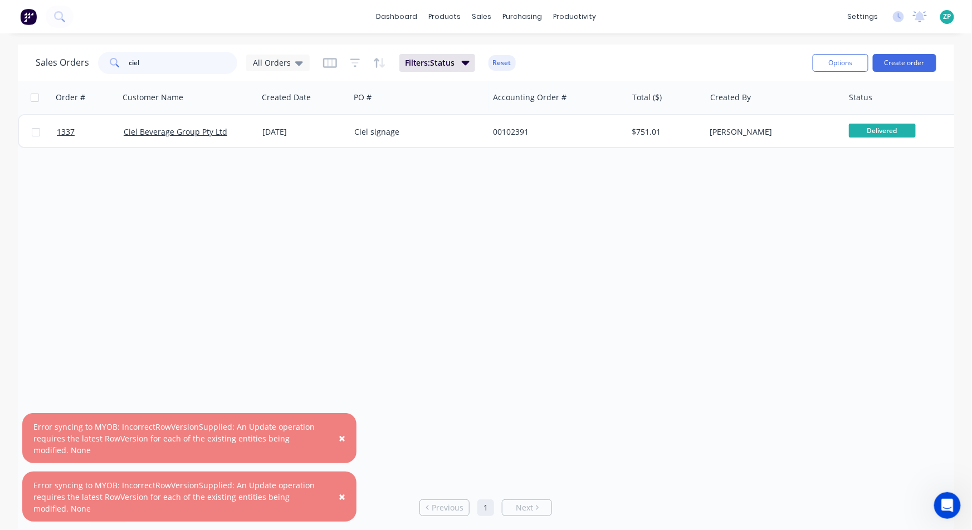
type input "ciel"
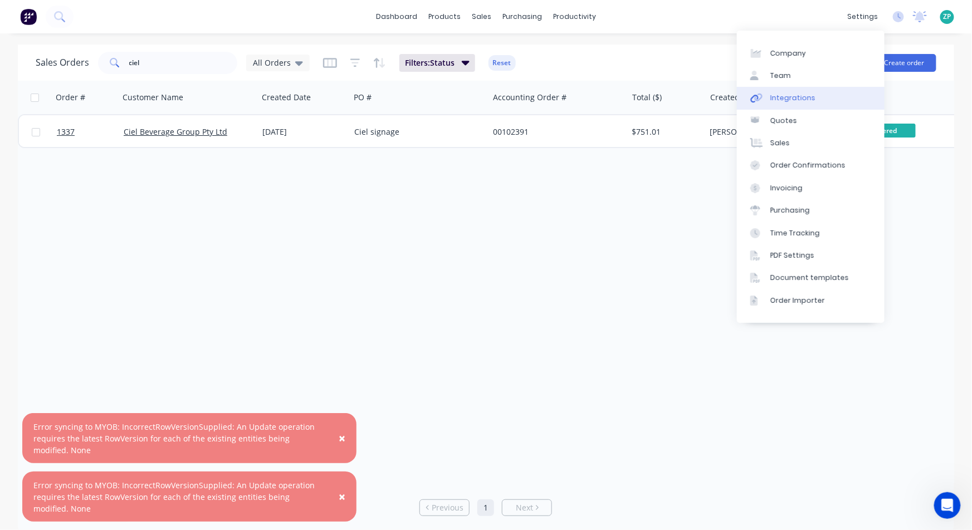
click at [800, 90] on link "Integrations" at bounding box center [811, 98] width 148 height 22
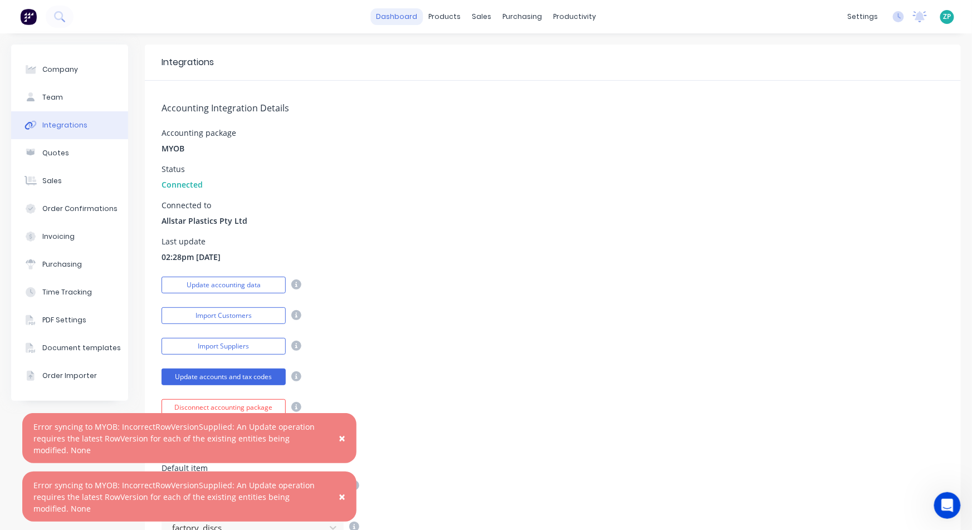
click at [387, 13] on link "dashboard" at bounding box center [397, 16] width 52 height 17
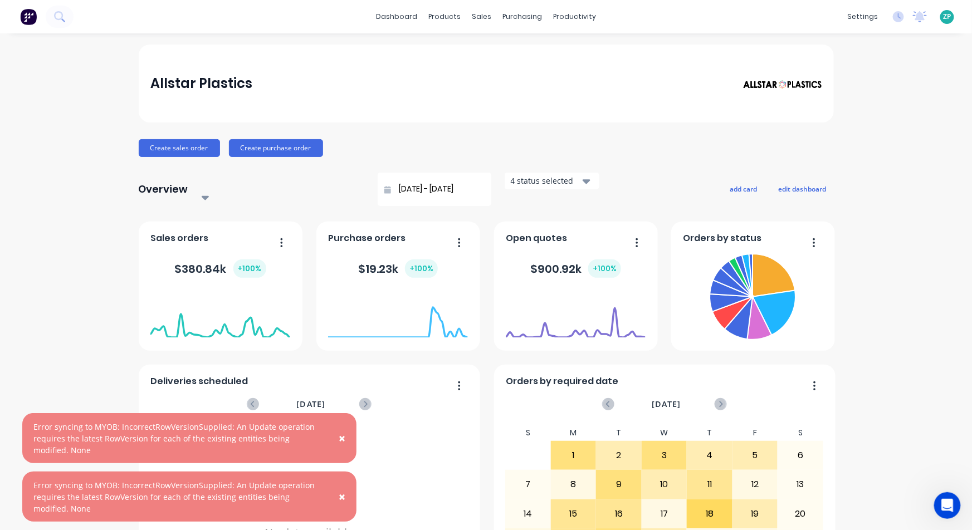
drag, startPoint x: 341, startPoint y: 437, endPoint x: 352, endPoint y: 465, distance: 29.3
click at [342, 437] on span "×" at bounding box center [342, 439] width 7 height 16
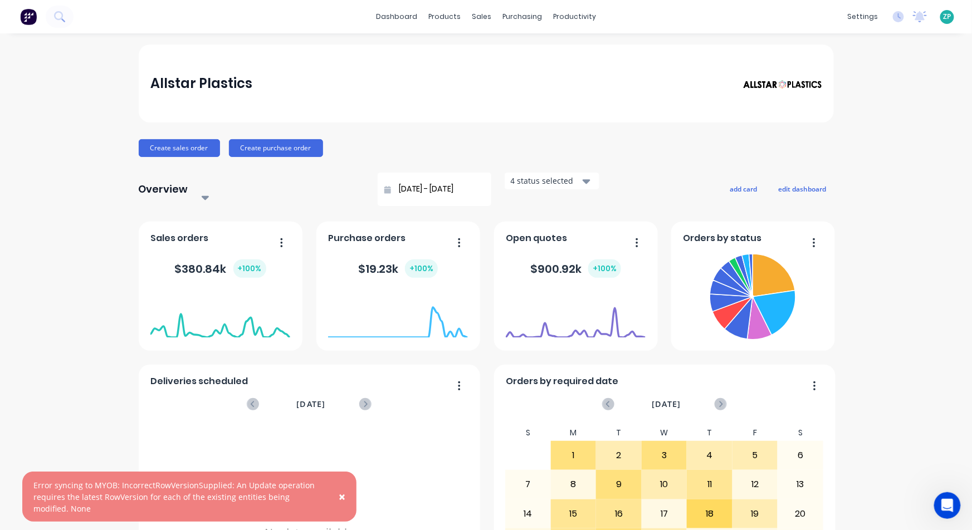
click at [344, 499] on span "×" at bounding box center [342, 497] width 7 height 16
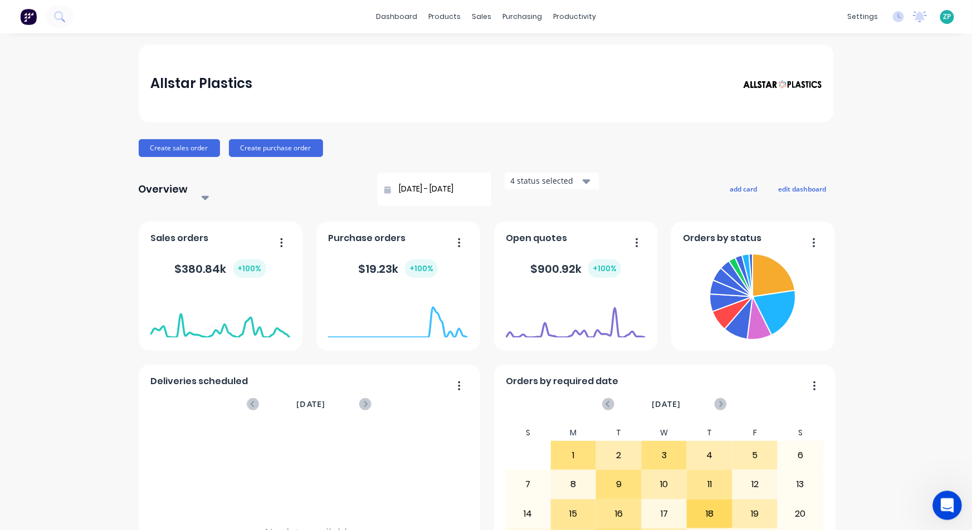
click at [952, 501] on icon "Open Intercom Messenger" at bounding box center [946, 504] width 18 height 18
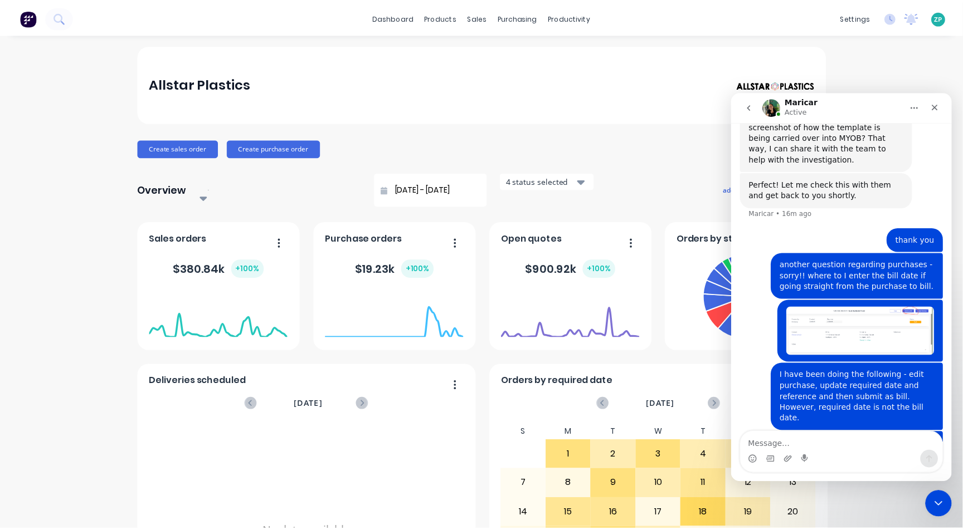
scroll to position [1773, 0]
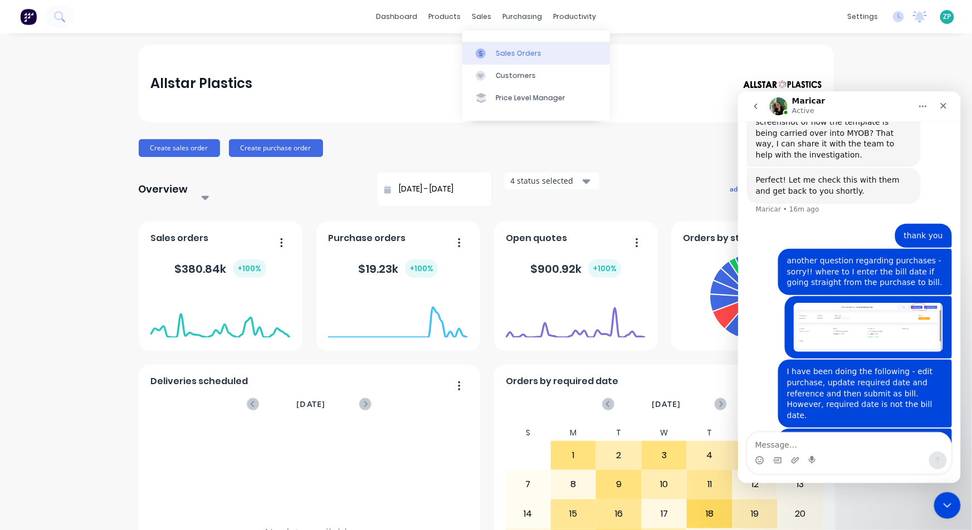
click at [485, 51] on icon at bounding box center [481, 53] width 10 height 10
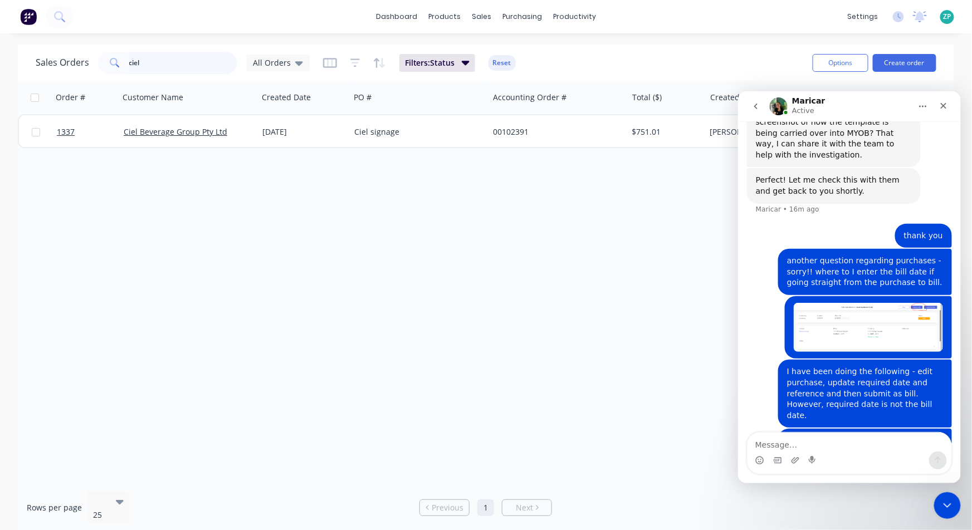
click at [152, 56] on input "ciel" at bounding box center [183, 63] width 109 height 22
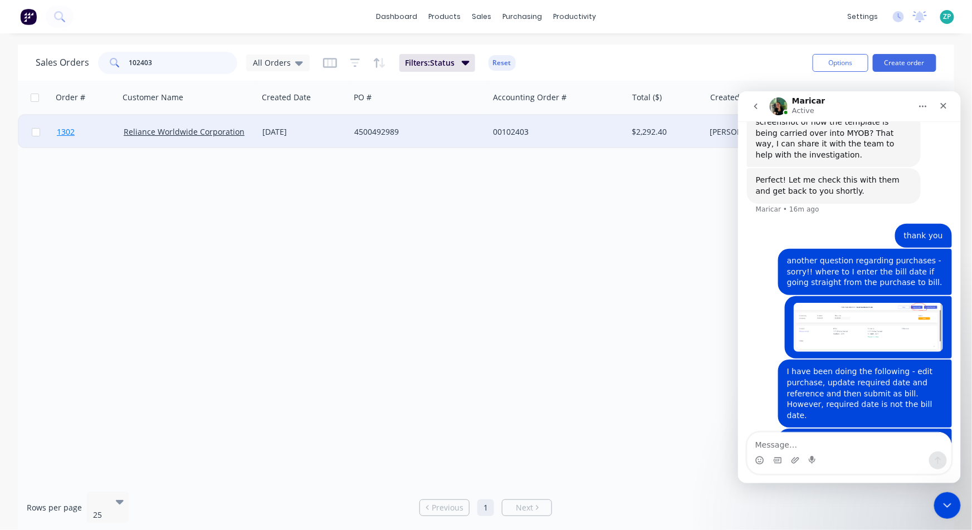
type input "102403"
click at [63, 132] on span "1302" at bounding box center [66, 131] width 18 height 11
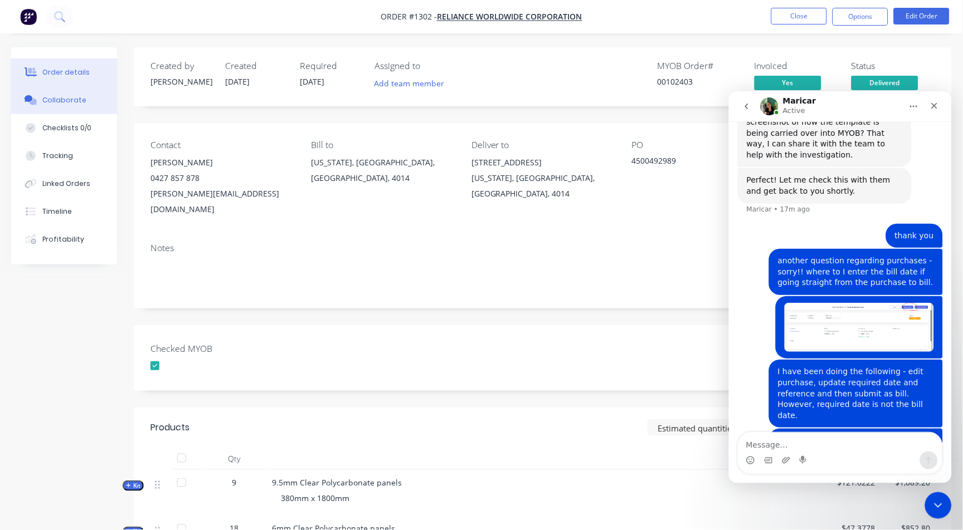
click at [92, 103] on button "Collaborate" at bounding box center [64, 100] width 106 height 28
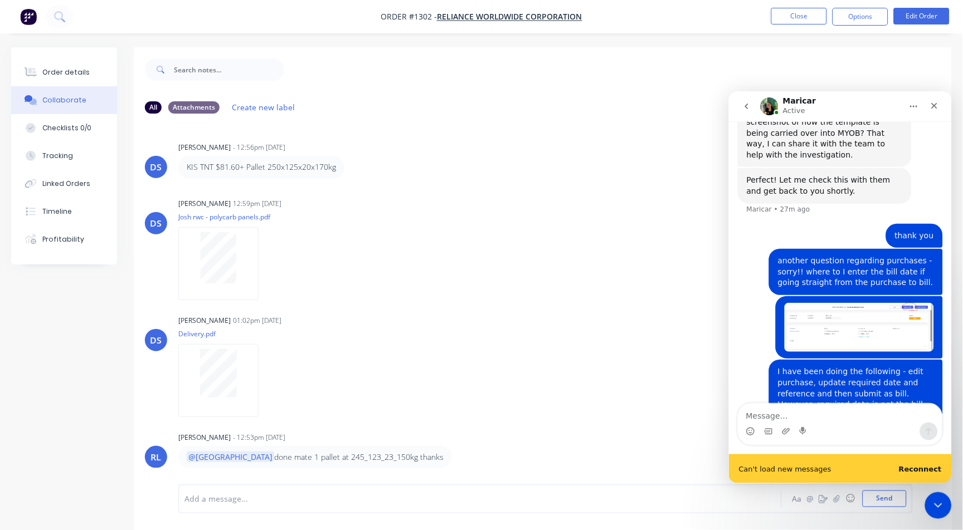
scroll to position [1802, 0]
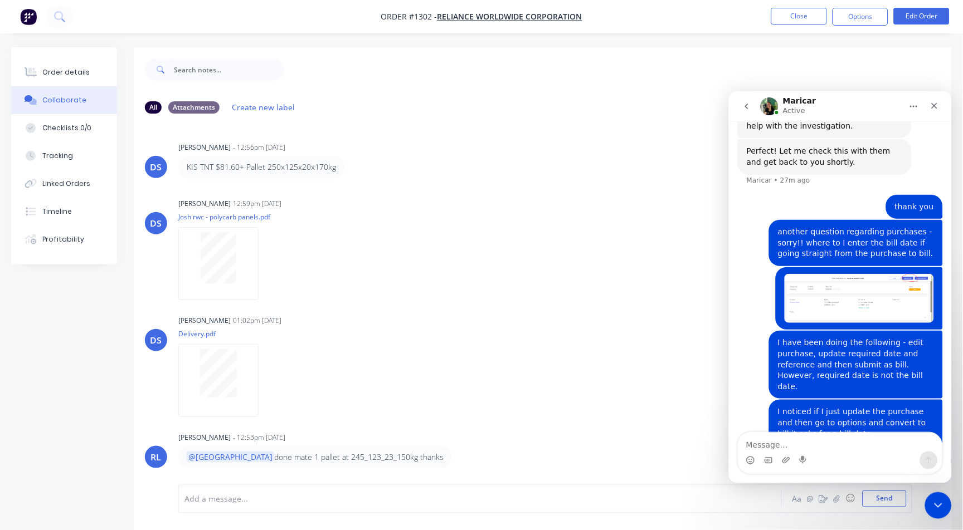
click at [912, 483] on div "Successfully reconnected" at bounding box center [839, 483] width 223 height 0
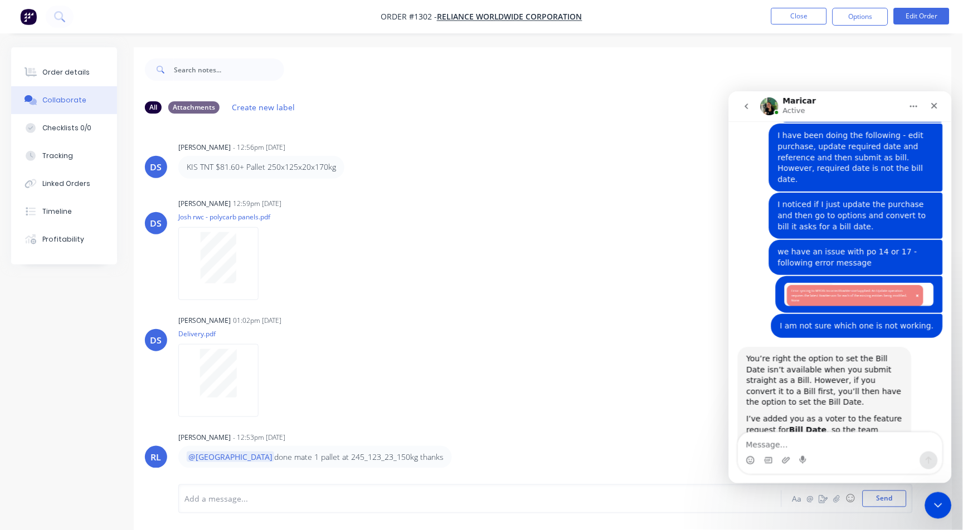
scroll to position [2007, 0]
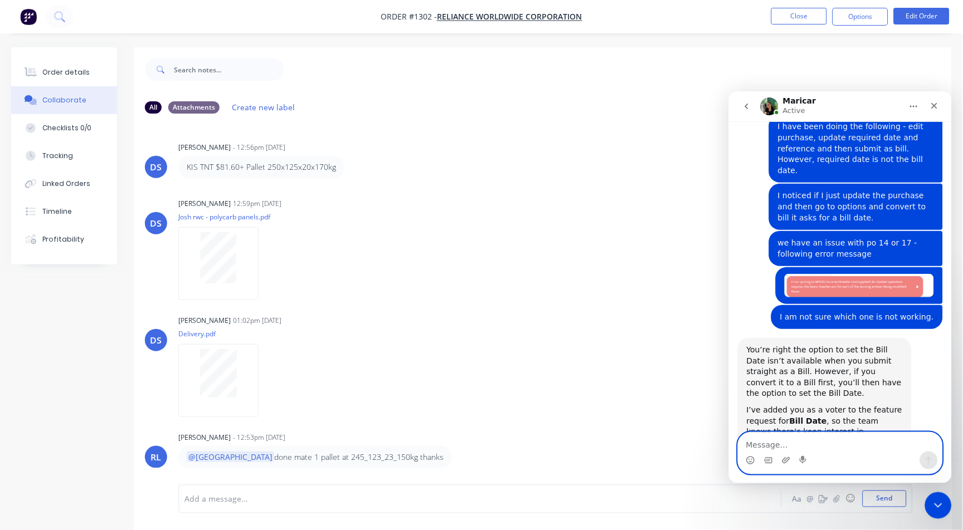
click at [775, 441] on textarea "Message…" at bounding box center [840, 441] width 204 height 19
type textarea "o"
type textarea "thank you regarding the bill date :)"
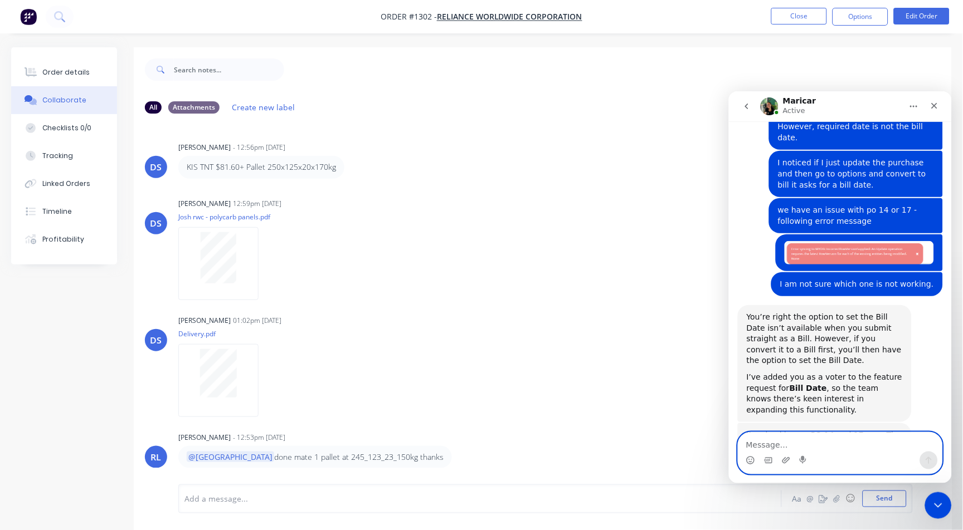
type textarea "o"
type textarea "so strange re those two PO's - yes please proceed."
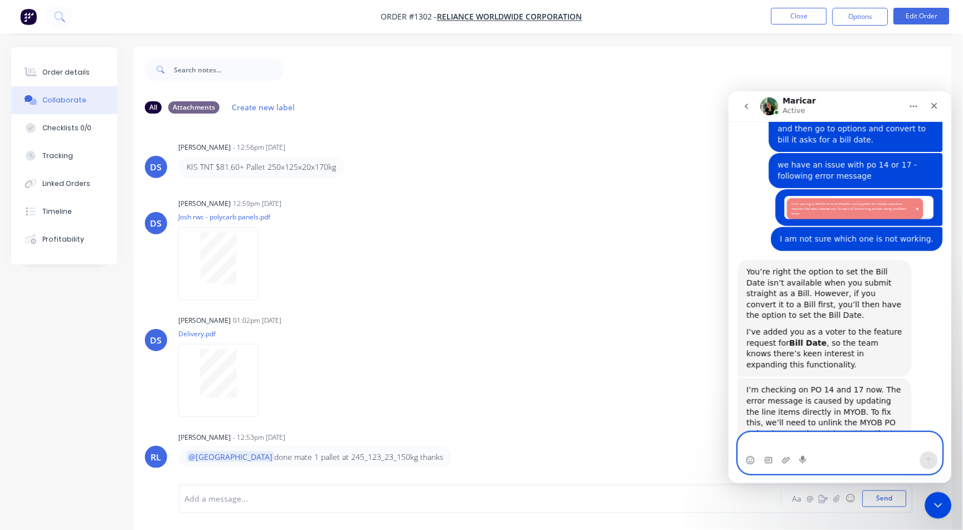
type textarea "t"
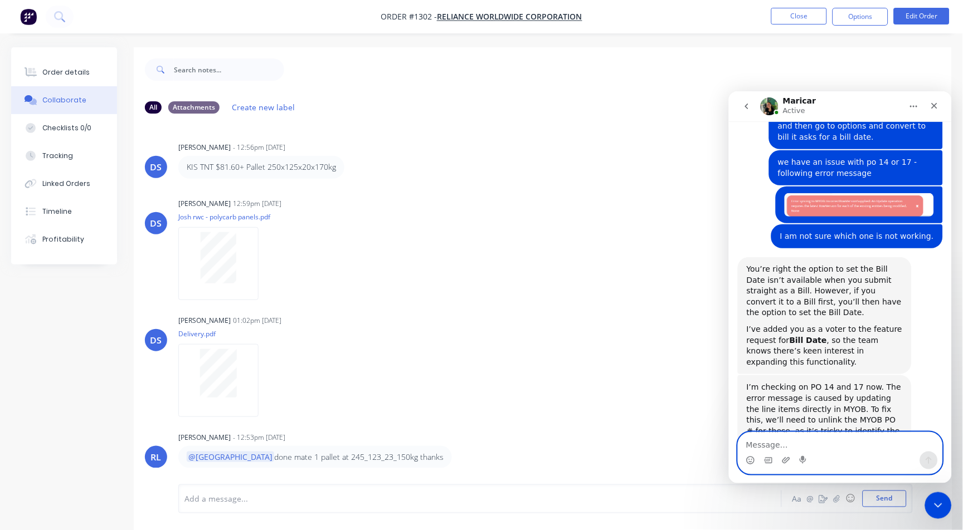
scroll to position [2076, 0]
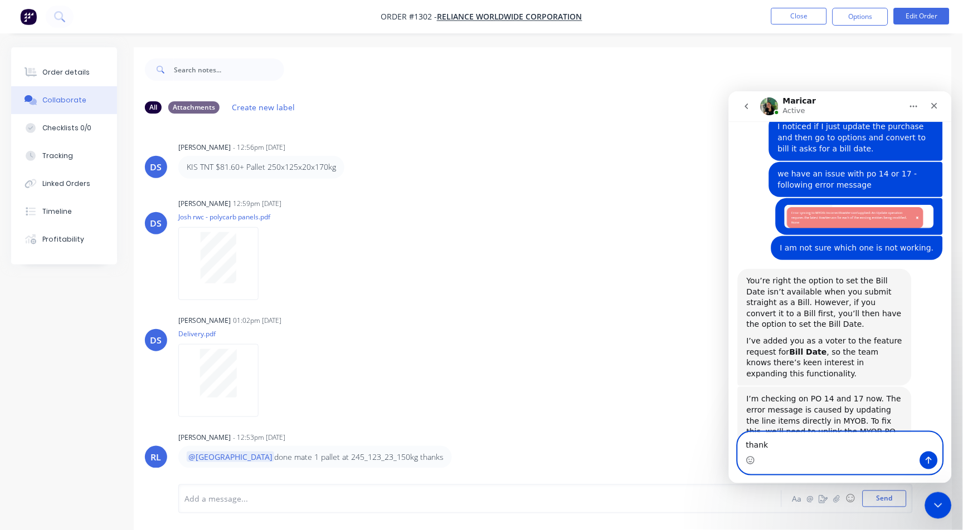
type textarea "thanks"
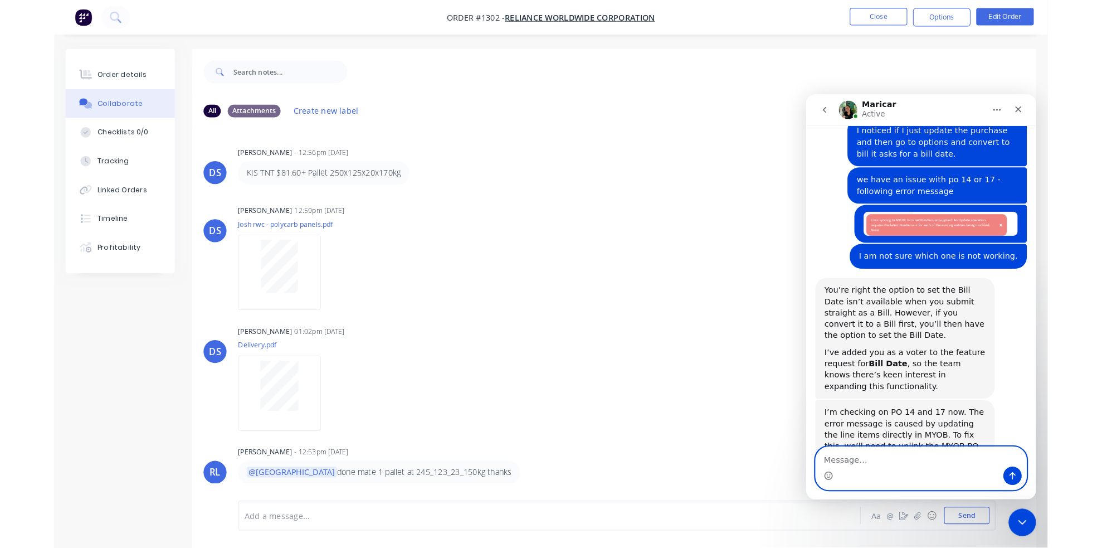
scroll to position [2102, 0]
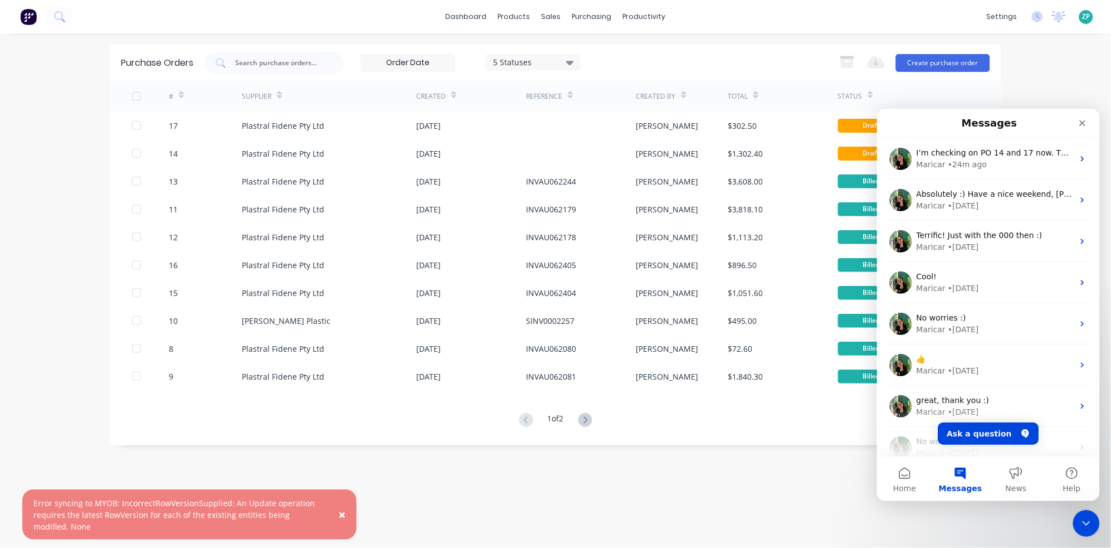
click at [342, 515] on span "×" at bounding box center [342, 514] width 7 height 16
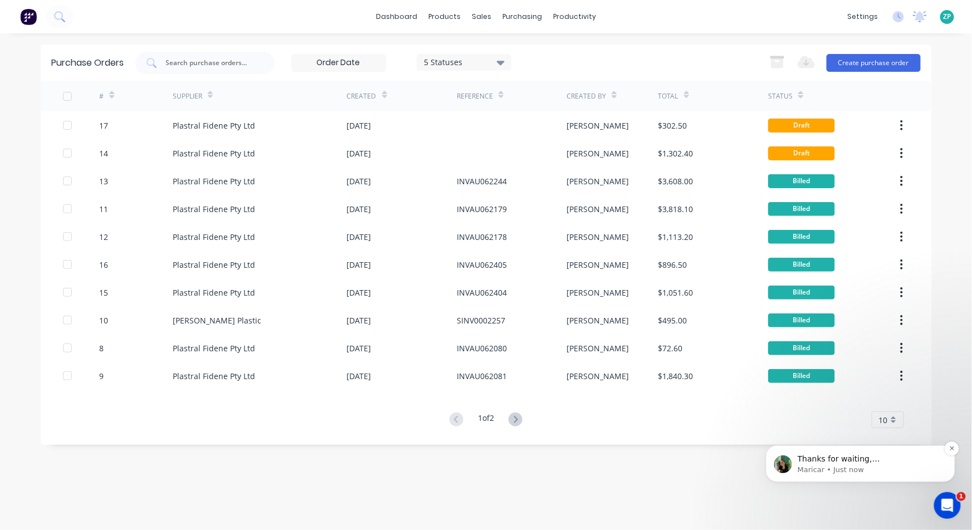
click at [835, 465] on p "Maricar • Just now" at bounding box center [869, 470] width 144 height 10
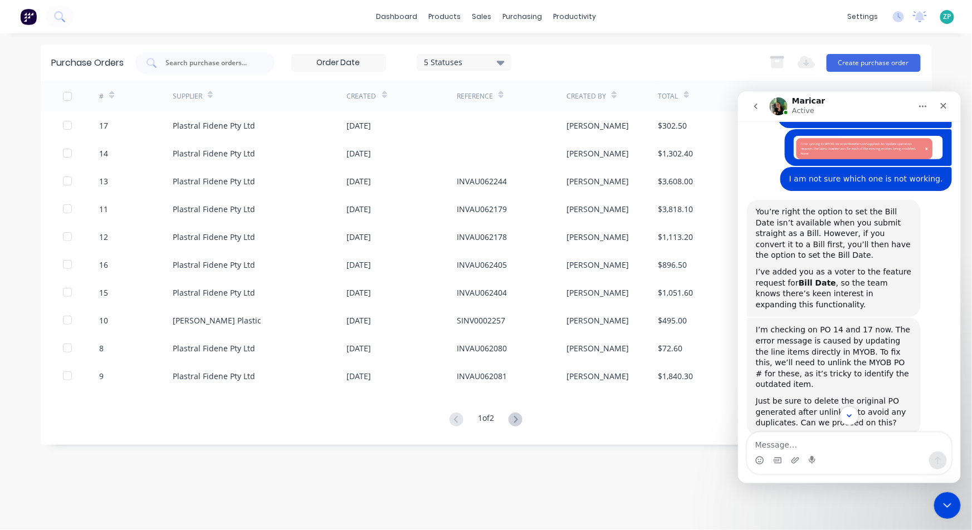
scroll to position [2182, 0]
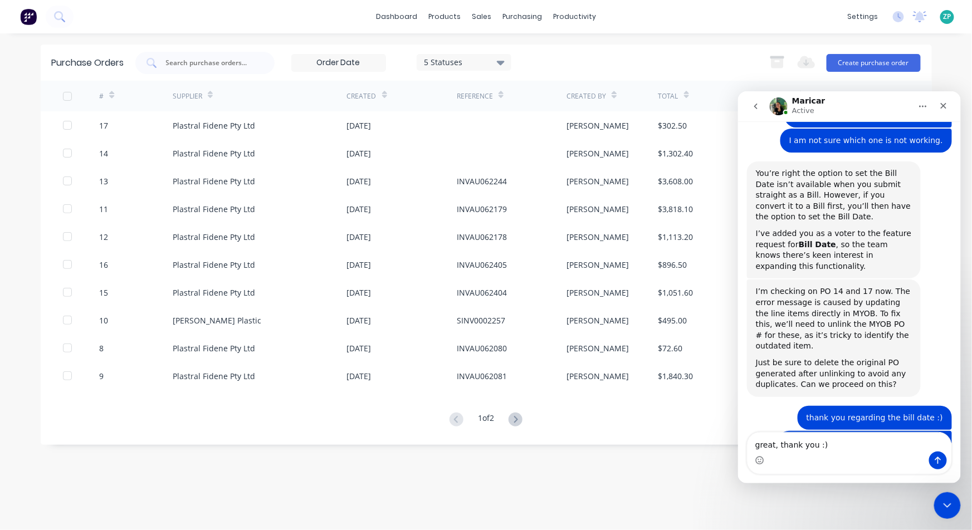
type textarea "great, thank you :)"
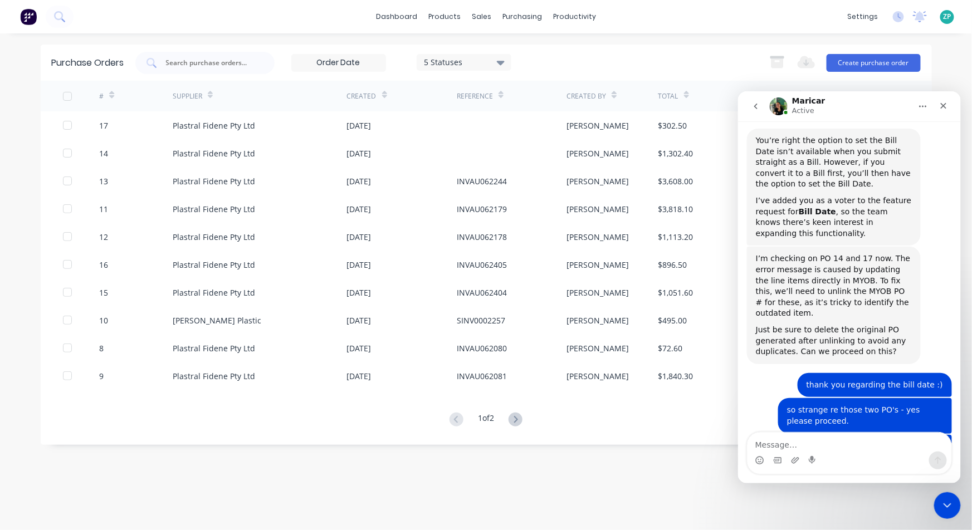
scroll to position [2258, 0]
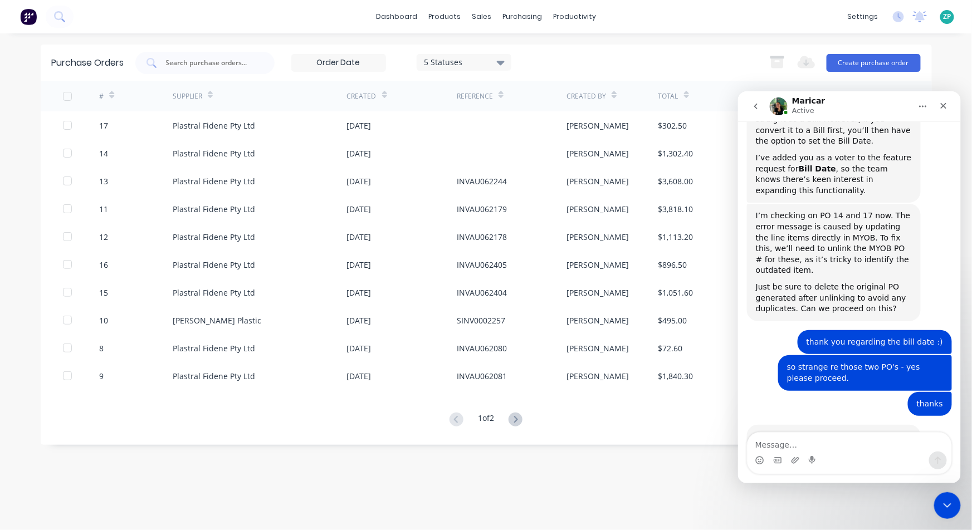
scroll to position [2271, 0]
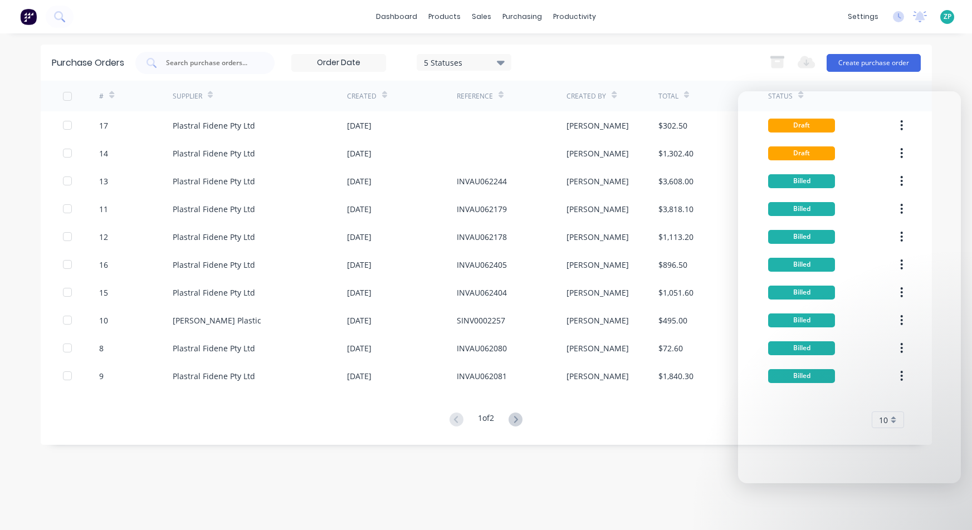
click at [109, 123] on div "17" at bounding box center [136, 125] width 74 height 28
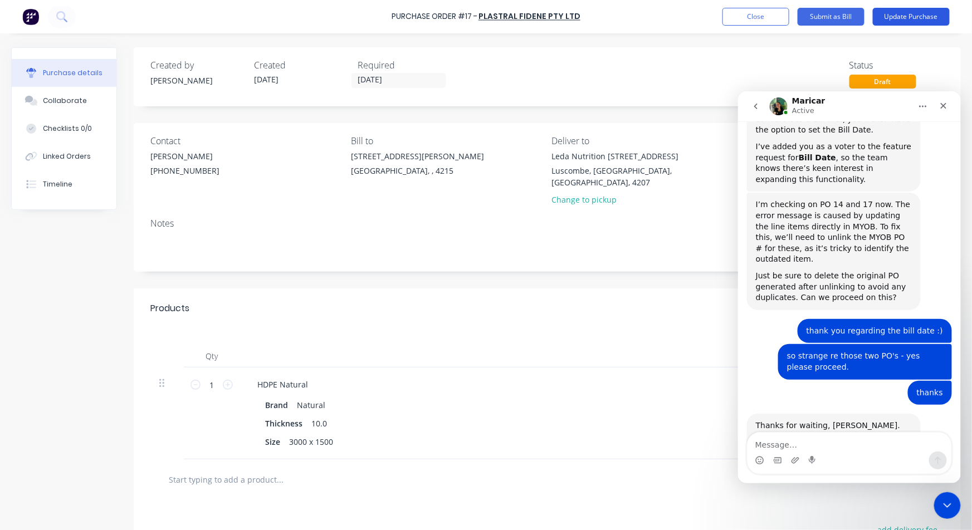
click at [910, 19] on button "Update Purchase" at bounding box center [911, 17] width 77 height 18
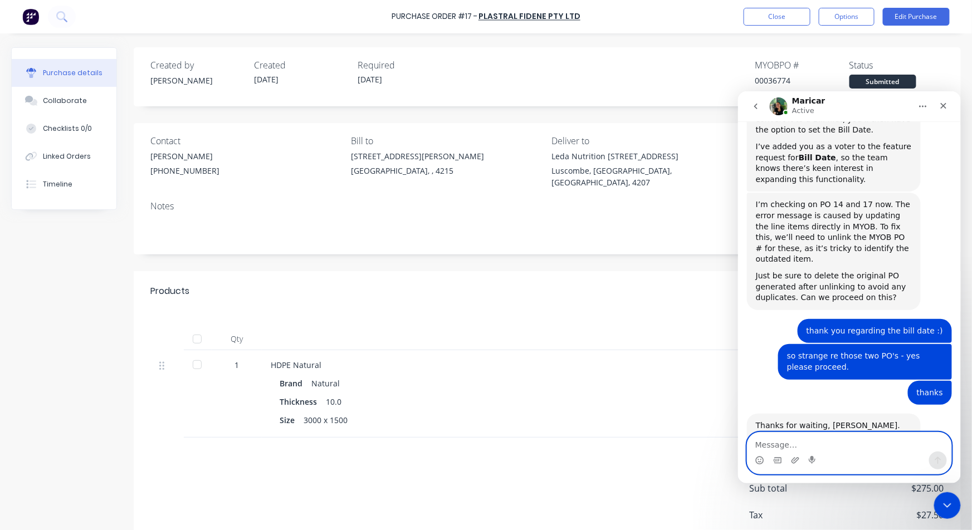
click at [775, 445] on textarea "Message…" at bounding box center [849, 441] width 204 height 19
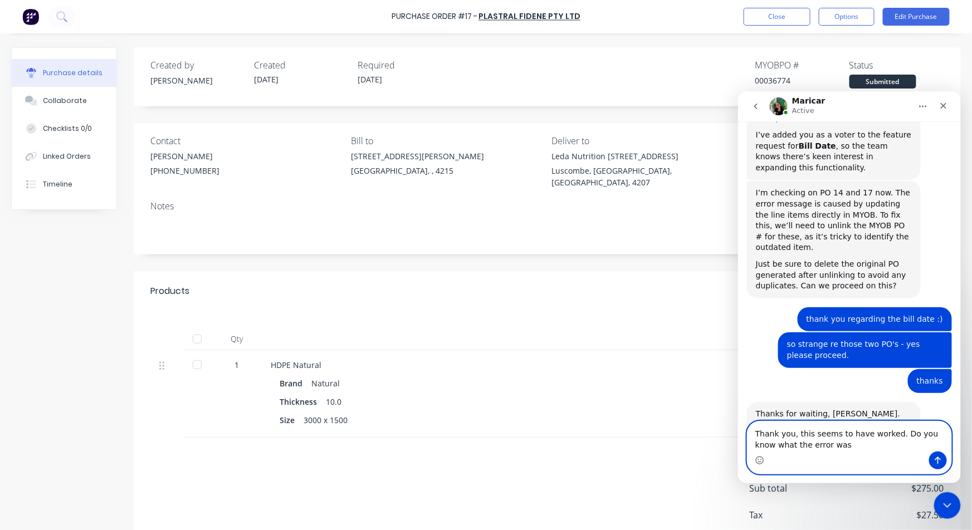
type textarea "Thank you, this seems to have worked. Do you know what the error was?"
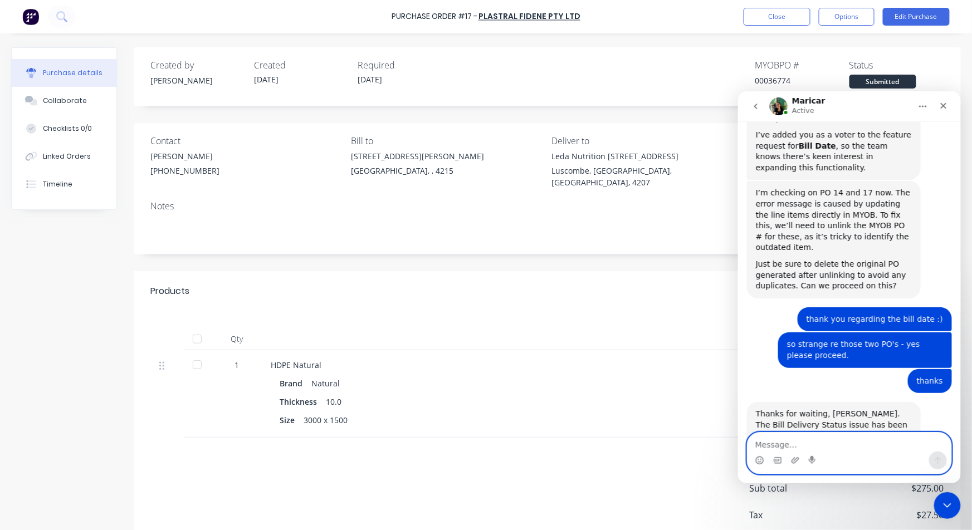
scroll to position [2315, 0]
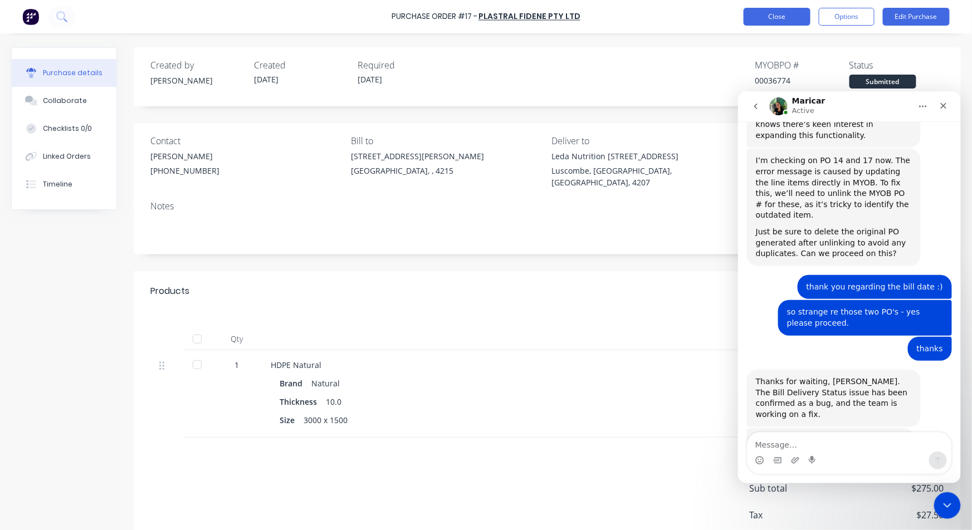
click at [759, 21] on button "Close" at bounding box center [777, 17] width 67 height 18
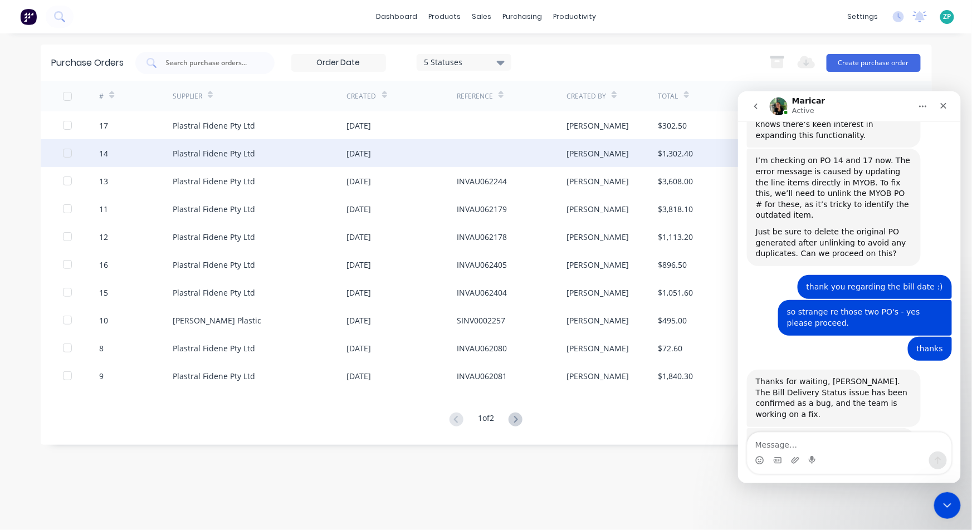
click at [108, 156] on div "14" at bounding box center [103, 154] width 9 height 12
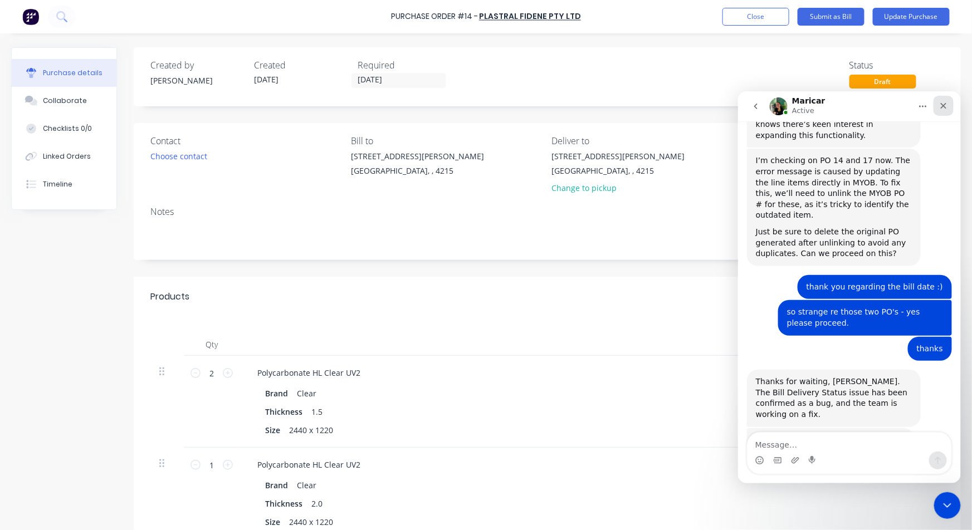
click at [941, 101] on icon "Close" at bounding box center [943, 105] width 9 height 9
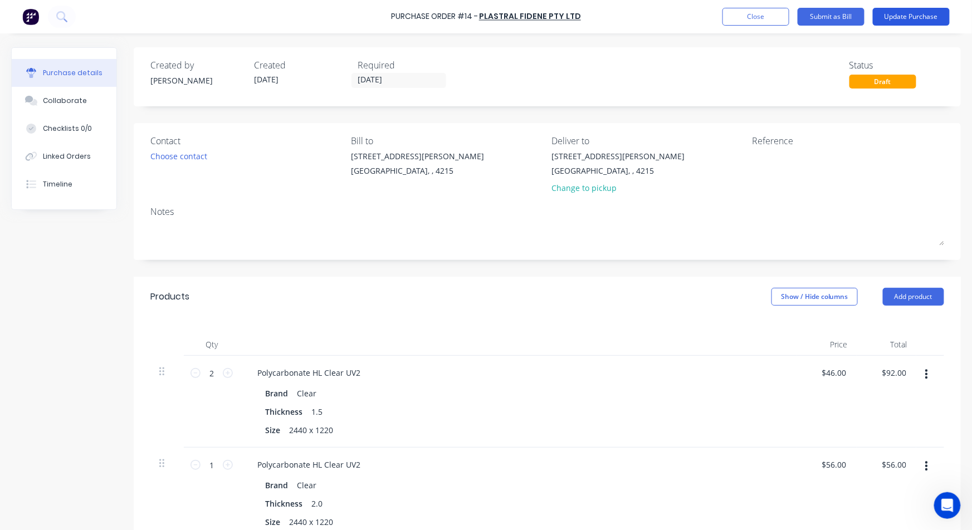
click at [890, 17] on button "Update Purchase" at bounding box center [911, 17] width 77 height 18
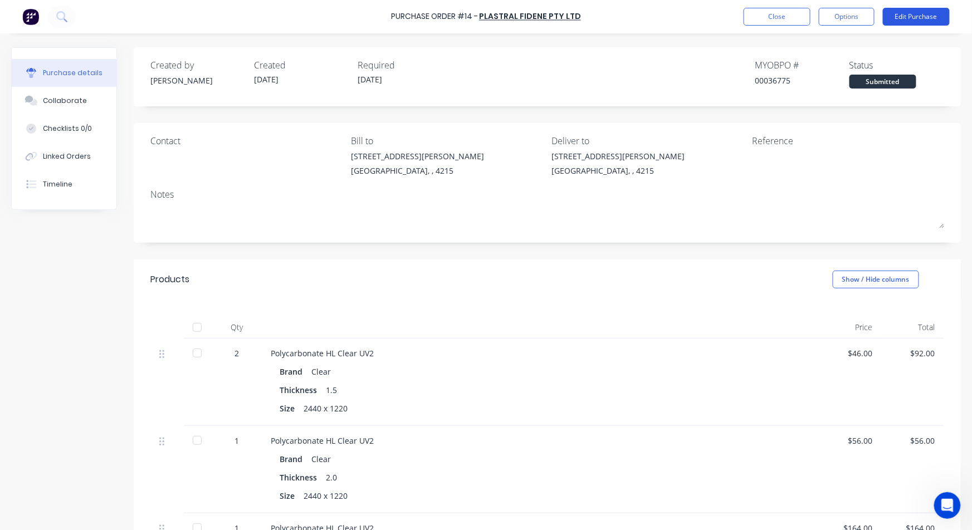
click at [913, 18] on button "Edit Purchase" at bounding box center [916, 17] width 67 height 18
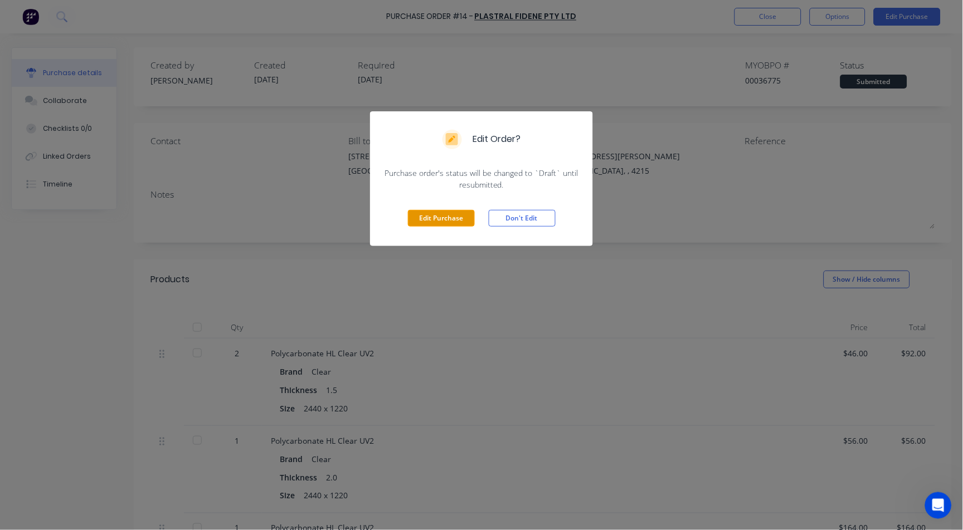
click at [447, 211] on button "Edit Purchase" at bounding box center [441, 218] width 67 height 17
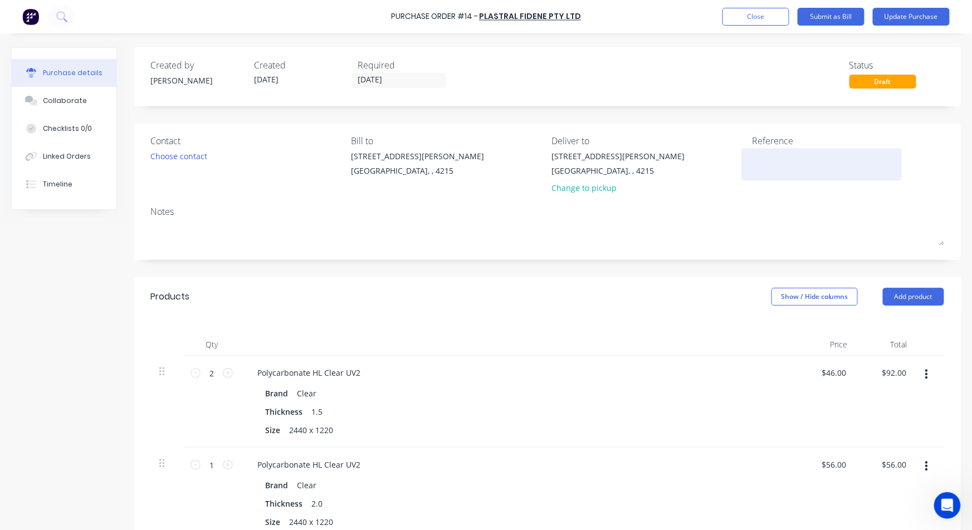
click at [760, 155] on textarea at bounding box center [821, 162] width 139 height 25
type textarea "original PO 3"
type textarea "x"
type textarea "original PO 36"
type textarea "x"
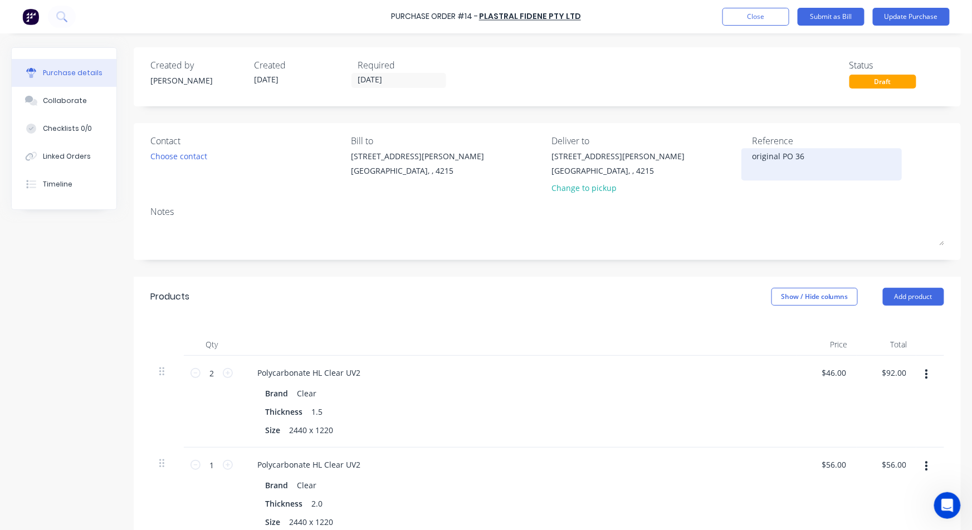
type textarea "original PO 367"
type textarea "x"
type textarea "original PO 3675"
type textarea "x"
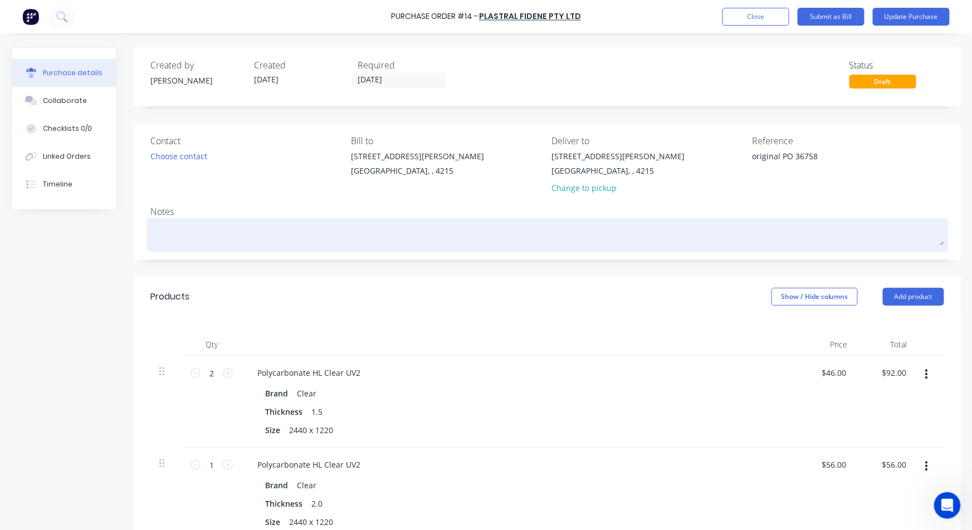
type textarea "original PO 36758"
type textarea "x"
type textarea "original PO 36758"
click at [194, 236] on textarea at bounding box center [547, 233] width 794 height 25
type textarea "p"
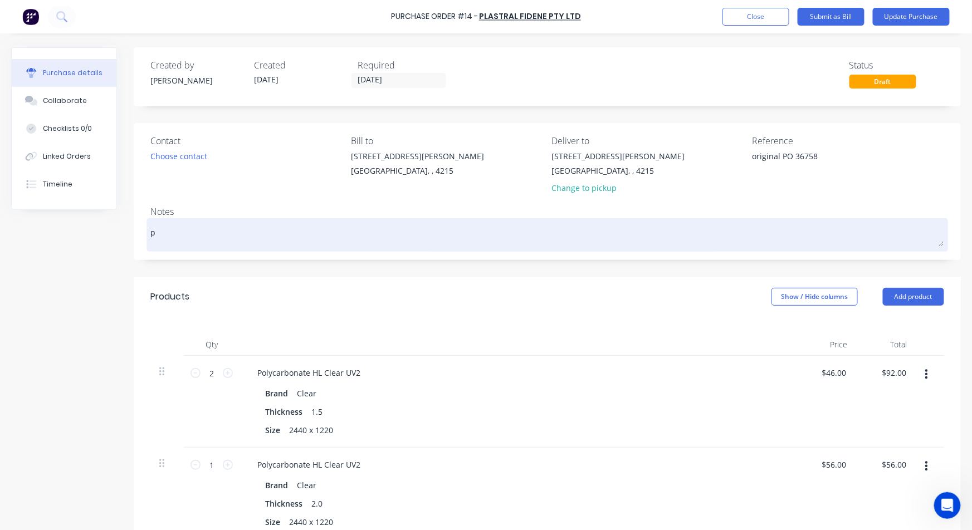
type textarea "x"
type textarea "po"
type textarea "x"
type textarea "por"
type textarea "x"
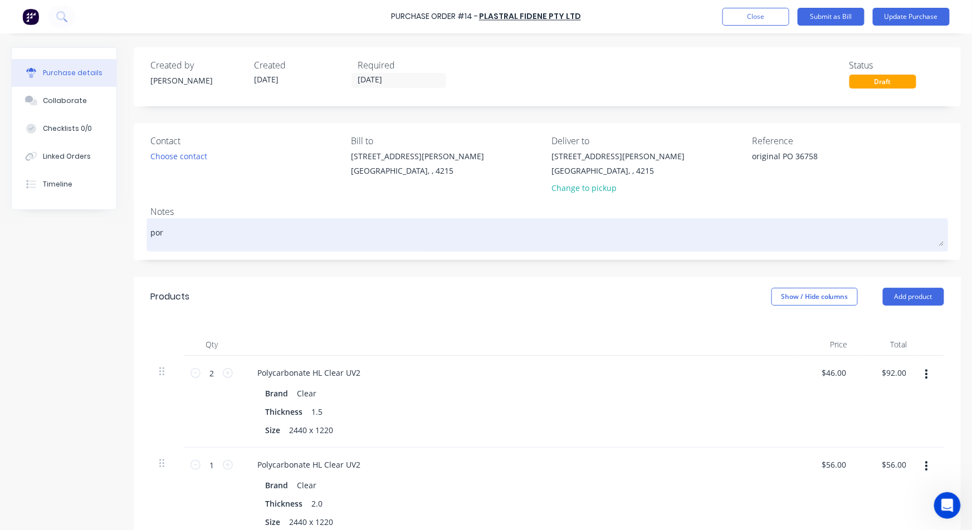
type textarea "po"
type textarea "x"
type textarea "p"
type textarea "x"
type textarea "e"
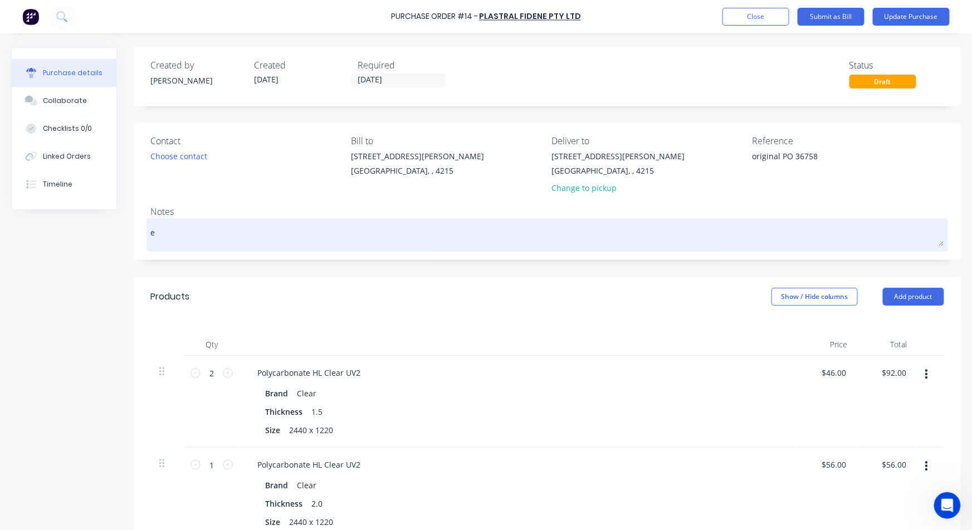
type textarea "x"
type textarea "er"
type textarea "x"
type textarea "err"
type textarea "x"
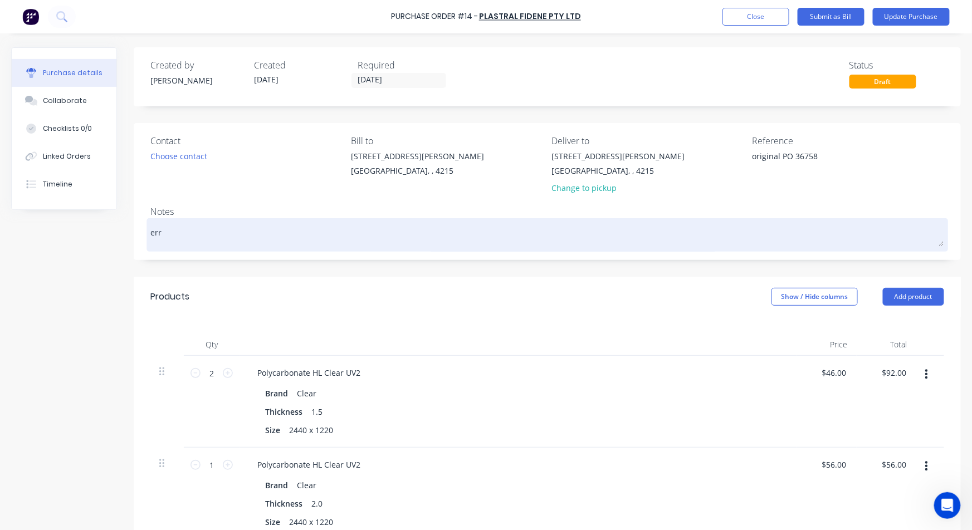
type textarea "erro"
type textarea "x"
type textarea "error"
type textarea "x"
type textarea "error"
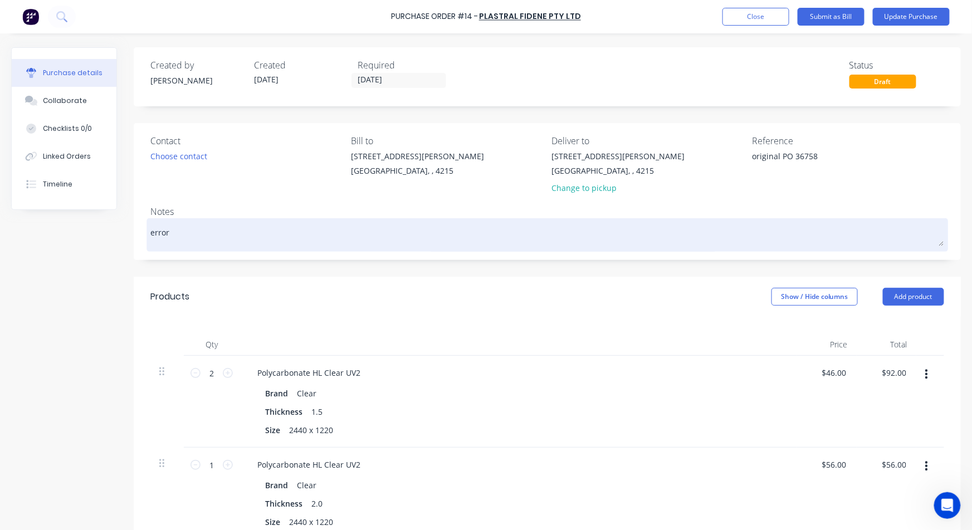
type textarea "x"
type textarea "error w"
type textarea "x"
type textarea "error wi"
type textarea "x"
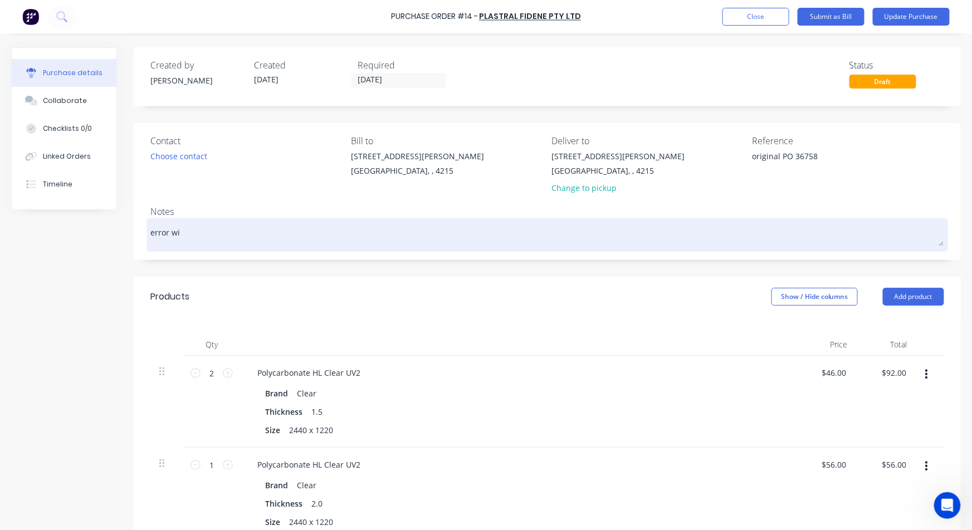
type textarea "error wit"
type textarea "x"
type textarea "error with"
type textarea "x"
type textarea "error with"
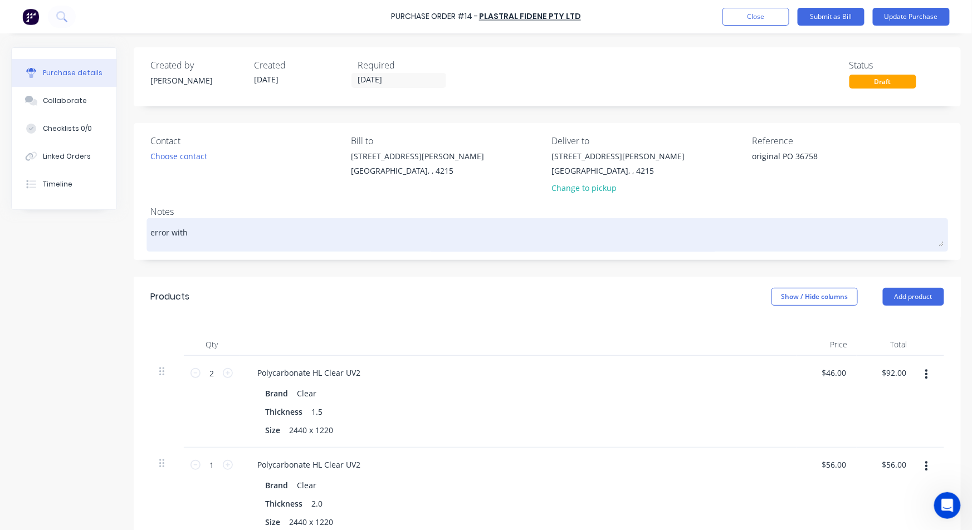
type textarea "x"
type textarea "error with F"
type textarea "x"
type textarea "error with Fa"
type textarea "x"
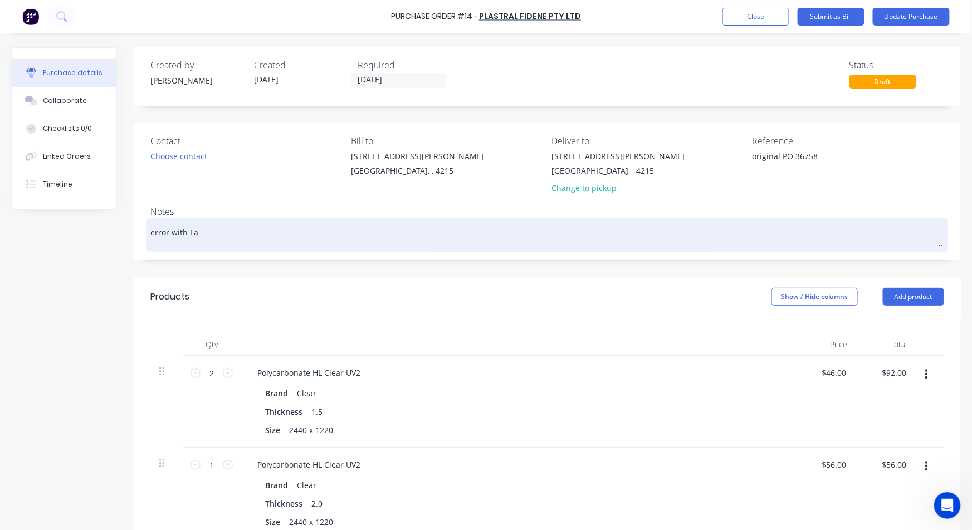
type textarea "error with Fac"
type textarea "x"
type textarea "error with Fact"
type textarea "x"
type textarea "error with Facto"
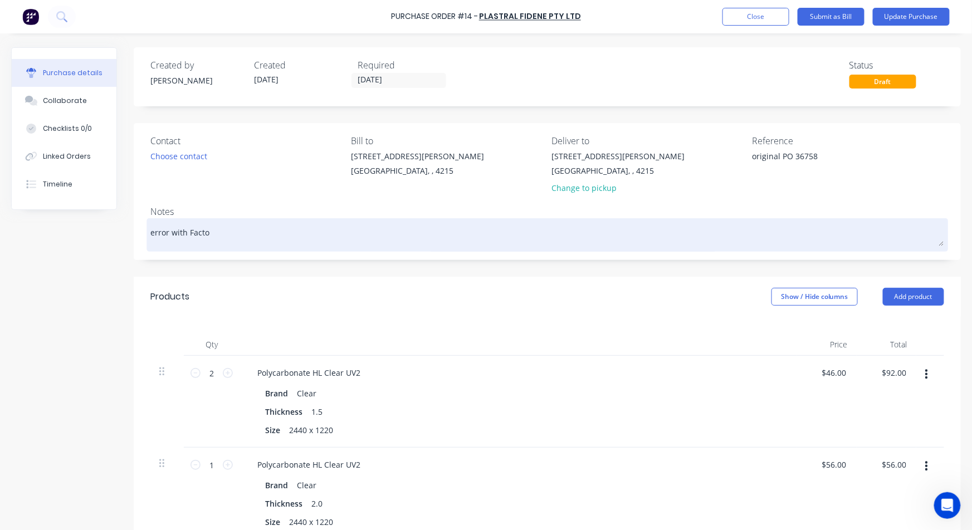
type textarea "x"
type textarea "error with Factor"
type textarea "x"
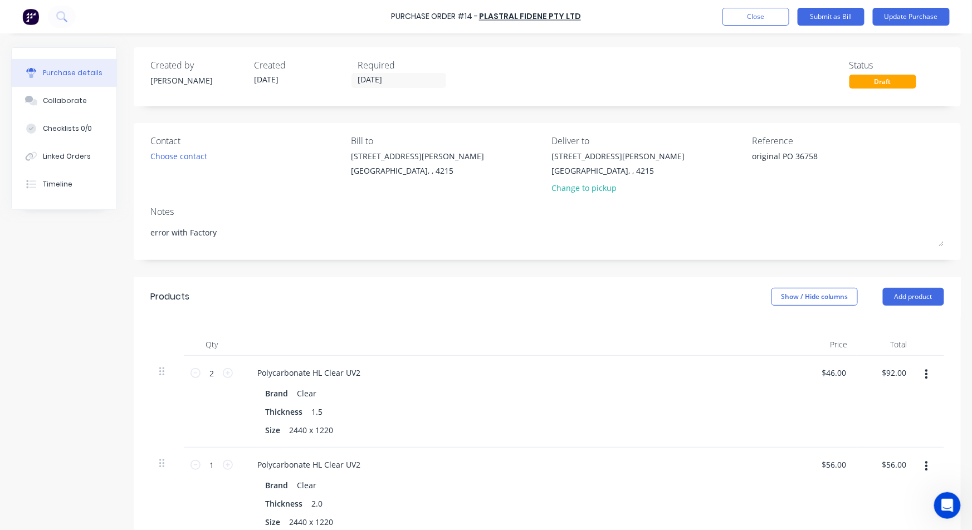
type textarea "error with Factory"
type textarea "x"
type textarea "error with Factory"
click at [936, 15] on button "Update Purchase" at bounding box center [911, 17] width 77 height 18
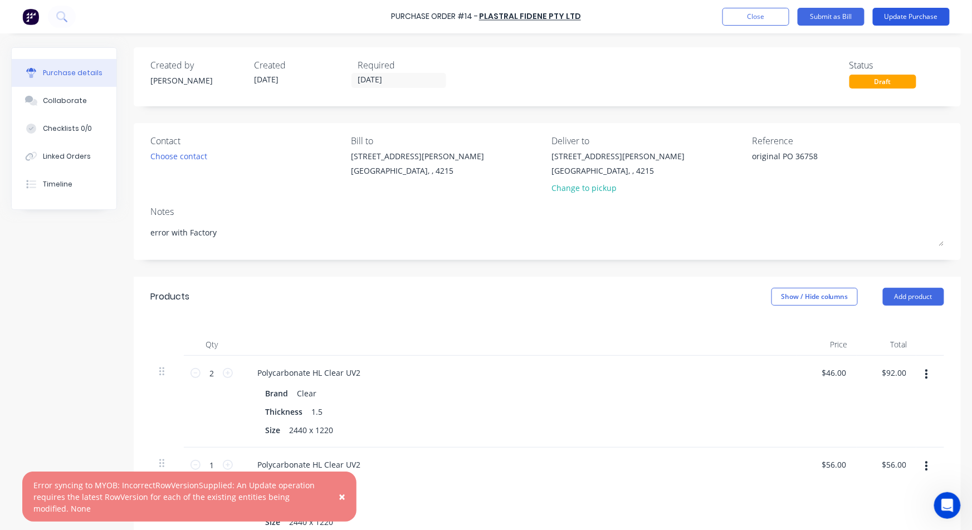
click at [908, 14] on button "Update Purchase" at bounding box center [911, 17] width 77 height 18
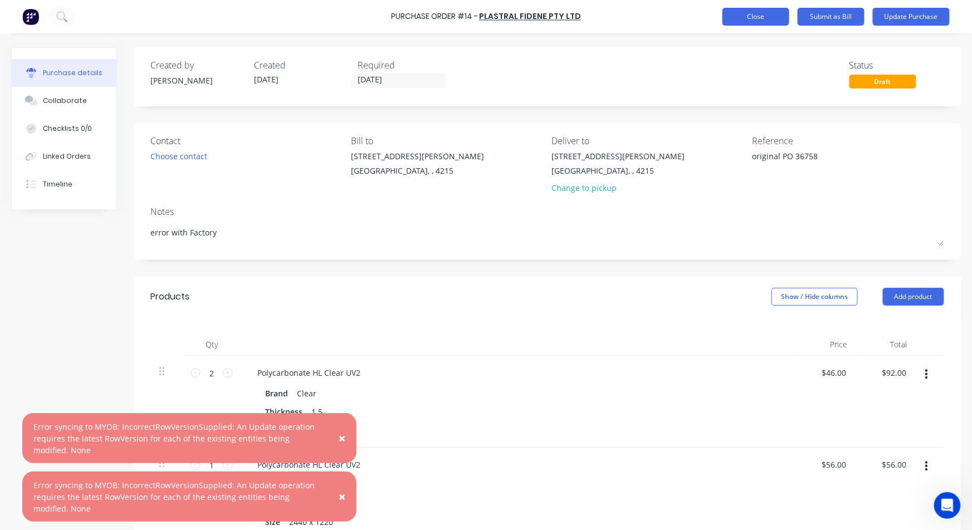
type textarea "x"
click at [741, 12] on button "Close" at bounding box center [756, 17] width 67 height 18
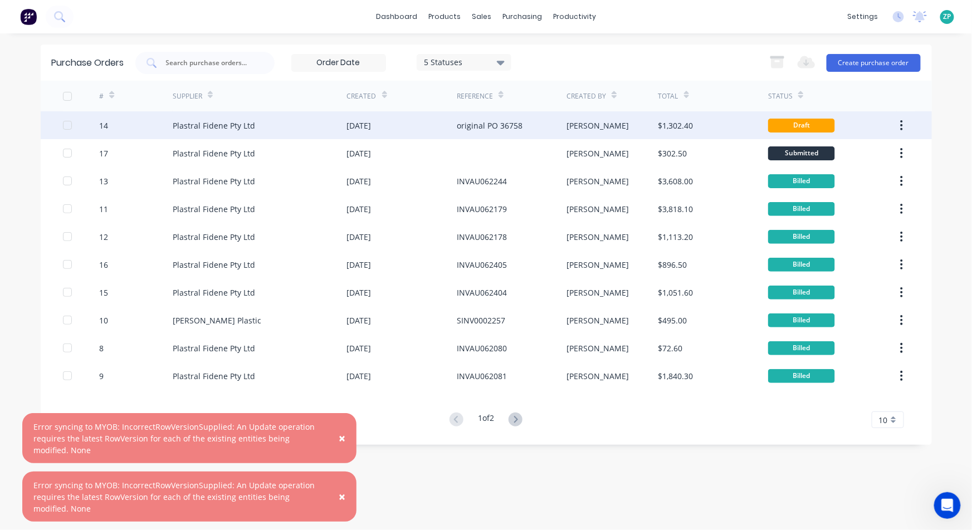
click at [436, 129] on div "[DATE]" at bounding box center [402, 125] width 110 height 28
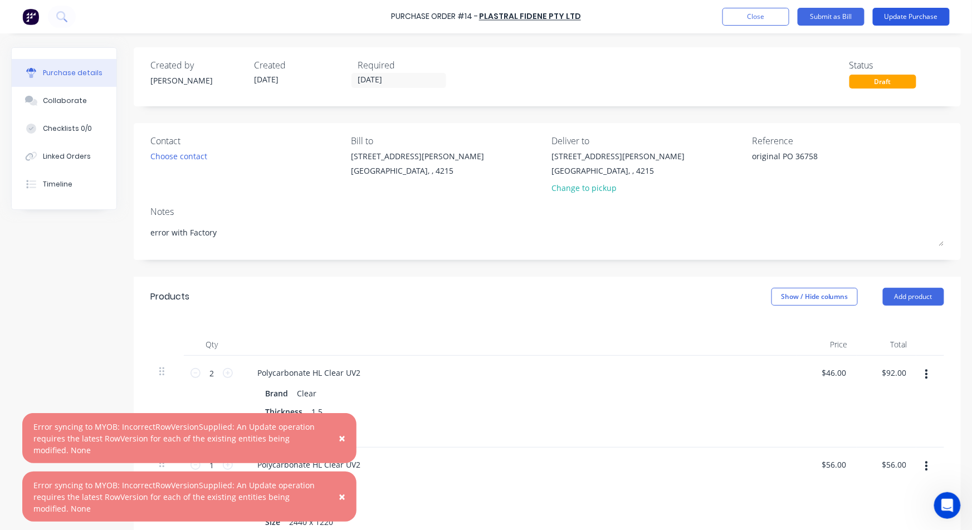
click at [924, 20] on button "Update Purchase" at bounding box center [911, 17] width 77 height 18
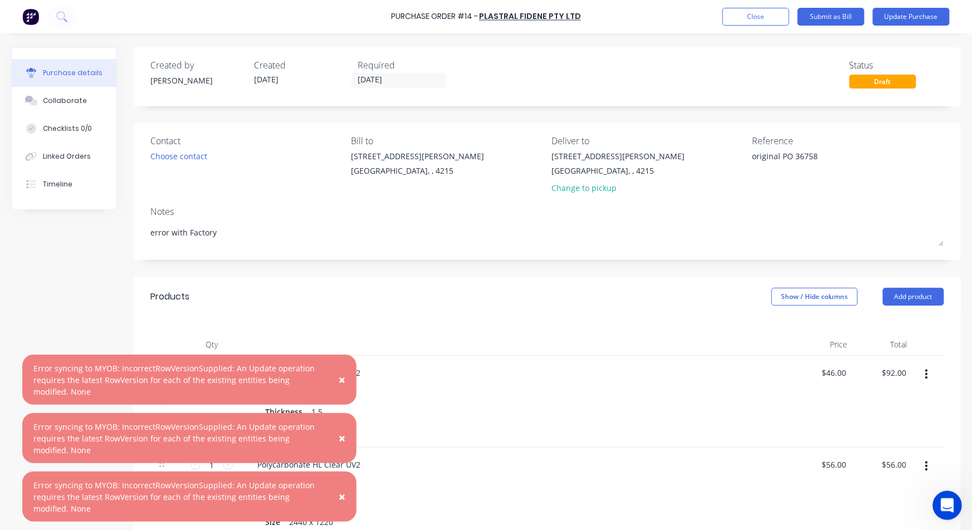
click at [951, 503] on icon "Open Intercom Messenger" at bounding box center [946, 504] width 18 height 18
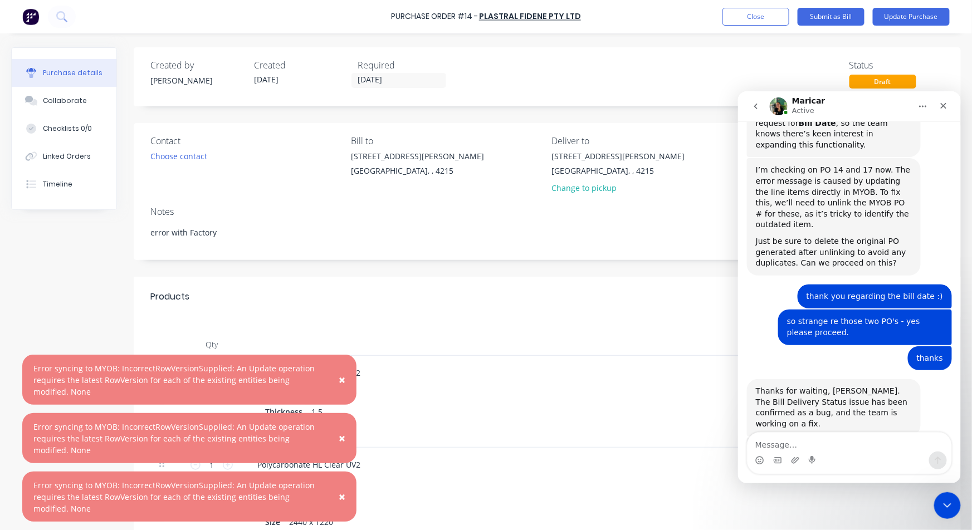
scroll to position [2315, 0]
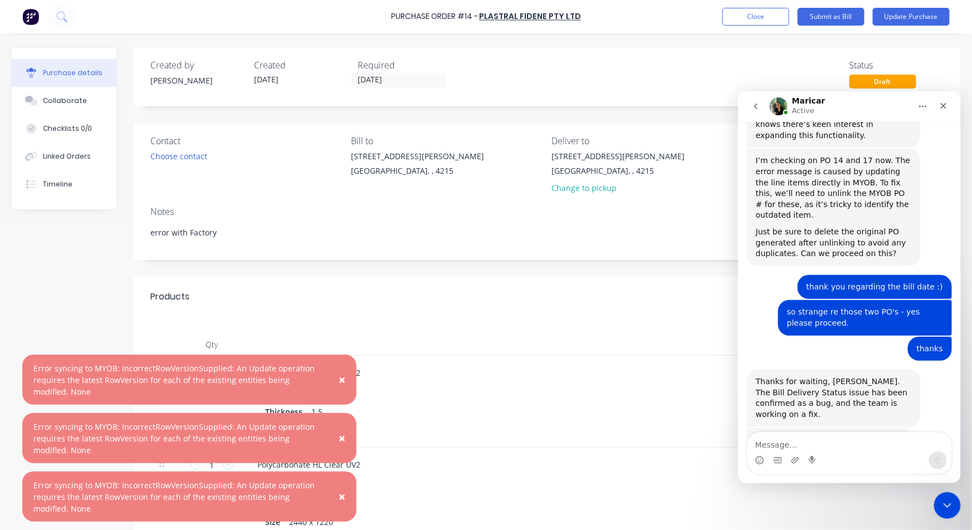
click at [798, 445] on textarea "Message…" at bounding box center [849, 441] width 204 height 19
type textarea "it did it again for PO14"
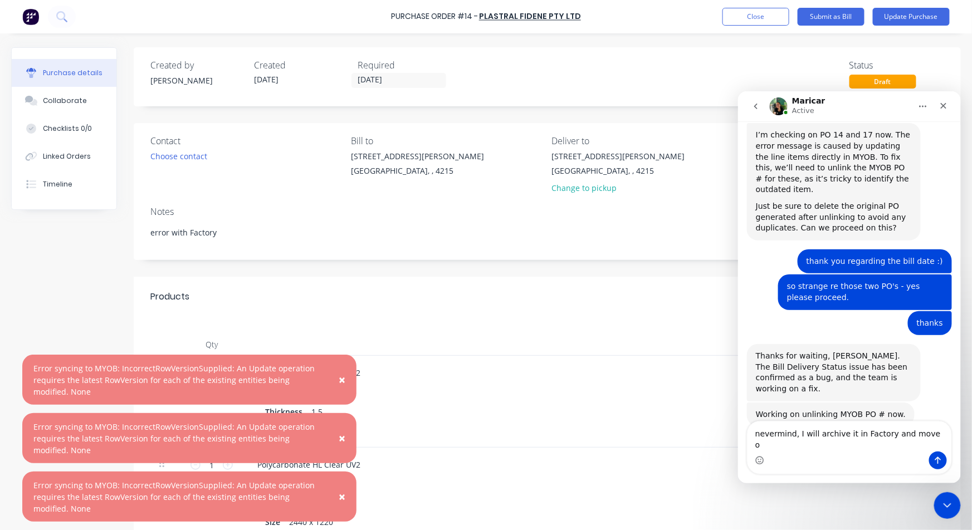
type textarea "nevermind, I will archive it in Factory and move on"
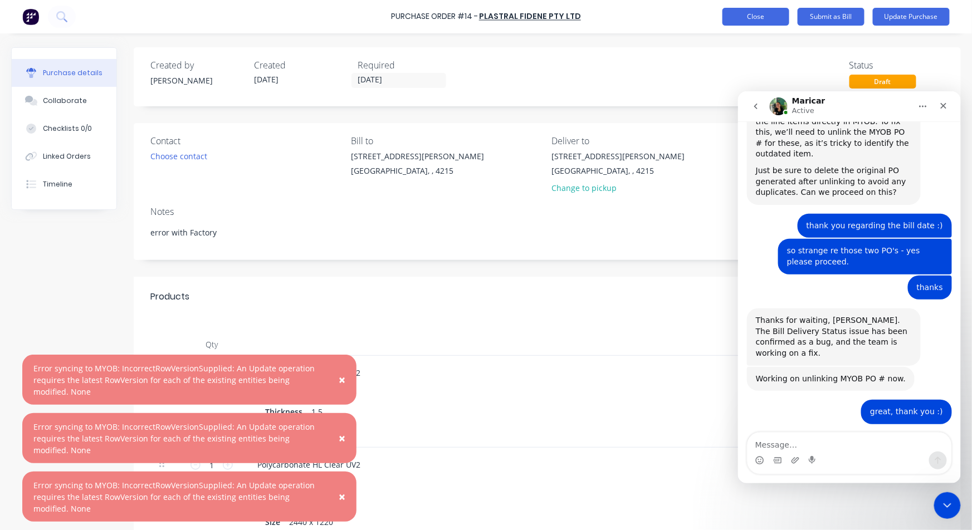
click at [760, 25] on button "Close" at bounding box center [756, 17] width 67 height 18
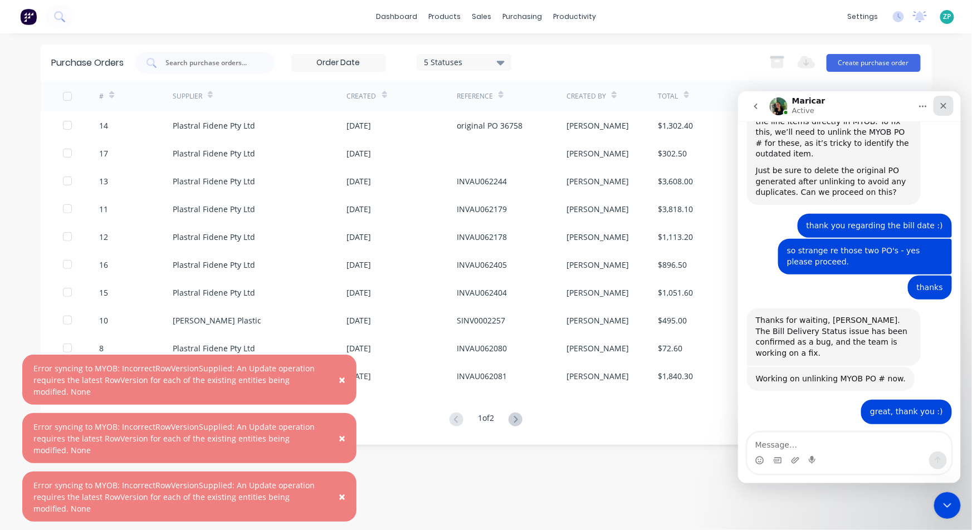
click at [941, 106] on icon "Close" at bounding box center [944, 106] width 6 height 6
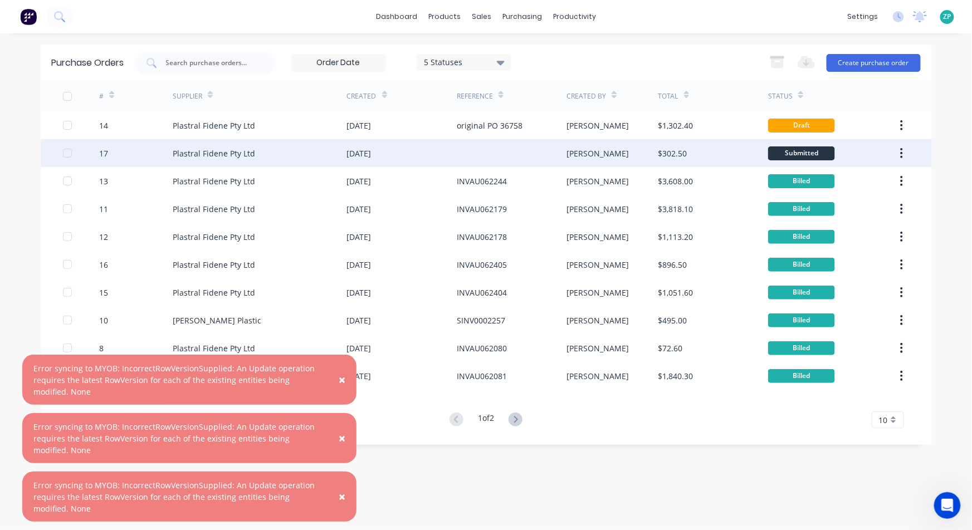
click at [104, 153] on div "17" at bounding box center [103, 154] width 9 height 12
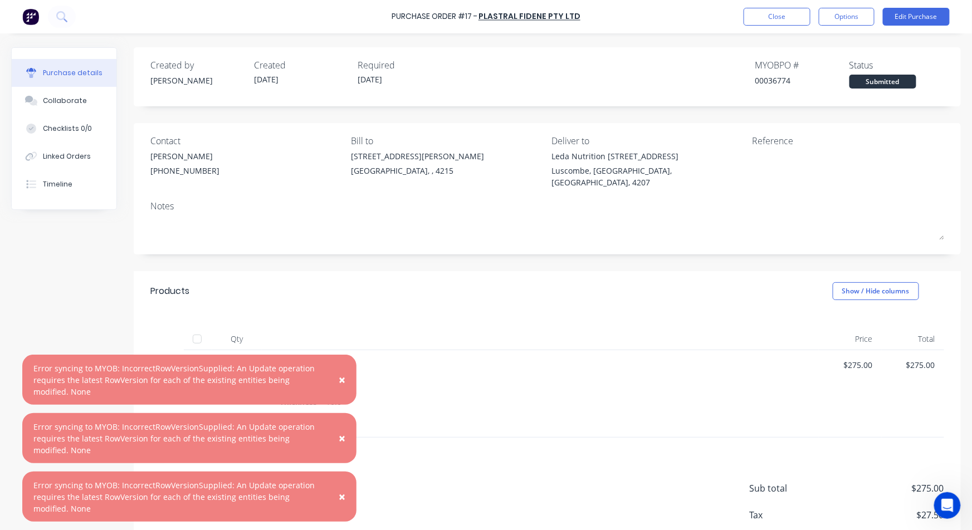
click at [337, 380] on button "×" at bounding box center [342, 380] width 29 height 27
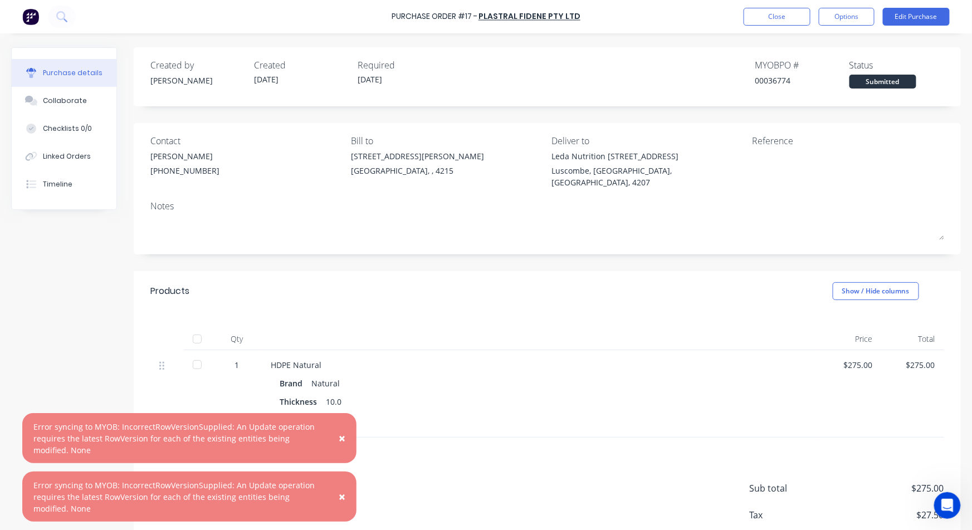
click at [342, 439] on span "×" at bounding box center [342, 439] width 7 height 16
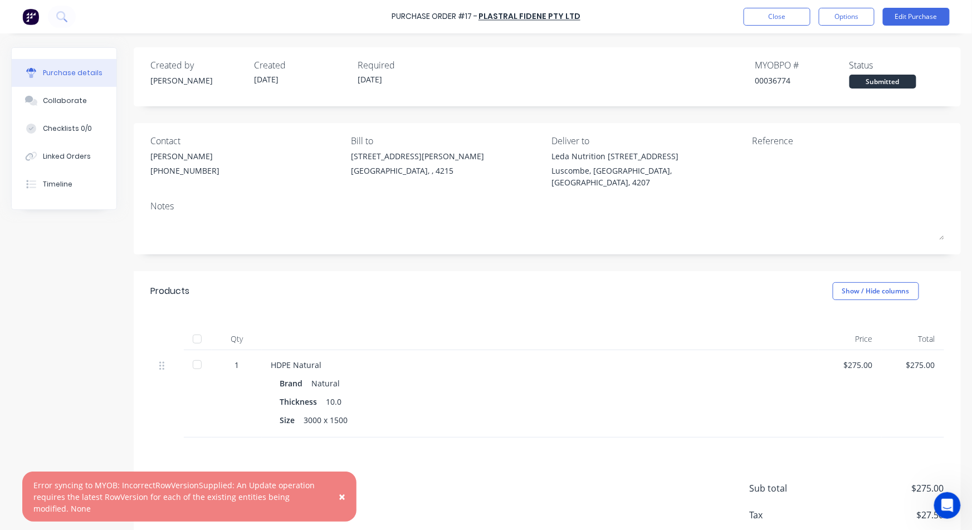
click at [340, 499] on span "×" at bounding box center [342, 497] width 7 height 16
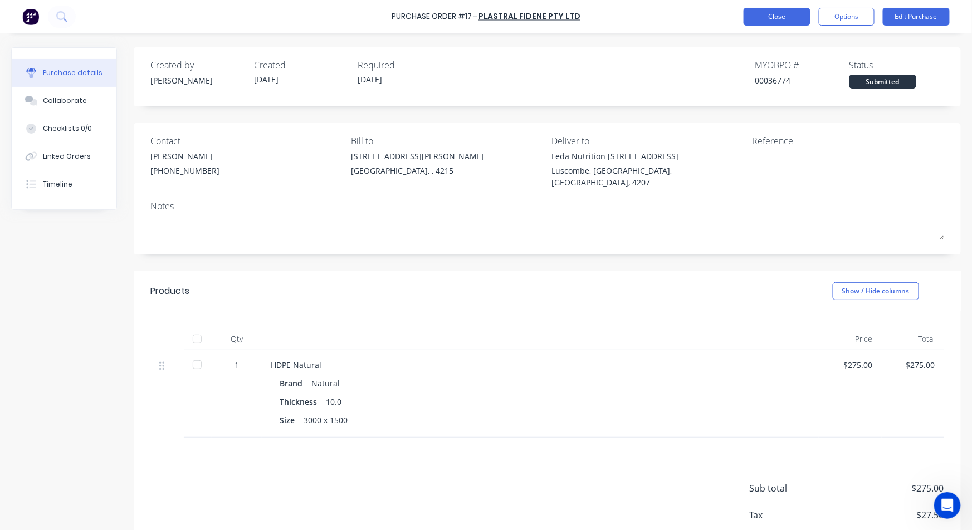
click at [773, 16] on button "Close" at bounding box center [777, 17] width 67 height 18
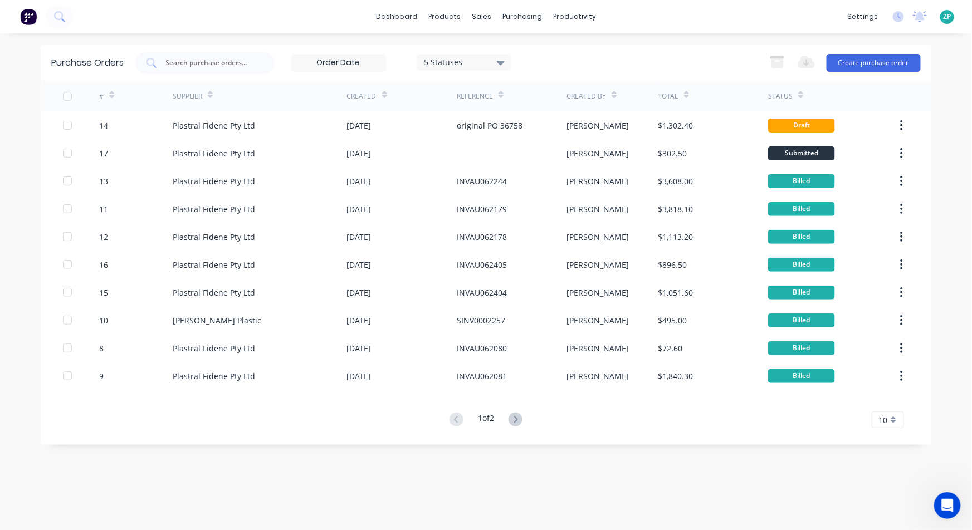
click at [706, 501] on div "Purchase Orders 5 Statuses 5 Statuses Export to Excel (XLSX) Create purchase or…" at bounding box center [487, 282] width 892 height 475
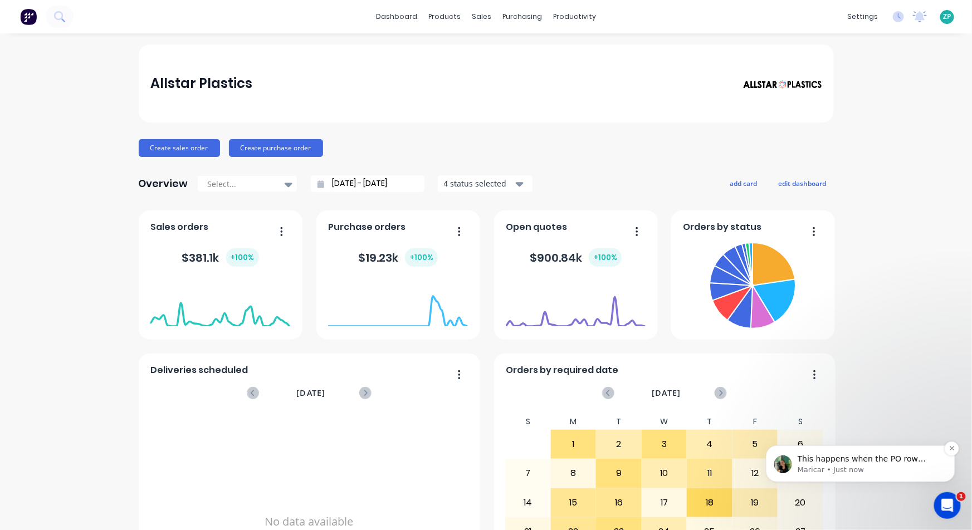
click at [870, 469] on p "Maricar • Just now" at bounding box center [869, 470] width 144 height 10
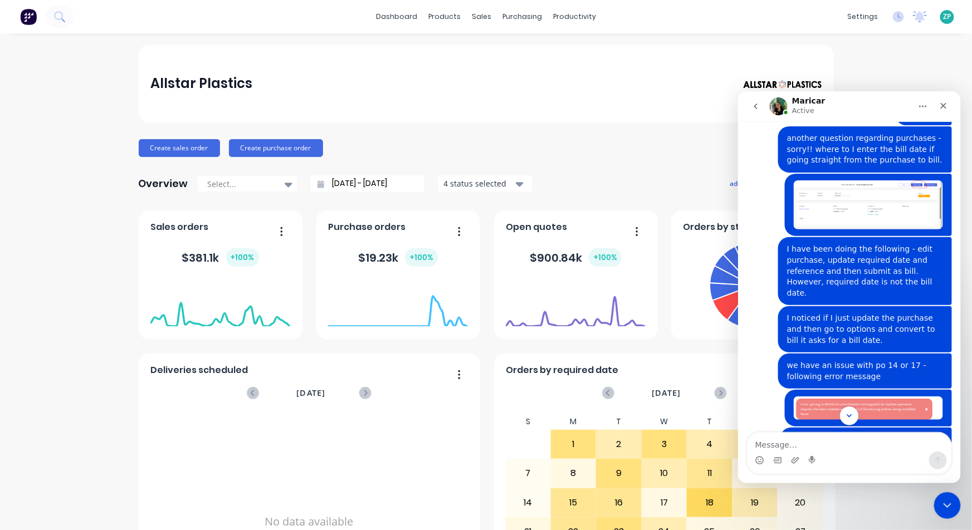
scroll to position [2432, 0]
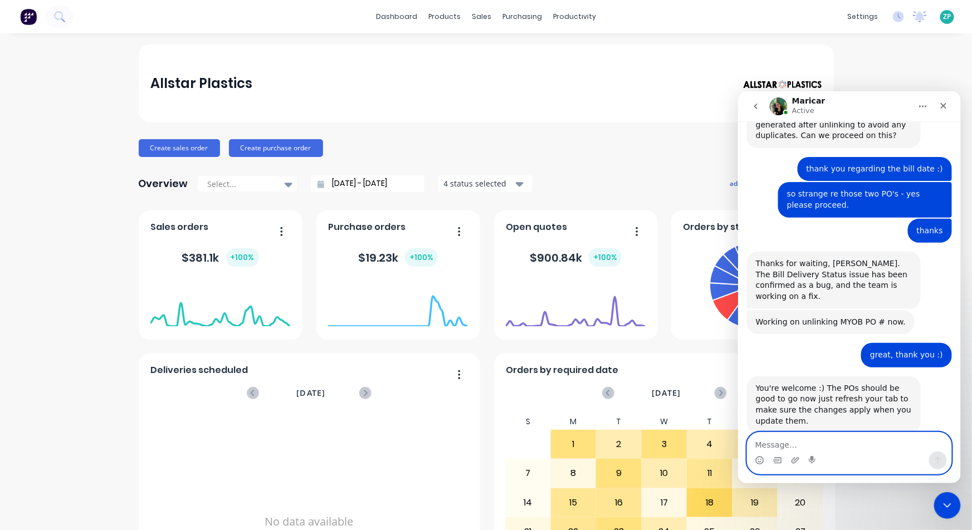
click at [785, 439] on textarea "Message…" at bounding box center [849, 441] width 204 height 19
click at [762, 461] on icon "Emoji picker" at bounding box center [759, 460] width 9 height 9
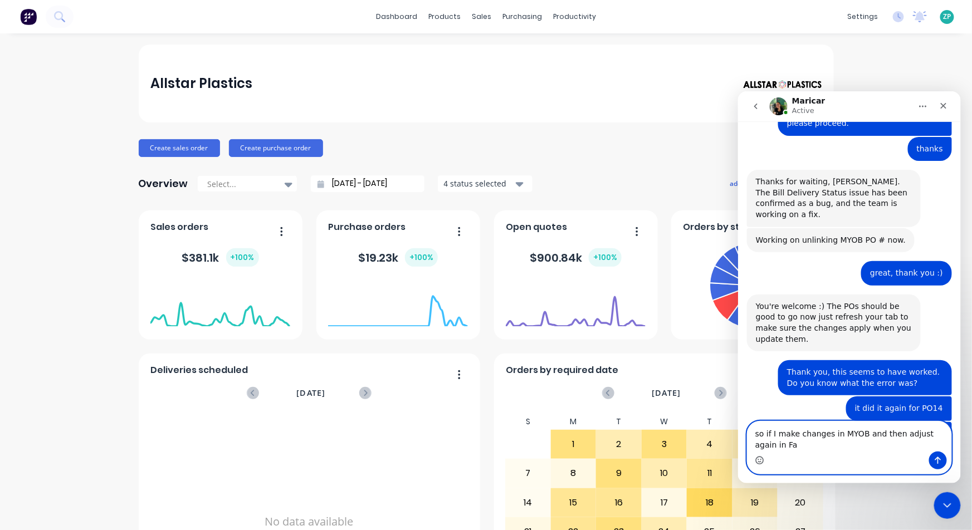
scroll to position [2525, 0]
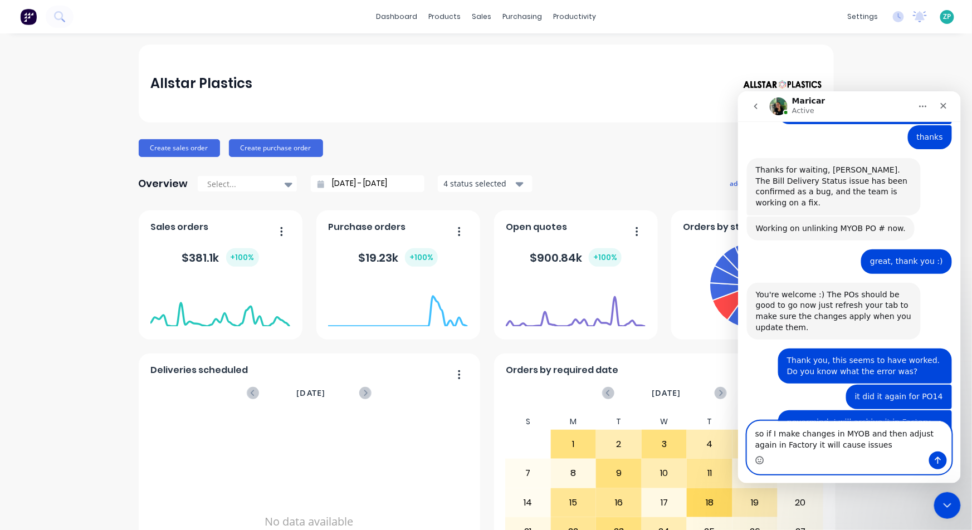
type textarea "so if I make changes in MYOB and then adjust again in Factory it will cause iss…"
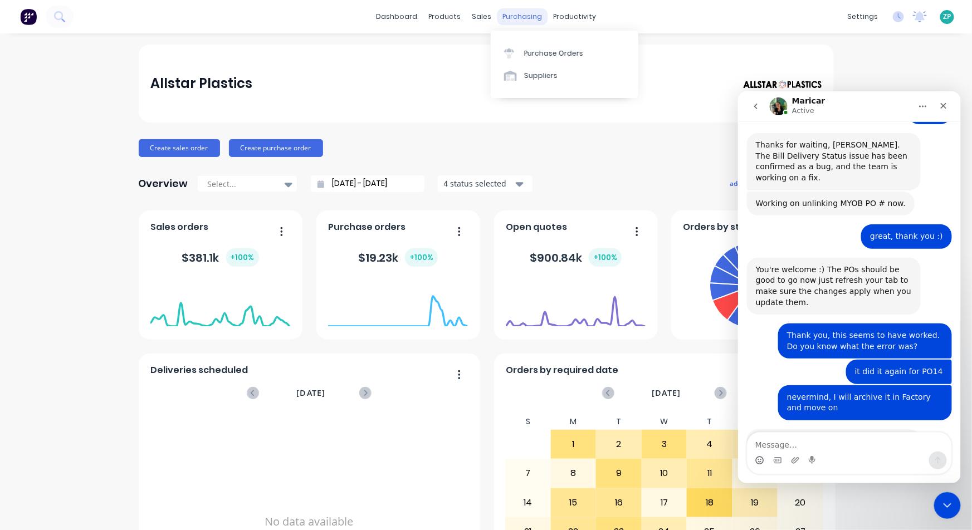
click at [515, 17] on div "purchasing" at bounding box center [522, 16] width 51 height 17
click at [523, 51] on link "Purchase Orders" at bounding box center [565, 53] width 148 height 22
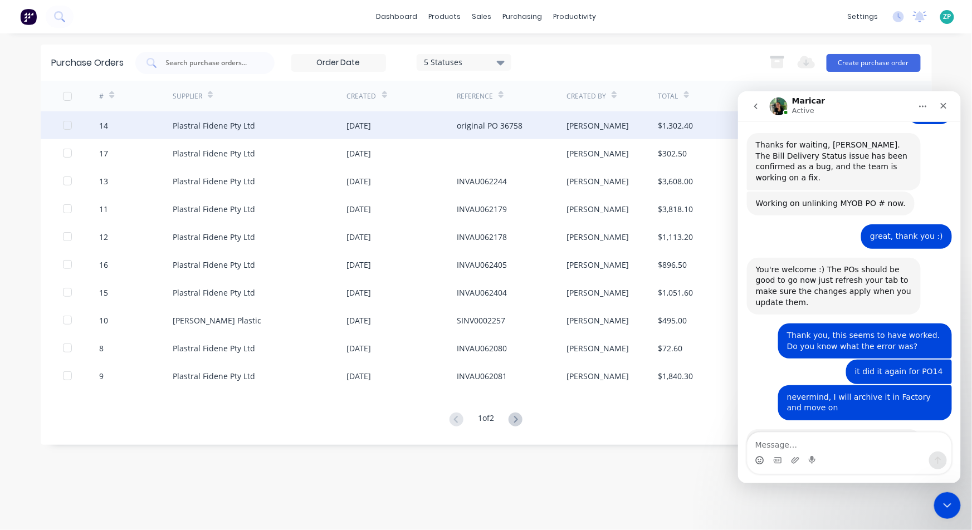
click at [116, 124] on div "14" at bounding box center [136, 125] width 74 height 28
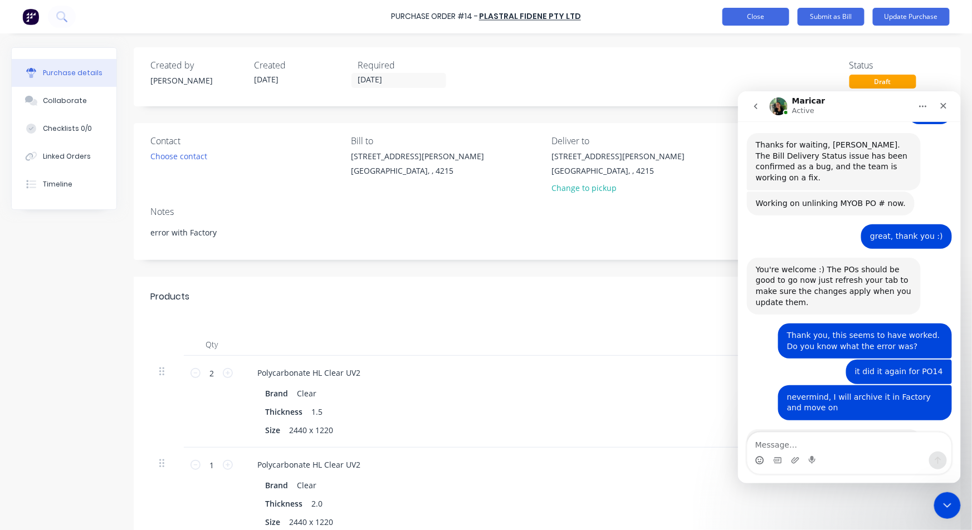
click at [773, 17] on button "Close" at bounding box center [756, 17] width 67 height 18
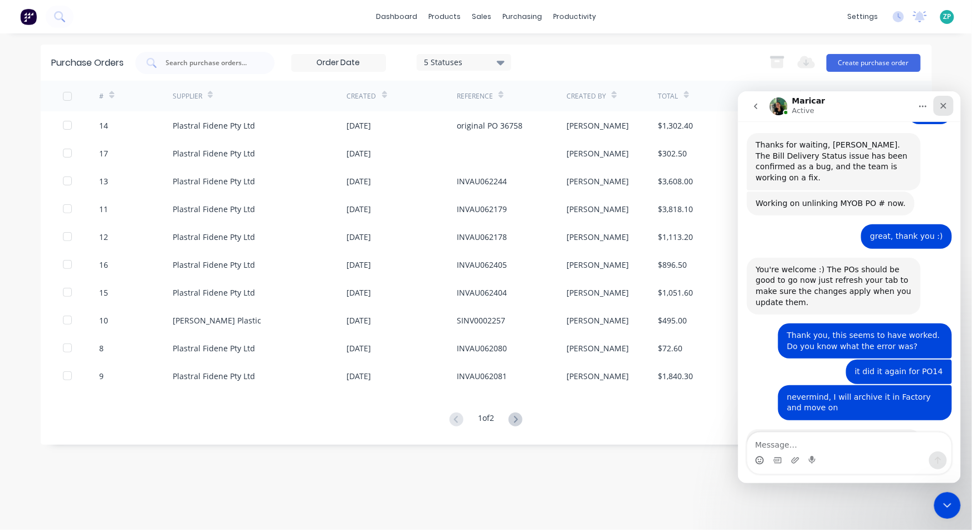
click at [943, 102] on icon "Close" at bounding box center [943, 105] width 9 height 9
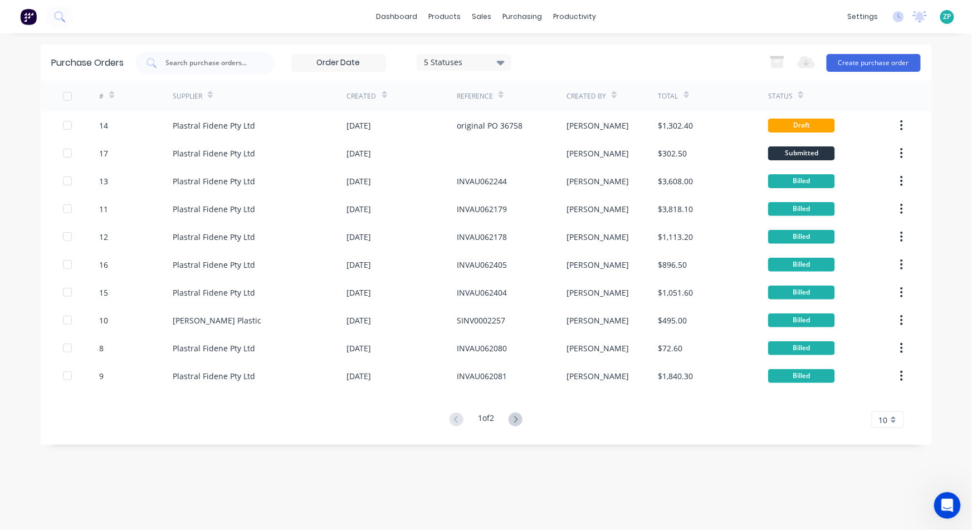
scroll to position [2550, 0]
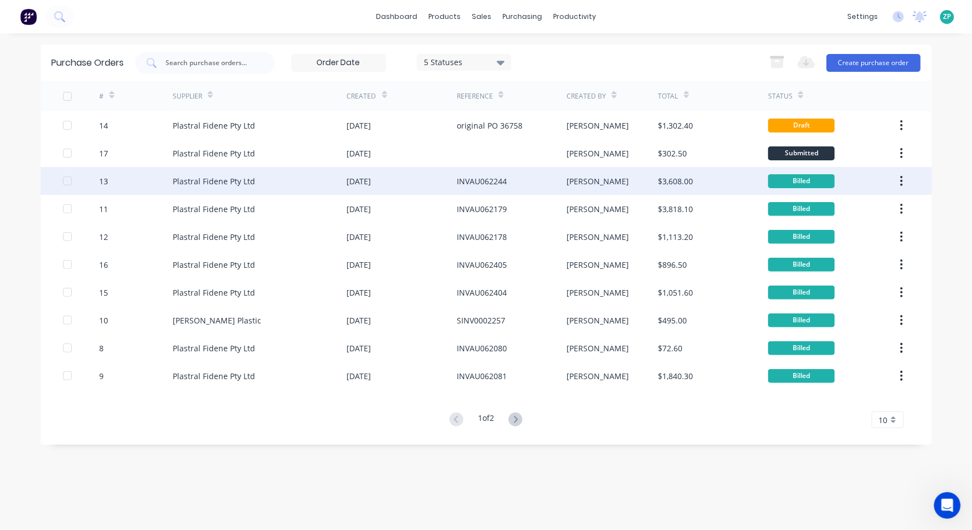
click at [902, 170] on div at bounding box center [906, 181] width 18 height 28
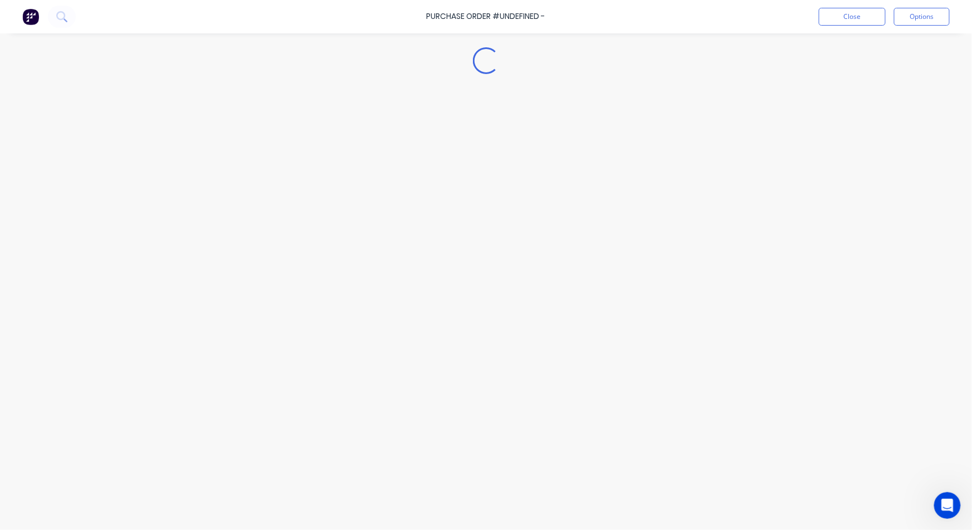
click at [904, 181] on div "Loading..." at bounding box center [486, 248] width 972 height 475
type textarea "x"
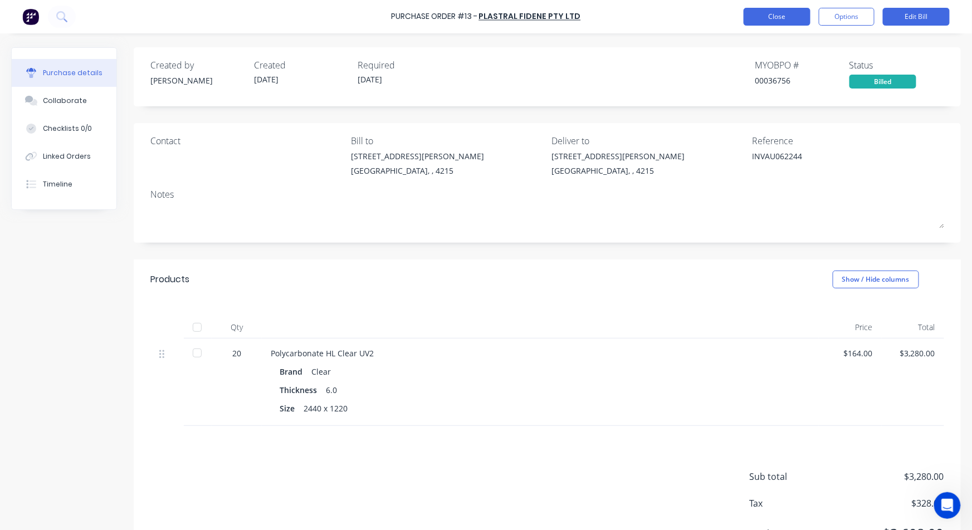
click at [783, 12] on button "Close" at bounding box center [777, 17] width 67 height 18
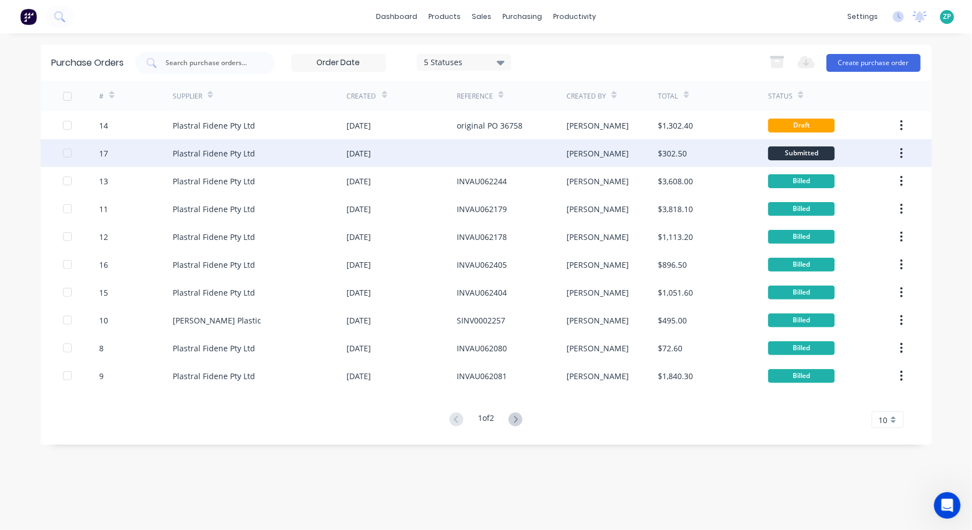
scroll to position [2593, 0]
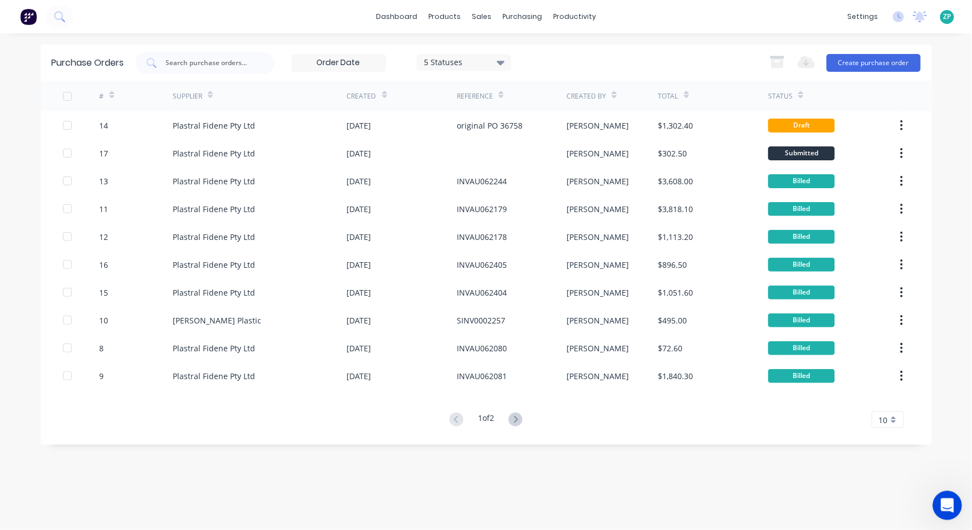
click at [951, 499] on icon "Open Intercom Messenger" at bounding box center [946, 504] width 18 height 18
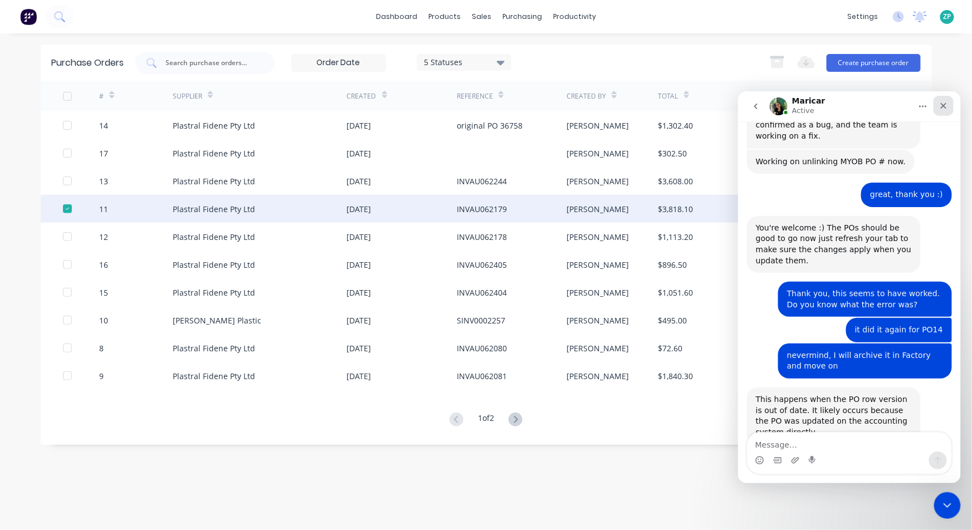
click at [946, 104] on icon "Close" at bounding box center [943, 105] width 9 height 9
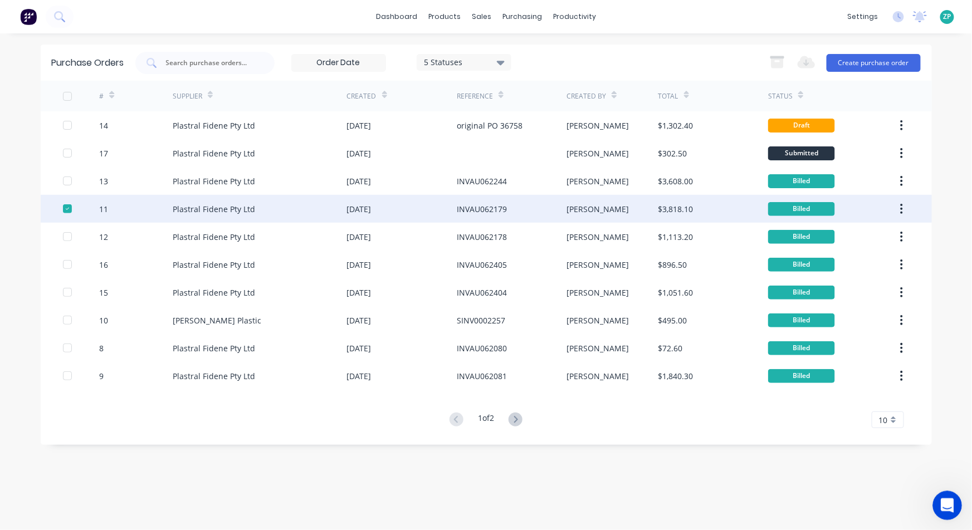
click at [944, 507] on icon "Open Intercom Messenger" at bounding box center [946, 504] width 18 height 18
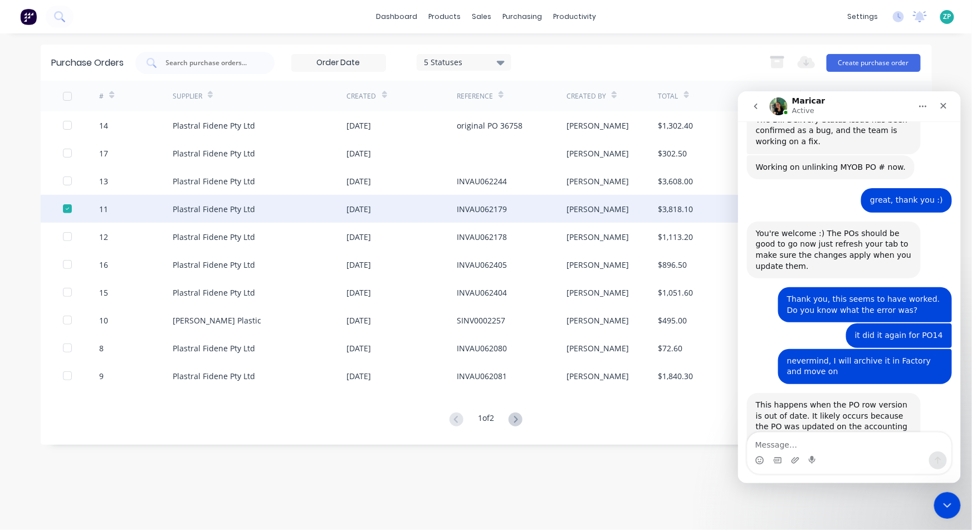
click at [774, 444] on textarea "Message…" at bounding box center [849, 441] width 204 height 19
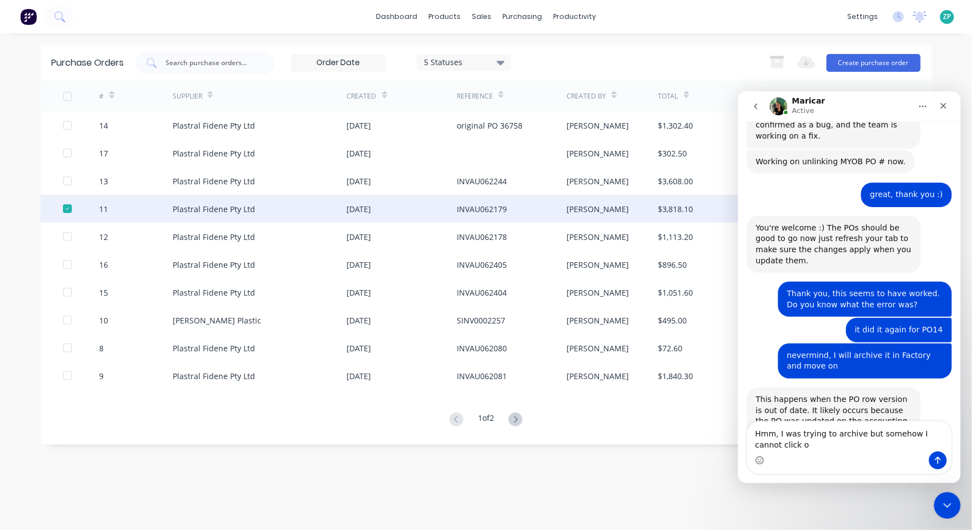
scroll to position [2604, 0]
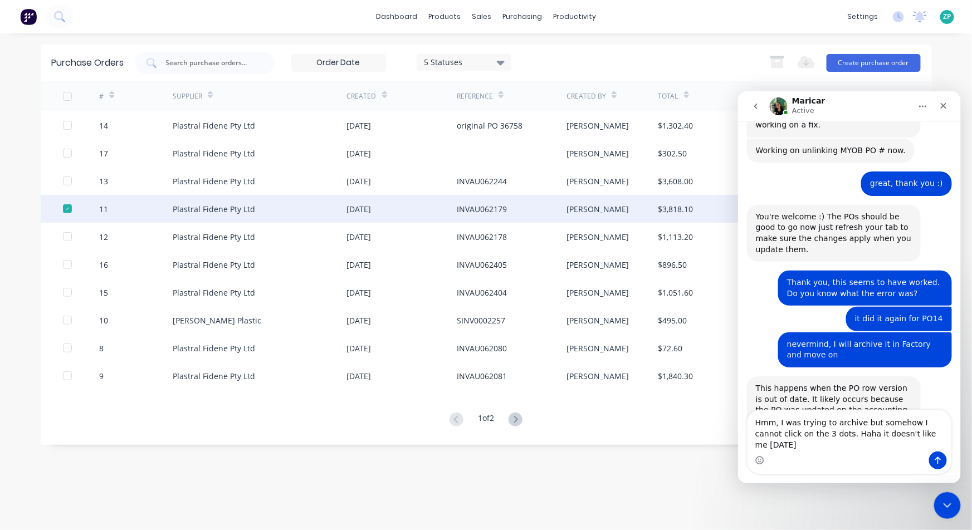
type textarea "Hmm, I was trying to archive but somehow I cannot click on the 3 dots. Haha it …"
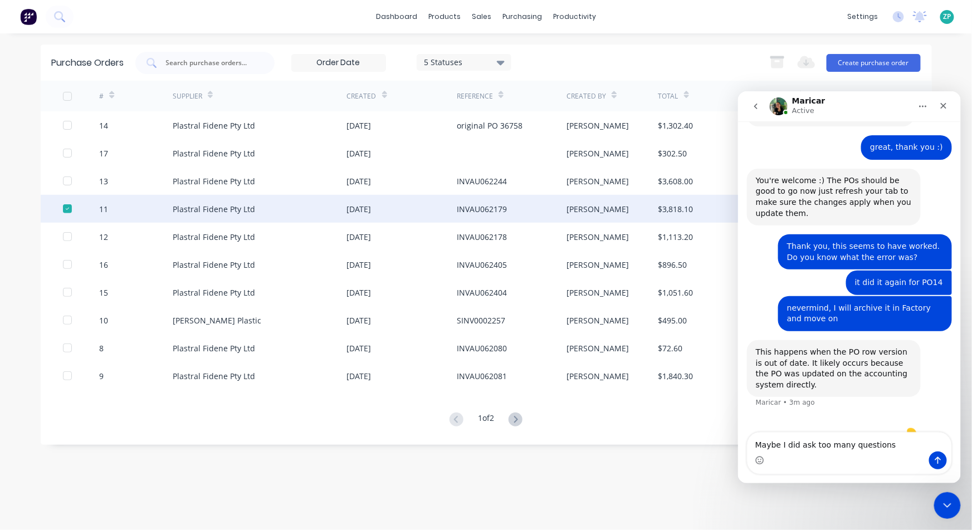
scroll to position [2641, 0]
type textarea "Maybe I did ask too many questions 🤣"
click at [932, 459] on button "Send a message…" at bounding box center [938, 460] width 18 height 18
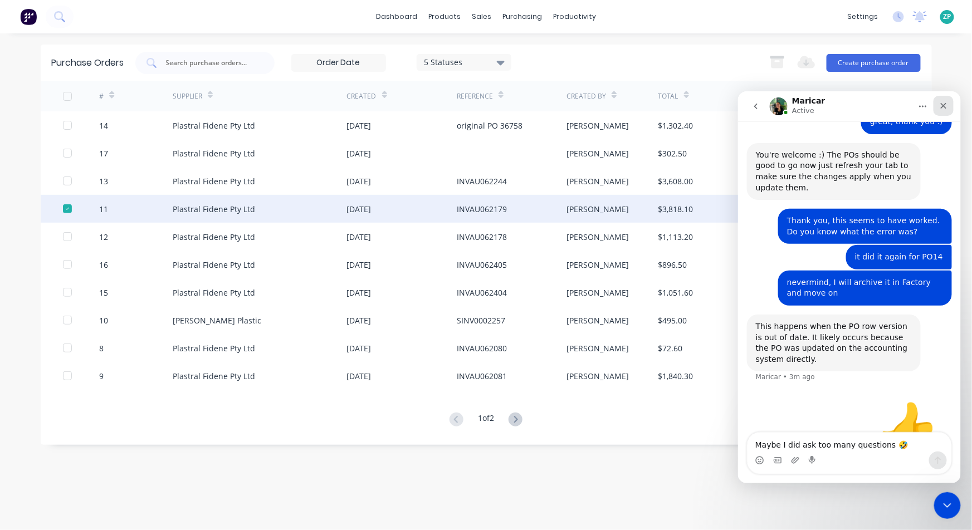
click at [943, 101] on icon "Close" at bounding box center [943, 105] width 9 height 9
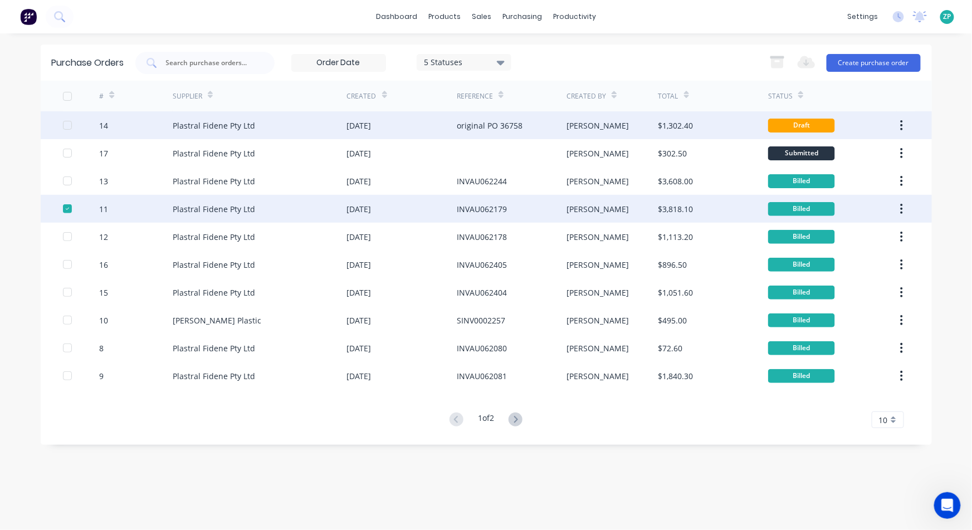
scroll to position [2623, 0]
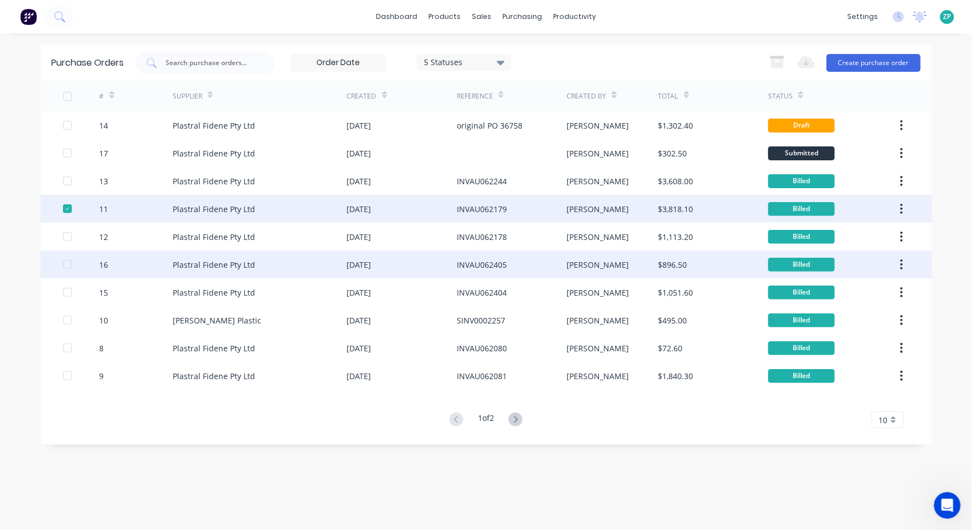
click at [69, 270] on div at bounding box center [81, 265] width 37 height 28
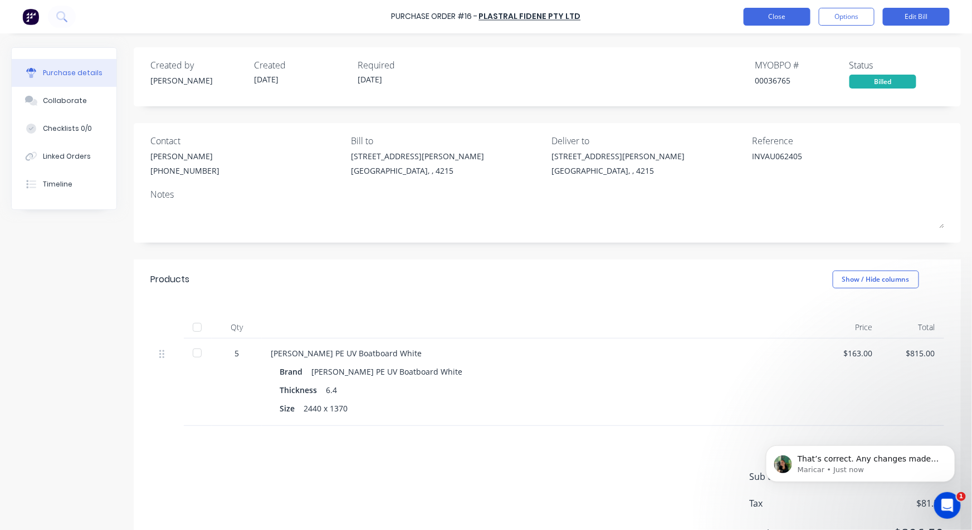
scroll to position [2688, 0]
click at [778, 14] on button "Close" at bounding box center [777, 17] width 67 height 18
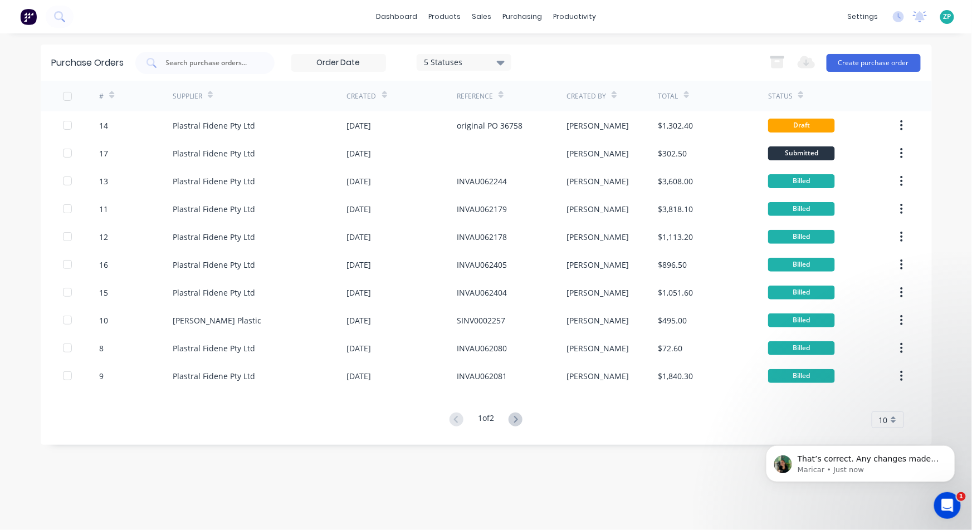
scroll to position [2732, 0]
click at [914, 461] on span "That’s correct. Any changes made to orders entered in Factory and then updated …" at bounding box center [869, 480] width 144 height 53
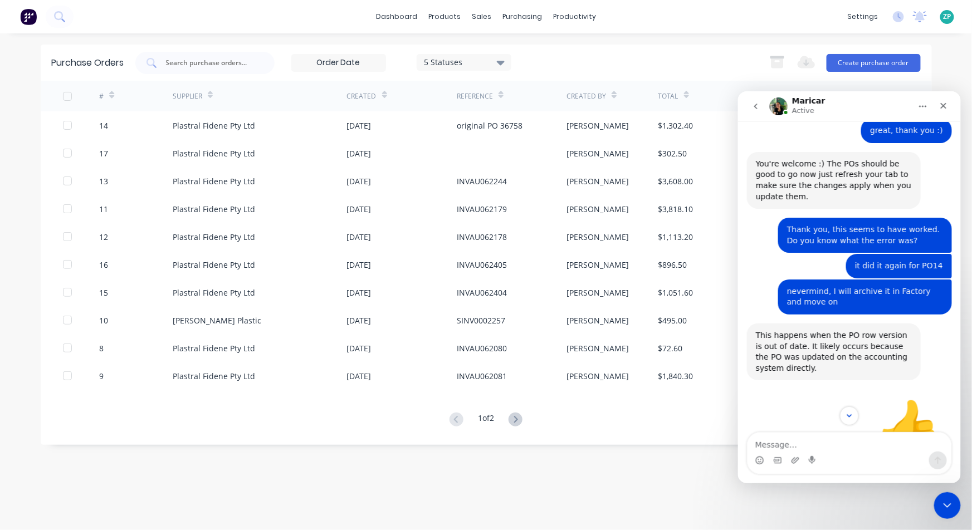
scroll to position [2750, 0]
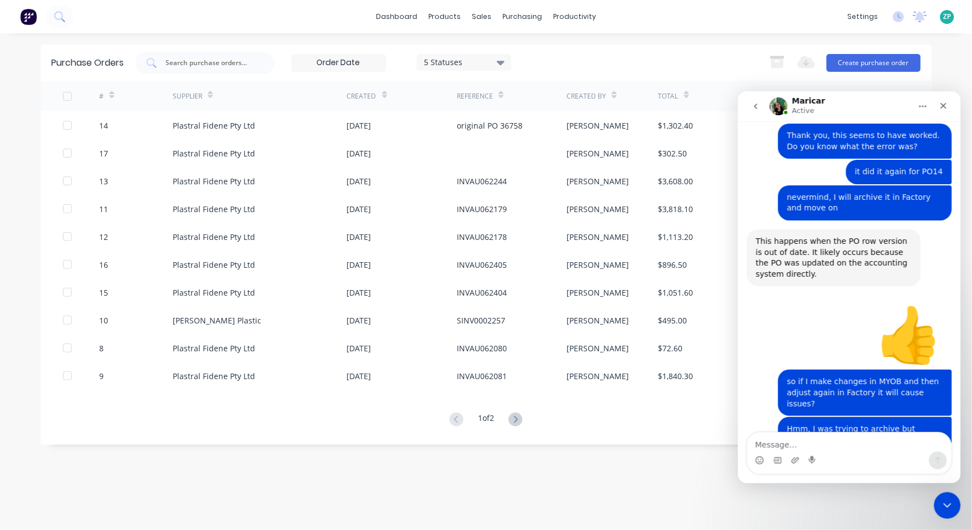
click at [763, 449] on textarea "Message…" at bounding box center [849, 441] width 204 height 19
type textarea "ok thank you."
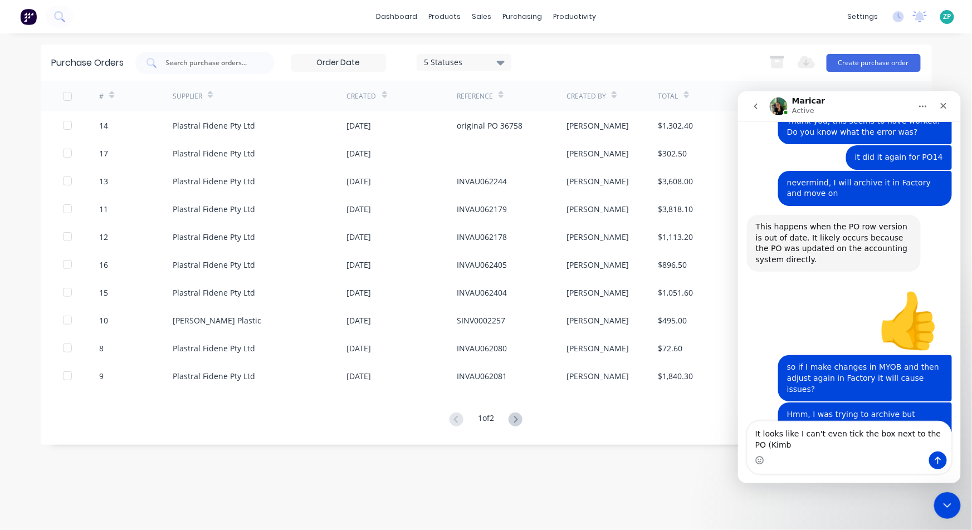
scroll to position [2777, 0]
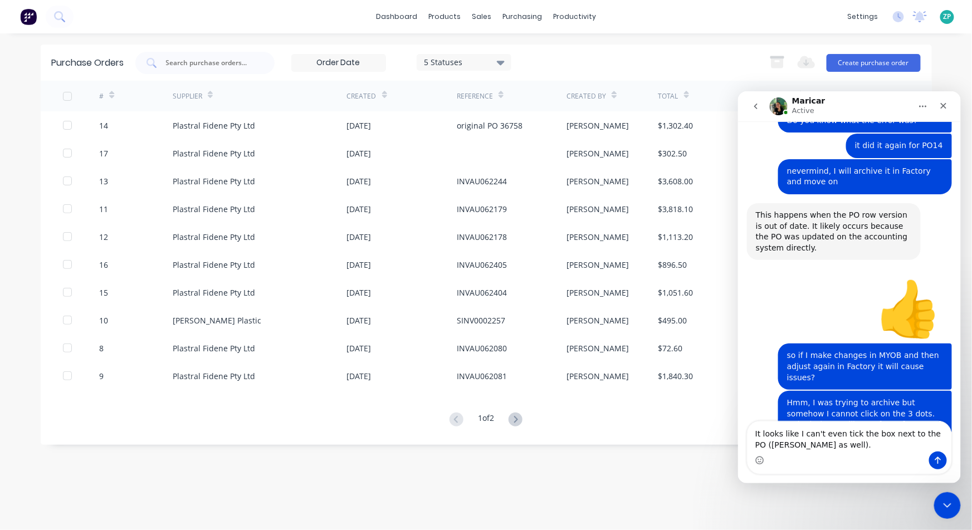
type textarea "It looks like I can't even tick the box next to the PO ([PERSON_NAME] as well)."
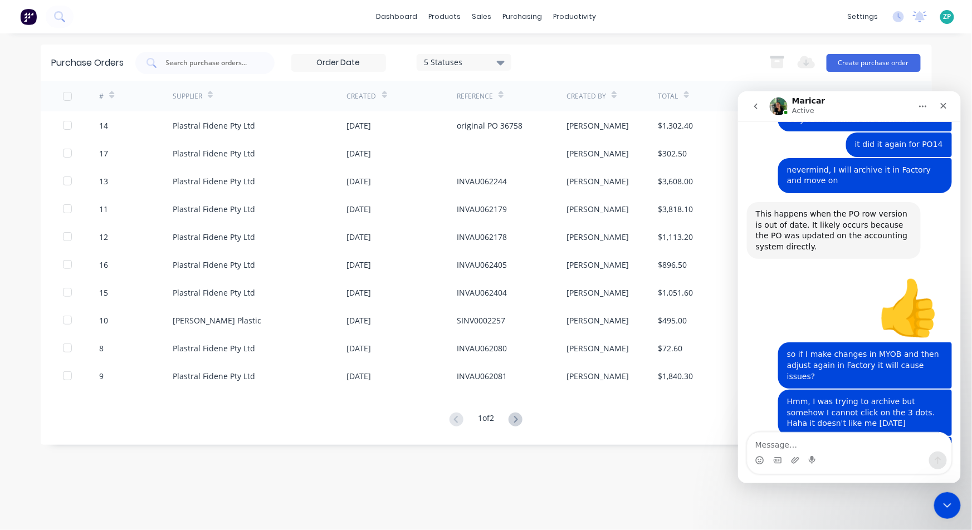
scroll to position [2810, 0]
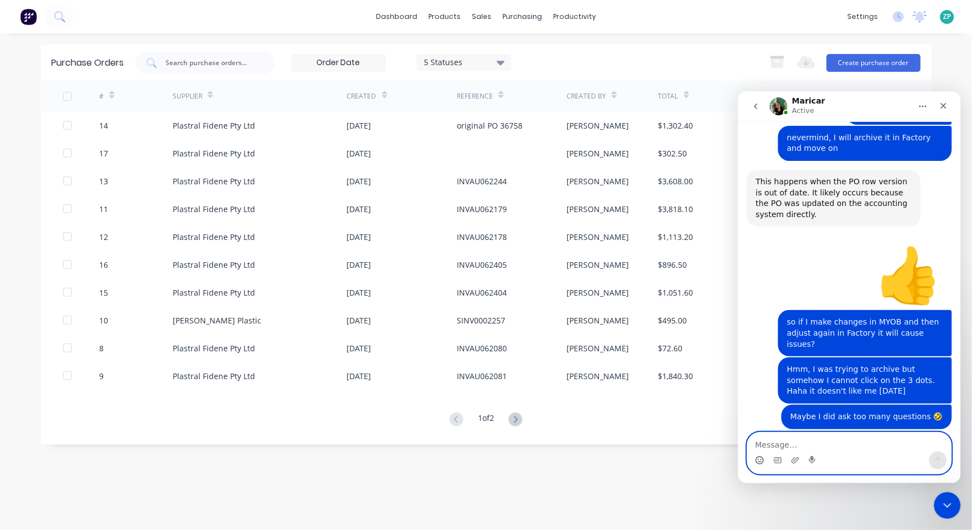
click at [756, 456] on icon "Emoji picker" at bounding box center [759, 460] width 9 height 9
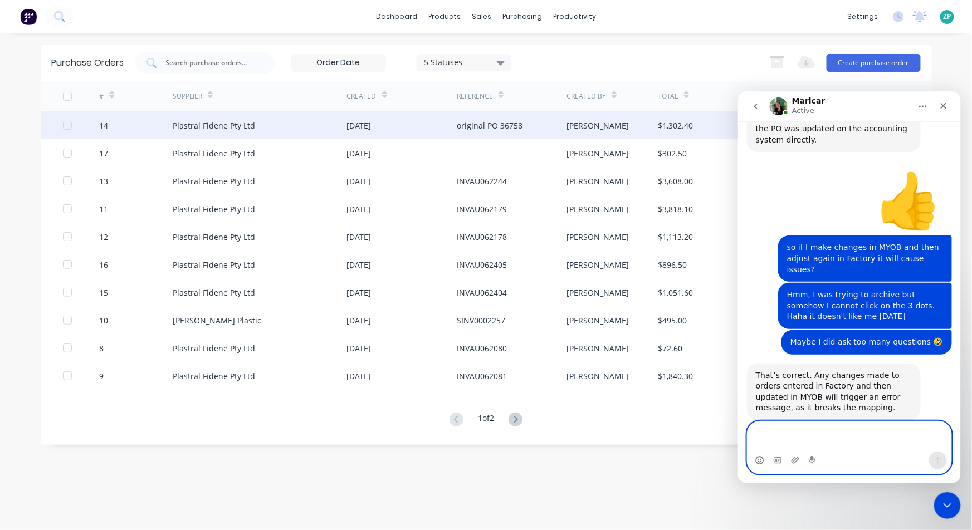
scroll to position [2896, 0]
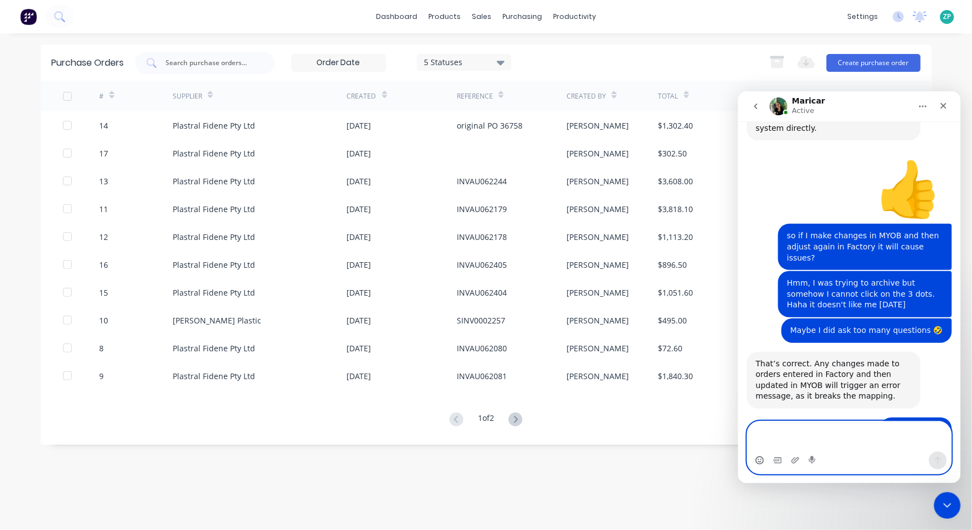
drag, startPoint x: 792, startPoint y: 444, endPoint x: 783, endPoint y: 442, distance: 8.5
click at [791, 444] on textarea "Message…" at bounding box center [849, 436] width 204 height 30
click at [773, 439] on textarea "Message…" at bounding box center [849, 436] width 204 height 30
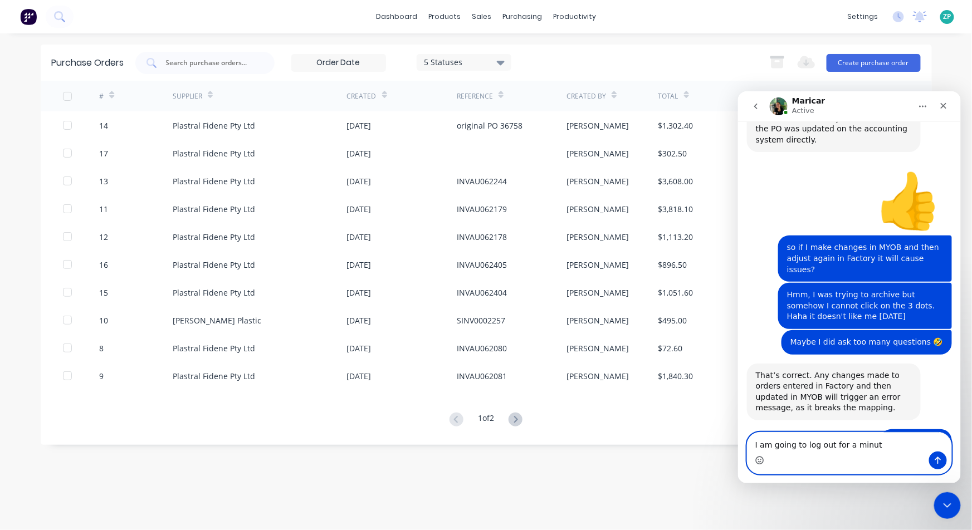
type textarea "I am going to log out for a minute"
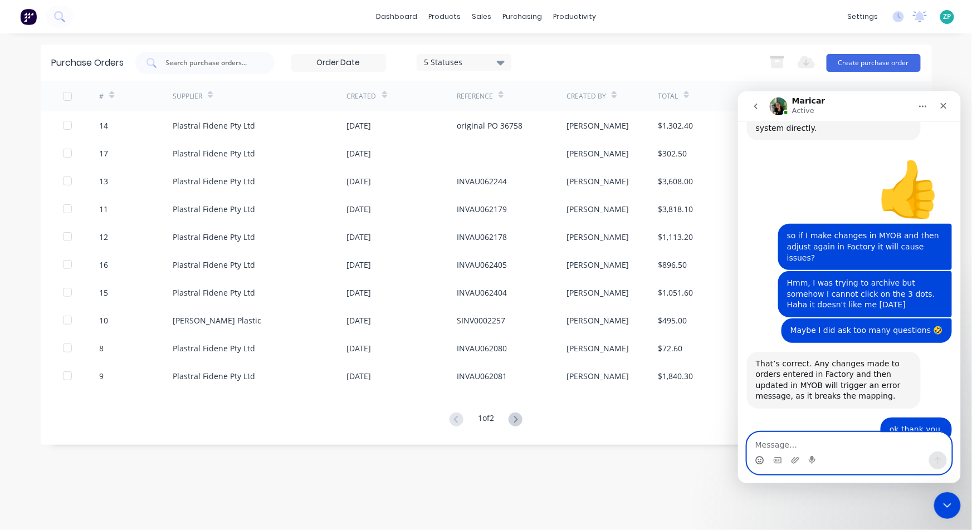
scroll to position [2910, 0]
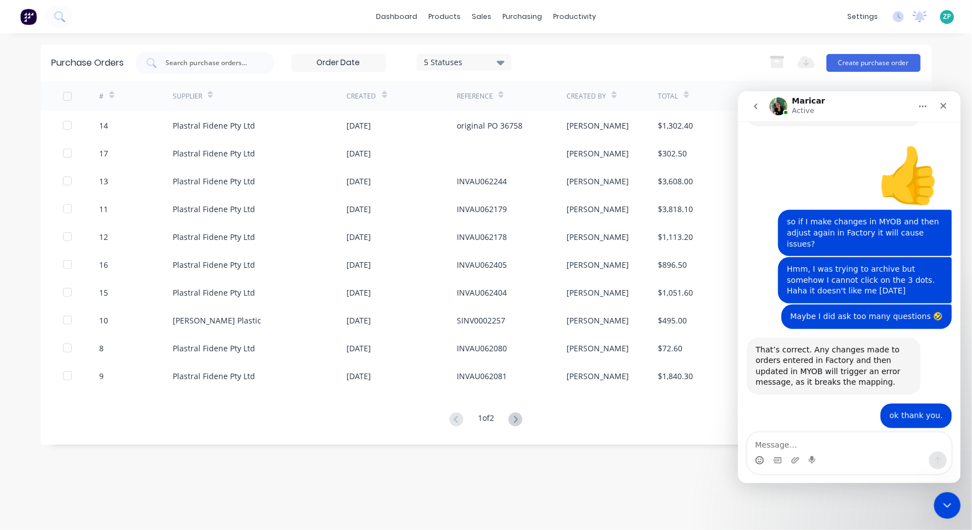
click at [946, 14] on span "ZP" at bounding box center [948, 17] width 8 height 10
click at [946, 101] on icon "Close" at bounding box center [943, 105] width 9 height 9
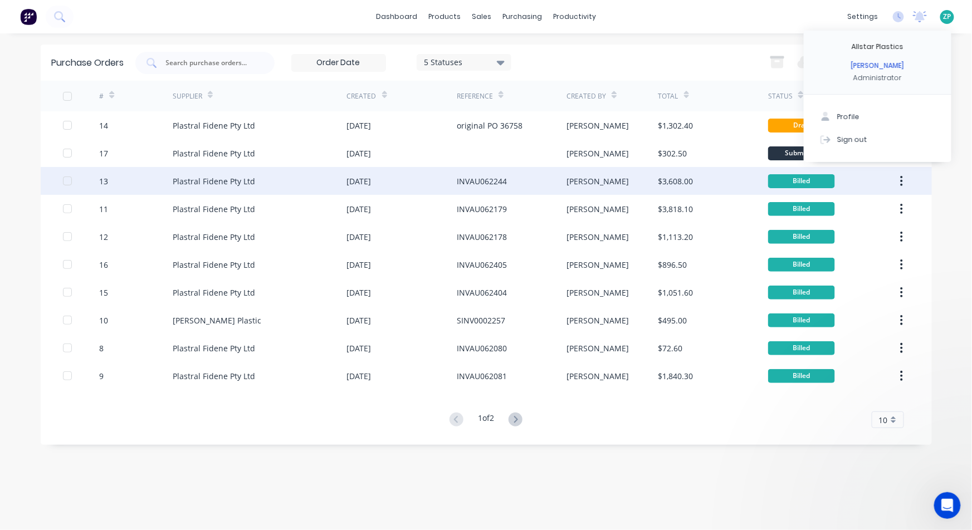
scroll to position [2953, 0]
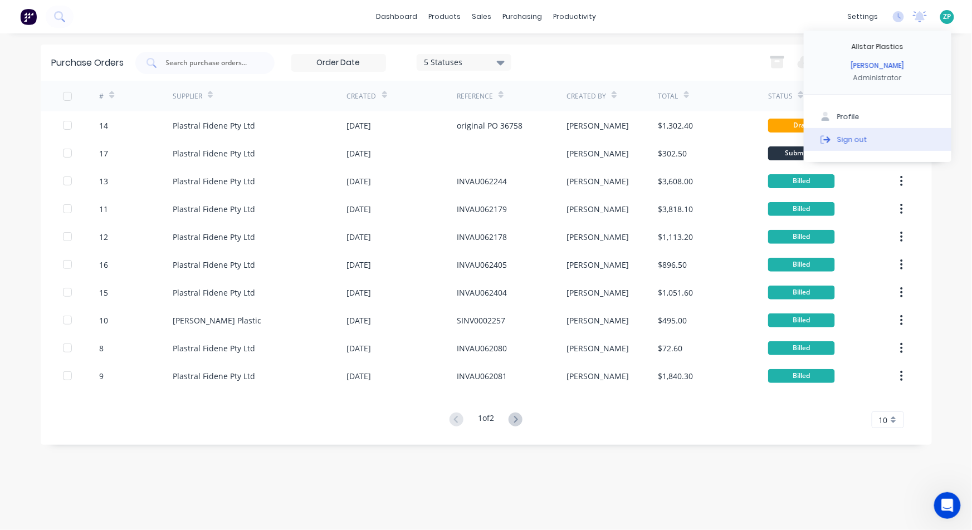
click at [842, 143] on div "Sign out" at bounding box center [852, 139] width 30 height 10
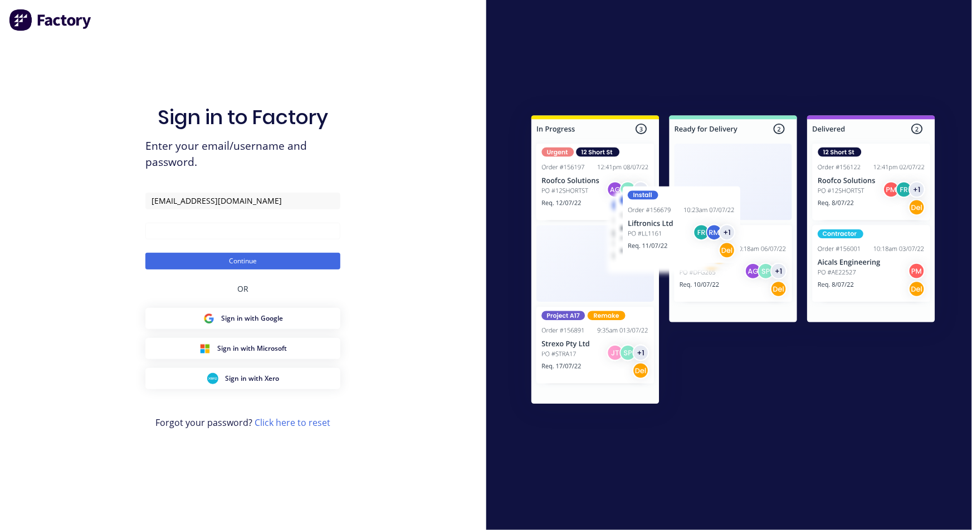
click at [214, 203] on input "[EMAIL_ADDRESS][DOMAIN_NAME]" at bounding box center [242, 201] width 195 height 17
type input "[EMAIL_ADDRESS][DOMAIN_NAME]"
click at [240, 260] on button "Continue" at bounding box center [242, 261] width 195 height 17
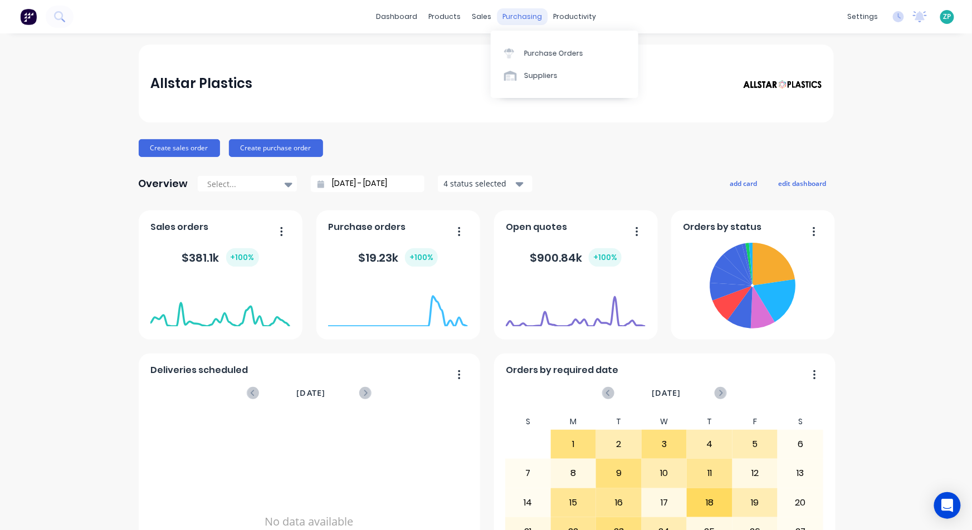
click at [513, 20] on div "purchasing" at bounding box center [522, 16] width 51 height 17
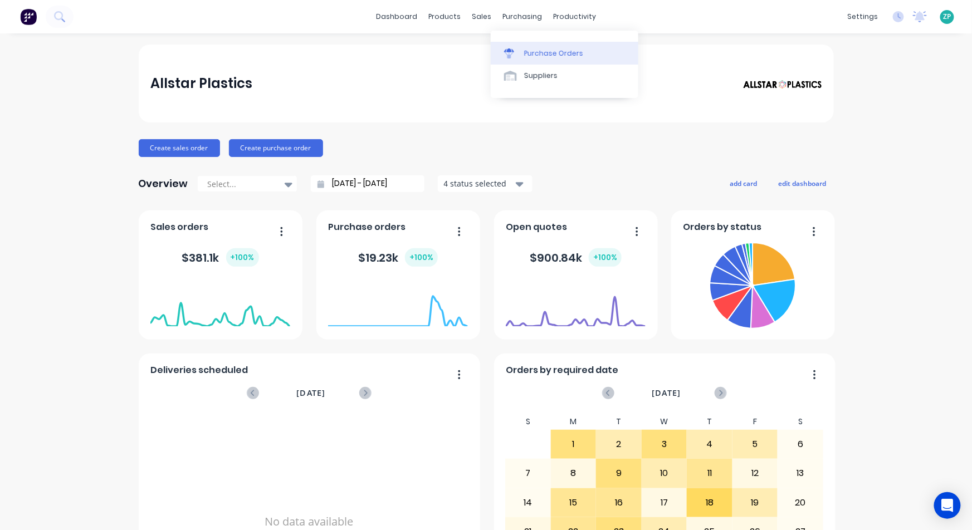
click at [517, 49] on div at bounding box center [512, 53] width 17 height 10
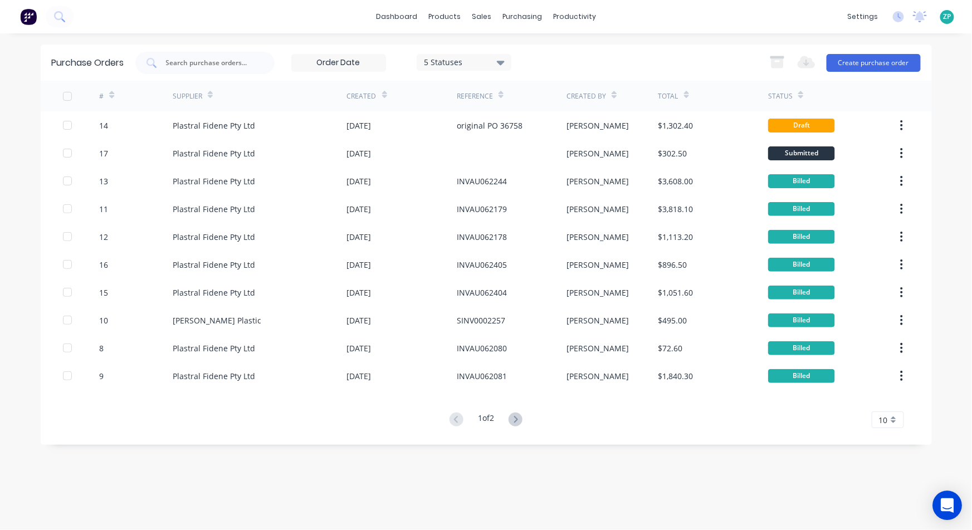
click at [958, 505] on div "Open Intercom Messenger" at bounding box center [948, 506] width 30 height 30
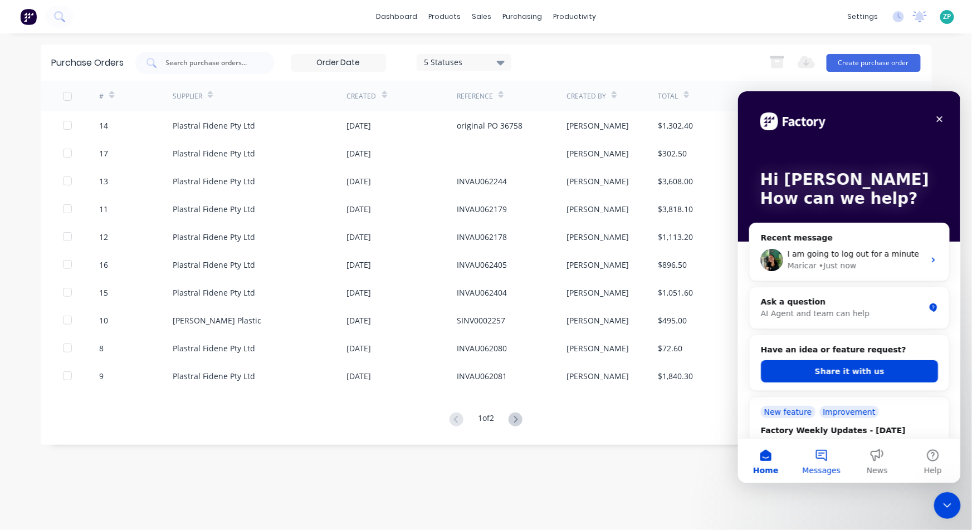
click at [832, 459] on button "Messages" at bounding box center [821, 461] width 56 height 45
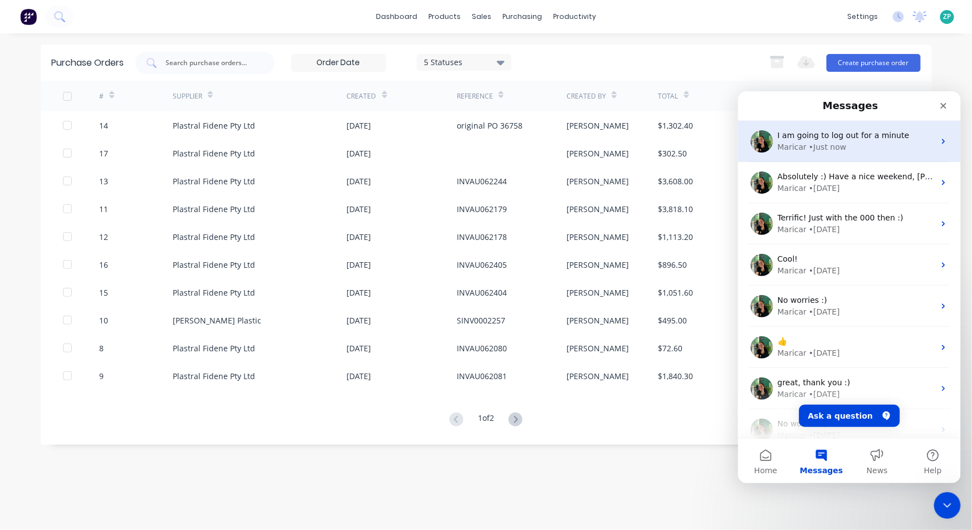
click at [816, 139] on span "I am going to log out for a minute" at bounding box center [843, 134] width 132 height 9
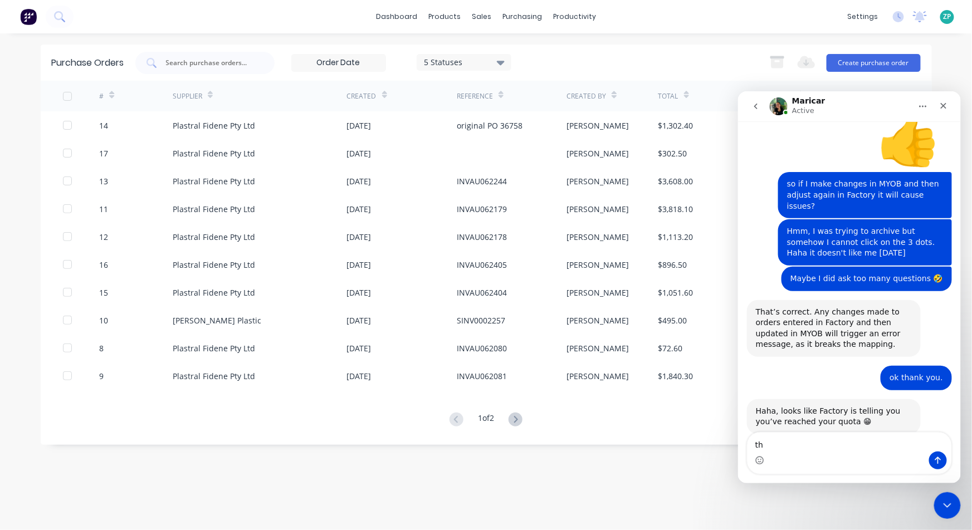
scroll to position [2953, 0]
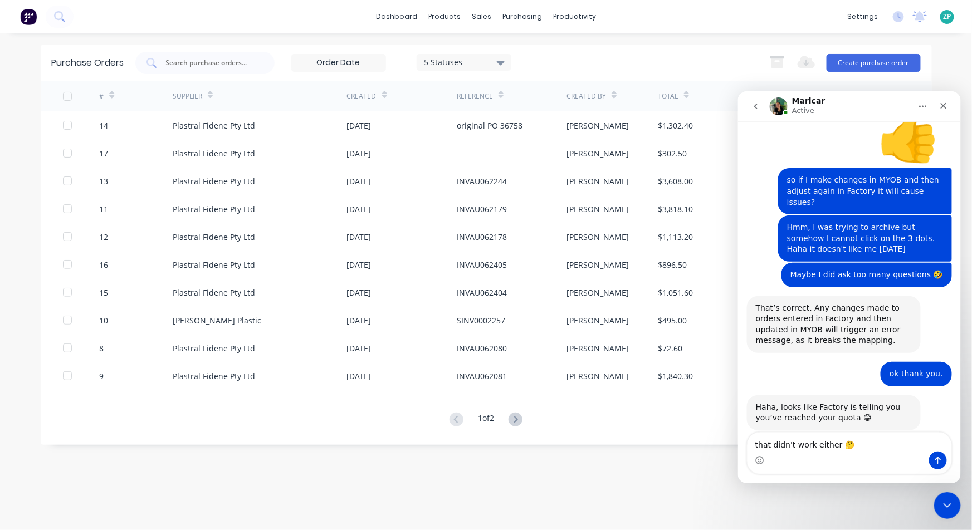
type textarea "that didn't work either 🤔"
click at [937, 460] on icon "Send a message…" at bounding box center [937, 460] width 9 height 9
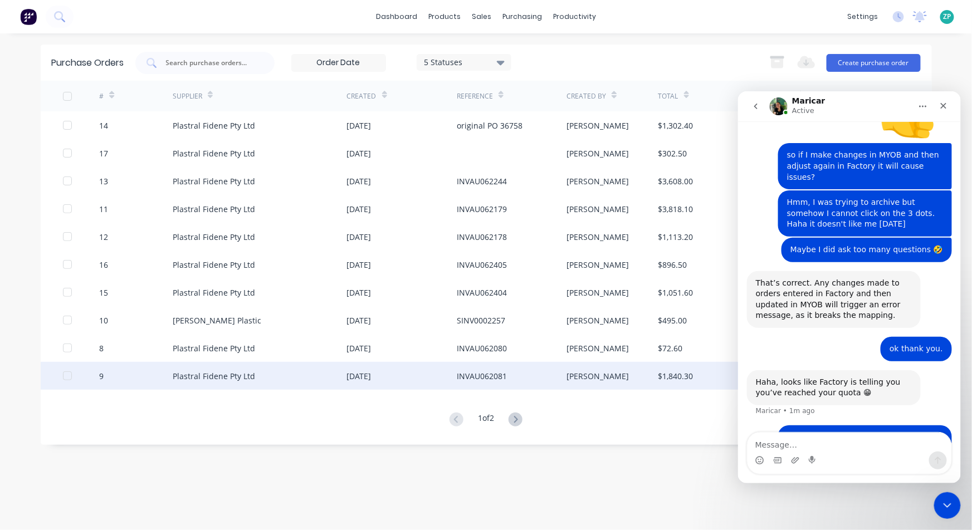
click at [100, 372] on div "9" at bounding box center [101, 377] width 4 height 12
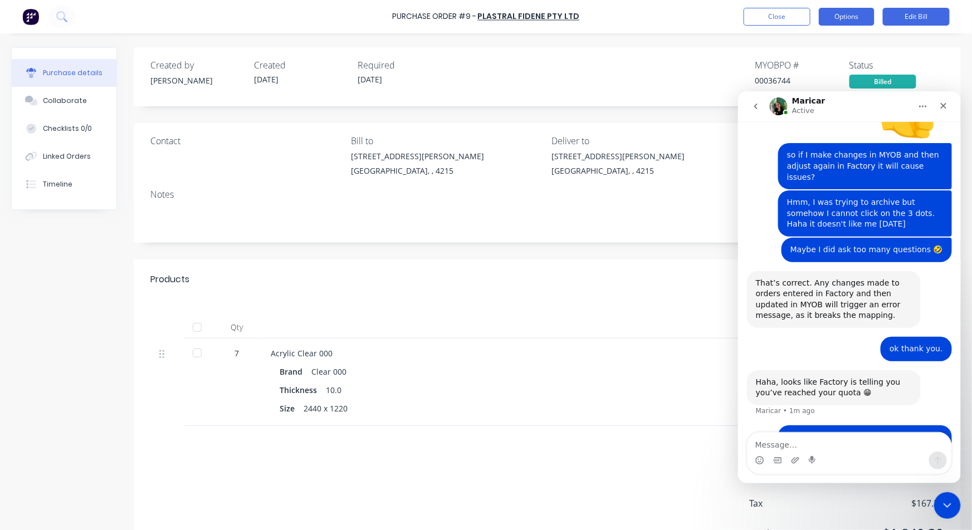
click at [832, 11] on button "Options" at bounding box center [847, 17] width 56 height 18
click at [943, 100] on div "Close" at bounding box center [943, 105] width 20 height 20
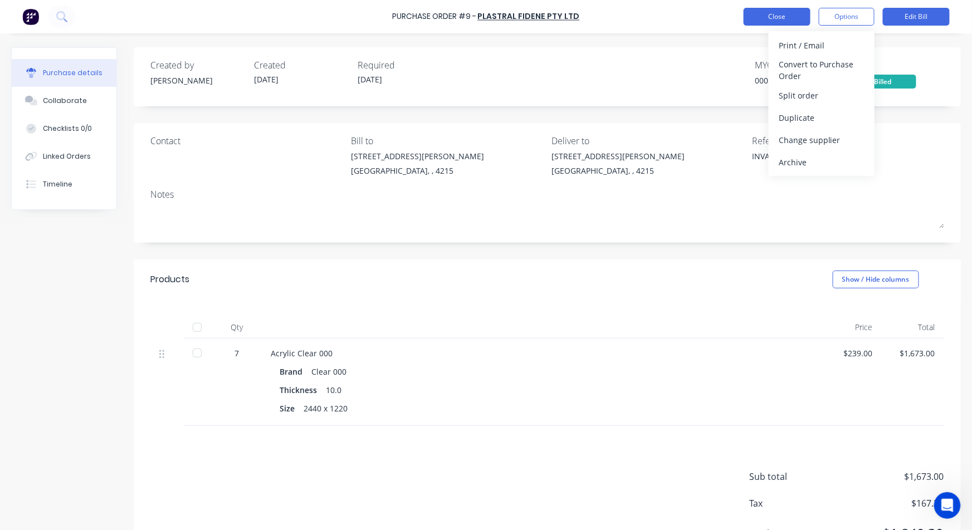
scroll to position [2978, 0]
click at [782, 18] on button "Close" at bounding box center [777, 17] width 67 height 18
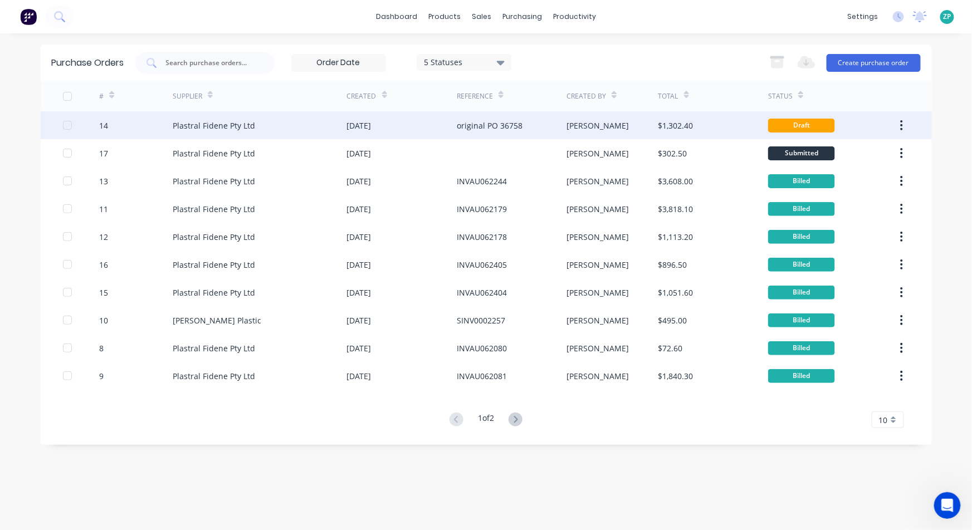
click at [98, 127] on div at bounding box center [81, 125] width 37 height 28
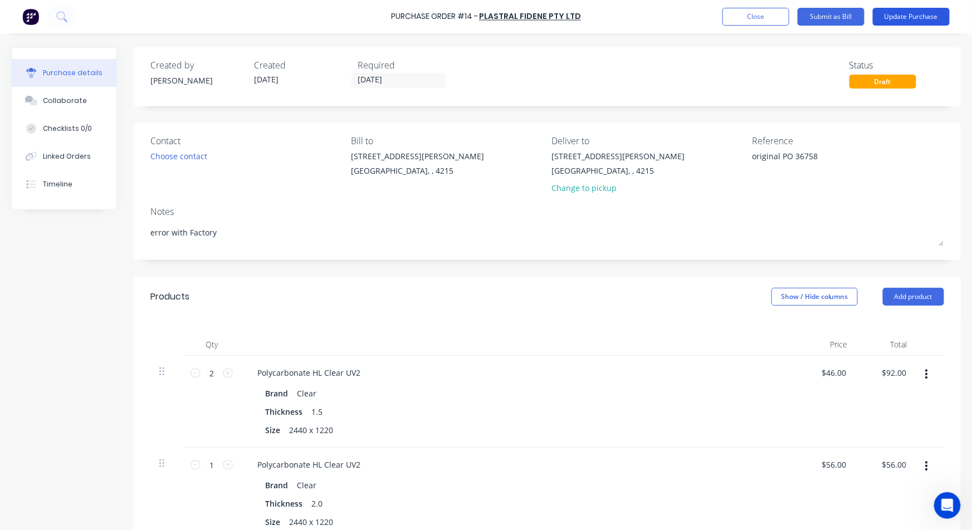
click at [916, 23] on button "Update Purchase" at bounding box center [911, 17] width 77 height 18
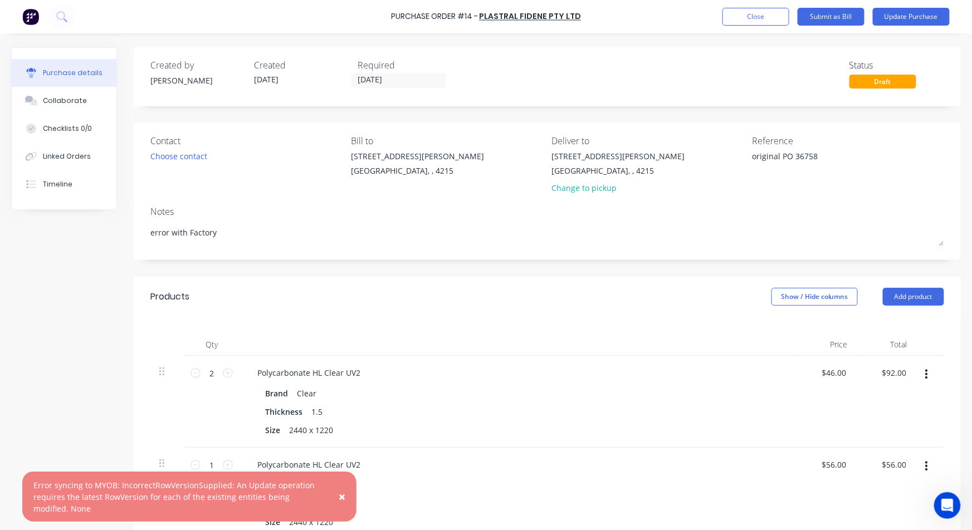
scroll to position [2935, 0]
click at [340, 496] on span "×" at bounding box center [342, 497] width 7 height 16
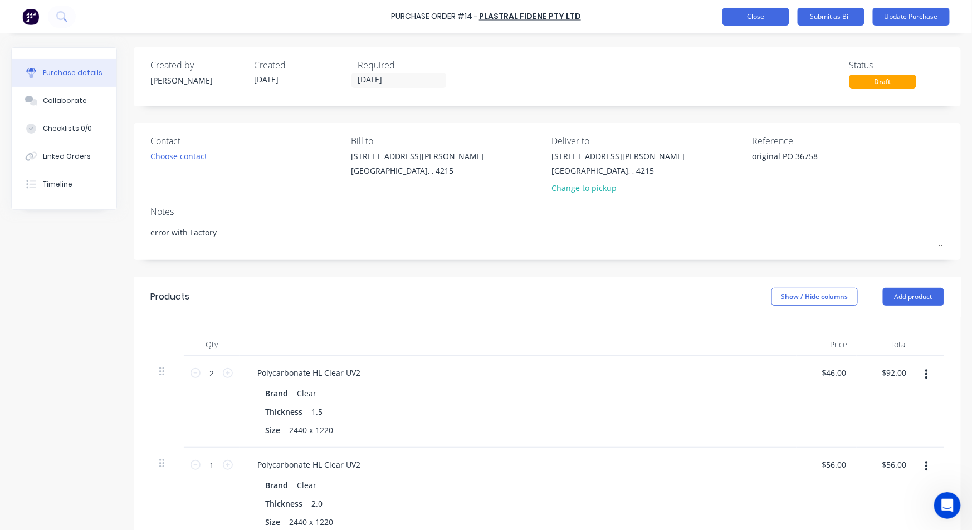
type textarea "x"
click at [764, 12] on button "Close" at bounding box center [756, 17] width 67 height 18
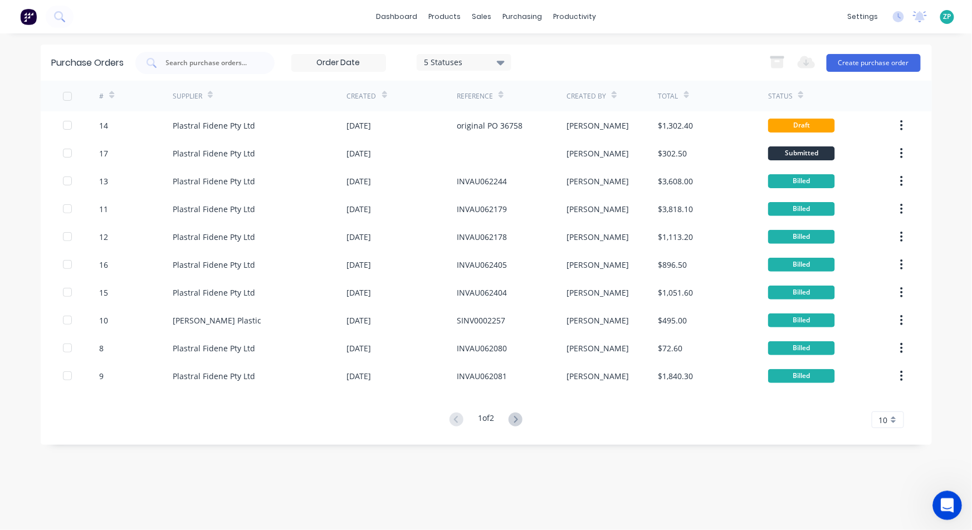
click at [954, 505] on div "Open Intercom Messenger" at bounding box center [946, 504] width 37 height 37
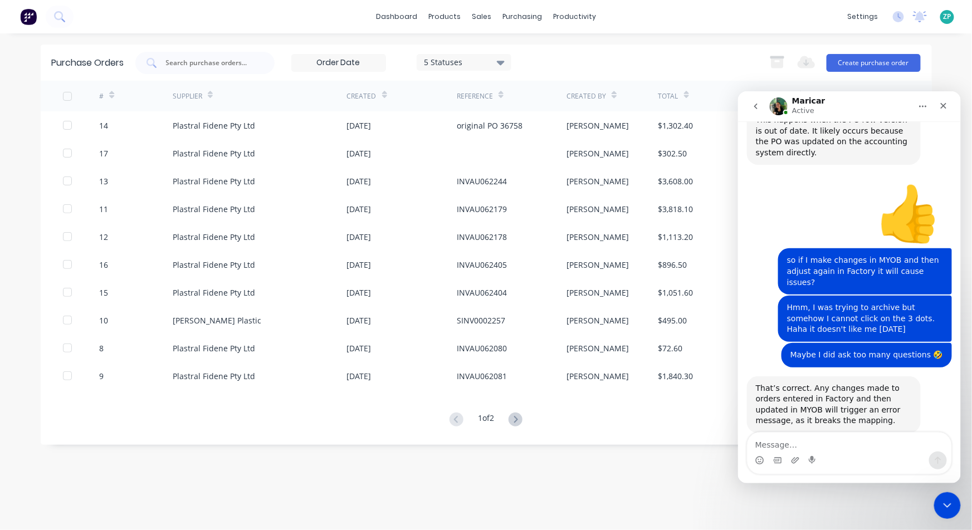
scroll to position [2935, 0]
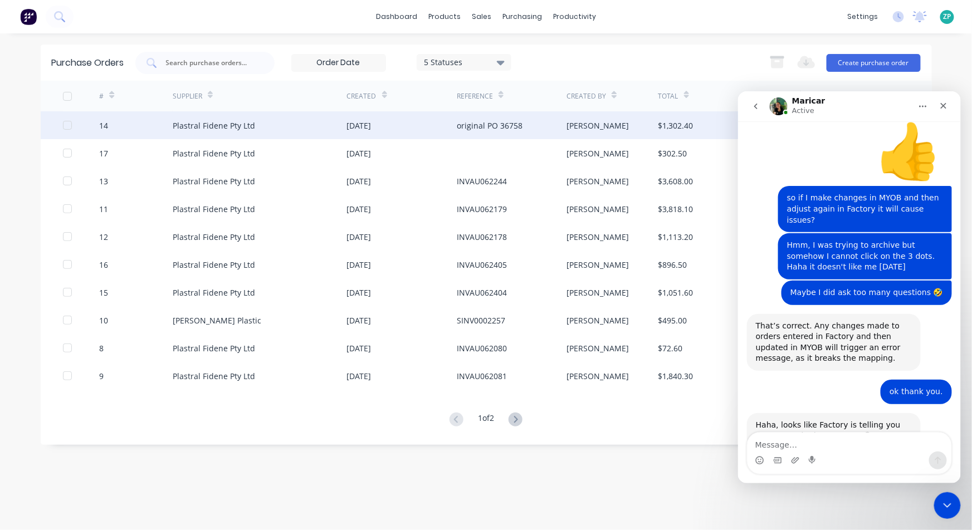
click at [371, 125] on div "[DATE]" at bounding box center [359, 126] width 25 height 12
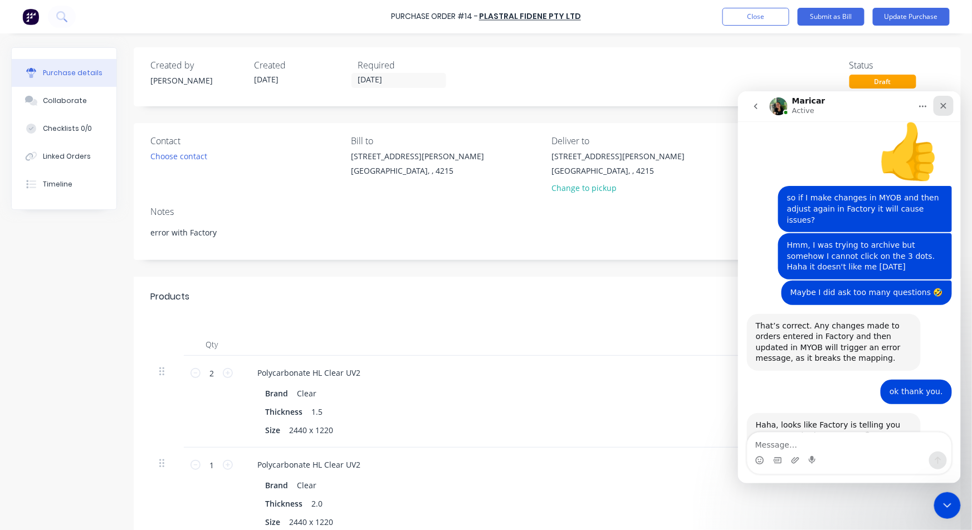
click at [943, 106] on icon "Close" at bounding box center [944, 106] width 6 height 6
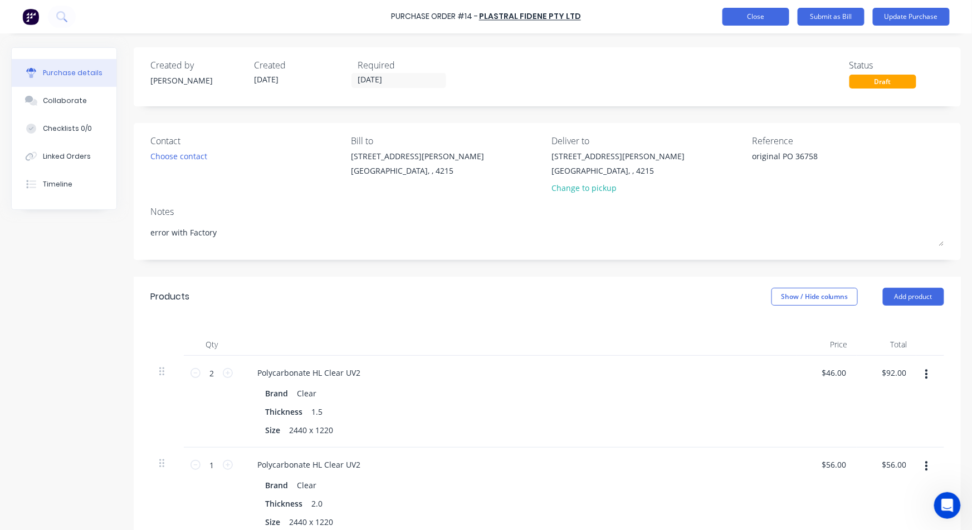
scroll to position [2978, 0]
click at [769, 18] on button "Close" at bounding box center [756, 17] width 67 height 18
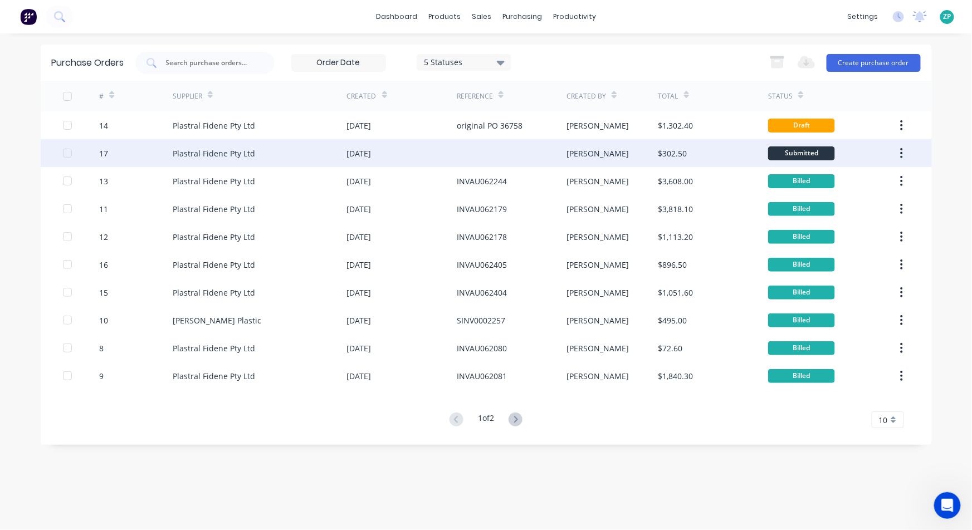
click at [105, 150] on div "17" at bounding box center [103, 154] width 9 height 12
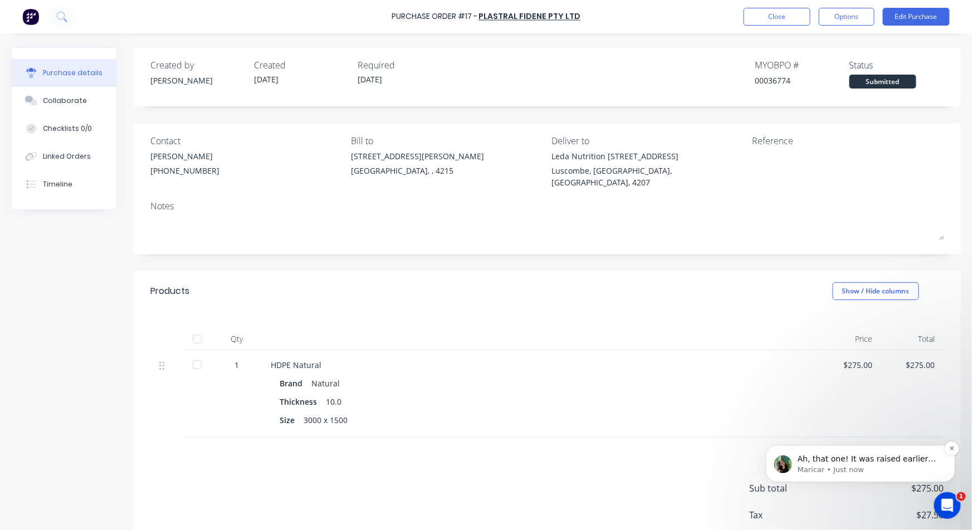
click at [886, 466] on p "Maricar • Just now" at bounding box center [869, 470] width 144 height 10
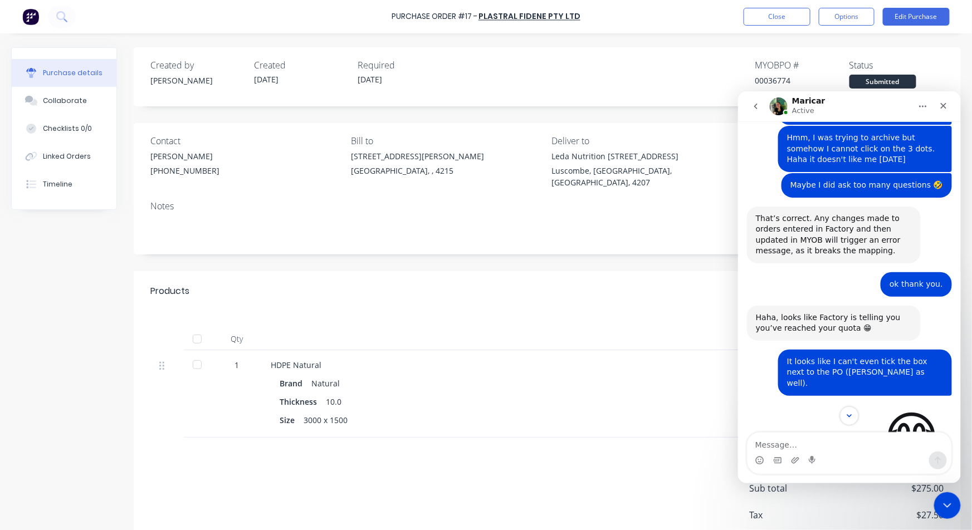
scroll to position [3052, 0]
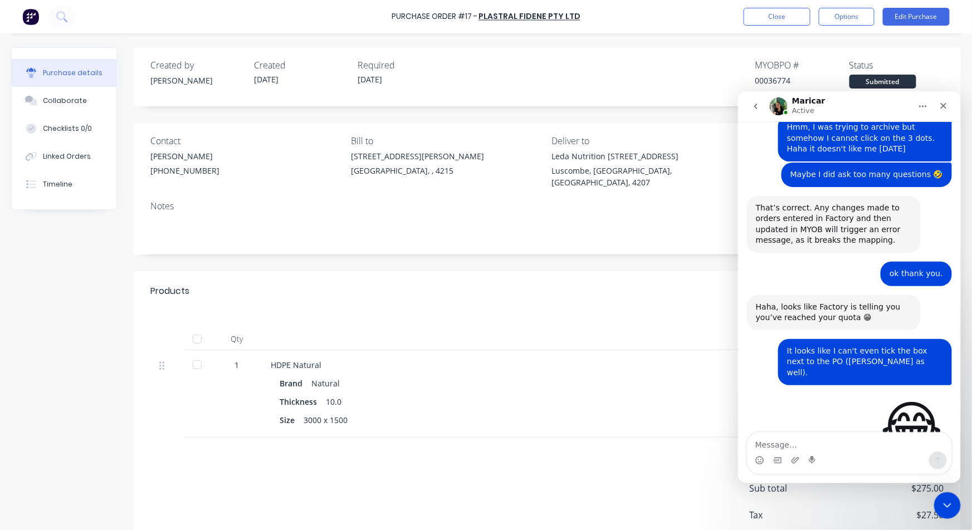
click at [769, 445] on textarea "Message…" at bounding box center [849, 441] width 204 height 19
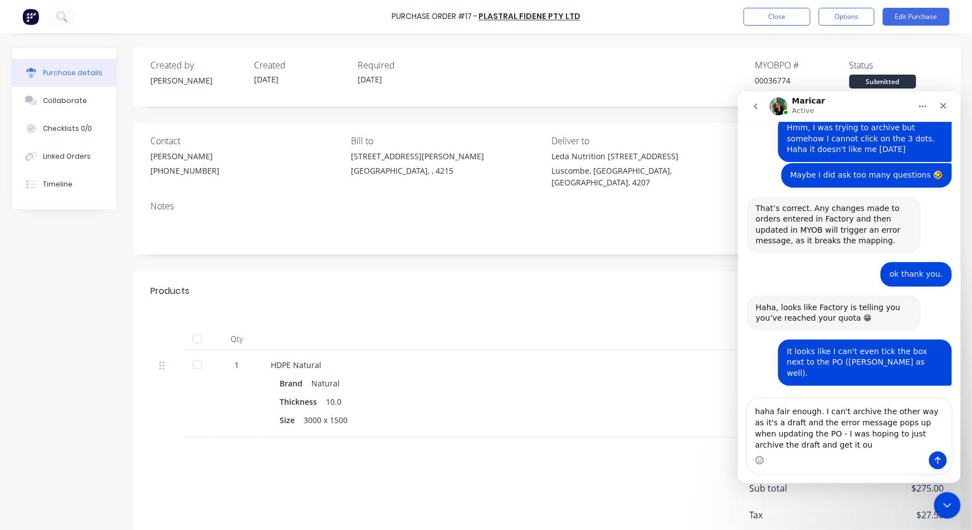
type textarea "haha fair enough. I can't archive the other way as it's a draft and the error m…"
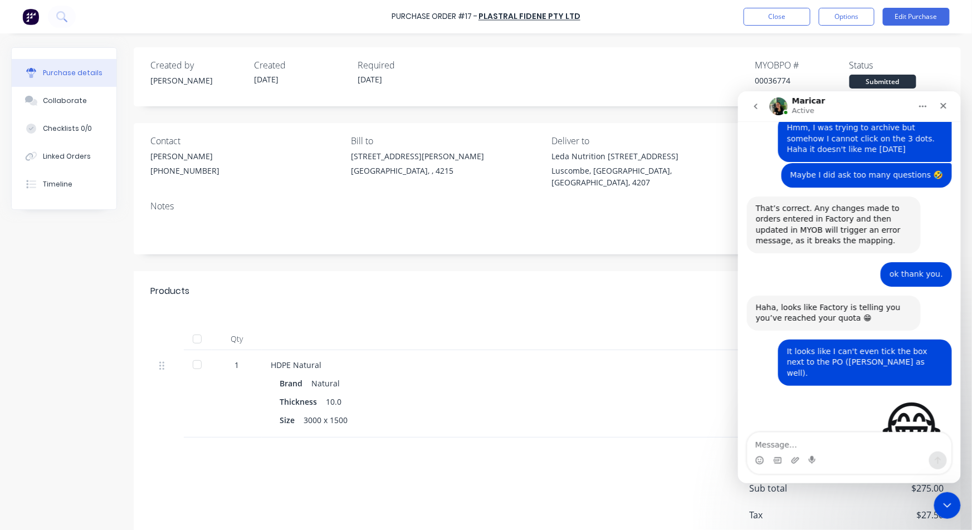
scroll to position [3126, 0]
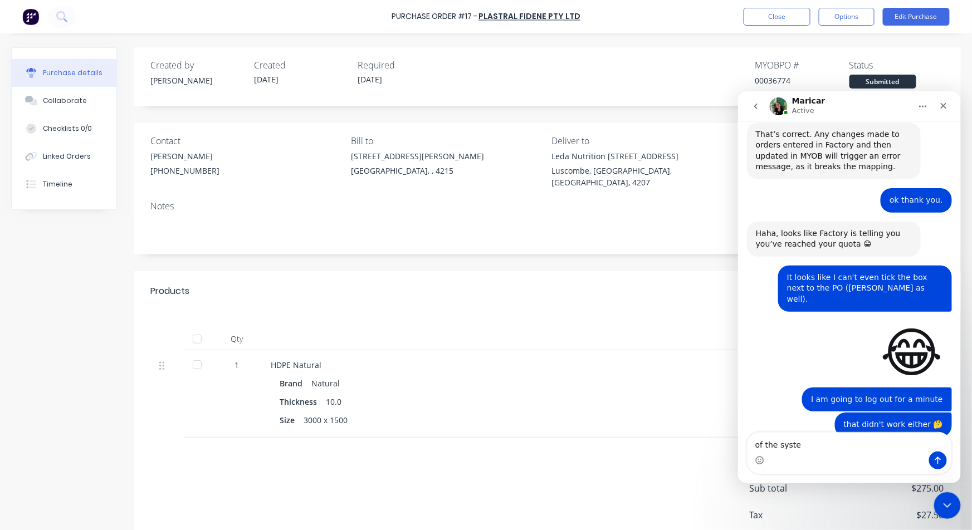
type textarea "of the system"
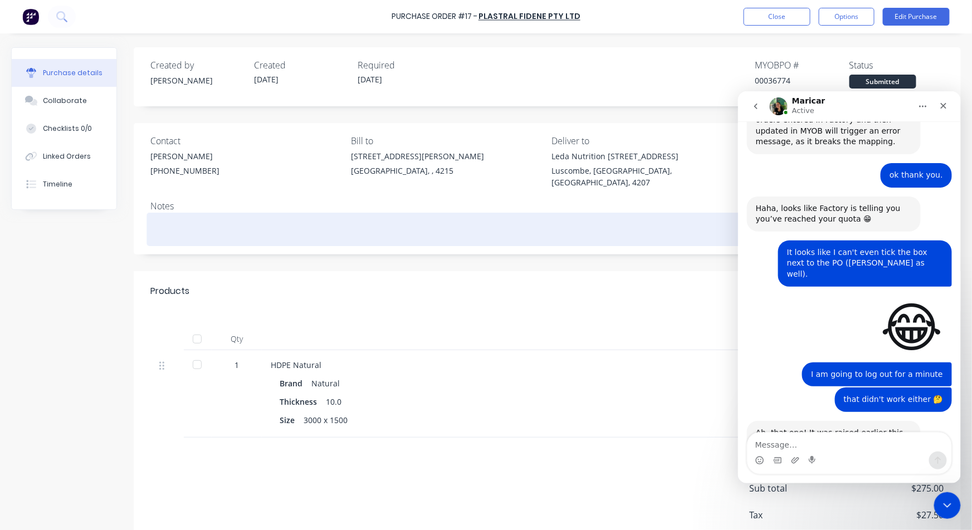
click at [494, 218] on textarea at bounding box center [547, 228] width 794 height 25
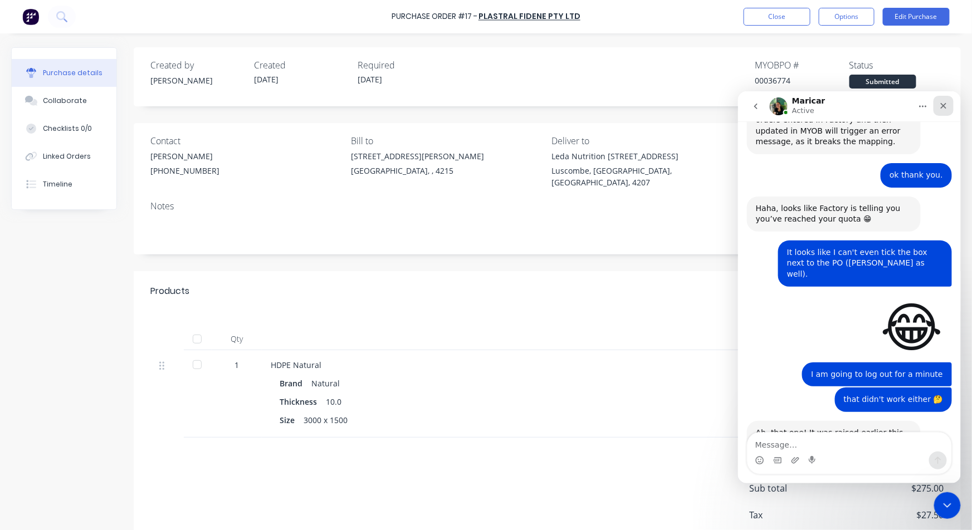
drag, startPoint x: 949, startPoint y: 104, endPoint x: 1675, endPoint y: 198, distance: 732.0
click at [949, 104] on div "Close" at bounding box center [943, 105] width 20 height 20
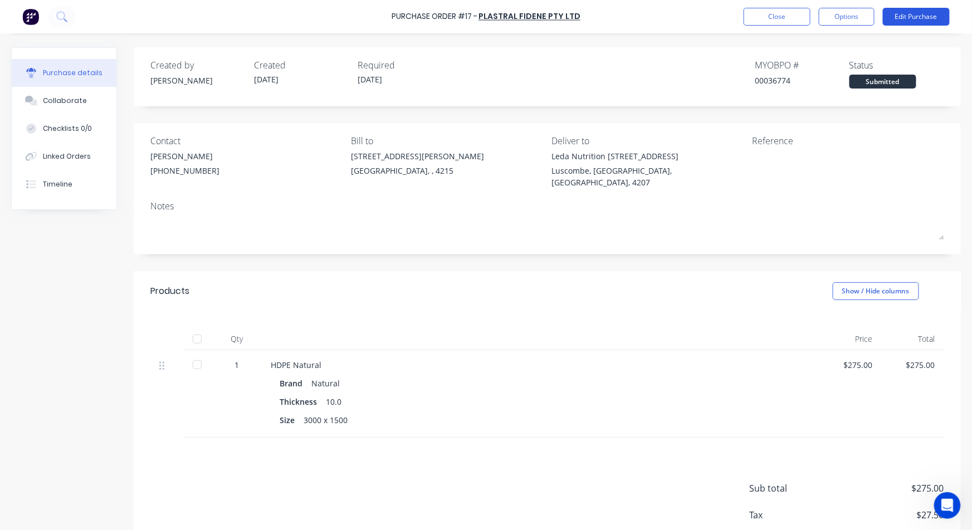
click at [908, 11] on button "Edit Purchase" at bounding box center [916, 17] width 67 height 18
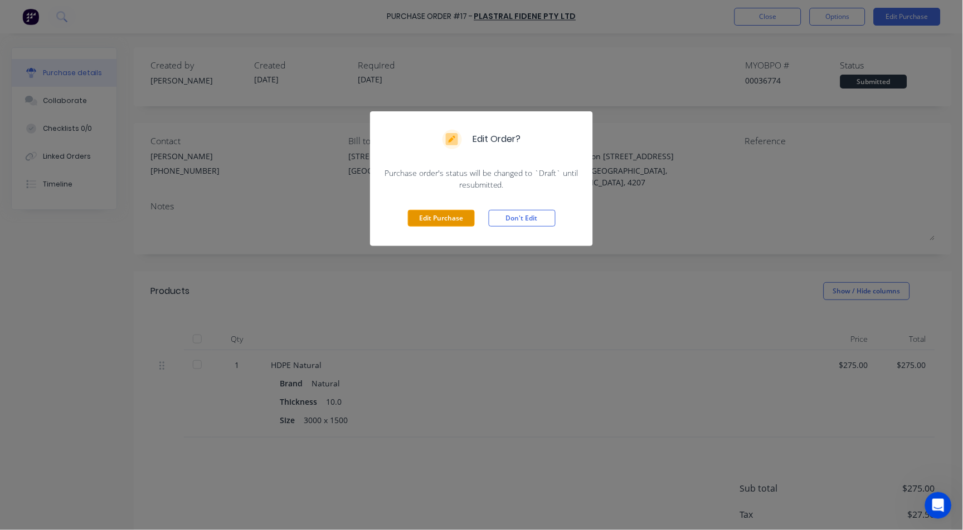
click at [469, 218] on button "Edit Purchase" at bounding box center [441, 218] width 67 height 17
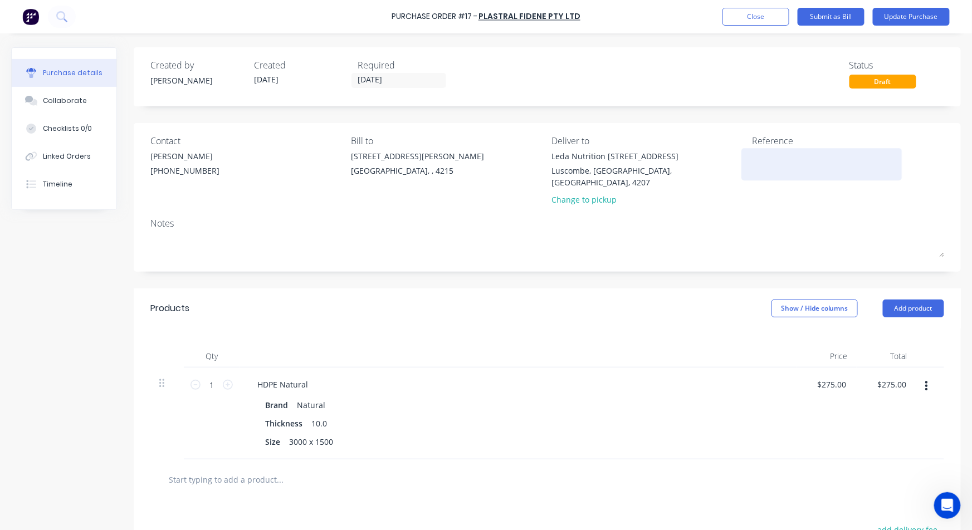
click at [776, 170] on textarea at bounding box center [821, 162] width 139 height 25
type textarea "original PO 36770"
click at [910, 15] on button "Update Purchase" at bounding box center [911, 17] width 77 height 18
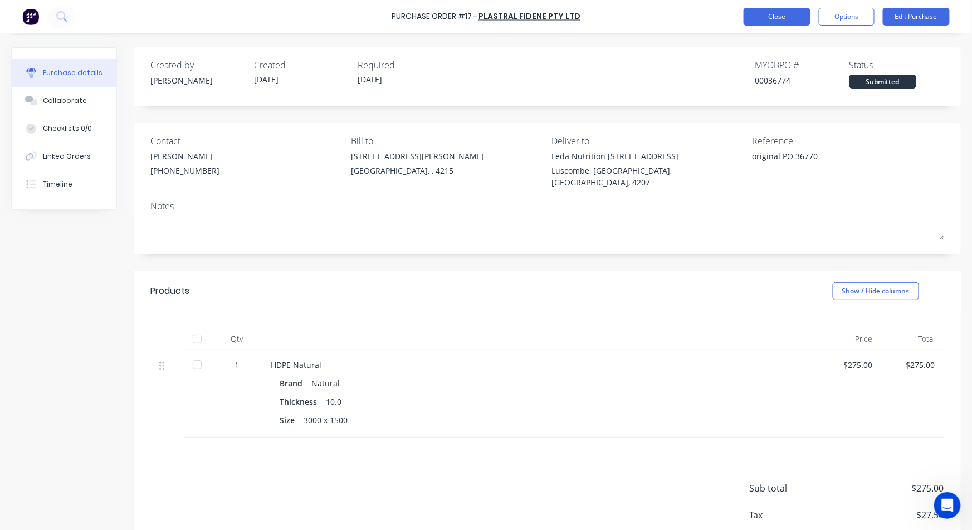
click at [769, 21] on button "Close" at bounding box center [777, 17] width 67 height 18
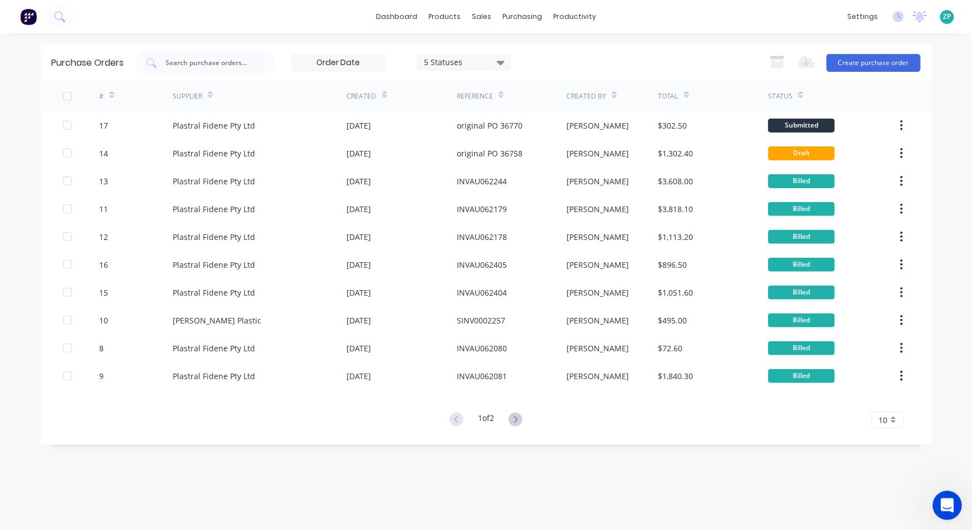
click at [945, 504] on icon "Open Intercom Messenger" at bounding box center [946, 504] width 18 height 18
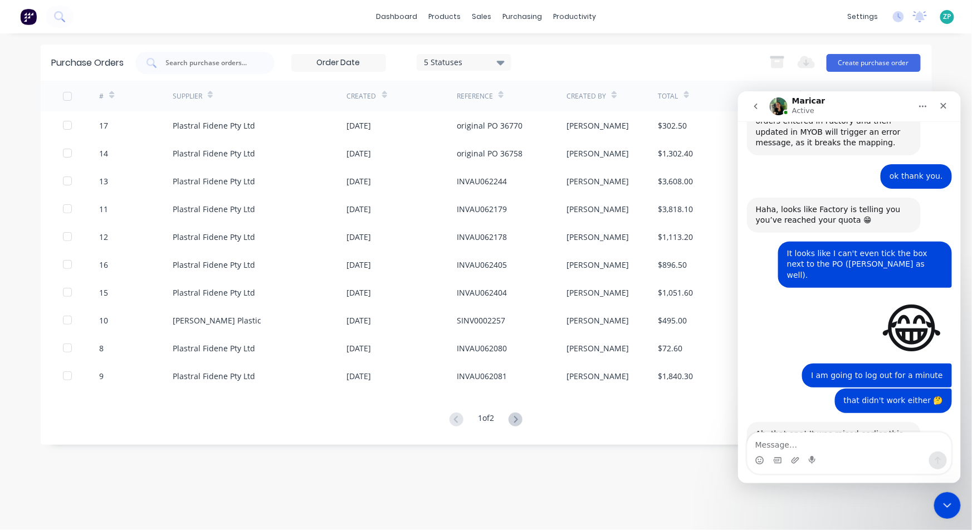
scroll to position [3194, 0]
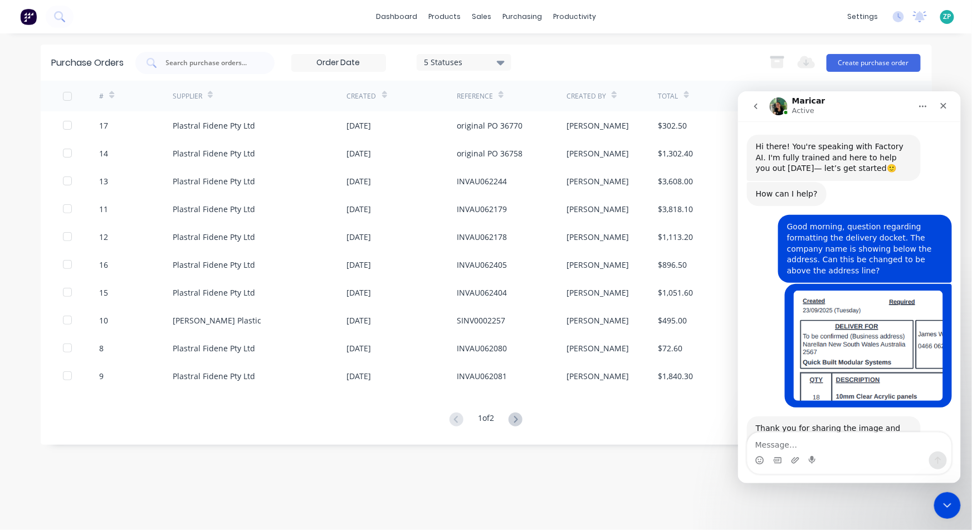
scroll to position [3196, 0]
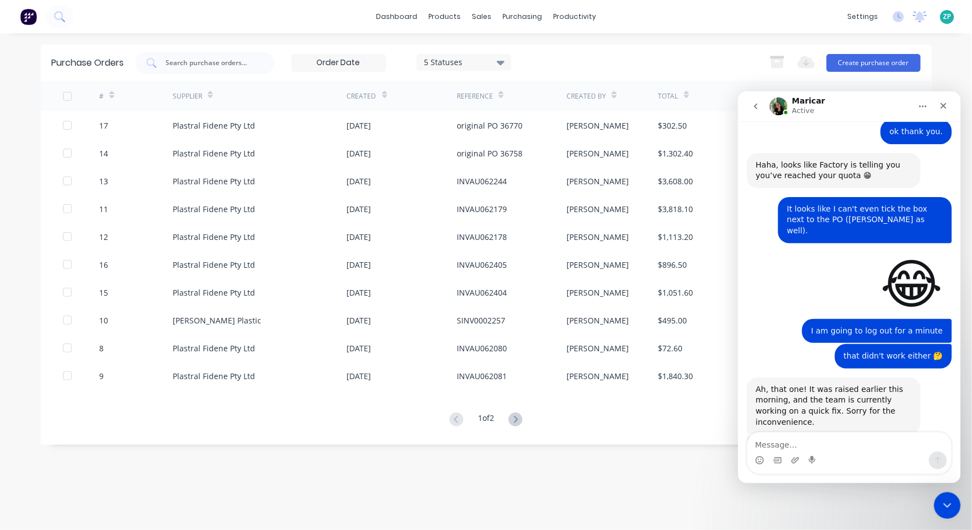
click at [900, 509] on div "Purchase Orders 5 Statuses 5 Statuses Export to Excel (XLSX) Create purchase or…" at bounding box center [487, 282] width 892 height 475
click at [832, 446] on textarea "Message…" at bounding box center [849, 441] width 204 height 19
type textarea "YOU ARE AMAZING ;)"
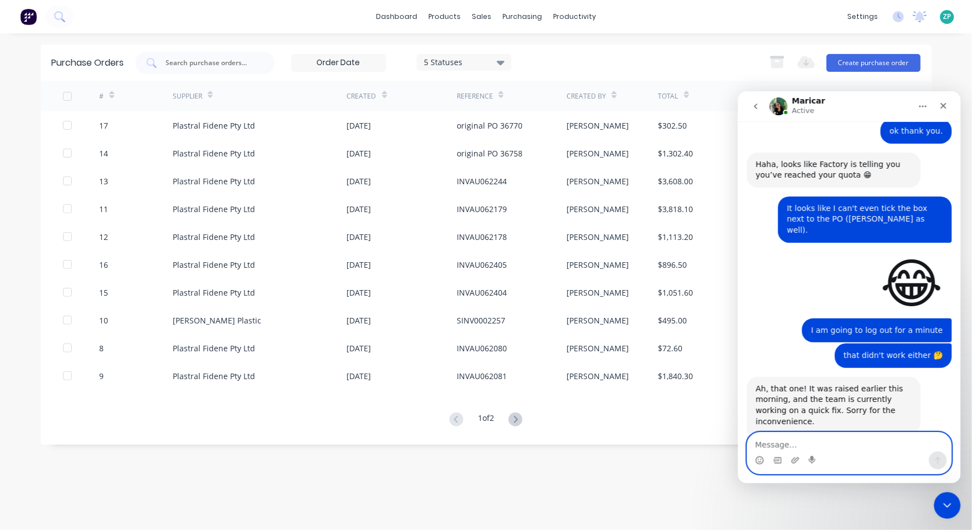
scroll to position [3228, 0]
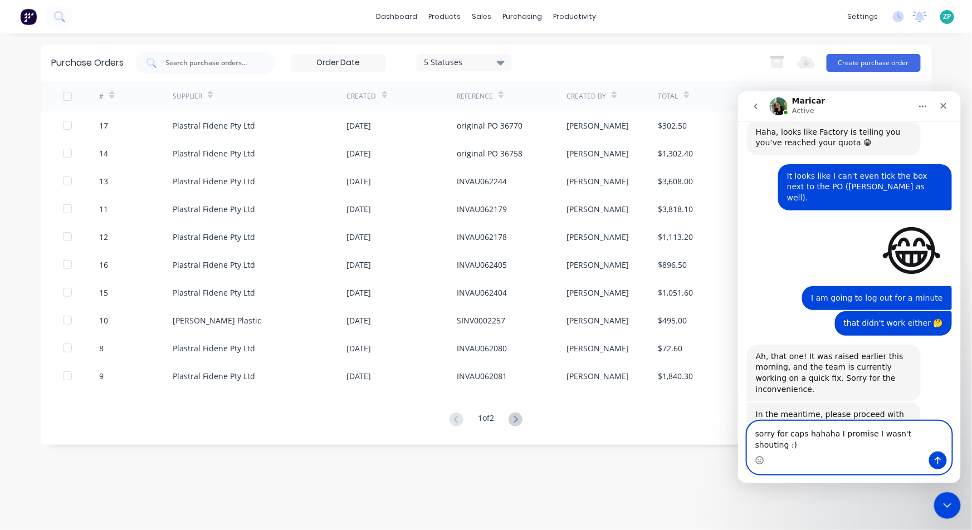
type textarea "sorry for caps hahaha I promise I wasn't shouting :)"
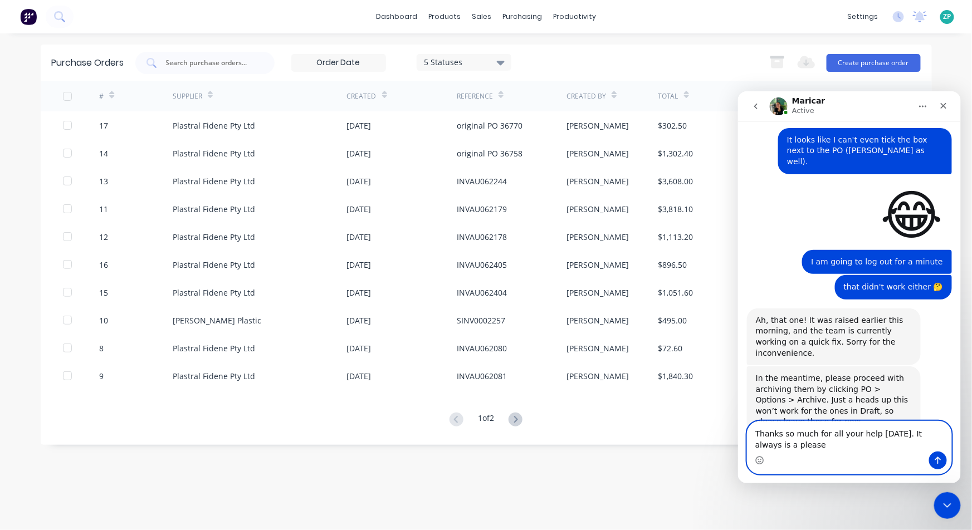
scroll to position [3276, 0]
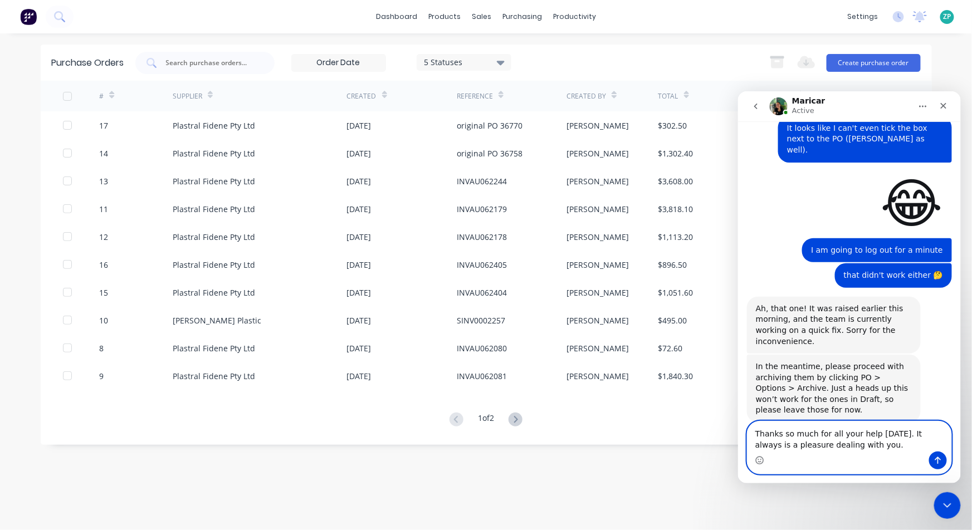
type textarea "Thanks so much for all your help [DATE]. It always is a pleasure dealing with y…"
drag, startPoint x: 764, startPoint y: 454, endPoint x: 758, endPoint y: 459, distance: 7.9
click at [762, 457] on div "Intercom messenger" at bounding box center [849, 460] width 204 height 18
click at [758, 459] on icon "Emoji picker" at bounding box center [760, 459] width 4 height 1
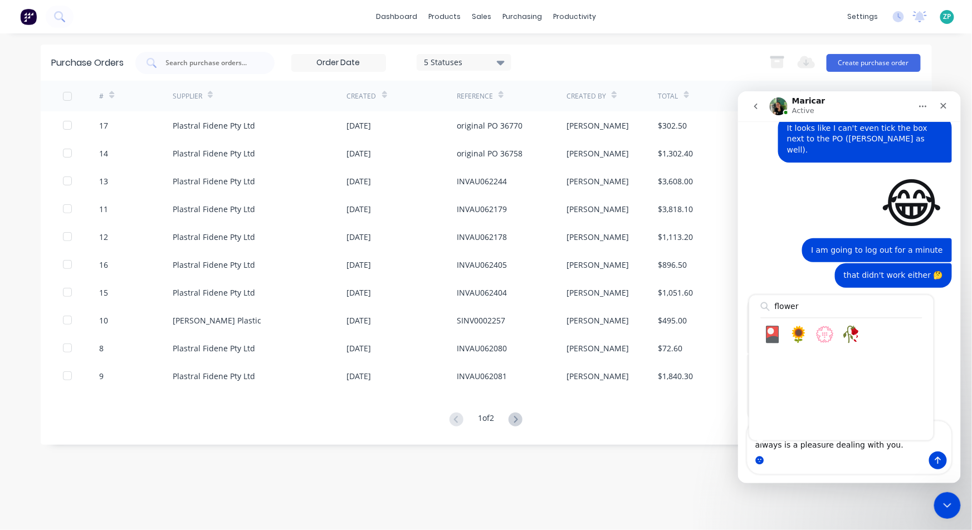
scroll to position [0, 0]
click at [793, 309] on input "flower" at bounding box center [842, 306] width 162 height 22
type input "flower"
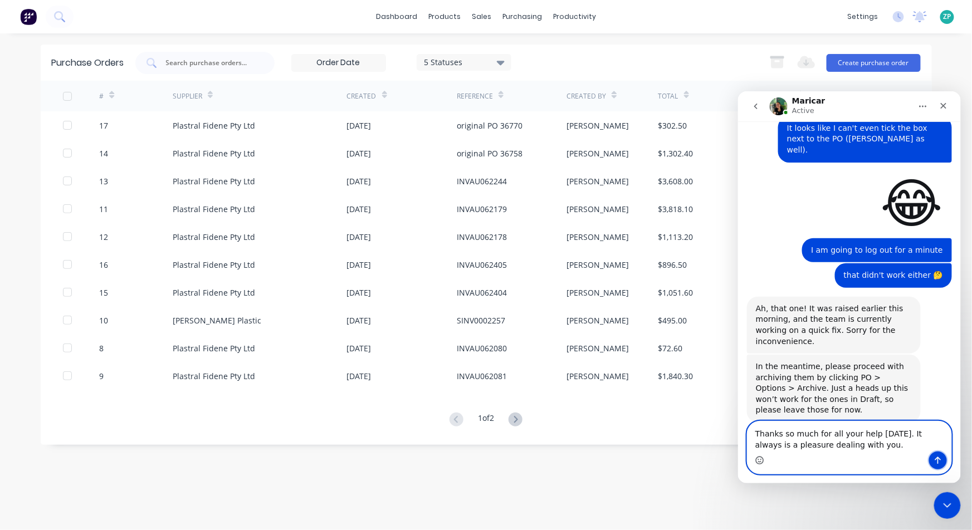
click at [941, 456] on icon "Send a message…" at bounding box center [937, 460] width 9 height 9
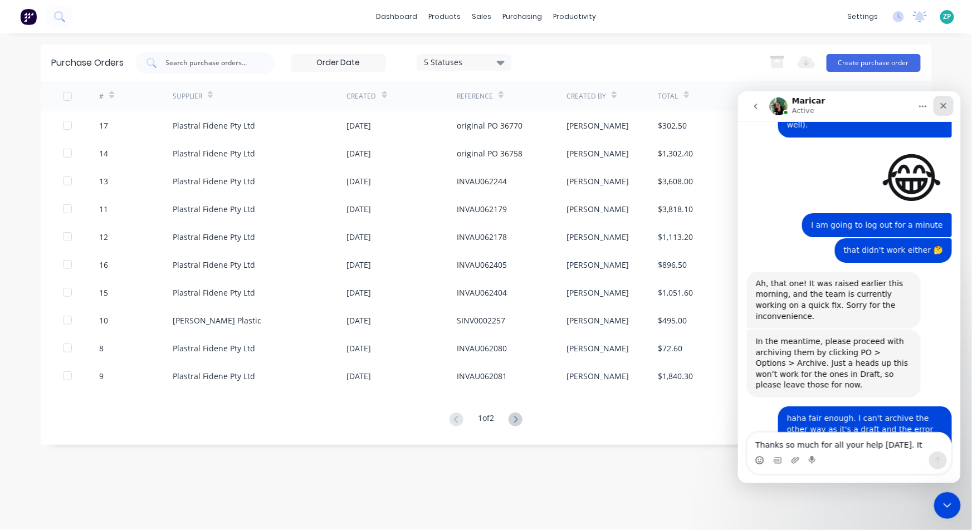
click at [946, 105] on icon "Close" at bounding box center [943, 105] width 9 height 9
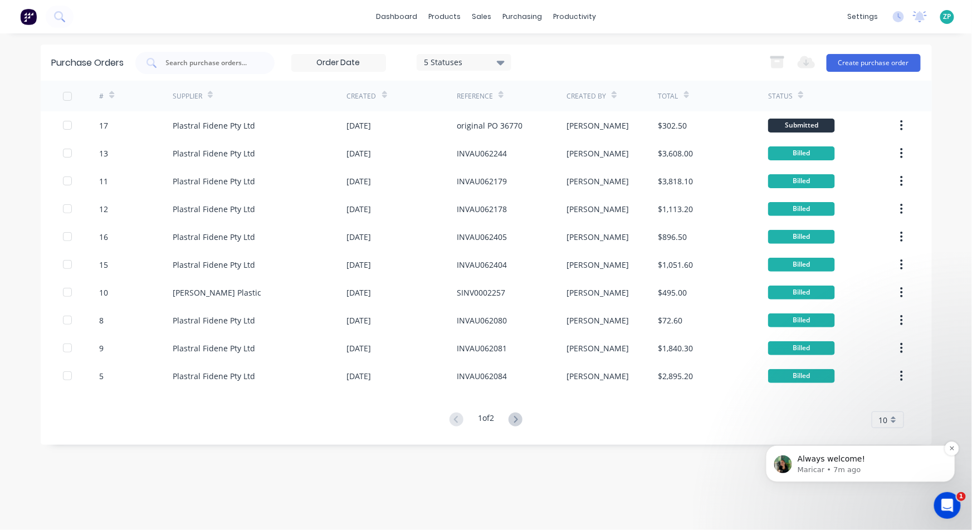
click at [860, 475] on p "Maricar • 7m ago" at bounding box center [869, 470] width 144 height 10
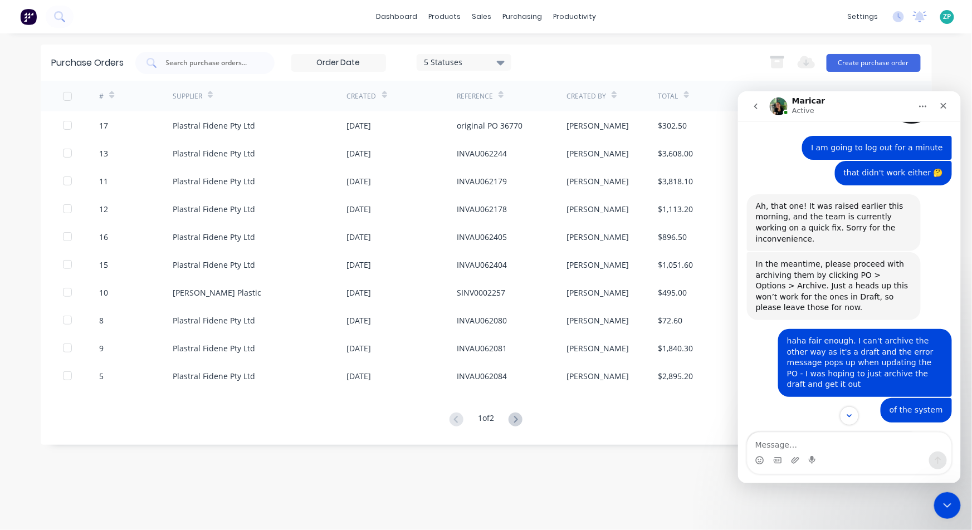
scroll to position [3389, 0]
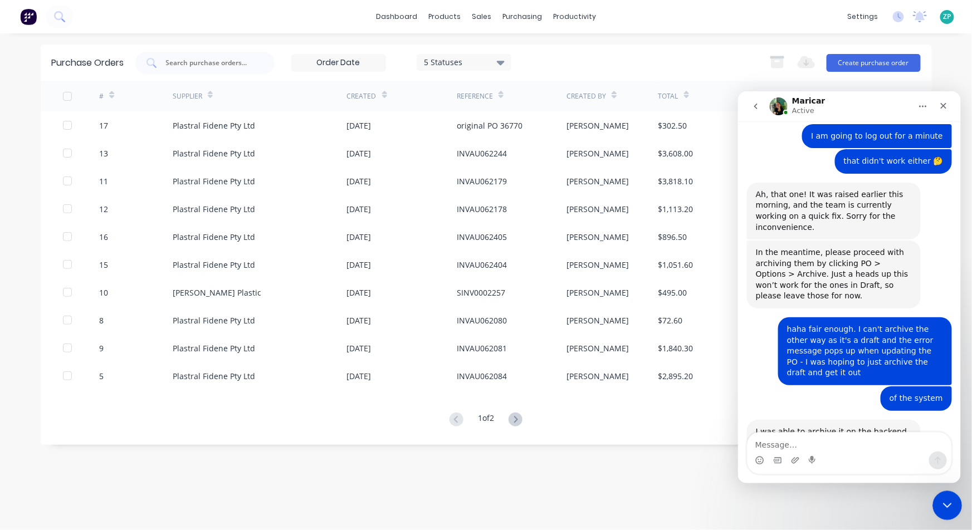
click at [937, 504] on div "Close Intercom Messenger" at bounding box center [946, 504] width 27 height 27
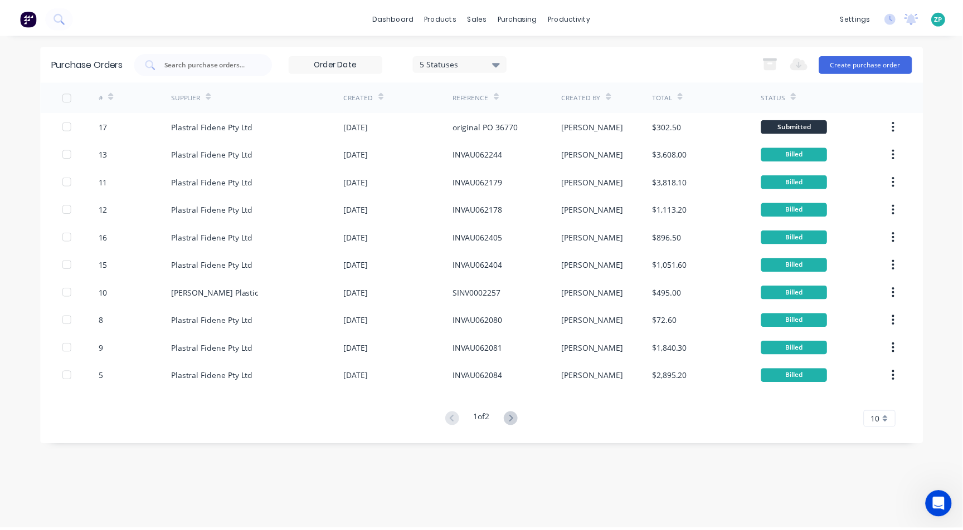
scroll to position [3370, 0]
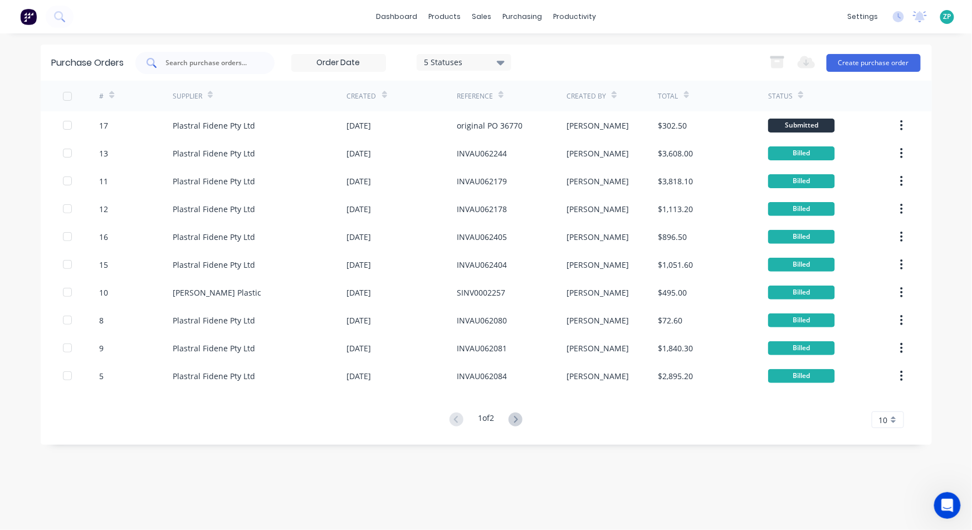
click at [173, 55] on div at bounding box center [204, 63] width 139 height 22
click at [468, 3] on div "dashboard products sales purchasing productivity dashboard products Product Cat…" at bounding box center [486, 16] width 972 height 33
click at [479, 11] on div "sales" at bounding box center [481, 16] width 31 height 17
click at [509, 56] on div "Sales Orders" at bounding box center [523, 53] width 46 height 10
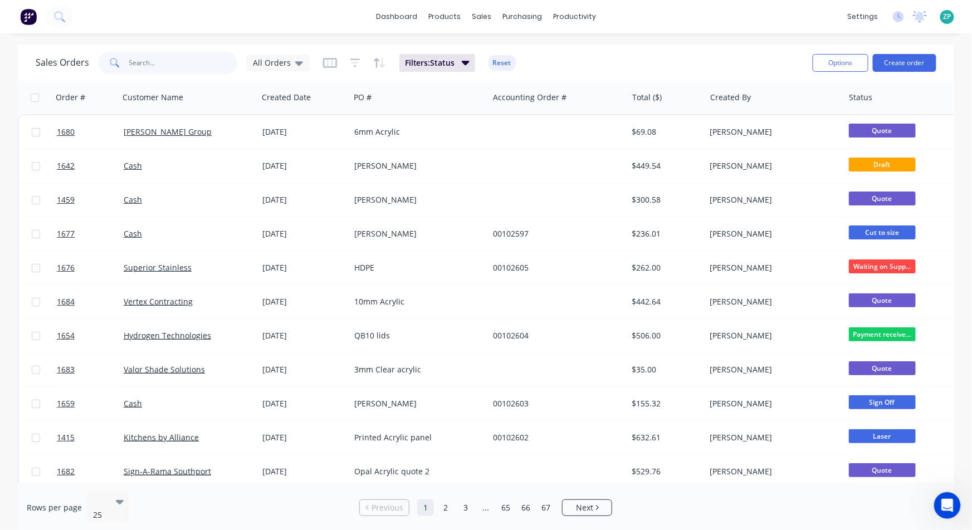
click at [152, 65] on input "text" at bounding box center [183, 63] width 109 height 22
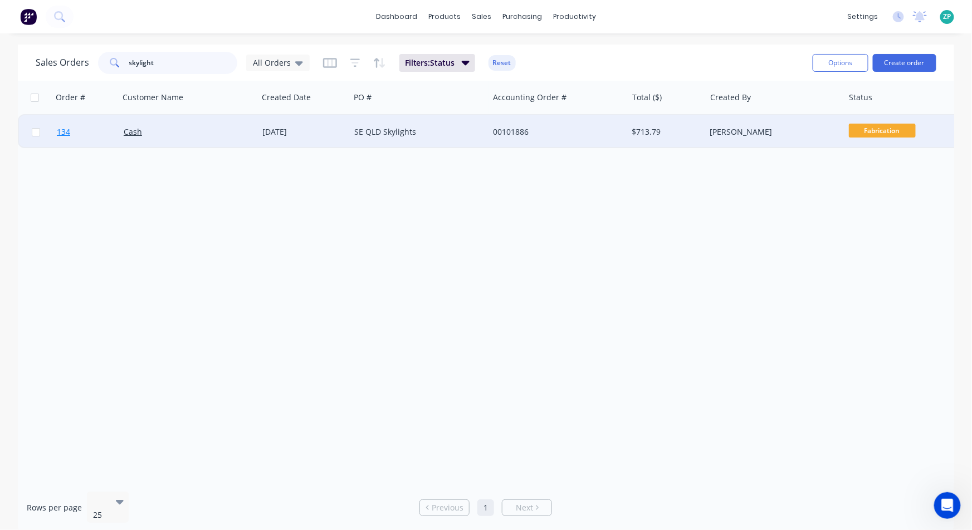
type input "skylight"
click at [62, 134] on span "134" at bounding box center [63, 131] width 13 height 11
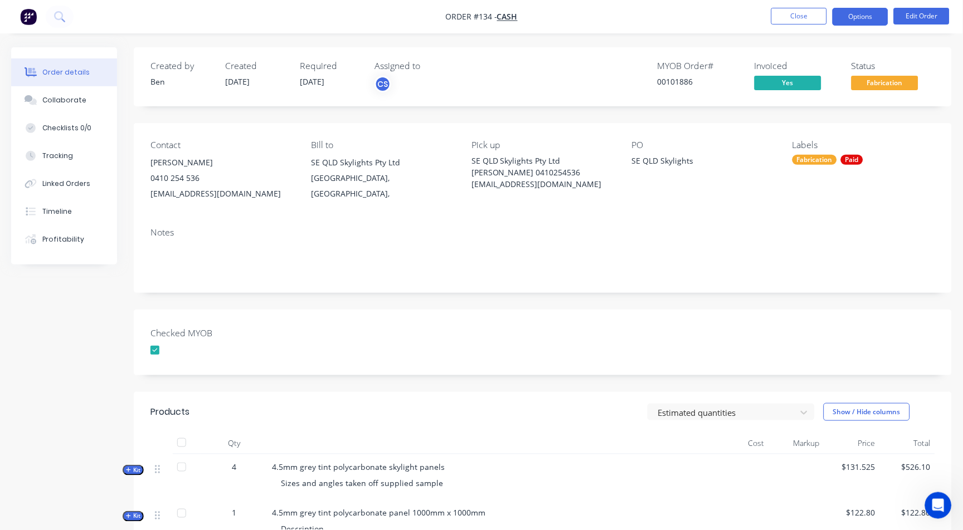
click at [847, 20] on button "Options" at bounding box center [860, 17] width 56 height 18
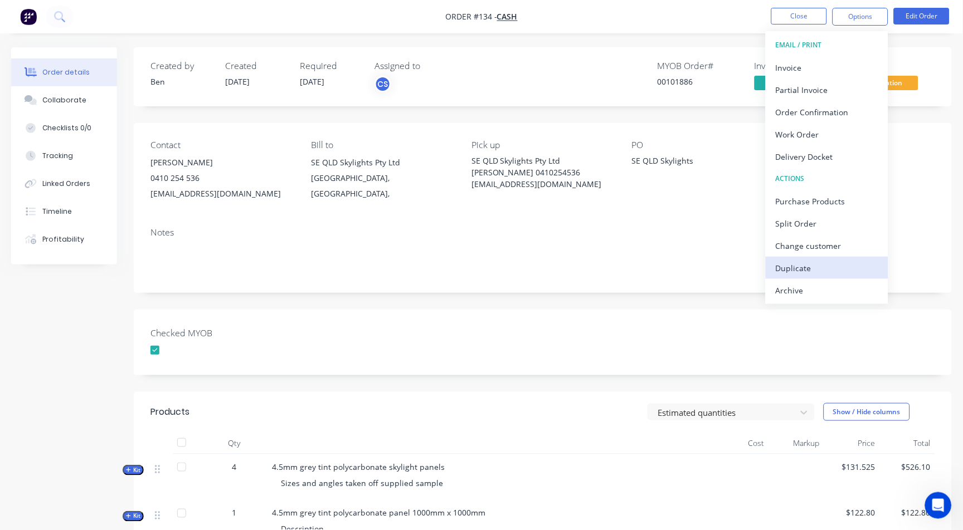
click at [812, 270] on div "Duplicate" at bounding box center [827, 268] width 103 height 16
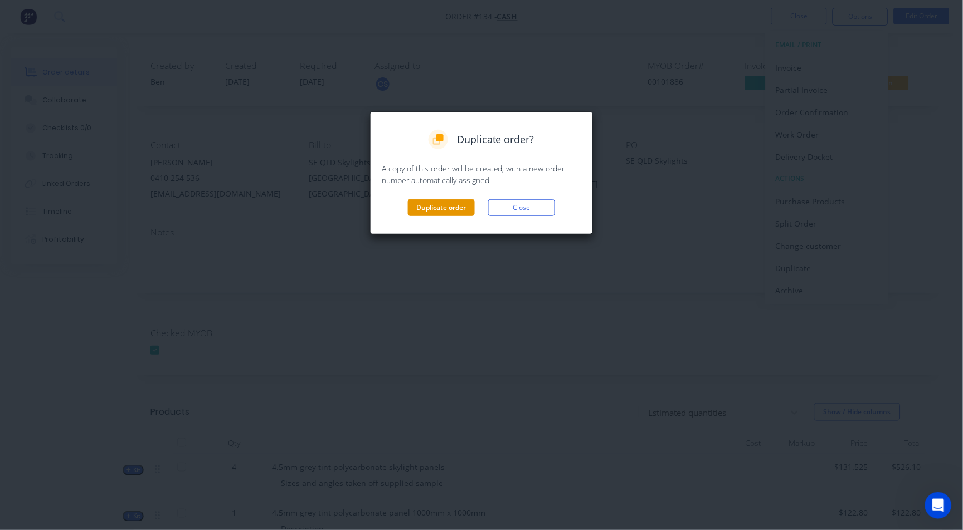
click at [417, 202] on button "Duplicate order" at bounding box center [441, 207] width 67 height 17
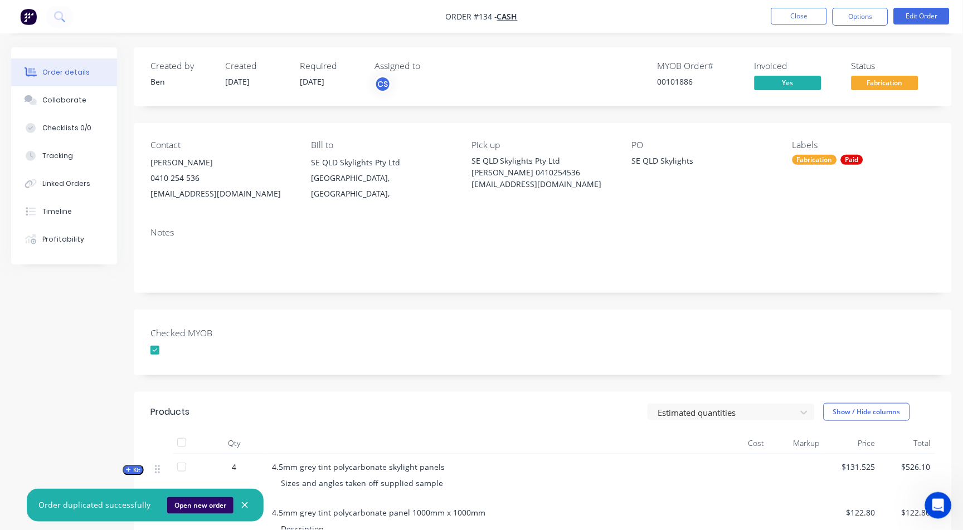
click at [182, 506] on button "Open new order" at bounding box center [200, 506] width 66 height 17
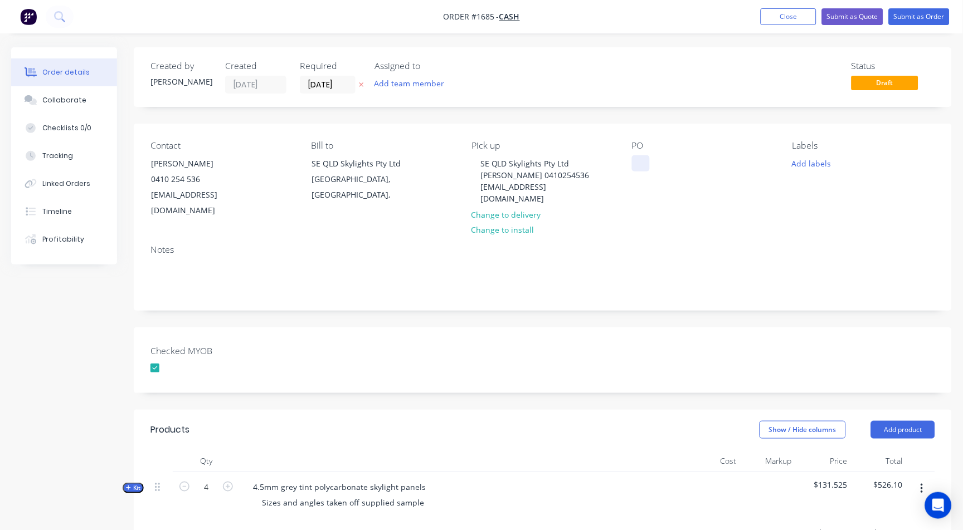
drag, startPoint x: 641, startPoint y: 163, endPoint x: 651, endPoint y: 157, distance: 11.8
click at [651, 157] on div "PO" at bounding box center [703, 179] width 143 height 79
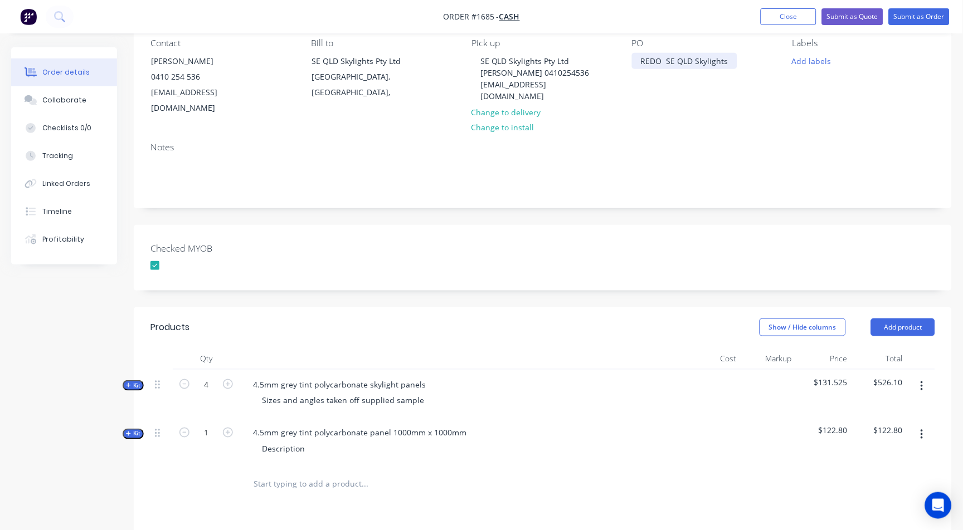
scroll to position [247, 0]
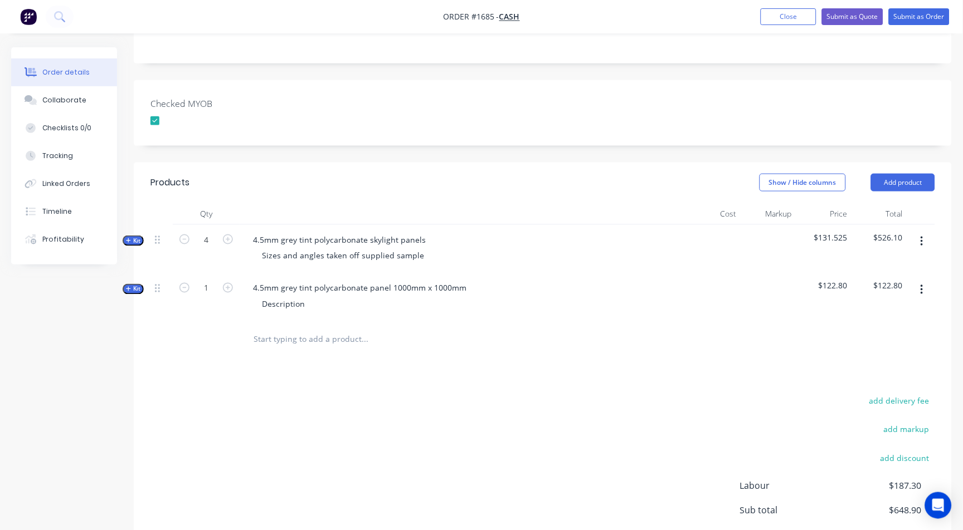
click at [143, 236] on button "Kit" at bounding box center [133, 241] width 21 height 11
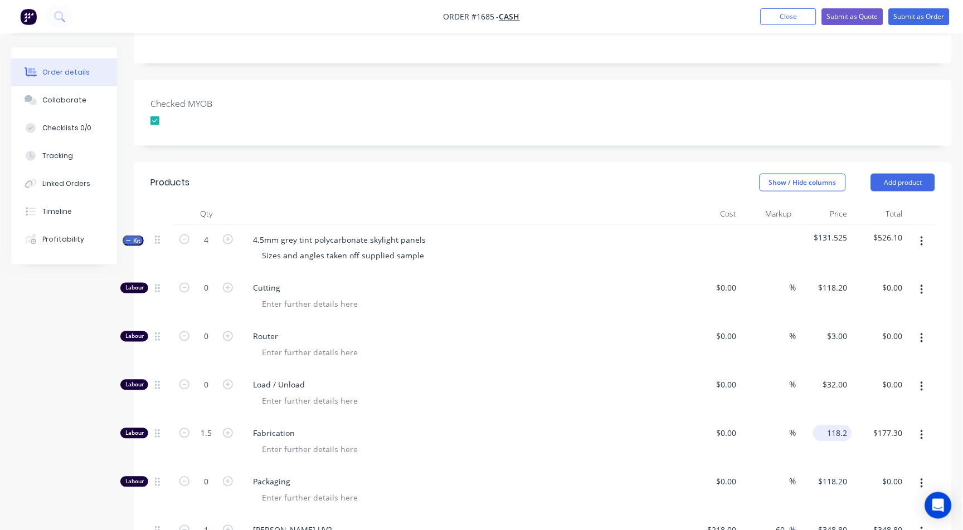
click at [834, 426] on input "118.2" at bounding box center [834, 434] width 35 height 16
click at [834, 426] on input "118.2" at bounding box center [839, 434] width 26 height 16
type input "$0.00"
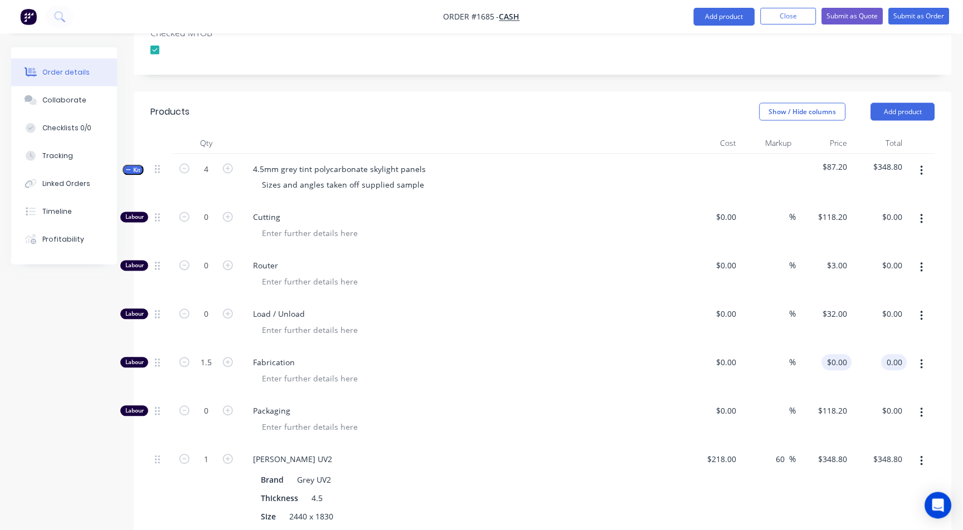
scroll to position [433, 0]
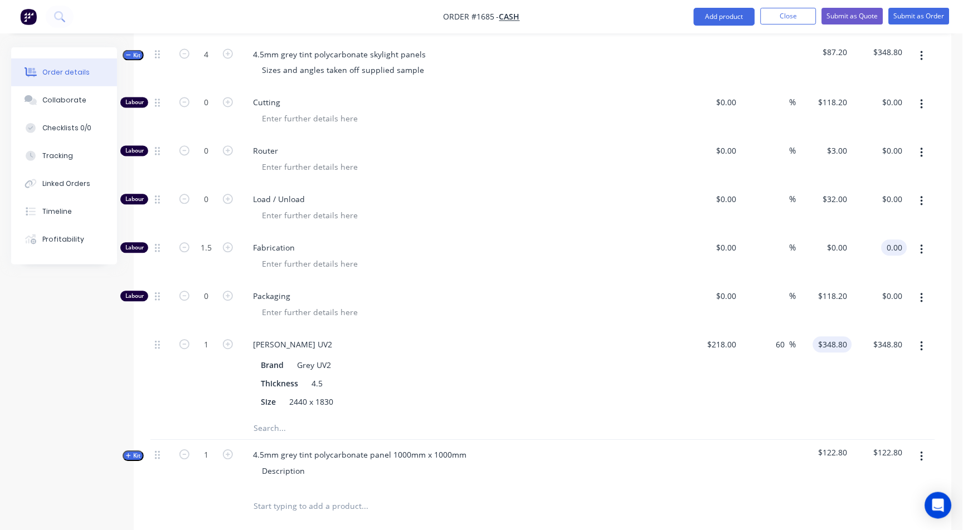
type input "$0.00"
click at [817, 330] on div "348.8 $348.80" at bounding box center [824, 373] width 56 height 87
click at [817, 330] on div "$348.80 348.8" at bounding box center [824, 373] width 56 height 87
click at [841, 337] on input "348.8" at bounding box center [834, 345] width 35 height 16
click at [841, 337] on input "348.8" at bounding box center [839, 345] width 26 height 16
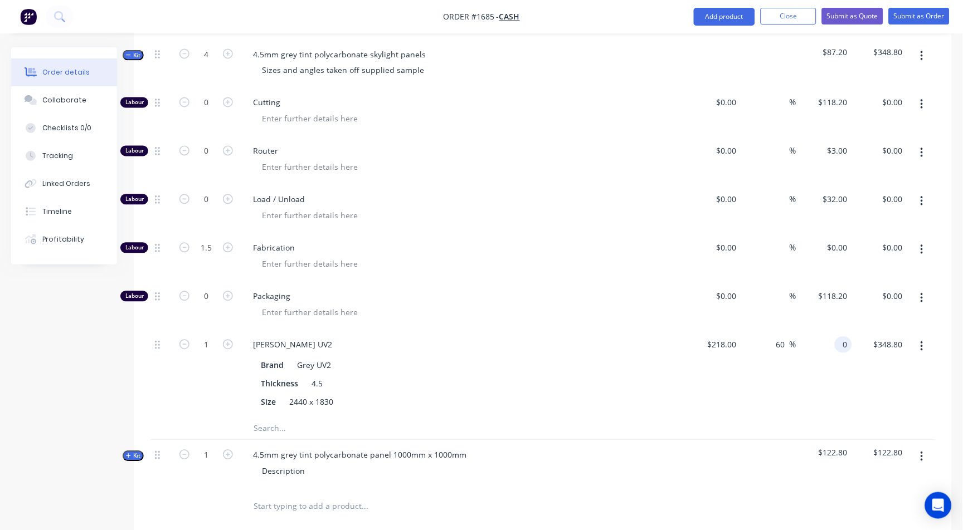
type input "0"
type input "-100"
type input "$0.00"
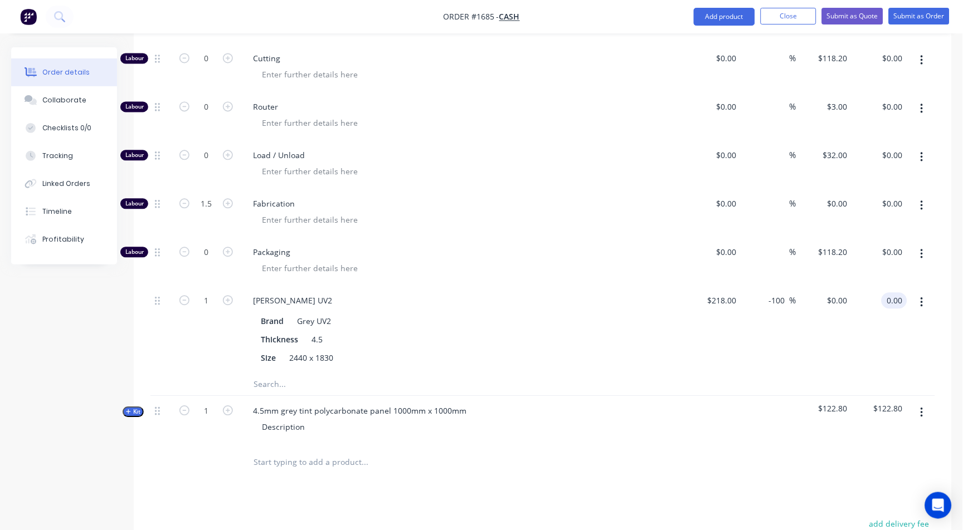
scroll to position [495, 0]
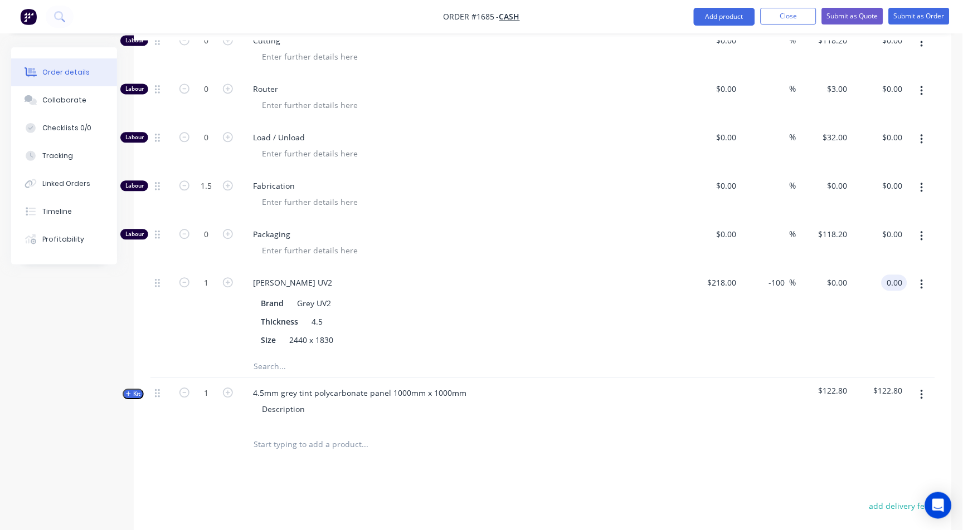
type input "$0.00"
click at [134, 391] on span "Kit" at bounding box center [133, 395] width 14 height 8
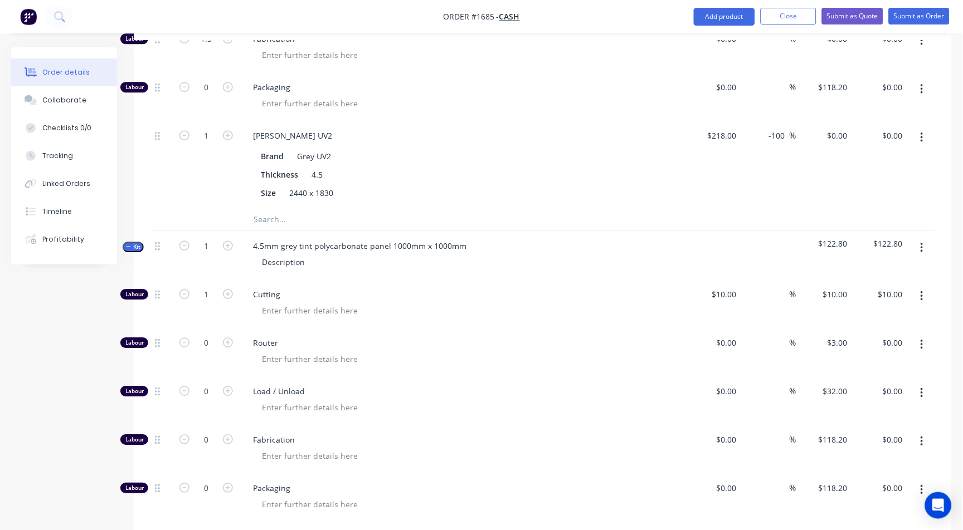
scroll to position [743, 0]
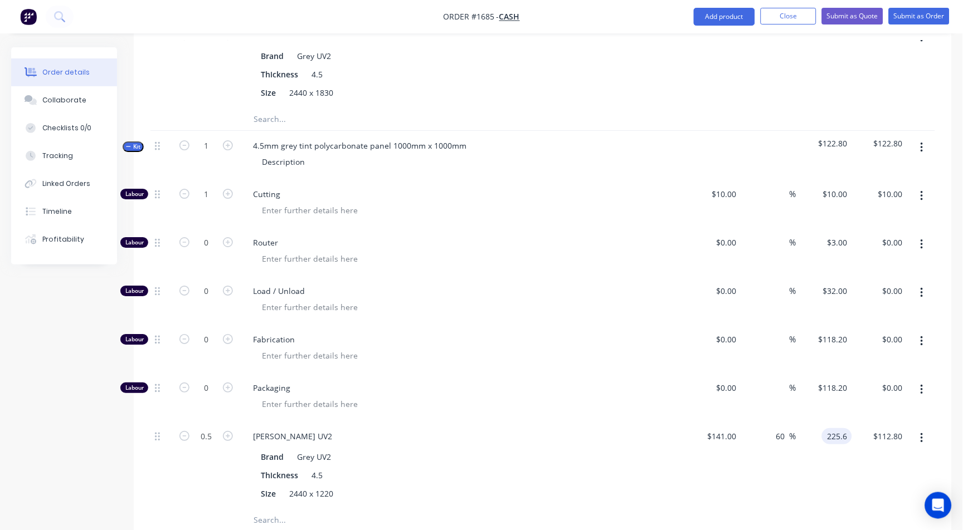
click at [832, 428] on input "225.6" at bounding box center [839, 436] width 26 height 16
type input "0"
type input "10"
type input "-100"
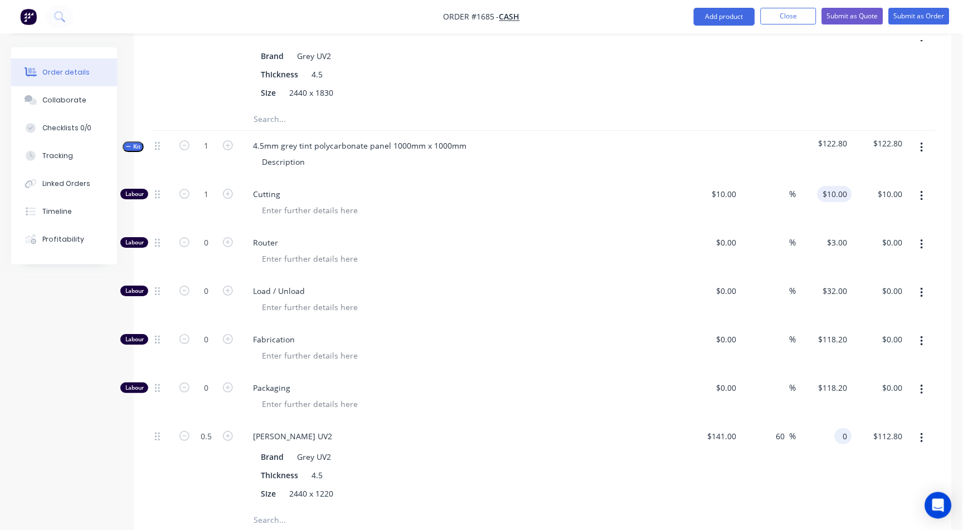
type input "$0.00"
click at [834, 186] on div "10 $10.00" at bounding box center [834, 194] width 35 height 16
click at [834, 186] on div "10 10" at bounding box center [842, 194] width 19 height 16
type input "0"
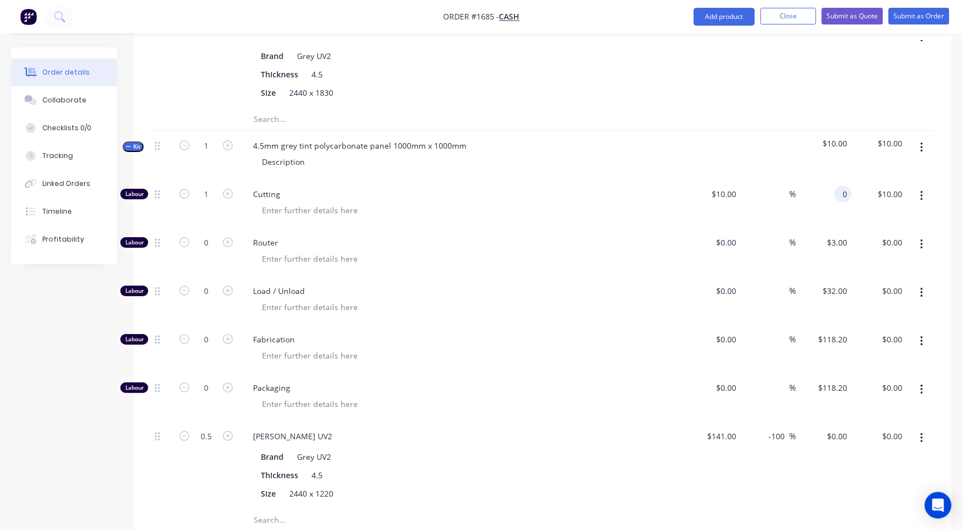
click at [543, 228] on div "Router" at bounding box center [463, 252] width 446 height 48
type input "-100"
type input "$0.00"
click at [124, 142] on button "Kit" at bounding box center [133, 147] width 21 height 11
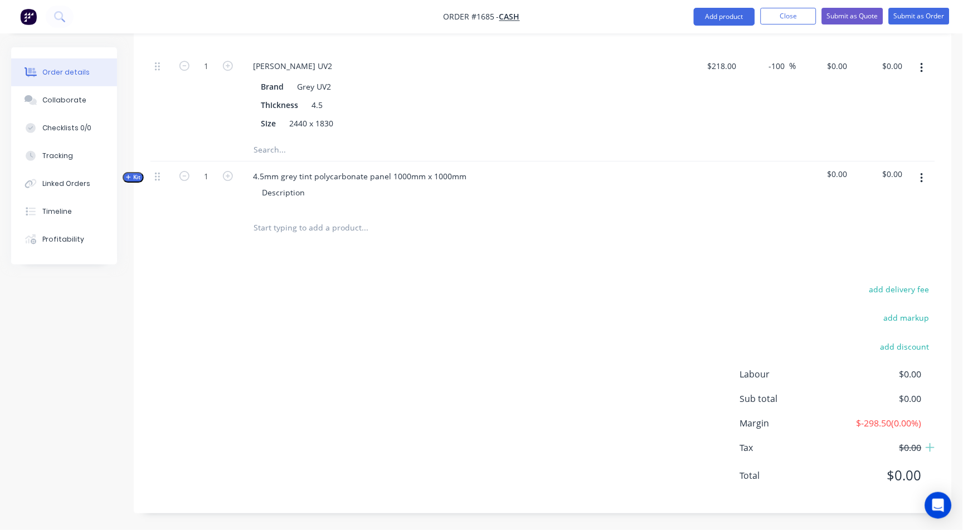
scroll to position [696, 0]
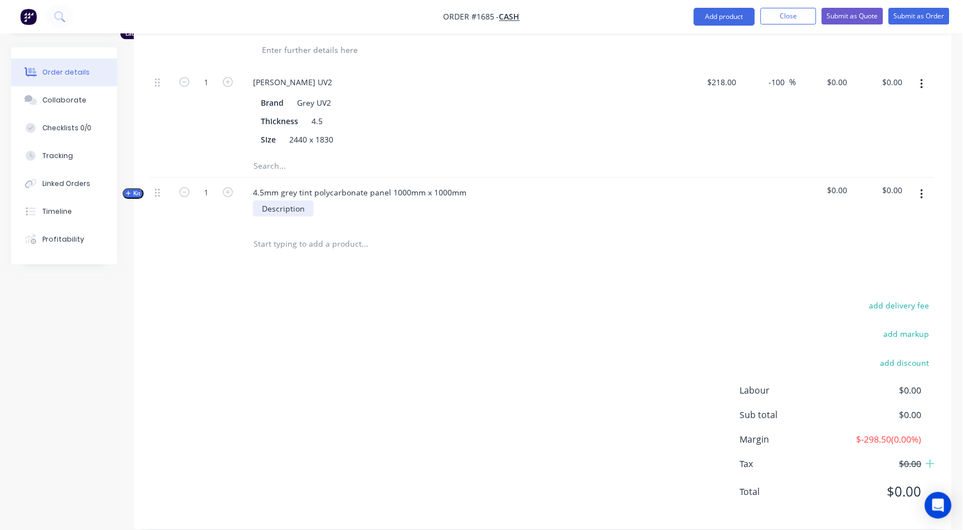
click at [290, 201] on div "Description" at bounding box center [283, 209] width 61 height 16
click at [274, 298] on div "add delivery fee add markup add discount Labour $0.00 Sub total $0.00 Margin $-…" at bounding box center [542, 405] width 785 height 215
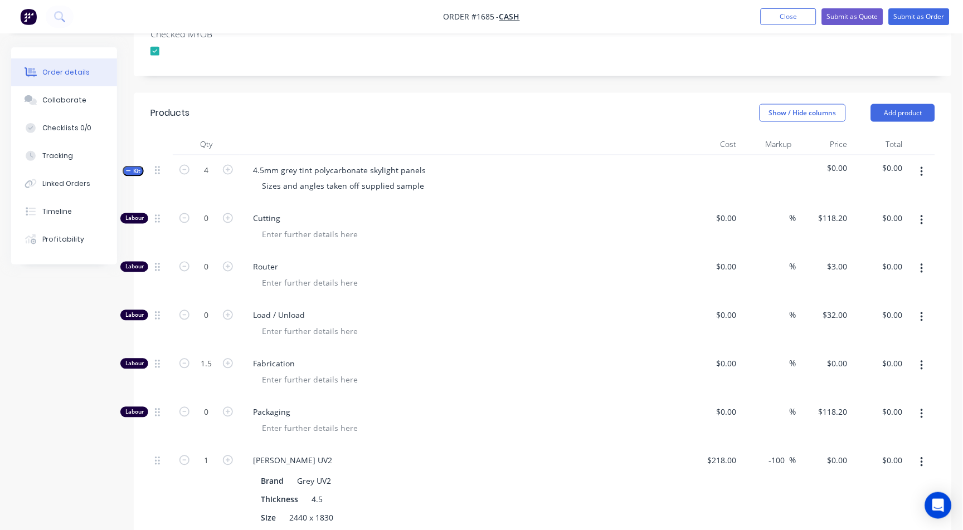
scroll to position [139, 0]
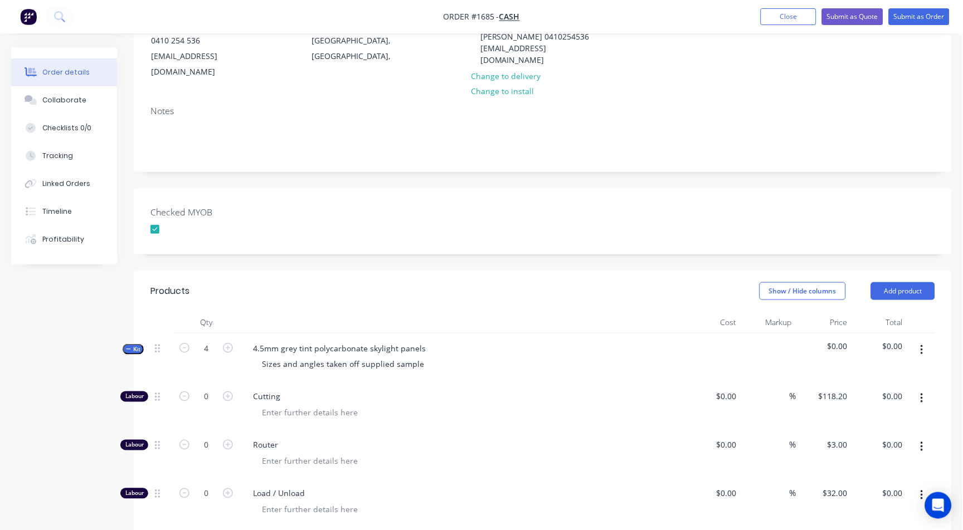
click at [130, 347] on icon "button" at bounding box center [128, 350] width 5 height 6
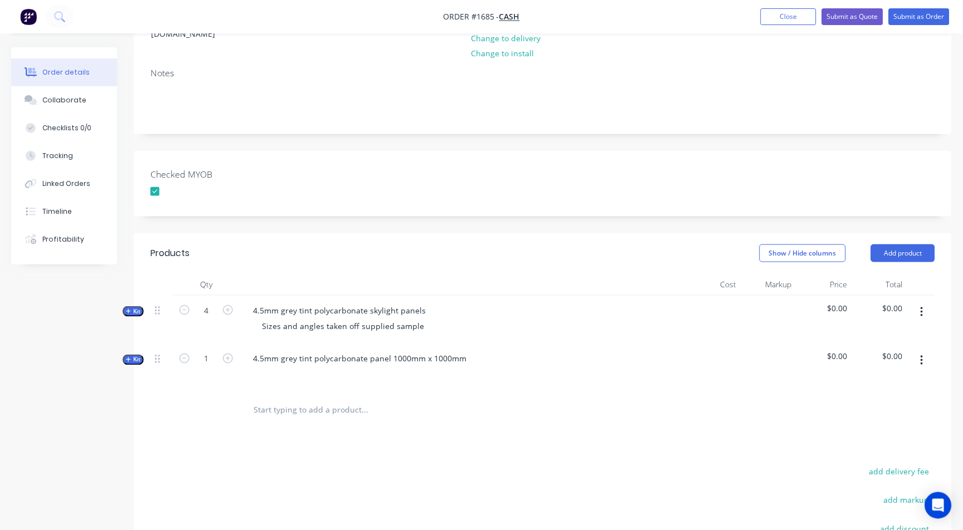
scroll to position [324, 0]
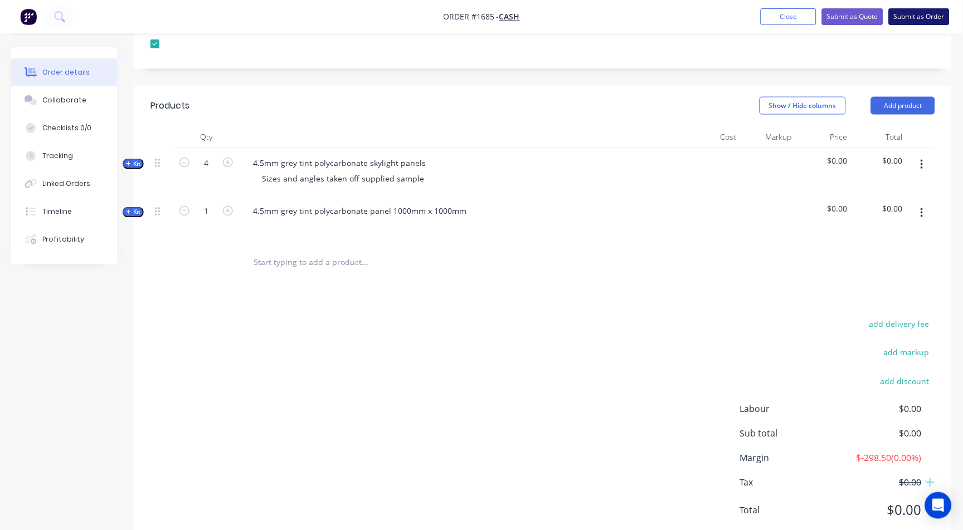
click at [935, 19] on button "Submit as Order" at bounding box center [919, 16] width 61 height 17
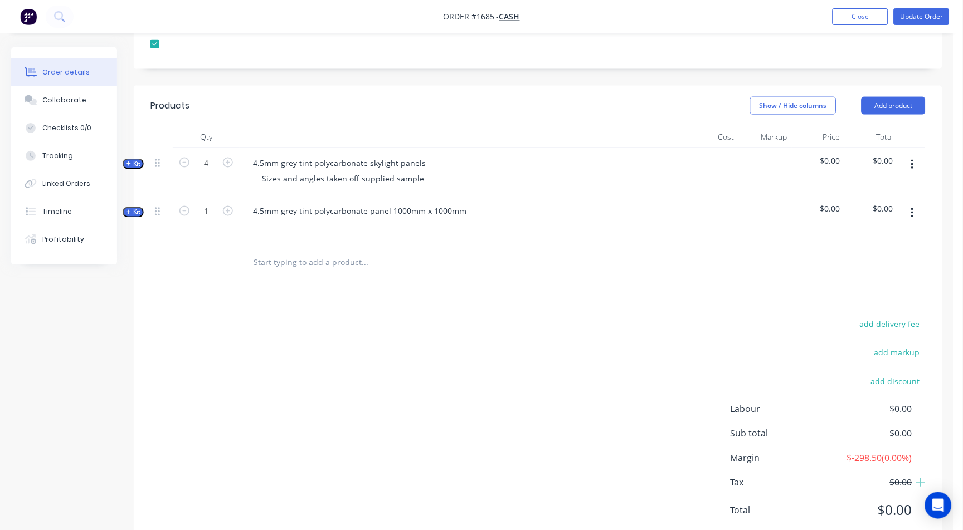
scroll to position [0, 0]
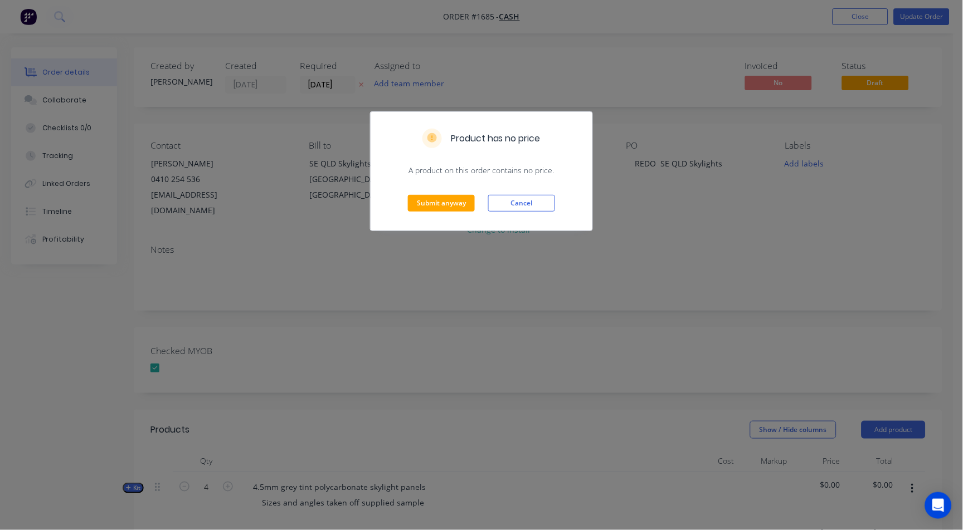
click at [442, 213] on div "Submit anyway Cancel" at bounding box center [482, 203] width 222 height 55
click at [446, 202] on button "Submit anyway" at bounding box center [441, 203] width 67 height 17
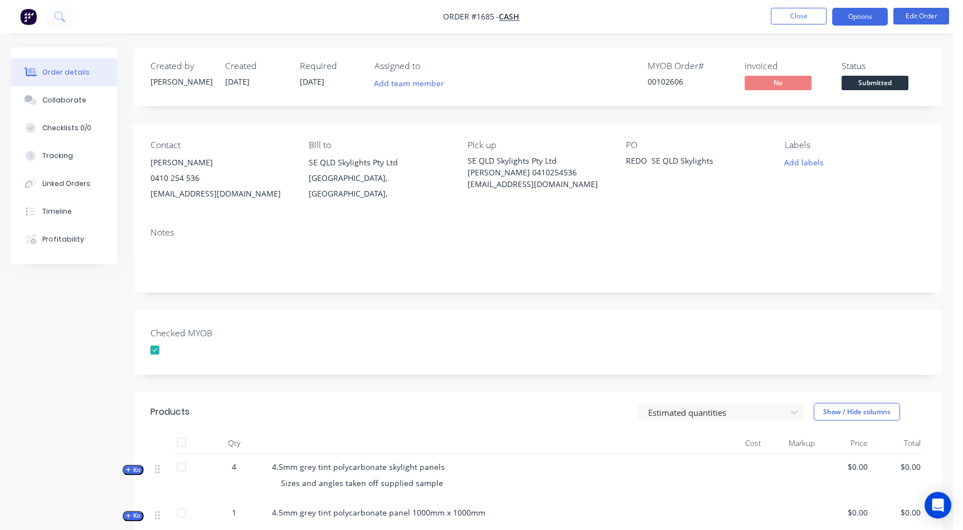
click at [865, 13] on button "Options" at bounding box center [860, 17] width 56 height 18
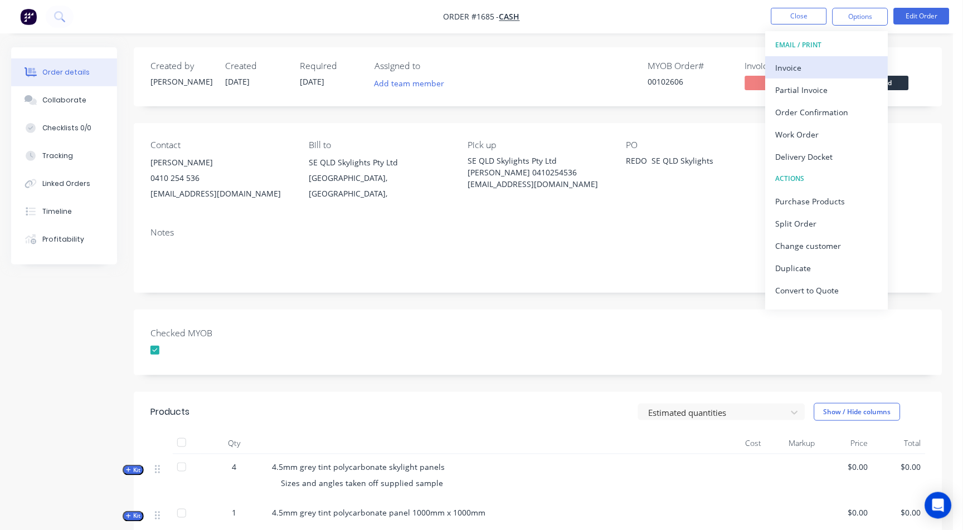
click at [798, 66] on div "Invoice" at bounding box center [827, 68] width 103 height 16
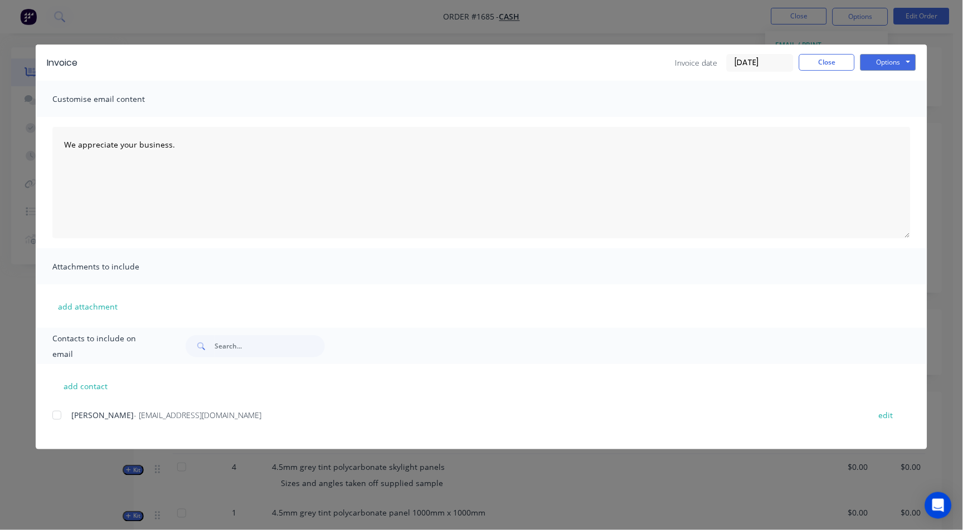
click at [917, 66] on div "Invoice Invoice date [DATE] Close Options Preview Print Email" at bounding box center [482, 63] width 892 height 36
click at [895, 60] on button "Options" at bounding box center [888, 62] width 56 height 17
click at [892, 100] on button "Print" at bounding box center [895, 100] width 71 height 18
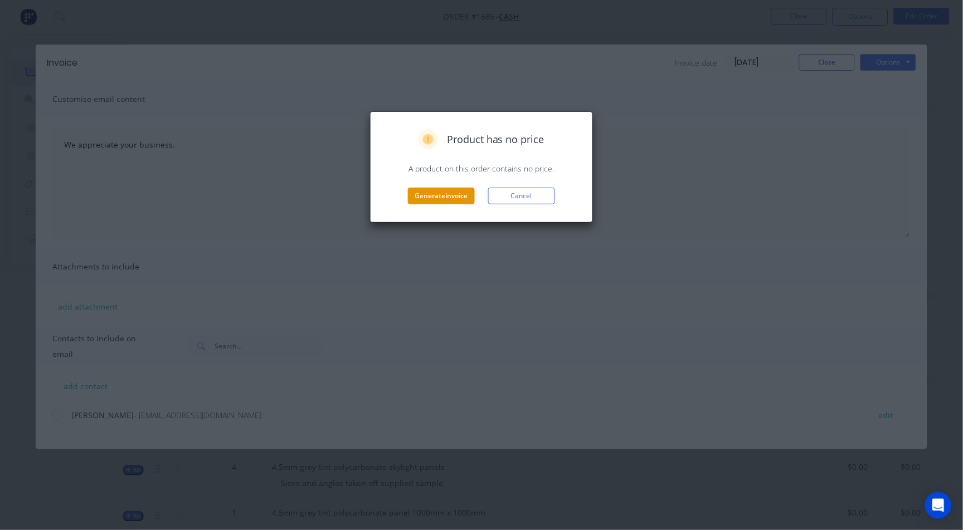
click at [437, 199] on button "Generate invoice" at bounding box center [441, 196] width 67 height 17
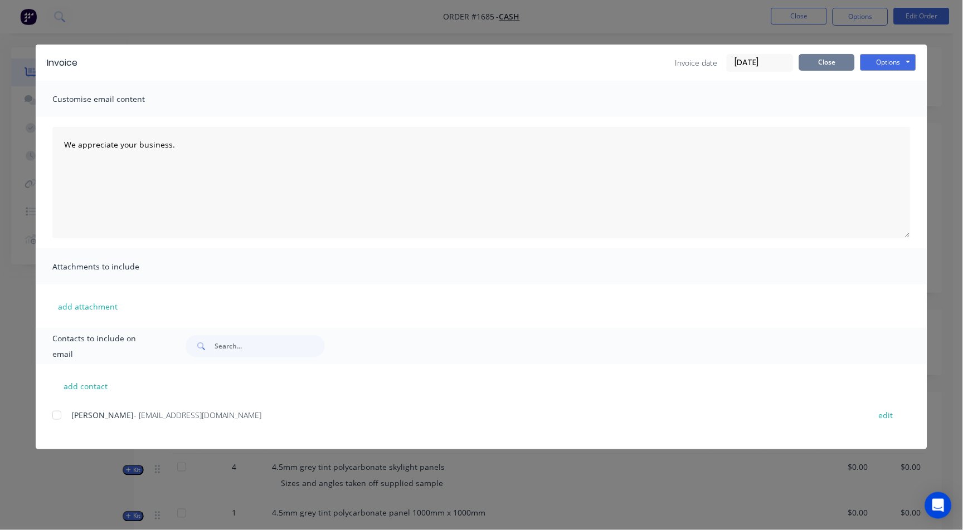
click at [817, 58] on button "Close" at bounding box center [827, 62] width 56 height 17
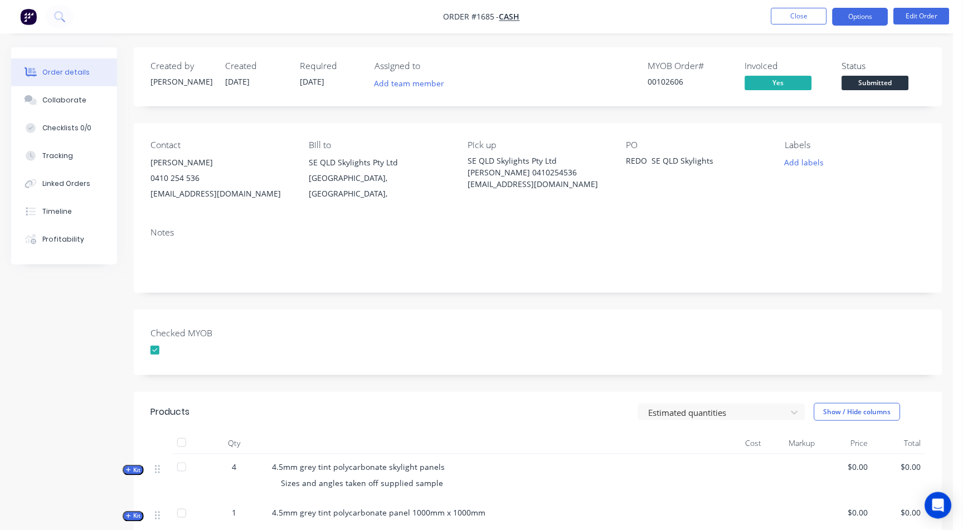
click at [860, 14] on button "Options" at bounding box center [860, 17] width 56 height 18
click at [710, 52] on div "Created by [PERSON_NAME] Created [DATE] Required [DATE] Assigned to Add team me…" at bounding box center [538, 76] width 808 height 59
click at [879, 81] on span "Submitted" at bounding box center [875, 83] width 67 height 14
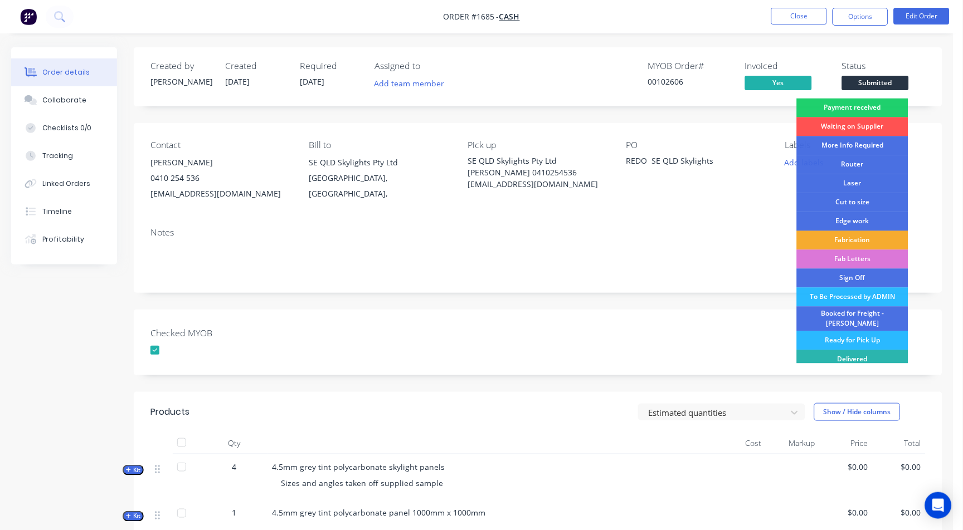
click at [845, 235] on div "Fabrication" at bounding box center [852, 240] width 111 height 19
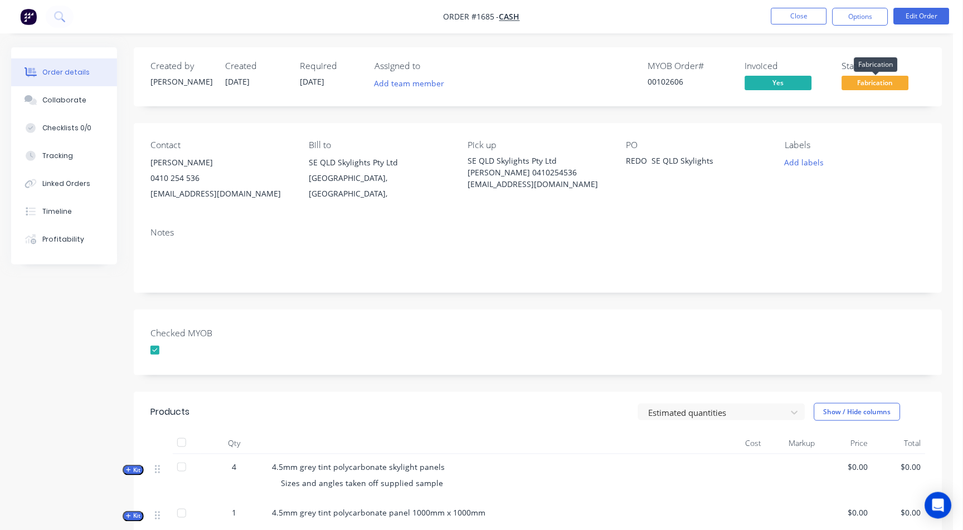
click at [889, 82] on span "Fabrication" at bounding box center [875, 83] width 67 height 14
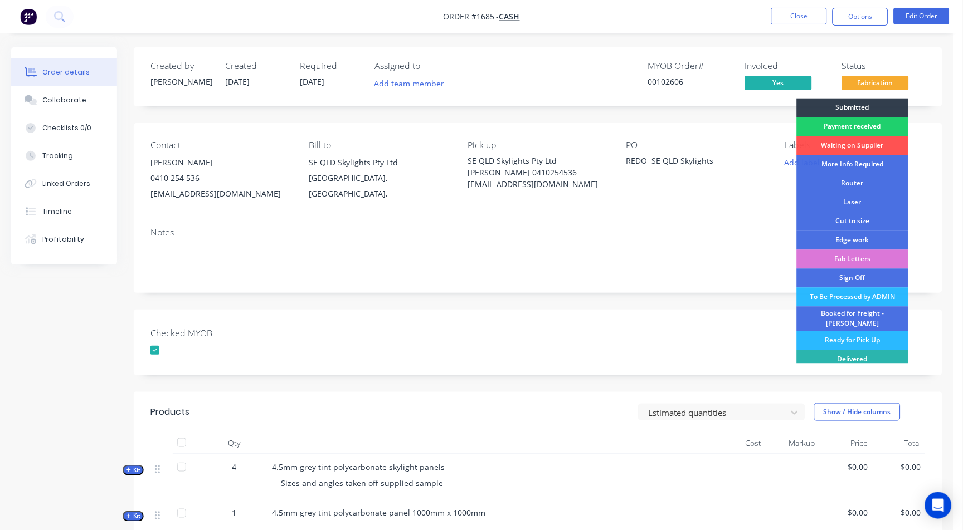
click at [930, 160] on div "Contact [PERSON_NAME] [PHONE_NUMBER] [EMAIL_ADDRESS][DOMAIN_NAME] [PERSON_NAME]…" at bounding box center [538, 170] width 808 height 95
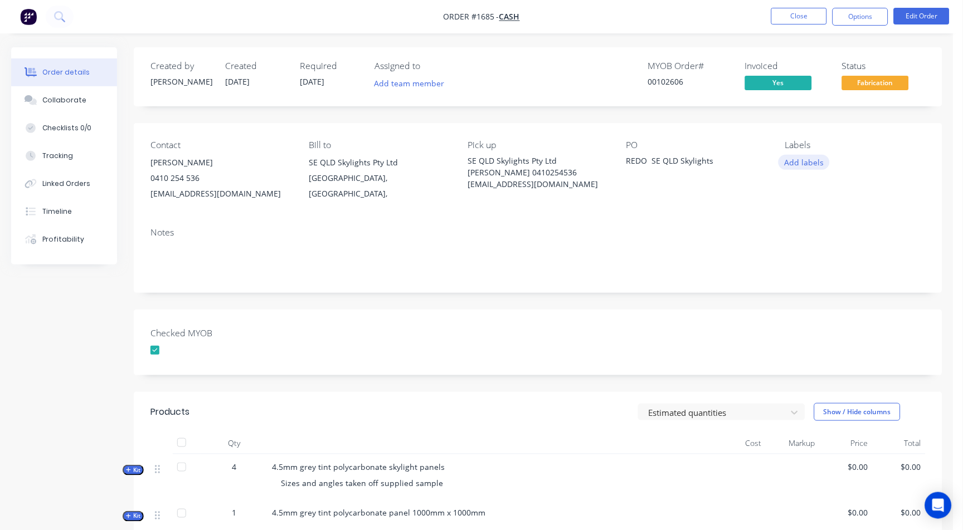
click at [807, 161] on button "Add labels" at bounding box center [803, 162] width 51 height 15
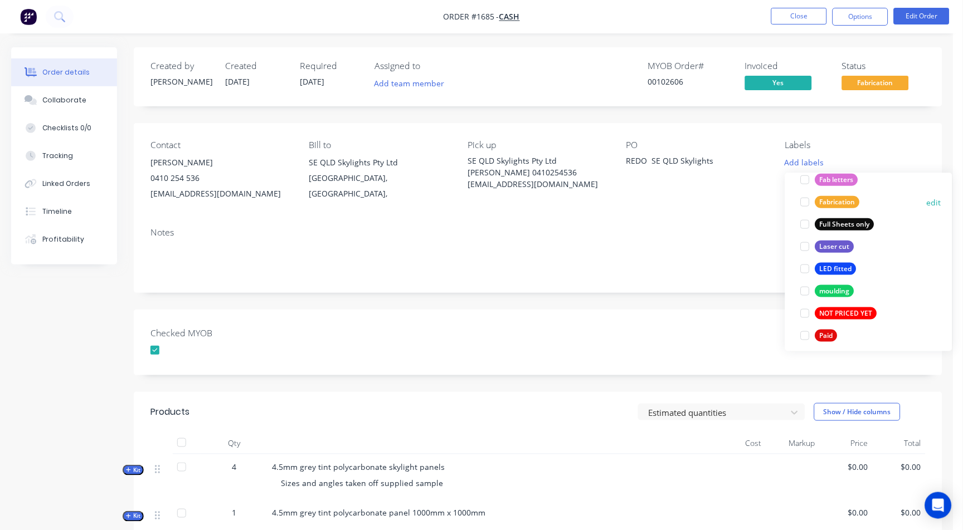
scroll to position [371, 0]
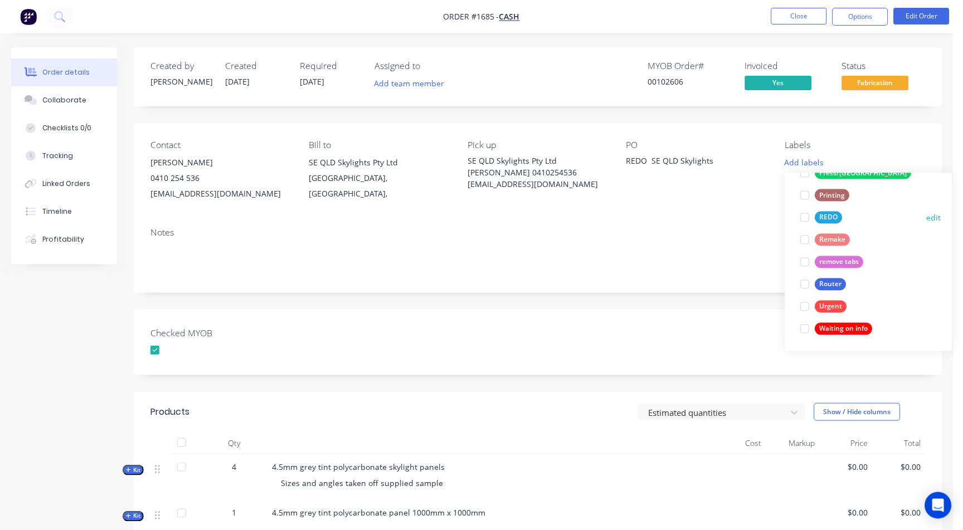
click at [802, 214] on div at bounding box center [805, 217] width 22 height 22
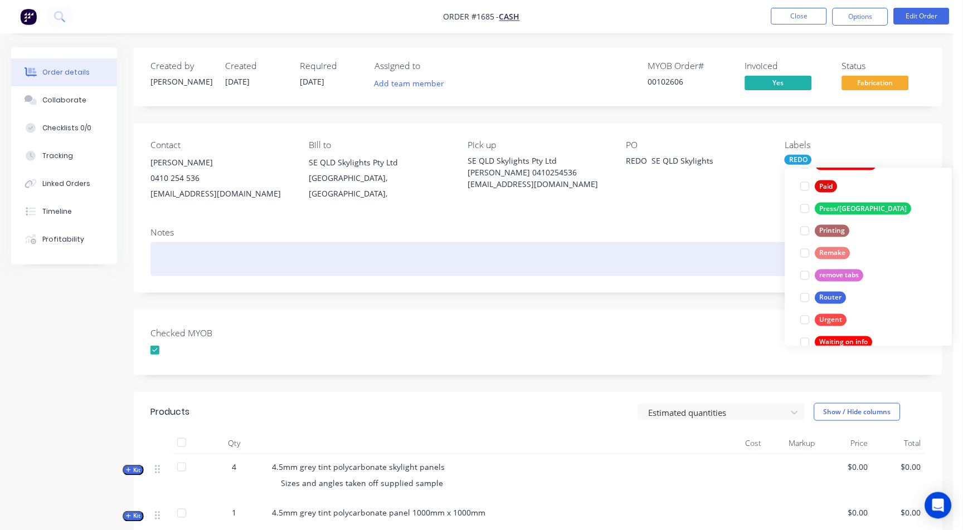
scroll to position [468, 0]
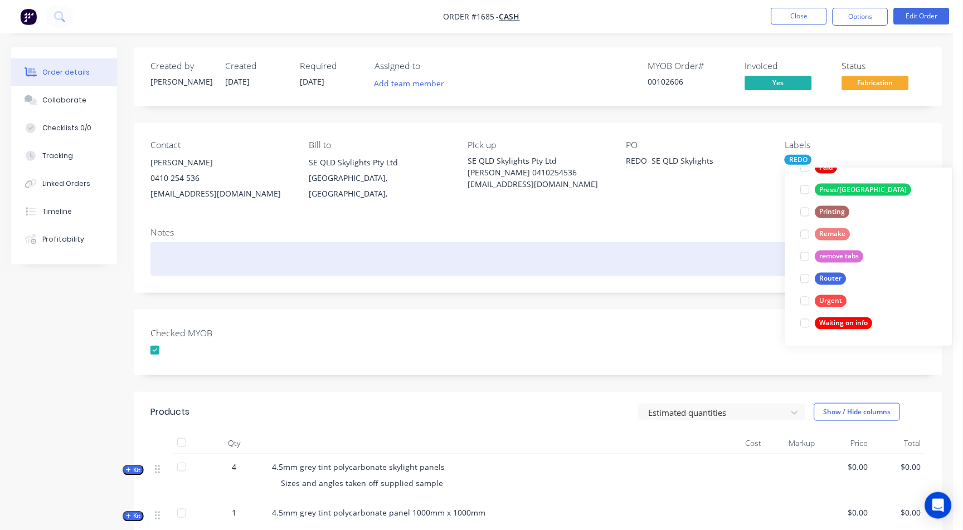
click at [705, 269] on div at bounding box center [537, 259] width 775 height 34
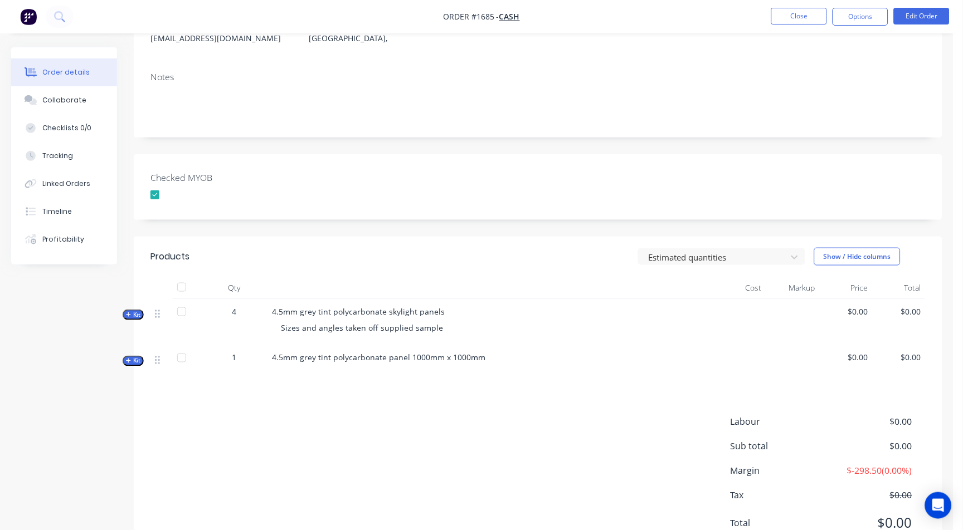
scroll to position [203, 0]
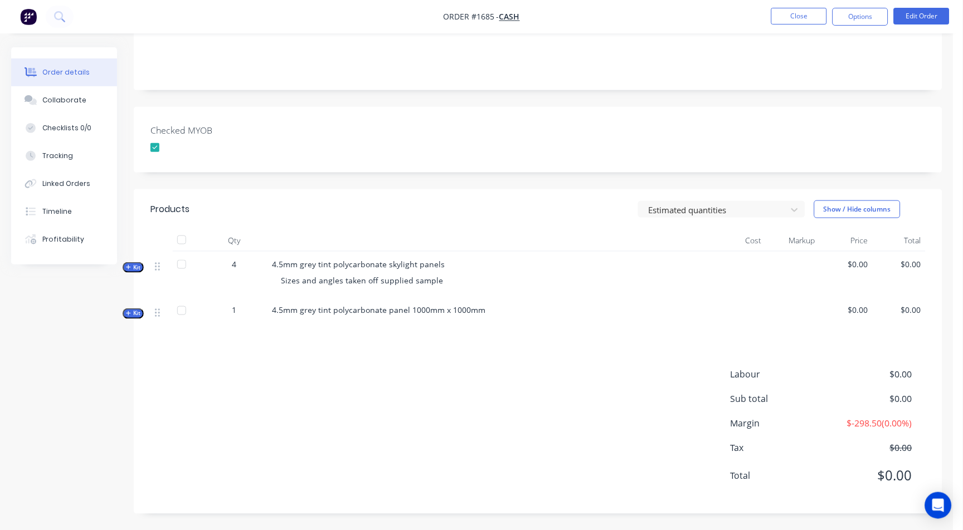
drag, startPoint x: 928, startPoint y: 4, endPoint x: 923, endPoint y: 18, distance: 14.3
click at [928, 5] on nav "Order #1685 - Cash Close Options Edit Order" at bounding box center [481, 16] width 963 height 33
click at [923, 21] on button "Edit Order" at bounding box center [922, 16] width 56 height 17
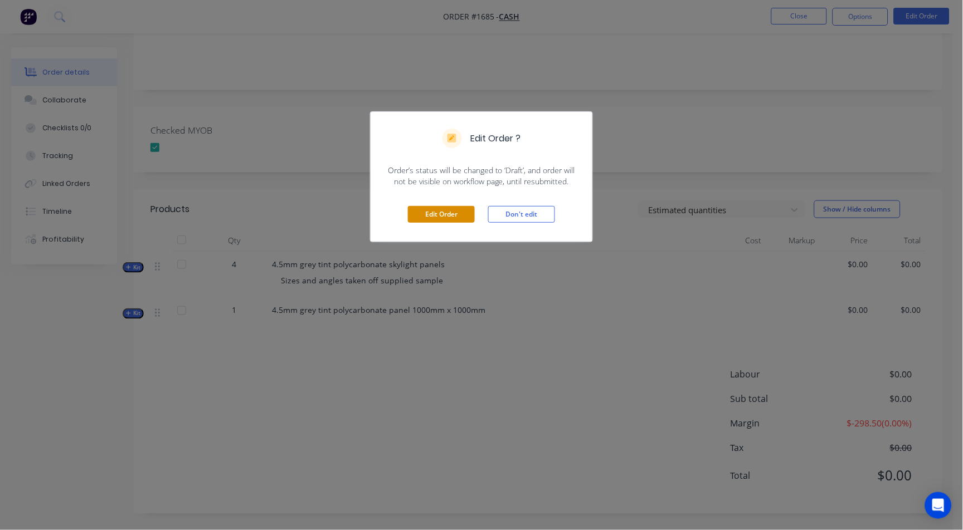
click at [449, 220] on button "Edit Order" at bounding box center [441, 214] width 67 height 17
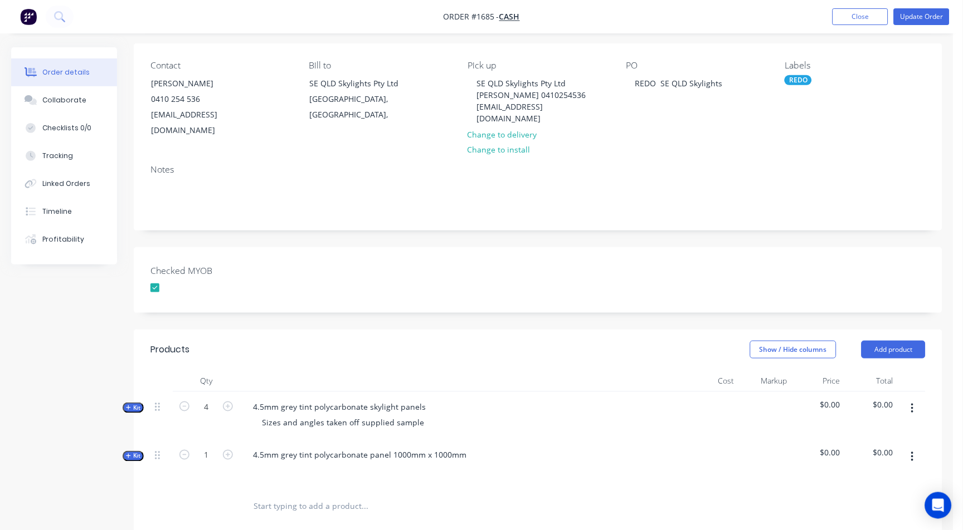
scroll to position [309, 0]
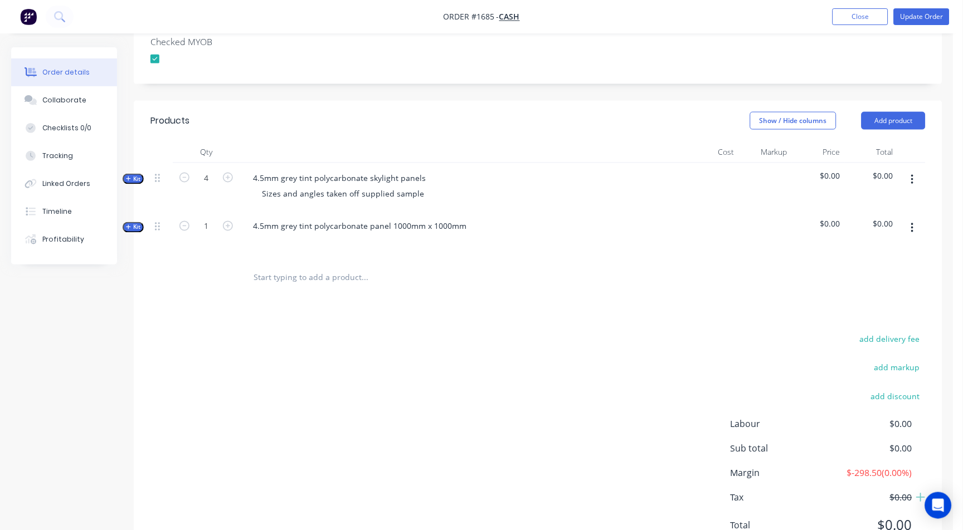
click at [911, 222] on icon "button" at bounding box center [912, 228] width 3 height 12
click at [848, 316] on div "Delete" at bounding box center [873, 324] width 86 height 16
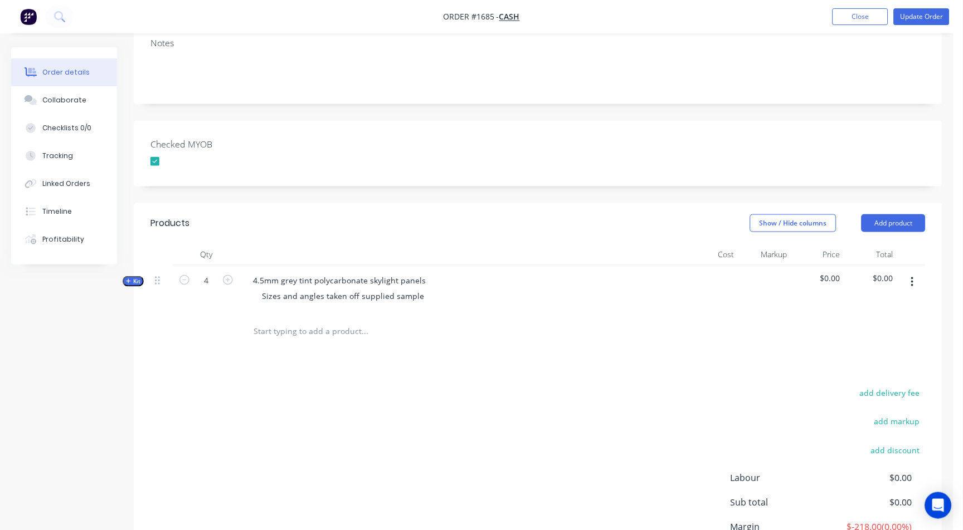
scroll to position [0, 0]
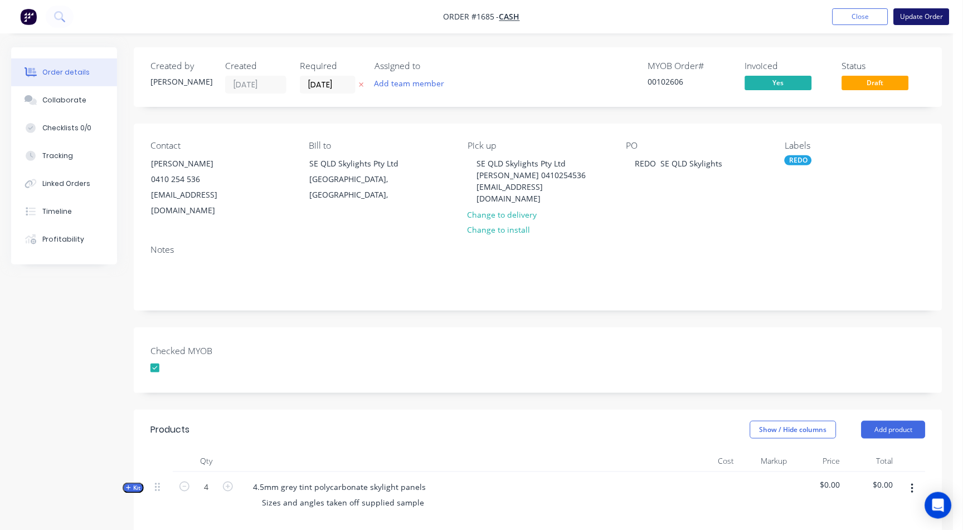
click at [910, 14] on button "Update Order" at bounding box center [922, 16] width 56 height 17
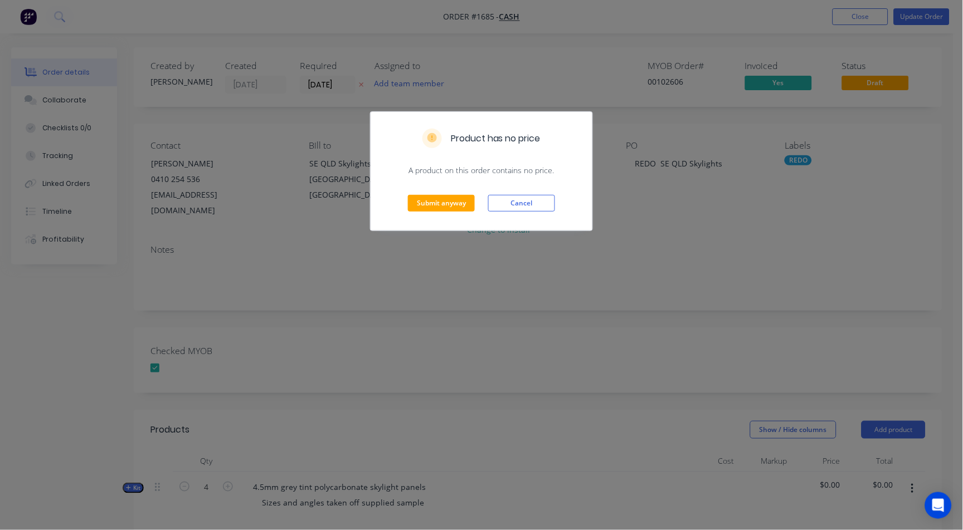
click at [448, 213] on div "Submit anyway Cancel" at bounding box center [482, 203] width 222 height 55
click at [450, 208] on button "Submit anyway" at bounding box center [441, 203] width 67 height 17
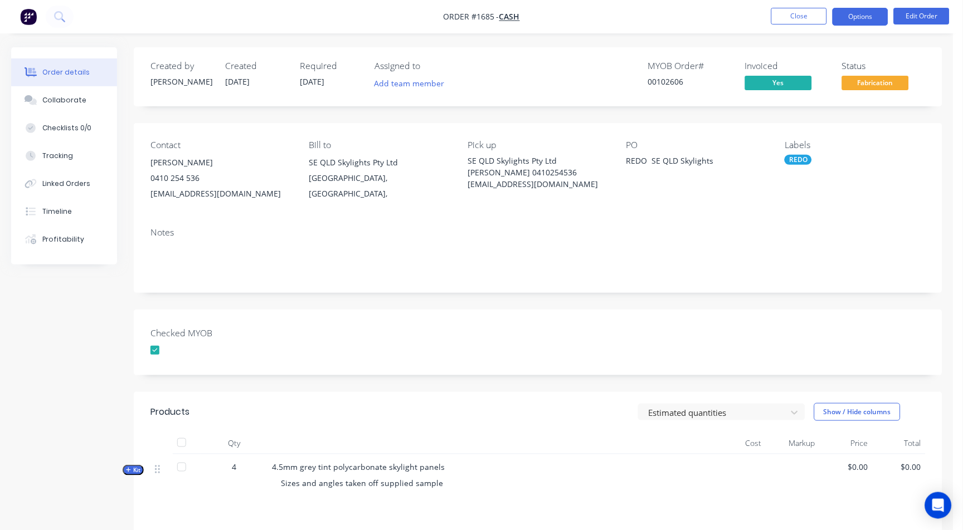
click at [851, 13] on button "Options" at bounding box center [860, 17] width 56 height 18
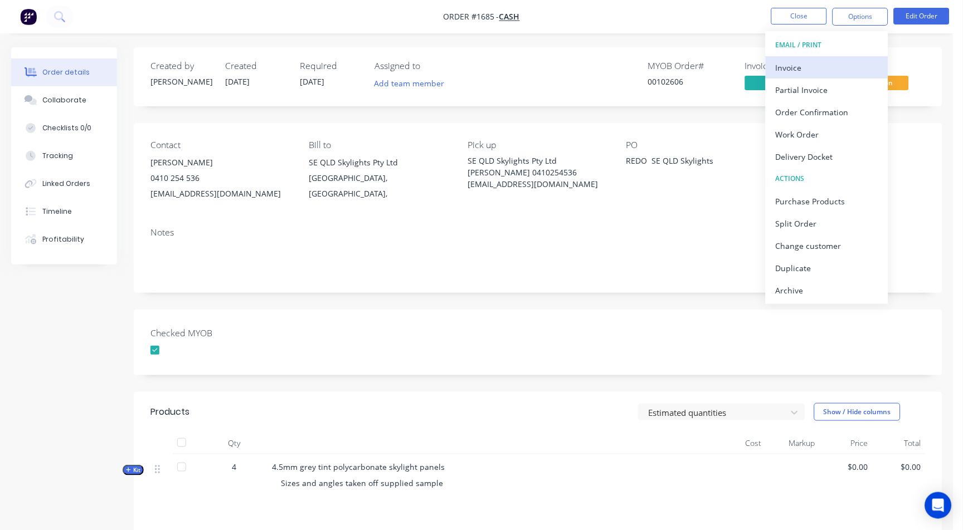
click at [800, 67] on div "Invoice" at bounding box center [827, 68] width 103 height 16
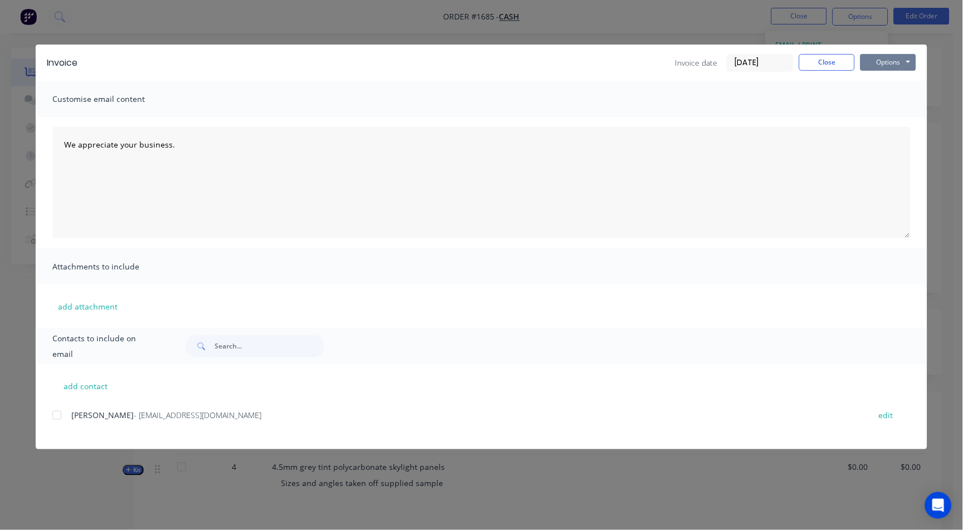
click at [876, 59] on button "Options" at bounding box center [888, 62] width 56 height 17
click at [878, 96] on button "Print" at bounding box center [895, 100] width 71 height 18
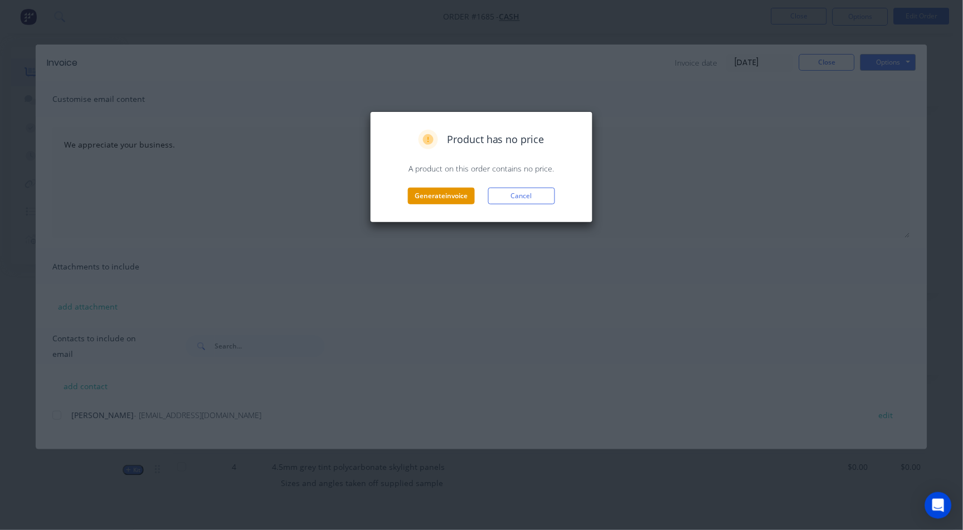
click at [452, 196] on button "Generate invoice" at bounding box center [441, 196] width 67 height 17
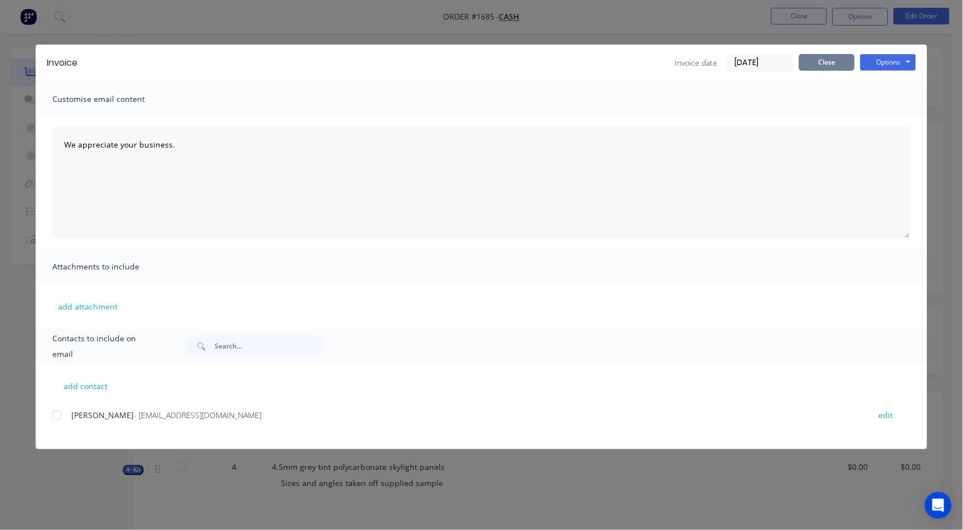
click at [817, 65] on button "Close" at bounding box center [827, 62] width 56 height 17
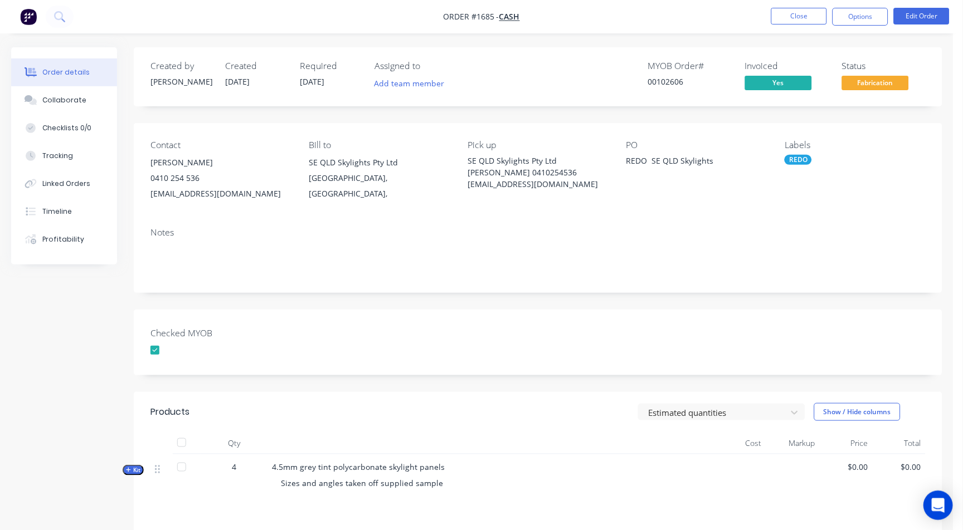
click at [935, 514] on div "Open Intercom Messenger" at bounding box center [939, 506] width 30 height 30
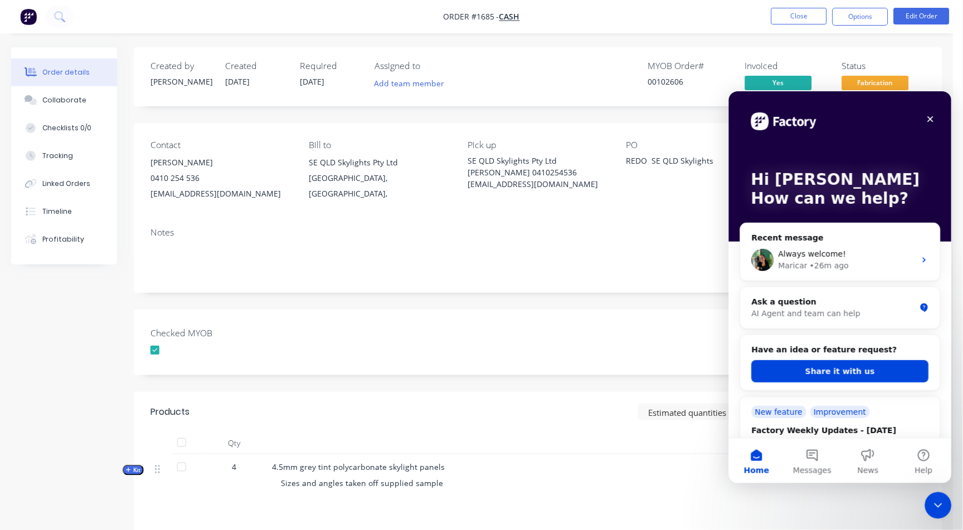
drag, startPoint x: 809, startPoint y: 461, endPoint x: 813, endPoint y: 256, distance: 205.1
click at [812, 280] on div "Hi [PERSON_NAME] How can we help? Recent message Always welcome! [GEOGRAPHIC_DA…" at bounding box center [839, 287] width 223 height 392
click at [813, 256] on span "Always welcome!" at bounding box center [812, 253] width 68 height 9
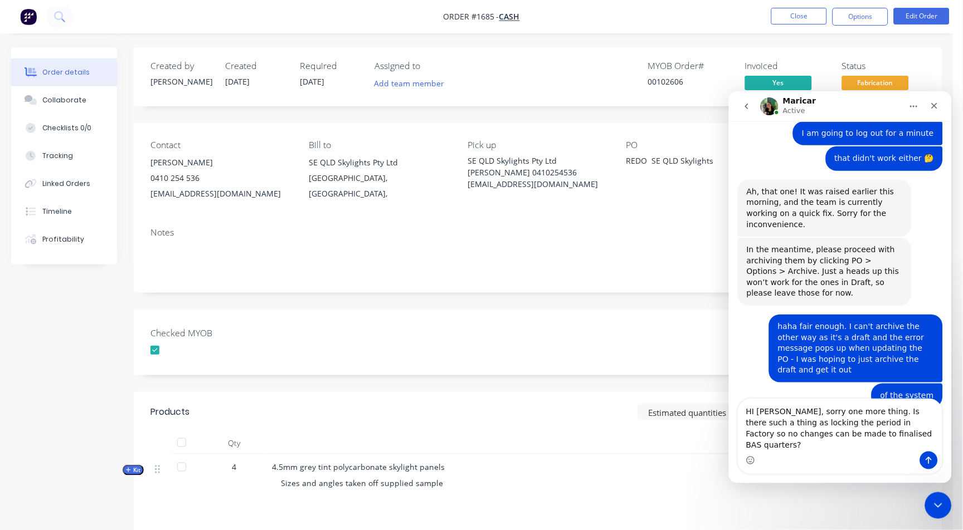
scroll to position [3404, 0]
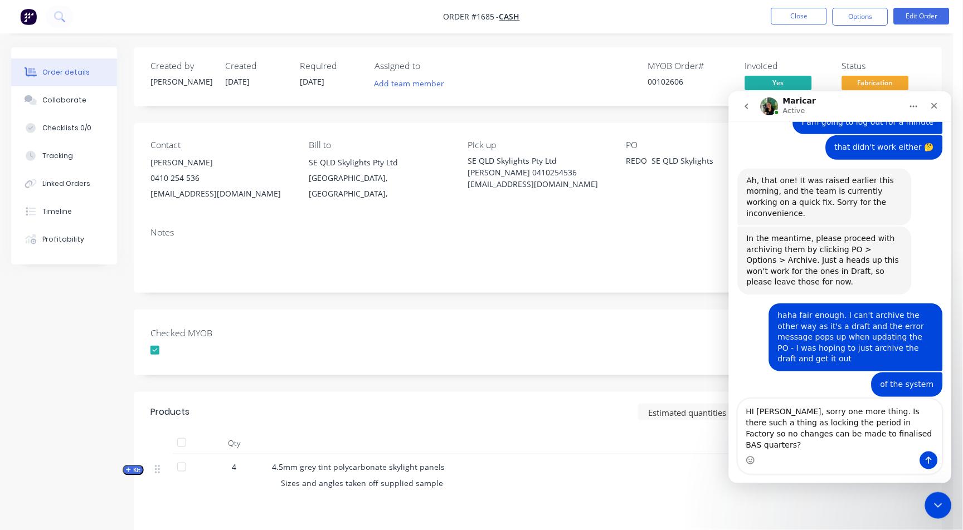
type textarea "HI [PERSON_NAME], sorry one more thing. Is there such a thing as locking the pe…"
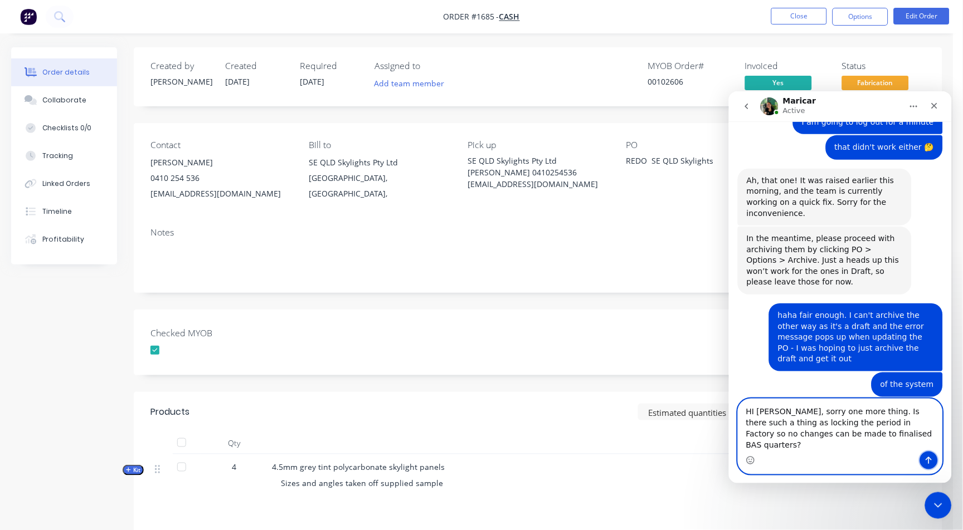
click at [922, 457] on button "Send a message…" at bounding box center [928, 460] width 18 height 18
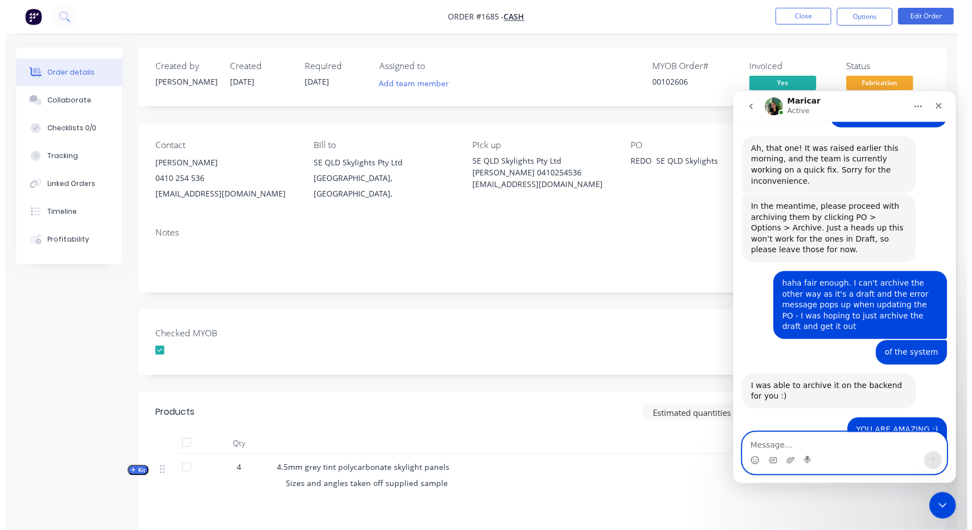
scroll to position [3447, 0]
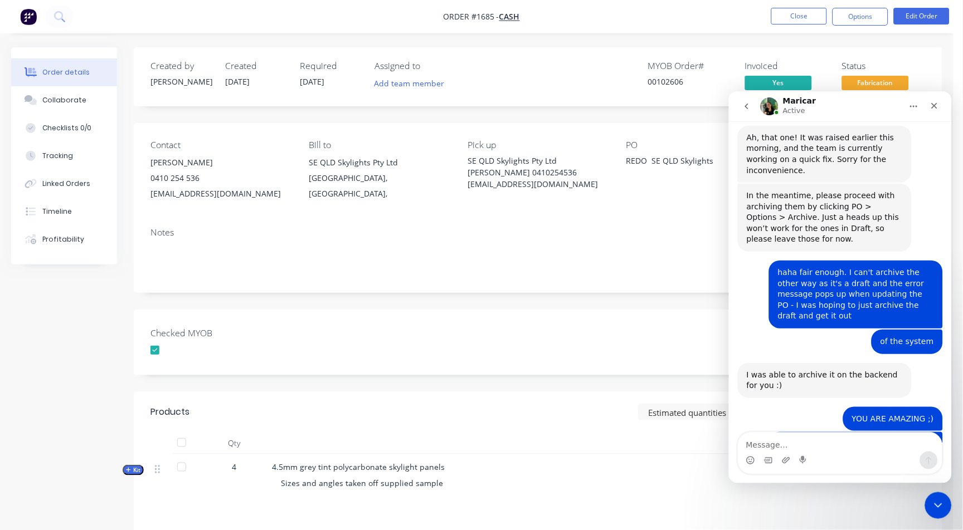
click at [801, 26] on nav "Order #1685 - Cash Close Options Edit Order" at bounding box center [481, 16] width 963 height 33
click at [796, 11] on button "Close" at bounding box center [799, 16] width 56 height 17
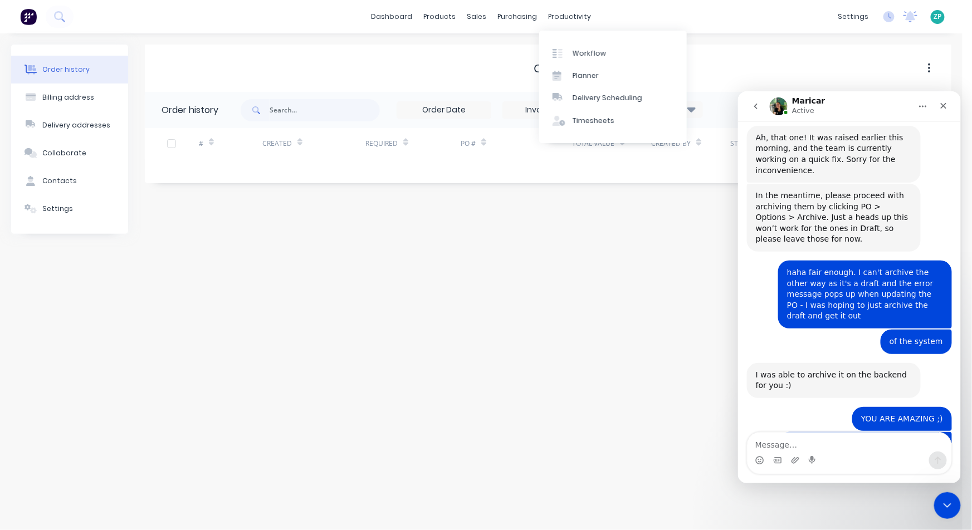
click at [572, 7] on div "dashboard products sales purchasing productivity dashboard products Product Cat…" at bounding box center [481, 16] width 963 height 33
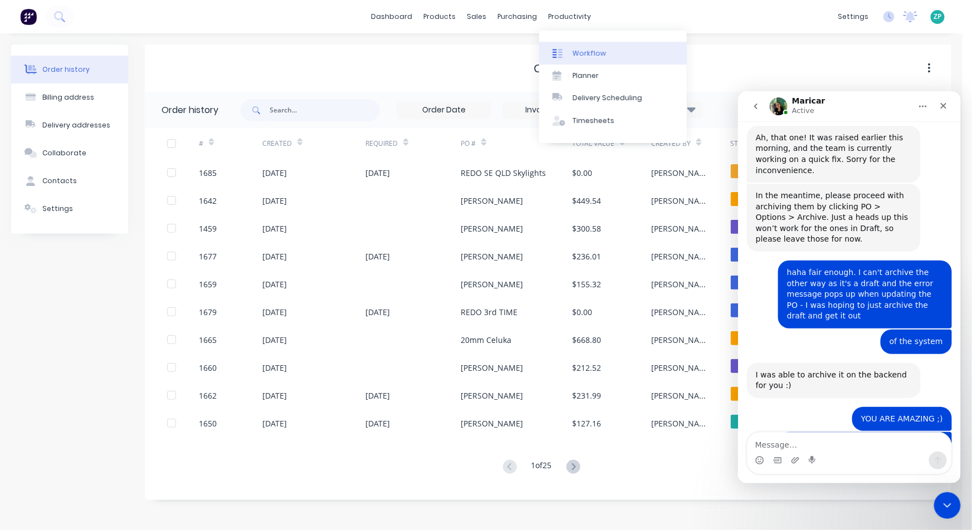
click at [592, 59] on link "Workflow" at bounding box center [613, 53] width 148 height 22
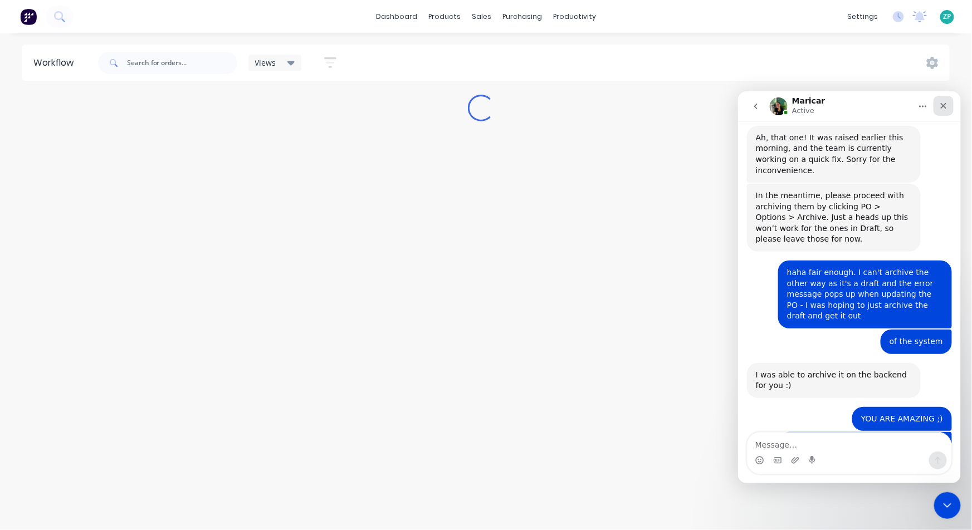
click at [942, 106] on icon "Close" at bounding box center [944, 106] width 6 height 6
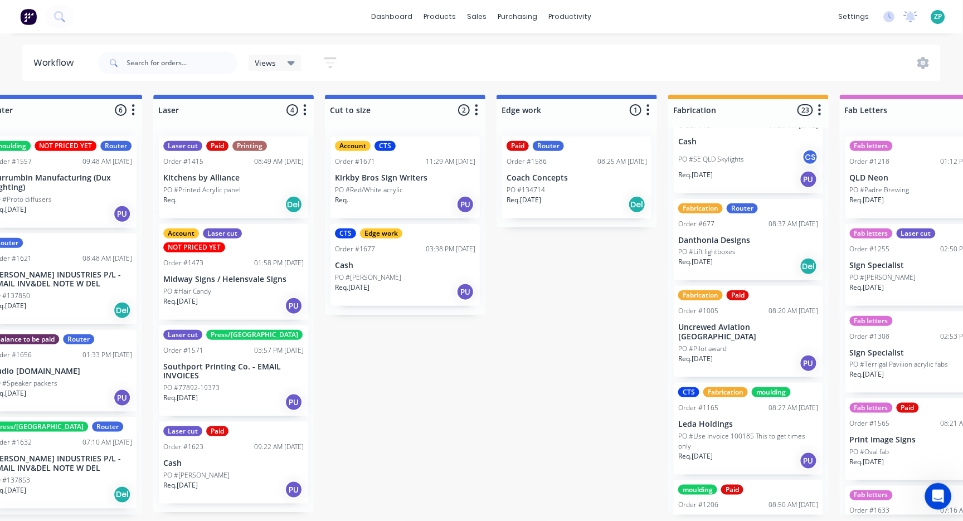
scroll to position [62, 0]
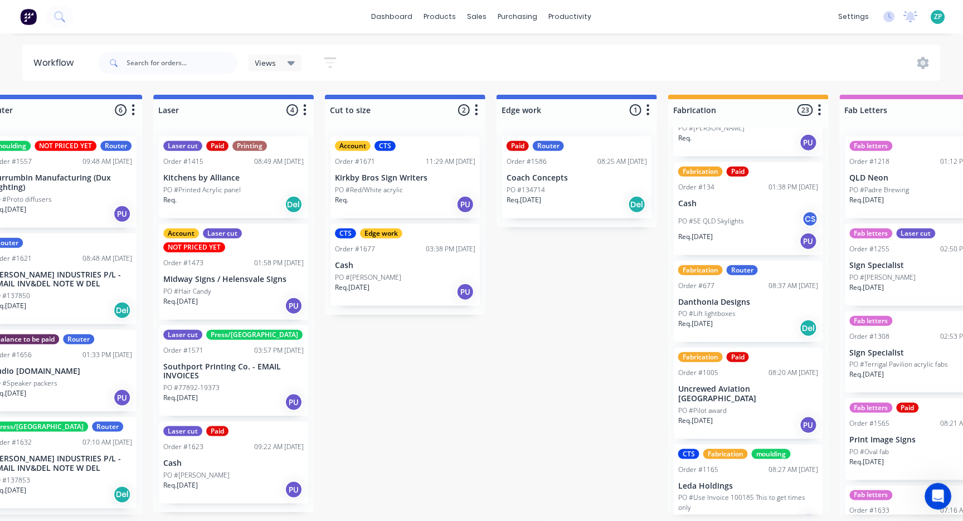
click at [740, 232] on div "Req. [DATE] PU" at bounding box center [748, 241] width 140 height 19
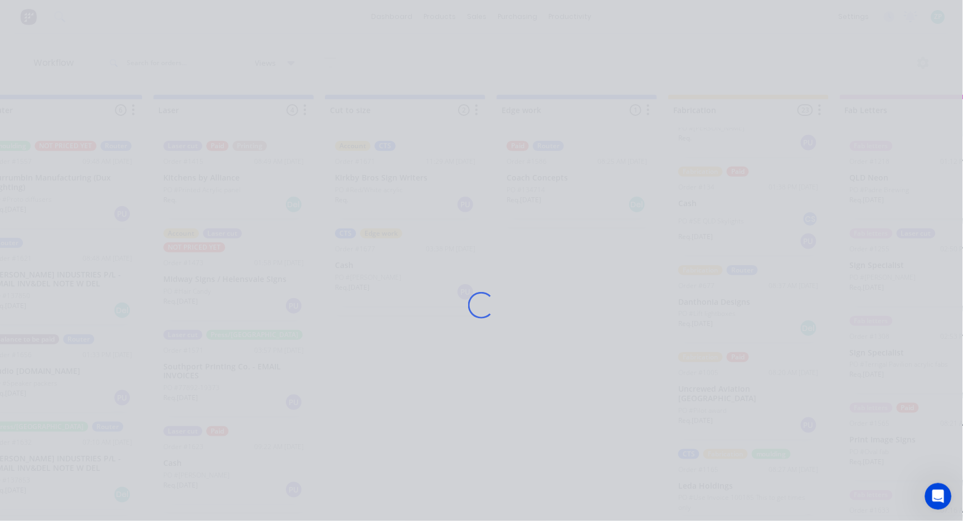
drag, startPoint x: 740, startPoint y: 231, endPoint x: 691, endPoint y: 39, distance: 197.8
click at [692, 38] on div "Loading..." at bounding box center [481, 260] width 963 height 521
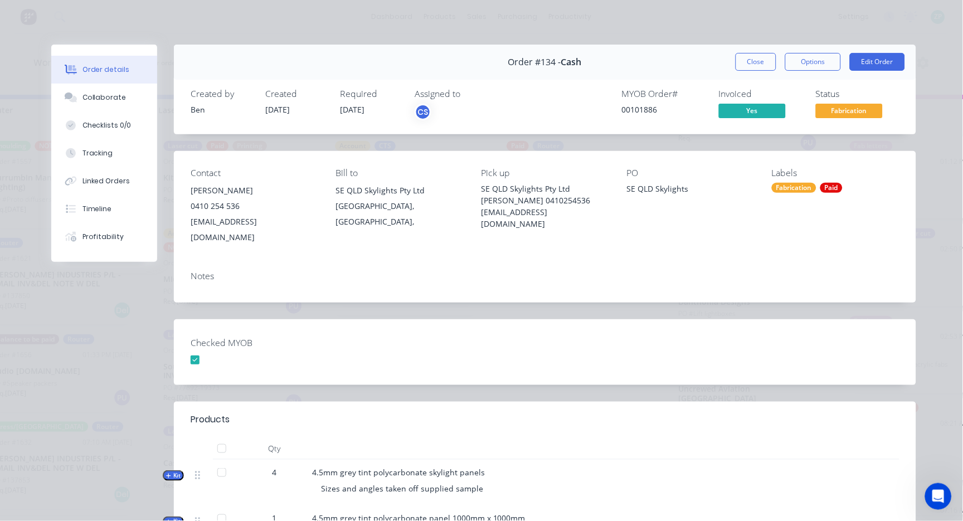
click at [835, 103] on div "Status Fabrication" at bounding box center [858, 105] width 84 height 32
click at [833, 109] on span "Fabrication" at bounding box center [849, 111] width 67 height 14
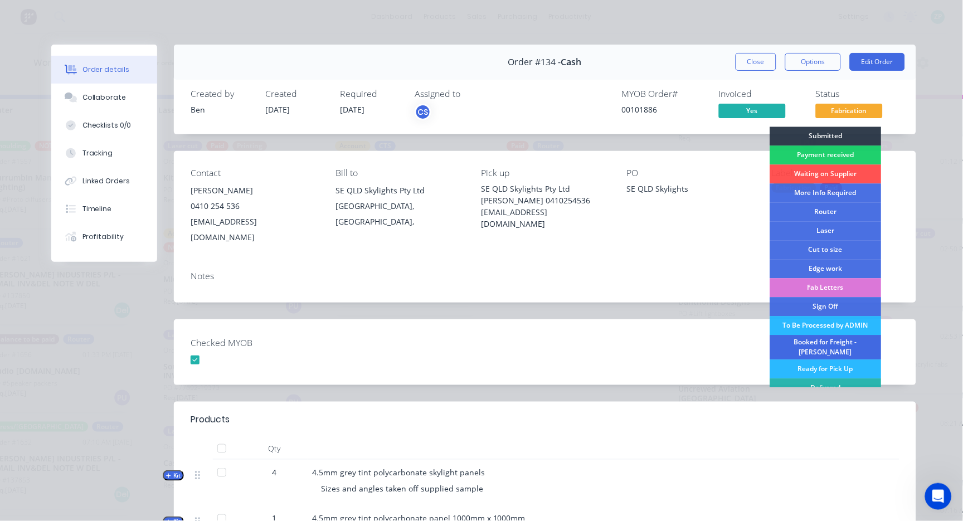
scroll to position [18, 0]
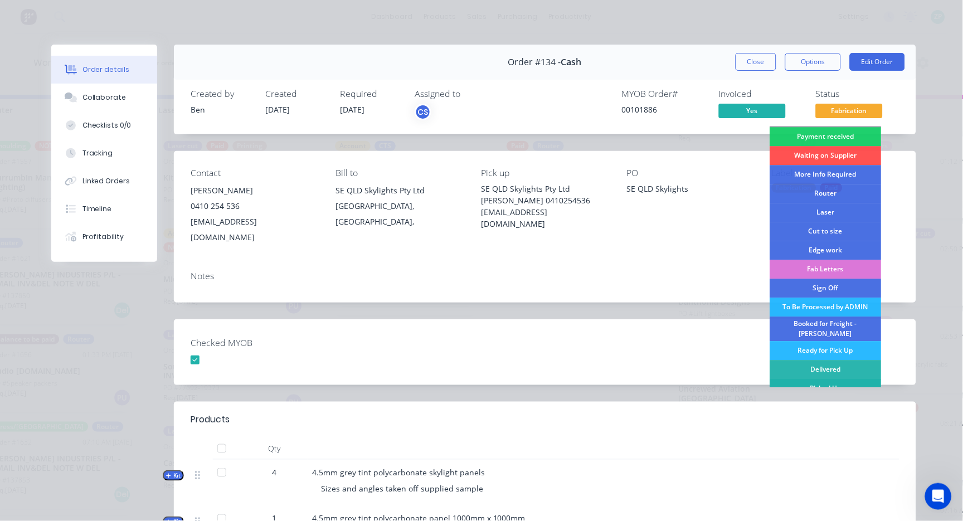
click at [821, 382] on div "Picked Up" at bounding box center [825, 388] width 111 height 19
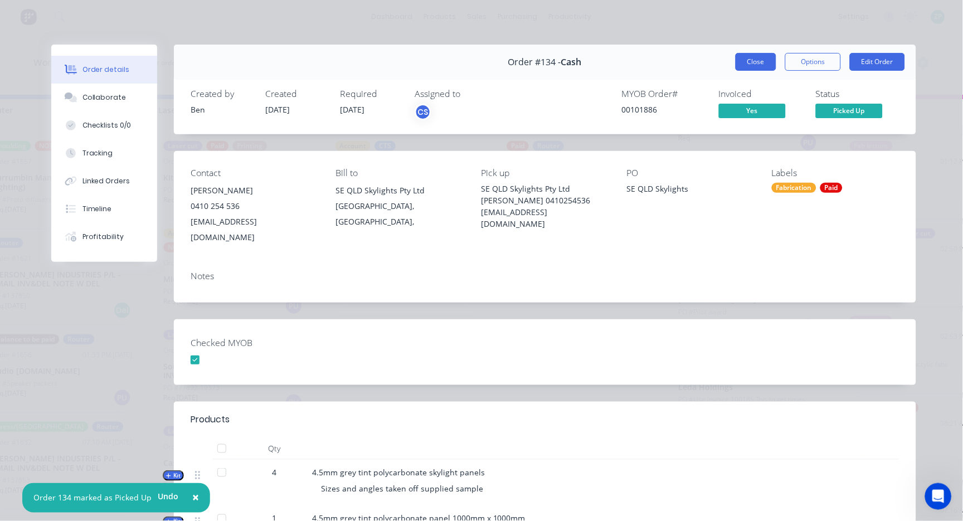
click at [747, 66] on button "Close" at bounding box center [755, 62] width 41 height 18
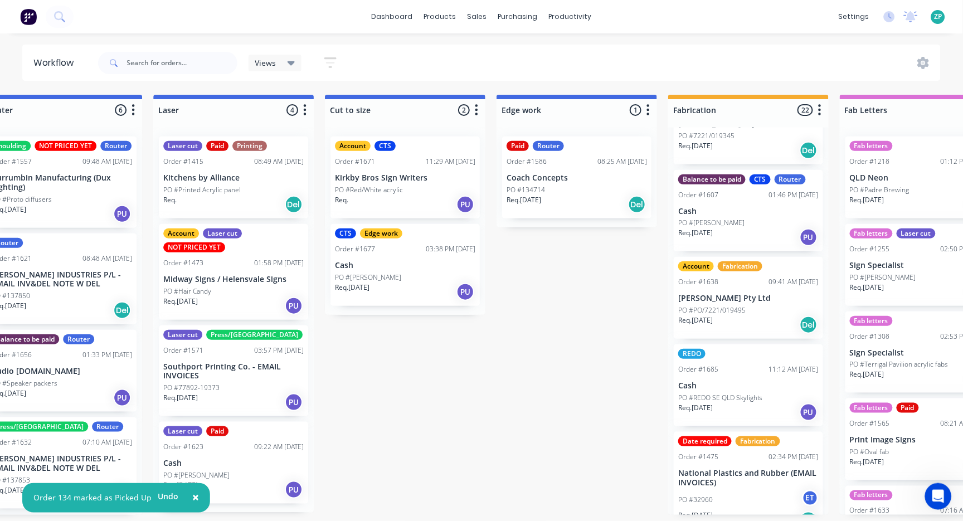
scroll to position [1547, 0]
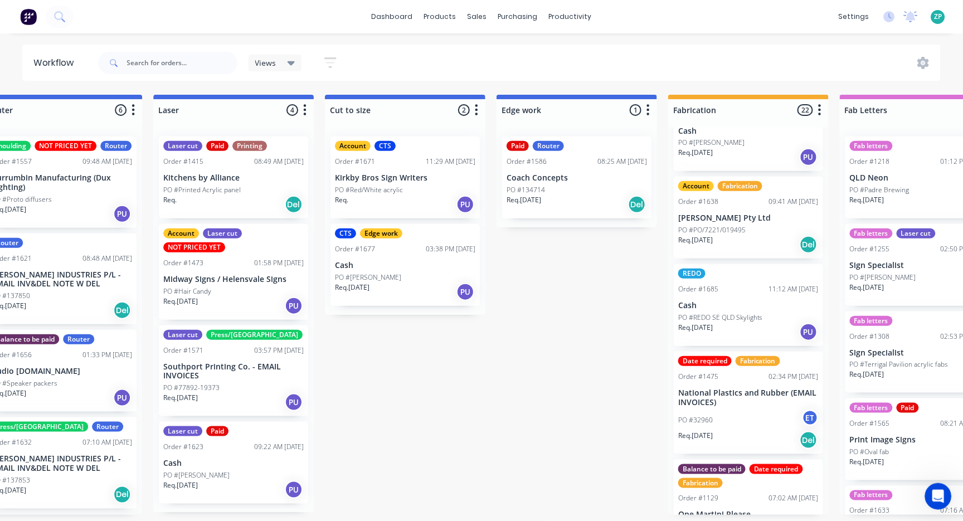
click at [724, 301] on p "Cash" at bounding box center [748, 305] width 140 height 9
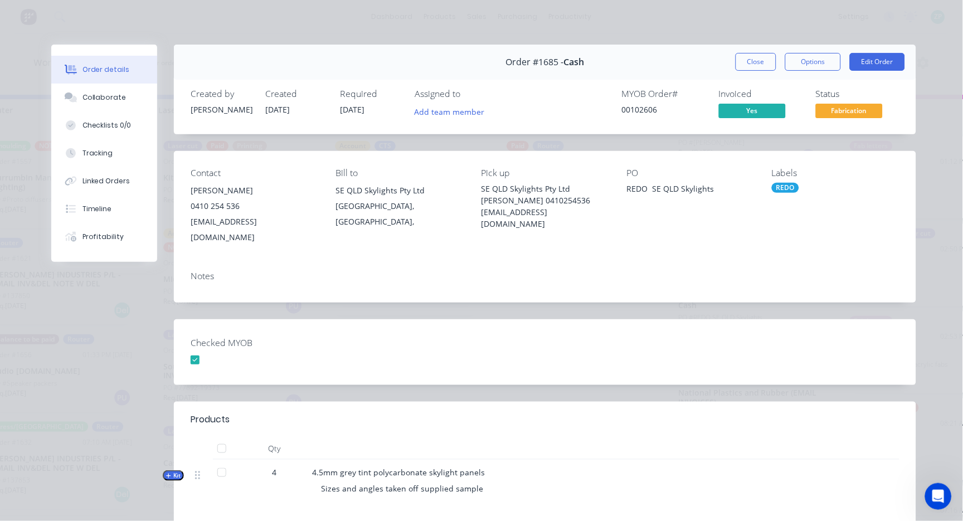
drag, startPoint x: 724, startPoint y: 285, endPoint x: 626, endPoint y: 51, distance: 253.5
click at [626, 51] on div "Order #1685 - Cash Close Options Edit Order" at bounding box center [545, 62] width 742 height 35
click at [856, 110] on span "Fabrication" at bounding box center [849, 111] width 67 height 14
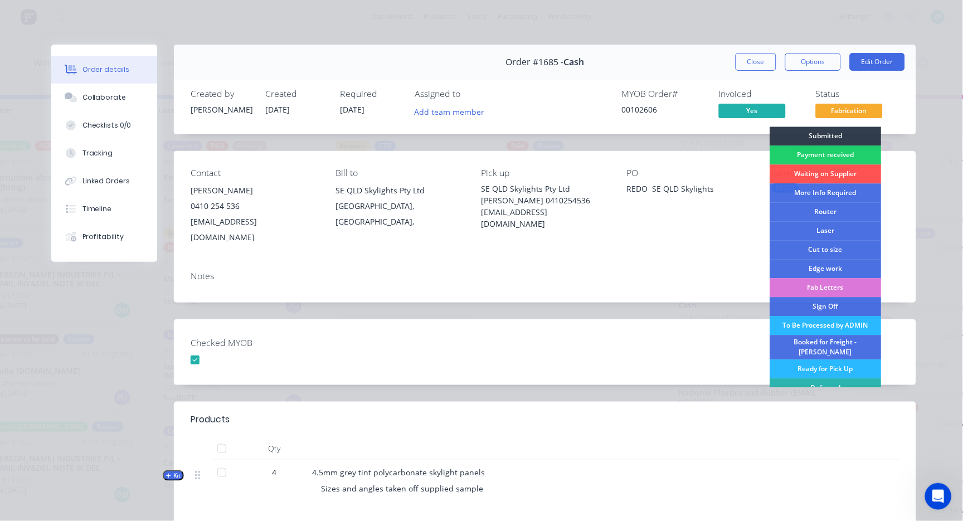
click at [695, 205] on div "PO REDO SE QLD Skylights" at bounding box center [690, 206] width 128 height 77
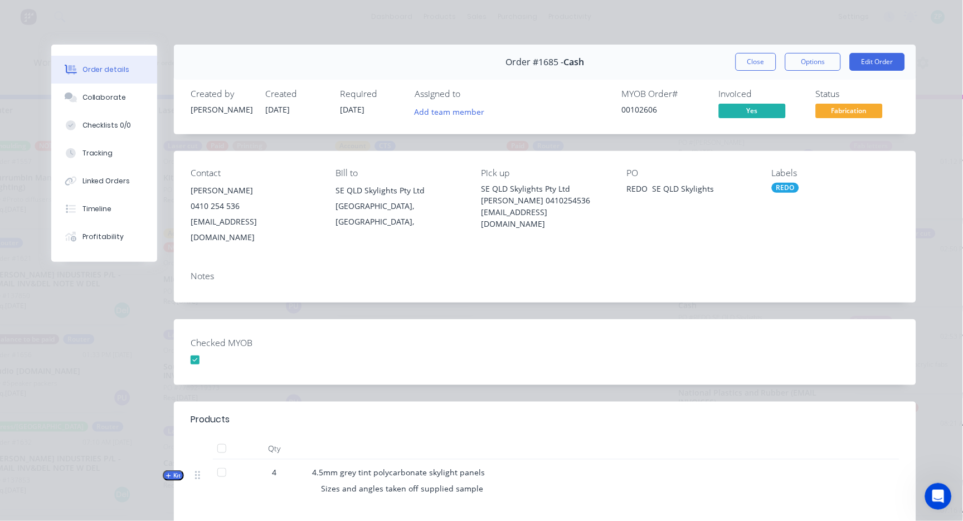
click at [785, 184] on div "REDO" at bounding box center [785, 188] width 27 height 10
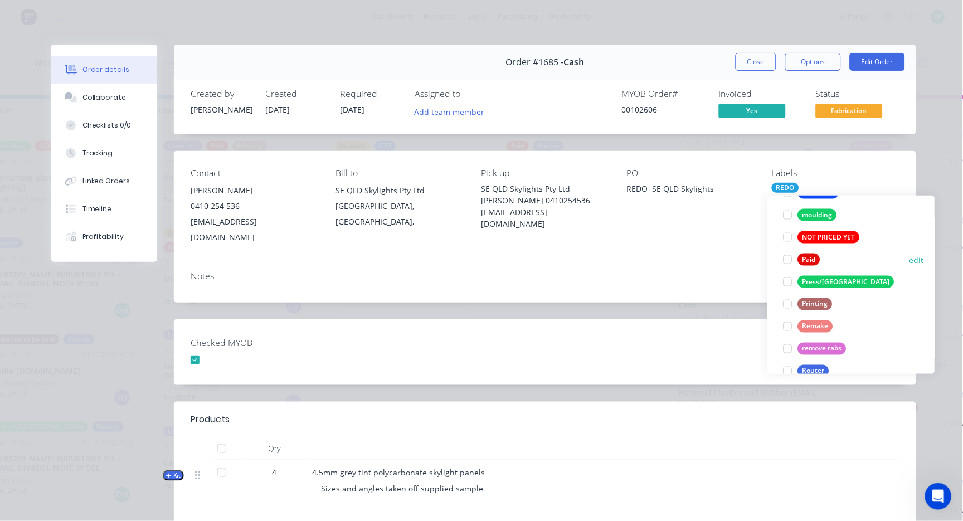
scroll to position [433, 0]
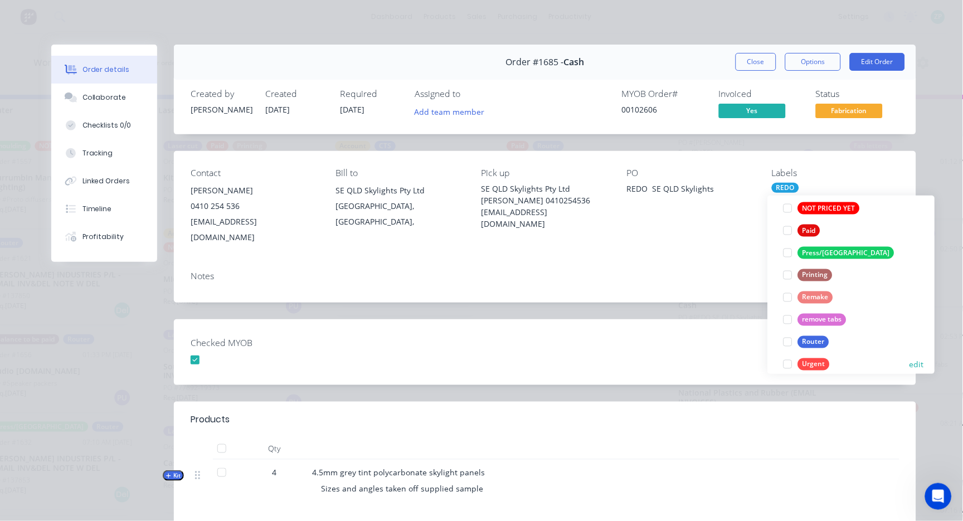
click at [787, 362] on div at bounding box center [787, 364] width 22 height 22
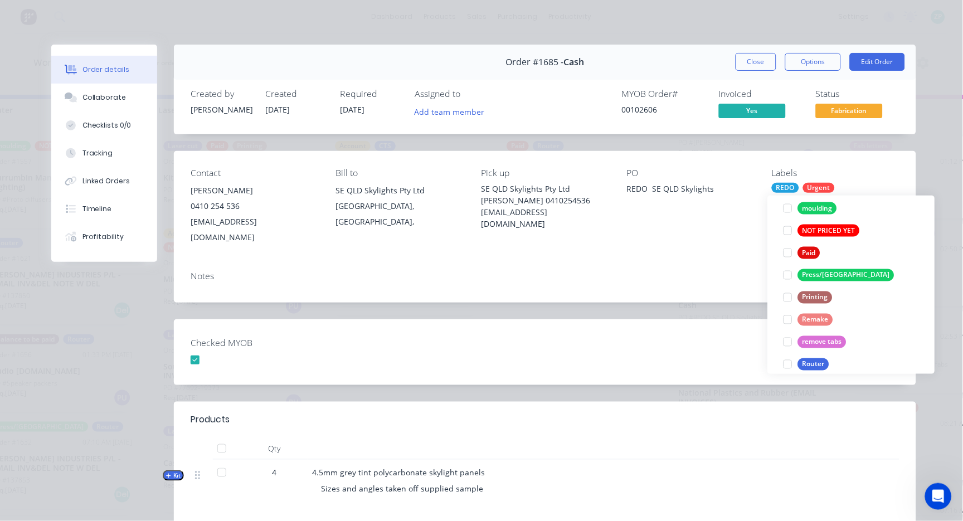
scroll to position [0, 0]
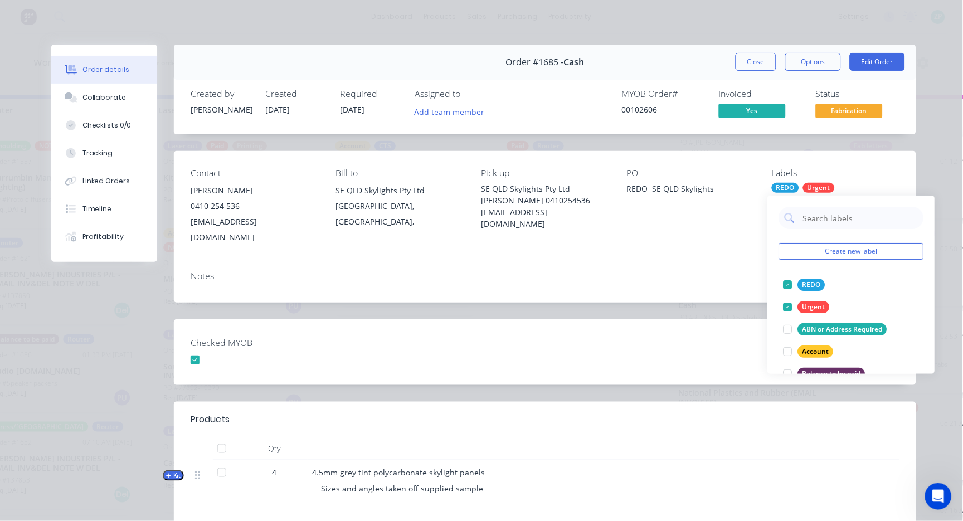
click at [710, 345] on div "Checked MYOB" at bounding box center [545, 352] width 742 height 66
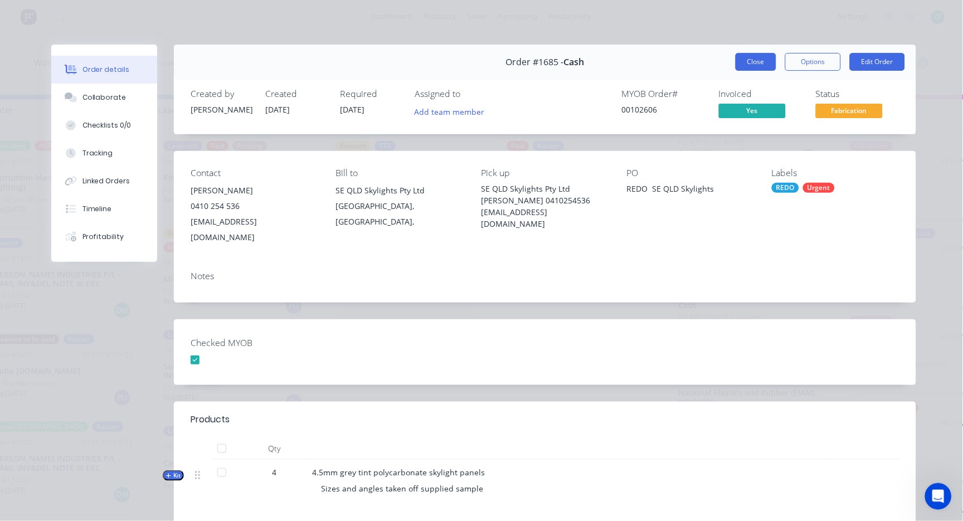
click at [744, 64] on button "Close" at bounding box center [755, 62] width 41 height 18
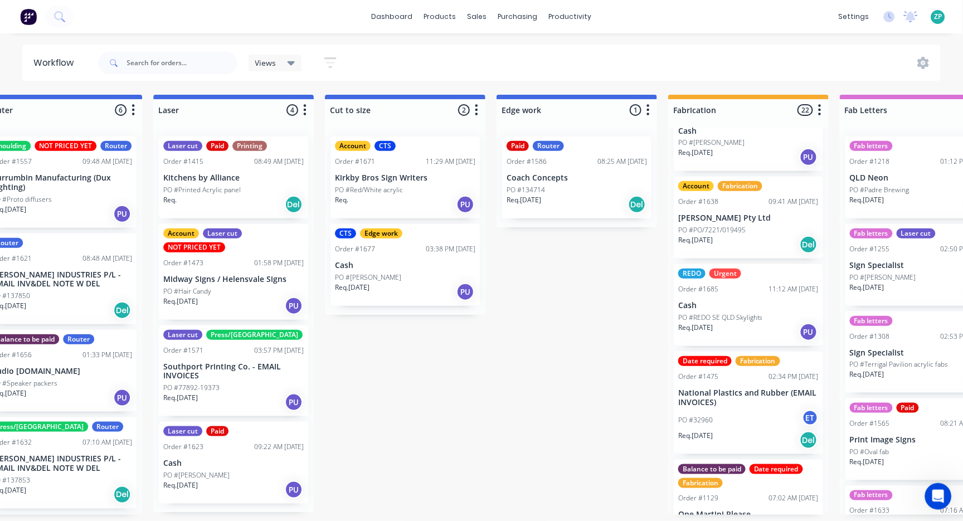
click at [381, 391] on div "Submitted 0 Status colour #273444 hex #273444 Save Cancel Summaries Total order…" at bounding box center [596, 305] width 2666 height 420
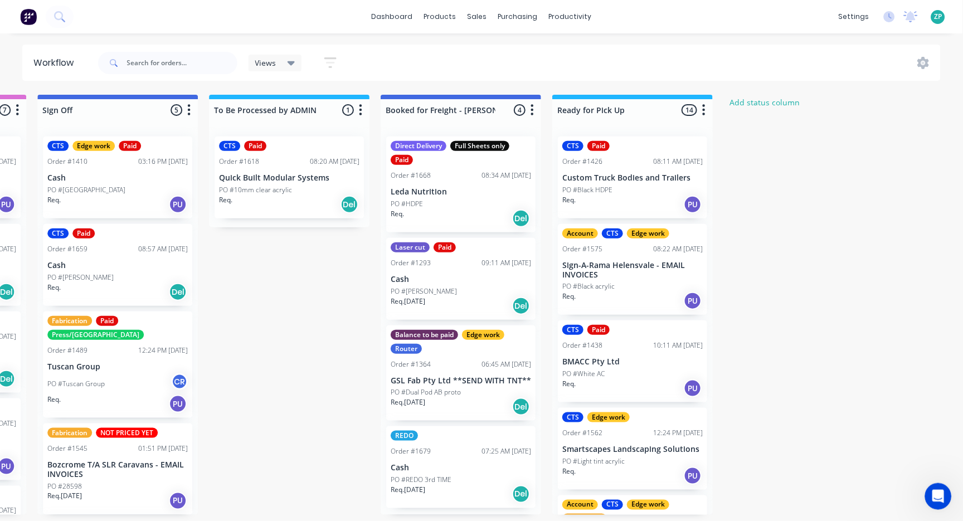
scroll to position [3490, 0]
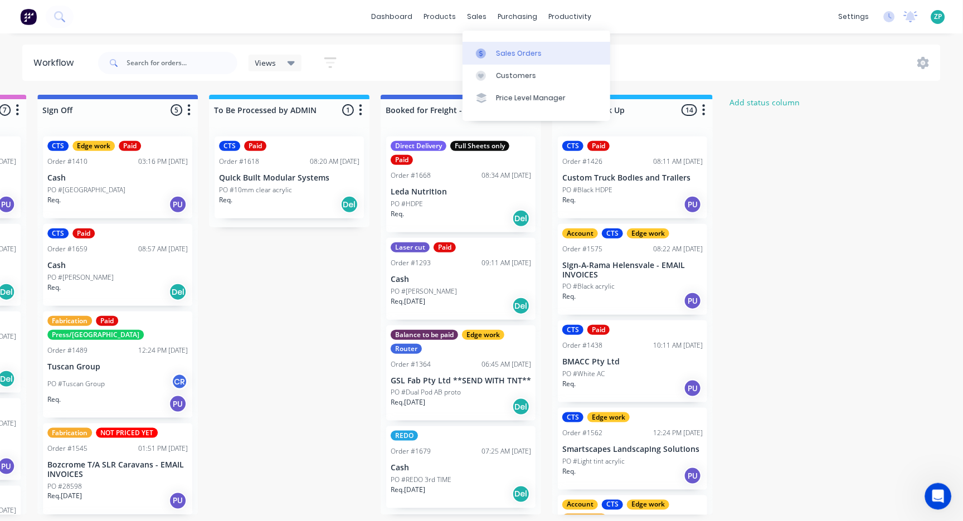
click at [491, 50] on div at bounding box center [484, 53] width 17 height 10
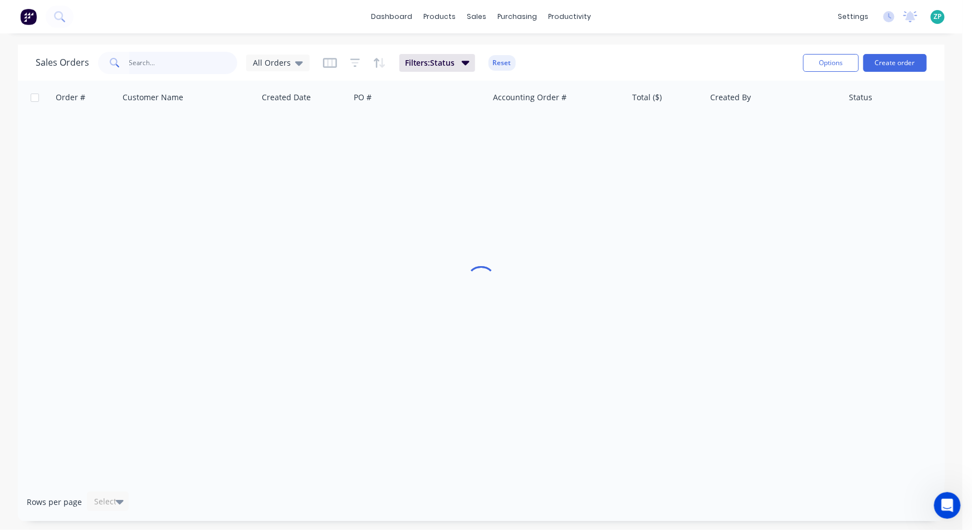
click at [141, 62] on input "text" at bounding box center [183, 63] width 109 height 22
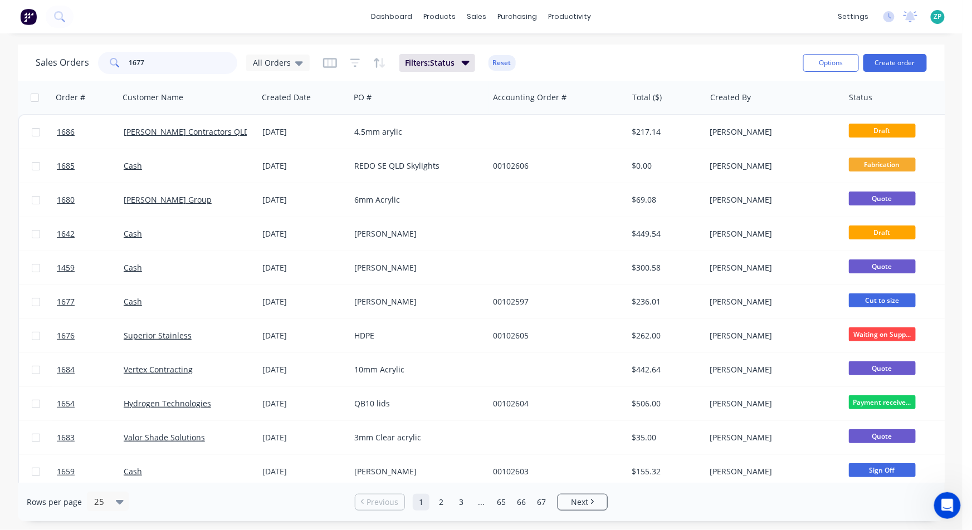
type input "1677"
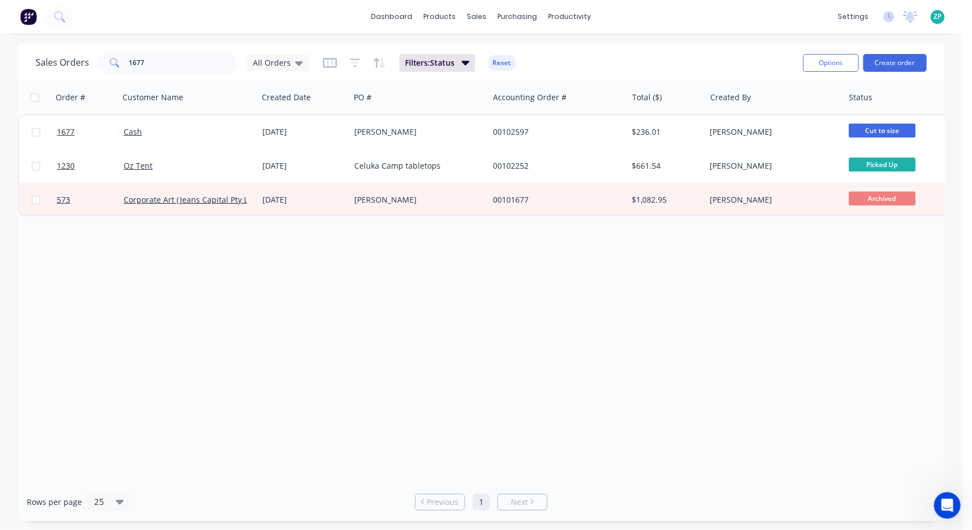
scroll to position [0, 215]
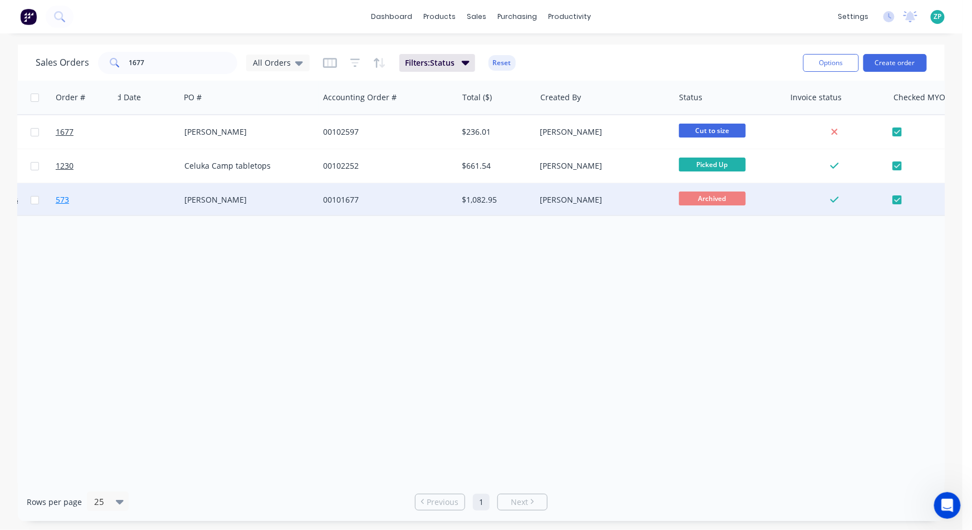
drag, startPoint x: 324, startPoint y: 269, endPoint x: 76, endPoint y: 211, distance: 254.6
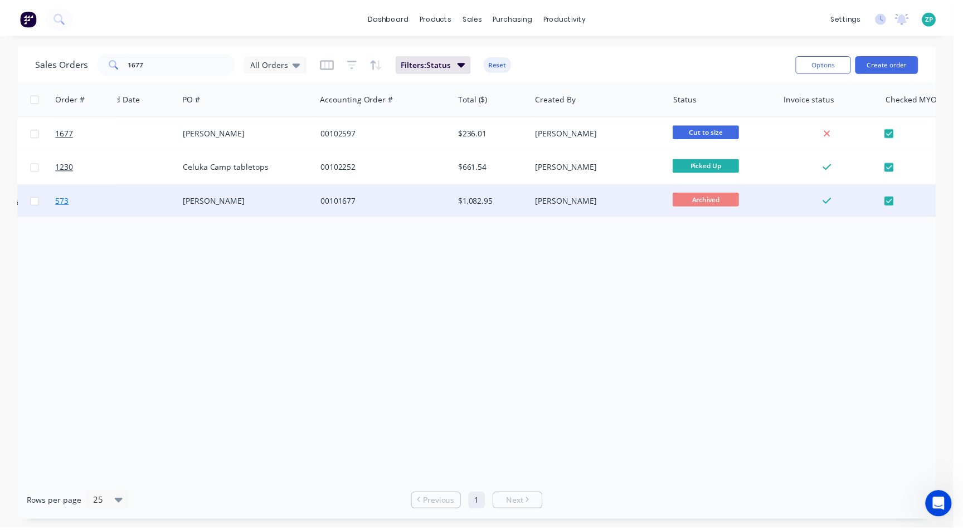
scroll to position [0, 78]
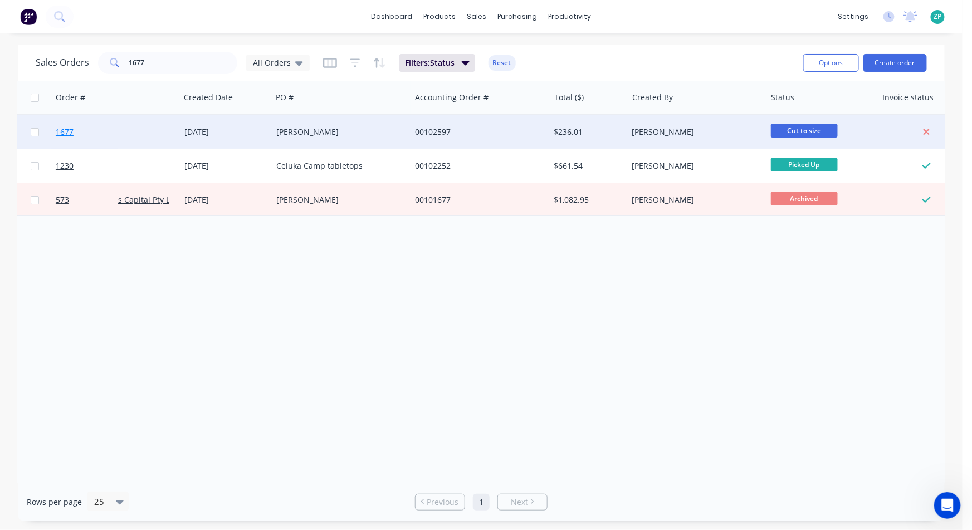
click at [63, 133] on span "1677" at bounding box center [65, 131] width 18 height 11
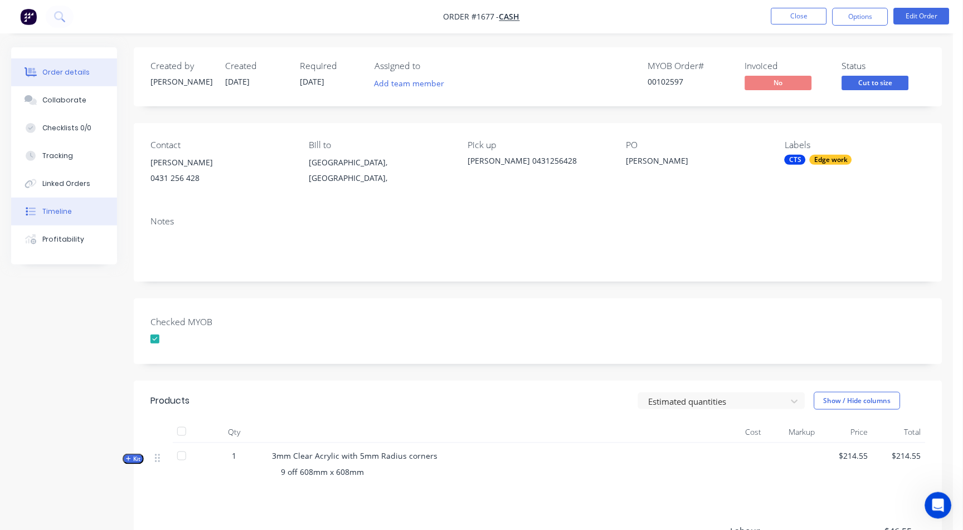
click at [56, 213] on div "Timeline" at bounding box center [57, 212] width 30 height 10
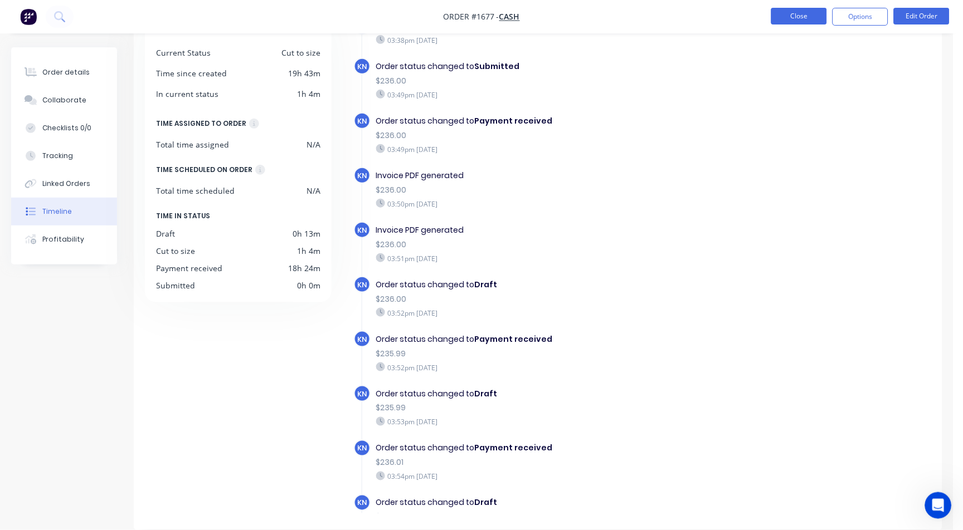
scroll to position [3490, 0]
click at [928, 506] on icon "Open Intercom Messenger" at bounding box center [936, 504] width 18 height 18
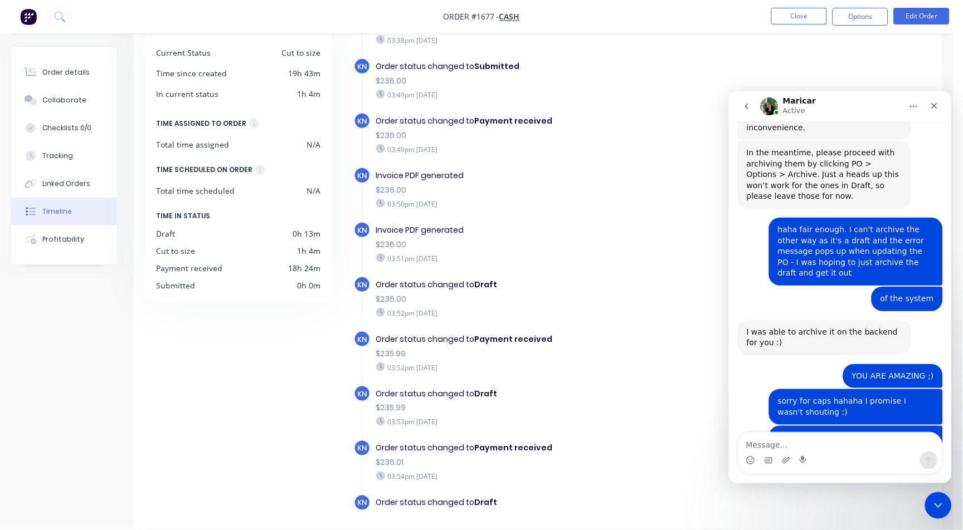
scroll to position [3447, 0]
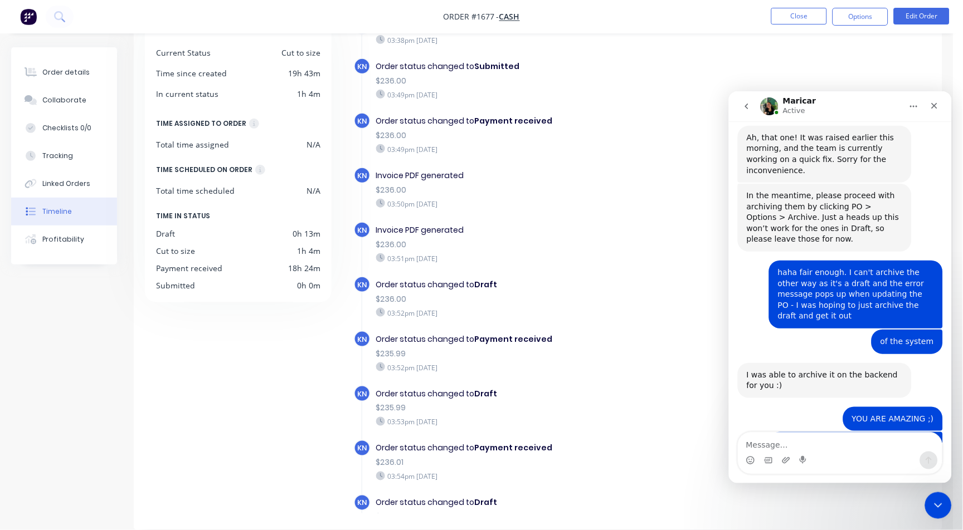
click at [744, 101] on icon "go back" at bounding box center [746, 105] width 9 height 9
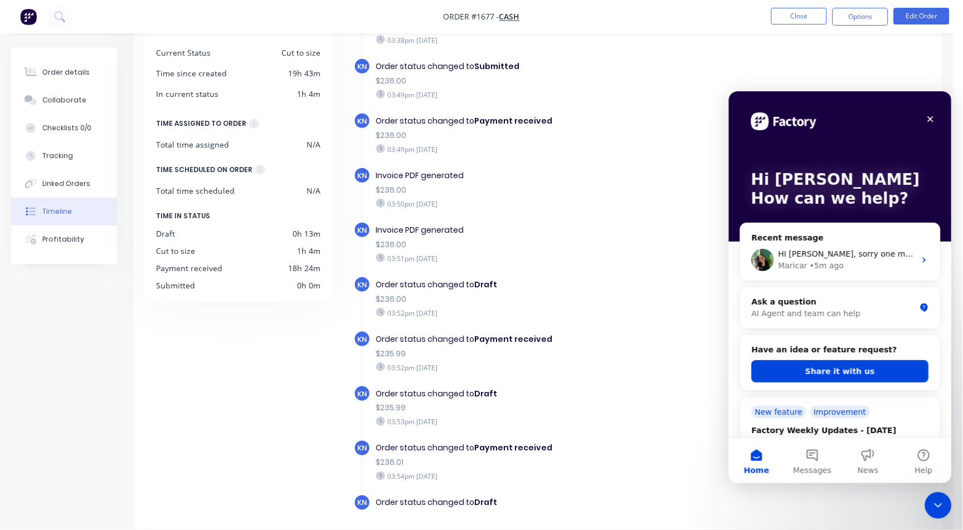
scroll to position [0, 0]
click at [820, 456] on button "Messages" at bounding box center [812, 461] width 56 height 45
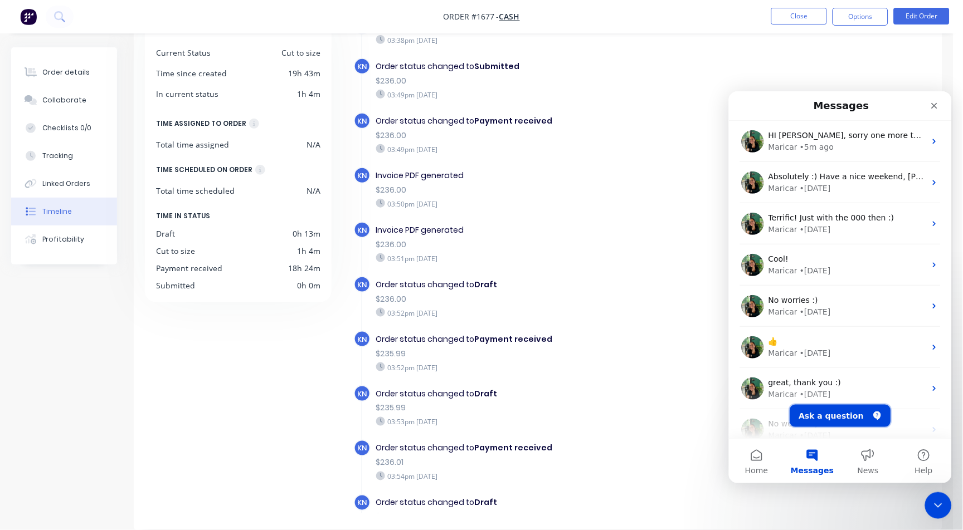
click at [840, 421] on button "Ask a question" at bounding box center [840, 416] width 101 height 22
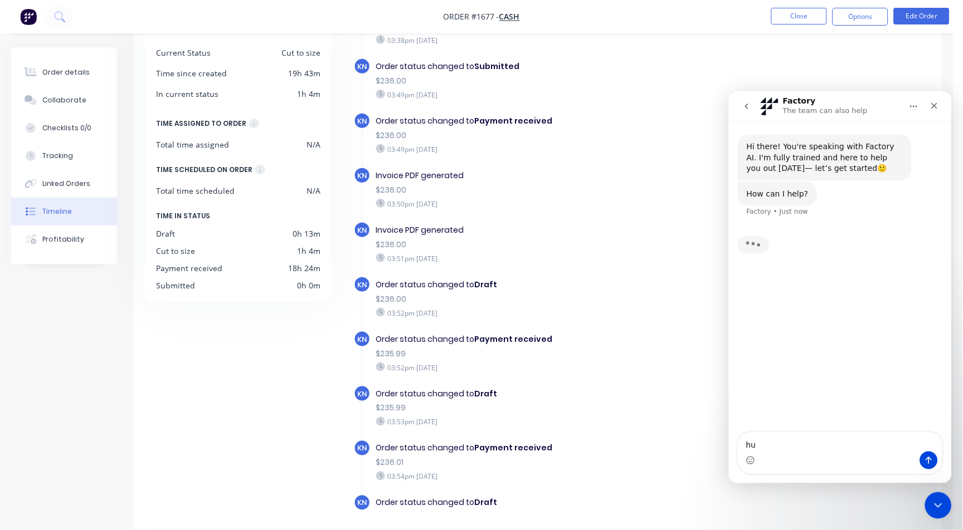
type textarea "h"
click at [938, 103] on icon "Close" at bounding box center [933, 105] width 9 height 9
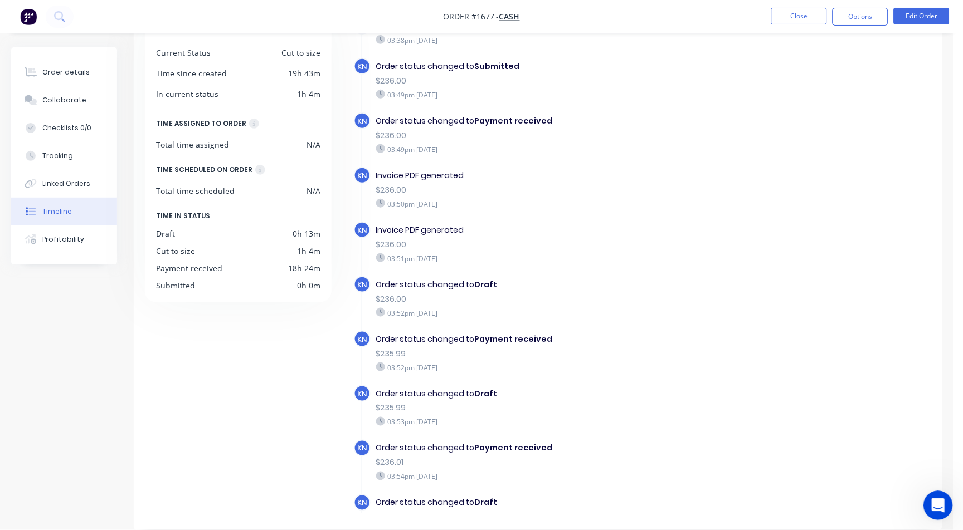
click at [927, 504] on div "Open Intercom Messenger" at bounding box center [936, 504] width 37 height 37
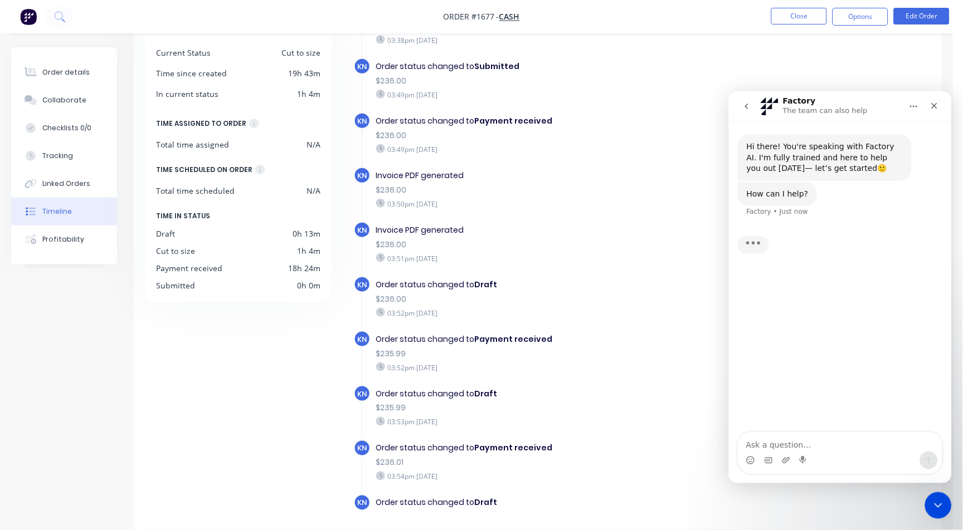
click at [751, 108] on button "go back" at bounding box center [745, 105] width 21 height 21
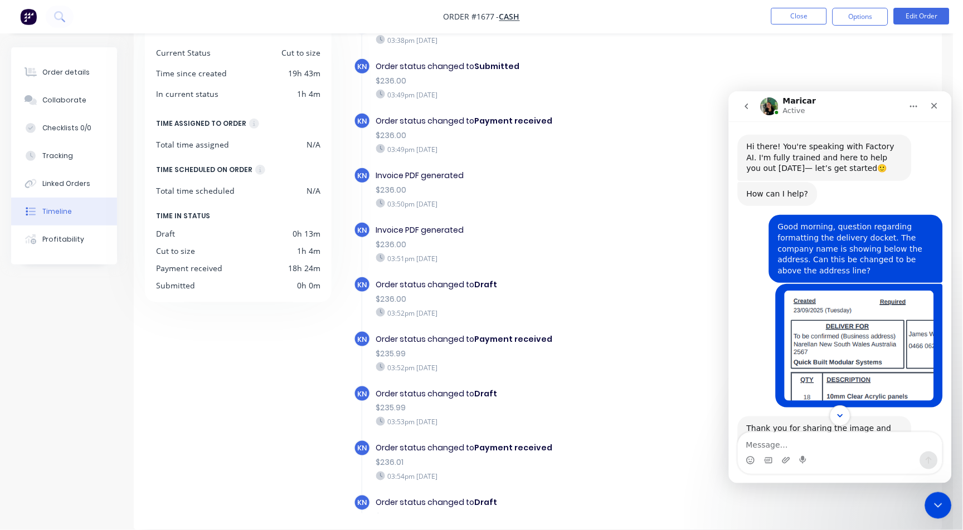
click at [835, 421] on button "Scroll to bottom" at bounding box center [839, 415] width 21 height 21
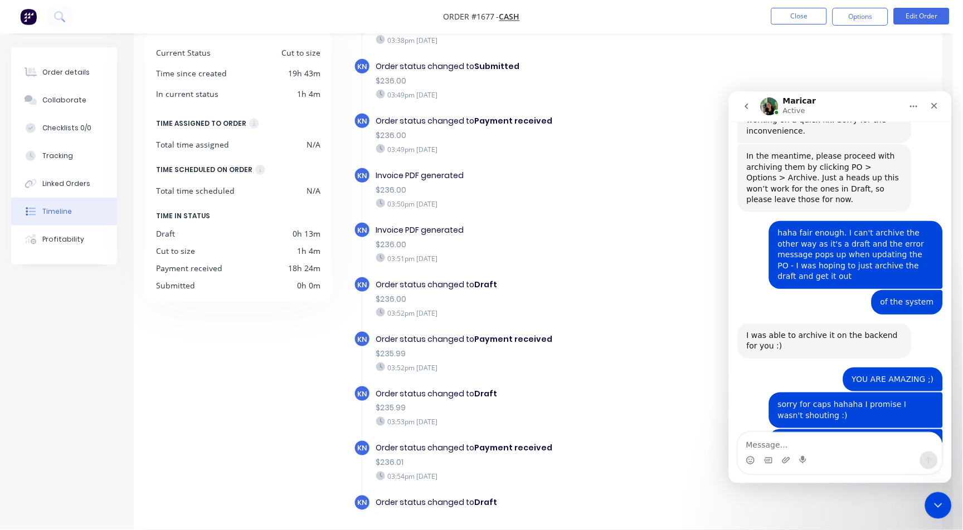
scroll to position [3491, 0]
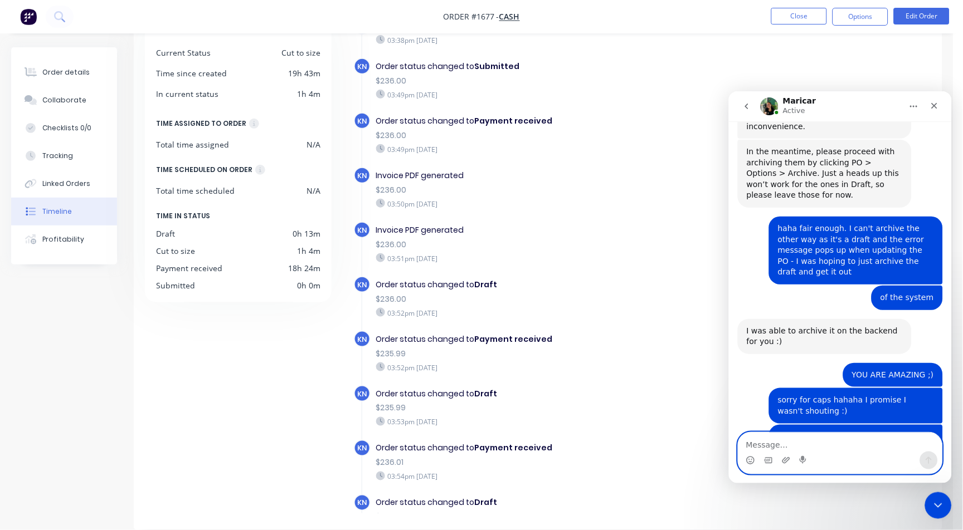
click at [778, 439] on textarea "Message…" at bounding box center [840, 441] width 204 height 19
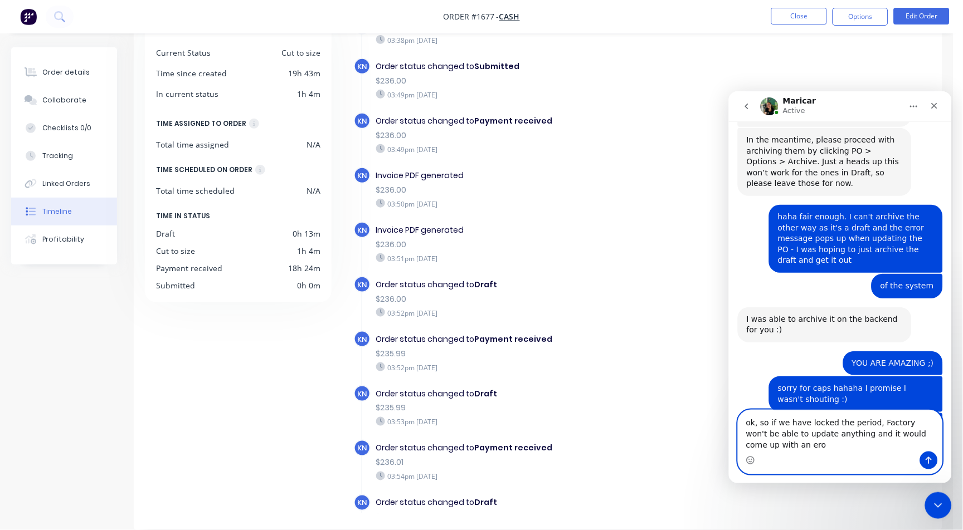
scroll to position [3514, 0]
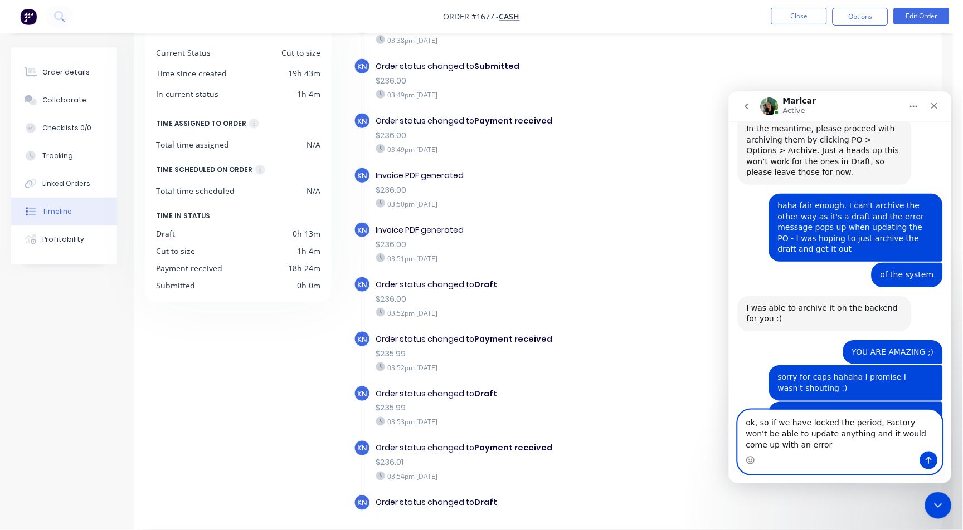
type textarea "ok, so if we have locked the period, Factory won't be able to update anything a…"
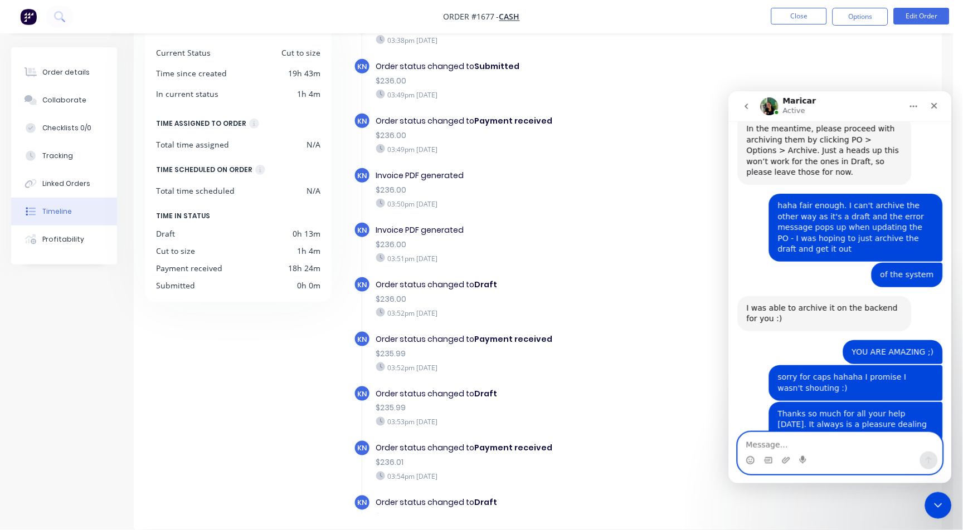
scroll to position [3547, 0]
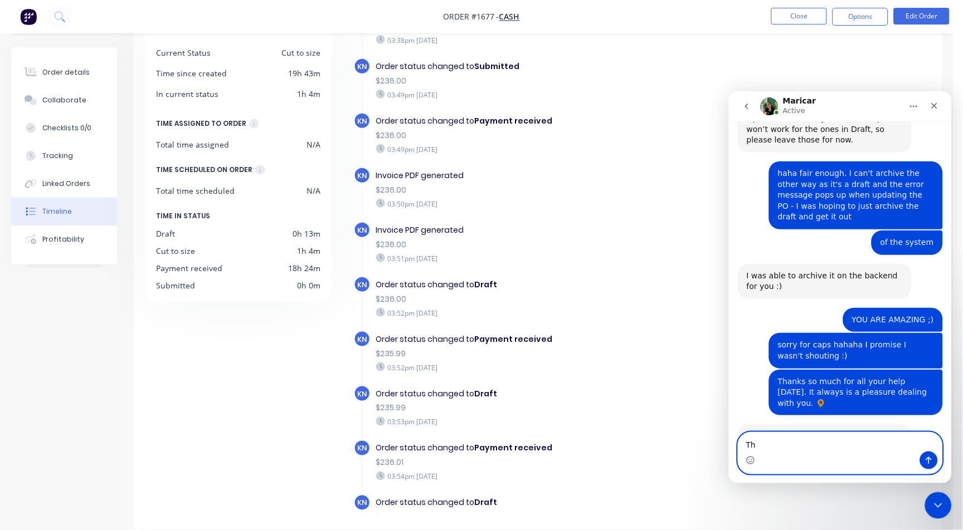
type textarea "T"
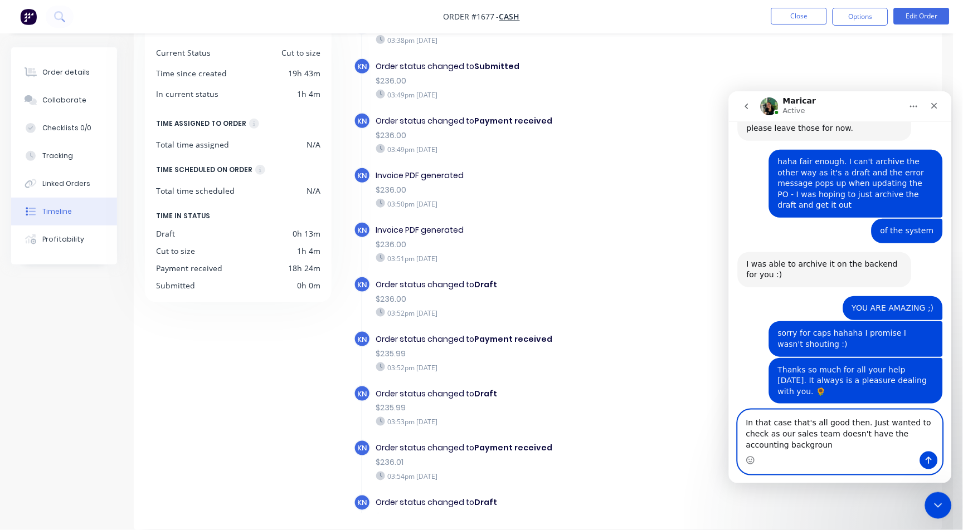
scroll to position [3569, 0]
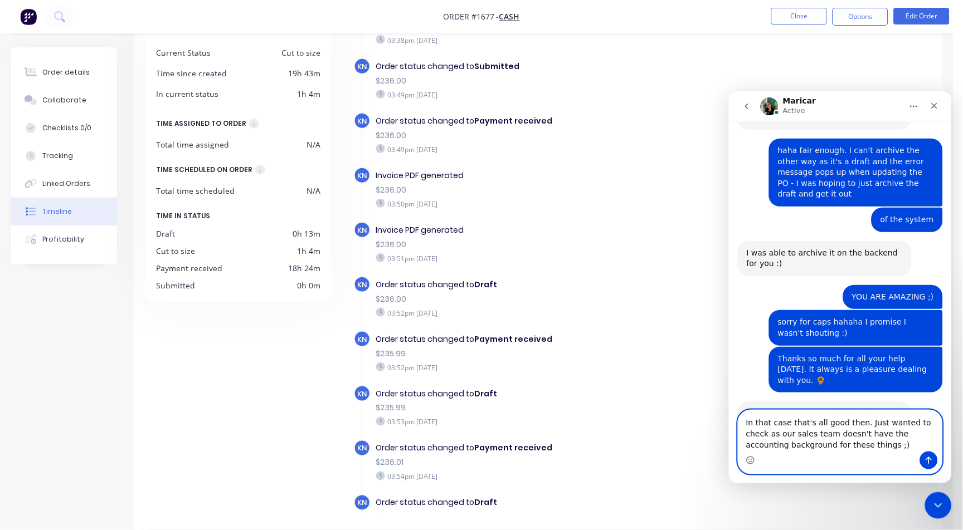
type textarea "In that case that's all good then. Just wanted to check as our sales team doesn…"
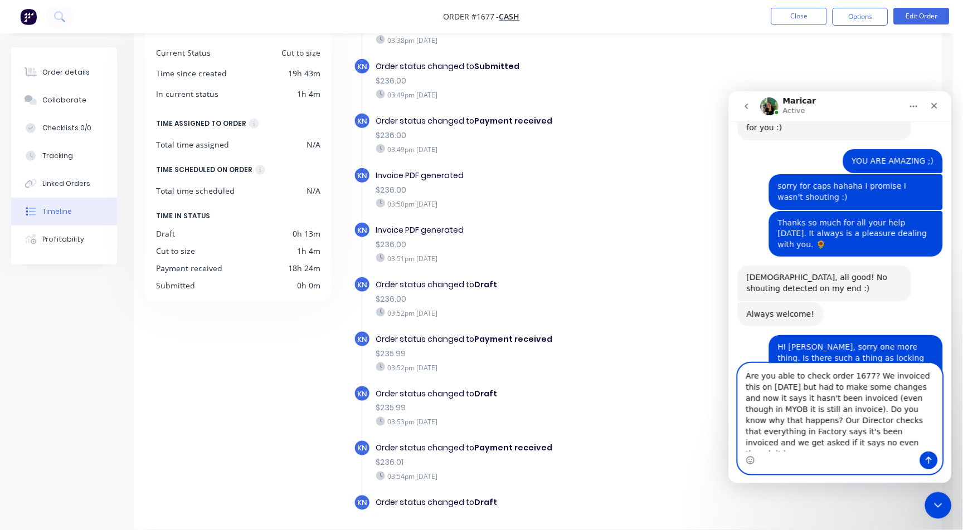
scroll to position [3716, 0]
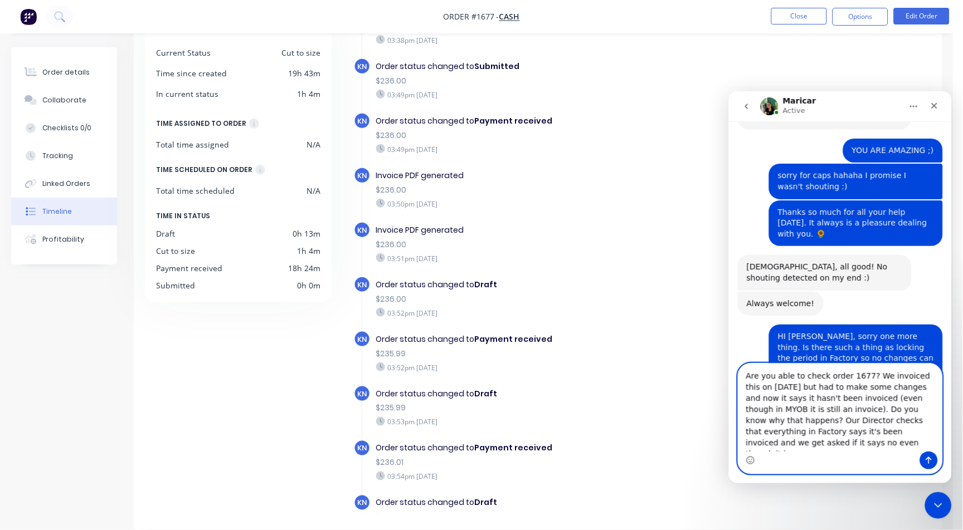
click at [744, 384] on textarea "Are you able to check order 1677? We invoiced this on [DATE] but had to make so…" at bounding box center [840, 407] width 204 height 88
click at [745, 377] on textarea "Are you able to check order 1677? We invoiced this on [DATE] but had to make so…" at bounding box center [840, 407] width 204 height 88
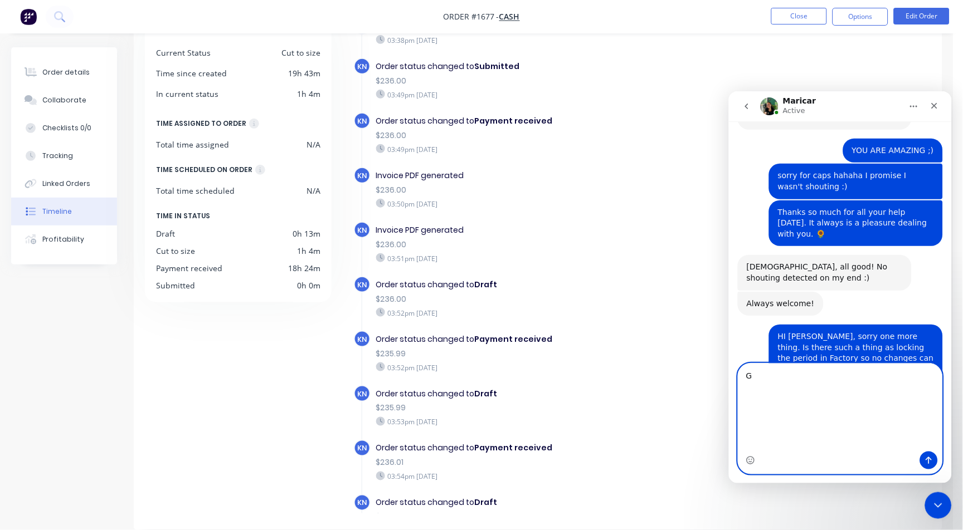
scroll to position [3649, 0]
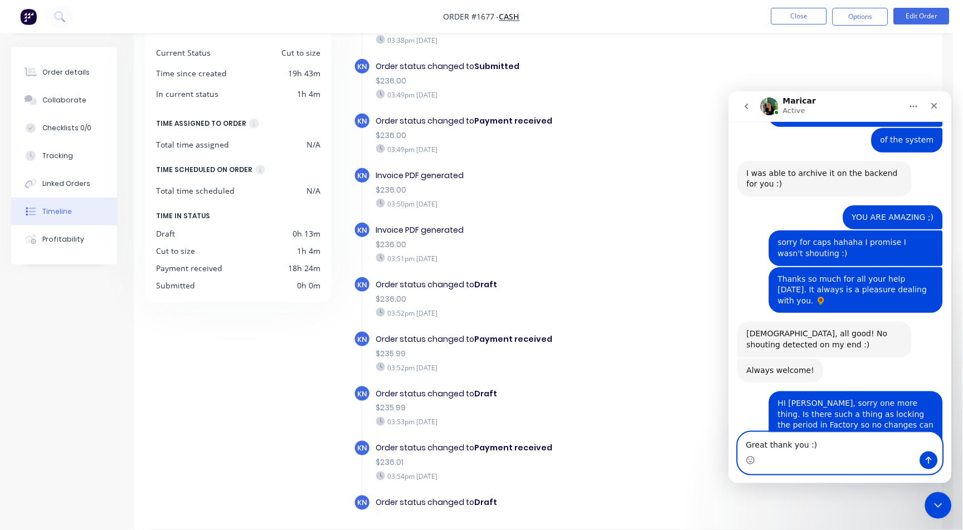
type textarea "Great thank you :)"
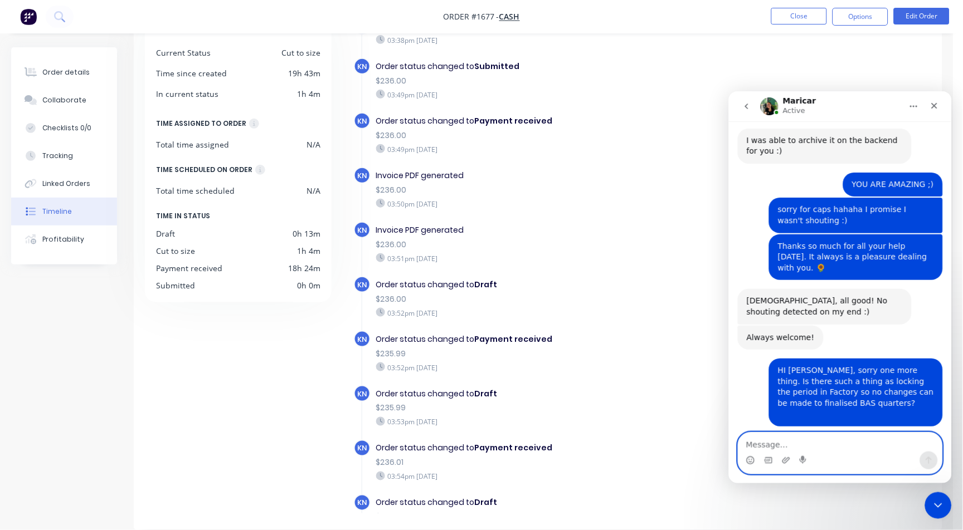
paste textarea "Are you able to check order 1677? We invoiced this on [DATE] but had to make so…"
type textarea "Are you able to check order 1677? We invoiced this on [DATE] but had to make so…"
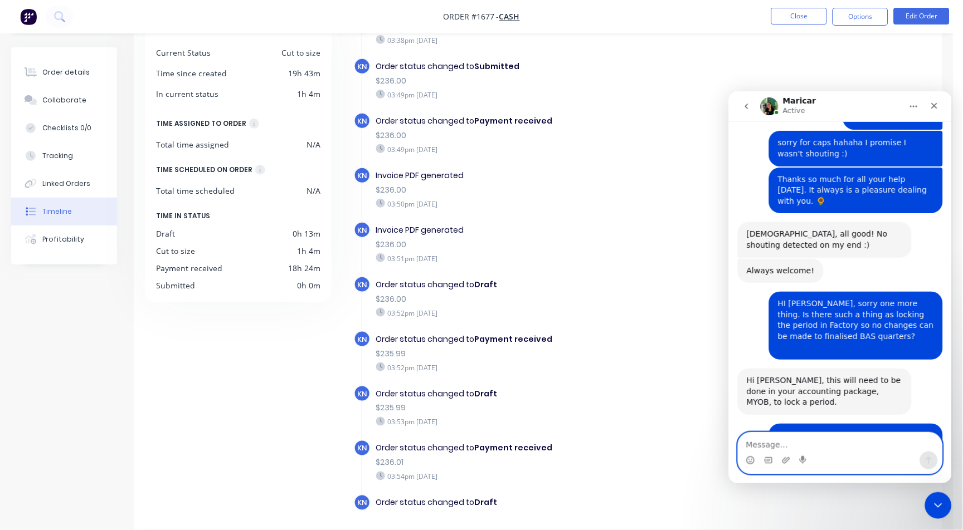
scroll to position [3784, 0]
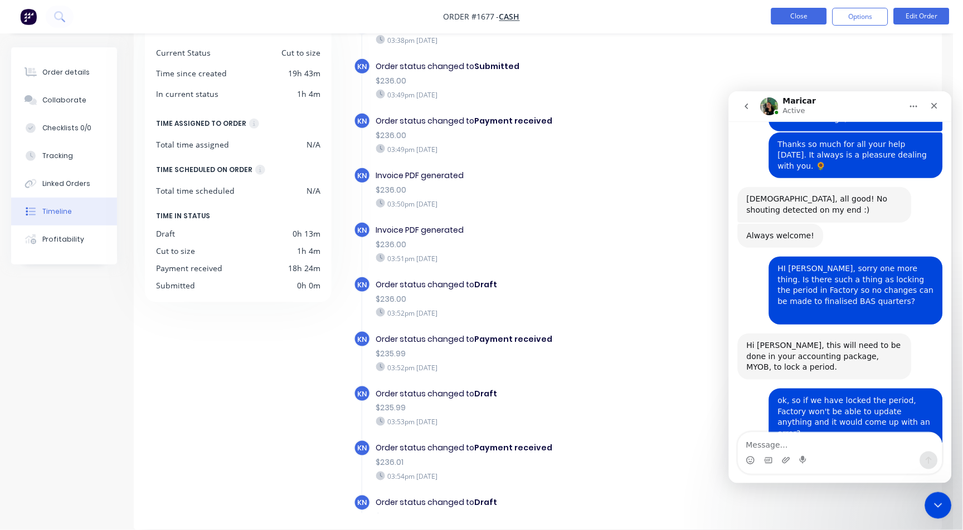
click at [777, 13] on button "Close" at bounding box center [799, 16] width 56 height 17
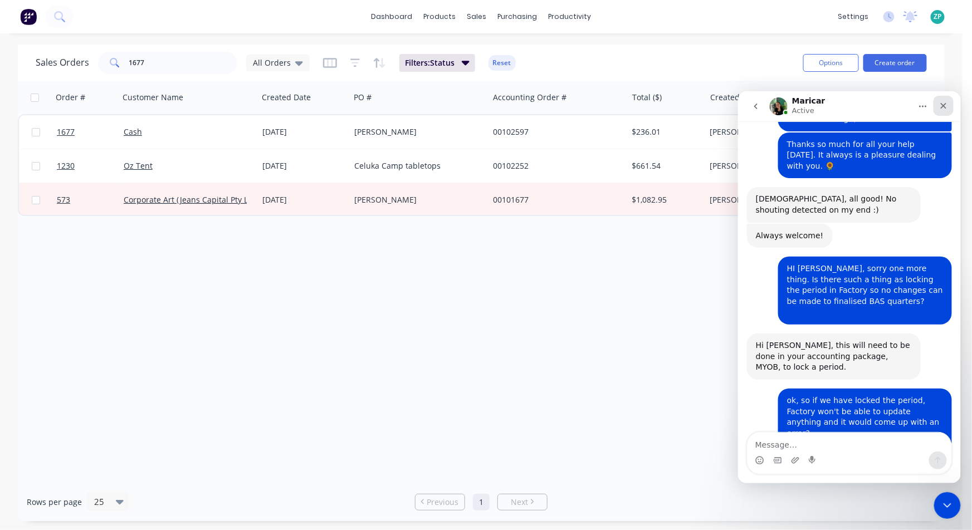
click at [949, 105] on div "Close" at bounding box center [943, 105] width 20 height 20
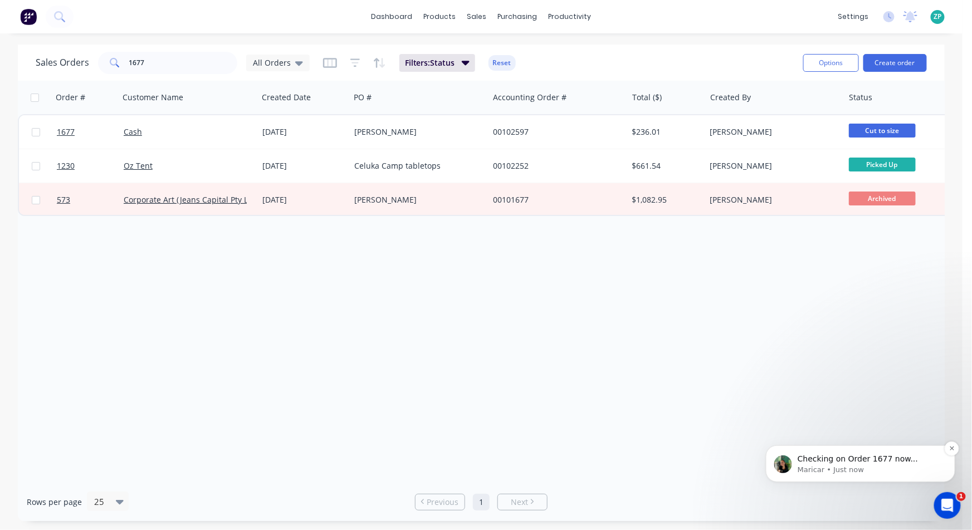
click at [922, 450] on div "Checking on Order 1677 now... Maricar • Just now" at bounding box center [860, 463] width 189 height 37
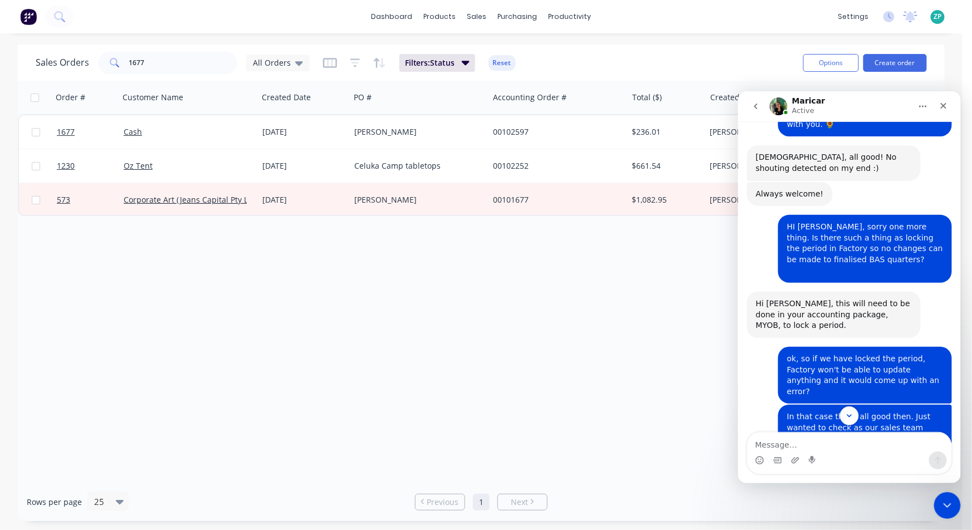
scroll to position [3835, 0]
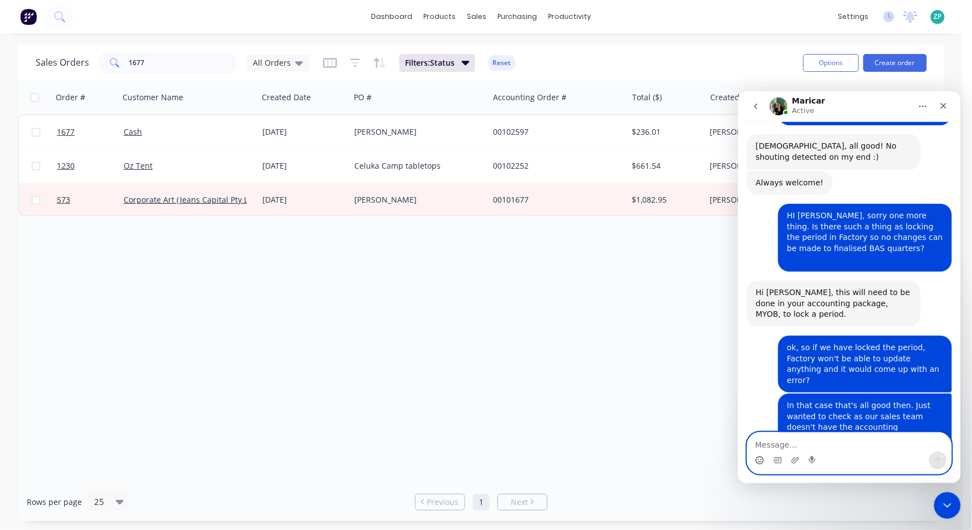
click at [762, 460] on icon "Emoji picker" at bounding box center [759, 460] width 9 height 9
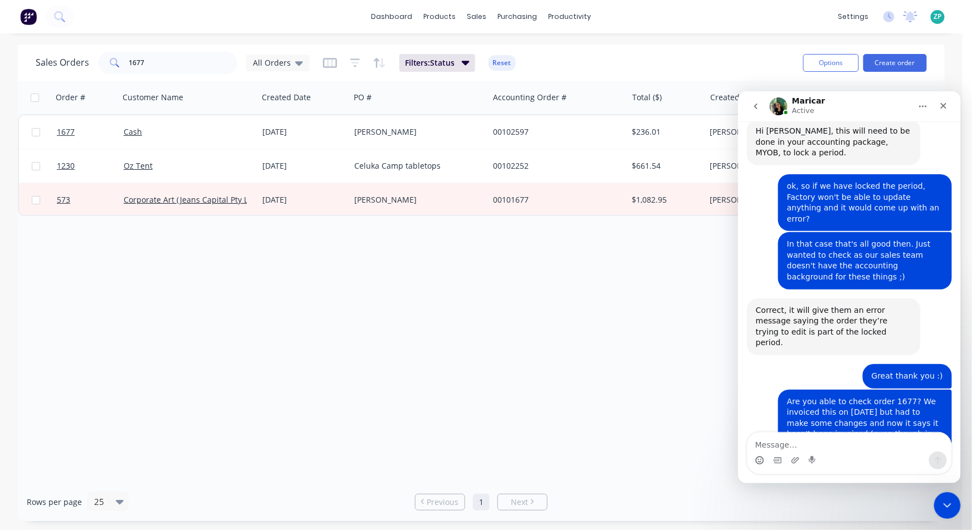
scroll to position [4002, 0]
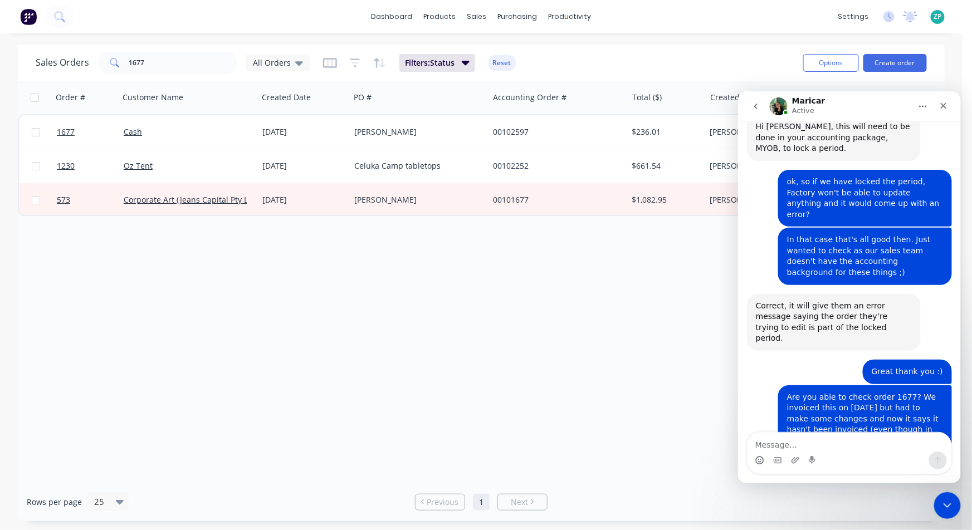
click at [776, 445] on textarea "Message…" at bounding box center [849, 441] width 204 height 19
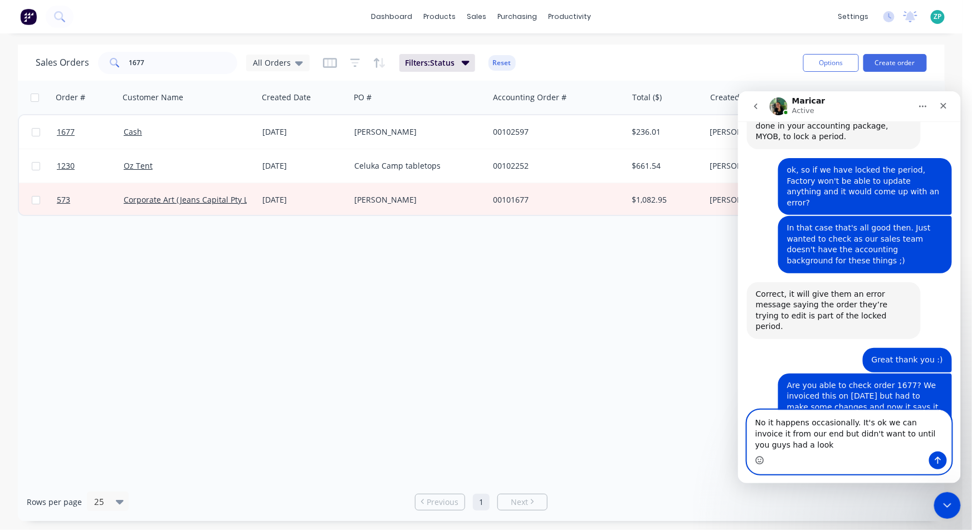
scroll to position [4025, 0]
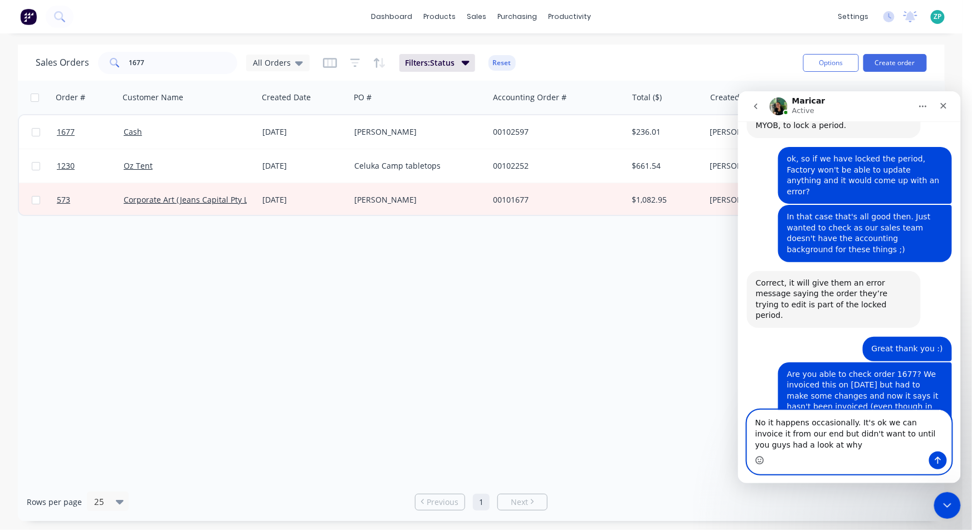
type textarea "No it happens occasionally. It's ok we can invoice it from our end but didn't w…"
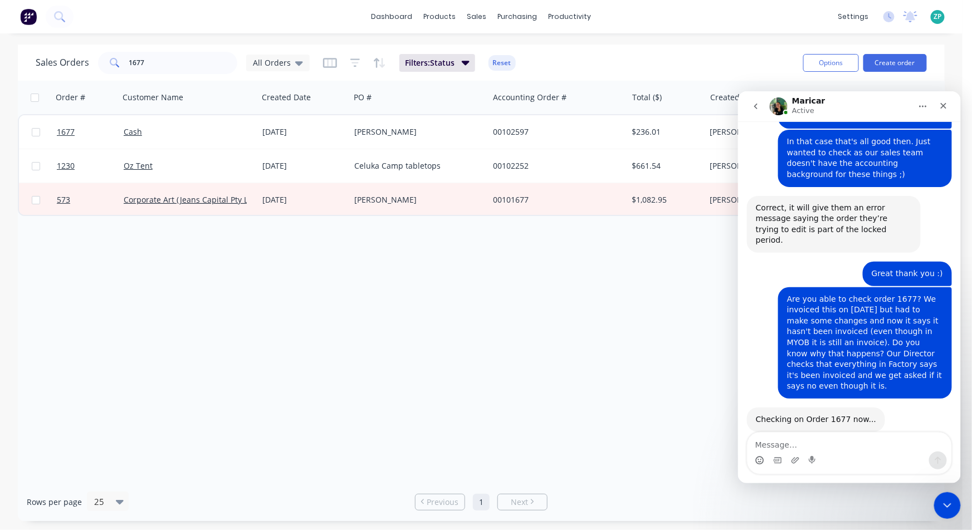
scroll to position [4134, 0]
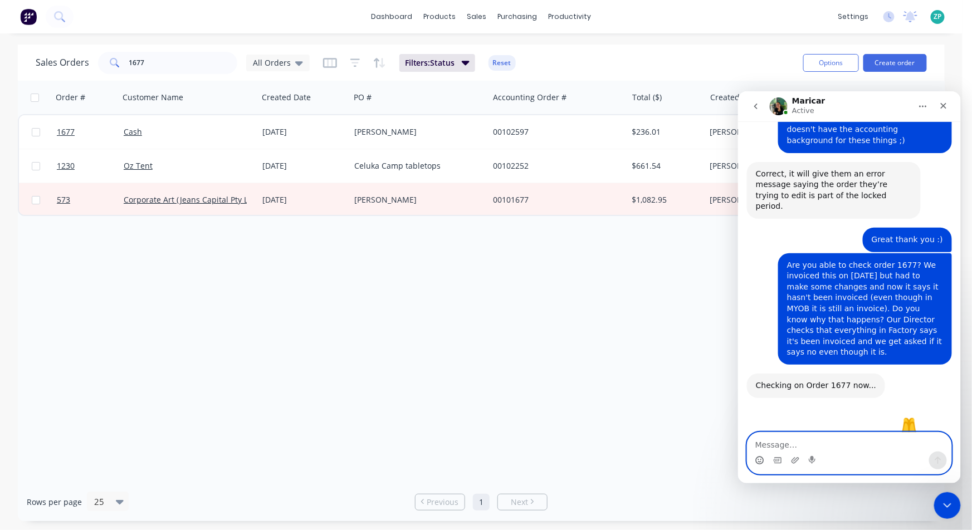
click at [807, 437] on textarea "Message…" at bounding box center [849, 441] width 204 height 19
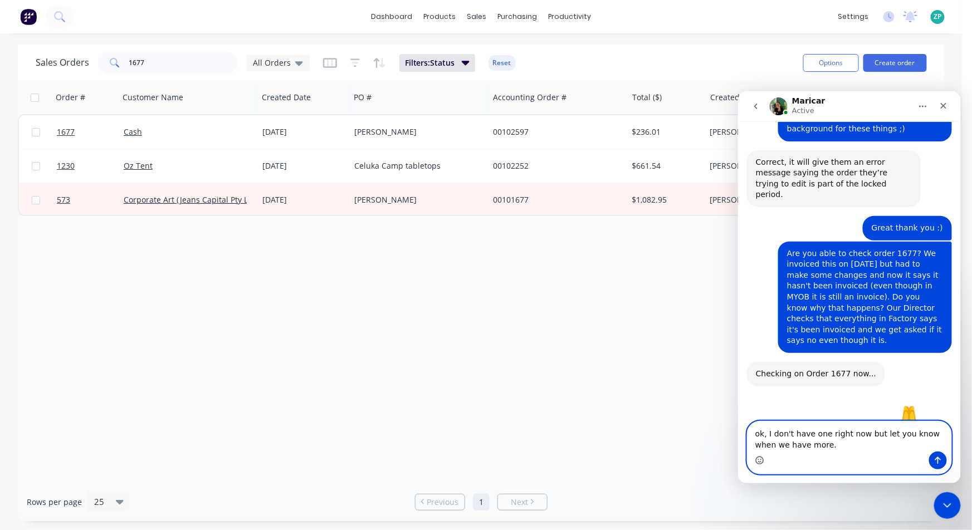
type textarea "ok, I don't have one right now but let you know when we have more."
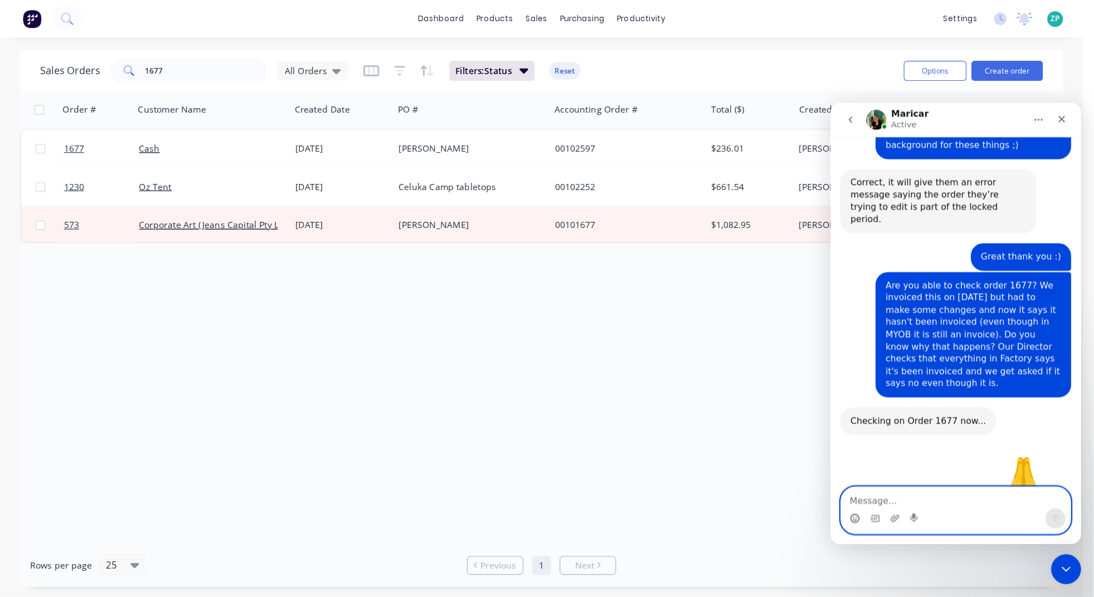
scroll to position [4178, 0]
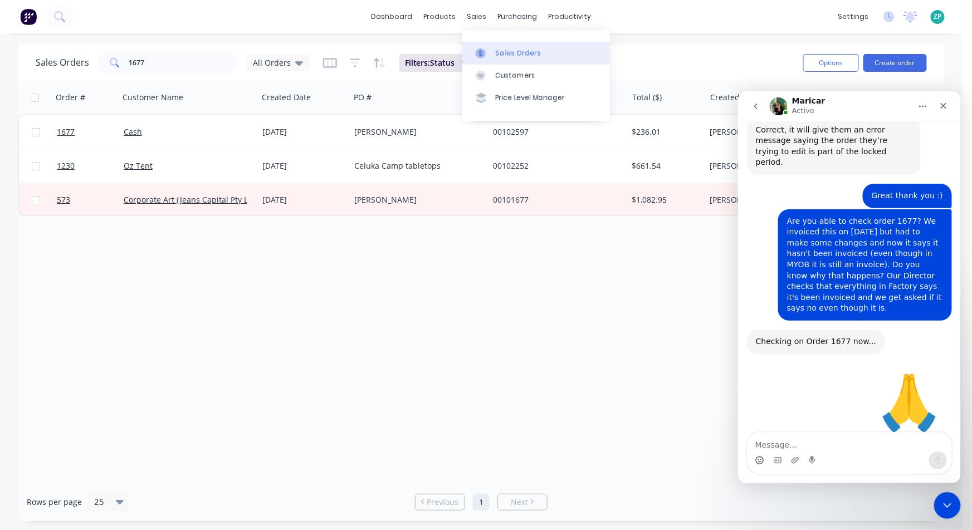
click at [500, 52] on div "Sales Orders" at bounding box center [519, 53] width 46 height 10
click at [951, 103] on div "Close" at bounding box center [943, 105] width 20 height 20
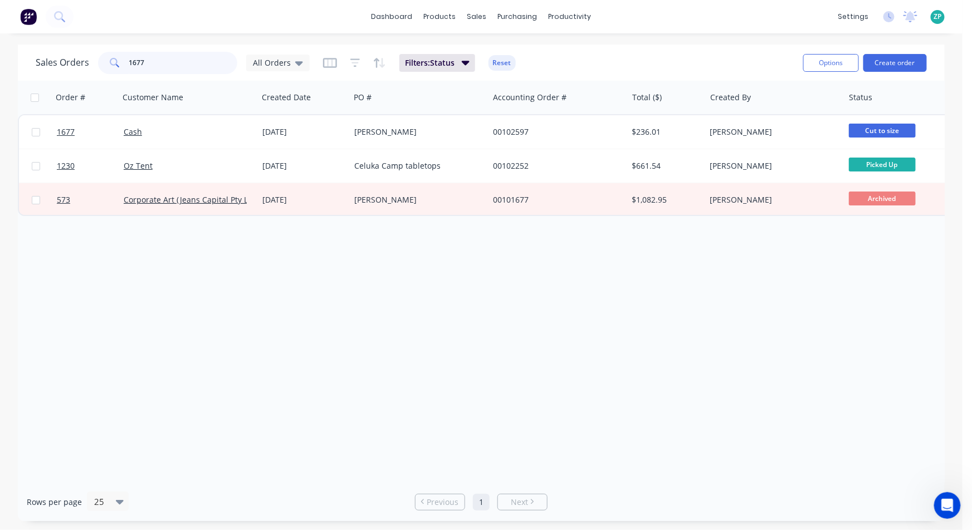
drag, startPoint x: 210, startPoint y: 62, endPoint x: 142, endPoint y: 62, distance: 68.5
click at [142, 62] on input "1677" at bounding box center [183, 63] width 109 height 22
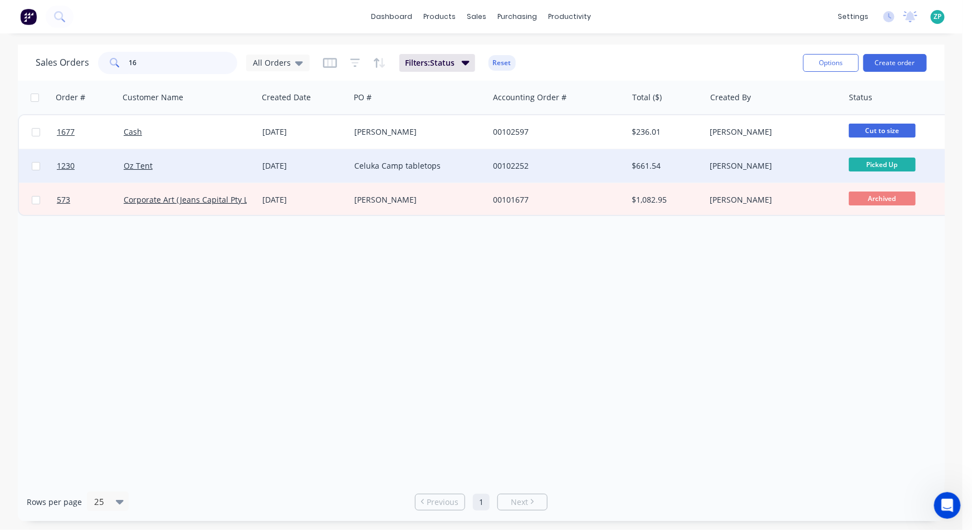
type input "1"
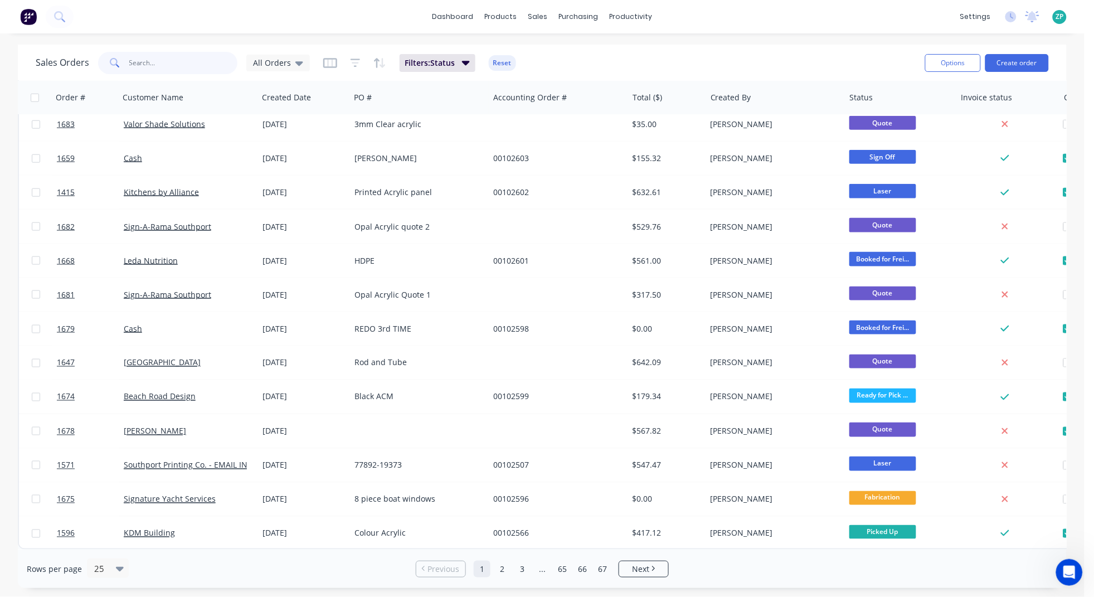
scroll to position [422, 0]
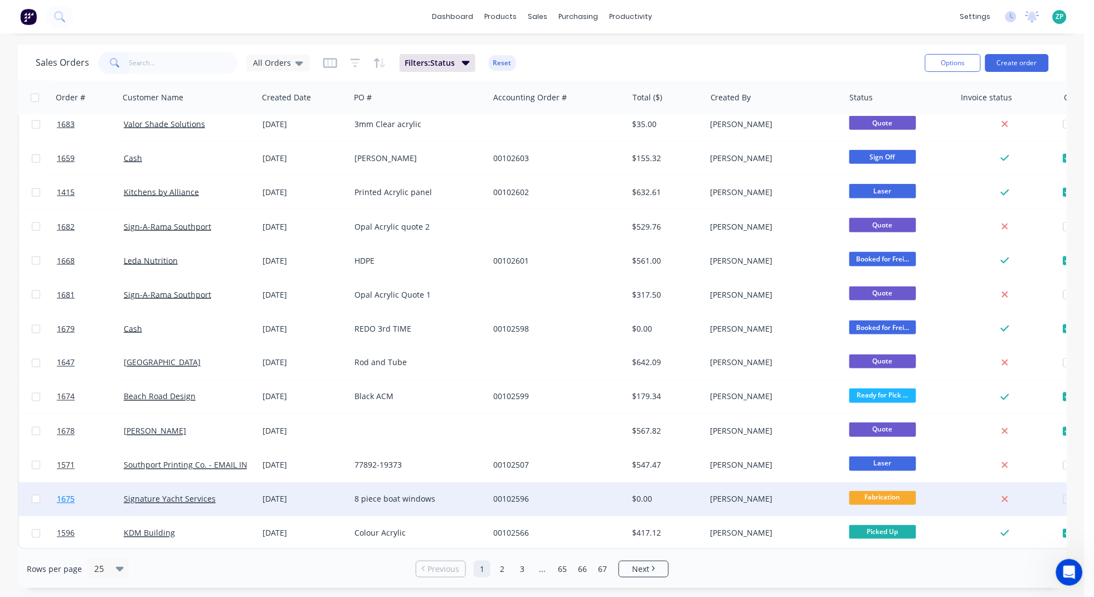
click at [65, 494] on span "1675" at bounding box center [66, 499] width 18 height 11
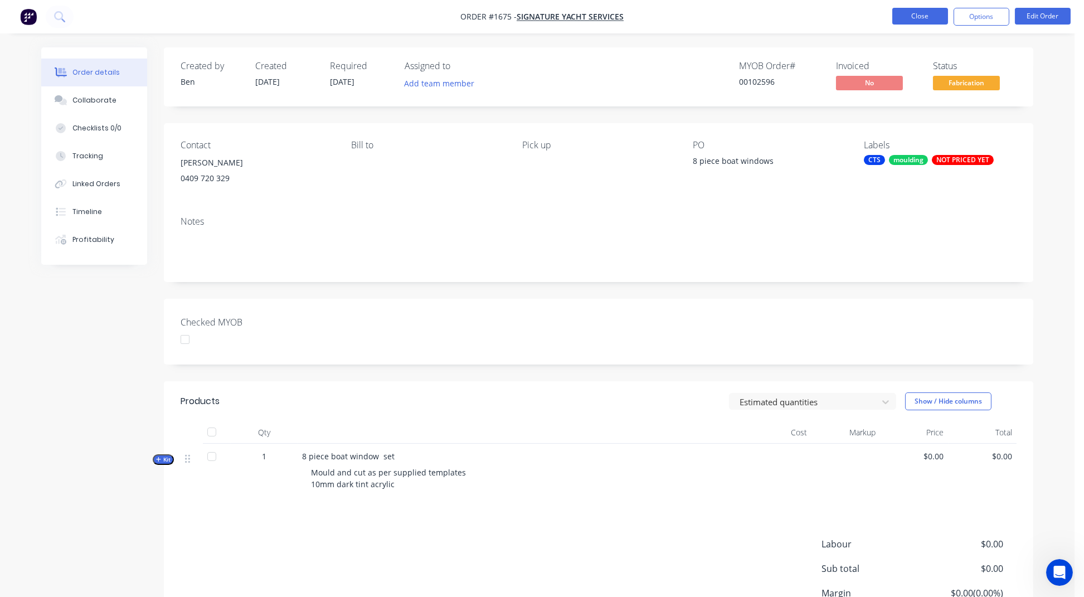
click at [900, 13] on button "Close" at bounding box center [920, 16] width 56 height 17
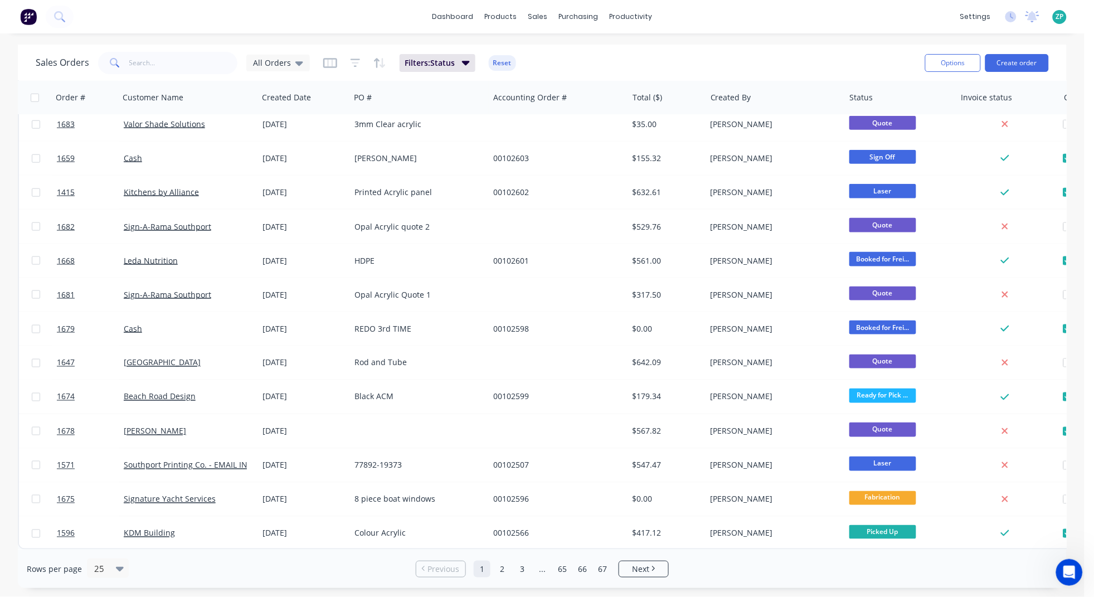
scroll to position [422, 0]
click at [644, 530] on span "Next" at bounding box center [640, 568] width 17 height 11
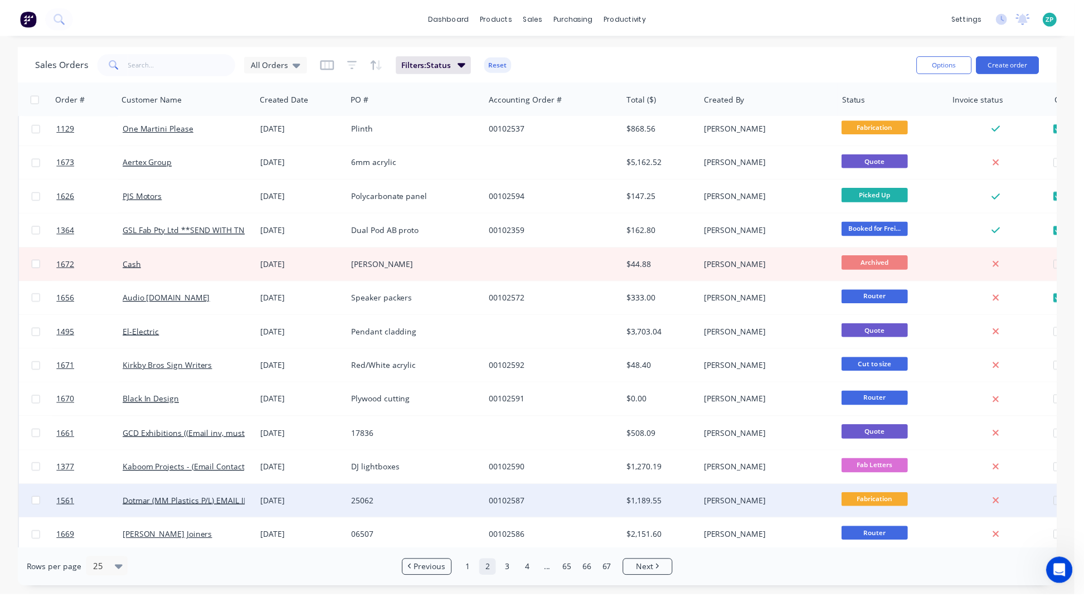
scroll to position [0, 0]
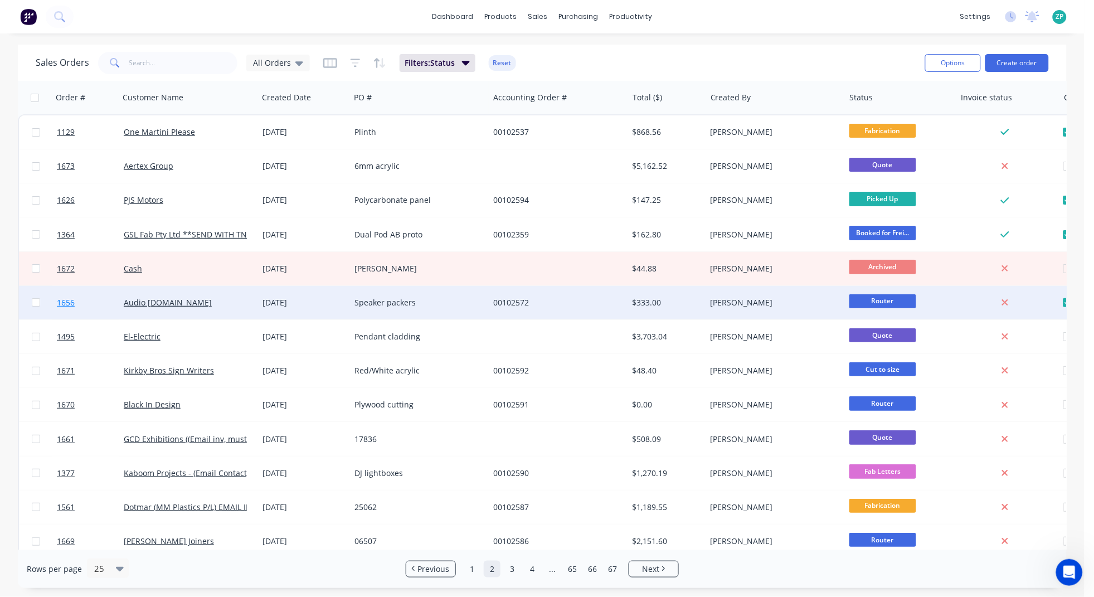
click at [57, 301] on span "1656" at bounding box center [66, 302] width 18 height 11
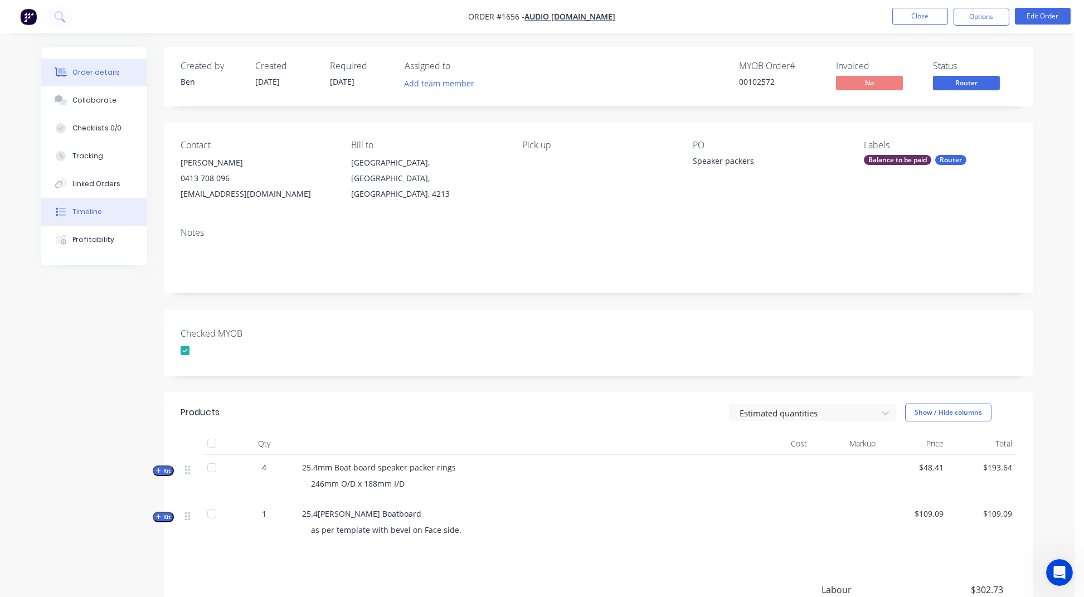
click at [76, 210] on div "Timeline" at bounding box center [87, 212] width 30 height 10
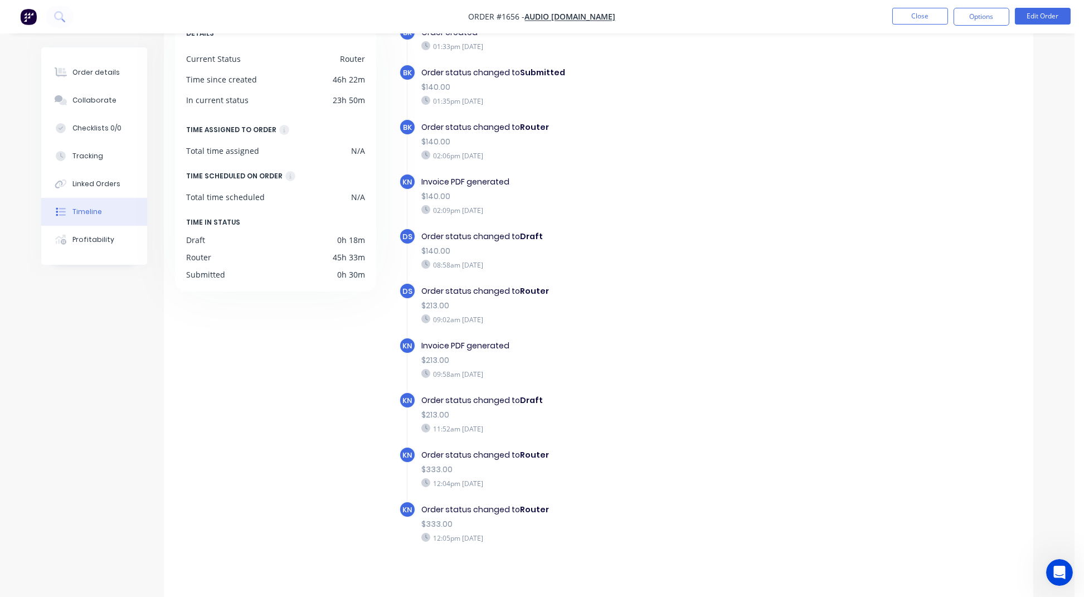
scroll to position [81, 0]
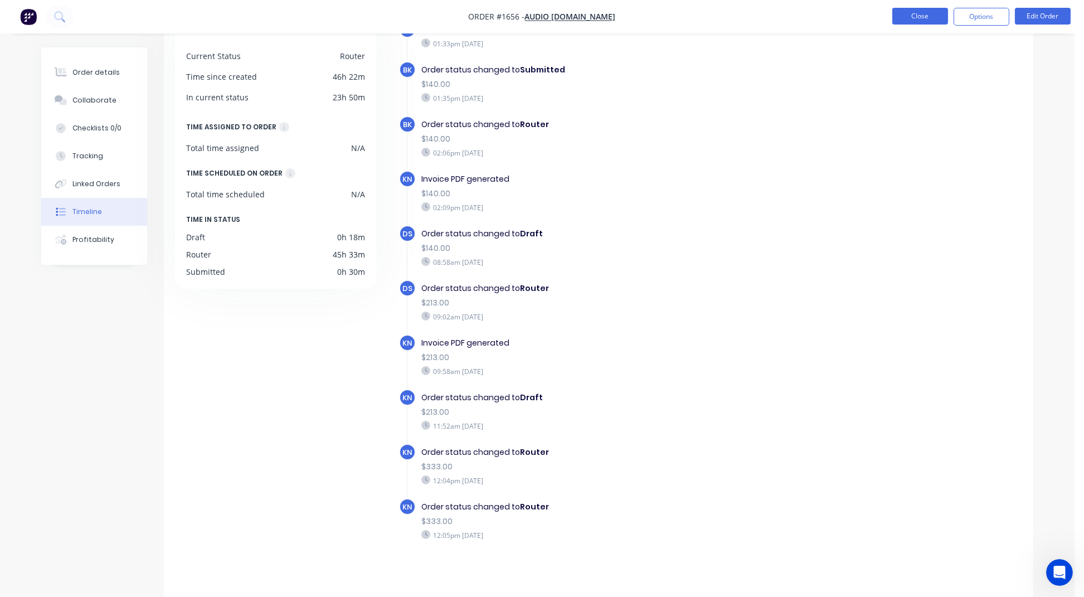
click at [907, 9] on button "Close" at bounding box center [920, 16] width 56 height 17
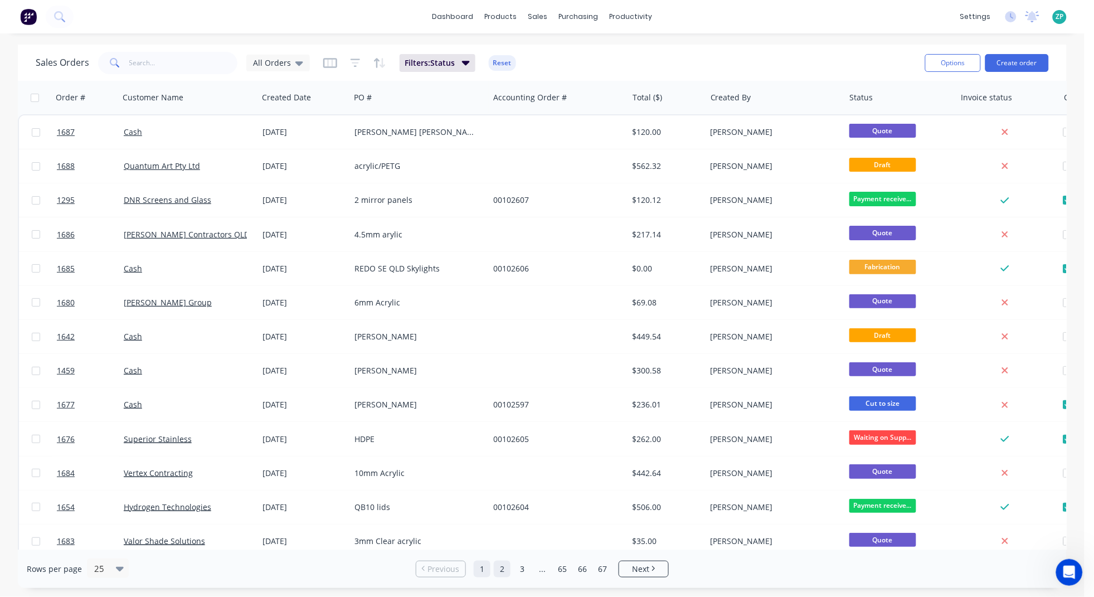
click at [506, 530] on link "2" at bounding box center [502, 569] width 17 height 17
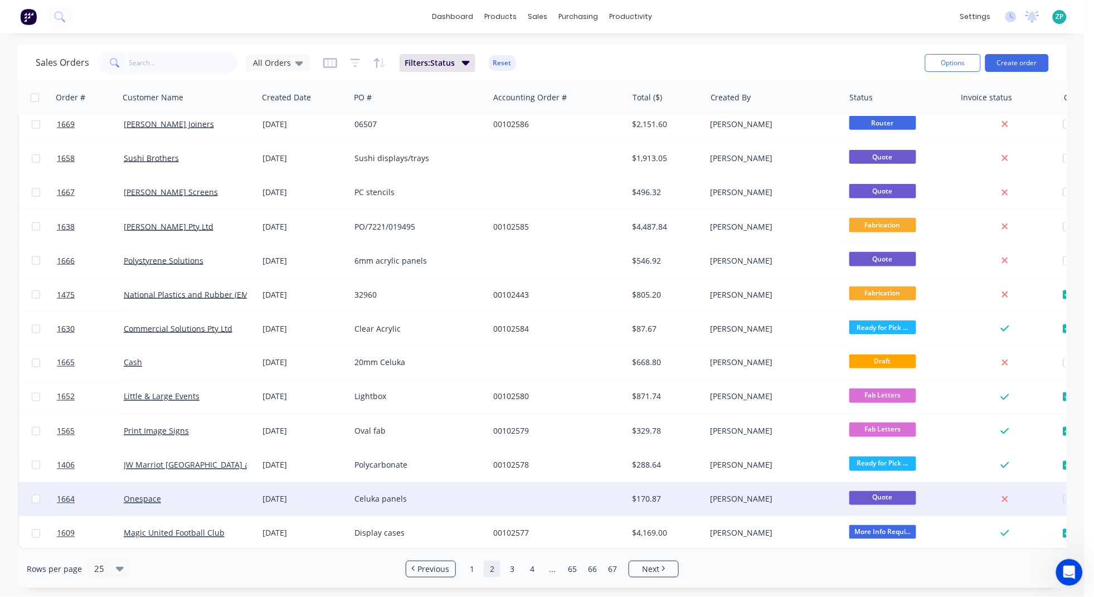
scroll to position [422, 0]
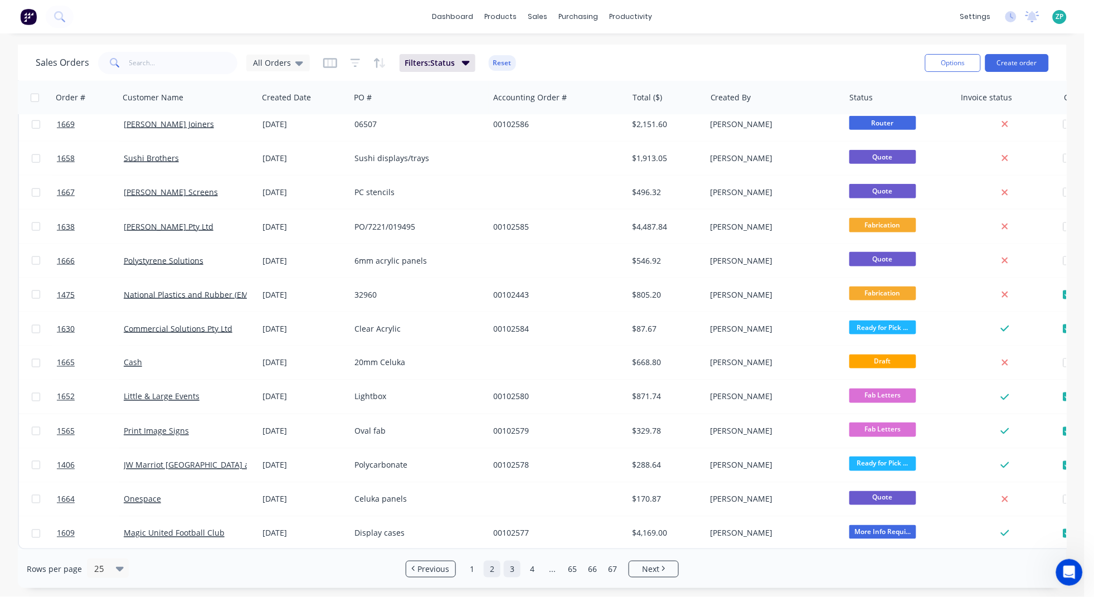
click at [517, 530] on link "3" at bounding box center [512, 569] width 17 height 17
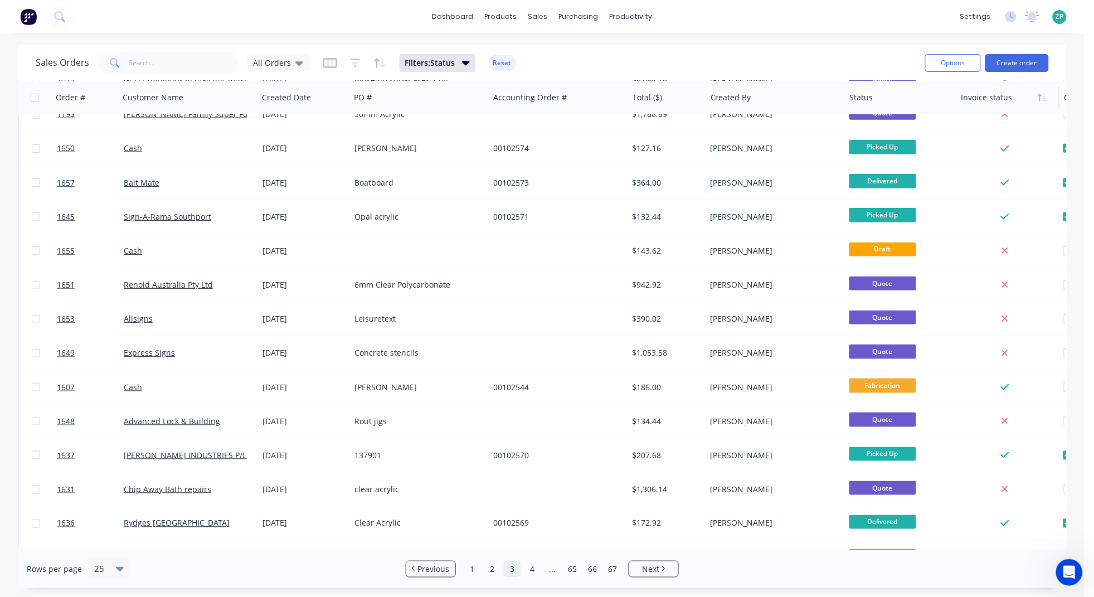
scroll to position [139, 0]
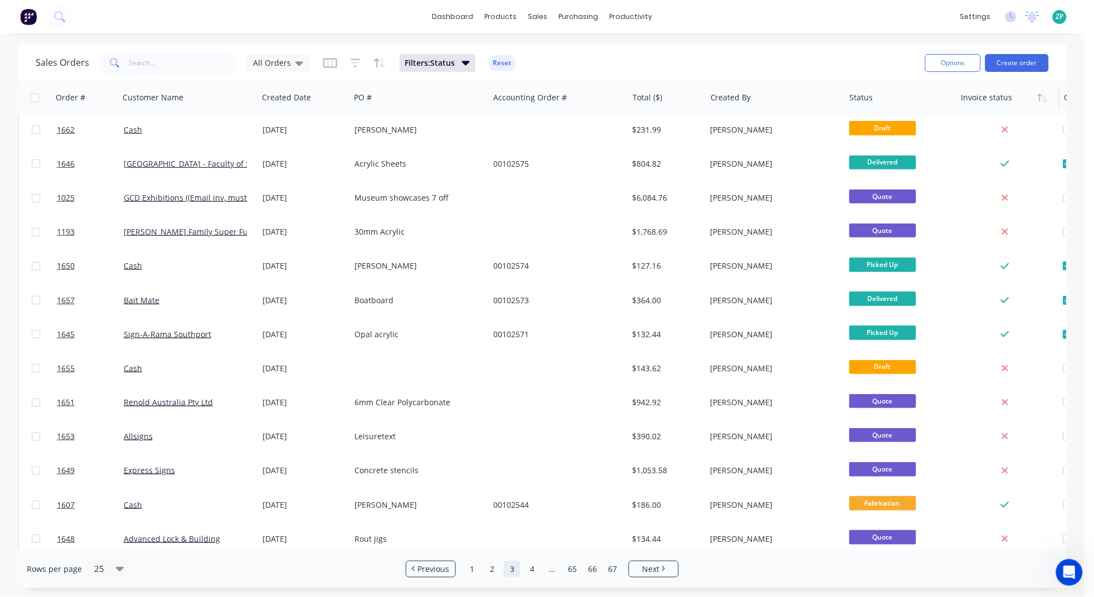
click at [962, 106] on div at bounding box center [1006, 97] width 90 height 22
click at [962, 98] on icon "button" at bounding box center [1042, 97] width 10 height 9
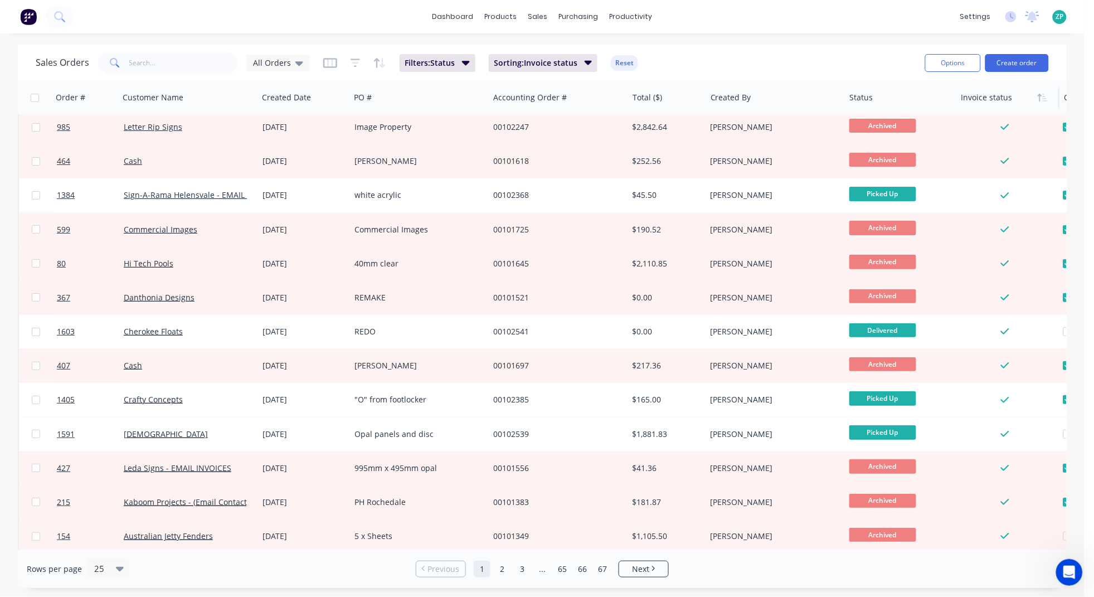
scroll to position [0, 0]
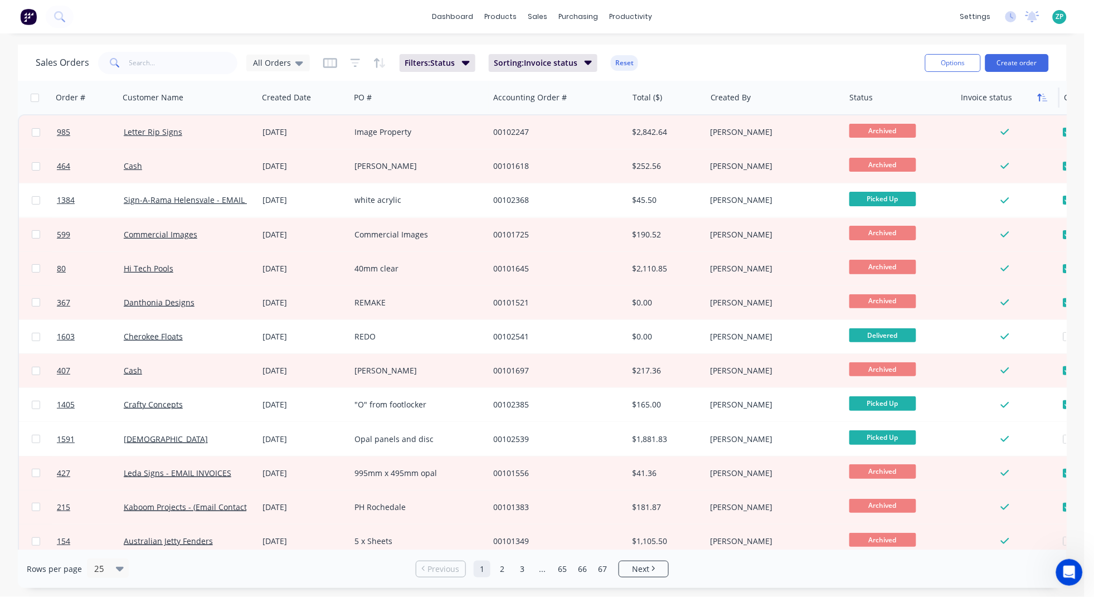
click at [962, 99] on icon "button" at bounding box center [1042, 97] width 10 height 9
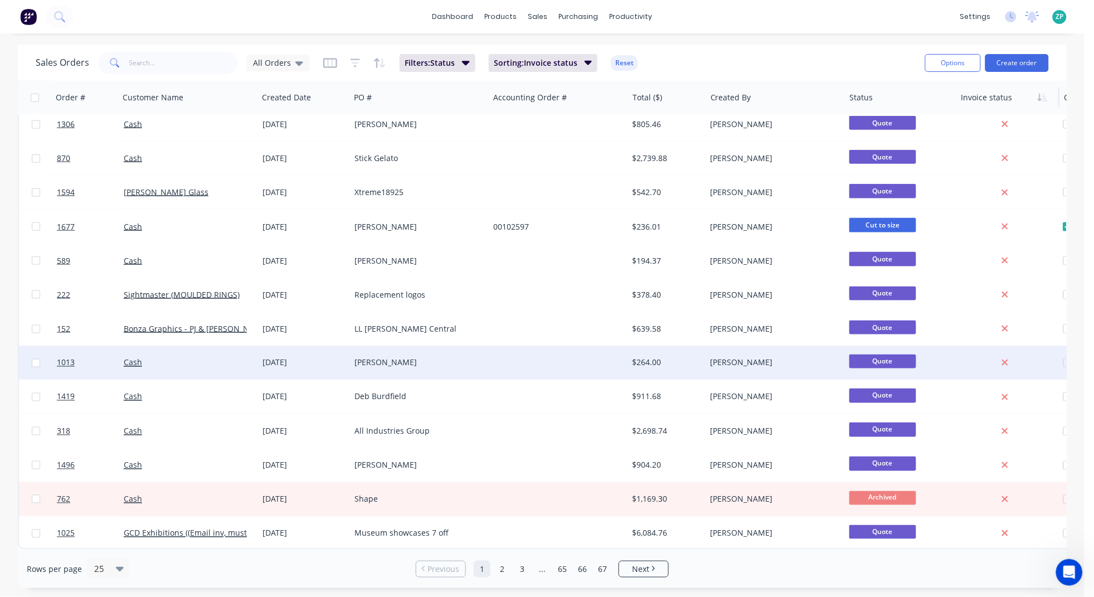
scroll to position [422, 0]
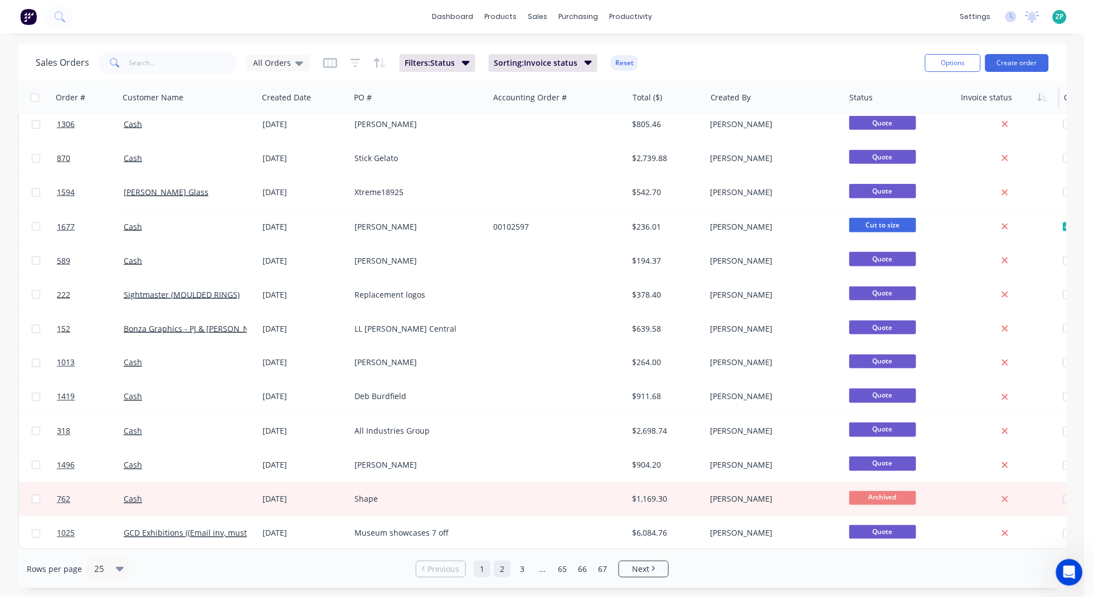
click at [504, 530] on link "2" at bounding box center [502, 569] width 17 height 17
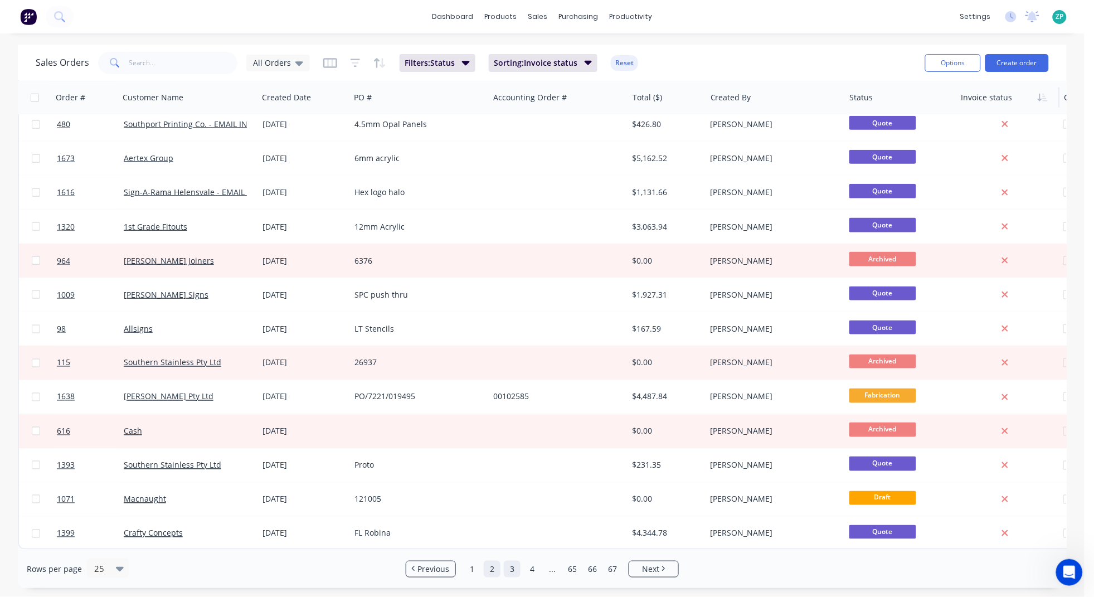
click at [515, 530] on link "3" at bounding box center [512, 569] width 17 height 17
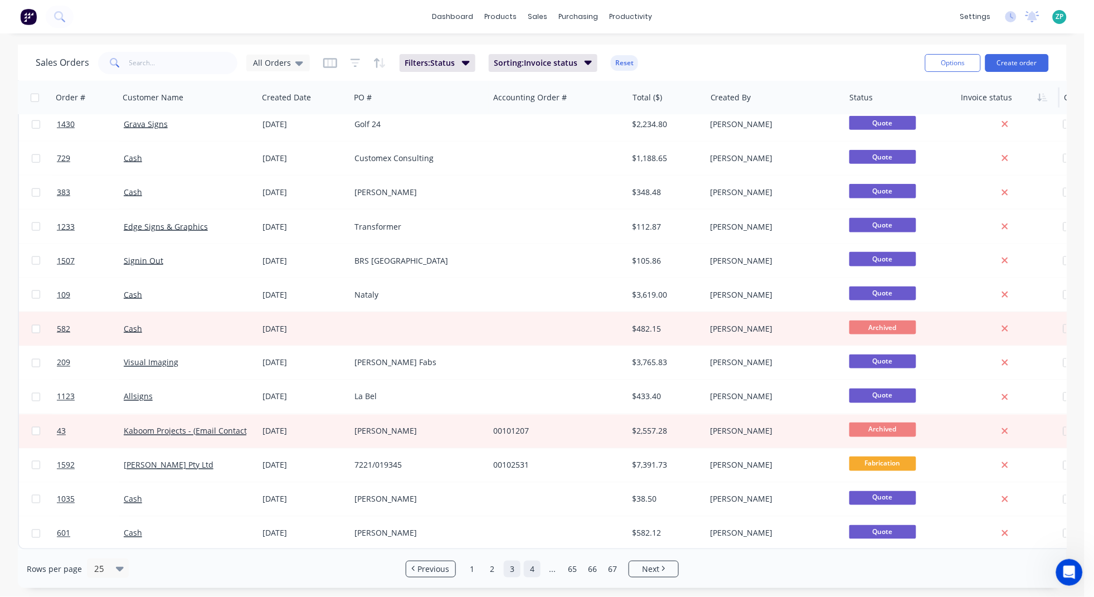
click at [535, 530] on link "4" at bounding box center [532, 569] width 17 height 17
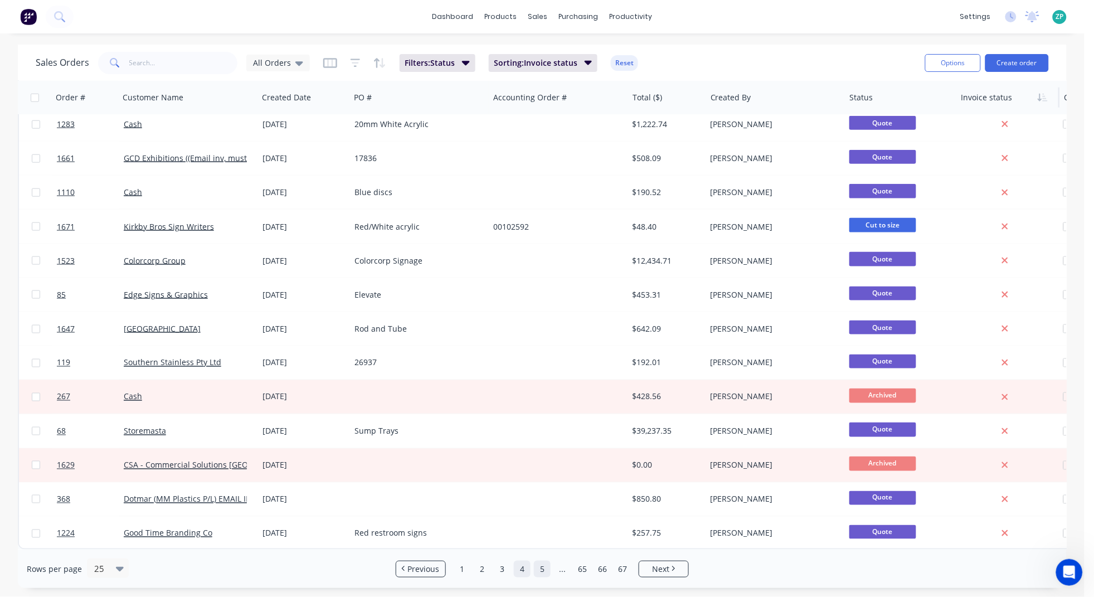
click at [543, 530] on link "5" at bounding box center [542, 569] width 17 height 17
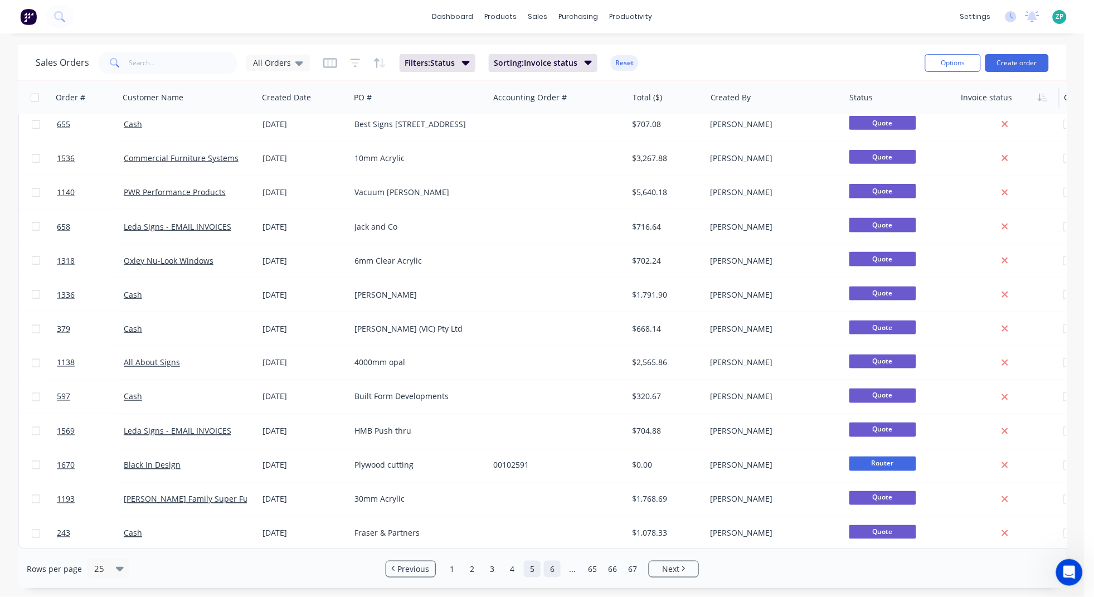
click at [552, 530] on link "6" at bounding box center [552, 569] width 17 height 17
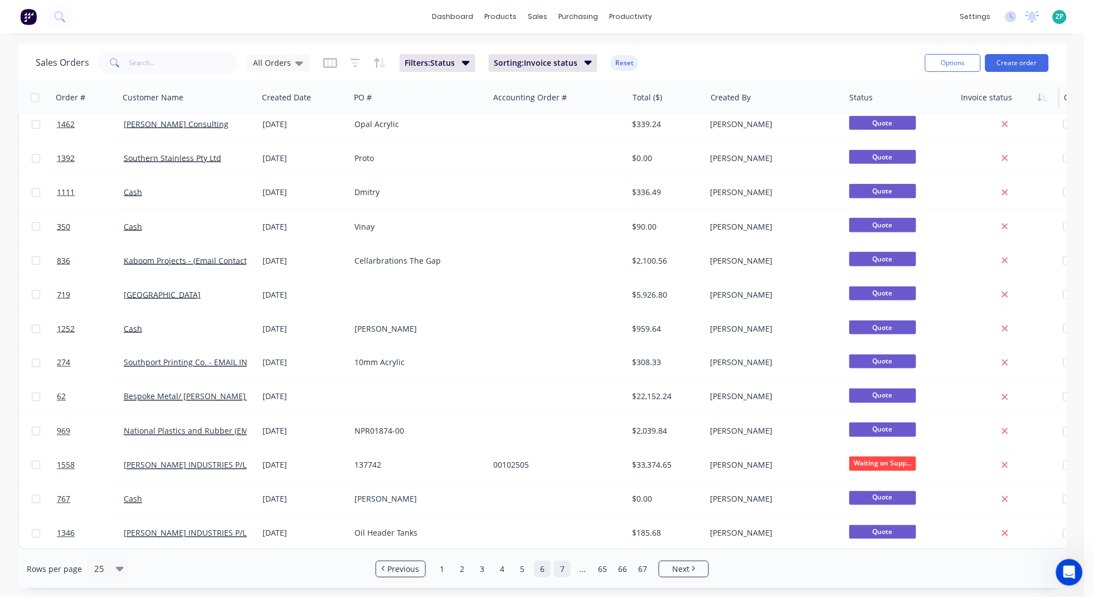
click at [567, 530] on link "7" at bounding box center [562, 569] width 17 height 17
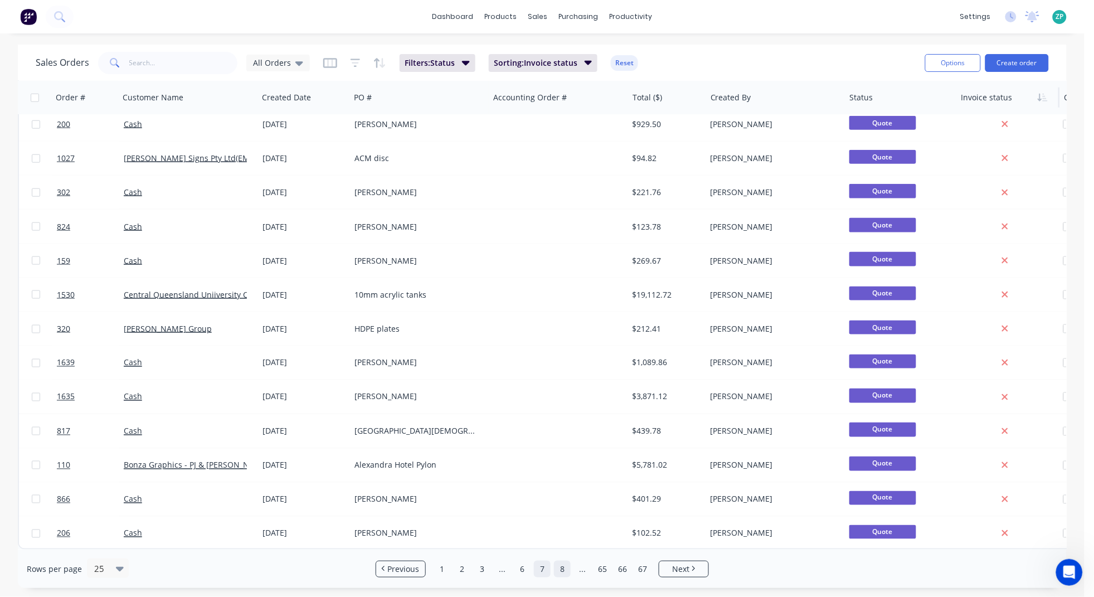
click at [563, 530] on link "8" at bounding box center [562, 569] width 17 height 17
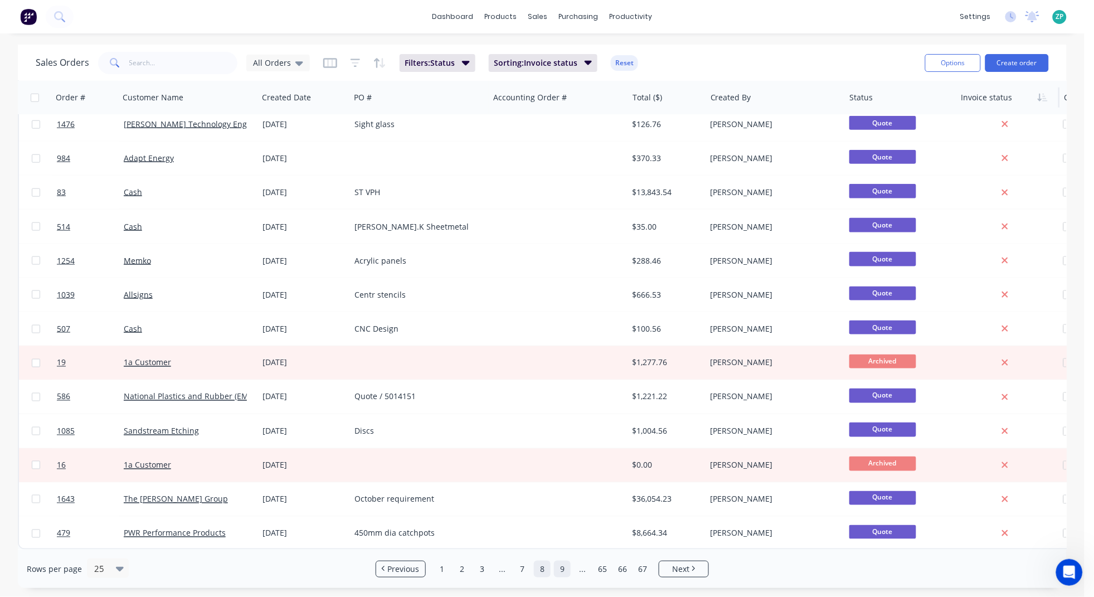
click at [563, 530] on link "9" at bounding box center [562, 569] width 17 height 17
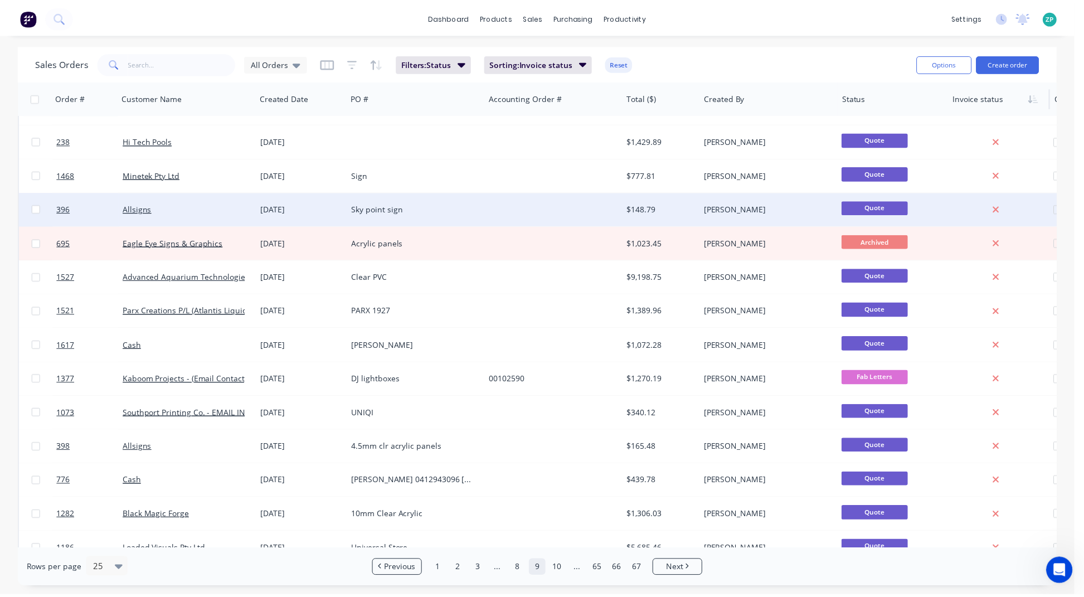
scroll to position [69, 0]
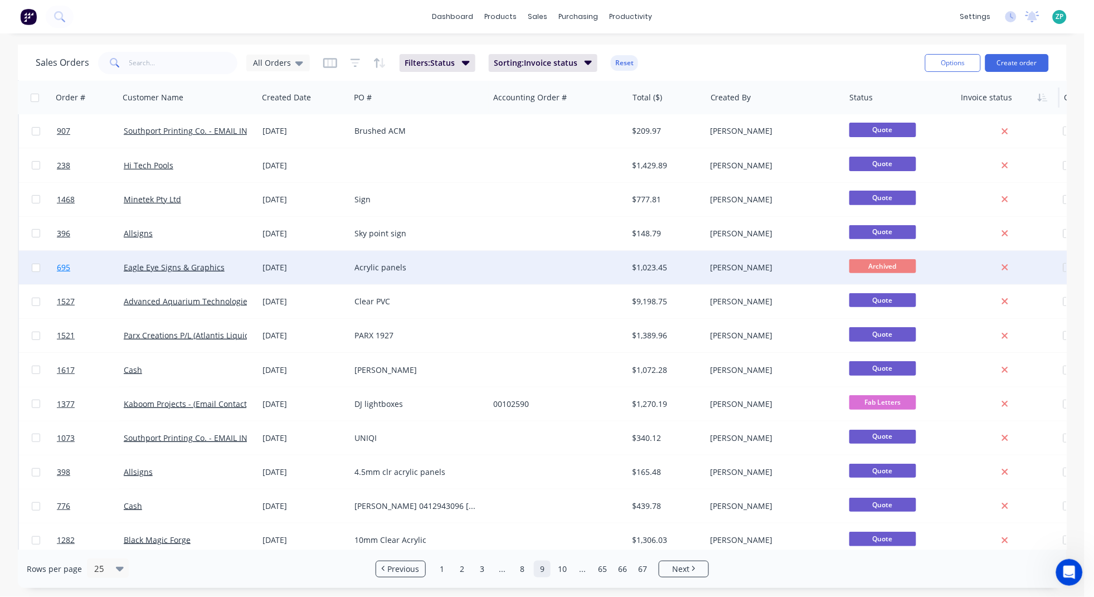
click at [65, 264] on span "695" at bounding box center [63, 267] width 13 height 11
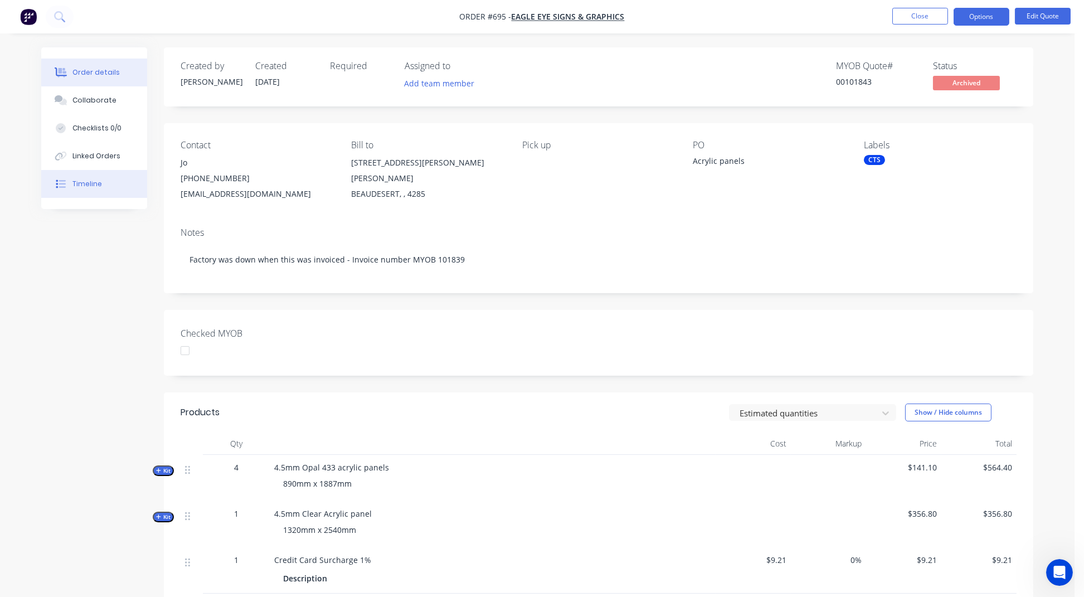
click at [86, 191] on button "Timeline" at bounding box center [94, 184] width 106 height 28
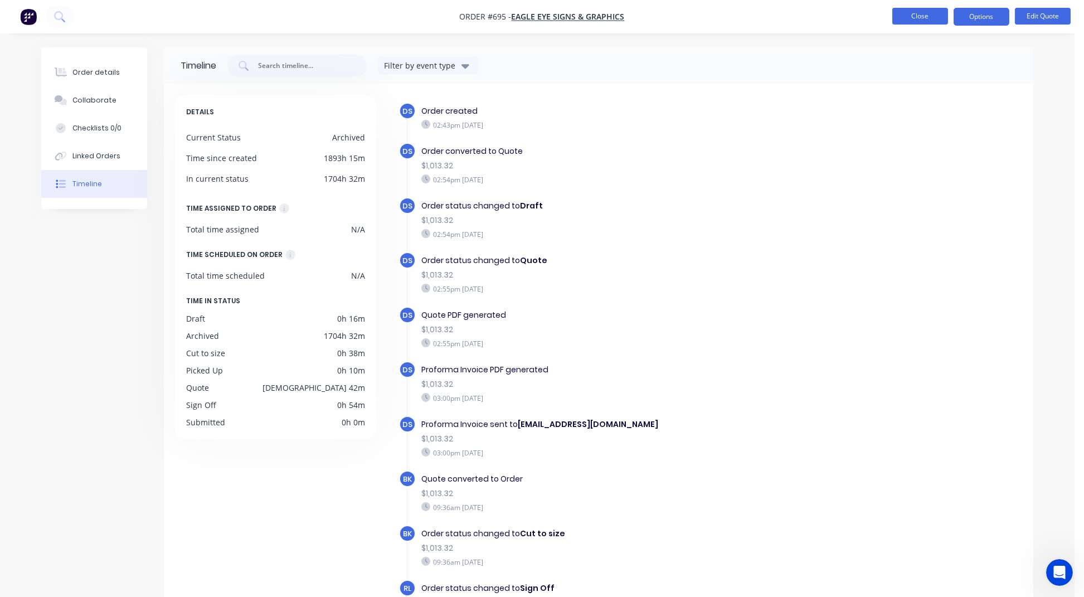
click at [904, 18] on button "Close" at bounding box center [920, 16] width 56 height 17
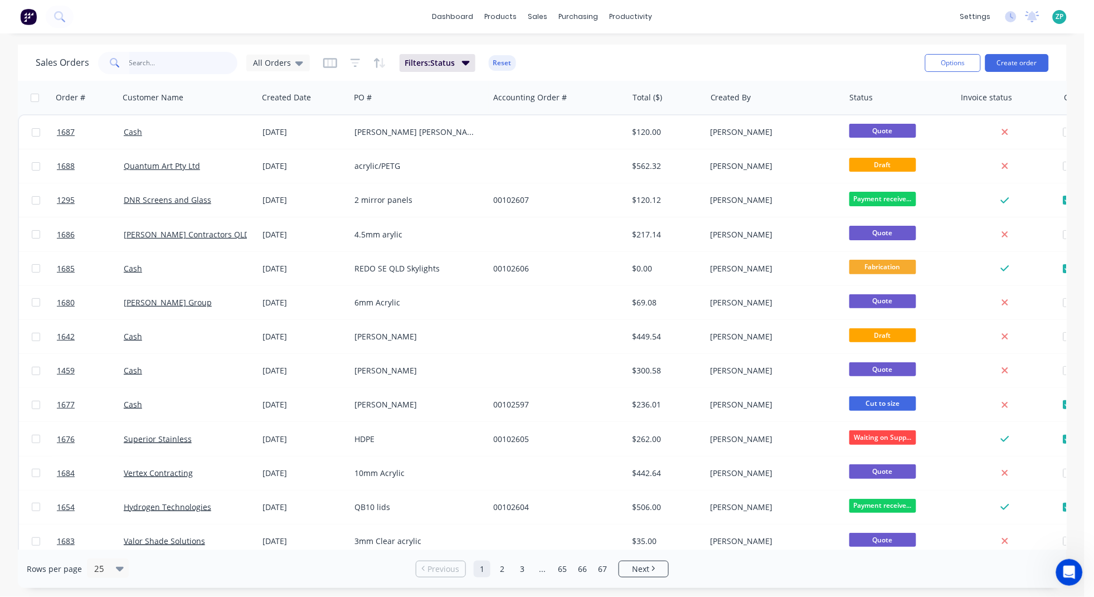
click at [162, 59] on input "text" at bounding box center [183, 63] width 109 height 22
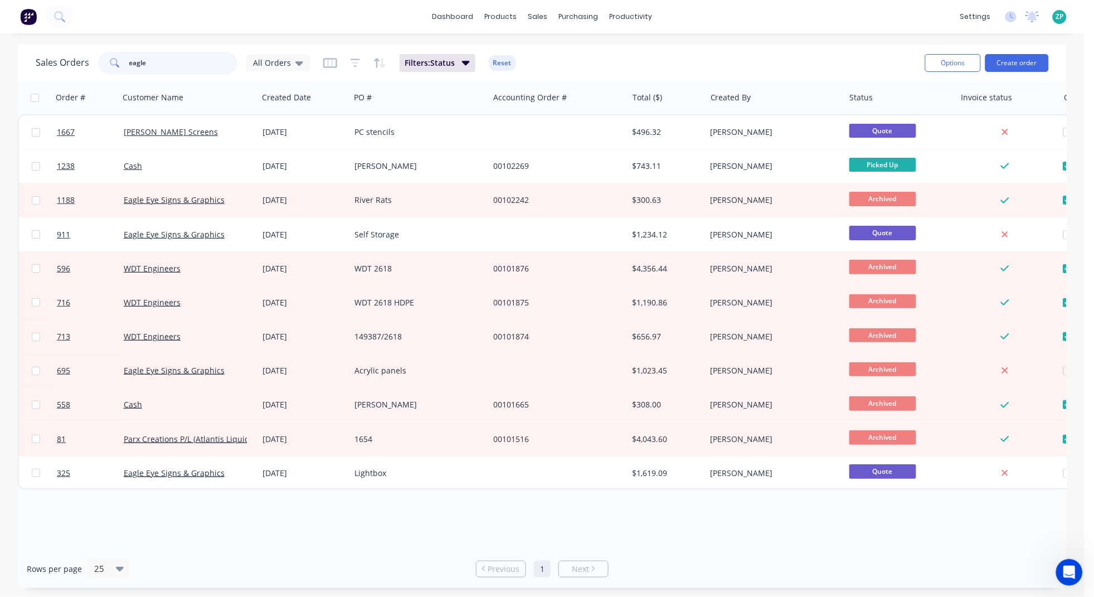
type input "eagle"
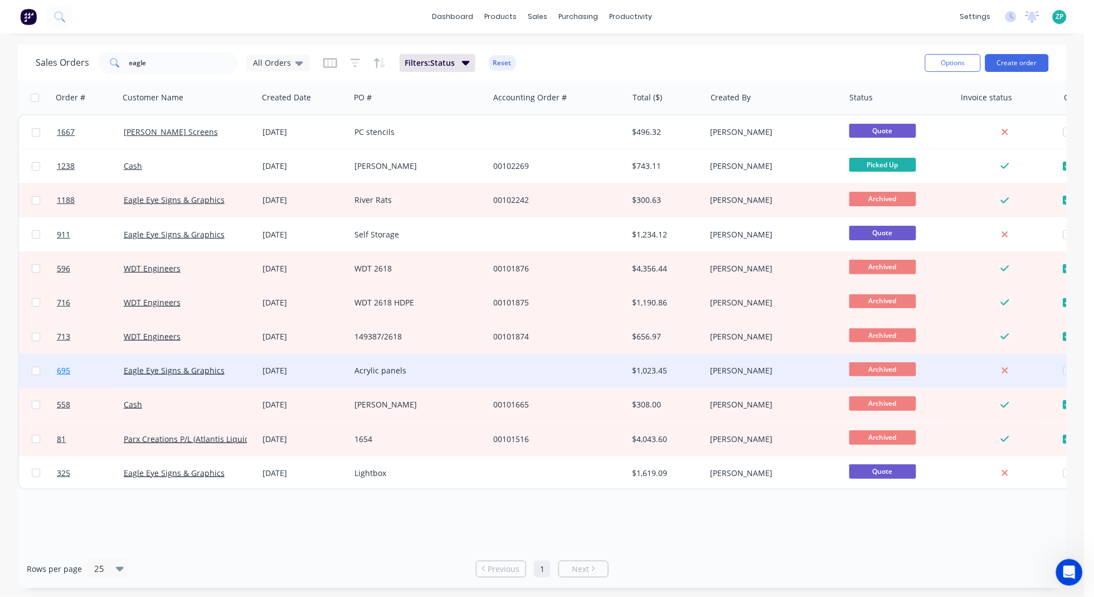
click at [61, 362] on link "695" at bounding box center [90, 370] width 67 height 33
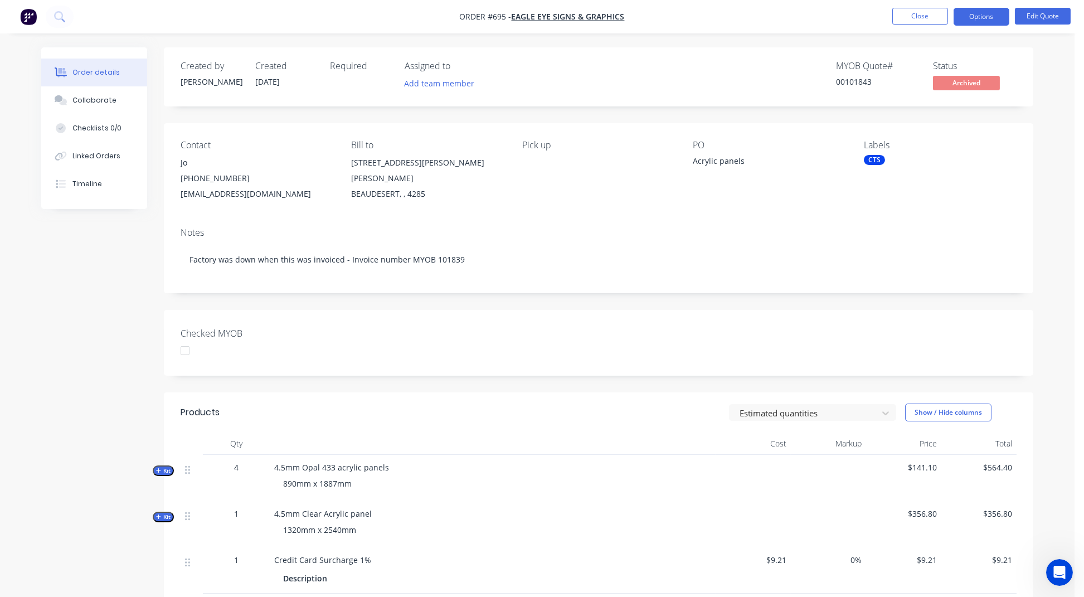
scroll to position [69, 0]
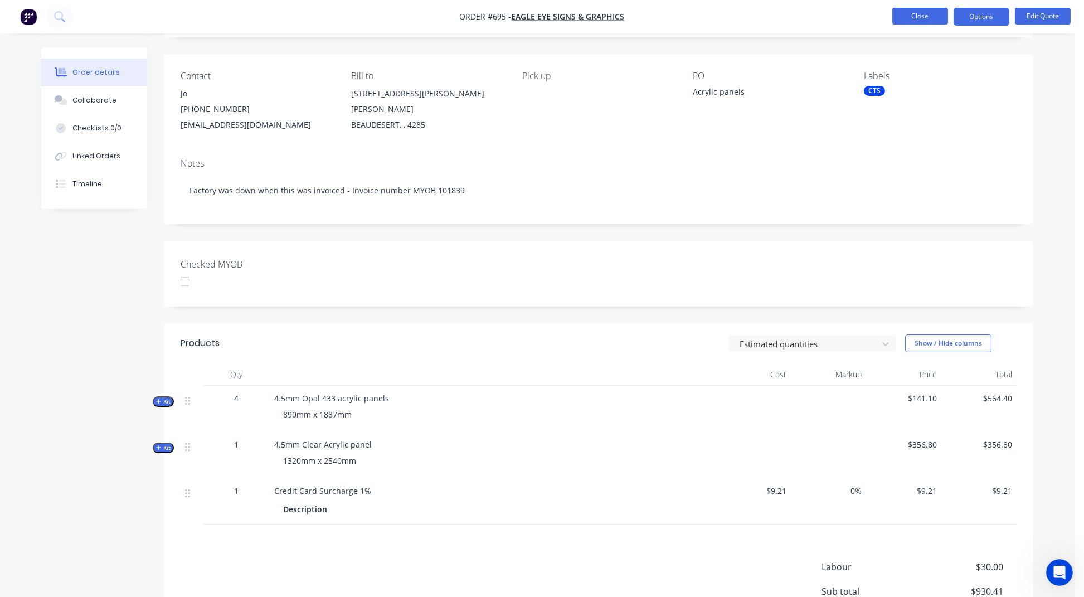
click at [910, 9] on button "Close" at bounding box center [920, 16] width 56 height 17
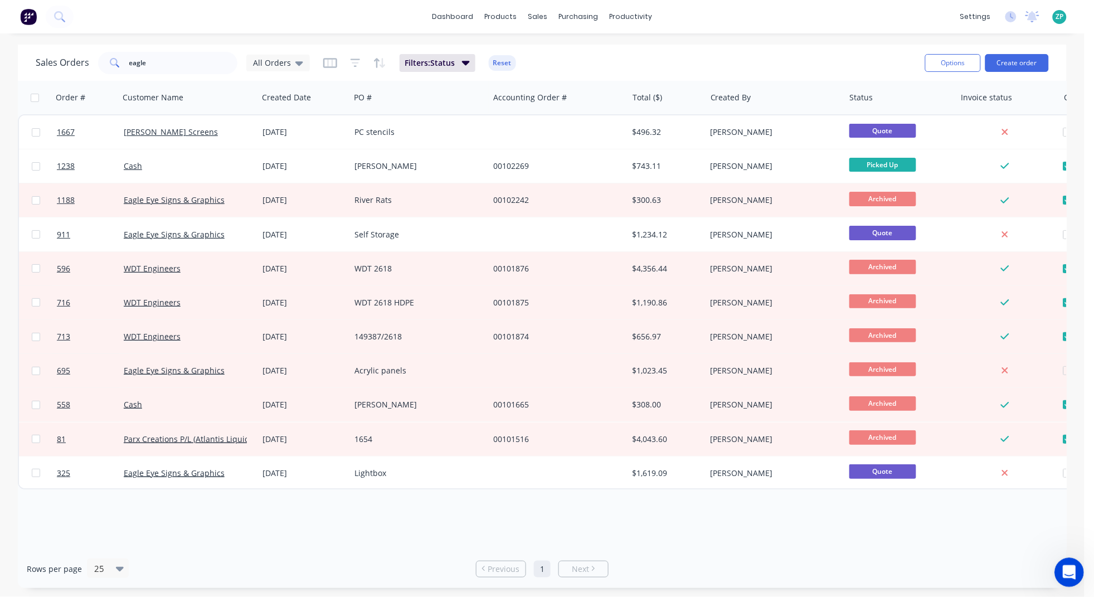
click at [962, 530] on icon "Open Intercom Messenger" at bounding box center [1067, 571] width 18 height 18
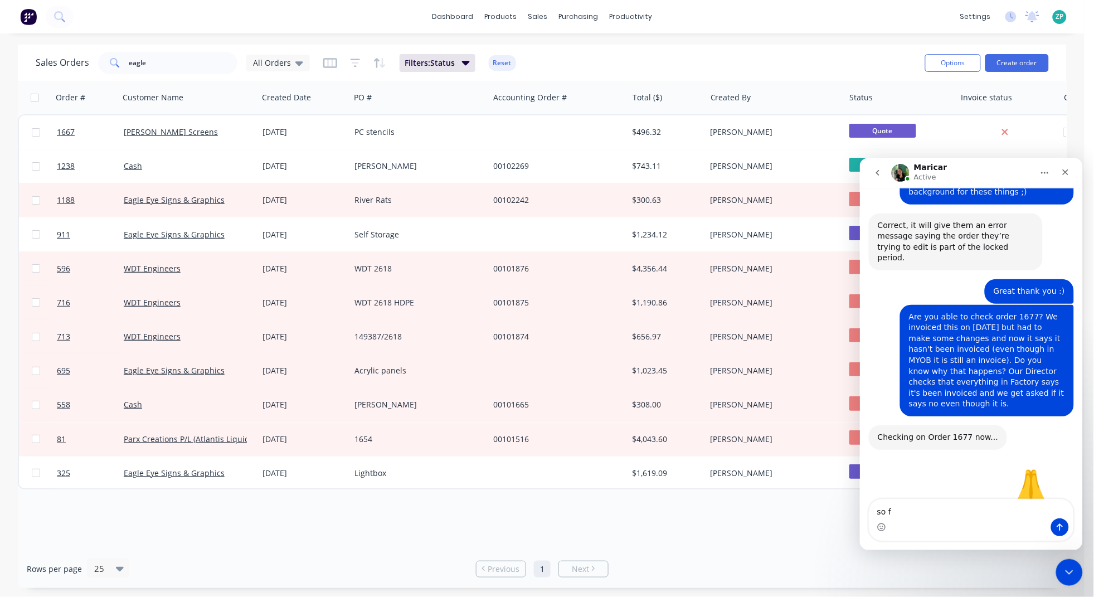
scroll to position [4176, 0]
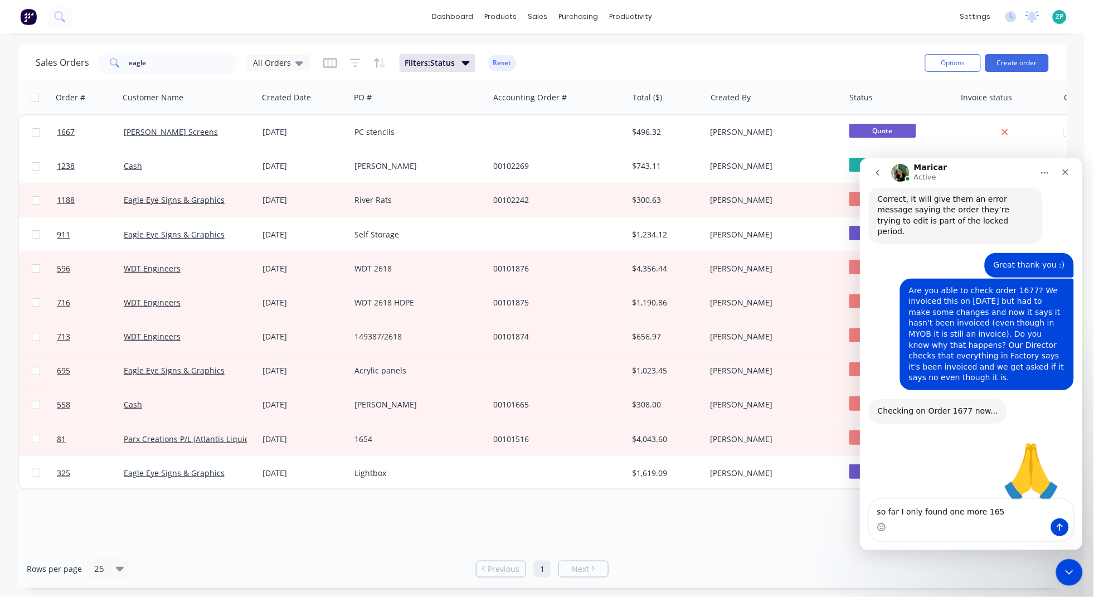
type textarea "so far I only found one more 1656"
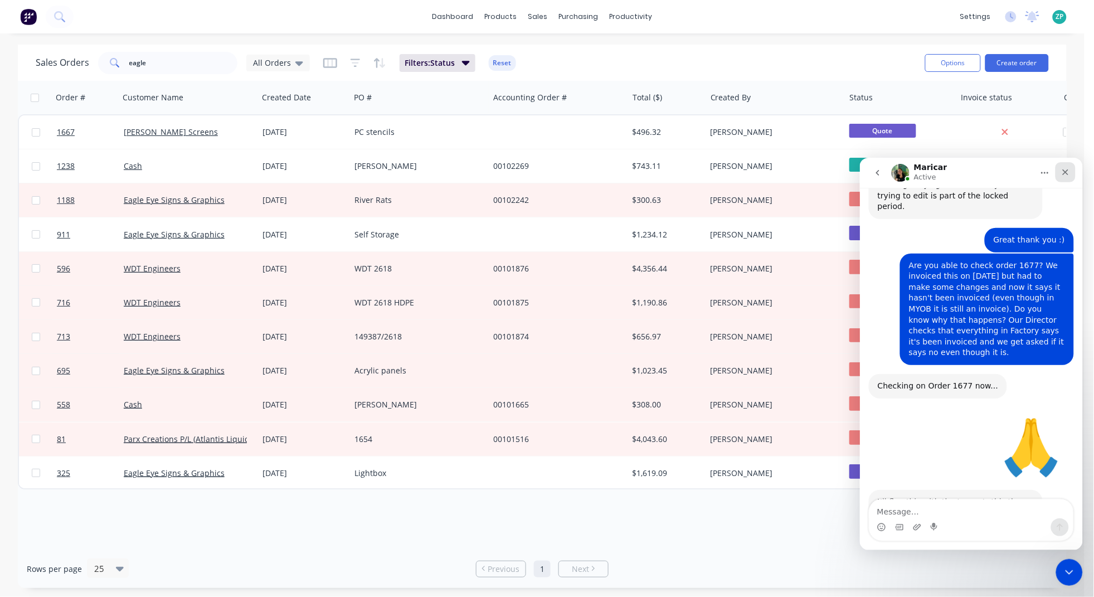
click at [962, 165] on div "Close" at bounding box center [1065, 172] width 20 height 20
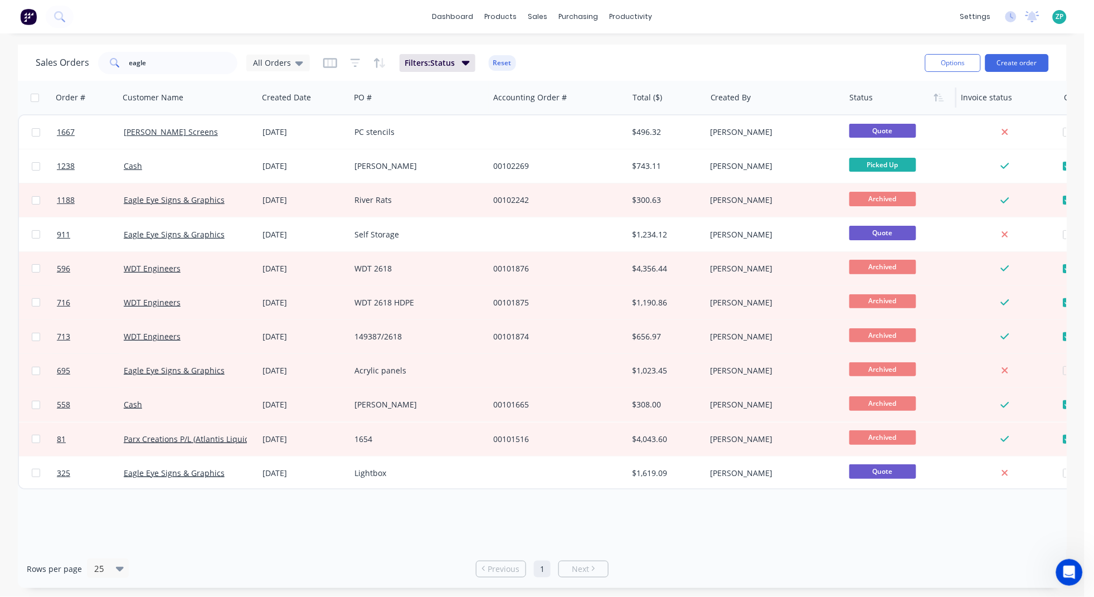
click at [886, 103] on div at bounding box center [899, 97] width 98 height 22
click at [941, 100] on icon "button" at bounding box center [941, 98] width 5 height 8
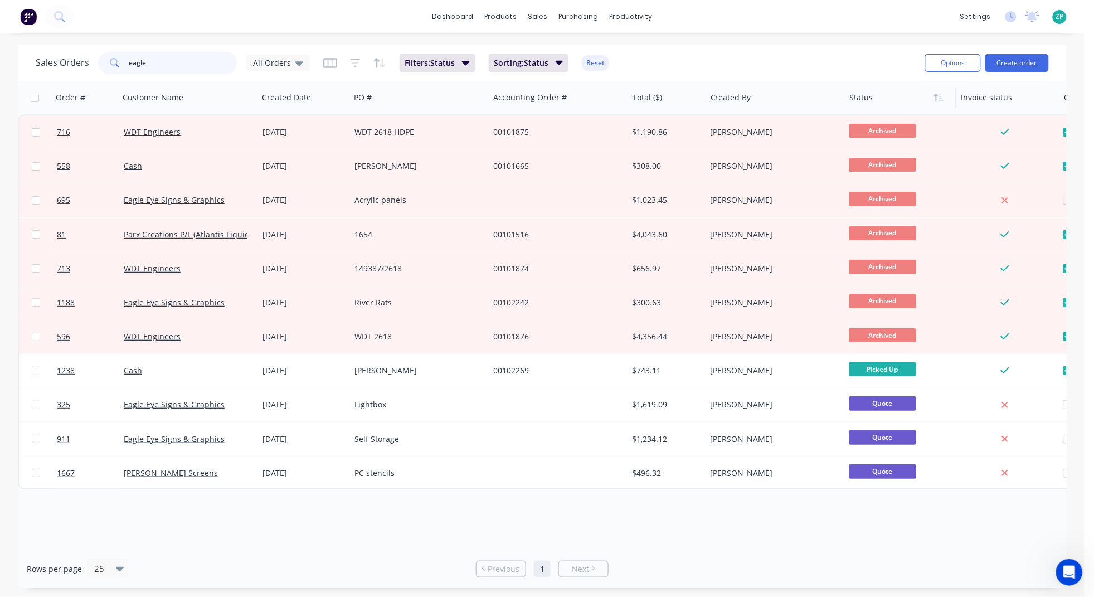
click at [154, 66] on input "eagle" at bounding box center [183, 63] width 109 height 22
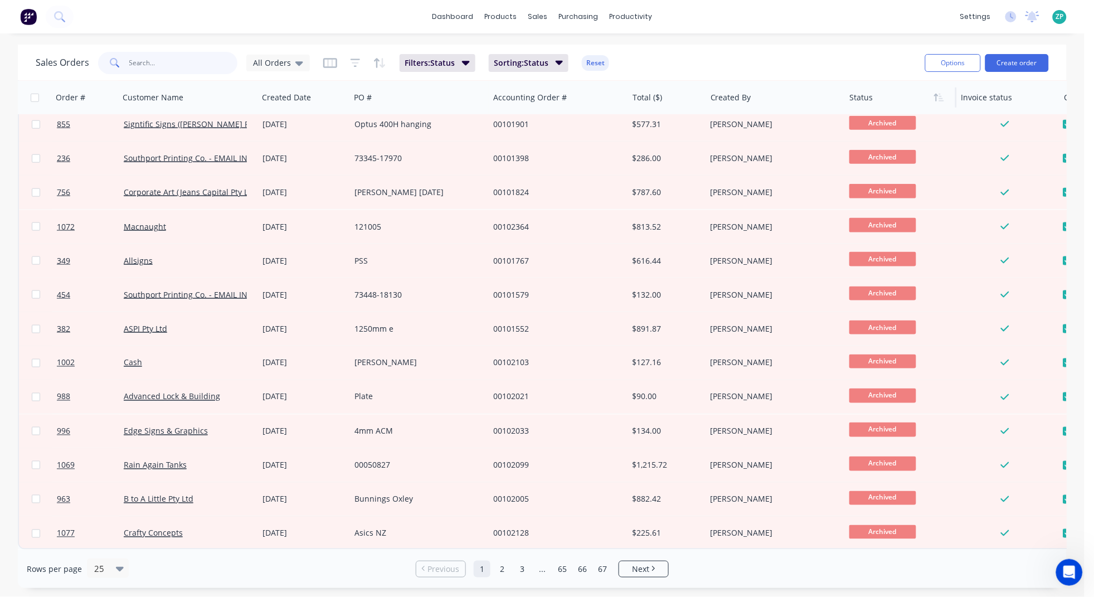
scroll to position [422, 0]
click at [500, 530] on link "2" at bounding box center [502, 569] width 17 height 17
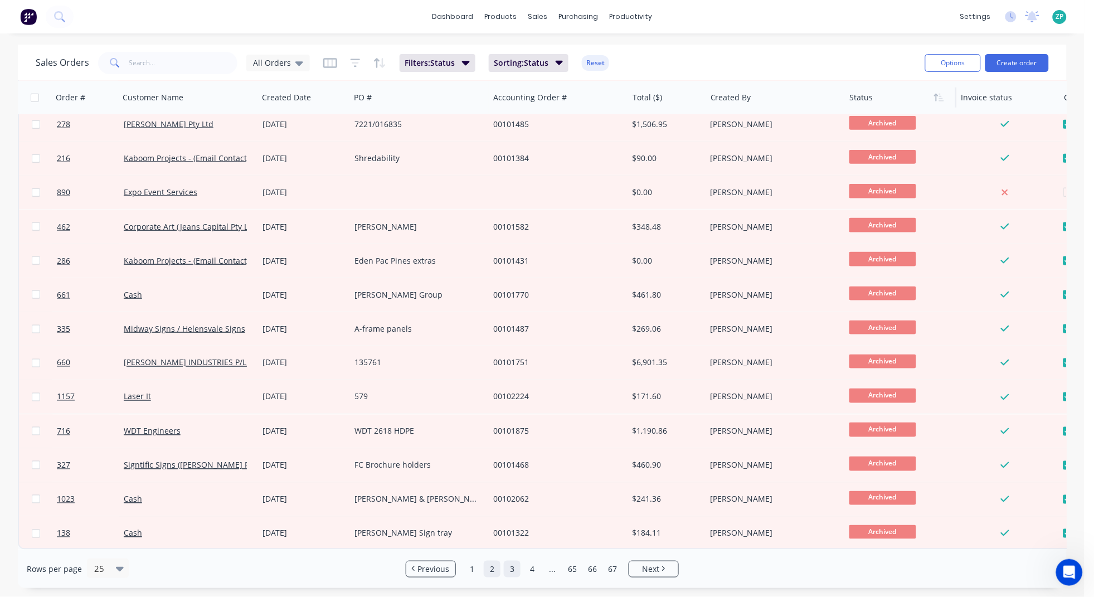
click at [513, 530] on link "3" at bounding box center [512, 569] width 17 height 17
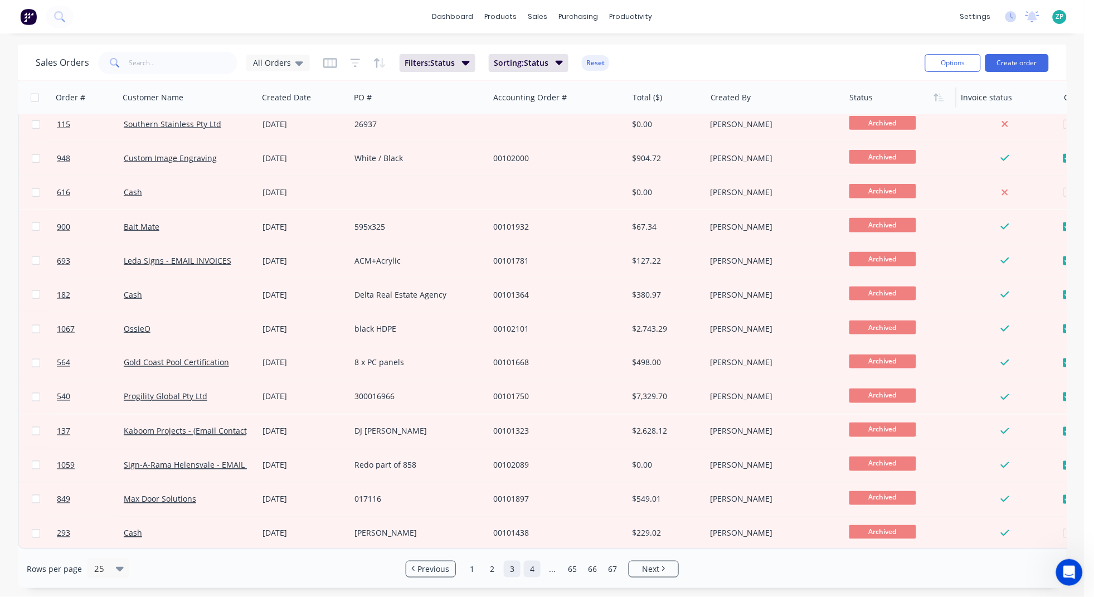
click at [527, 530] on link "4" at bounding box center [532, 569] width 17 height 17
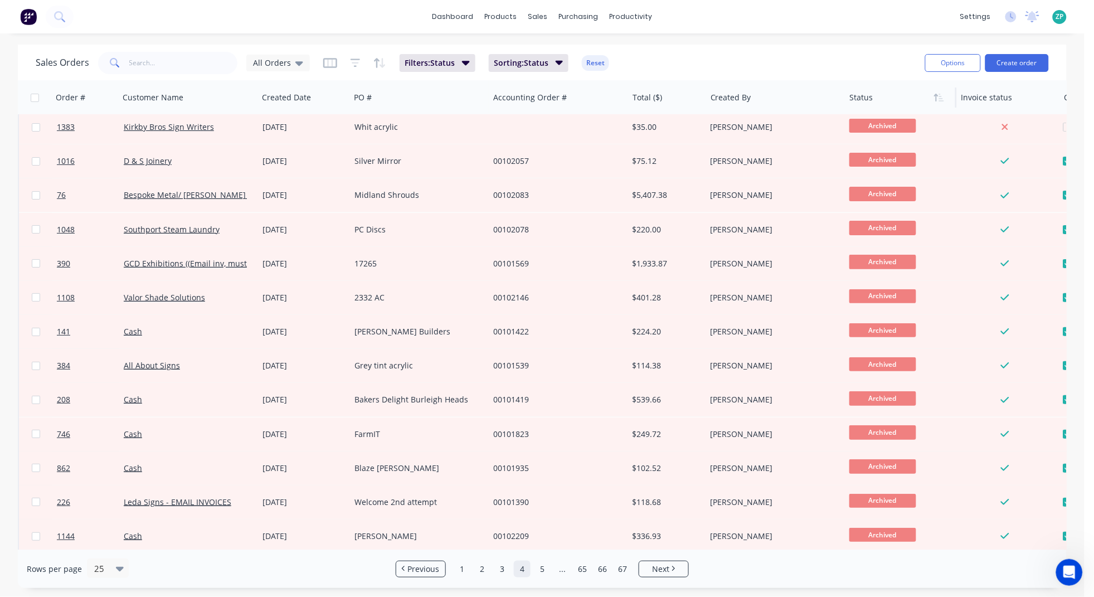
scroll to position [0, 0]
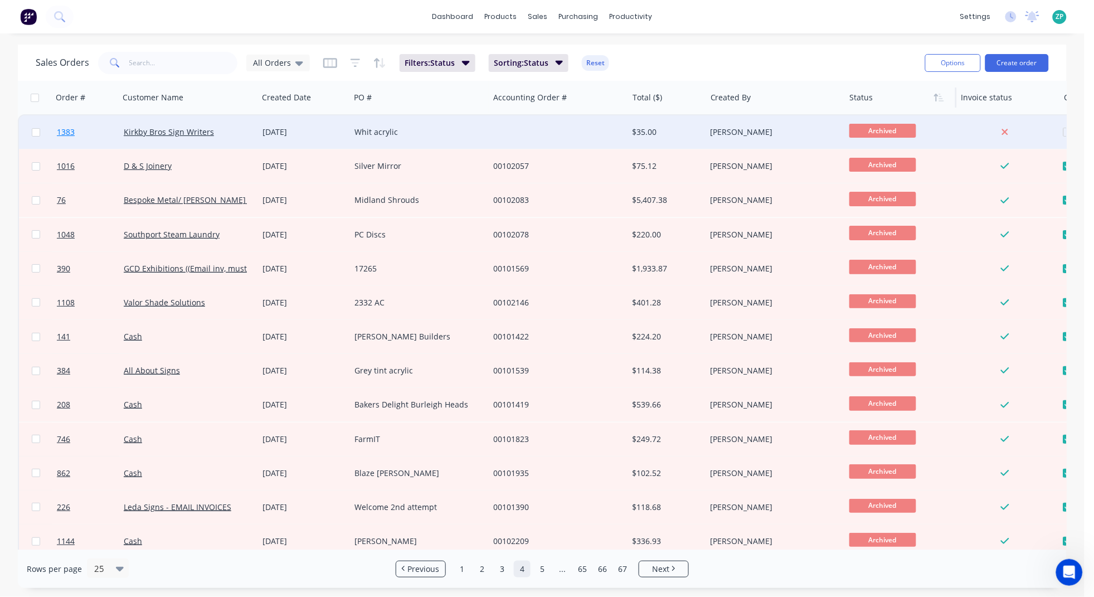
click at [69, 133] on span "1383" at bounding box center [66, 131] width 18 height 11
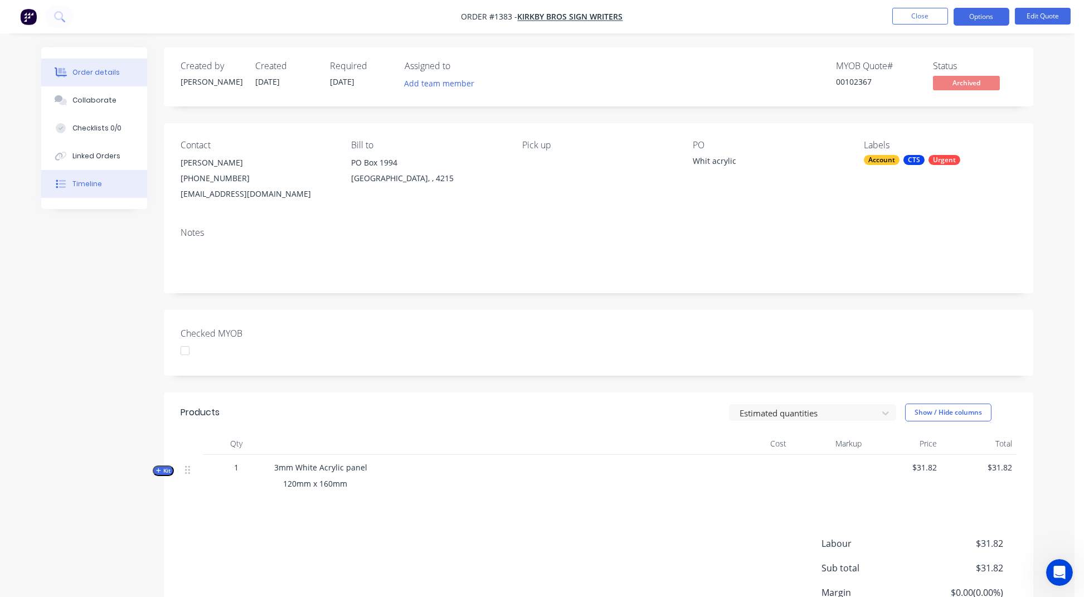
click at [74, 187] on div "Timeline" at bounding box center [87, 184] width 30 height 10
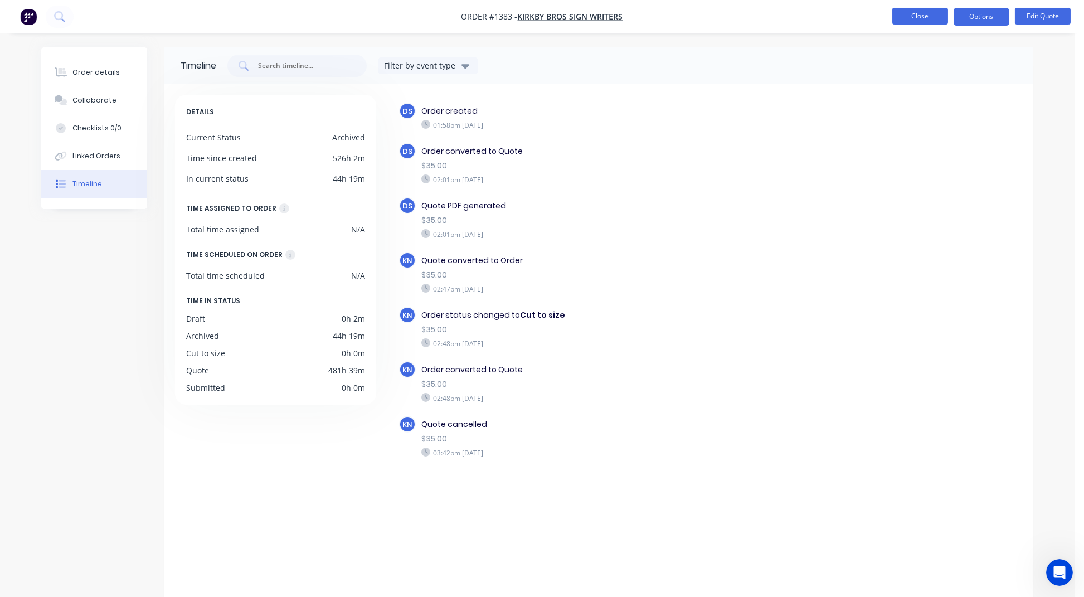
click at [928, 16] on button "Close" at bounding box center [920, 16] width 56 height 17
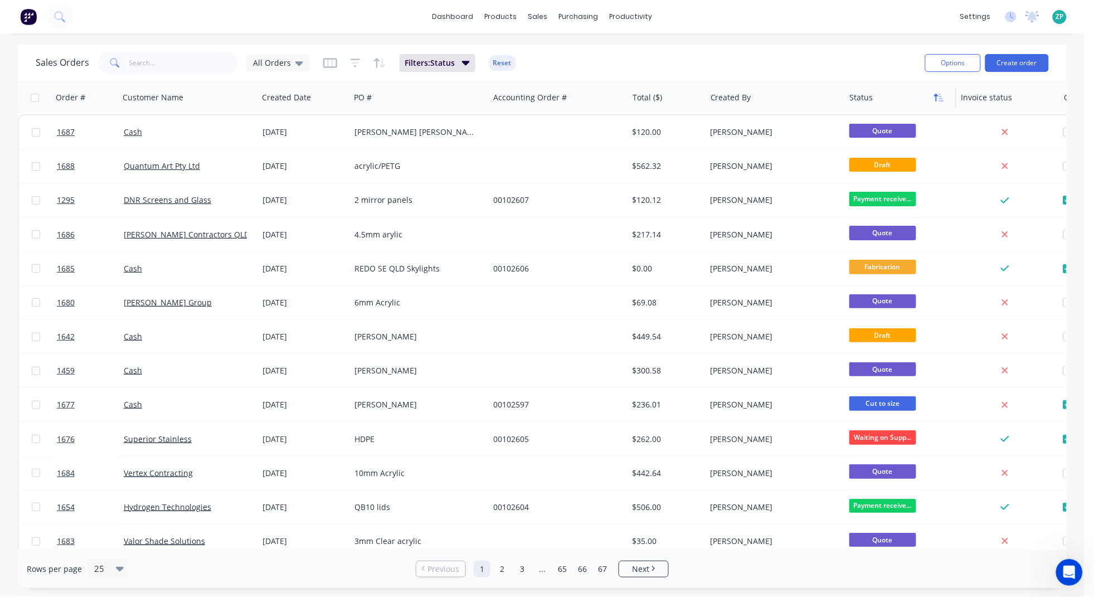
click at [934, 105] on button "button" at bounding box center [939, 97] width 17 height 17
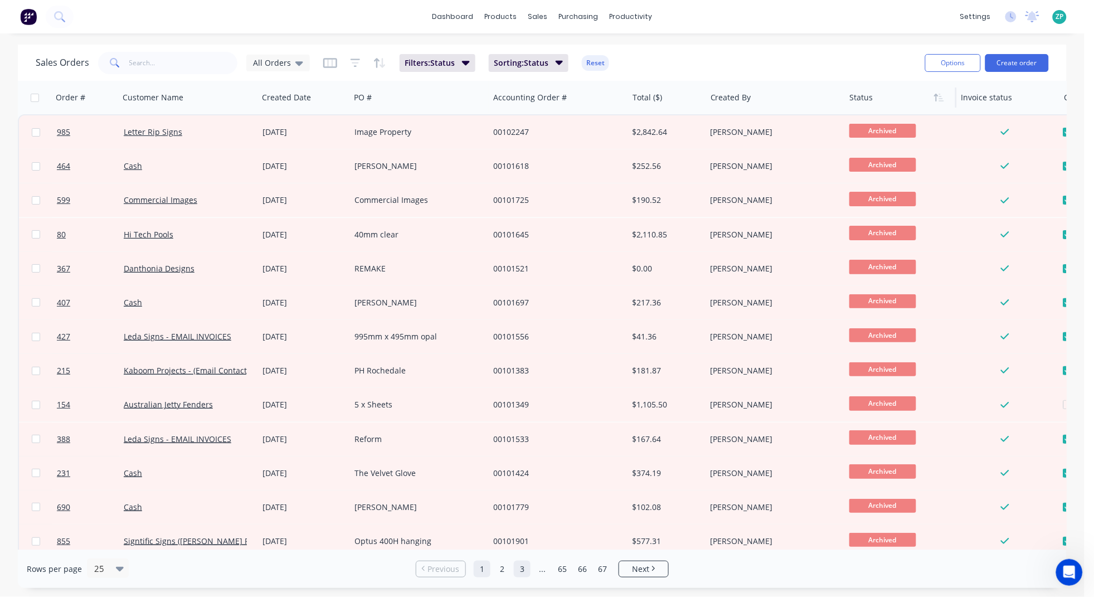
click at [514, 530] on link "3" at bounding box center [522, 569] width 17 height 17
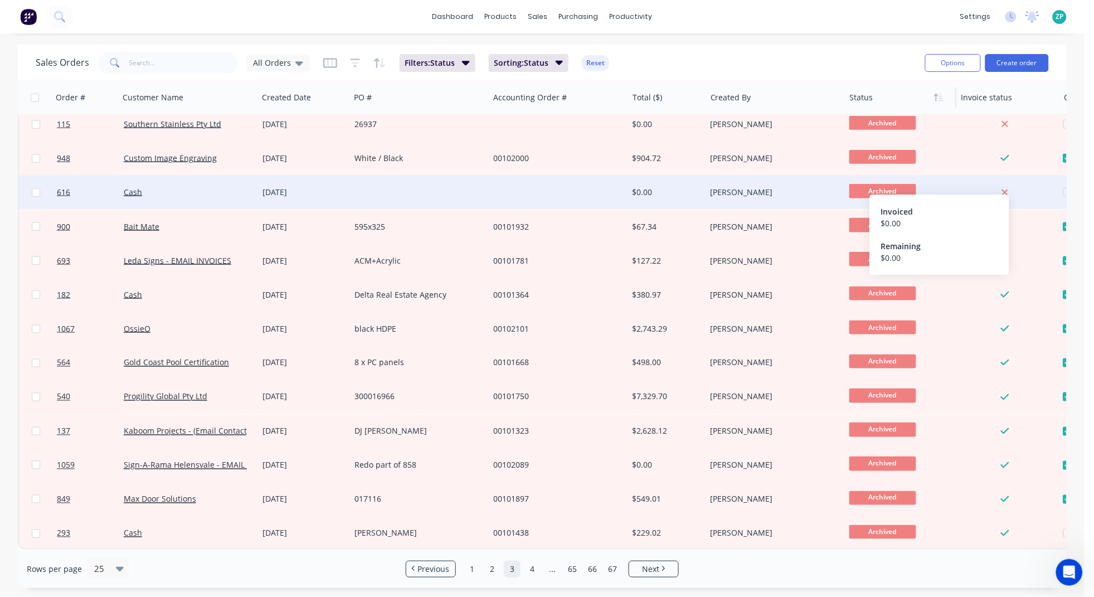
scroll to position [422, 0]
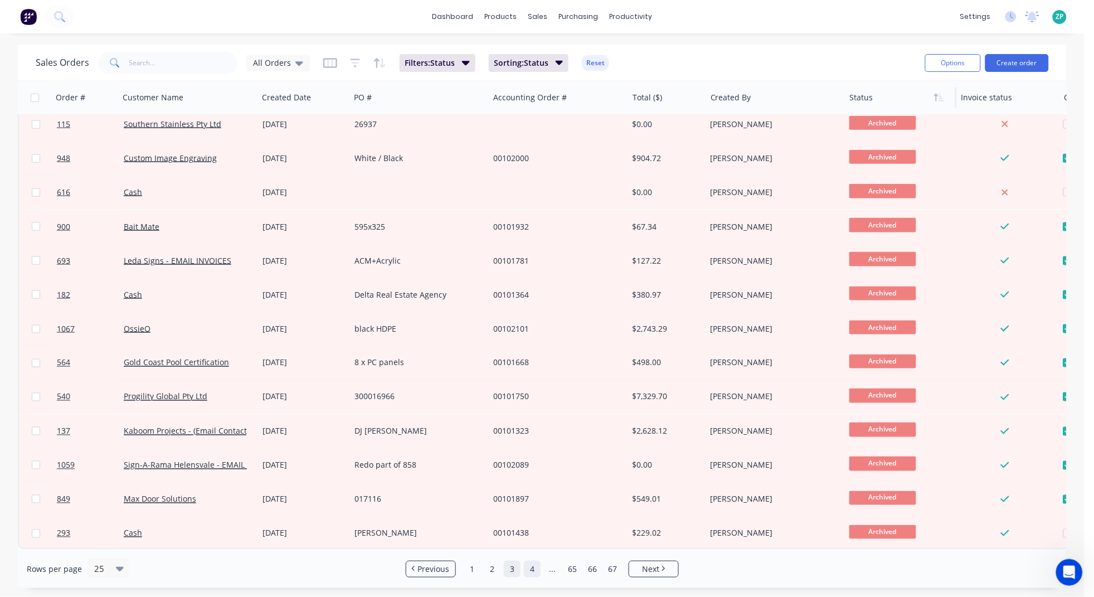
click at [535, 530] on link "4" at bounding box center [532, 569] width 17 height 17
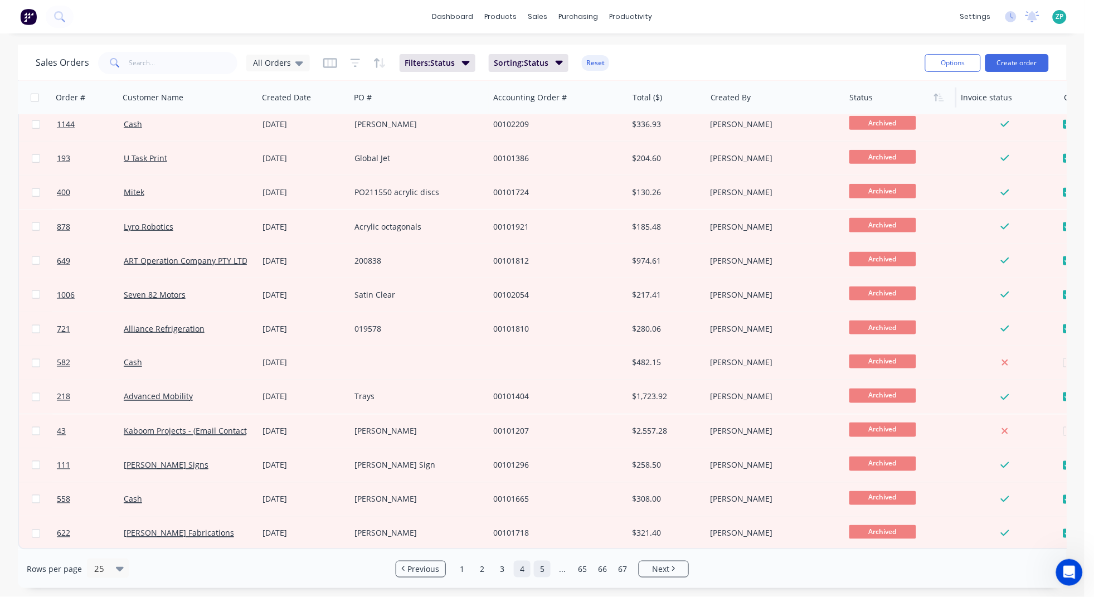
click at [543, 530] on link "5" at bounding box center [542, 569] width 17 height 17
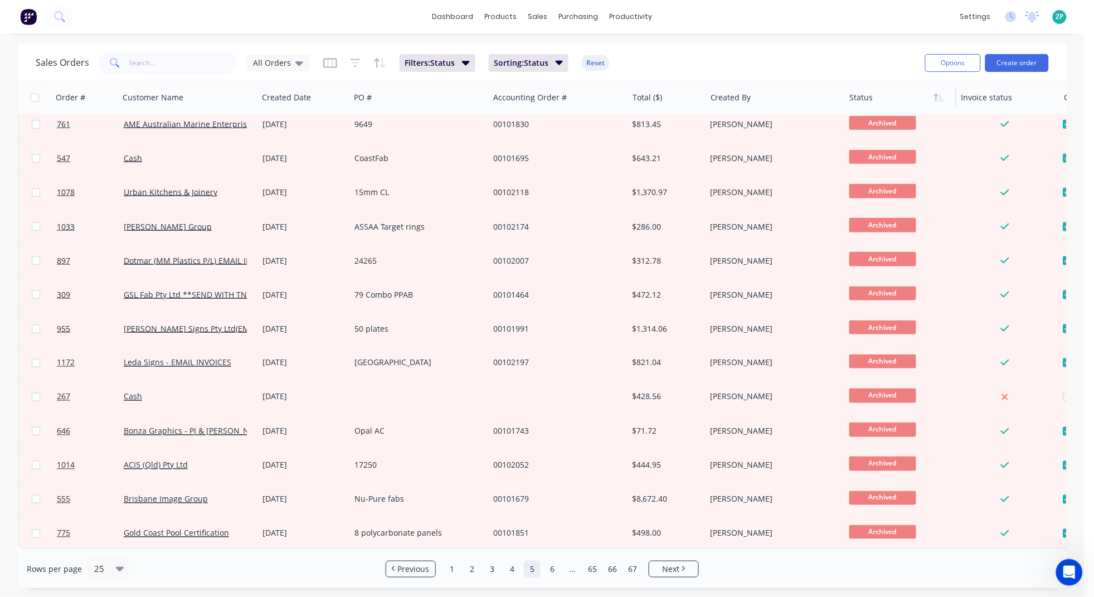
click at [552, 530] on link "6" at bounding box center [552, 569] width 17 height 17
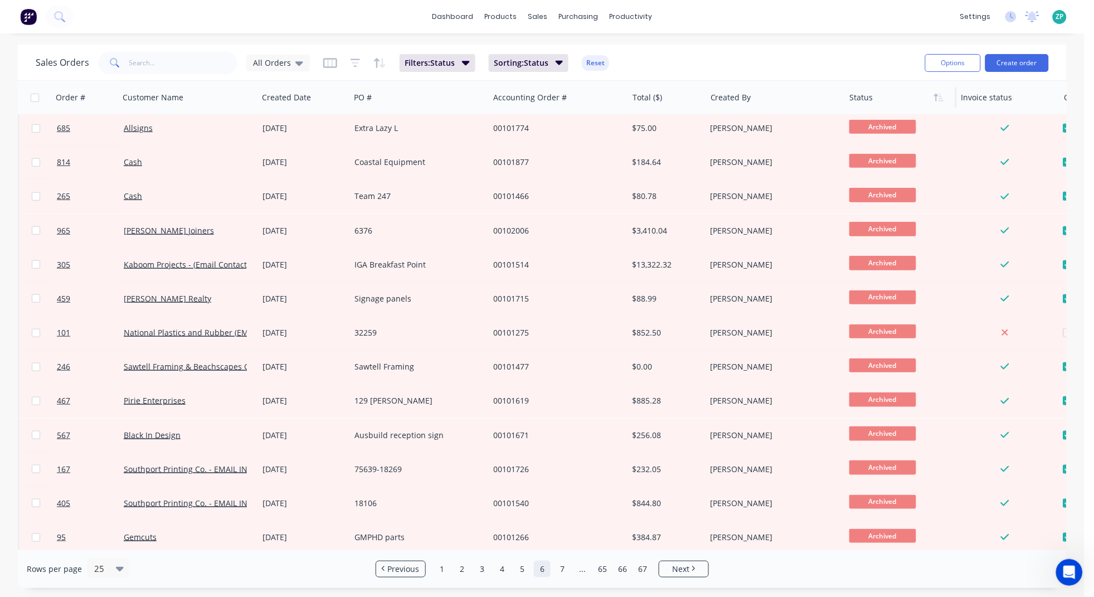
scroll to position [278, 0]
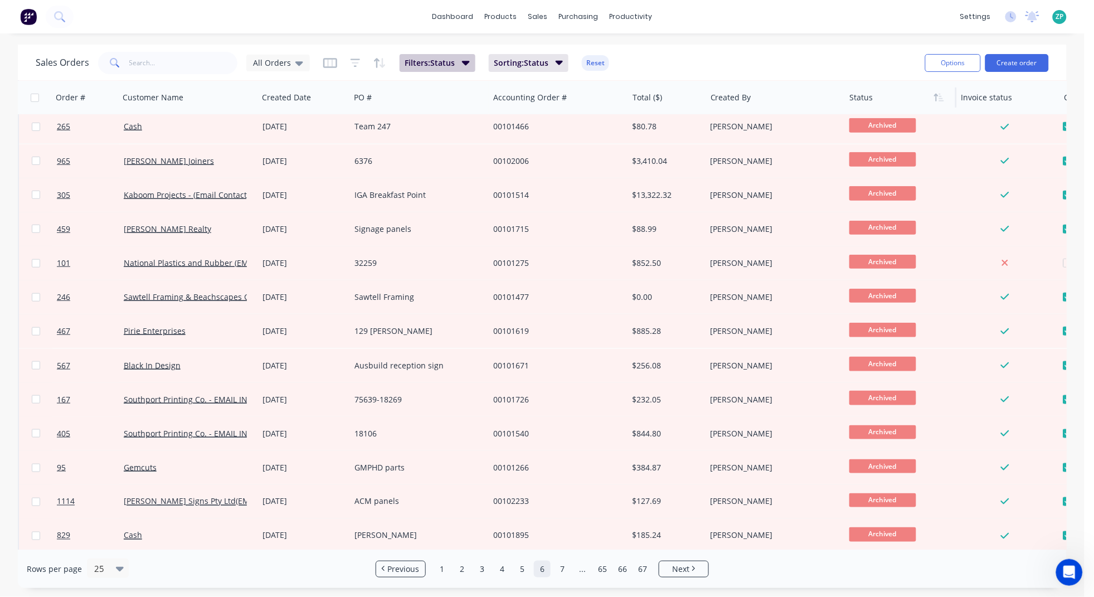
click at [447, 63] on span "Filters: Status" at bounding box center [430, 62] width 50 height 11
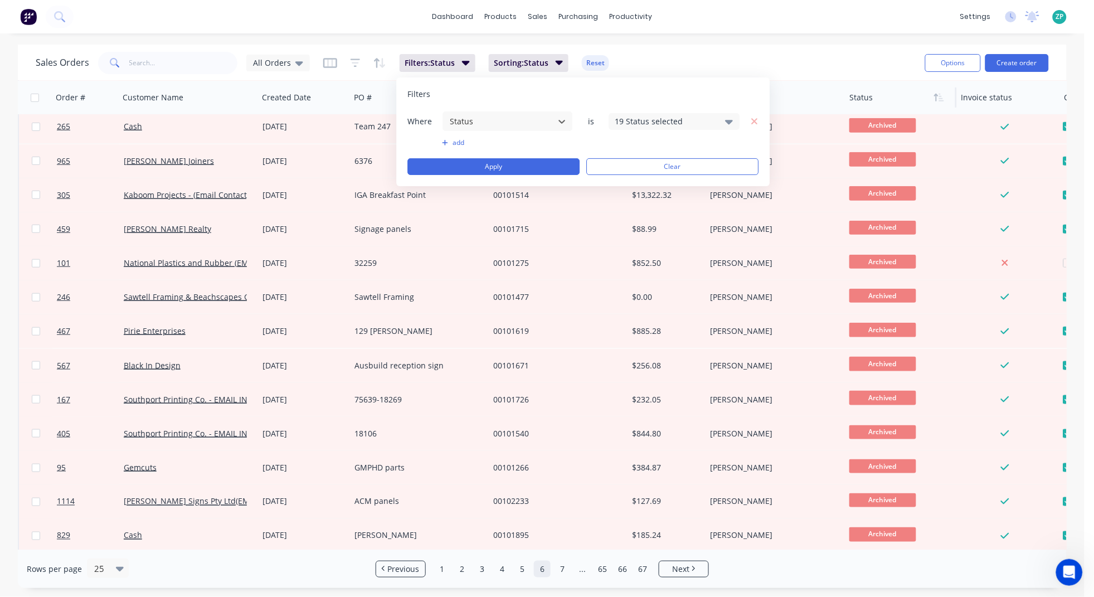
click at [687, 121] on div "19 Status selected" at bounding box center [665, 121] width 101 height 12
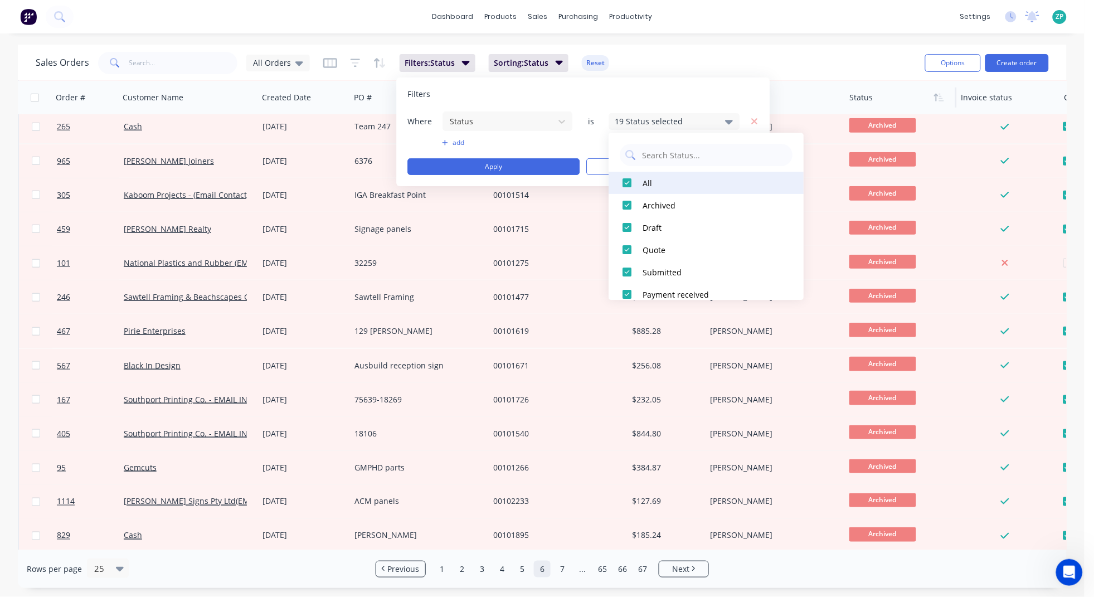
click at [629, 179] on div at bounding box center [627, 183] width 22 height 22
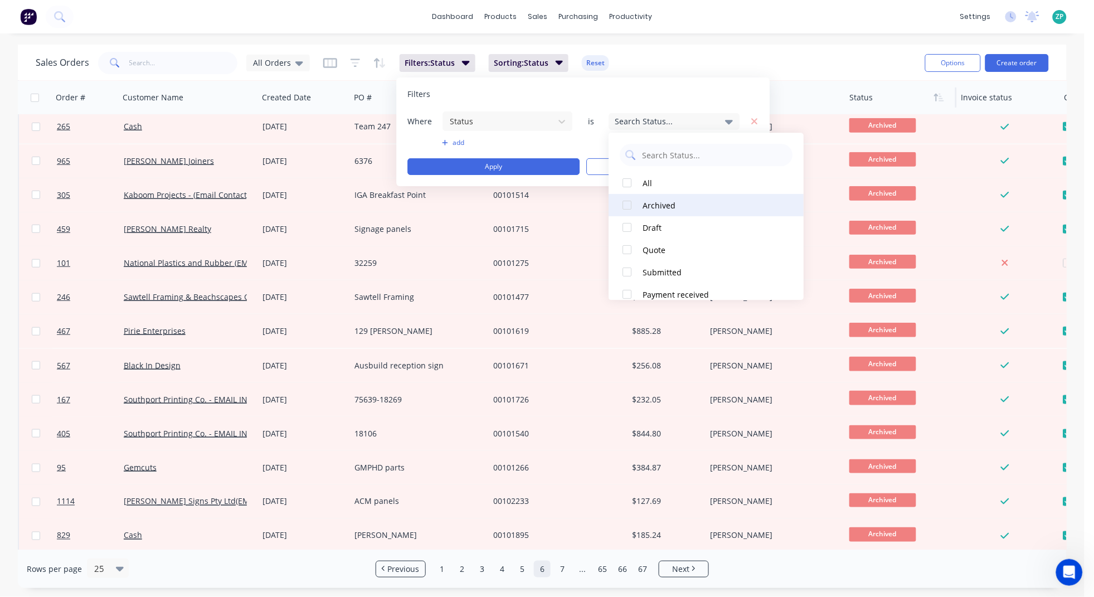
click at [629, 201] on div at bounding box center [627, 205] width 22 height 22
click at [626, 270] on div at bounding box center [627, 272] width 22 height 22
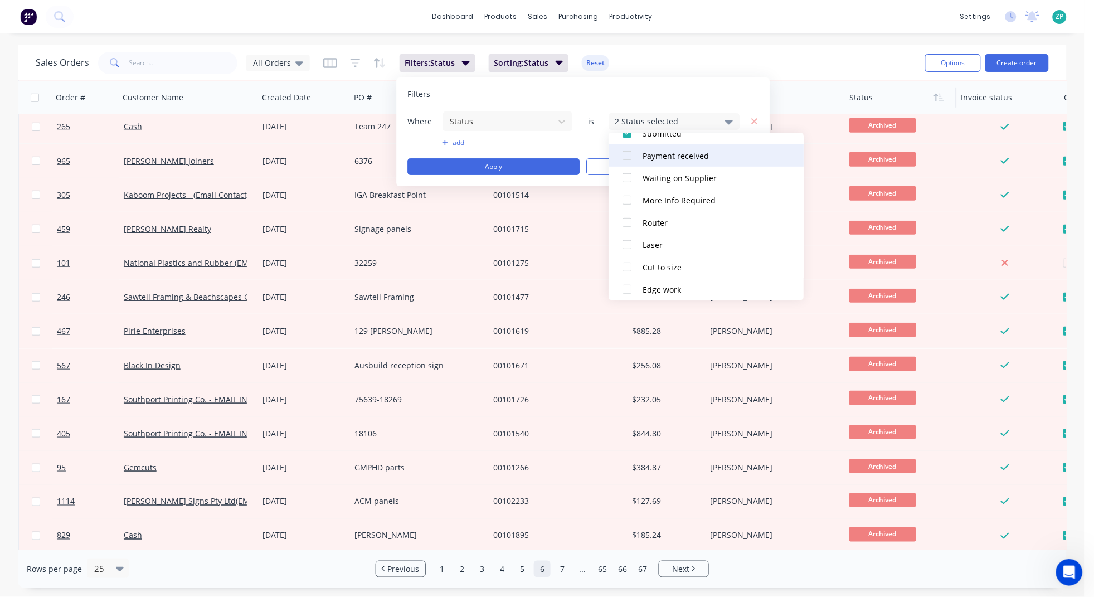
click at [625, 154] on div at bounding box center [627, 155] width 22 height 22
click at [628, 180] on div at bounding box center [627, 178] width 22 height 22
click at [625, 199] on div at bounding box center [627, 200] width 22 height 22
click at [626, 219] on div at bounding box center [627, 222] width 22 height 22
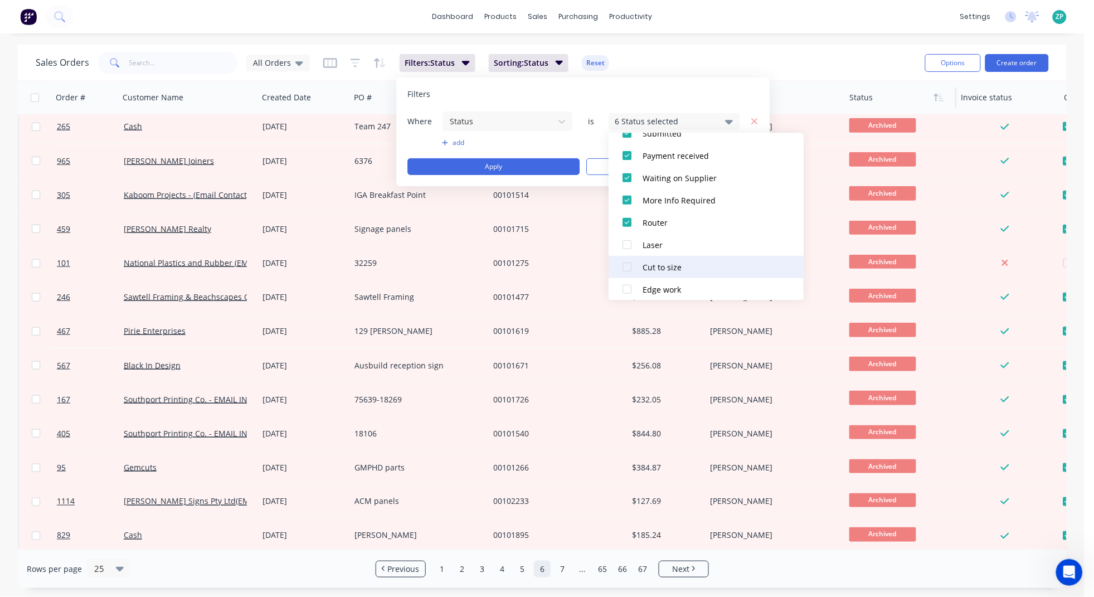
click at [634, 245] on div at bounding box center [627, 244] width 22 height 22
click at [626, 262] on div at bounding box center [627, 267] width 22 height 22
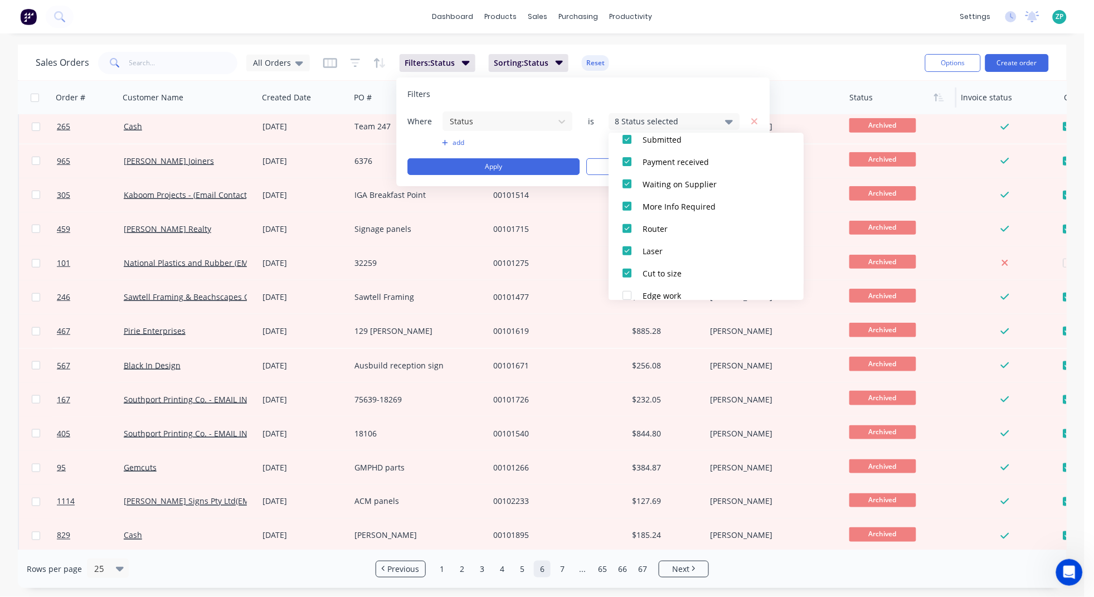
scroll to position [0, 0]
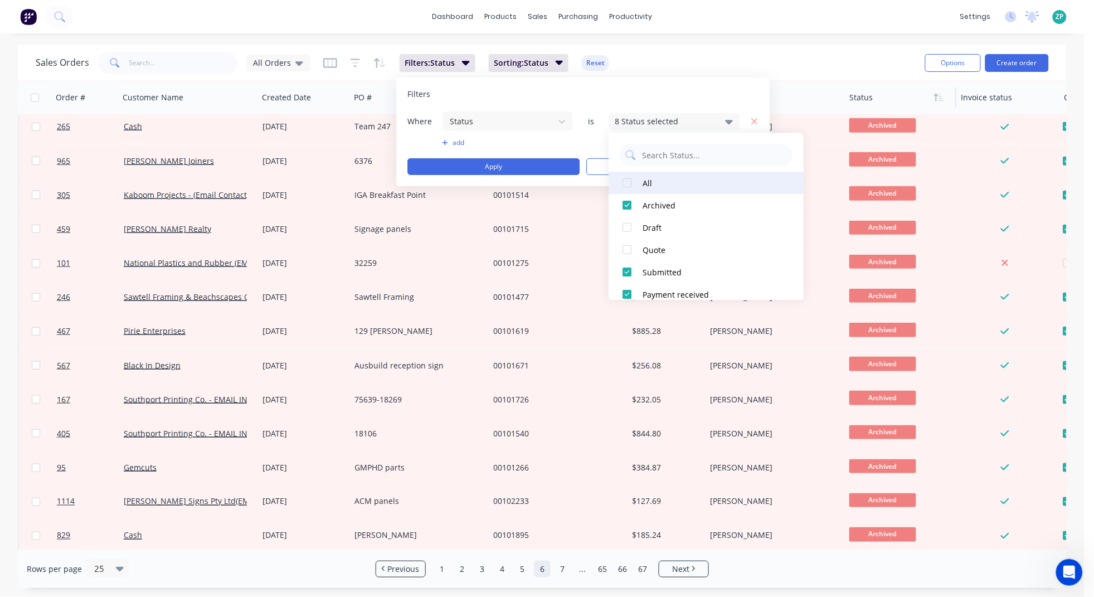
click at [634, 178] on div at bounding box center [627, 183] width 22 height 22
click at [627, 223] on div at bounding box center [627, 227] width 22 height 22
click at [627, 246] on div at bounding box center [627, 249] width 22 height 22
click at [551, 164] on button "Apply" at bounding box center [493, 166] width 172 height 17
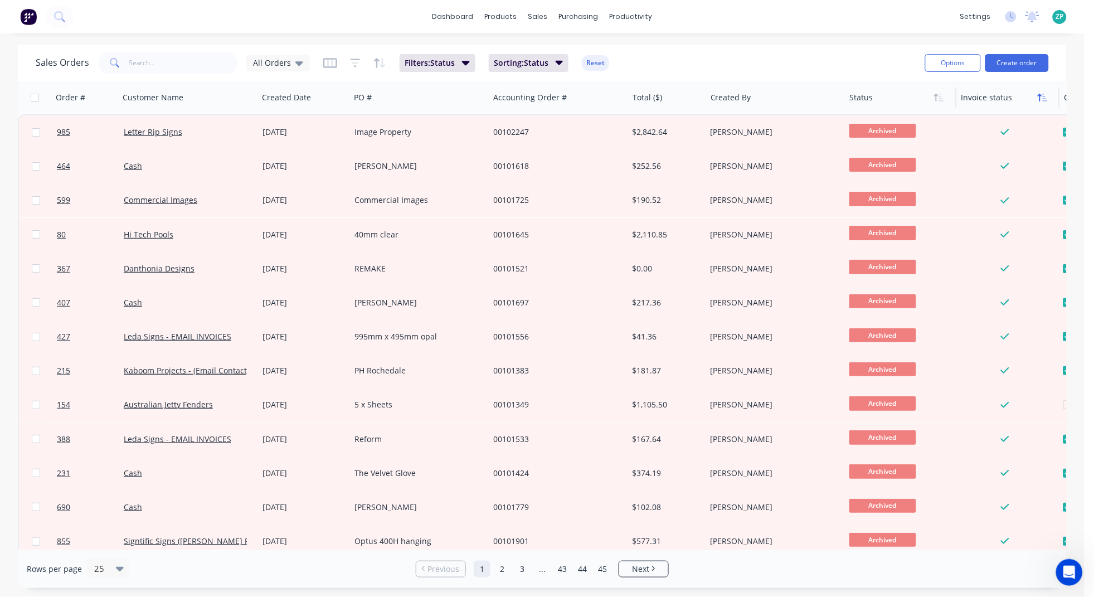
click at [962, 96] on icon "button" at bounding box center [1042, 97] width 10 height 9
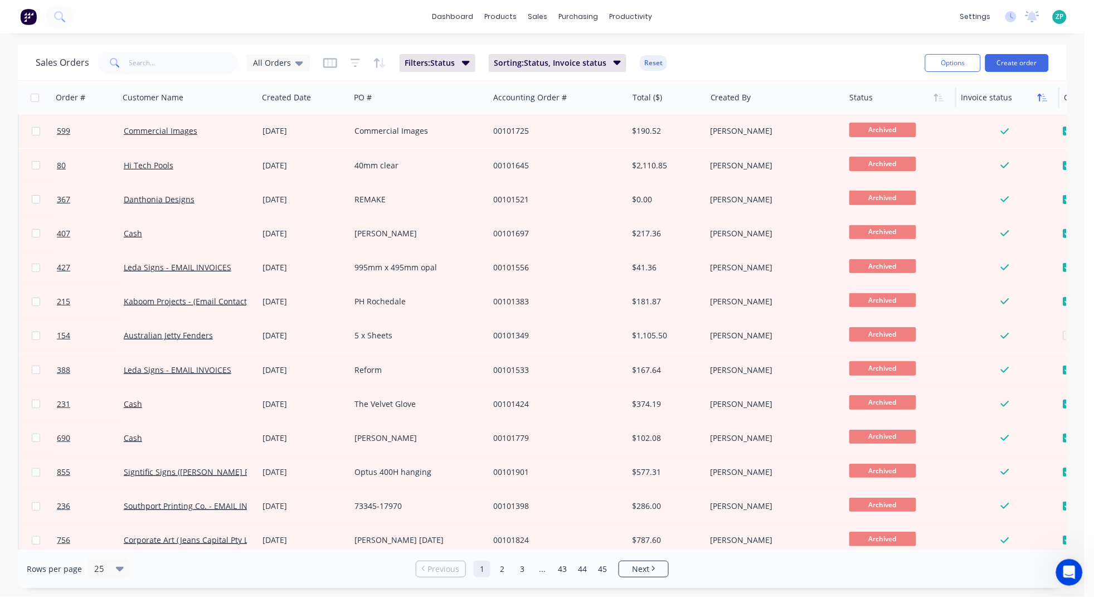
click at [962, 94] on icon "button" at bounding box center [1042, 97] width 10 height 9
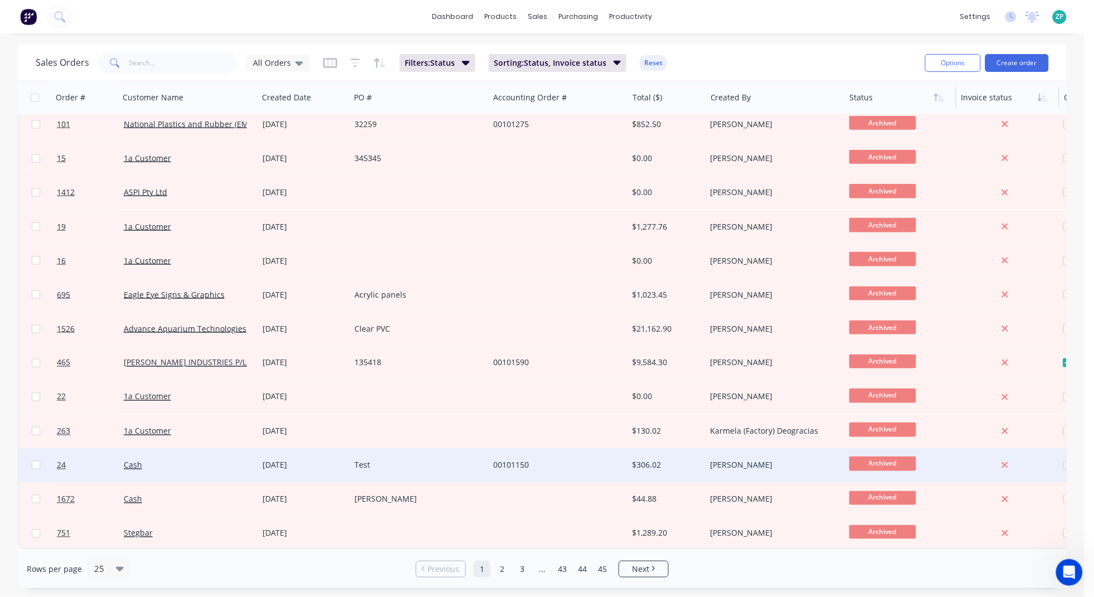
scroll to position [422, 0]
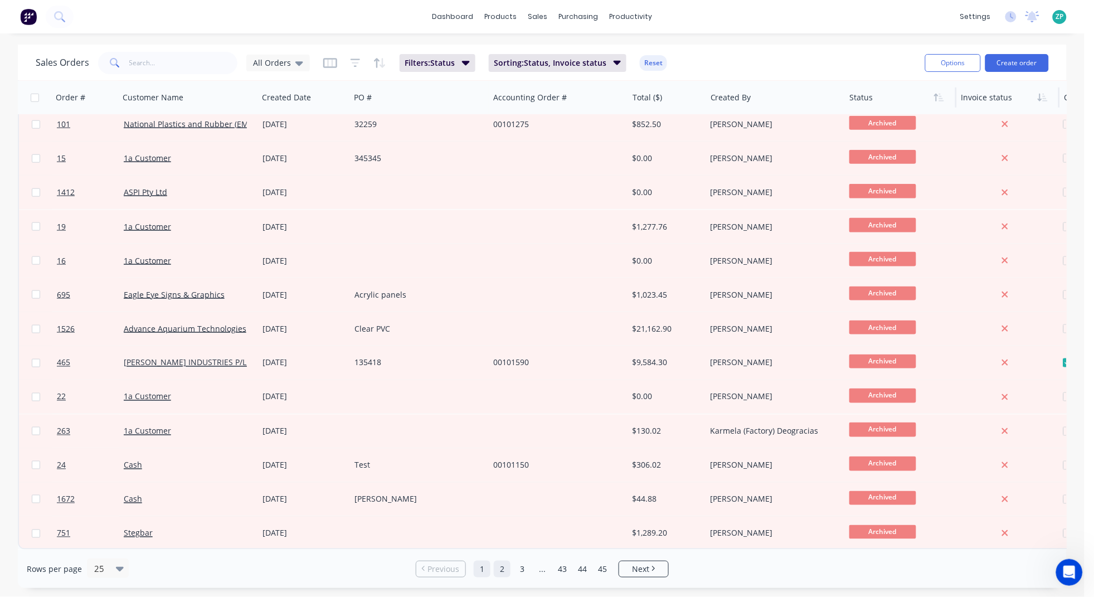
click at [506, 530] on link "2" at bounding box center [502, 569] width 17 height 17
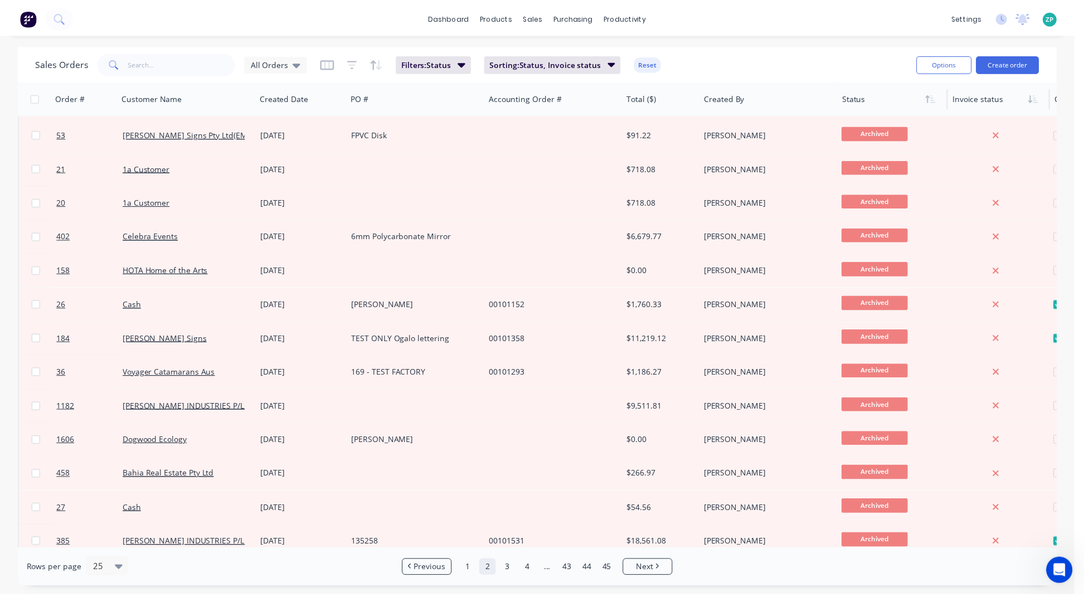
scroll to position [348, 0]
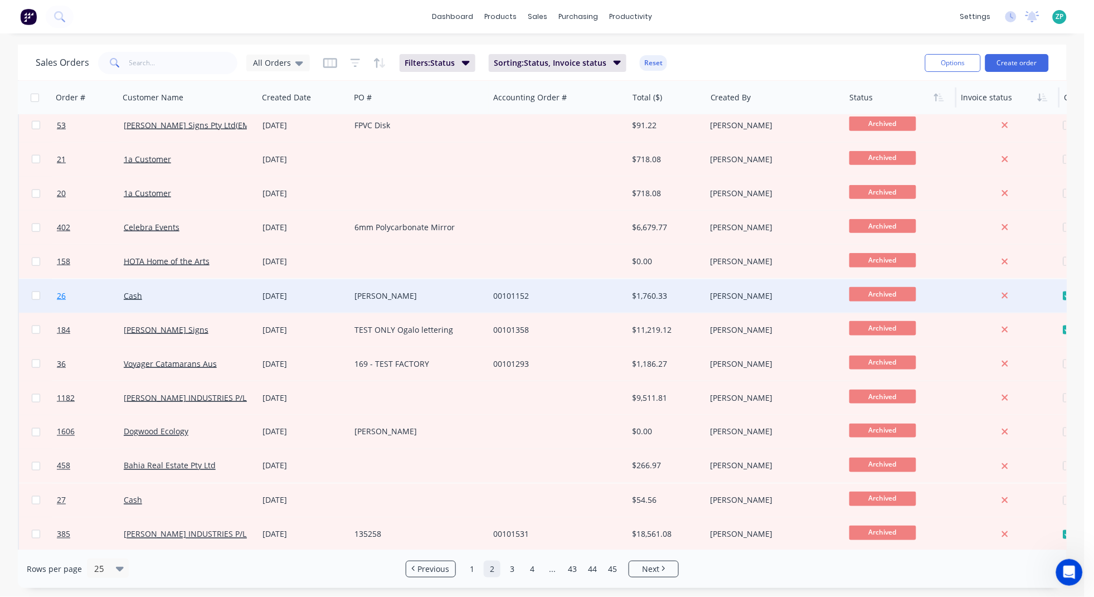
click at [62, 299] on span "26" at bounding box center [61, 295] width 9 height 11
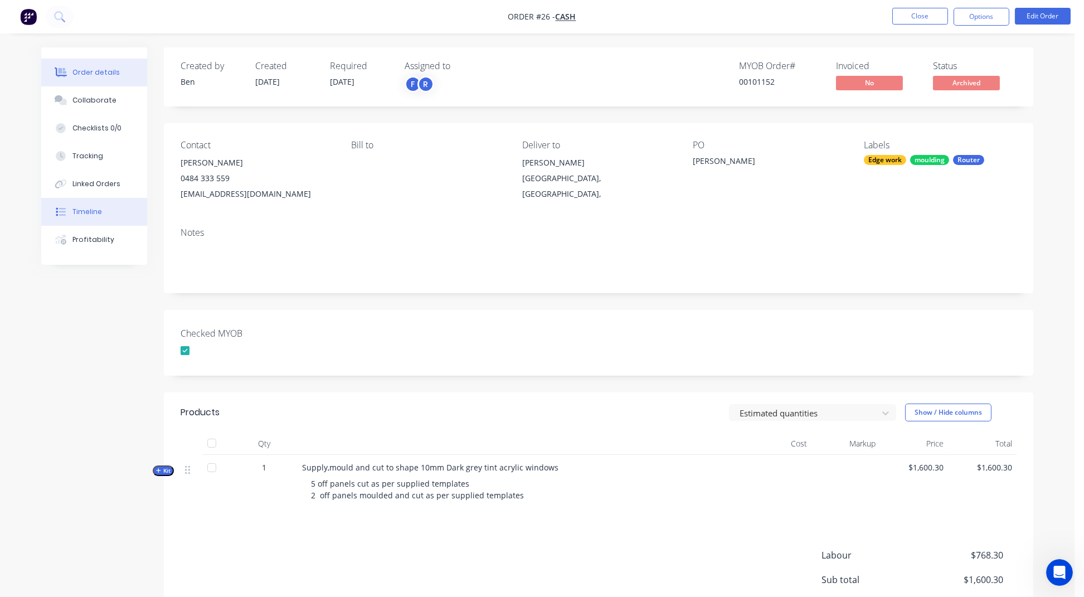
click at [87, 211] on div "Timeline" at bounding box center [87, 212] width 30 height 10
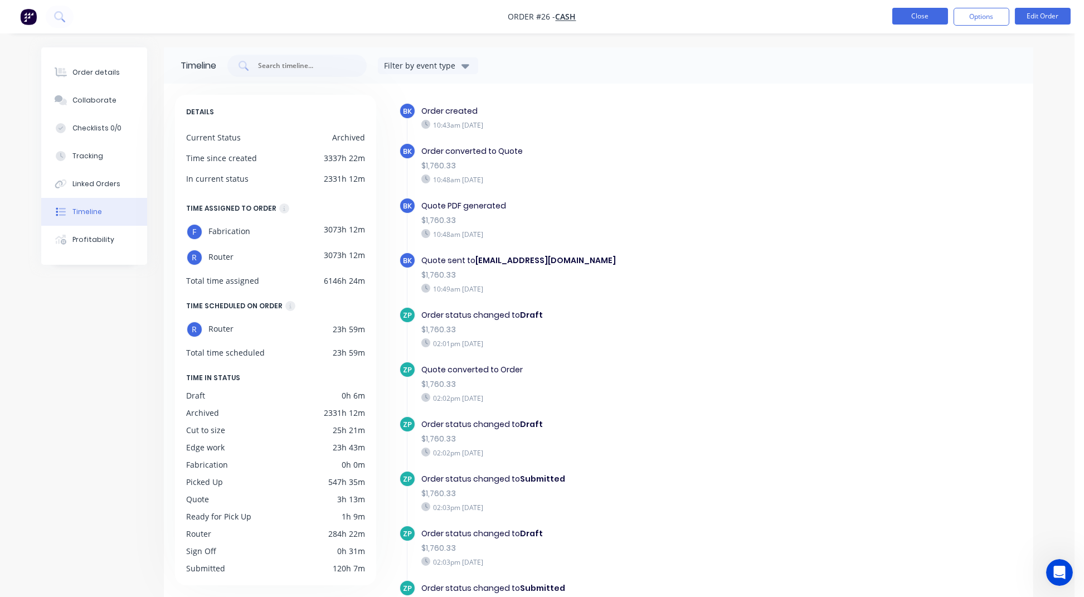
click at [908, 15] on button "Close" at bounding box center [920, 16] width 56 height 17
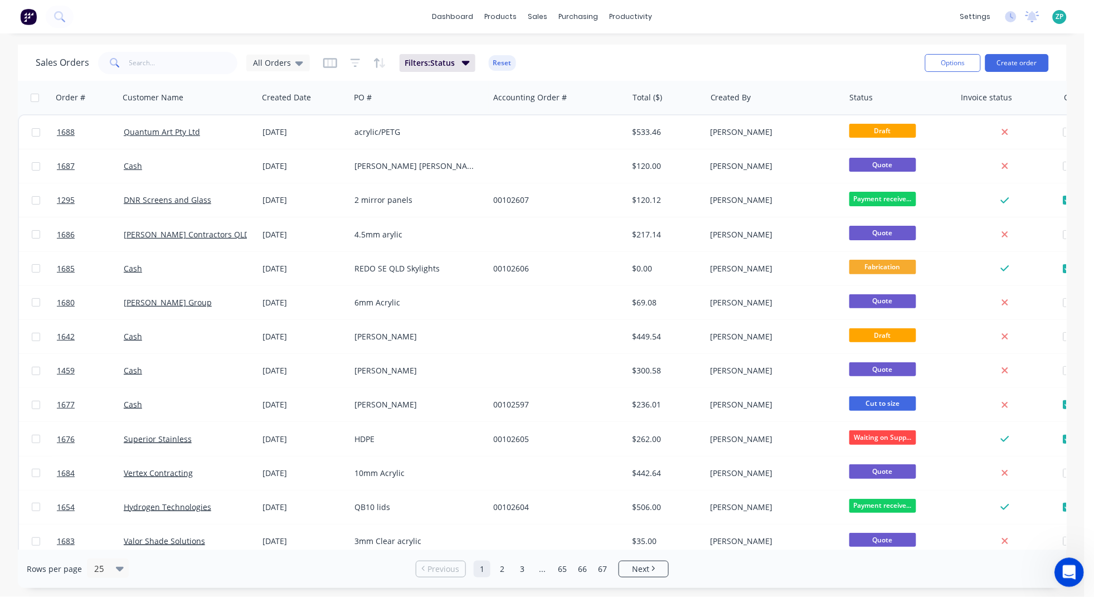
click at [962, 530] on div "Open Intercom Messenger" at bounding box center [1067, 570] width 37 height 37
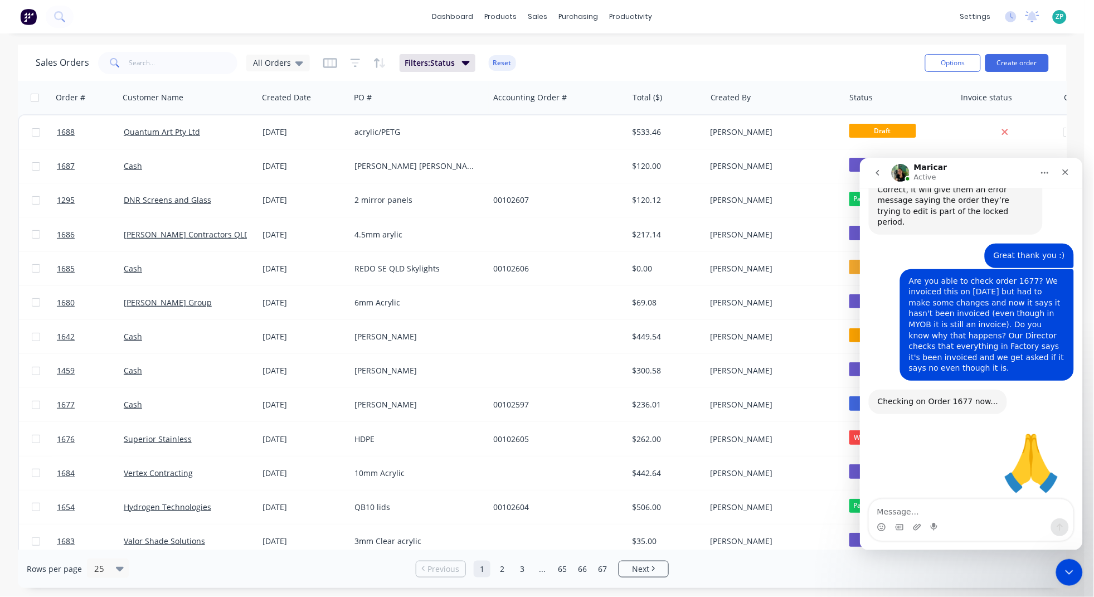
scroll to position [4201, 0]
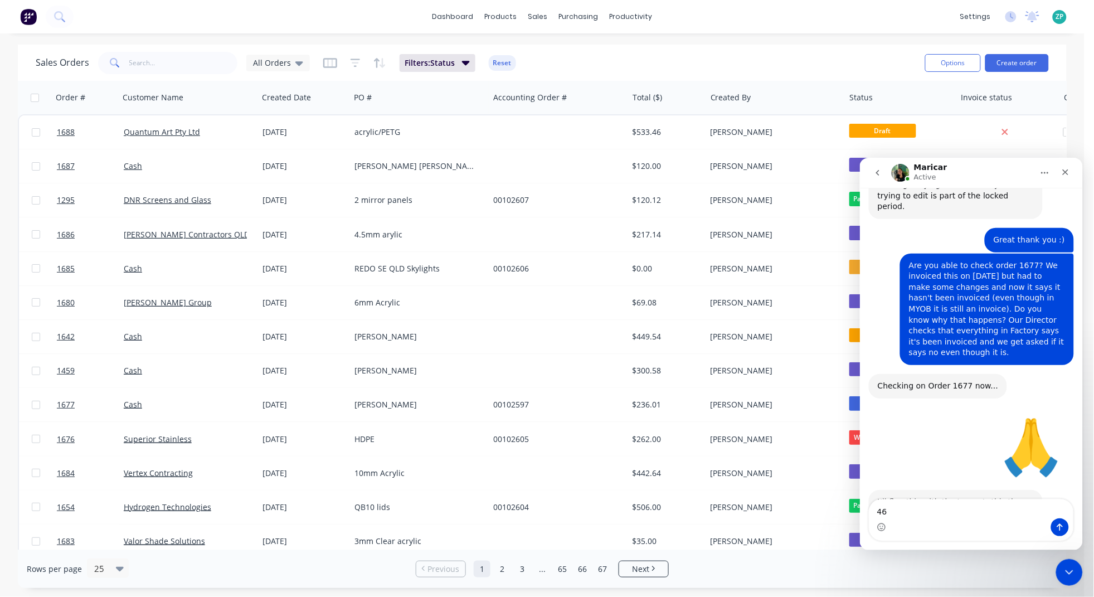
type textarea "465"
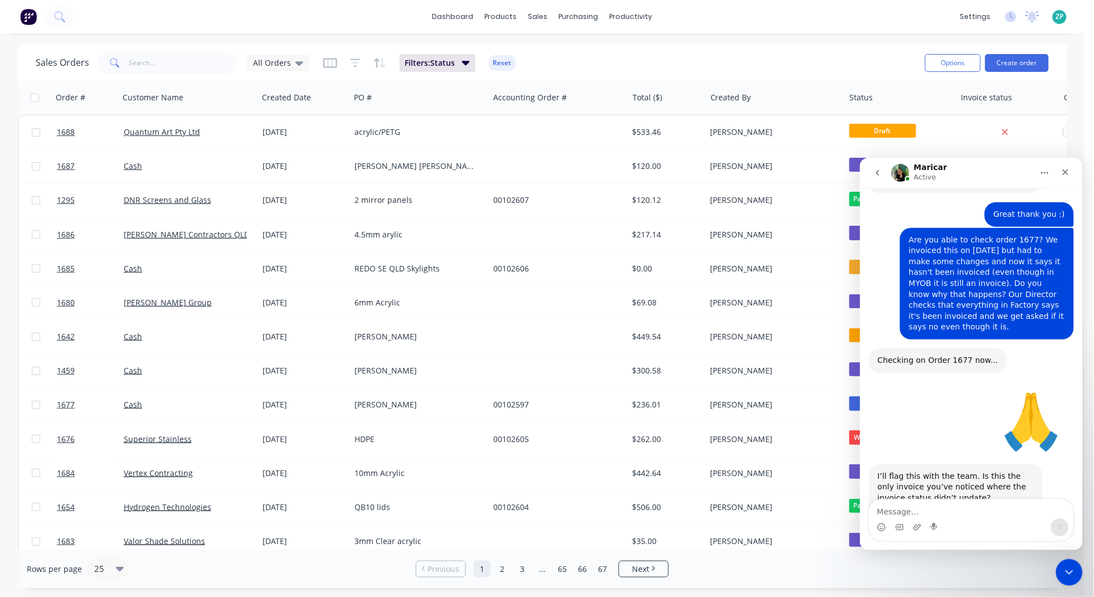
click at [797, 56] on div "Sales Orders All Orders Filters: Status Reset" at bounding box center [476, 62] width 880 height 27
click at [962, 98] on icon "button" at bounding box center [1042, 97] width 10 height 9
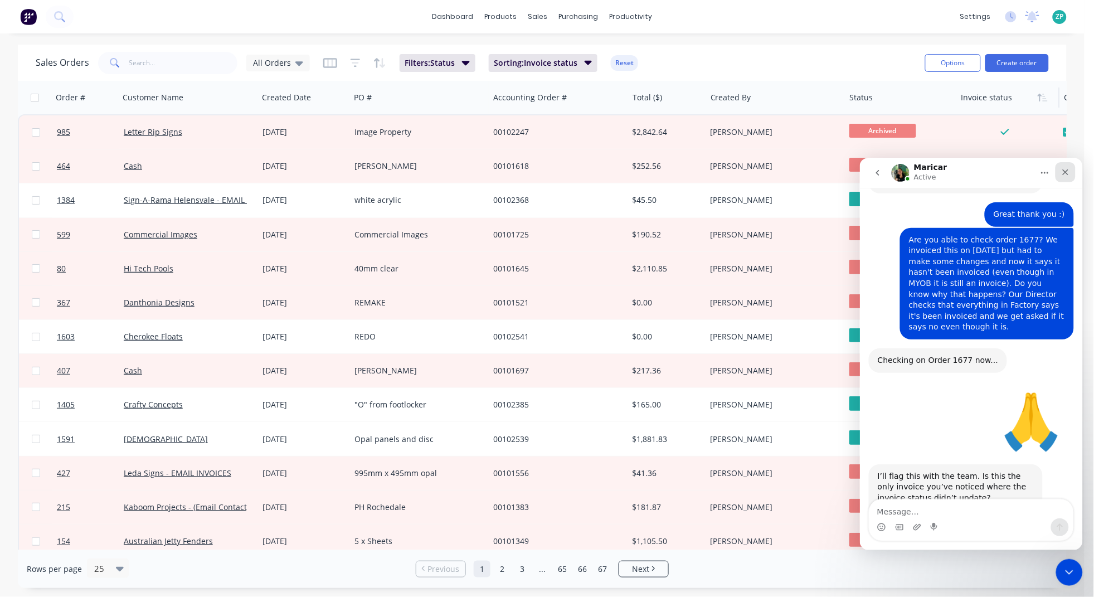
click at [962, 171] on icon "Close" at bounding box center [1064, 171] width 9 height 9
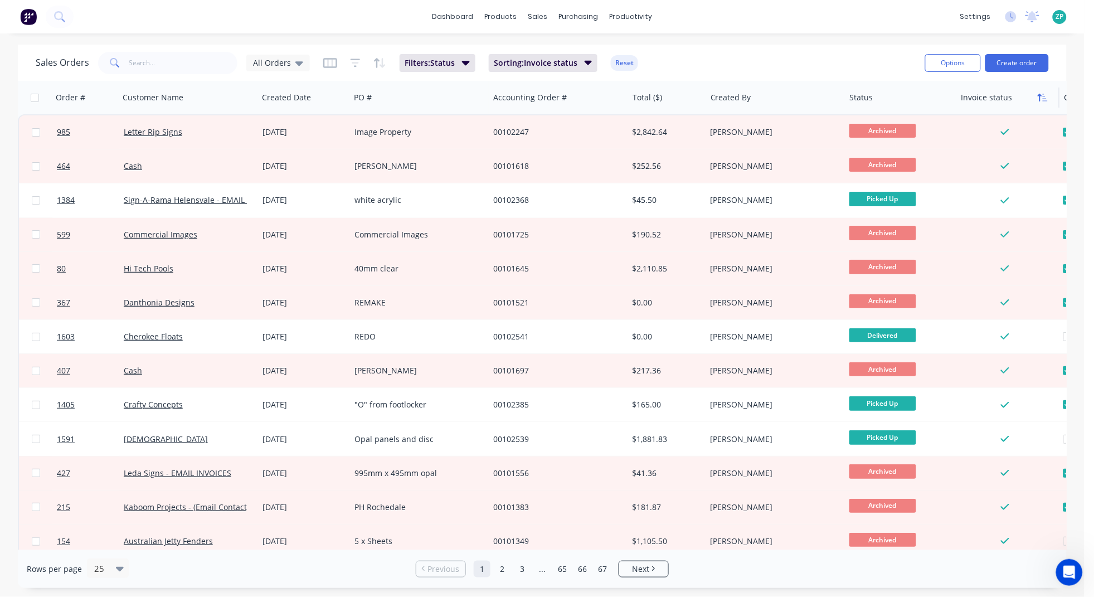
click at [962, 102] on button "button" at bounding box center [1042, 97] width 17 height 17
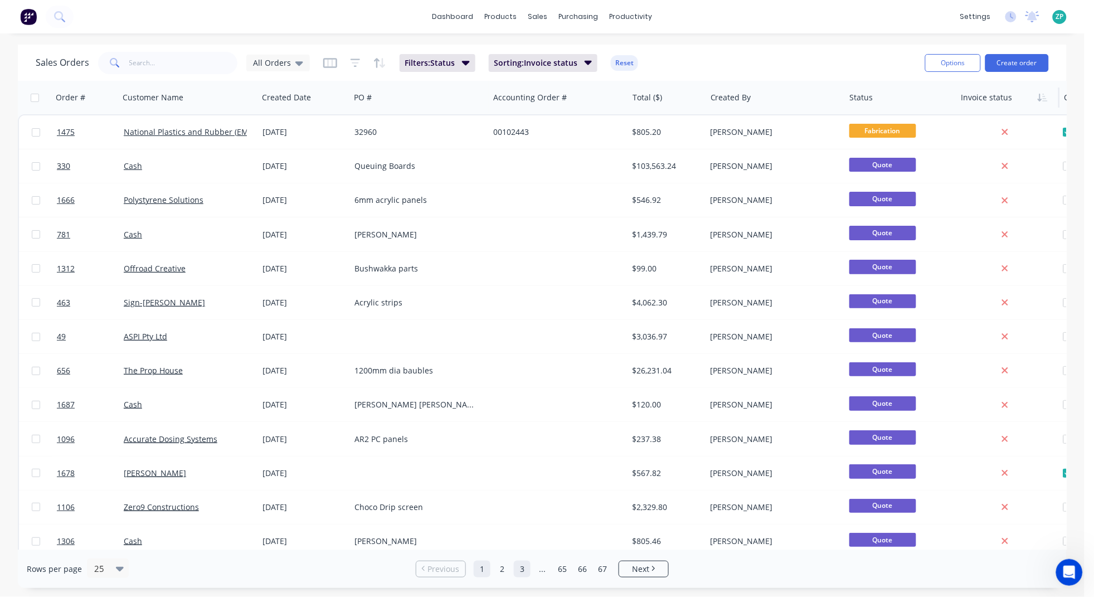
click at [524, 530] on link "3" at bounding box center [522, 569] width 17 height 17
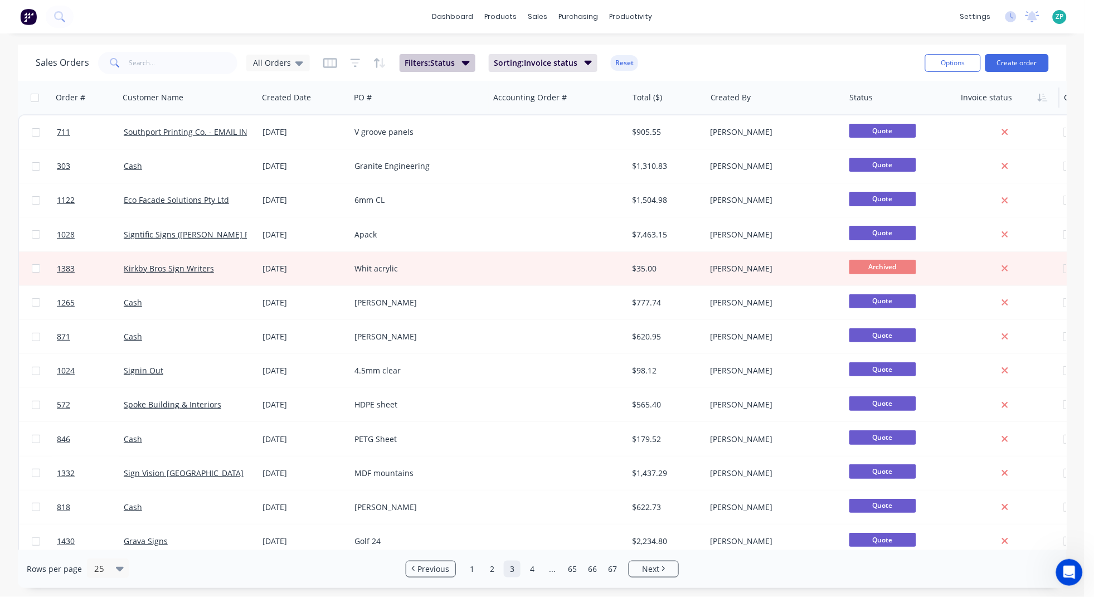
click at [464, 60] on icon "button" at bounding box center [466, 62] width 8 height 12
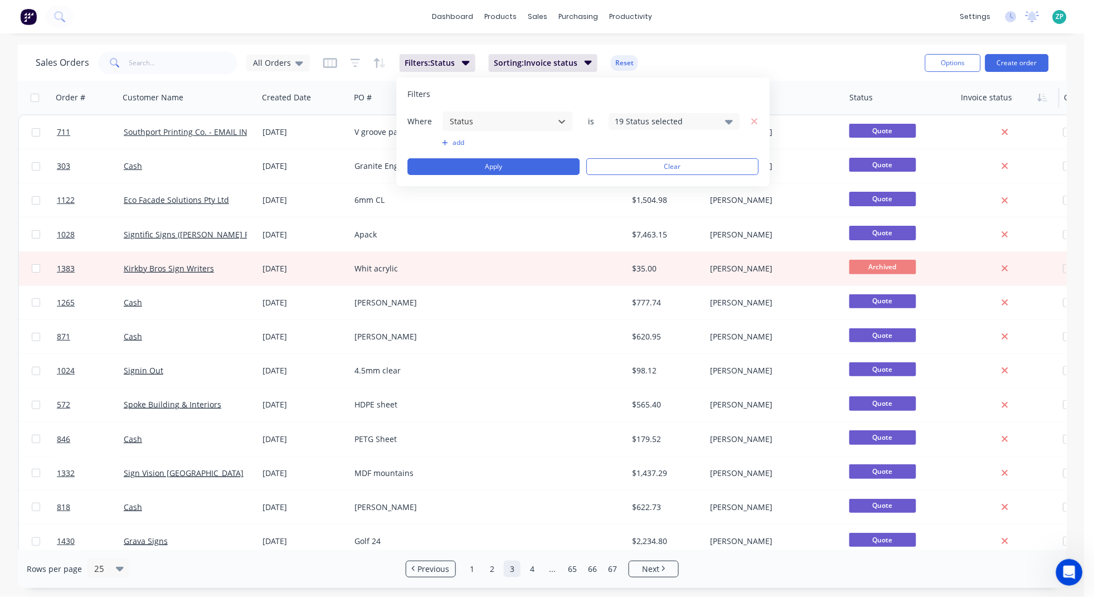
click at [652, 118] on div "19 Status selected" at bounding box center [665, 121] width 101 height 12
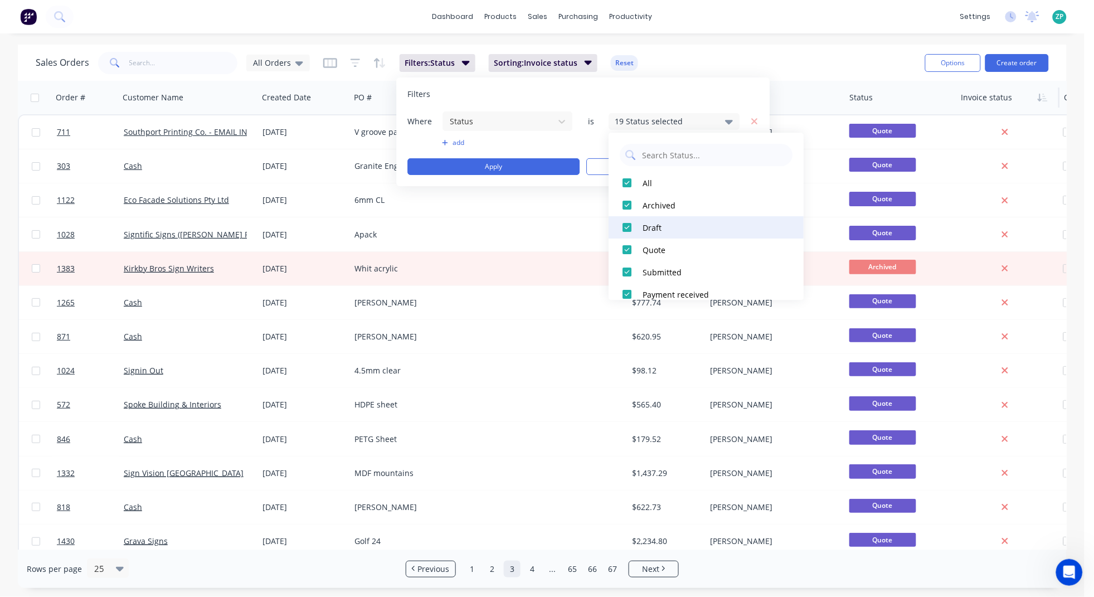
click at [624, 227] on div at bounding box center [627, 227] width 22 height 22
click at [624, 246] on div at bounding box center [627, 249] width 22 height 22
click at [772, 56] on div "Sales Orders All Orders Filters: Status Sorting: Invoice status Reset" at bounding box center [476, 62] width 880 height 27
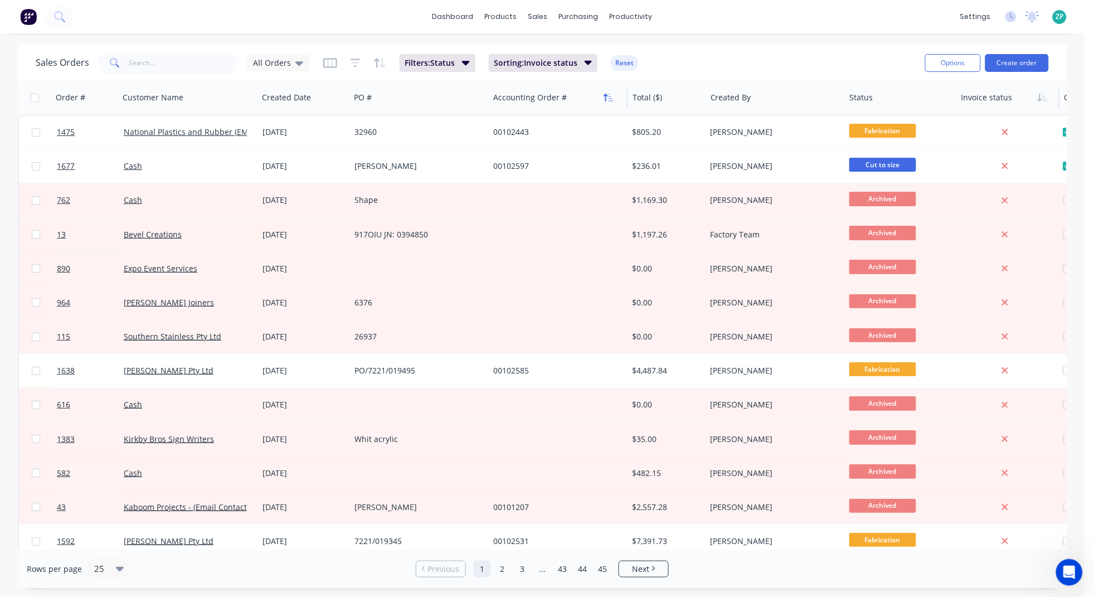
click at [609, 96] on icon "button" at bounding box center [610, 98] width 5 height 8
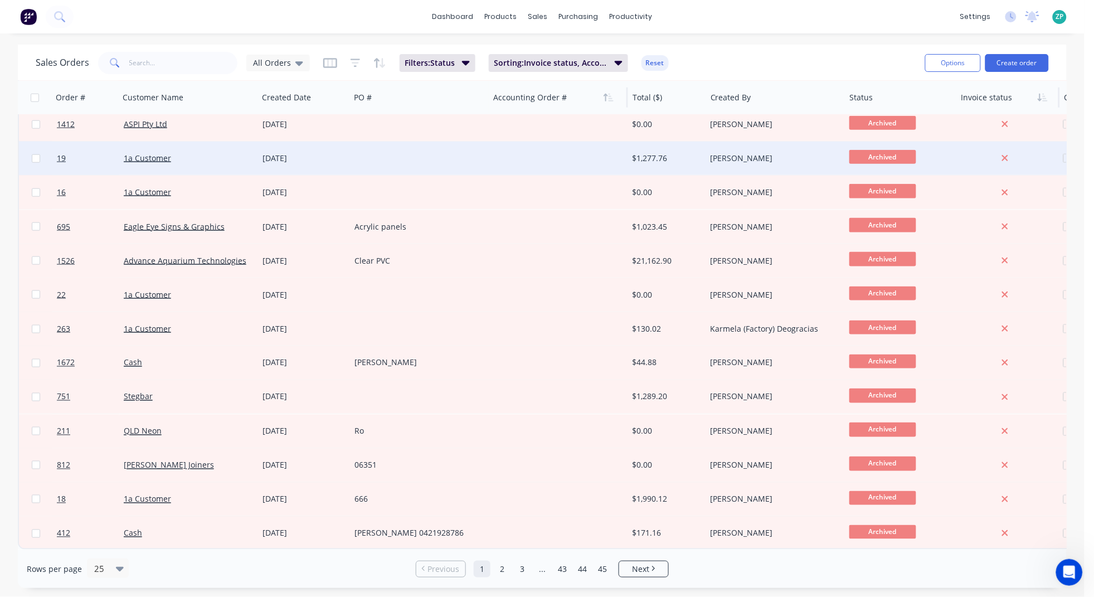
scroll to position [422, 0]
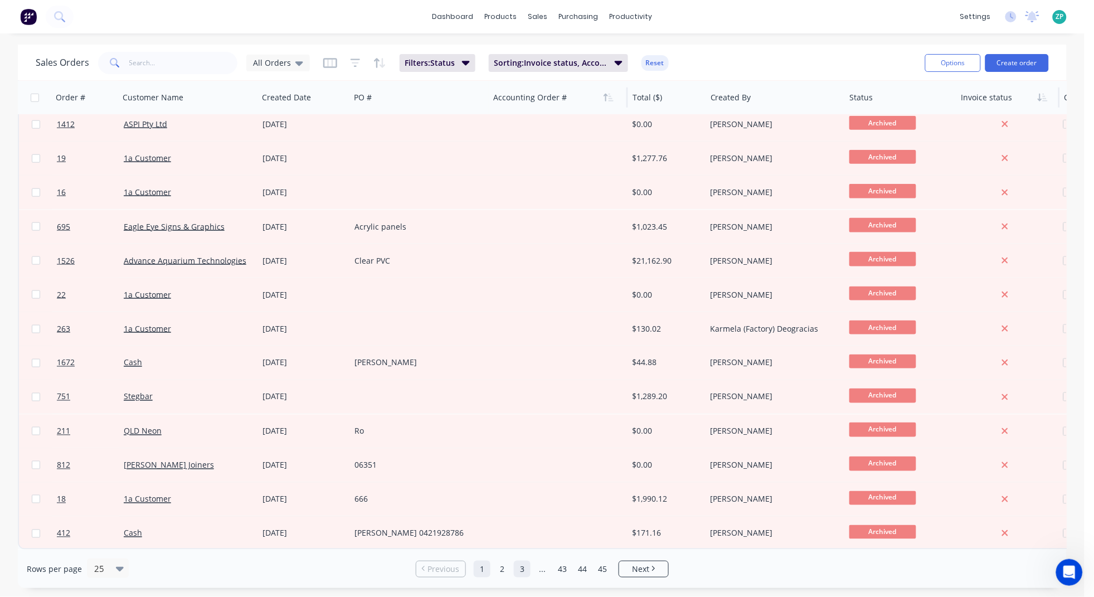
click at [527, 530] on link "3" at bounding box center [522, 569] width 17 height 17
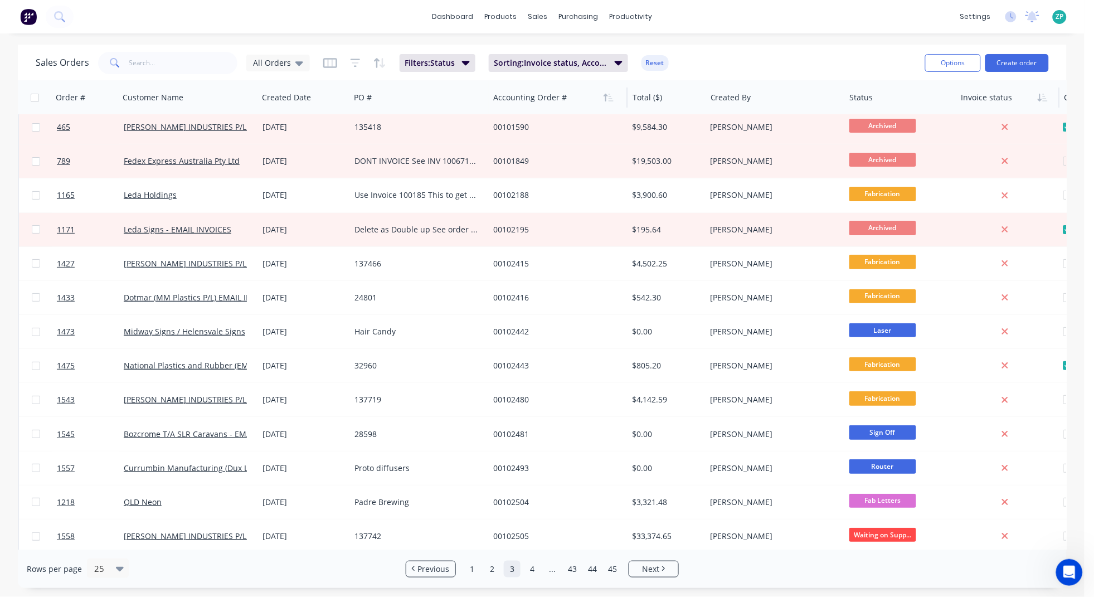
scroll to position [0, 0]
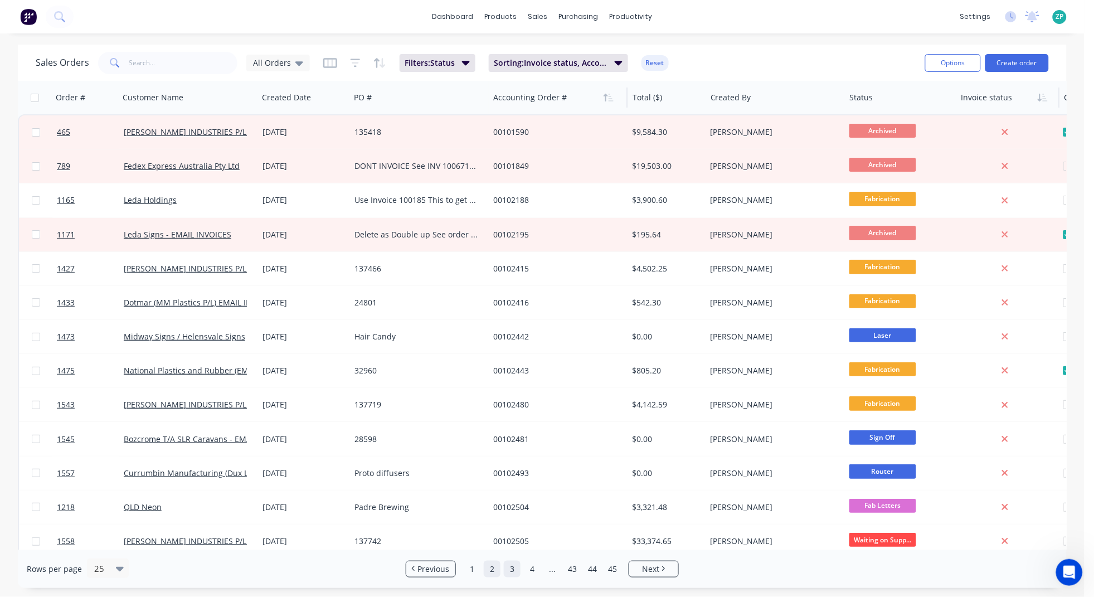
click at [493, 530] on link "2" at bounding box center [492, 569] width 17 height 17
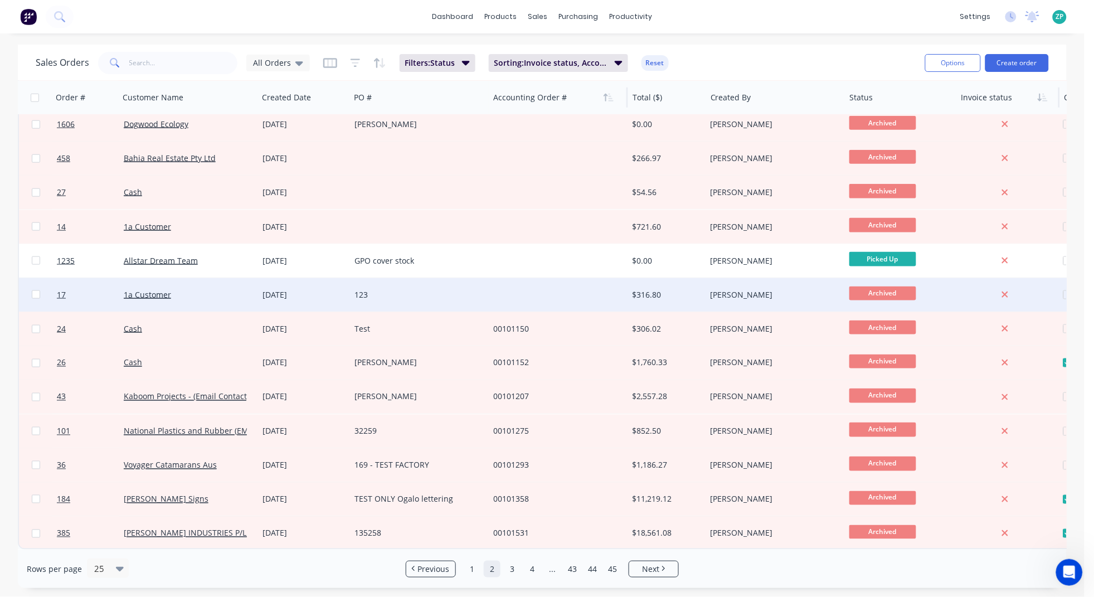
scroll to position [422, 0]
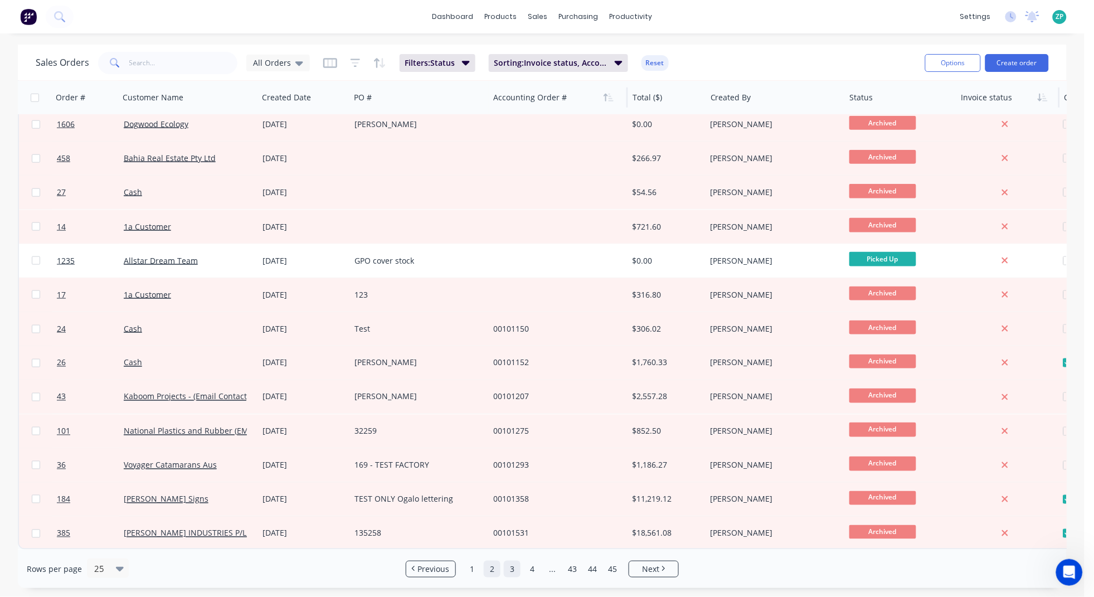
click at [509, 530] on link "3" at bounding box center [512, 569] width 17 height 17
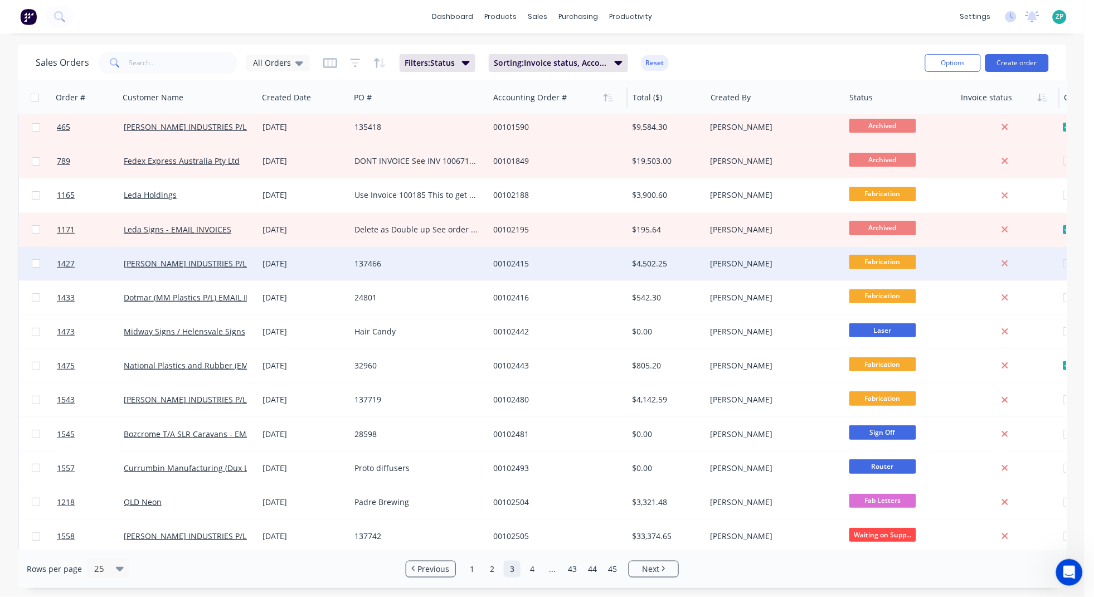
scroll to position [0, 0]
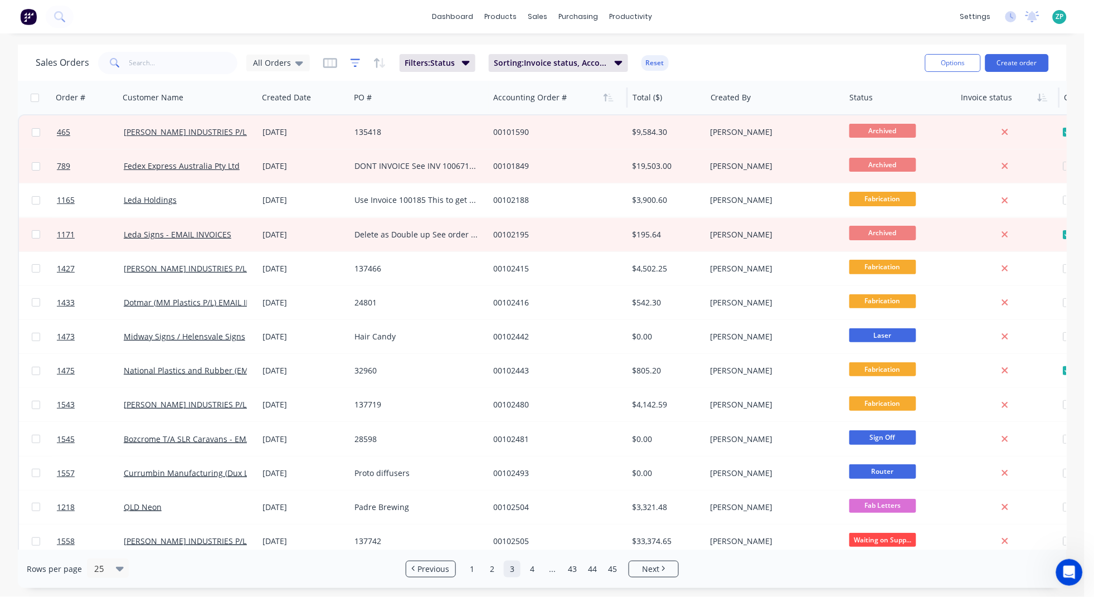
click at [352, 64] on icon "button" at bounding box center [355, 62] width 10 height 11
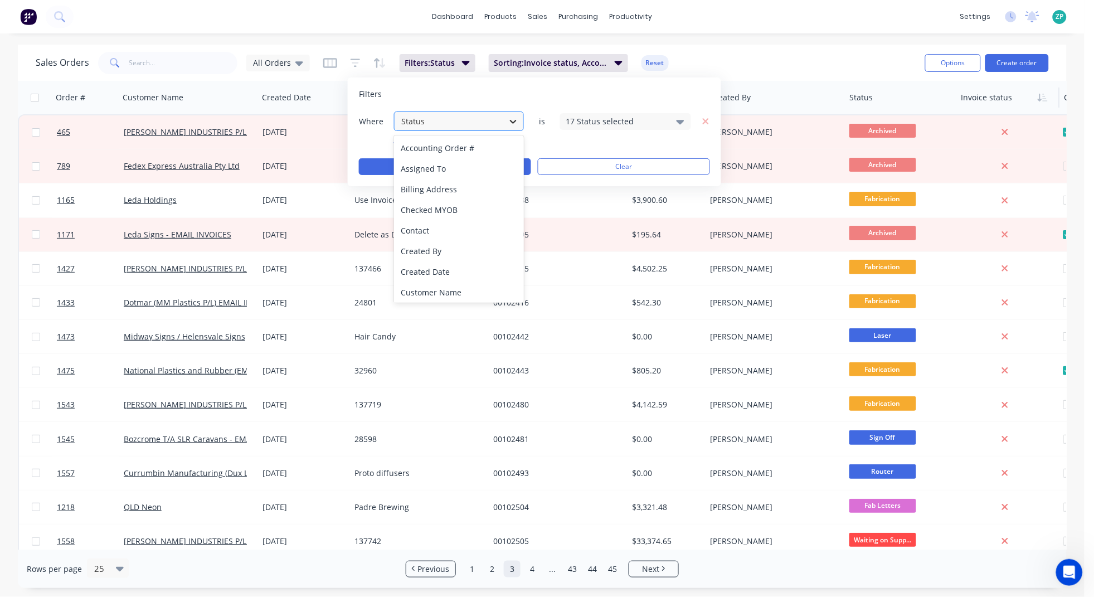
click at [513, 126] on icon at bounding box center [513, 121] width 11 height 11
click at [456, 267] on div "Created Date" at bounding box center [459, 271] width 130 height 21
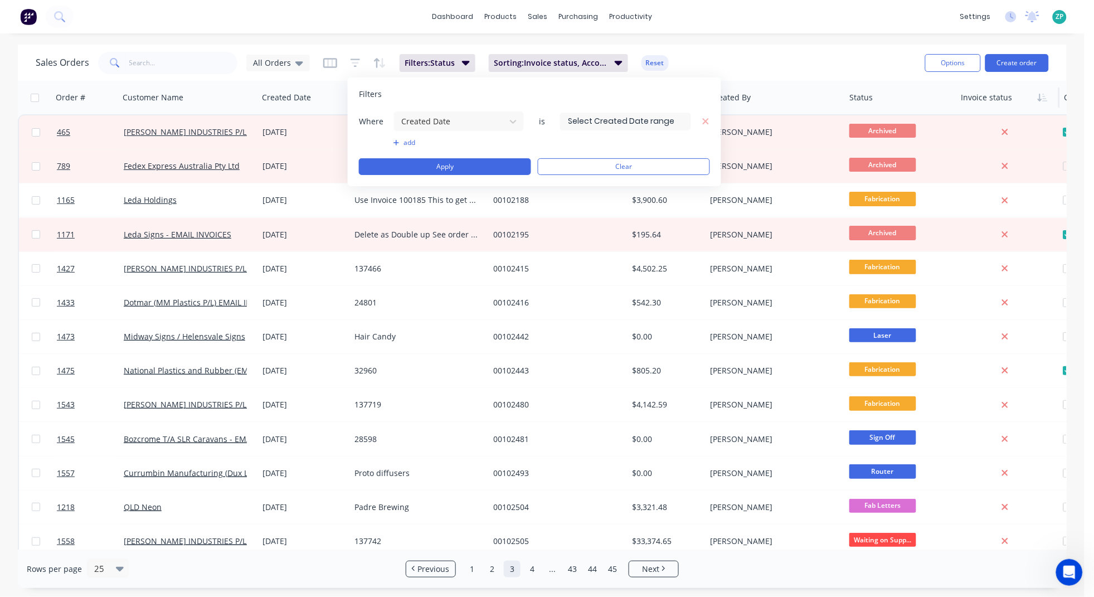
click at [678, 125] on input at bounding box center [626, 121] width 130 height 17
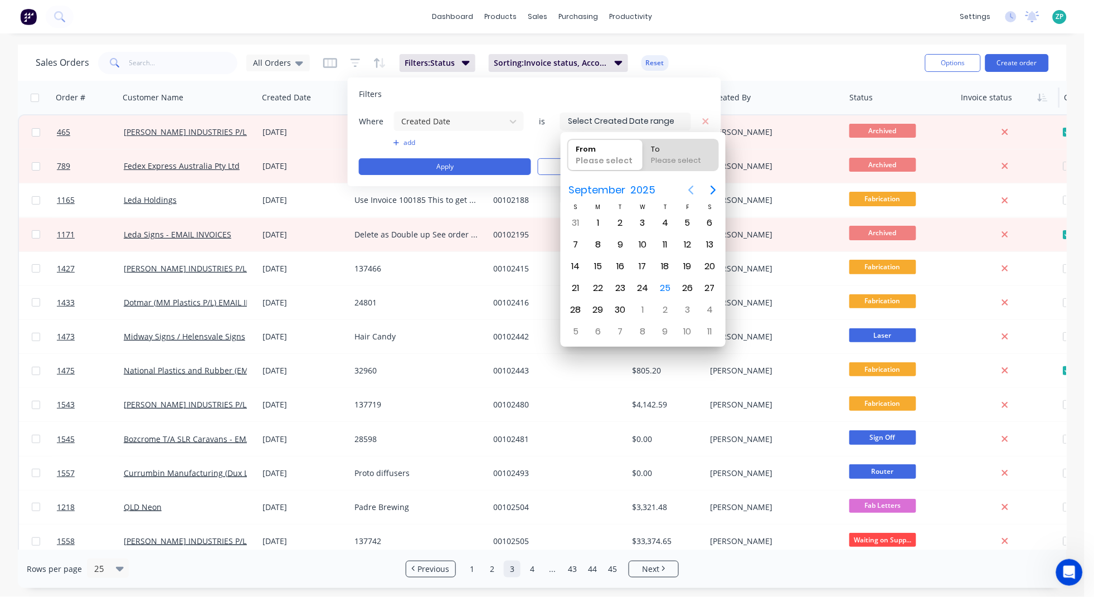
click at [691, 182] on button "Previous page" at bounding box center [691, 190] width 22 height 22
click at [688, 187] on icon "Previous page" at bounding box center [690, 189] width 13 height 13
click at [624, 220] on div "1" at bounding box center [620, 223] width 17 height 17
type input "01/07/25"
radio input "false"
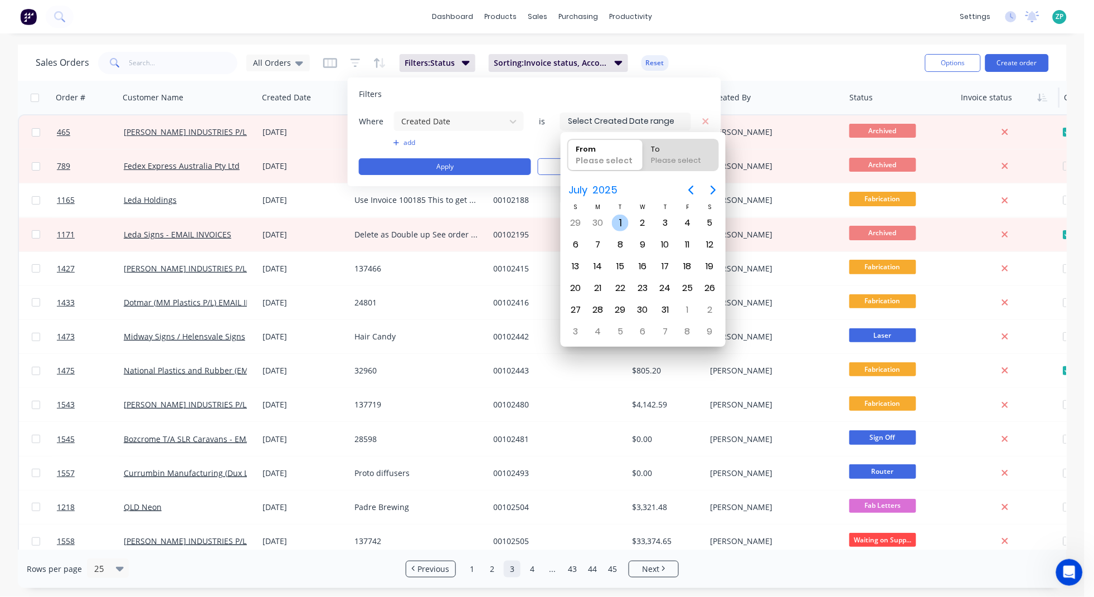
radio input "true"
click at [684, 157] on div "Please select" at bounding box center [680, 163] width 68 height 16
click at [644, 157] on input "To Please select" at bounding box center [643, 154] width 1 height 31
click at [713, 183] on icon "Next page" at bounding box center [713, 189] width 13 height 13
click at [712, 187] on icon "Next page" at bounding box center [712, 190] width 5 height 9
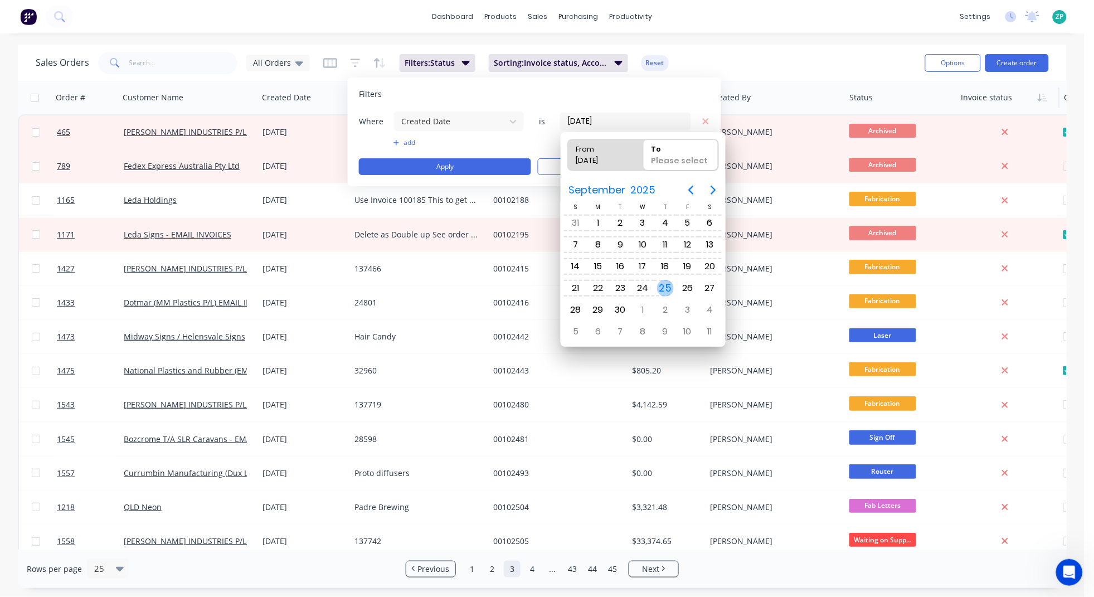
click at [666, 284] on div "25" at bounding box center [665, 288] width 17 height 17
type input "01/07/25 - 25/09/25"
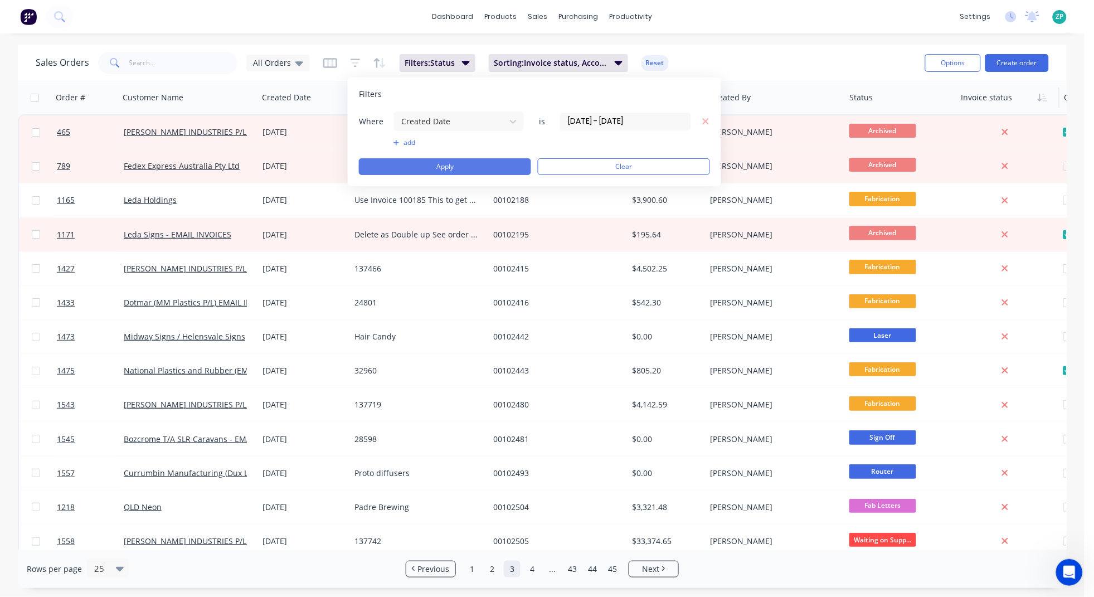
click at [467, 164] on button "Apply" at bounding box center [445, 166] width 172 height 17
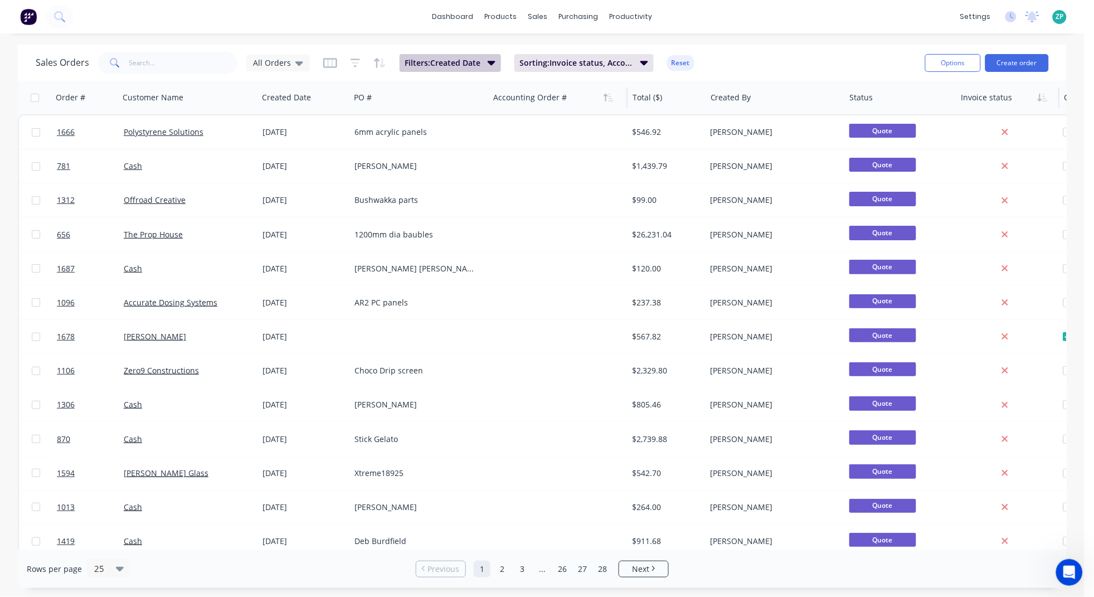
click at [488, 63] on icon "button" at bounding box center [492, 62] width 8 height 12
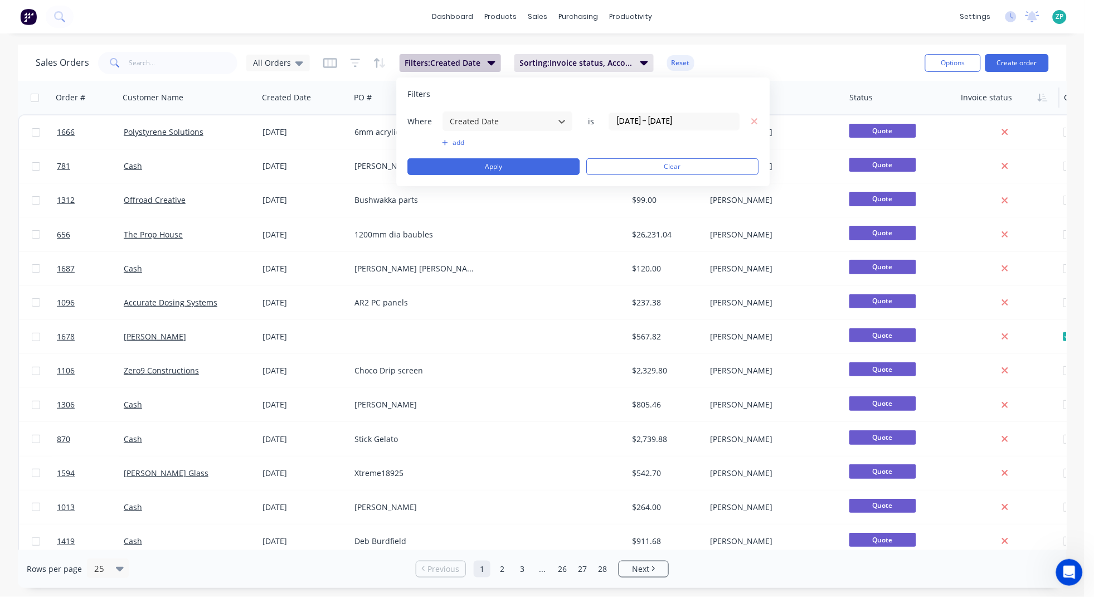
click at [488, 63] on icon "button" at bounding box center [492, 62] width 8 height 12
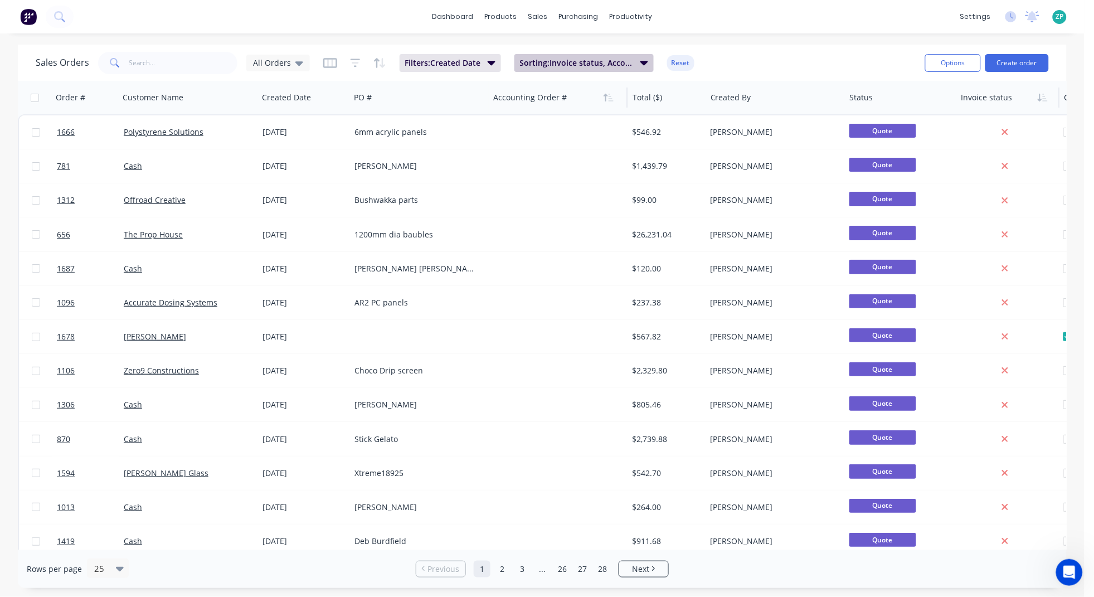
click at [644, 66] on icon "button" at bounding box center [644, 62] width 8 height 12
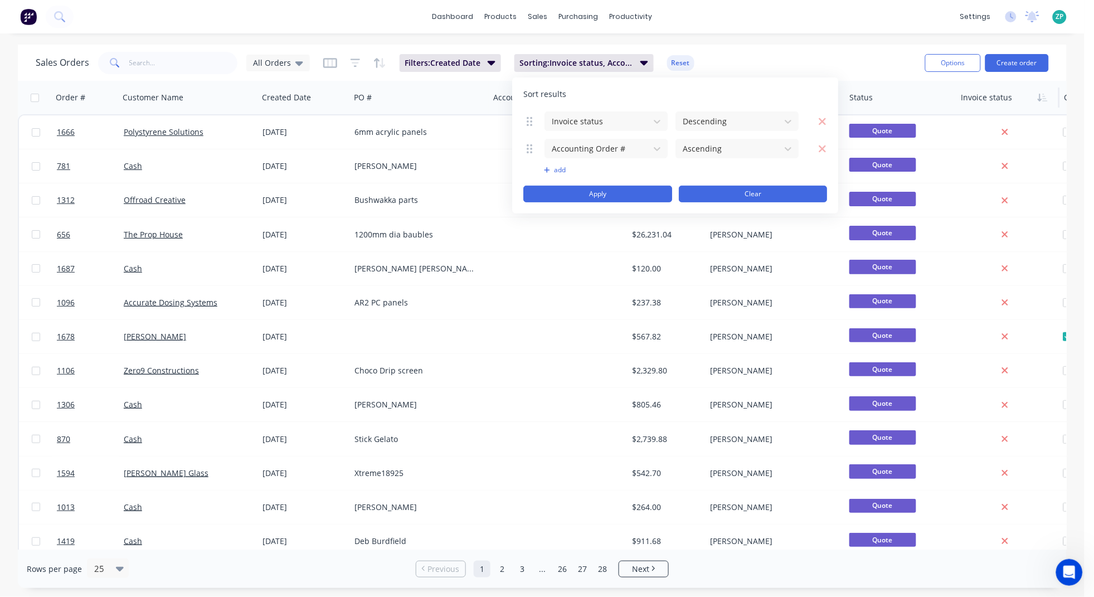
click at [756, 197] on button "Clear" at bounding box center [753, 194] width 149 height 17
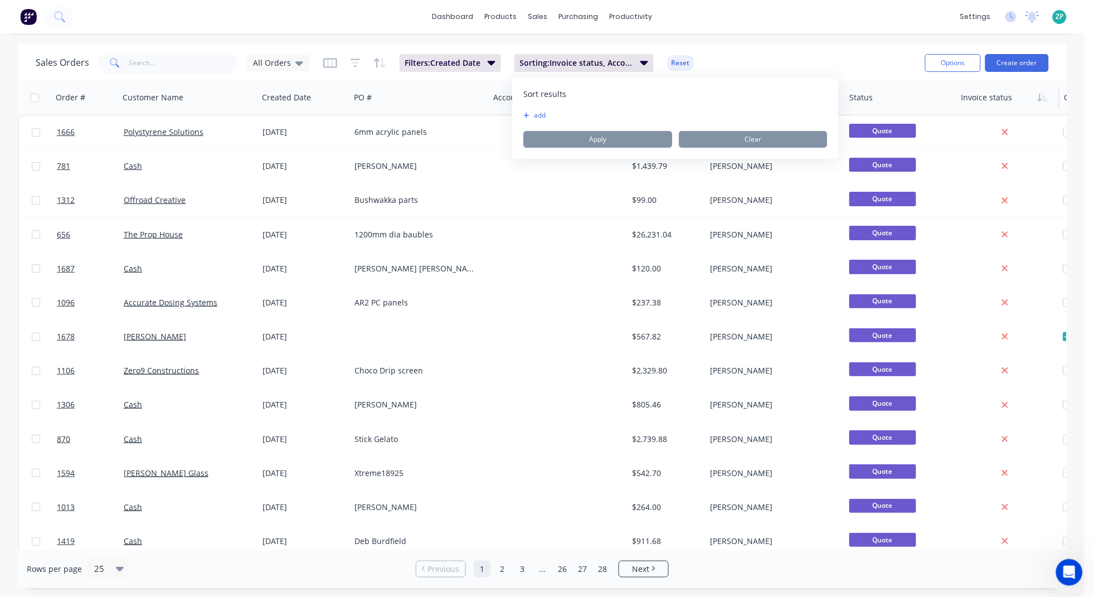
click at [865, 59] on div "Sales Orders All Orders Filters: Created Date Sorting: Invoice status, Accounti…" at bounding box center [476, 62] width 880 height 27
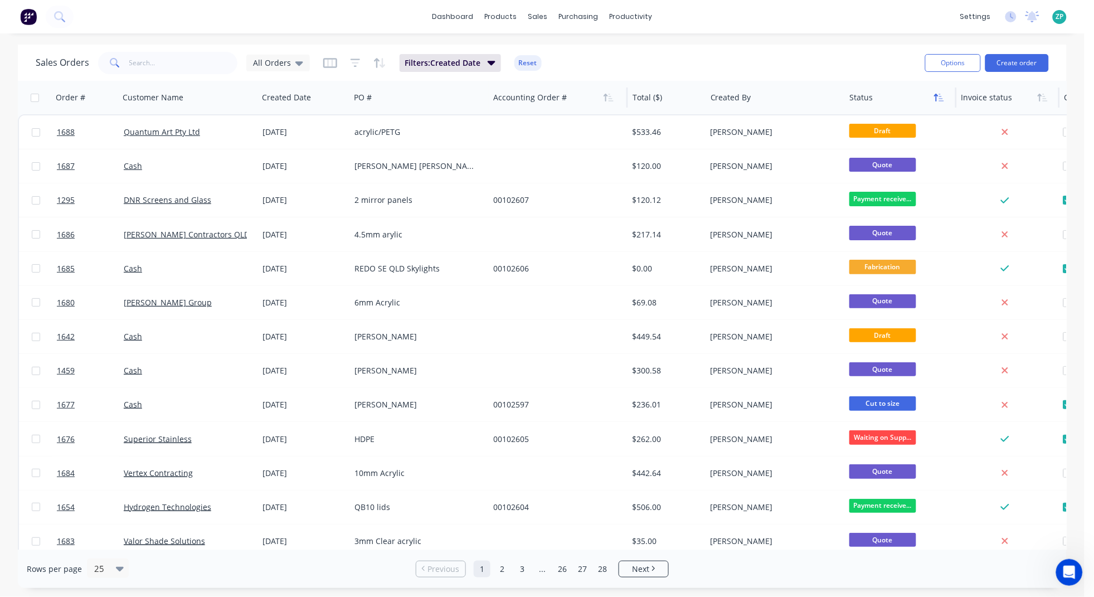
click at [936, 98] on icon "button" at bounding box center [936, 98] width 4 height 8
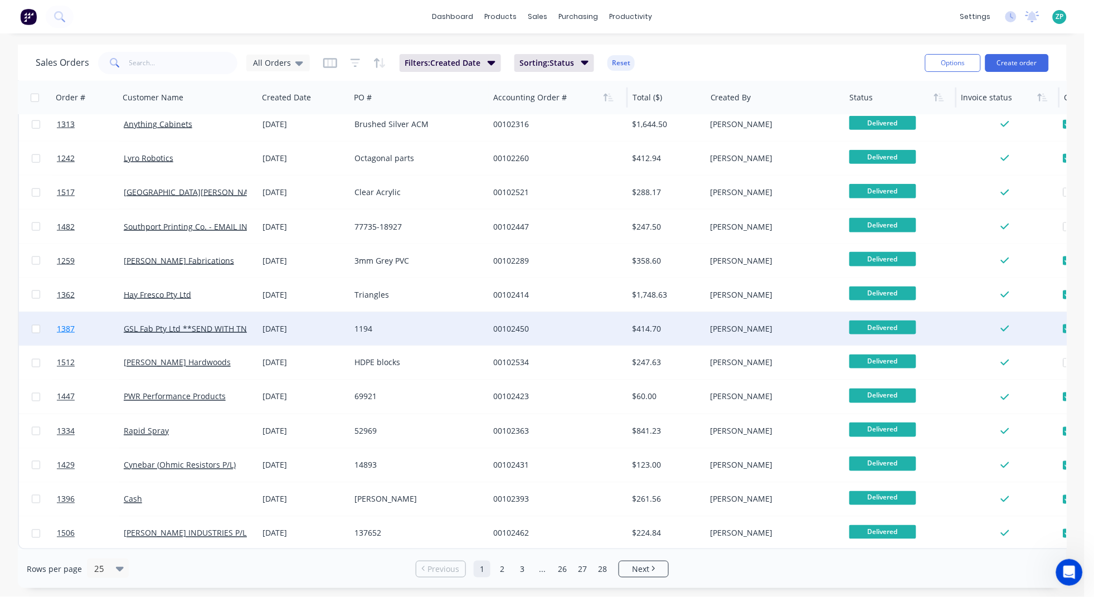
scroll to position [422, 0]
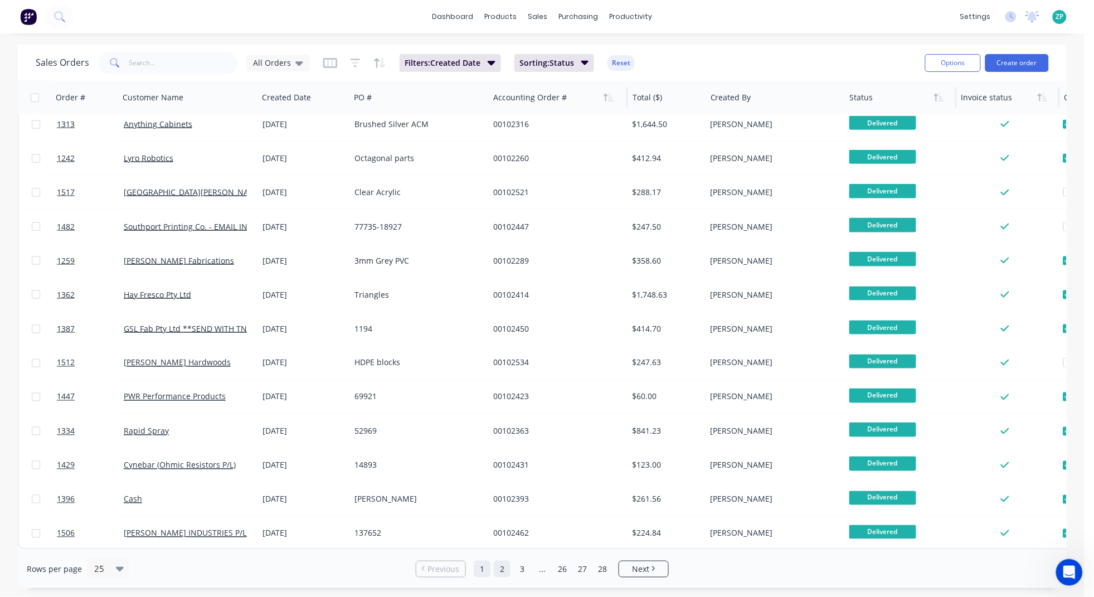
click at [506, 530] on link "2" at bounding box center [502, 569] width 17 height 17
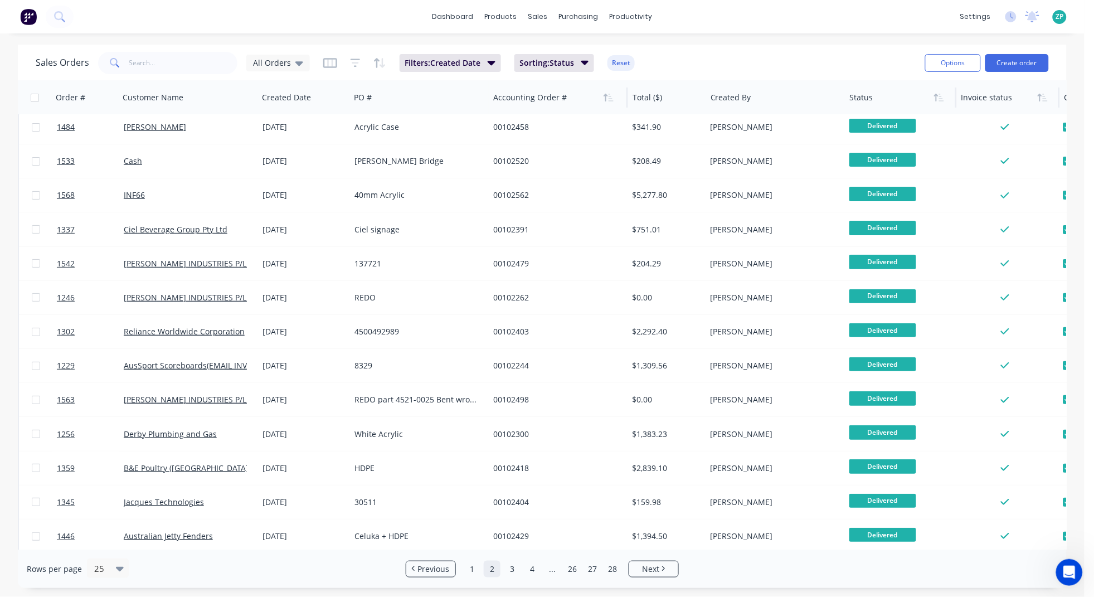
scroll to position [0, 0]
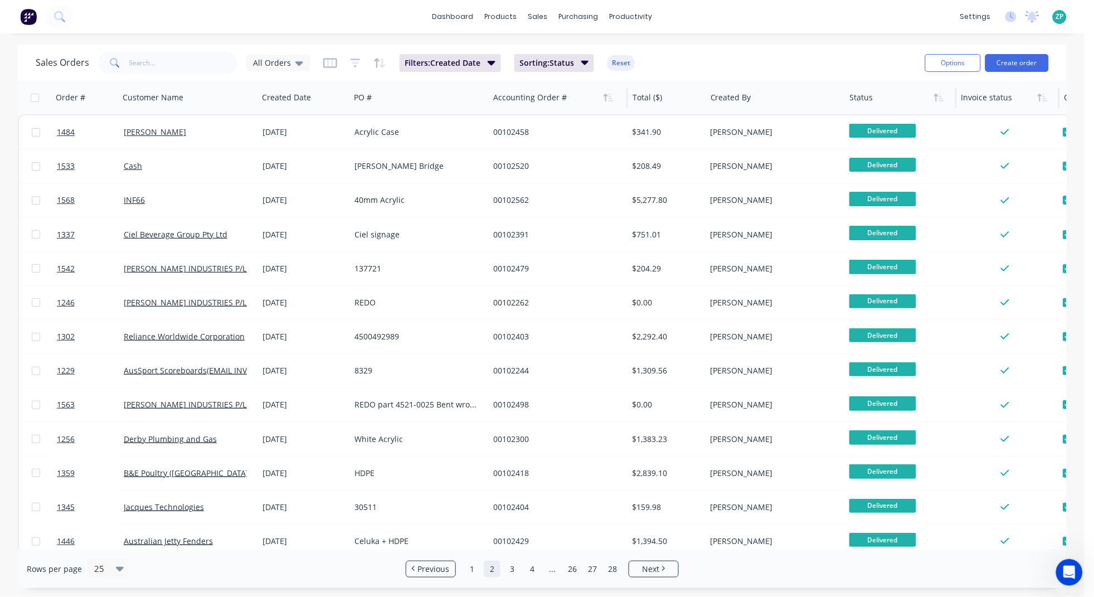
click at [495, 530] on link "2" at bounding box center [492, 569] width 17 height 17
click at [489, 530] on link "2" at bounding box center [492, 569] width 17 height 17
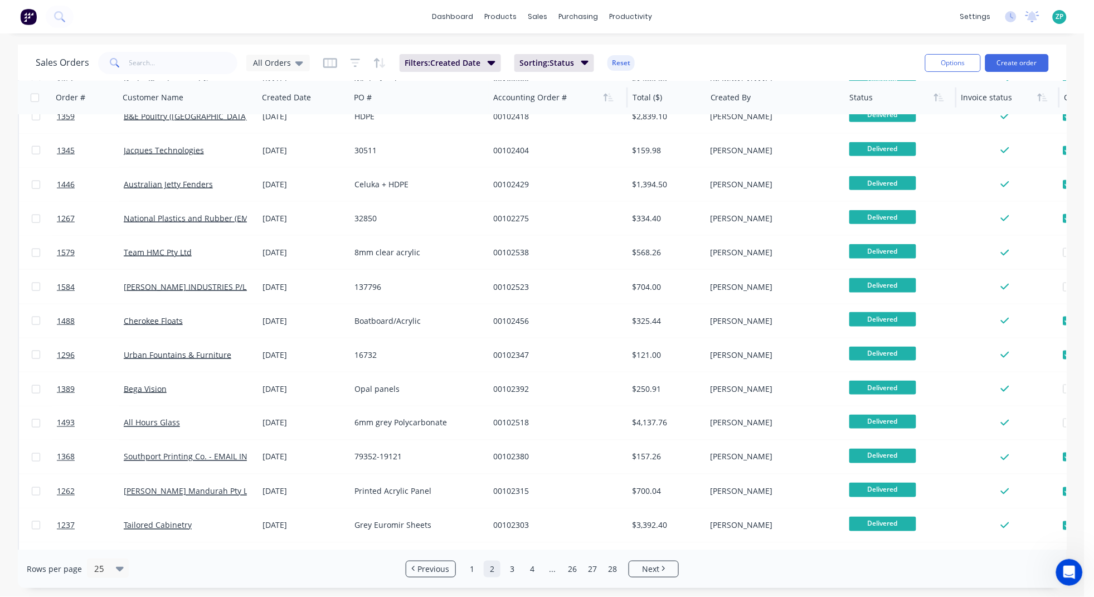
scroll to position [422, 0]
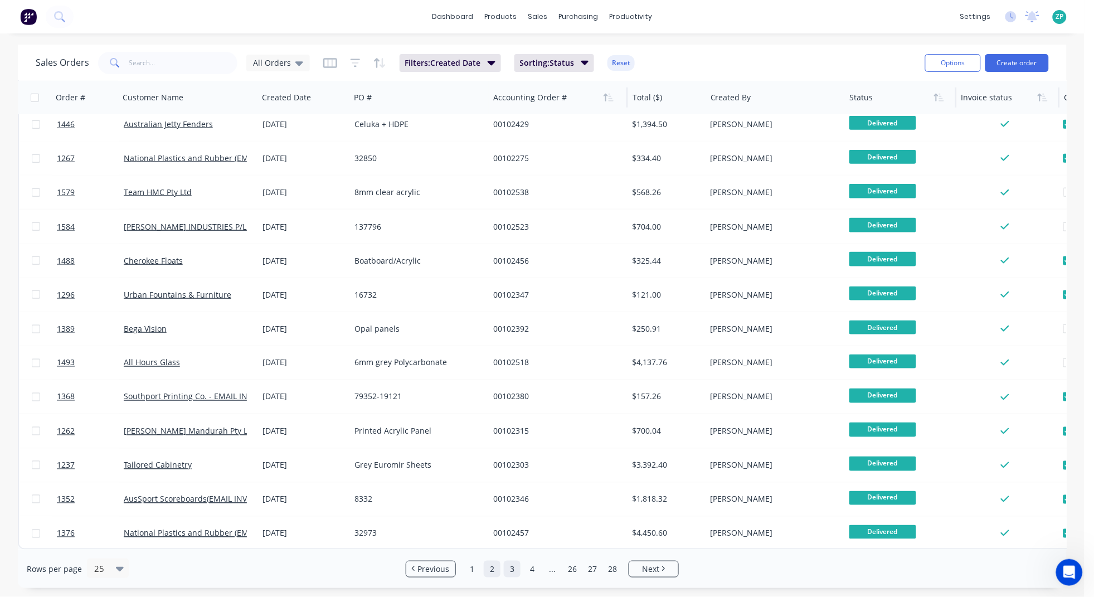
click at [512, 530] on link "3" at bounding box center [512, 569] width 17 height 17
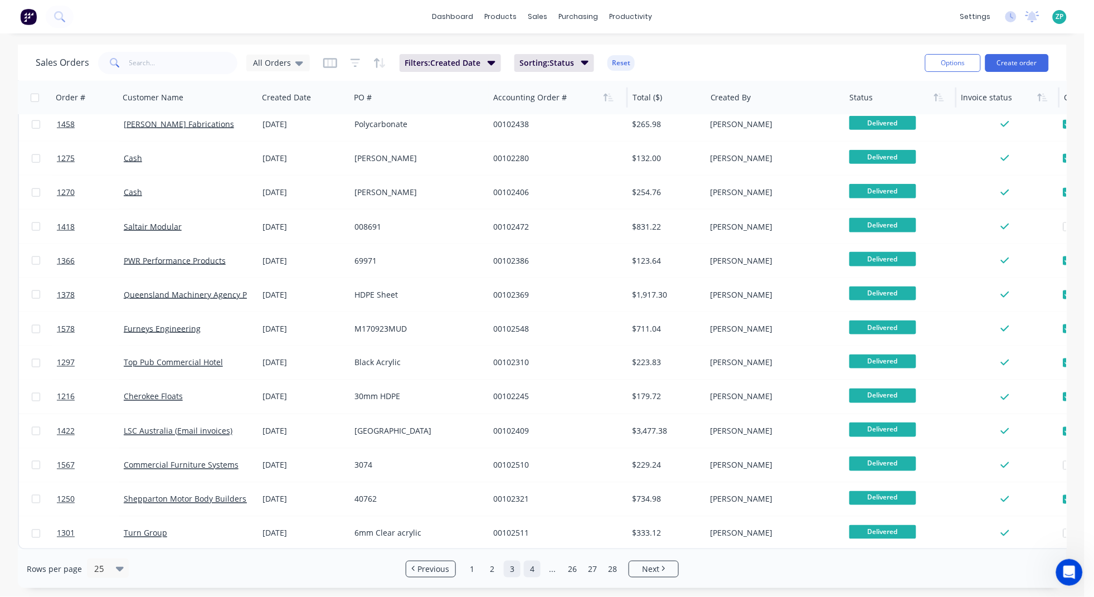
click at [529, 530] on link "4" at bounding box center [532, 569] width 17 height 17
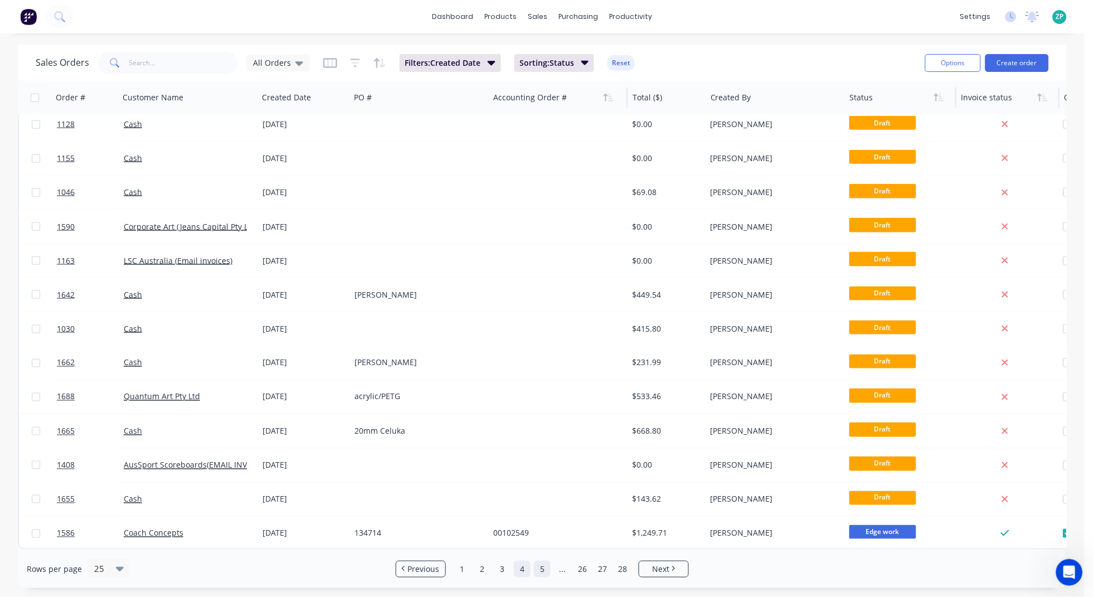
click at [543, 530] on link "5" at bounding box center [542, 569] width 17 height 17
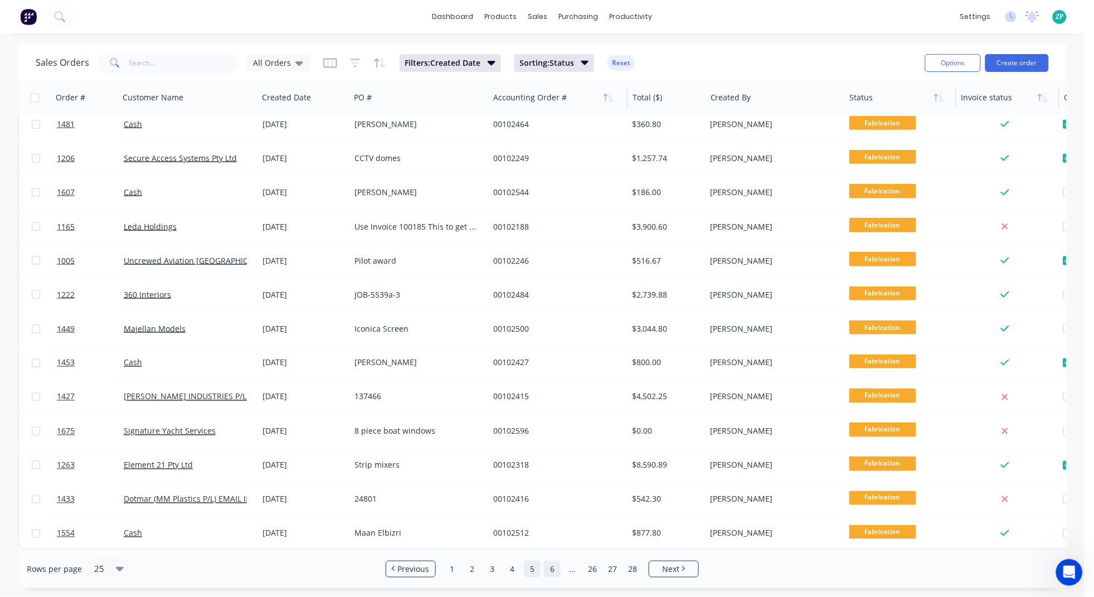
click at [552, 530] on link "6" at bounding box center [552, 569] width 17 height 17
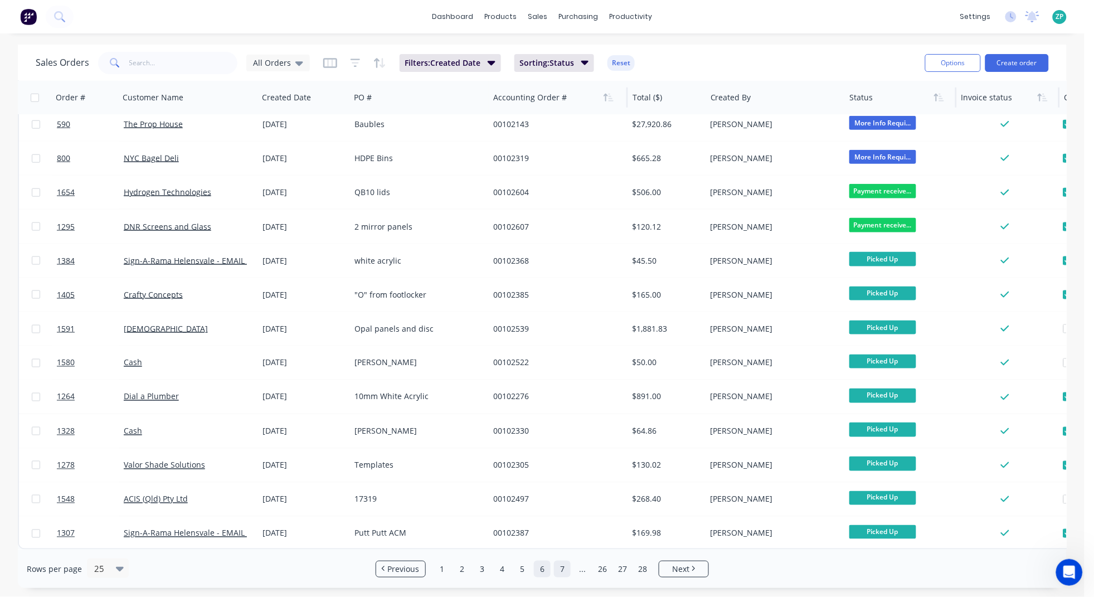
click at [554, 530] on link "7" at bounding box center [562, 569] width 17 height 17
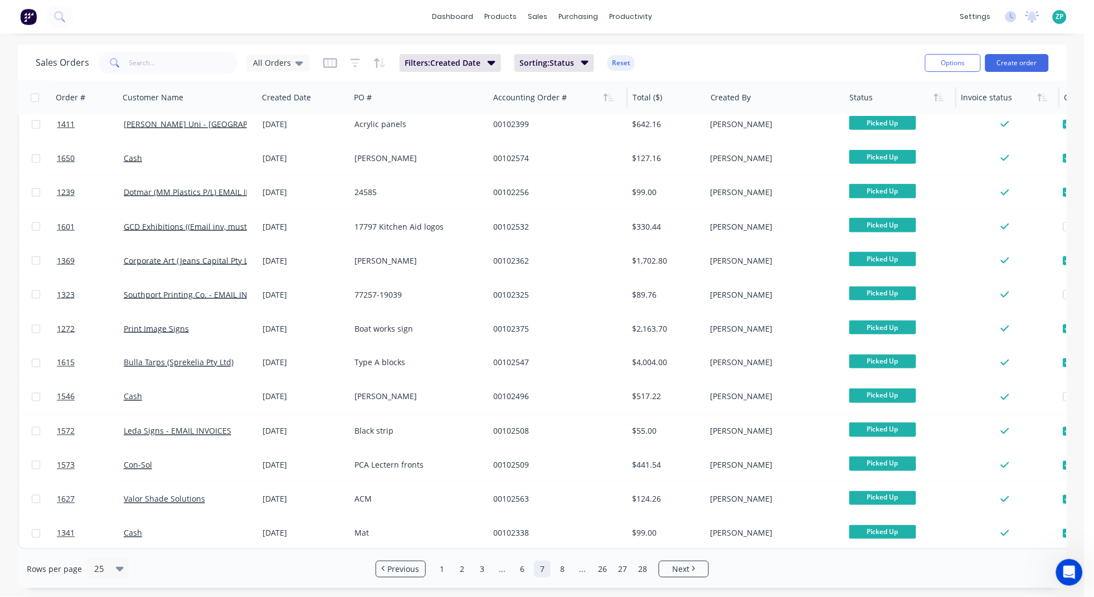
click at [551, 530] on ul "Previous 1 2 3 ... 6 7 8 ... 26 27 28 Next" at bounding box center [542, 569] width 342 height 17
click at [554, 530] on link "8" at bounding box center [562, 569] width 17 height 17
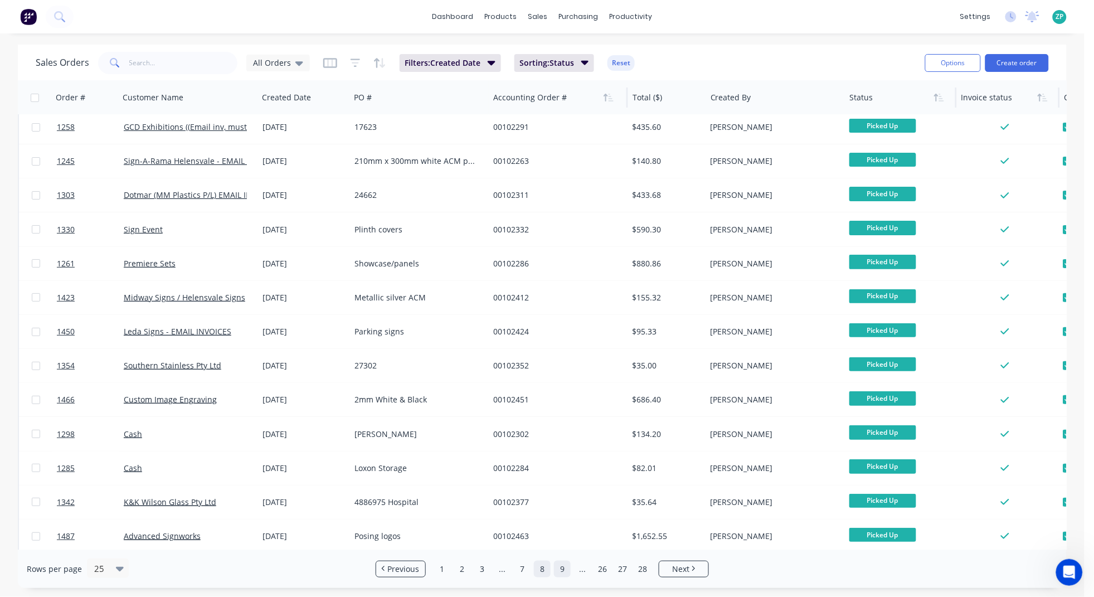
scroll to position [0, 0]
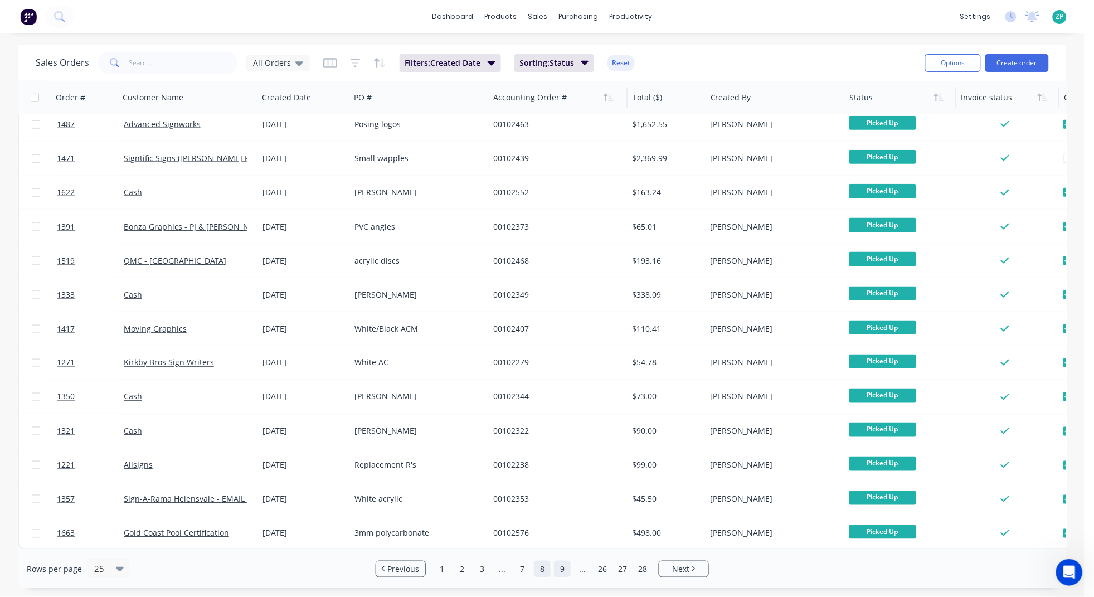
click at [558, 530] on link "9" at bounding box center [562, 569] width 17 height 17
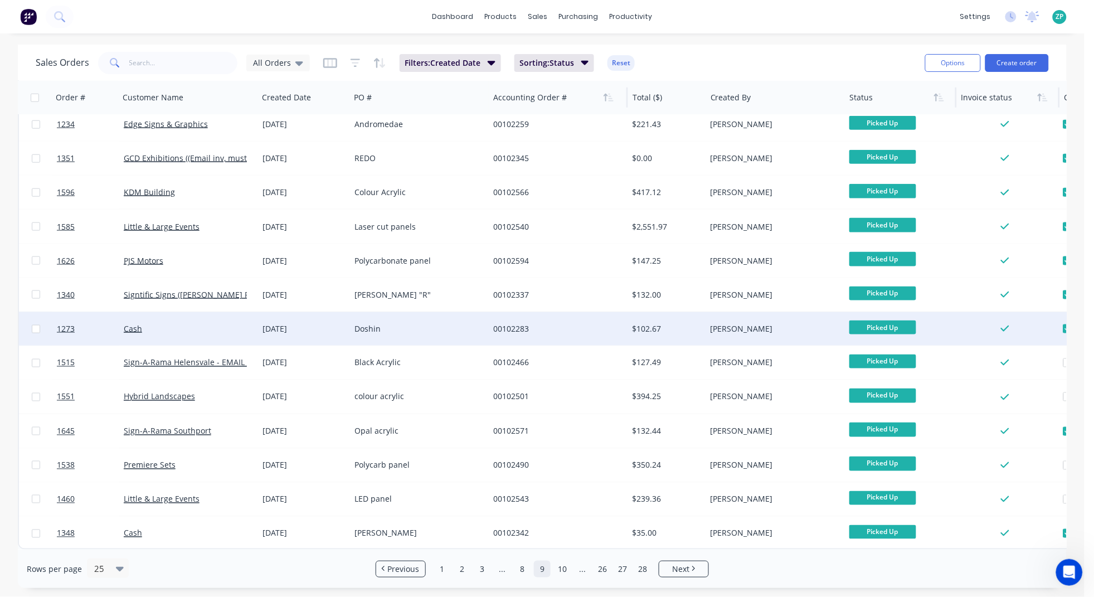
scroll to position [422, 0]
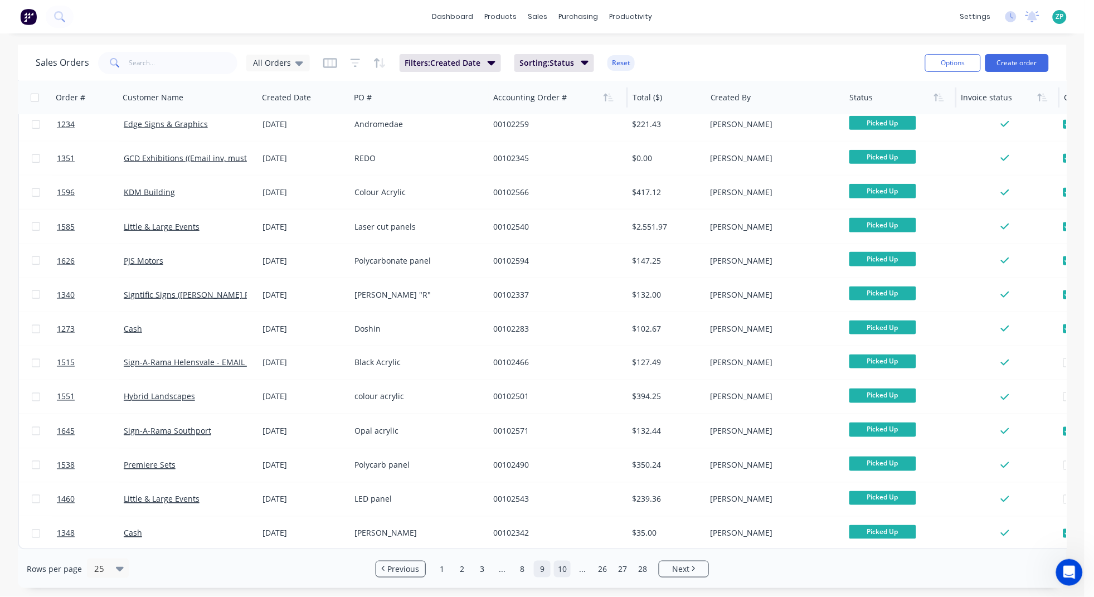
click at [566, 530] on link "10" at bounding box center [562, 569] width 17 height 17
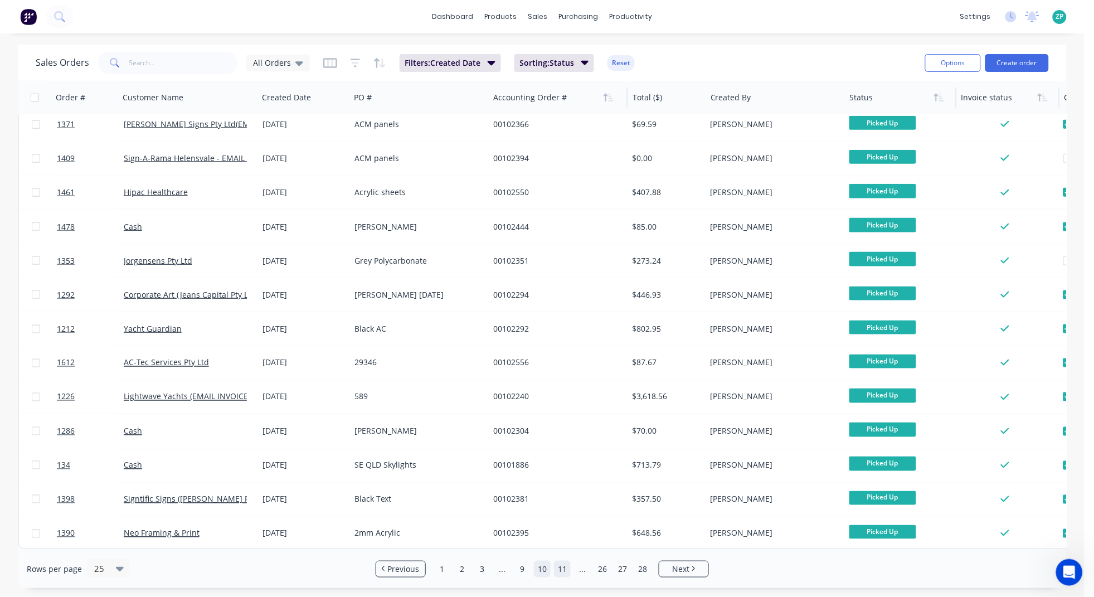
click at [565, 530] on link "11" at bounding box center [562, 569] width 17 height 17
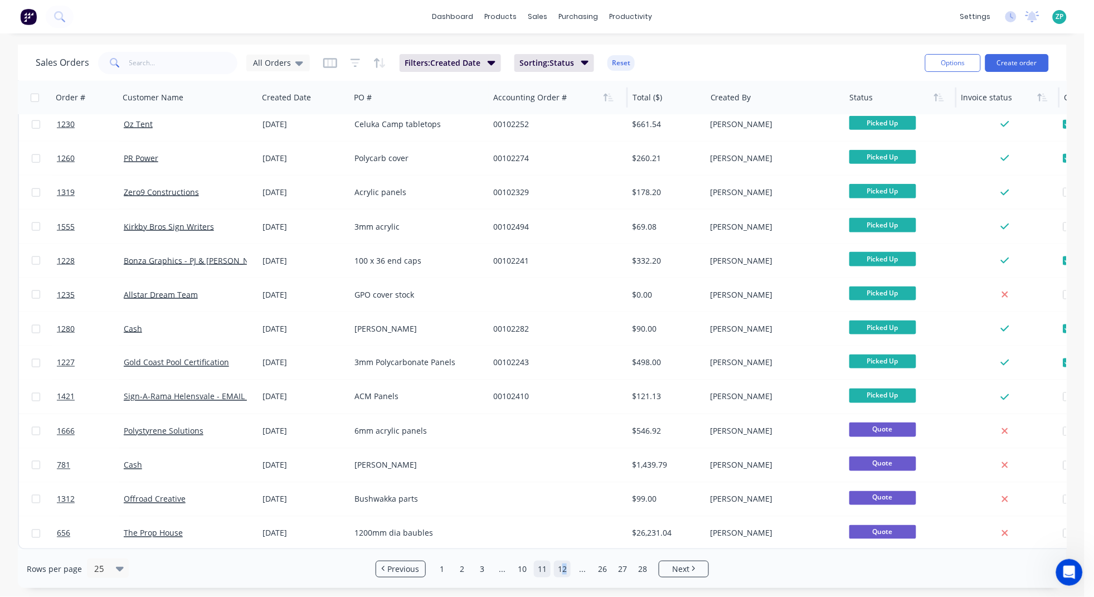
drag, startPoint x: 71, startPoint y: 285, endPoint x: 565, endPoint y: 566, distance: 568.7
click at [565, 530] on link "12" at bounding box center [562, 569] width 17 height 17
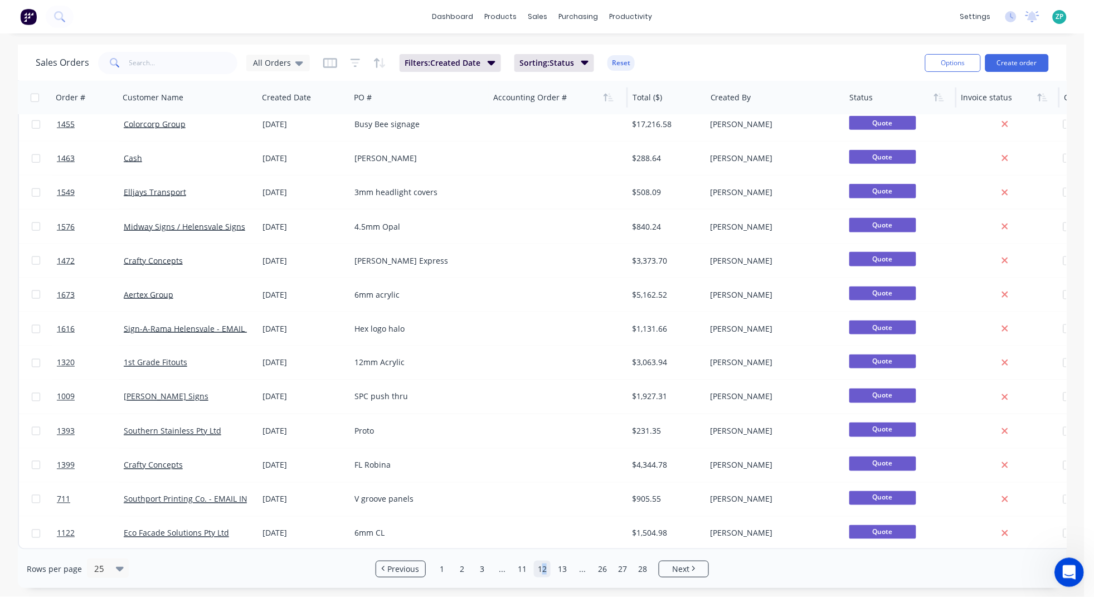
click at [962, 530] on icon "Open Intercom Messenger" at bounding box center [1067, 571] width 18 height 18
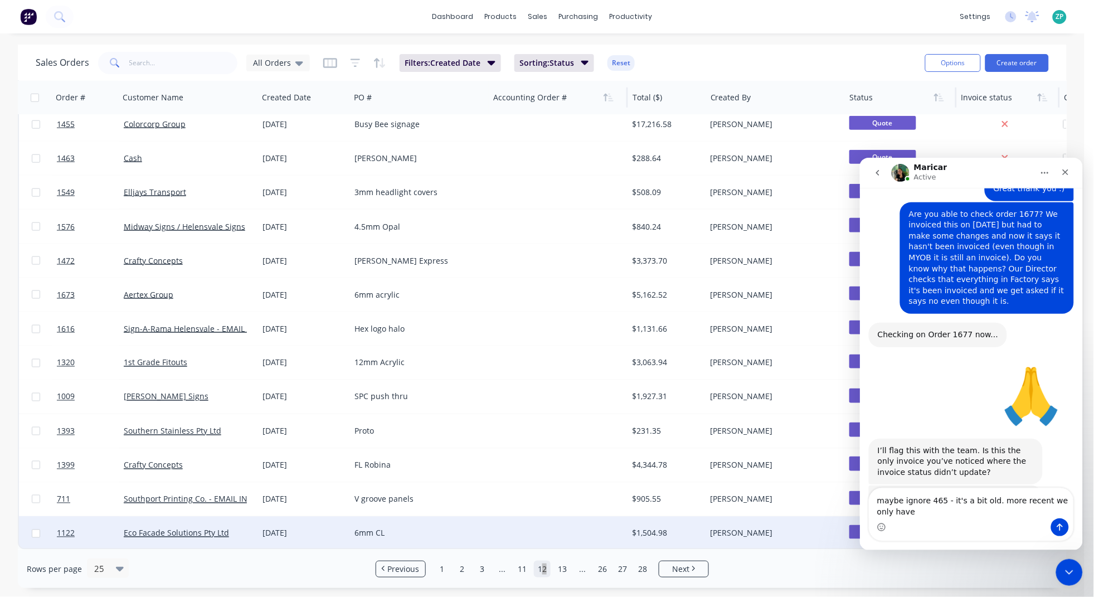
scroll to position [4263, 0]
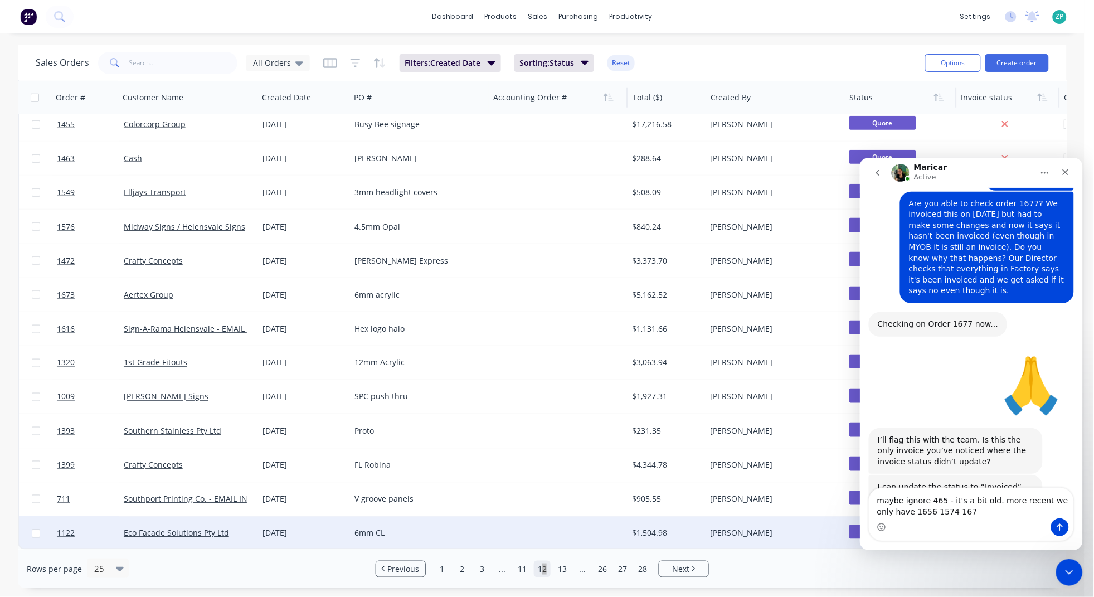
type textarea "maybe ignore 465 - it's a bit old. more recent we only have 1656 1574 1677"
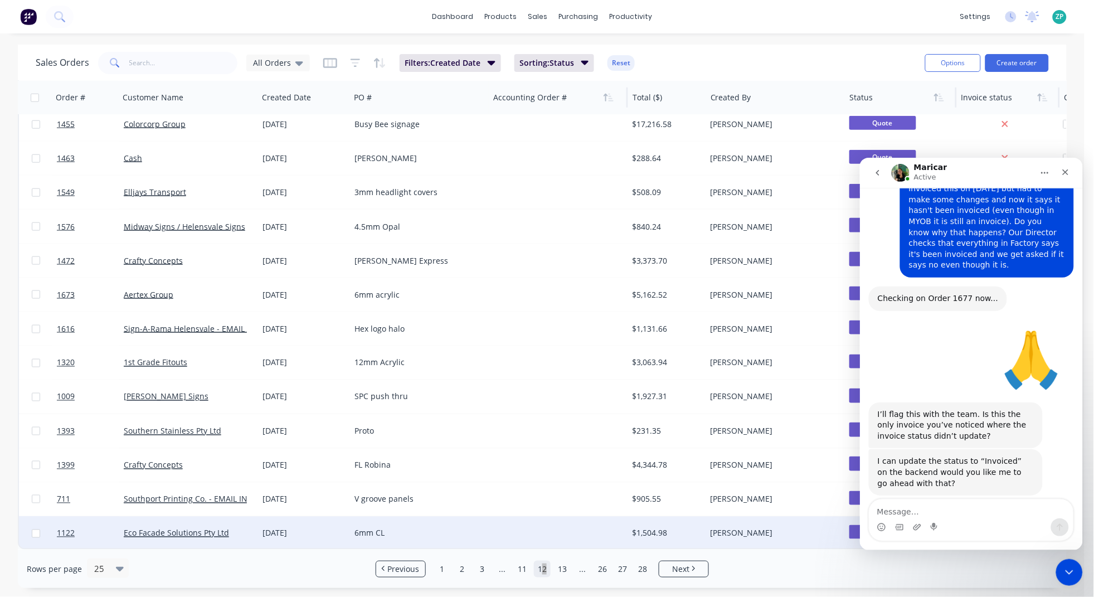
type textarea "j"
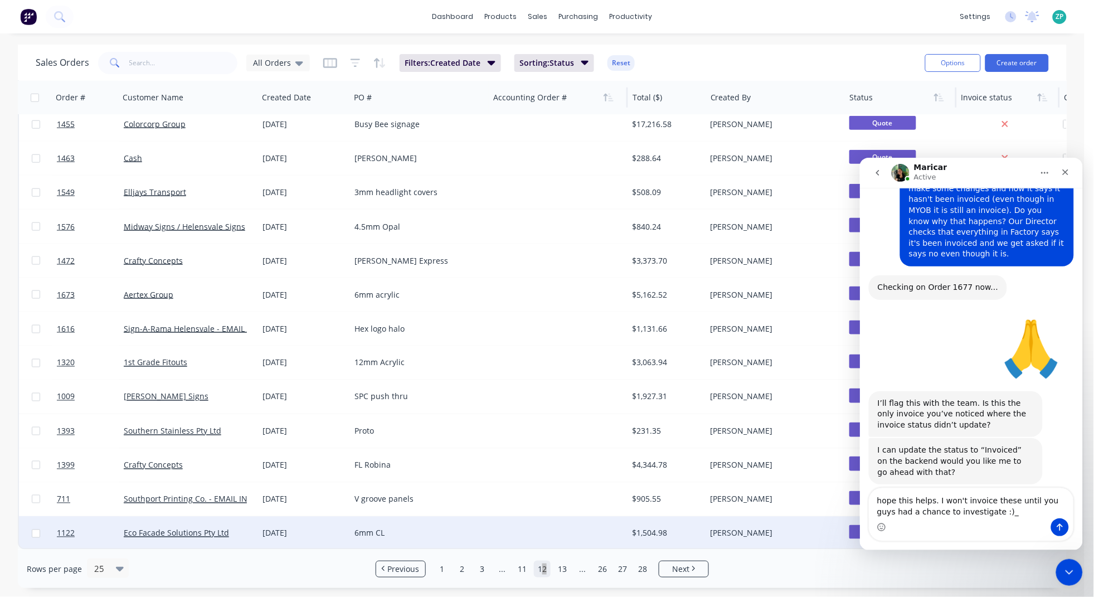
type textarea "hope this helps. I won't invoice these until you guys had a chance to investiga…"
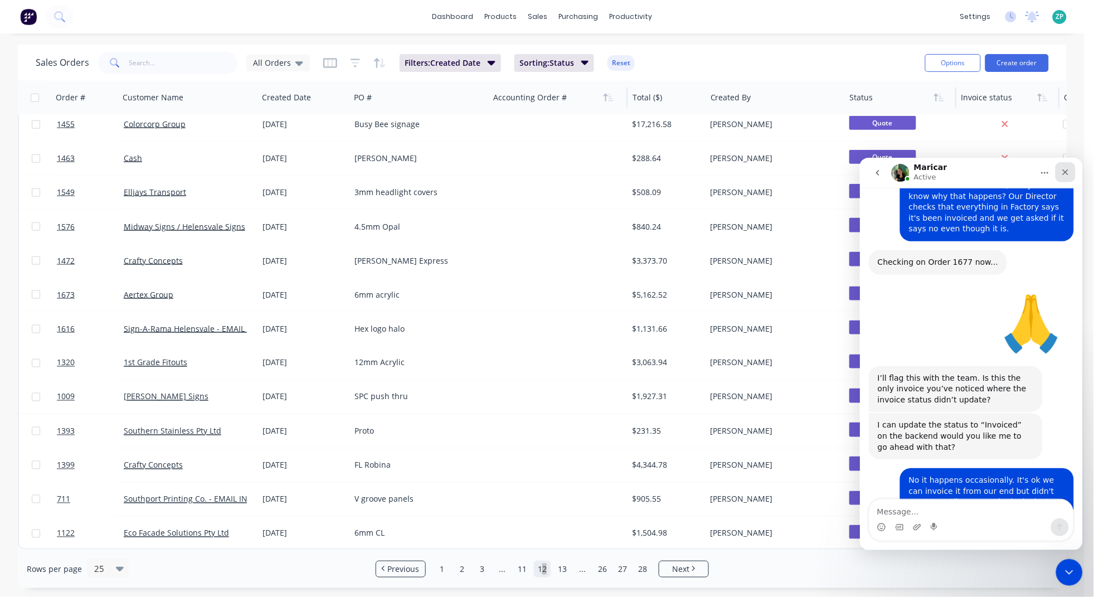
click at [962, 165] on div "Close" at bounding box center [1065, 172] width 20 height 20
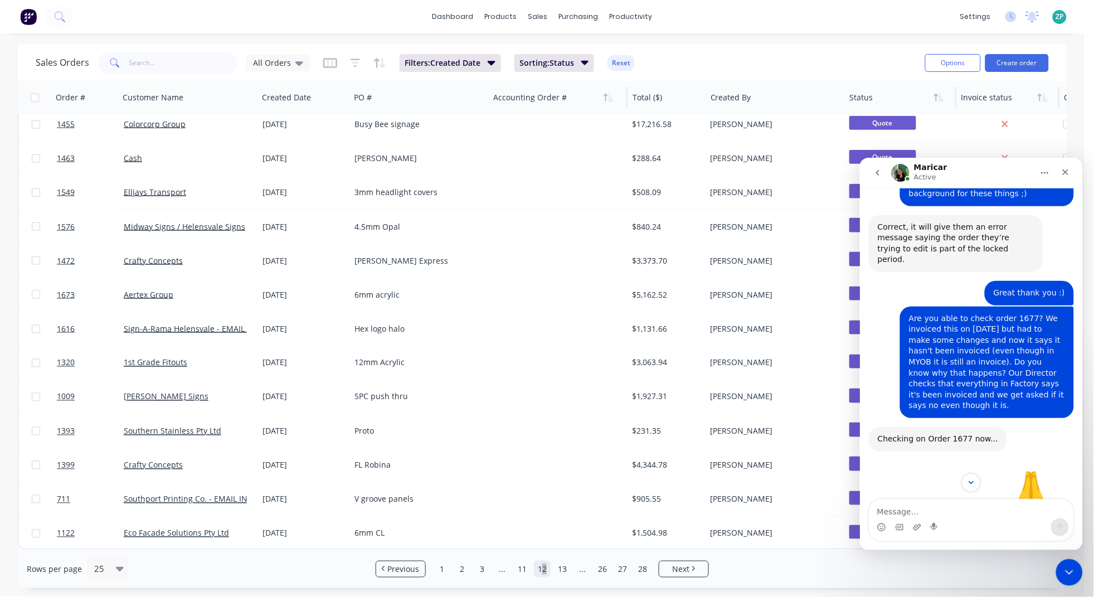
scroll to position [4266, 0]
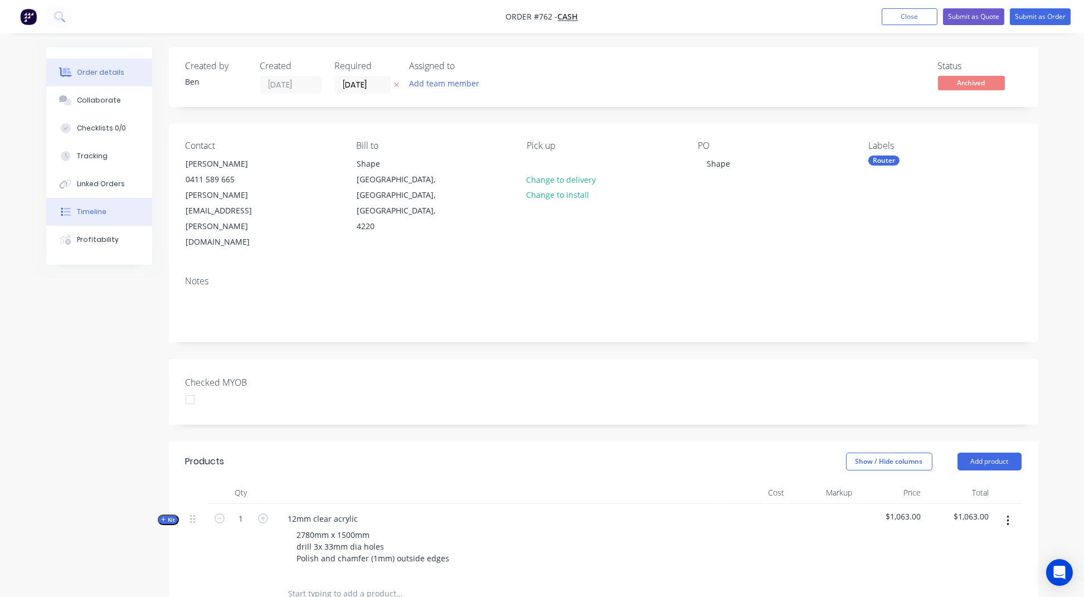
click at [92, 215] on div "Timeline" at bounding box center [92, 212] width 30 height 10
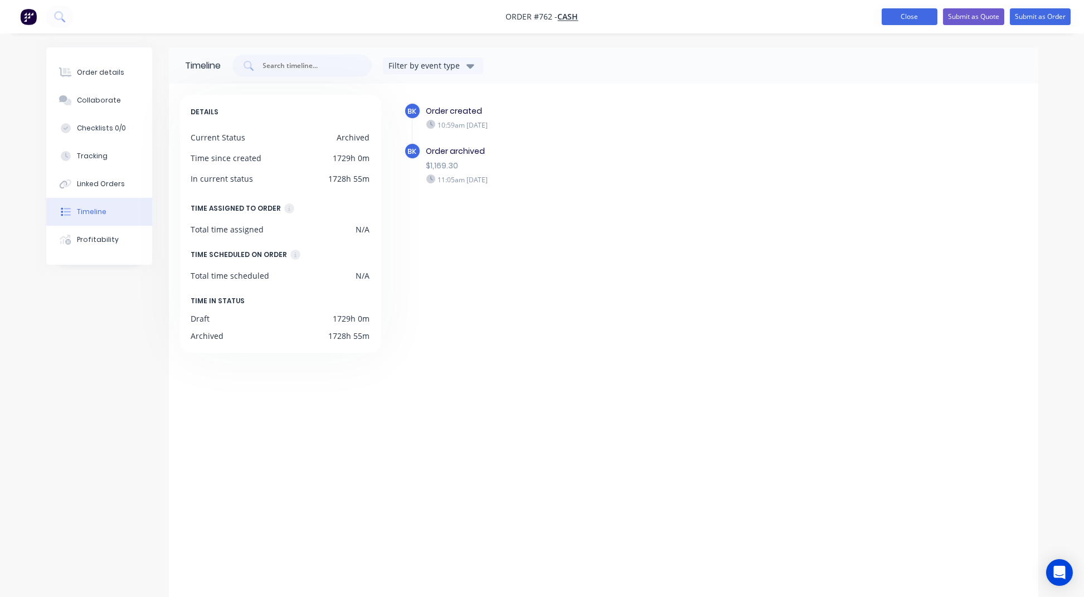
click at [883, 18] on button "Close" at bounding box center [909, 16] width 56 height 17
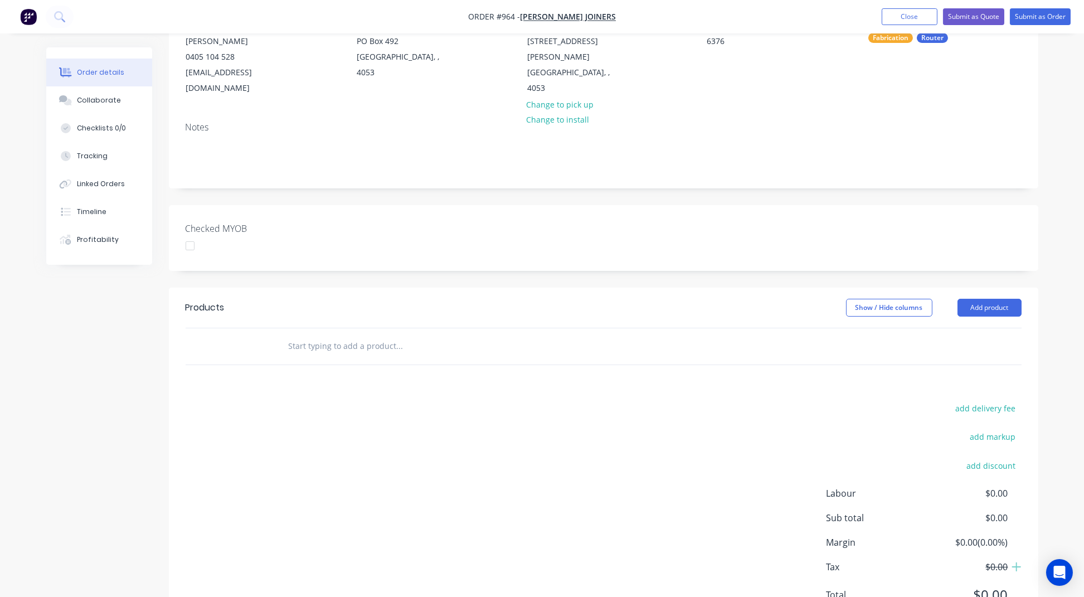
scroll to position [159, 0]
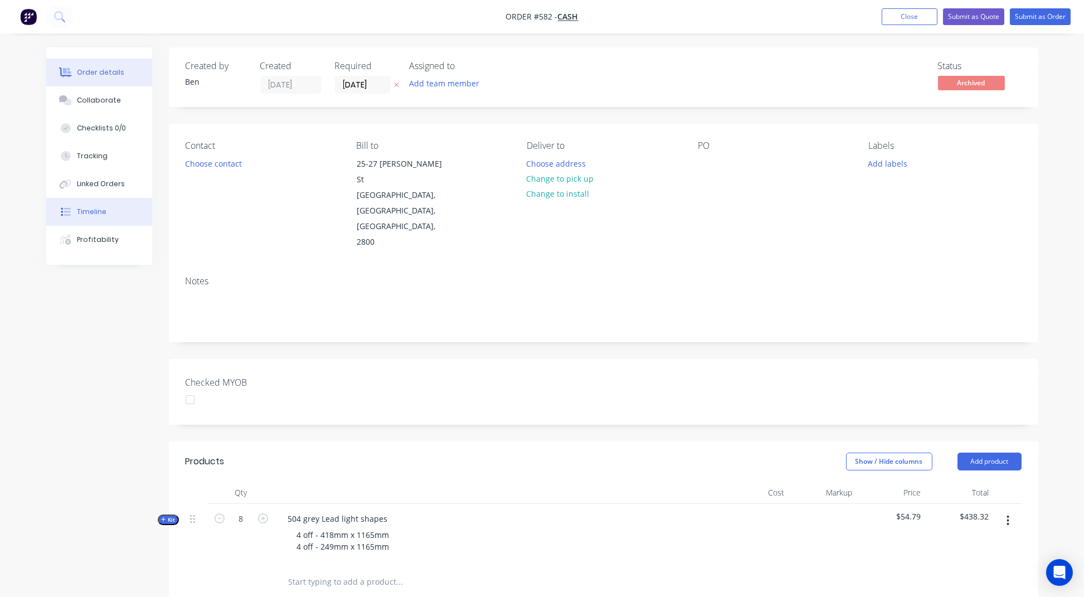
click at [92, 210] on div "Timeline" at bounding box center [92, 212] width 30 height 10
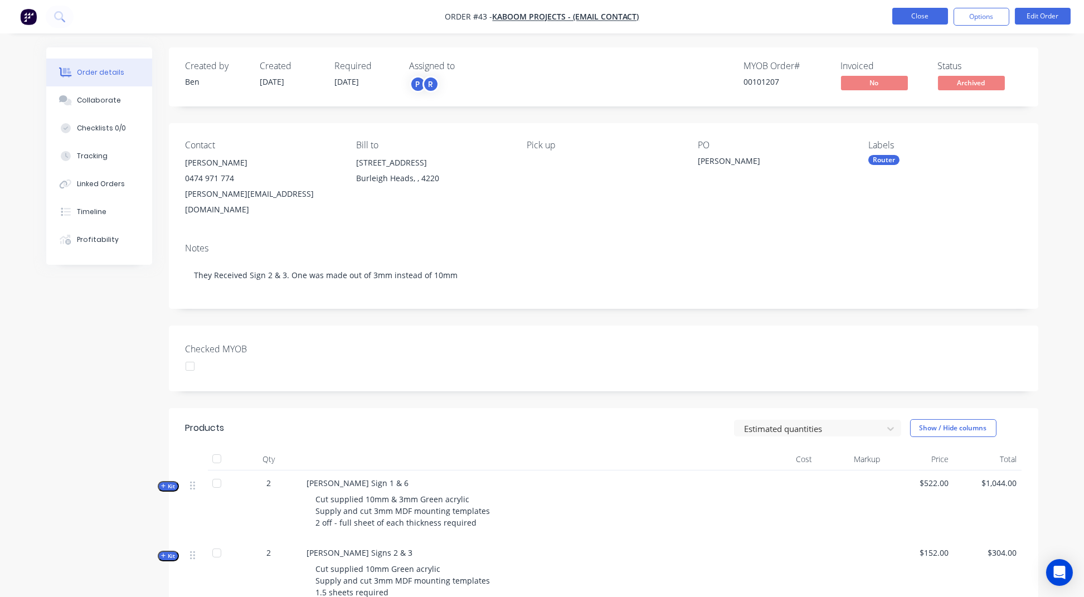
click at [897, 14] on button "Close" at bounding box center [920, 16] width 56 height 17
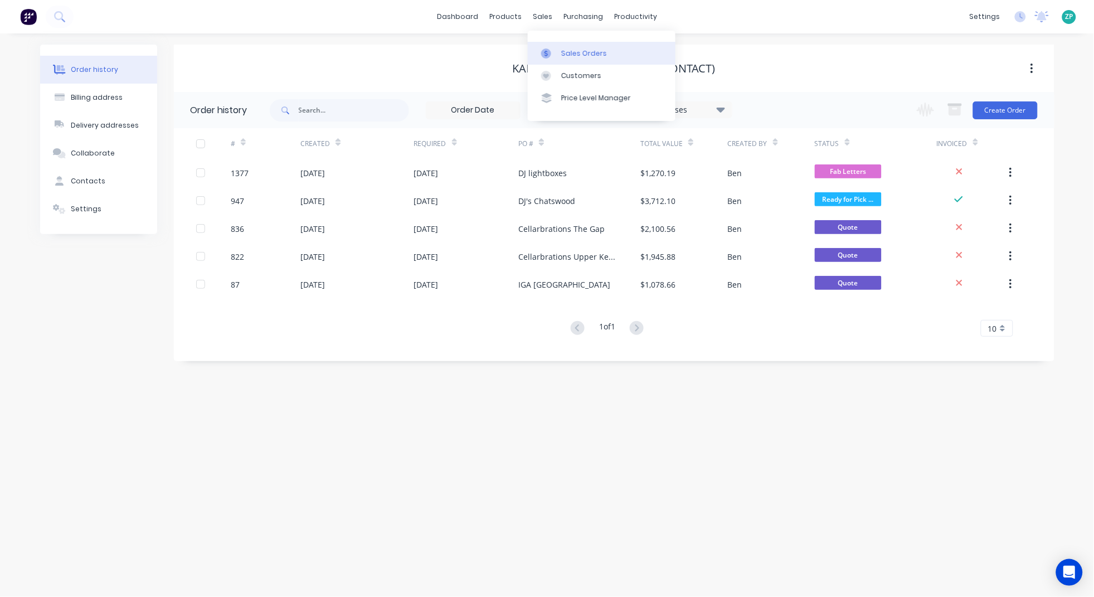
click at [576, 46] on link "Sales Orders" at bounding box center [602, 53] width 148 height 22
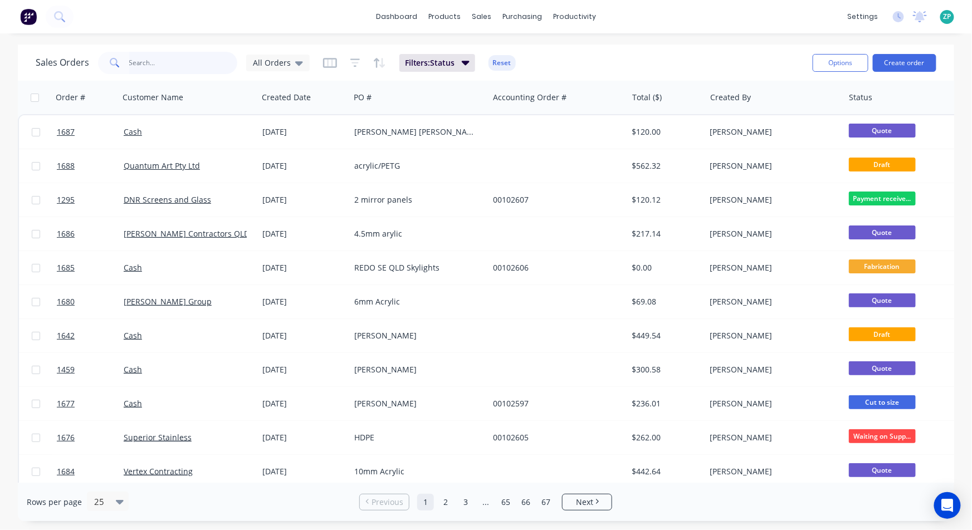
click at [139, 52] on input "text" at bounding box center [183, 63] width 109 height 22
type input "101207"
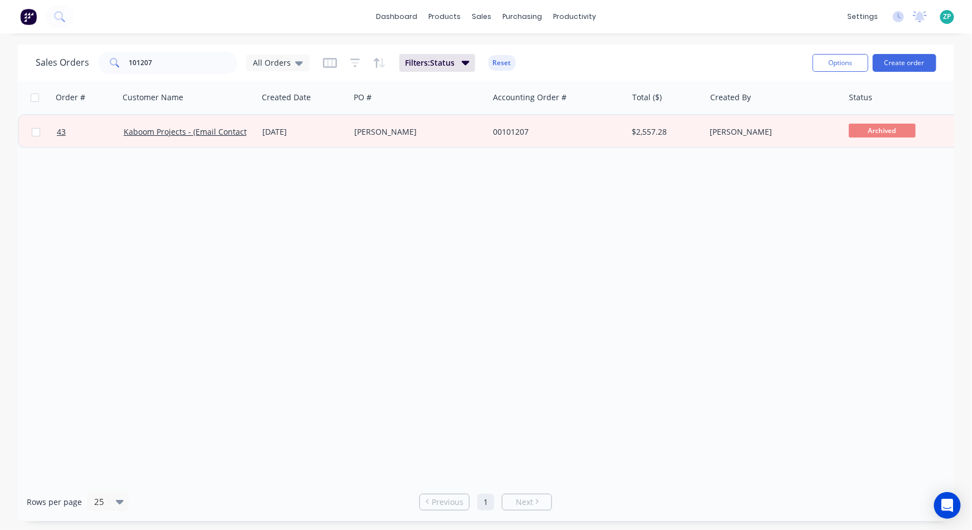
drag, startPoint x: 701, startPoint y: 248, endPoint x: 891, endPoint y: 255, distance: 190.1
drag, startPoint x: 757, startPoint y: 478, endPoint x: 801, endPoint y: 478, distance: 44.6
click at [830, 481] on div "Order # Customer Name Created Date PO # Accounting Order # Total ($) Created By…" at bounding box center [486, 282] width 937 height 402
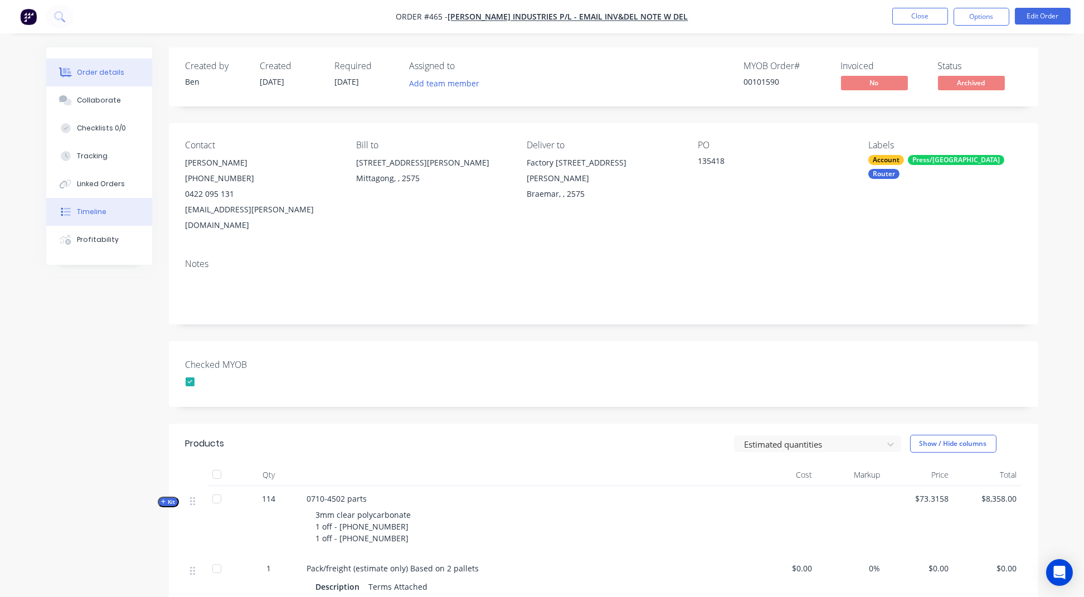
click at [90, 217] on button "Timeline" at bounding box center [99, 212] width 106 height 28
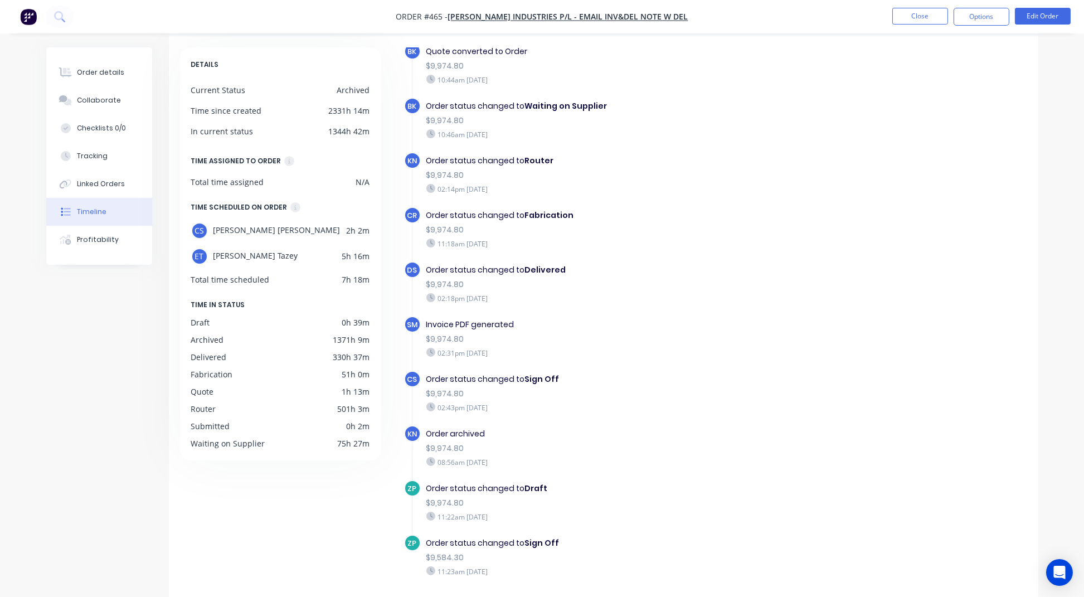
scroll to position [81, 0]
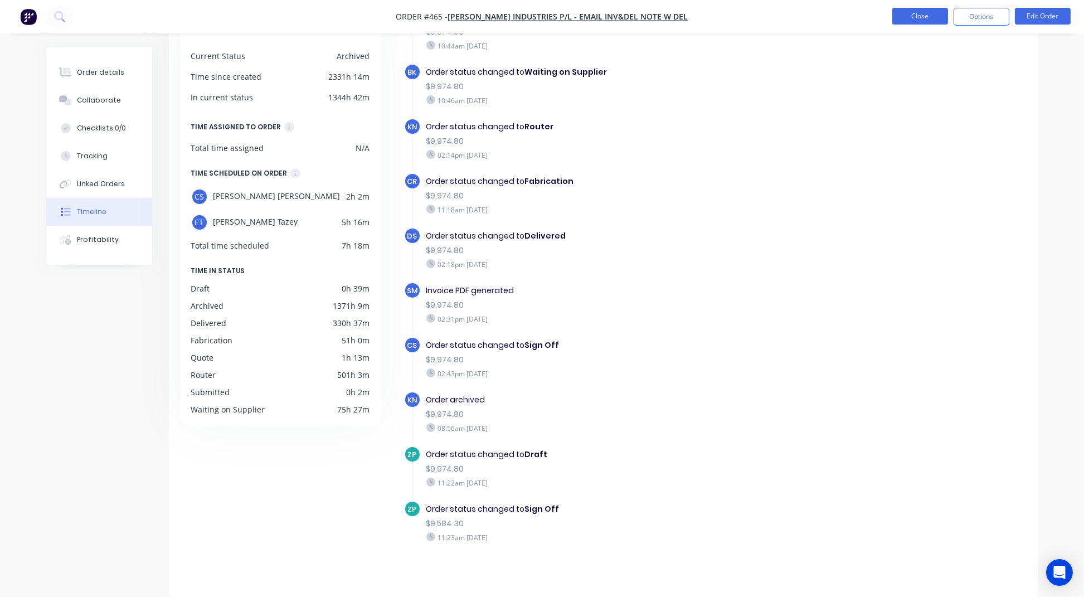
click at [923, 18] on button "Close" at bounding box center [920, 16] width 56 height 17
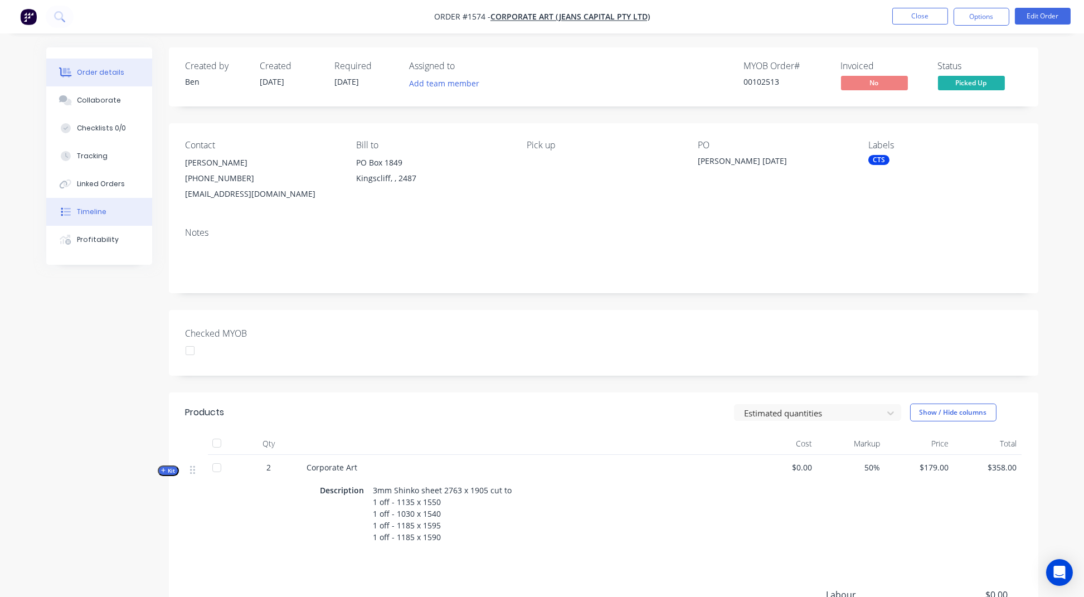
click at [99, 214] on div "Timeline" at bounding box center [92, 212] width 30 height 10
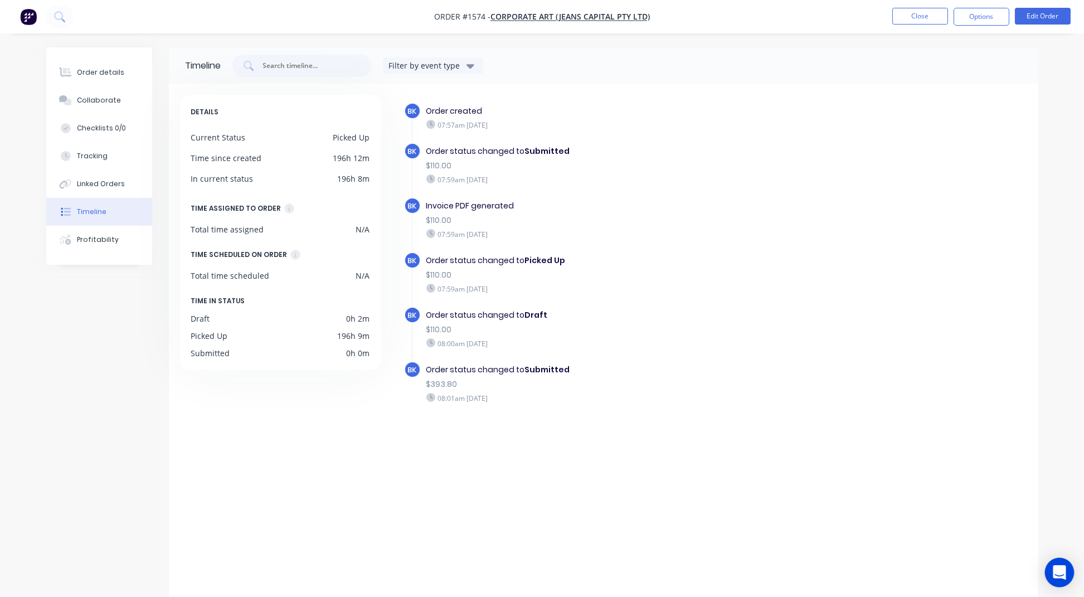
click at [1061, 569] on icon "Open Intercom Messenger" at bounding box center [1059, 572] width 13 height 14
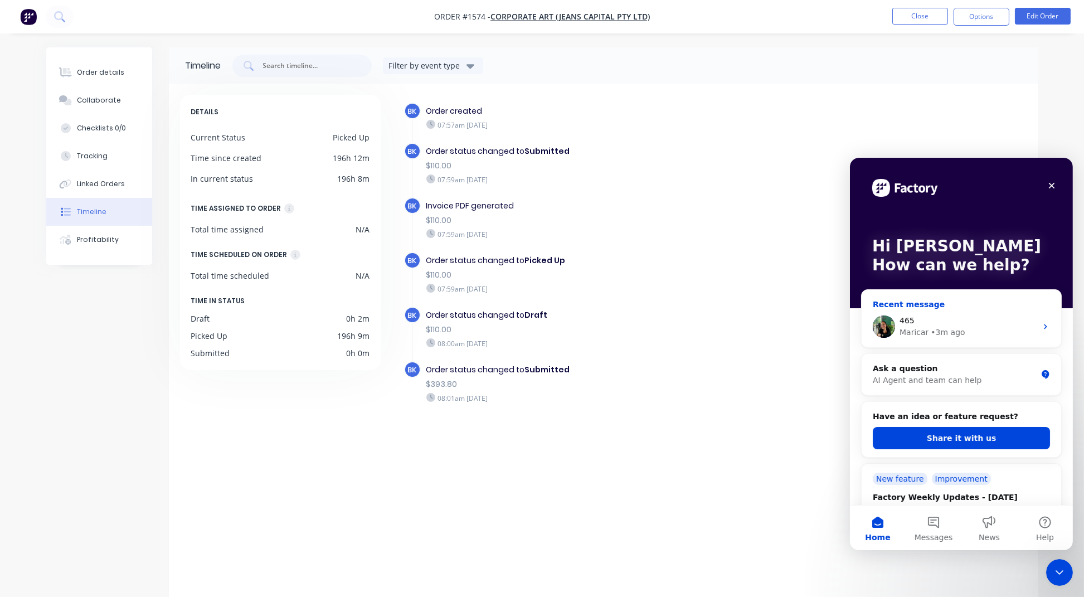
click at [920, 324] on div "465" at bounding box center [967, 320] width 137 height 12
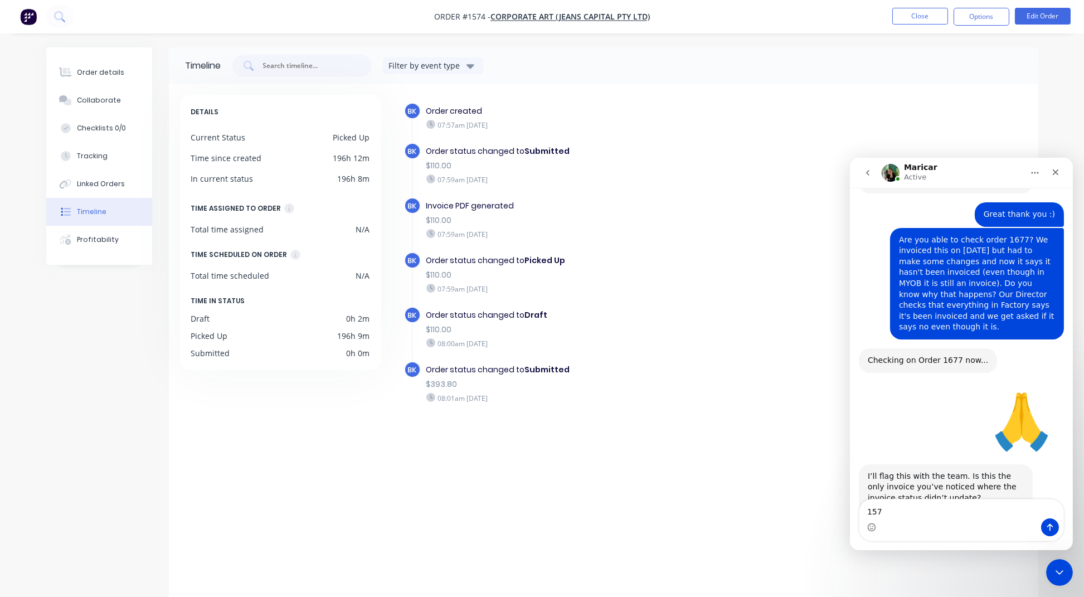
type textarea "1574"
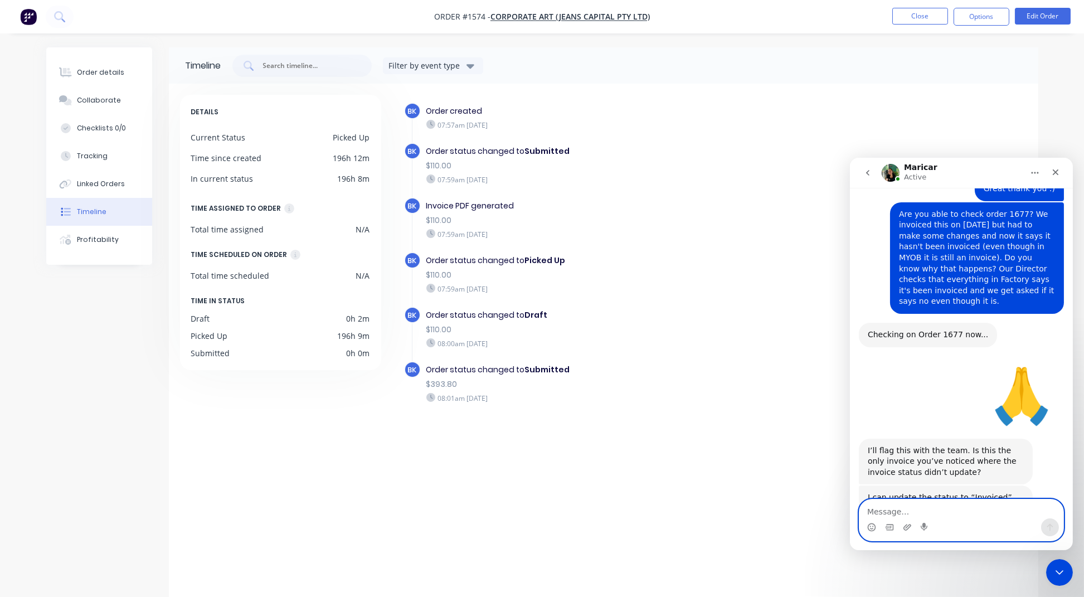
scroll to position [4289, 0]
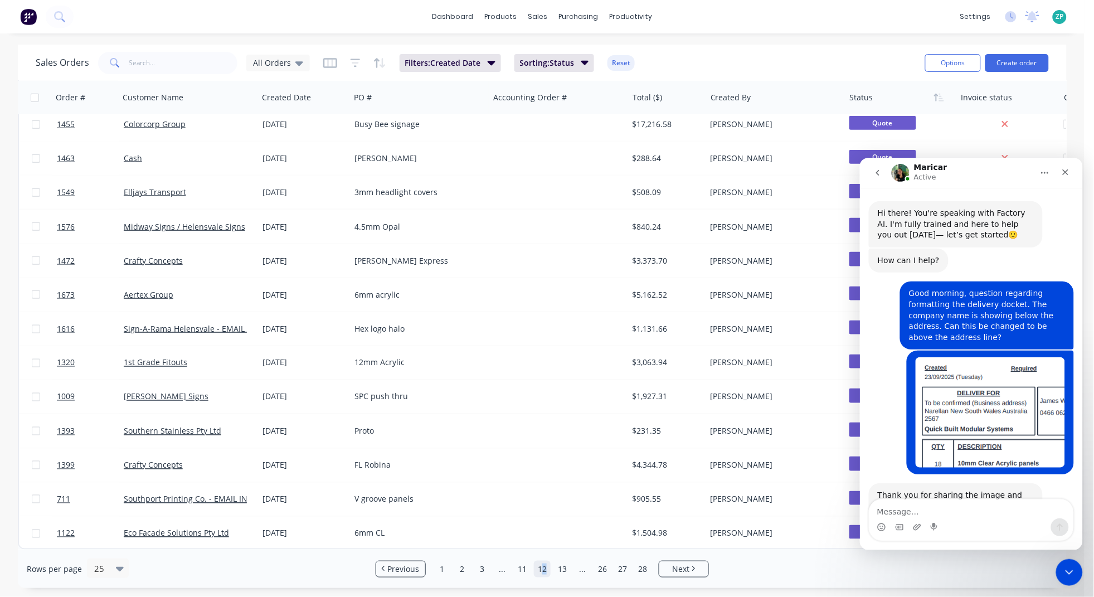
scroll to position [2, 0]
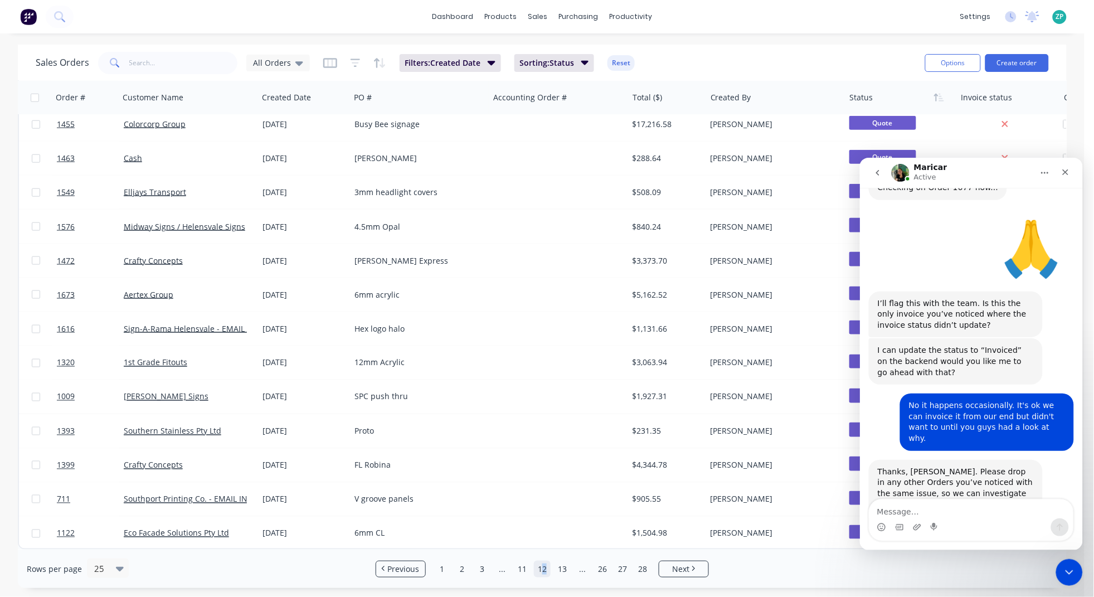
click at [949, 513] on textarea "Message…" at bounding box center [971, 508] width 204 height 19
type textarea "amazing, thank you :)"
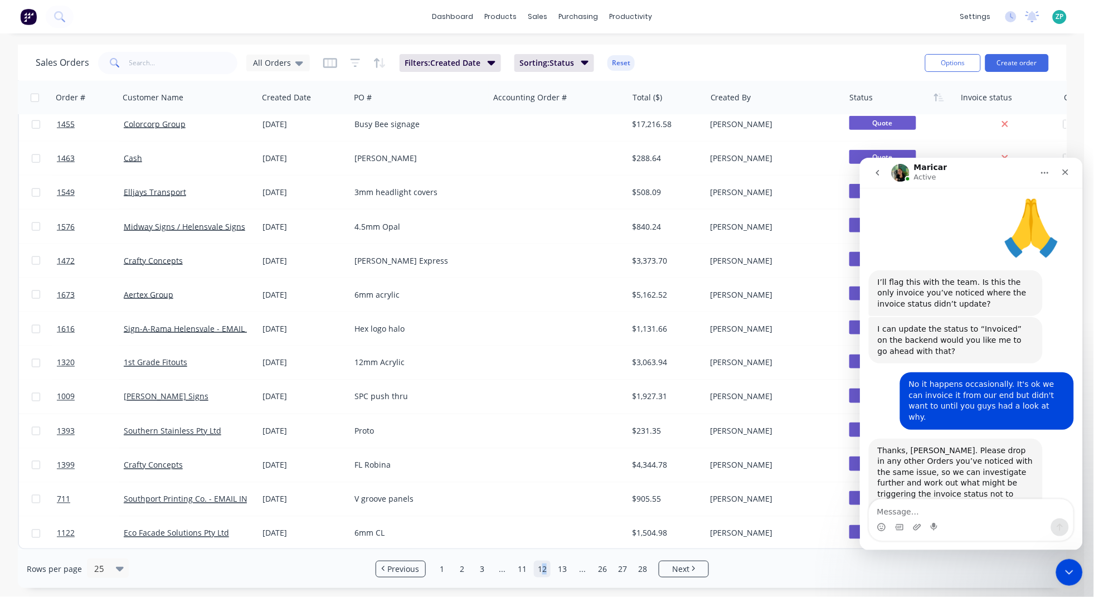
scroll to position [4413, 0]
